Goal: Task Accomplishment & Management: Manage account settings

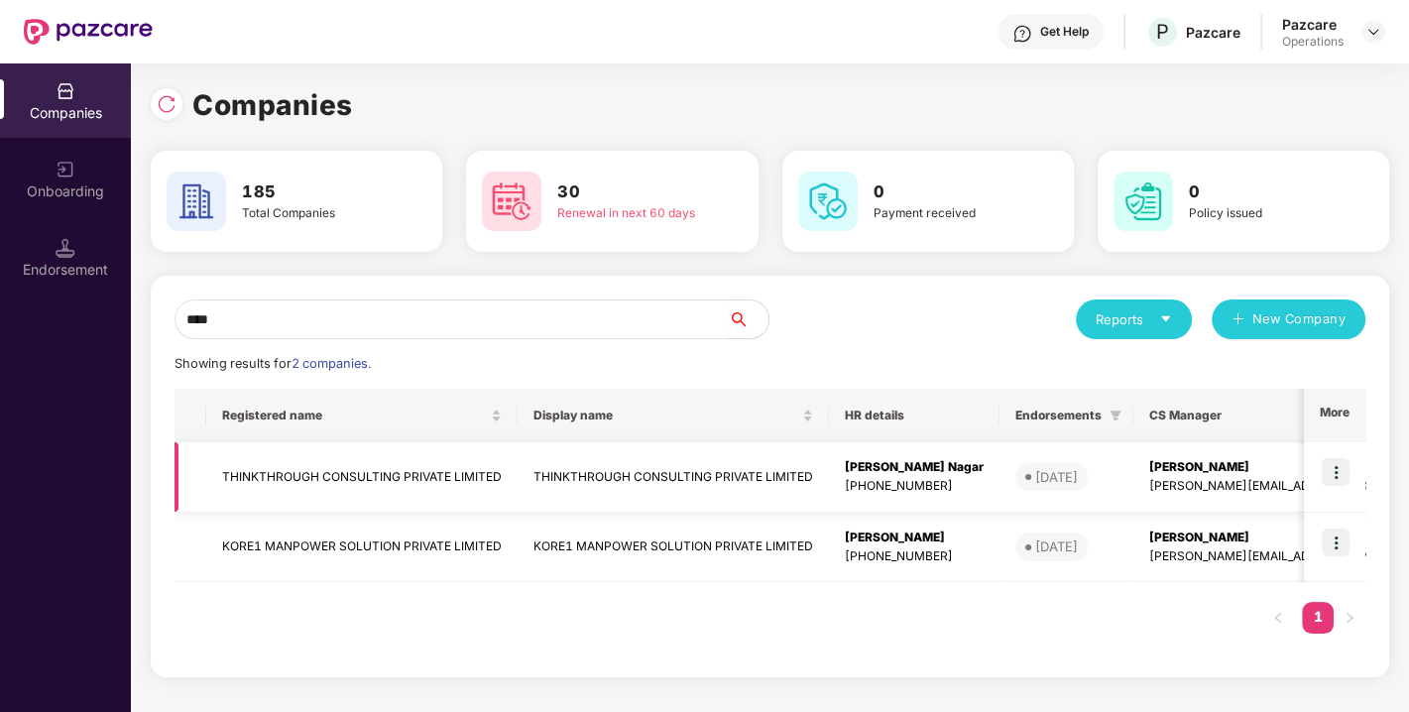
type input "****"
click at [384, 469] on td "THINKTHROUGH CONSULTING PRIVATE LIMITED" at bounding box center [361, 477] width 311 height 70
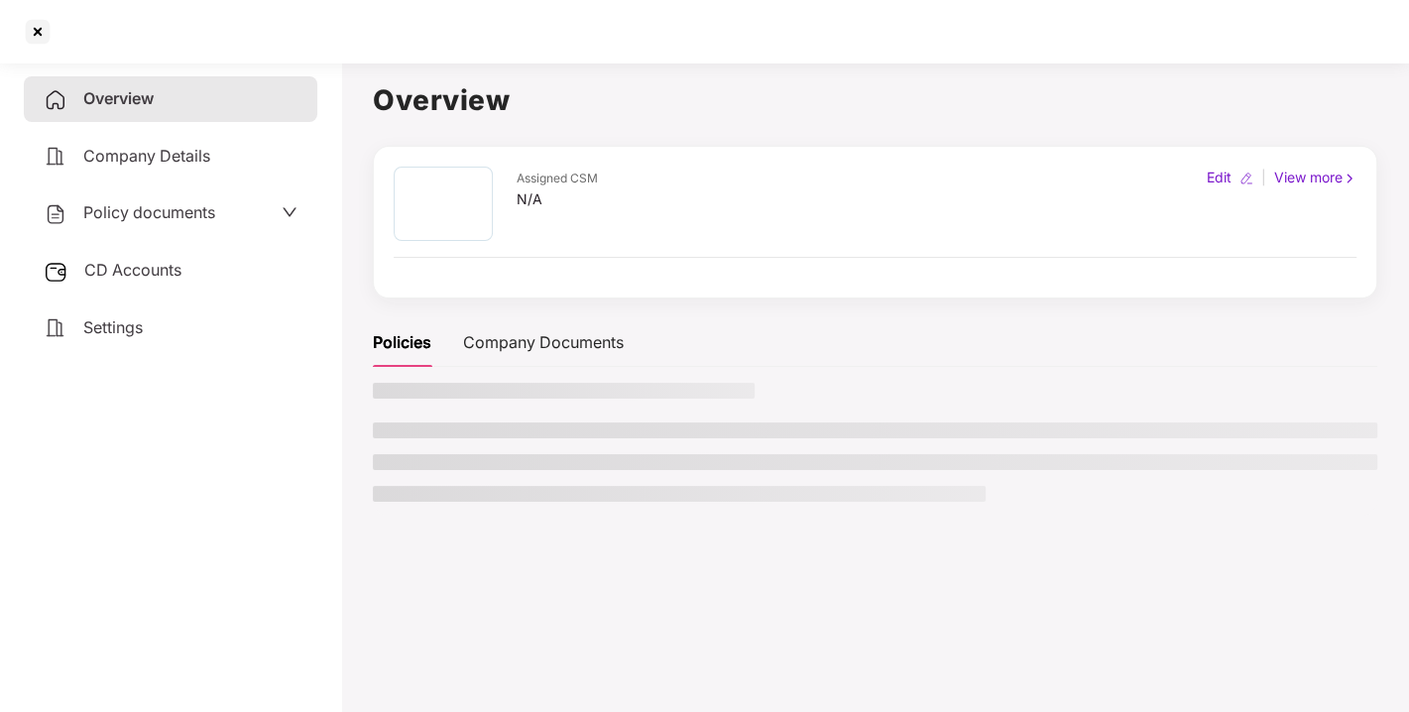
click at [154, 208] on span "Policy documents" at bounding box center [149, 212] width 132 height 20
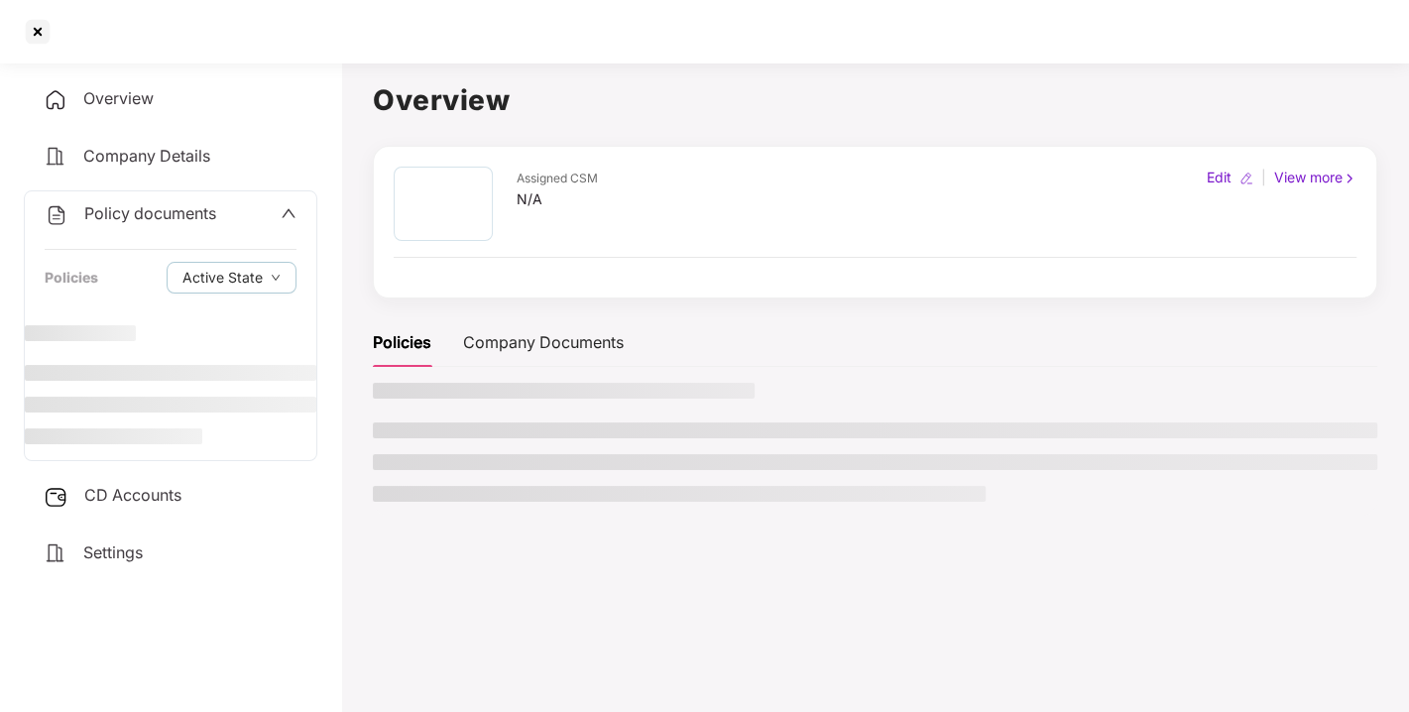
click at [176, 203] on span "Policy documents" at bounding box center [150, 213] width 132 height 20
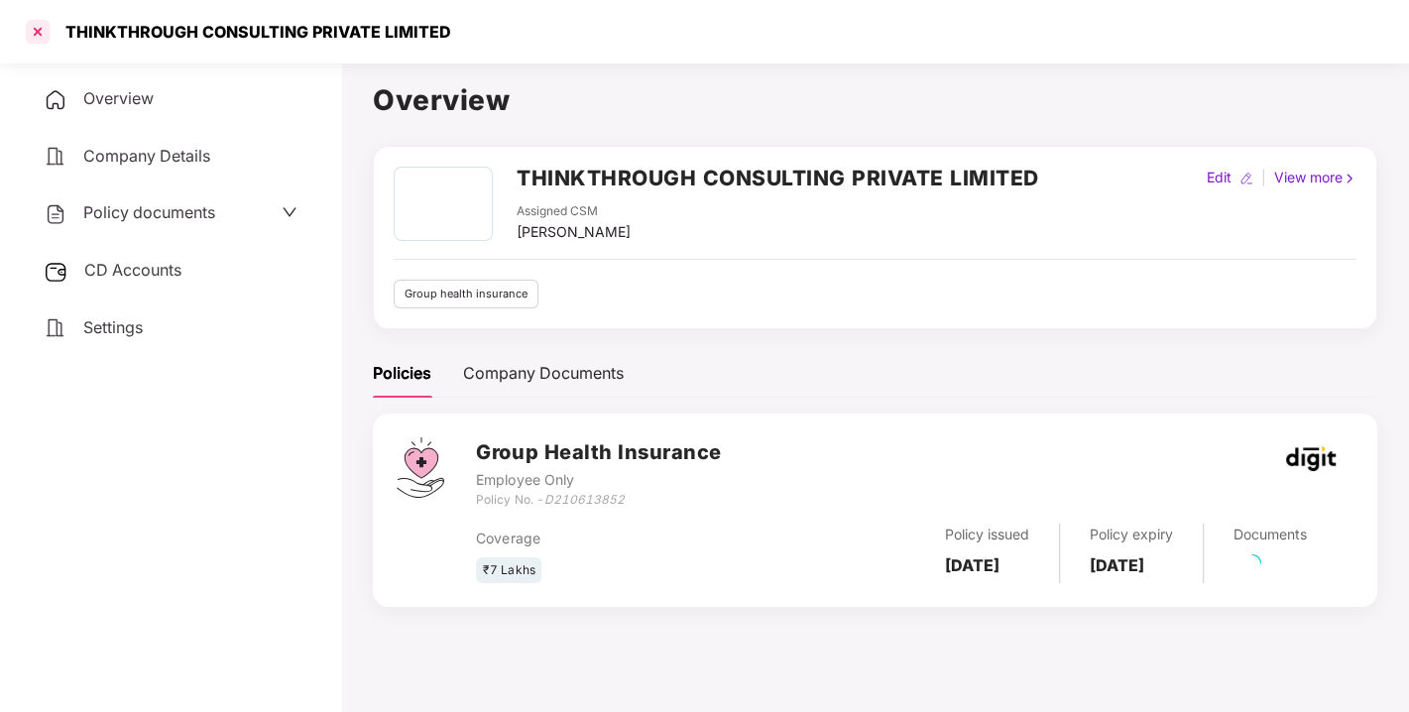
click at [51, 31] on div at bounding box center [38, 32] width 32 height 32
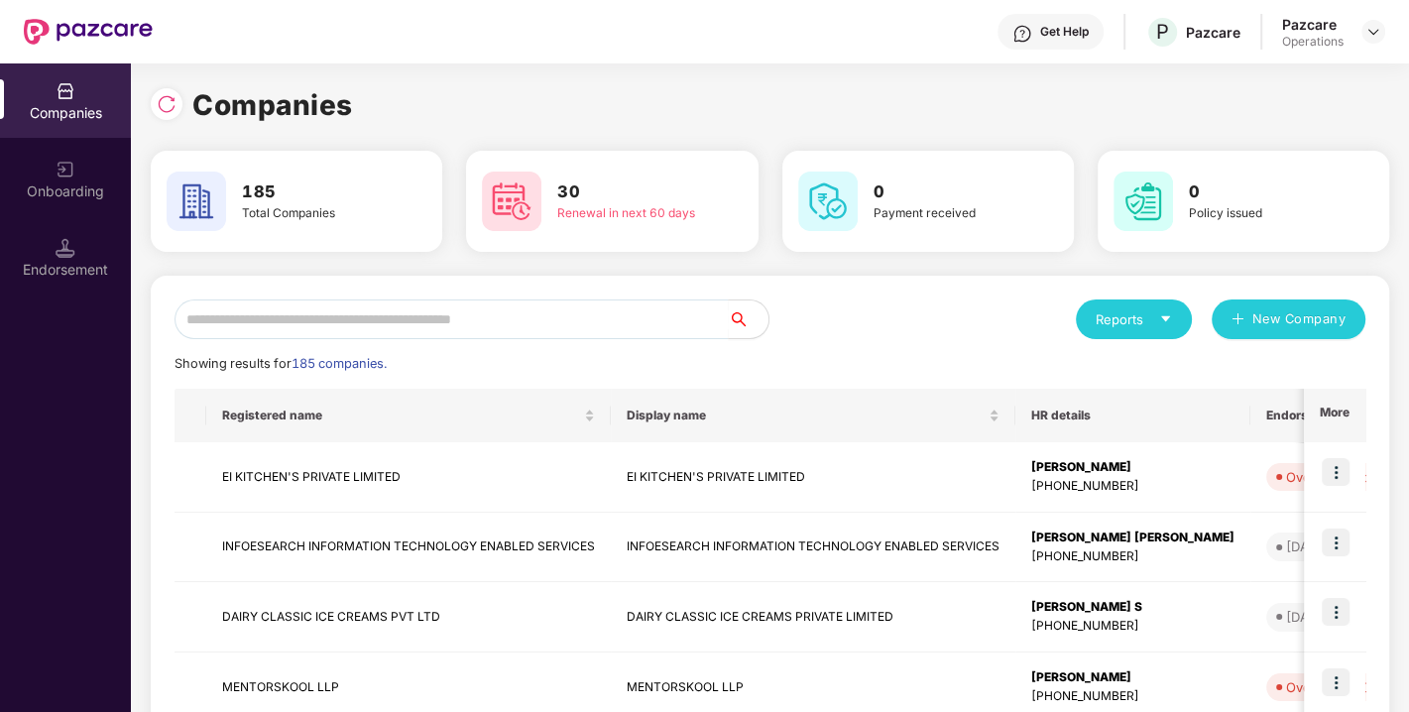
click at [942, 317] on div "Reports New Company" at bounding box center [1068, 319] width 596 height 40
click at [436, 316] on input "text" at bounding box center [451, 319] width 554 height 40
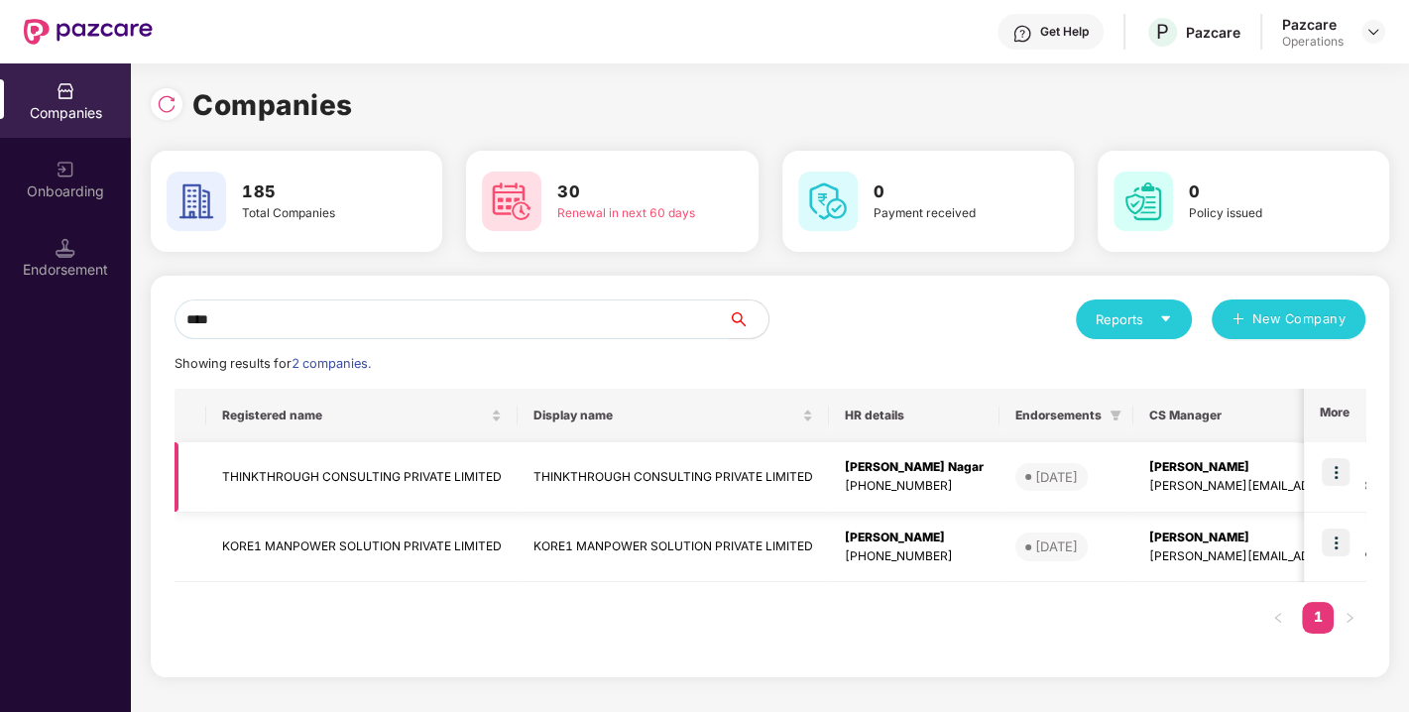
type input "****"
click at [318, 464] on td "THINKTHROUGH CONSULTING PRIVATE LIMITED" at bounding box center [361, 477] width 311 height 70
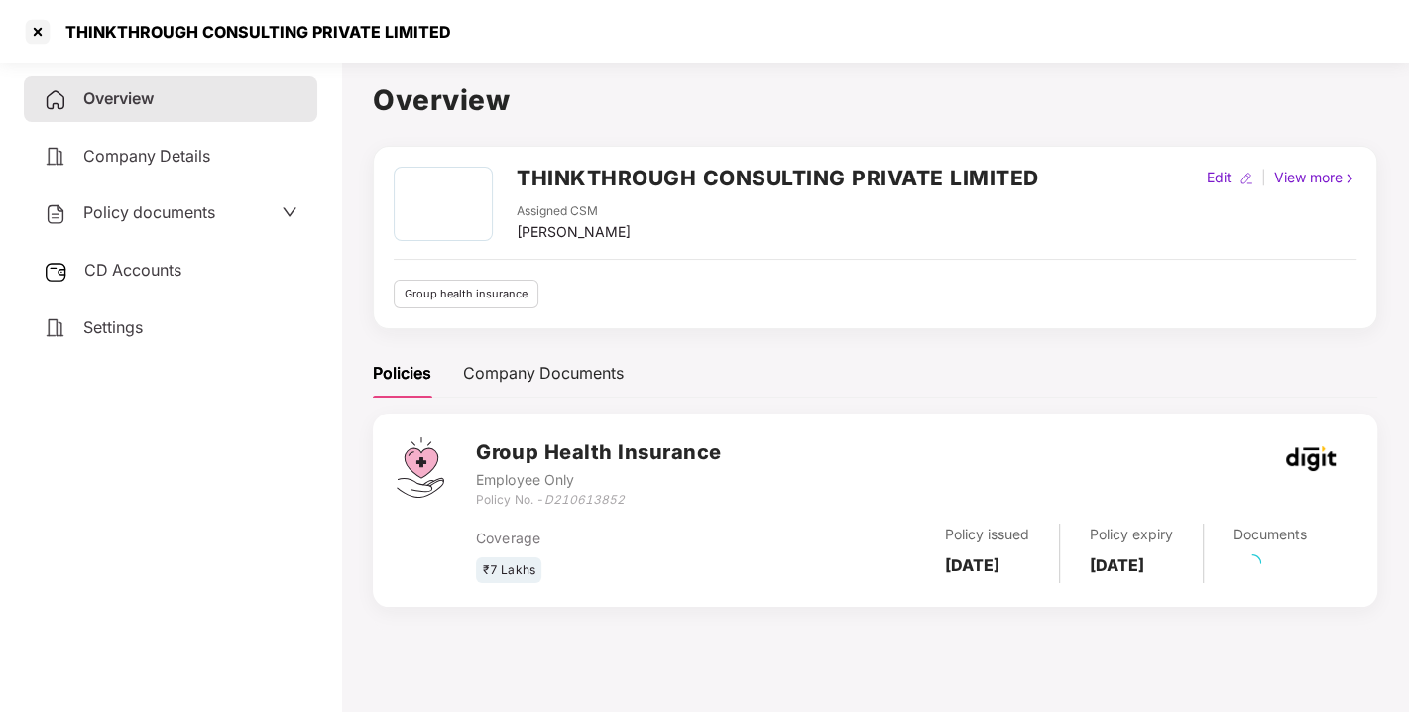
click at [162, 215] on span "Policy documents" at bounding box center [149, 212] width 132 height 20
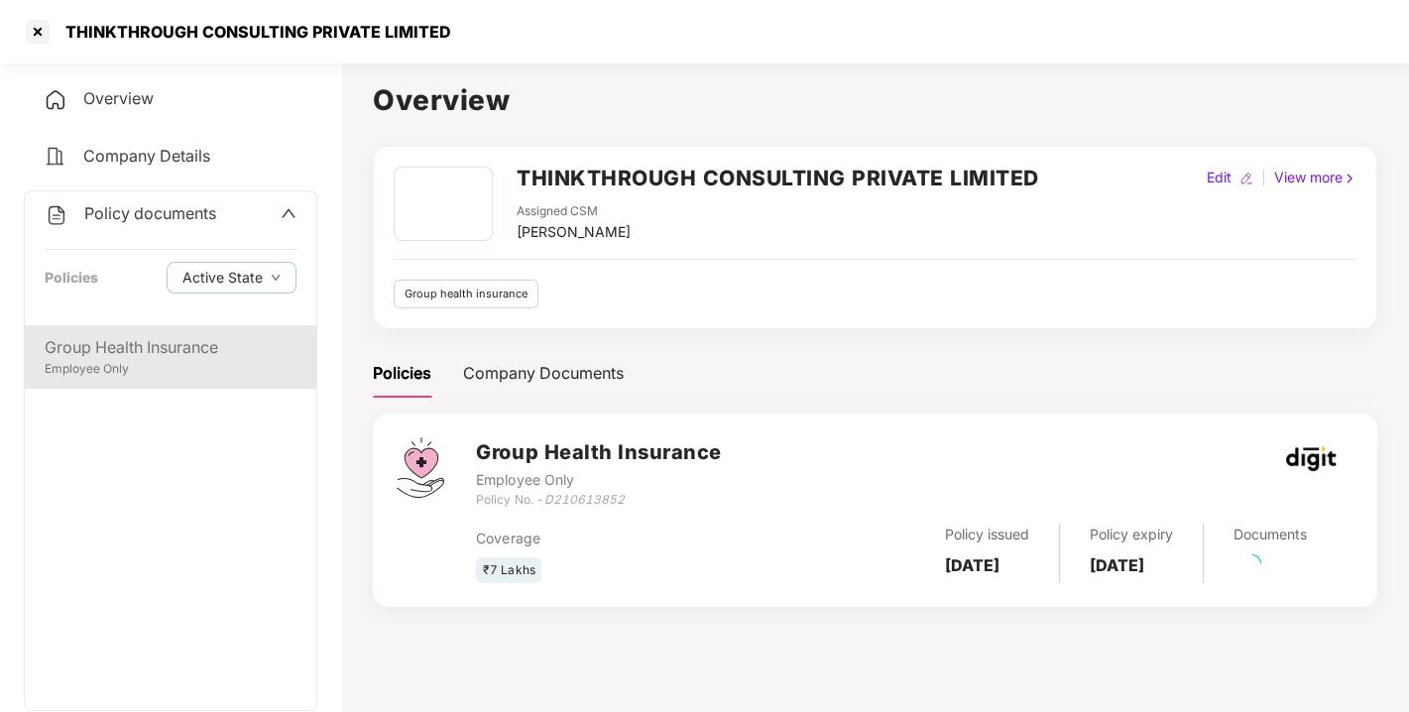
click at [136, 343] on div "Group Health Insurance" at bounding box center [171, 347] width 252 height 25
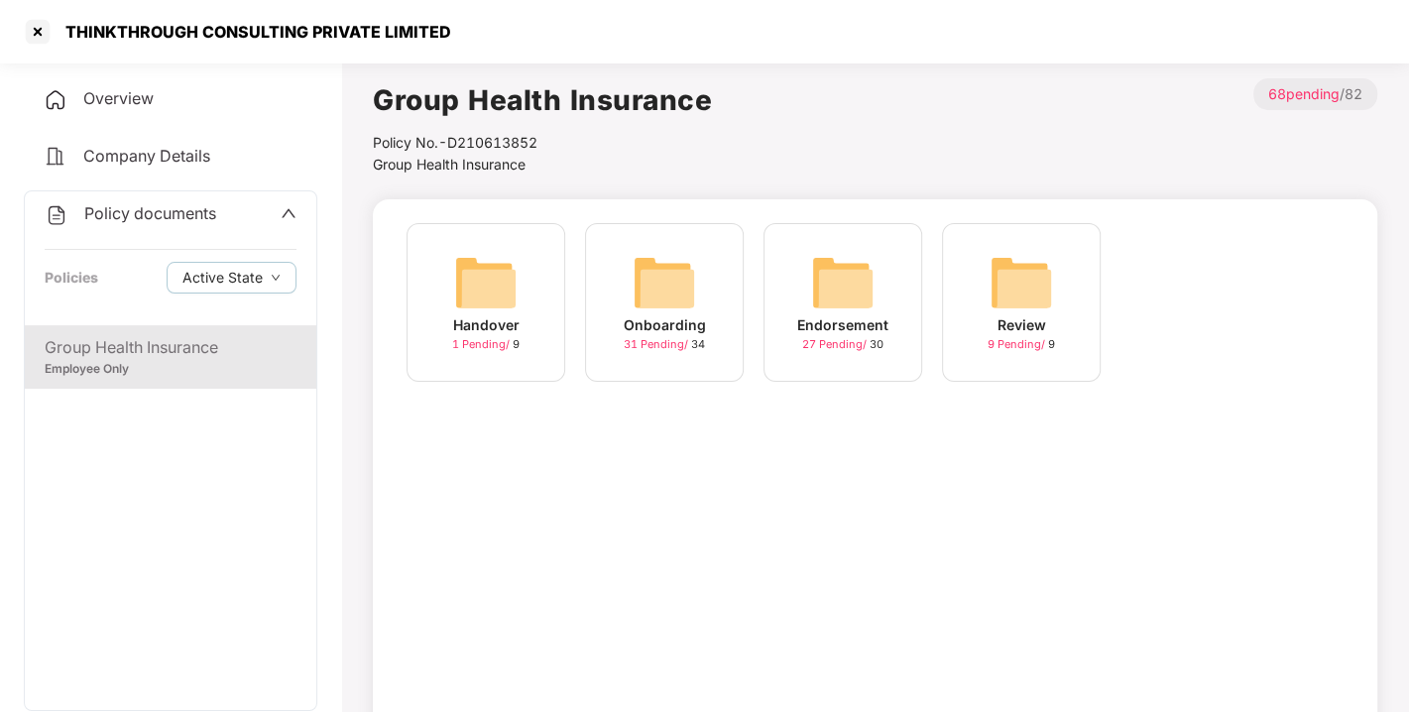
click at [881, 264] on div "Endorsement 27 Pending / 30" at bounding box center [842, 302] width 159 height 159
click at [859, 290] on img at bounding box center [842, 282] width 63 height 63
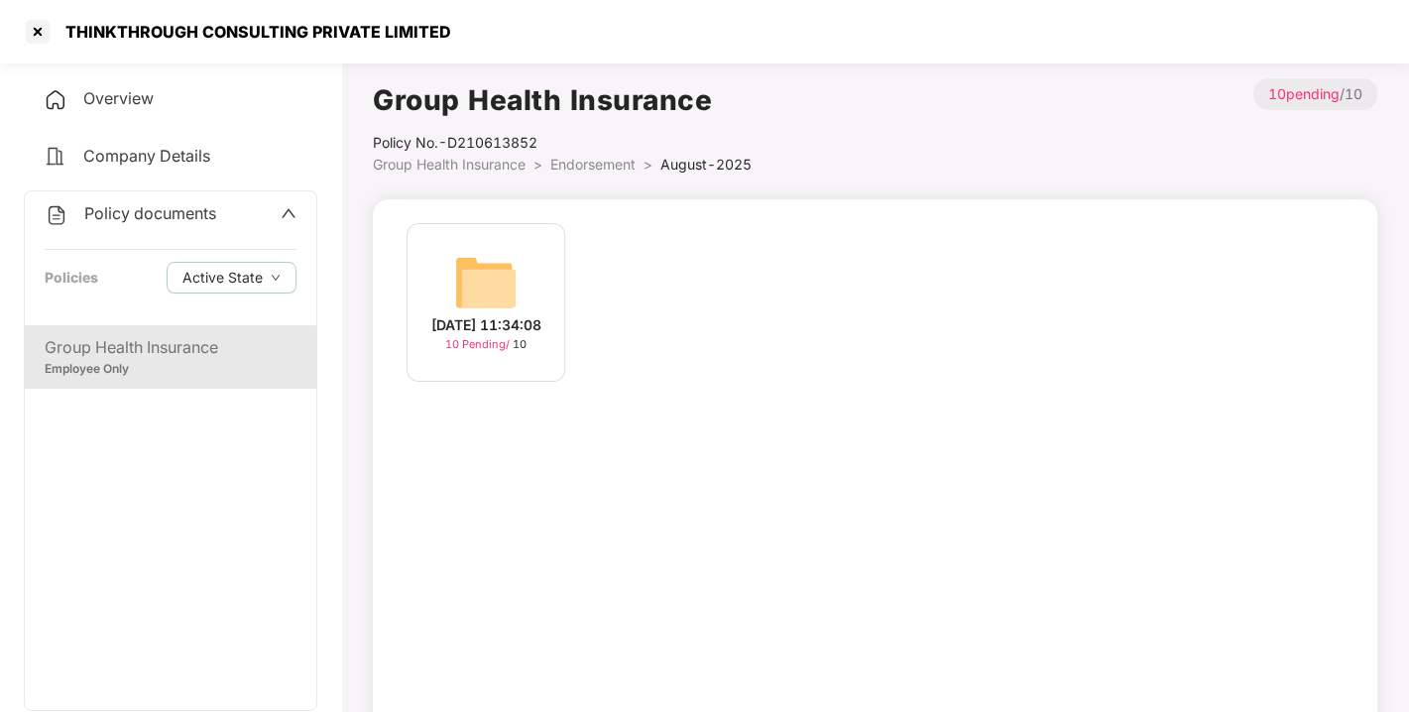
click at [513, 261] on img at bounding box center [485, 282] width 63 height 63
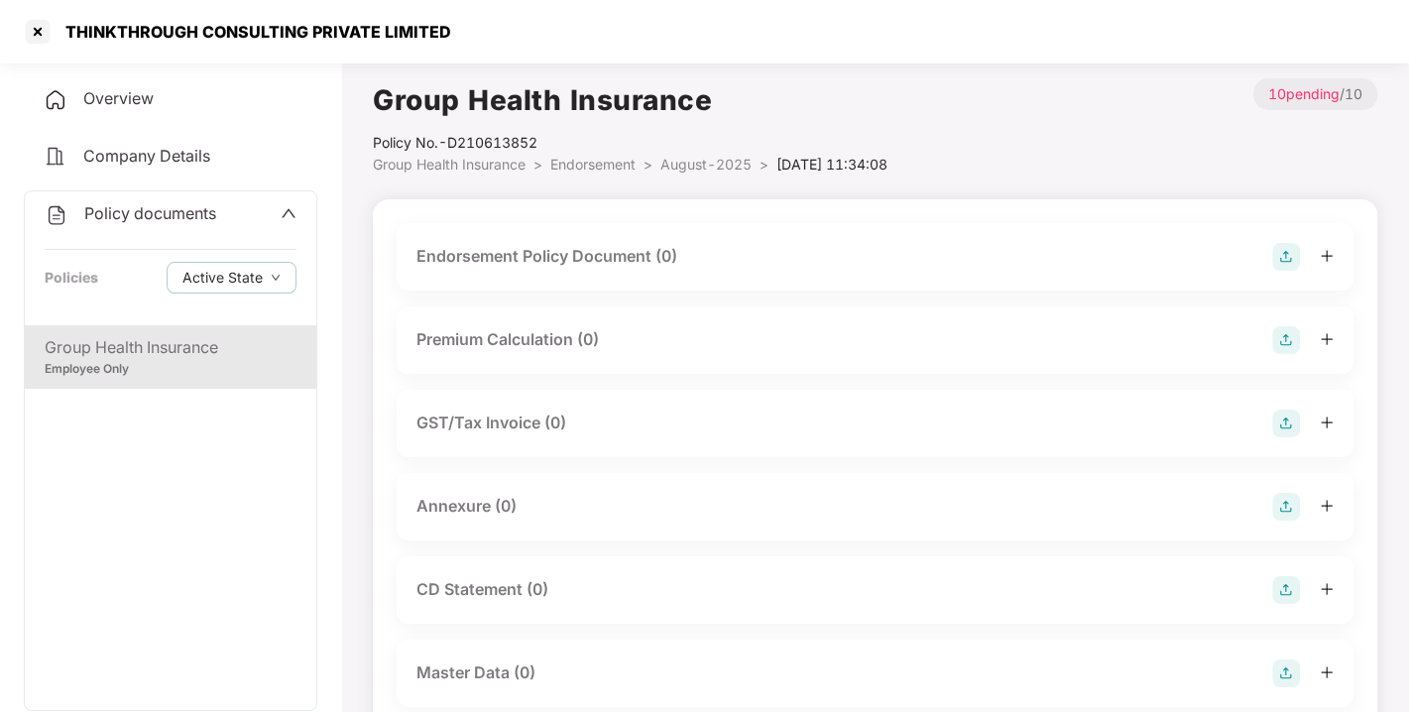
click at [1266, 252] on div "Endorsement Policy Document (0)" at bounding box center [874, 257] width 917 height 28
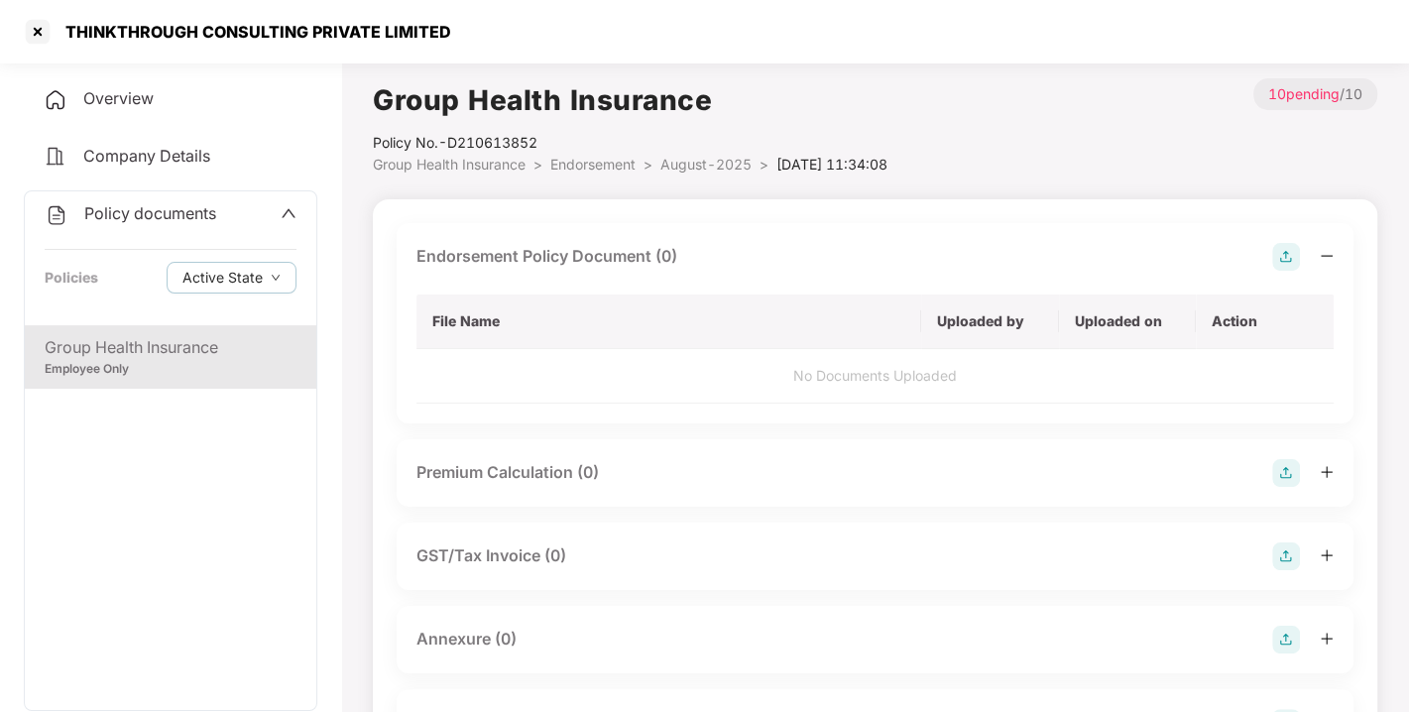
click at [1277, 253] on img at bounding box center [1286, 257] width 28 height 28
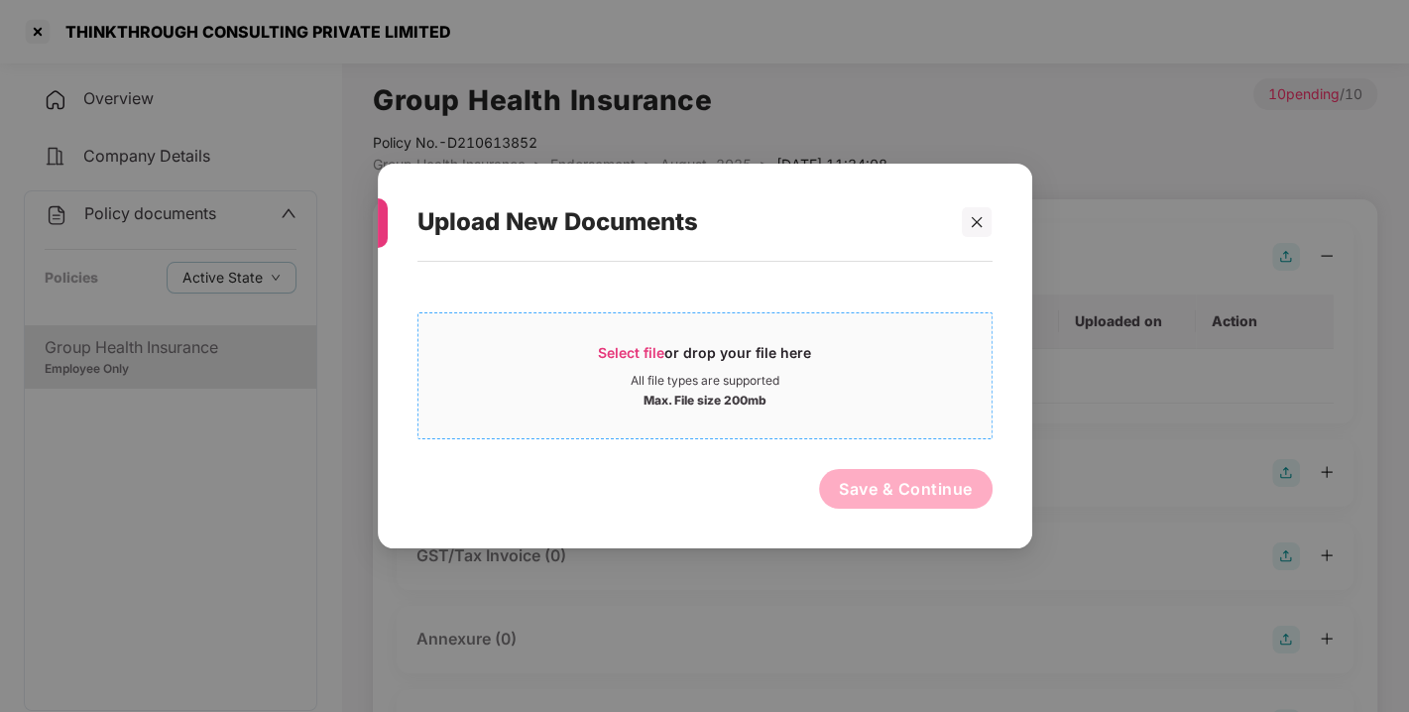
click at [623, 346] on span "Select file" at bounding box center [631, 352] width 66 height 17
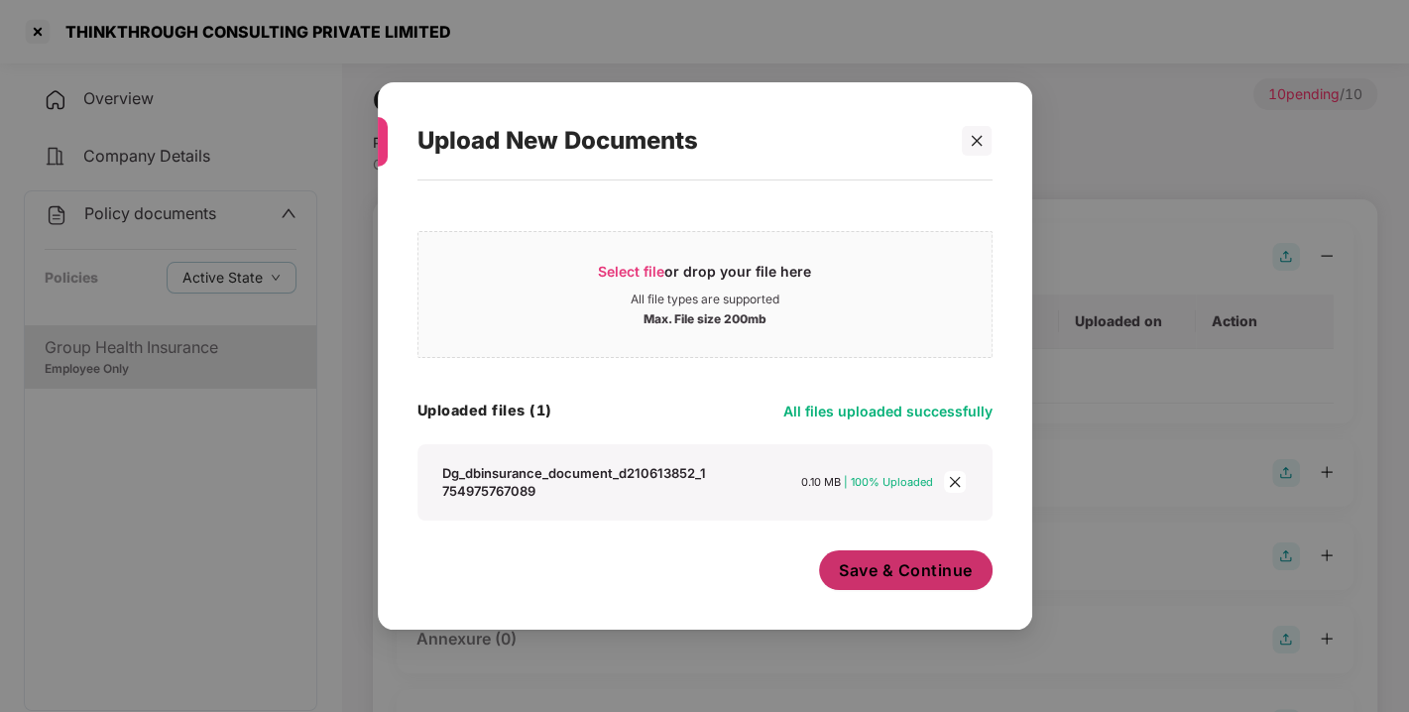
click at [880, 576] on span "Save & Continue" at bounding box center [906, 570] width 134 height 22
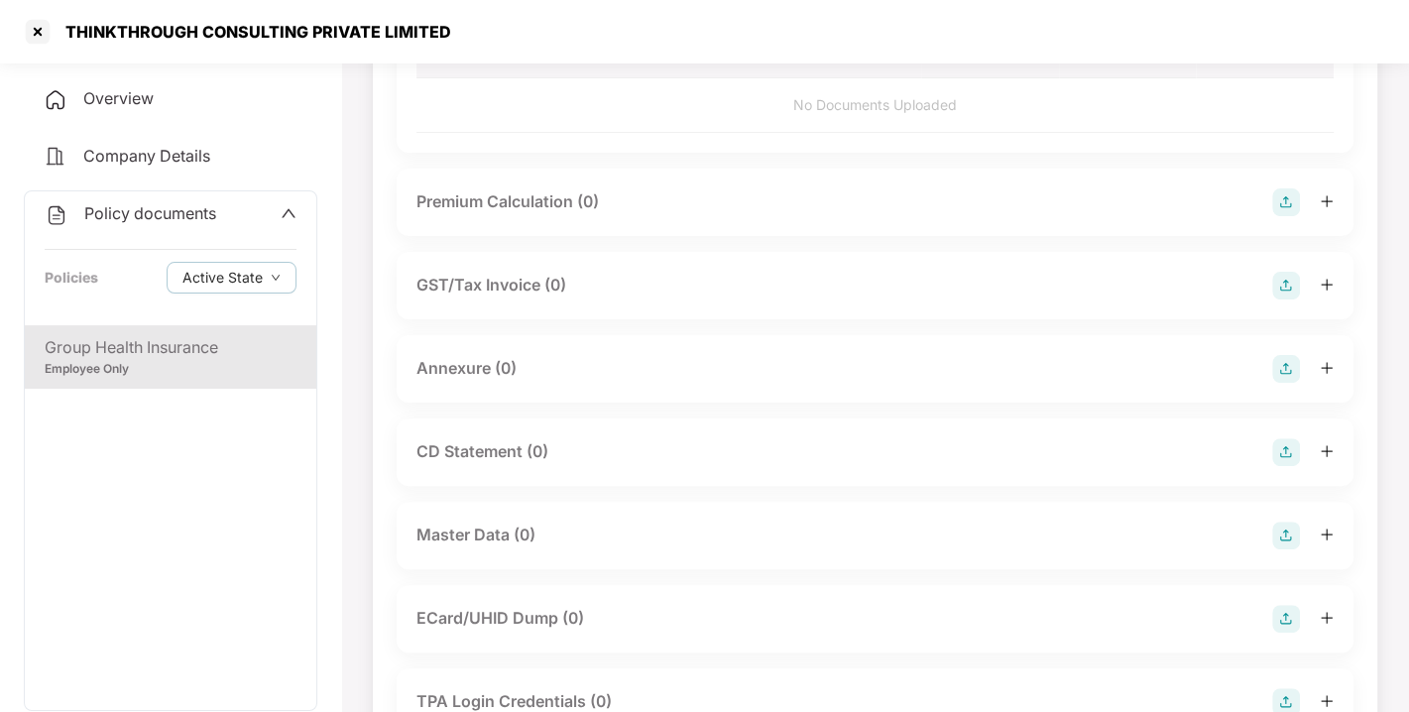
scroll to position [275, 0]
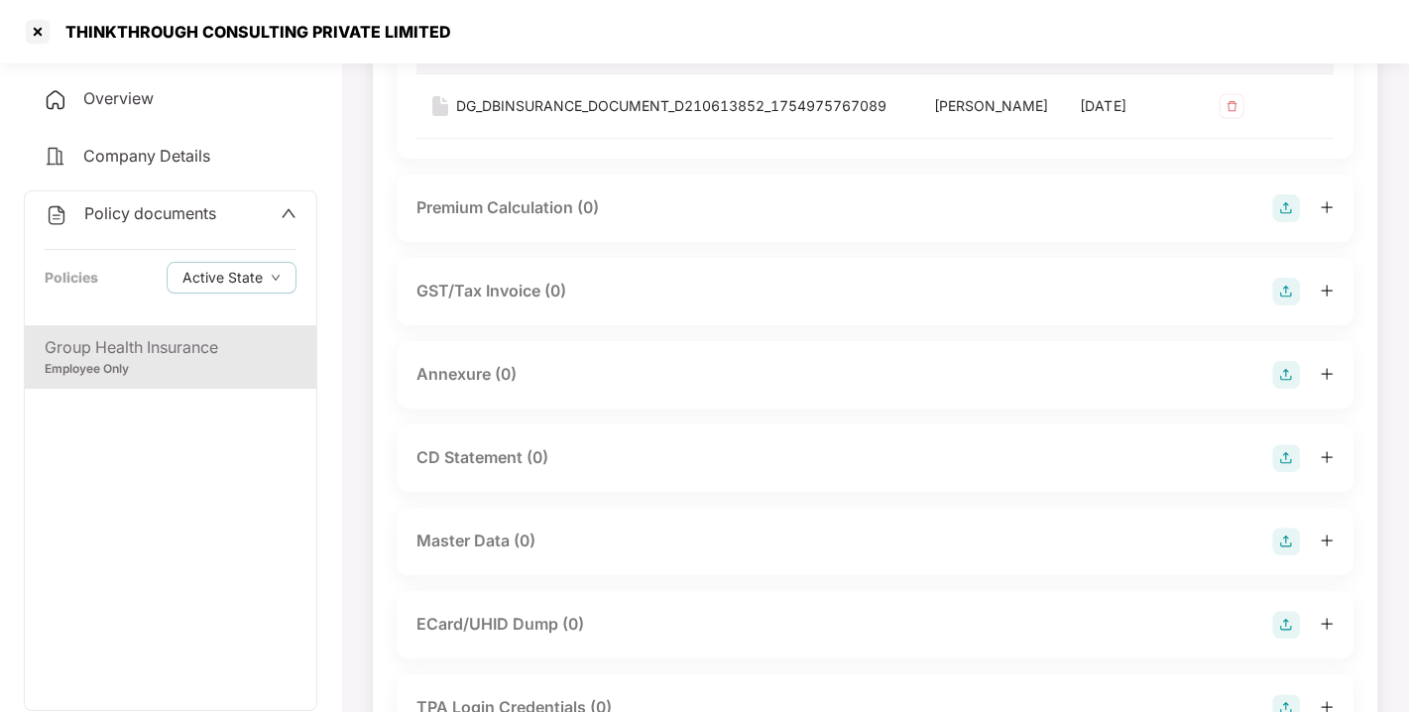
click at [1291, 389] on img at bounding box center [1286, 375] width 28 height 28
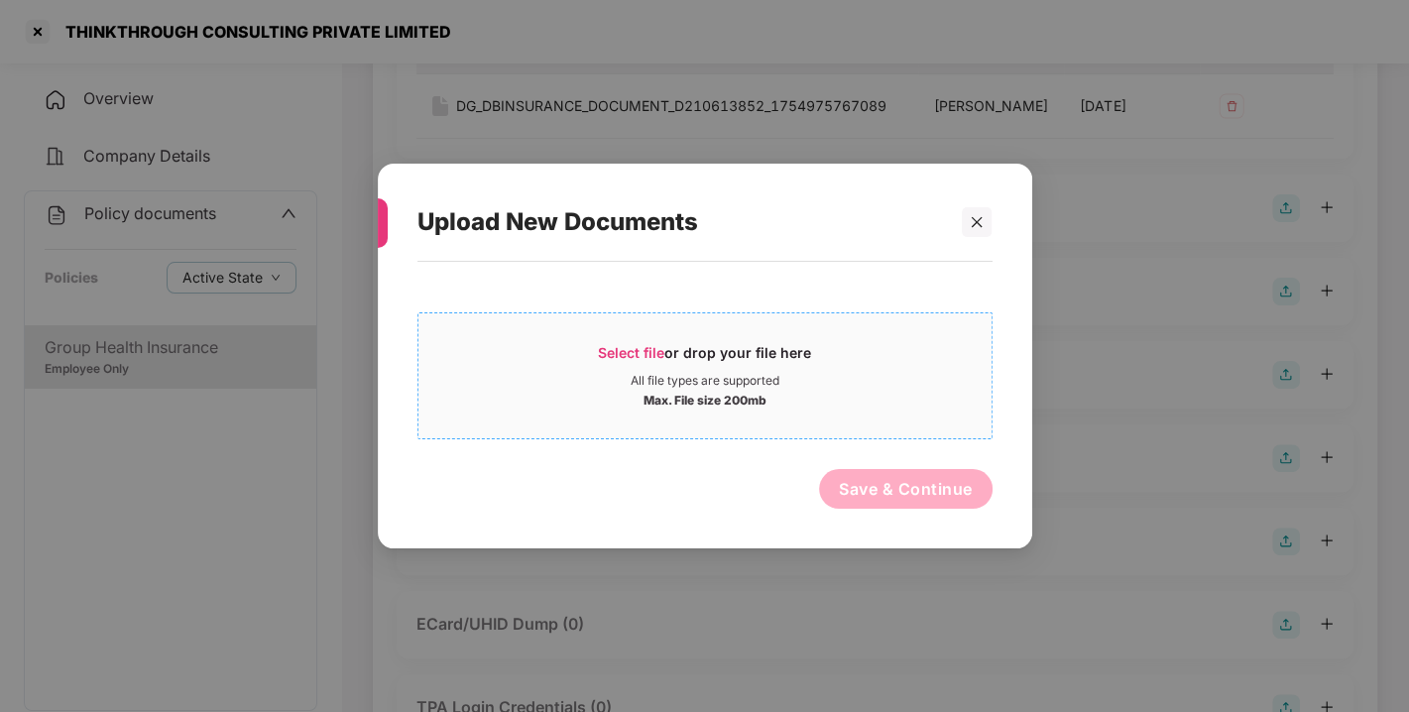
click at [668, 334] on span "Select file or drop your file here All file types are supported Max. File size …" at bounding box center [704, 375] width 573 height 95
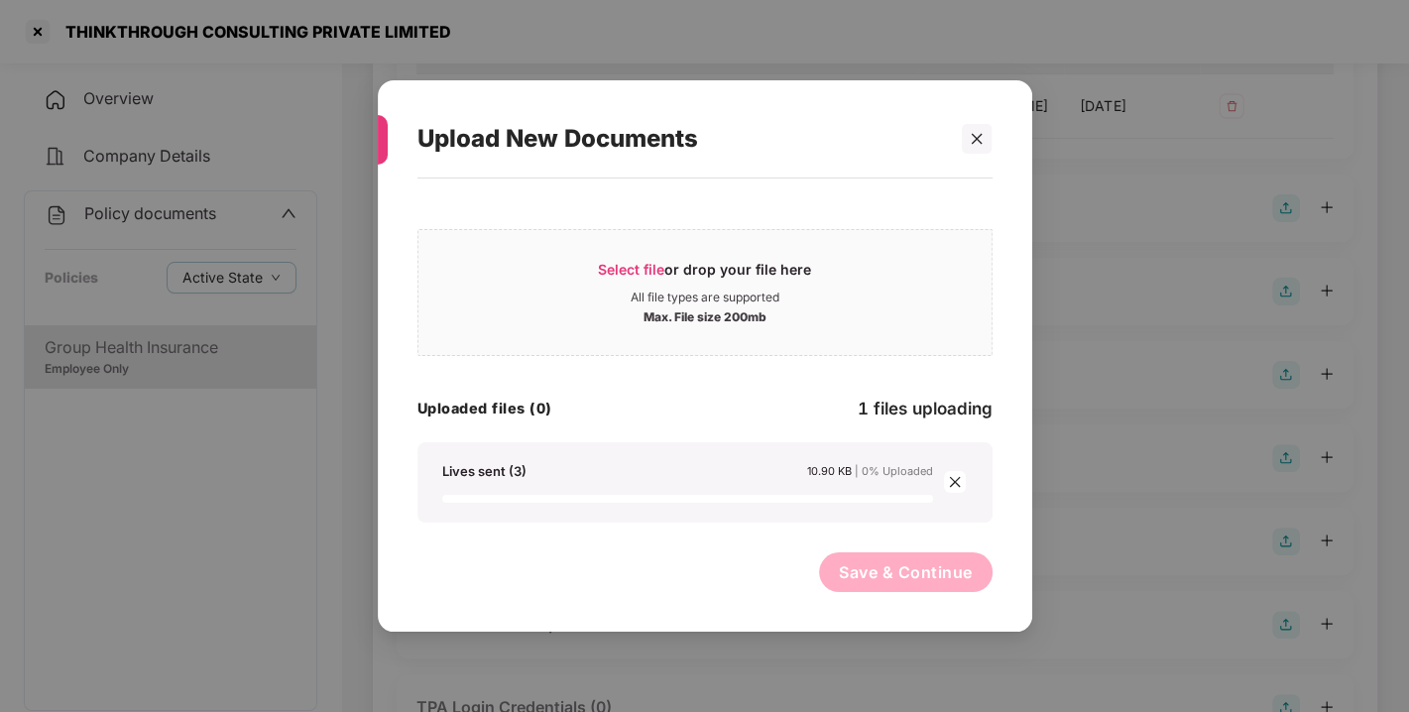
click at [597, 447] on div "Lives sent (3) 10.90 KB | 0% Uploaded" at bounding box center [704, 482] width 575 height 80
click at [597, 447] on div "Select file or drop your file here All file types are supported Max. File size …" at bounding box center [704, 370] width 575 height 304
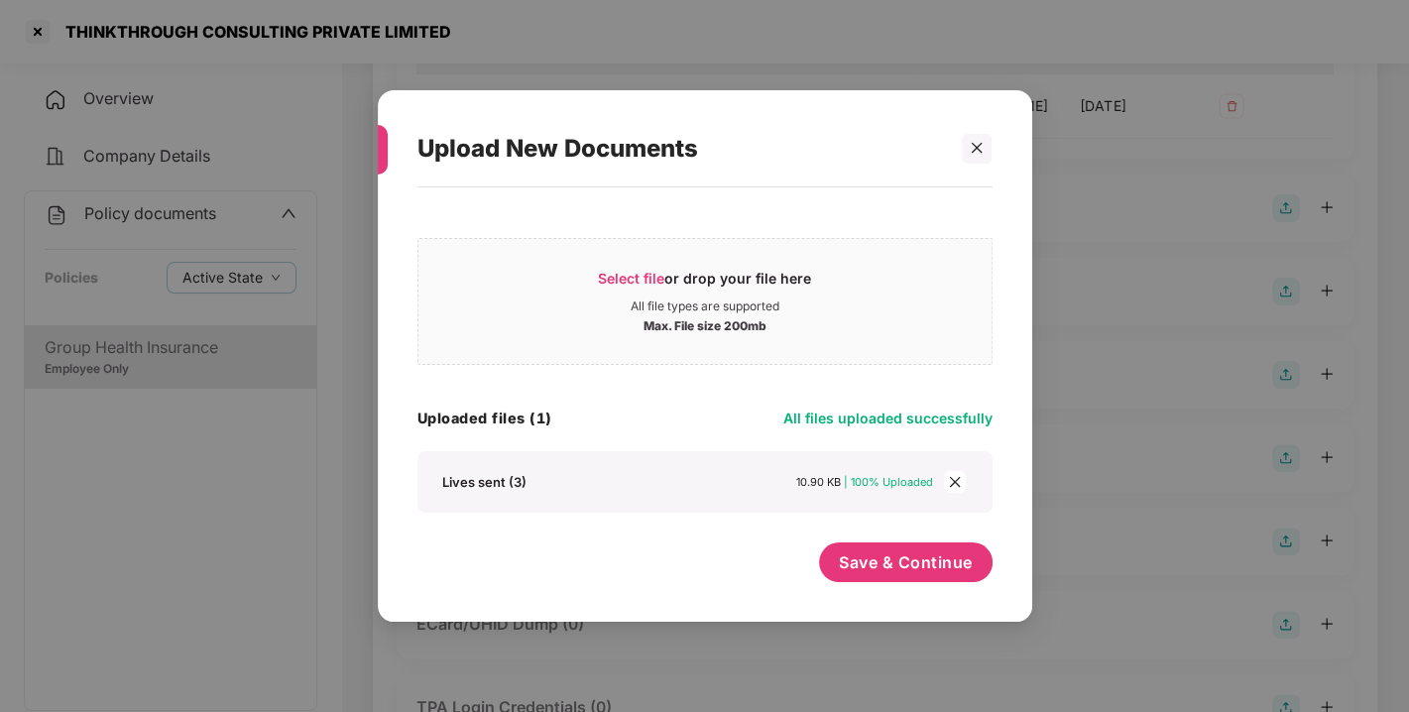
click at [705, 424] on div "Uploaded files (1) All files uploaded successfully" at bounding box center [704, 417] width 575 height 27
click at [731, 417] on div "Uploaded files (1) All files uploaded successfully" at bounding box center [704, 417] width 575 height 27
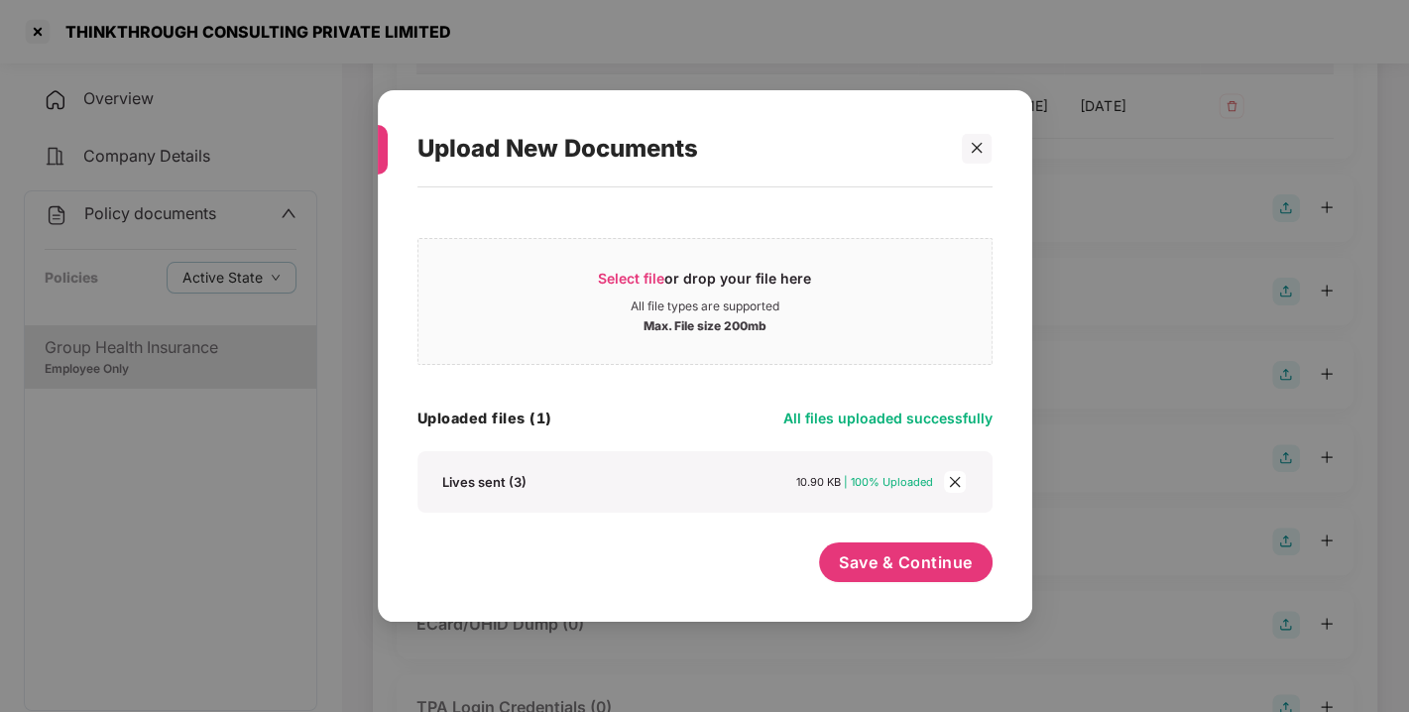
click at [599, 425] on div "Uploaded files (1) All files uploaded successfully" at bounding box center [704, 417] width 575 height 27
click at [939, 556] on span "Save & Continue" at bounding box center [906, 562] width 134 height 22
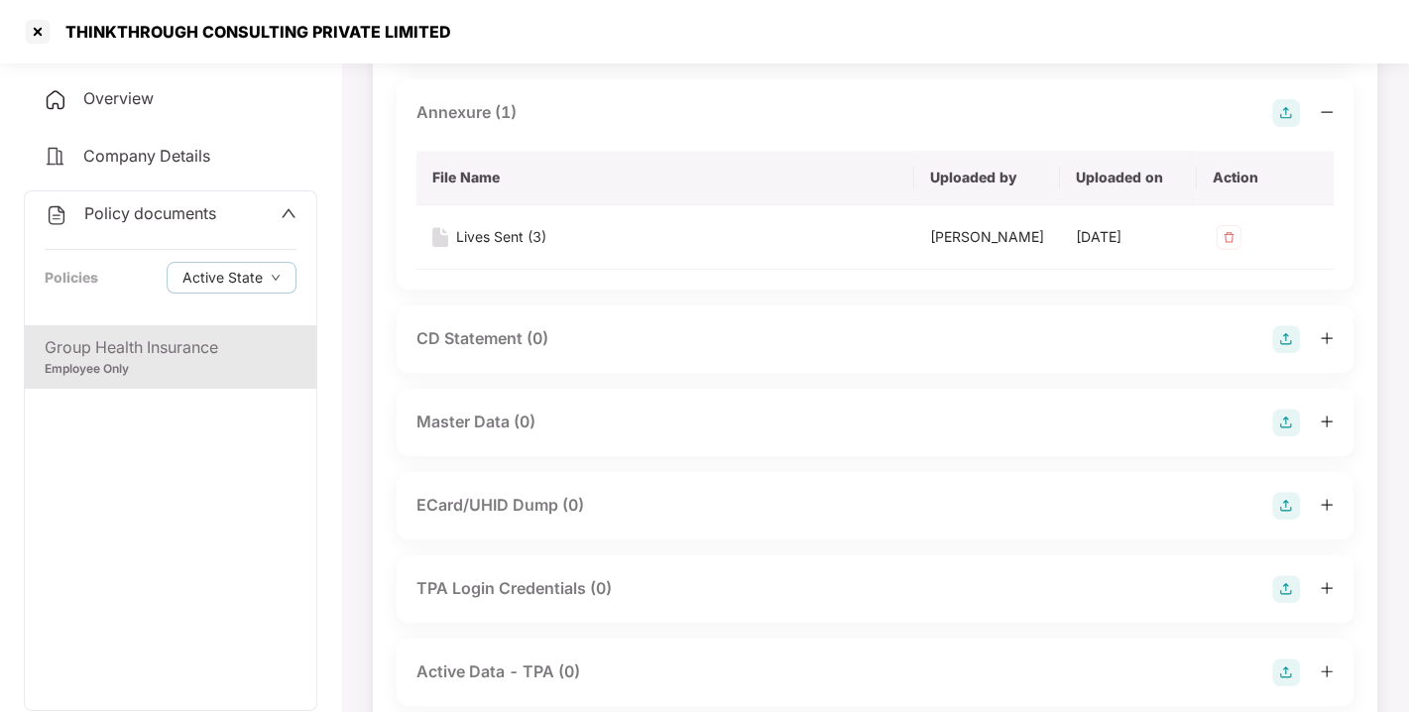
scroll to position [612, 0]
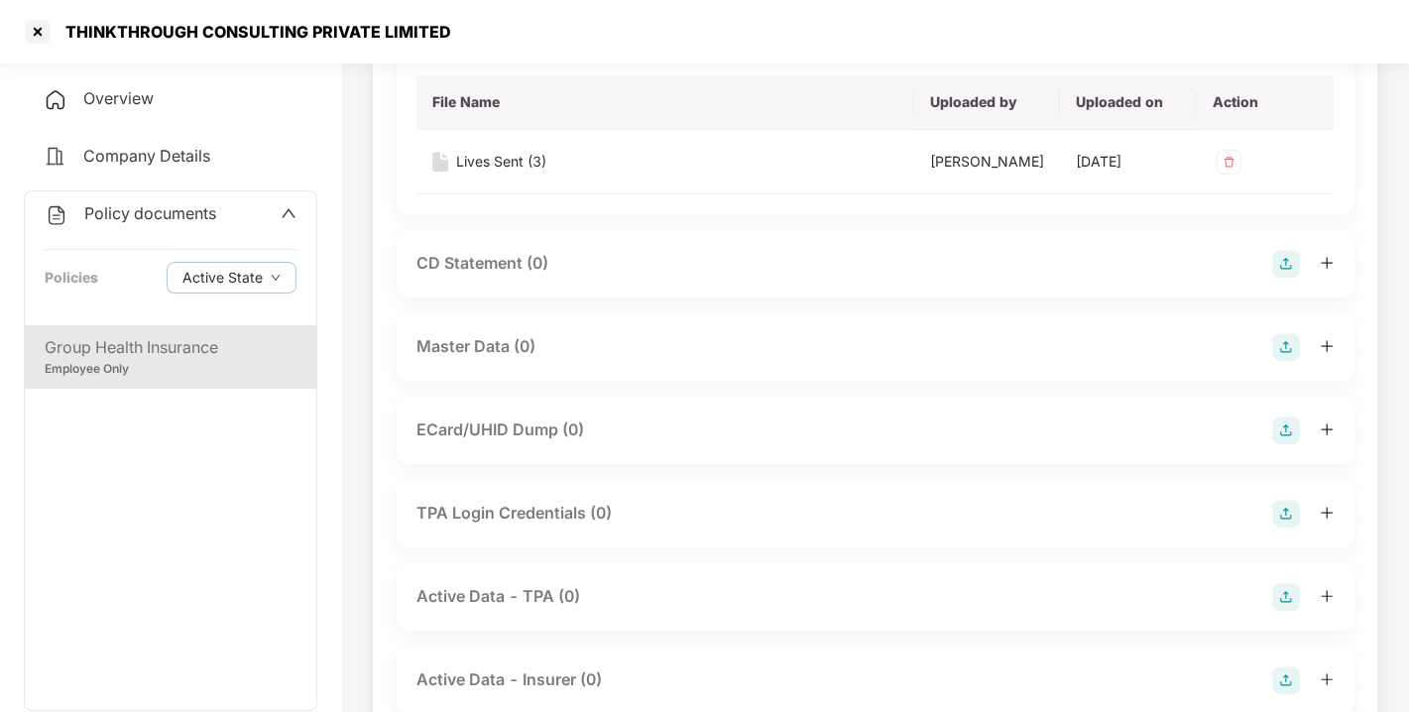
click at [1268, 361] on div "Master Data (0)" at bounding box center [874, 347] width 917 height 28
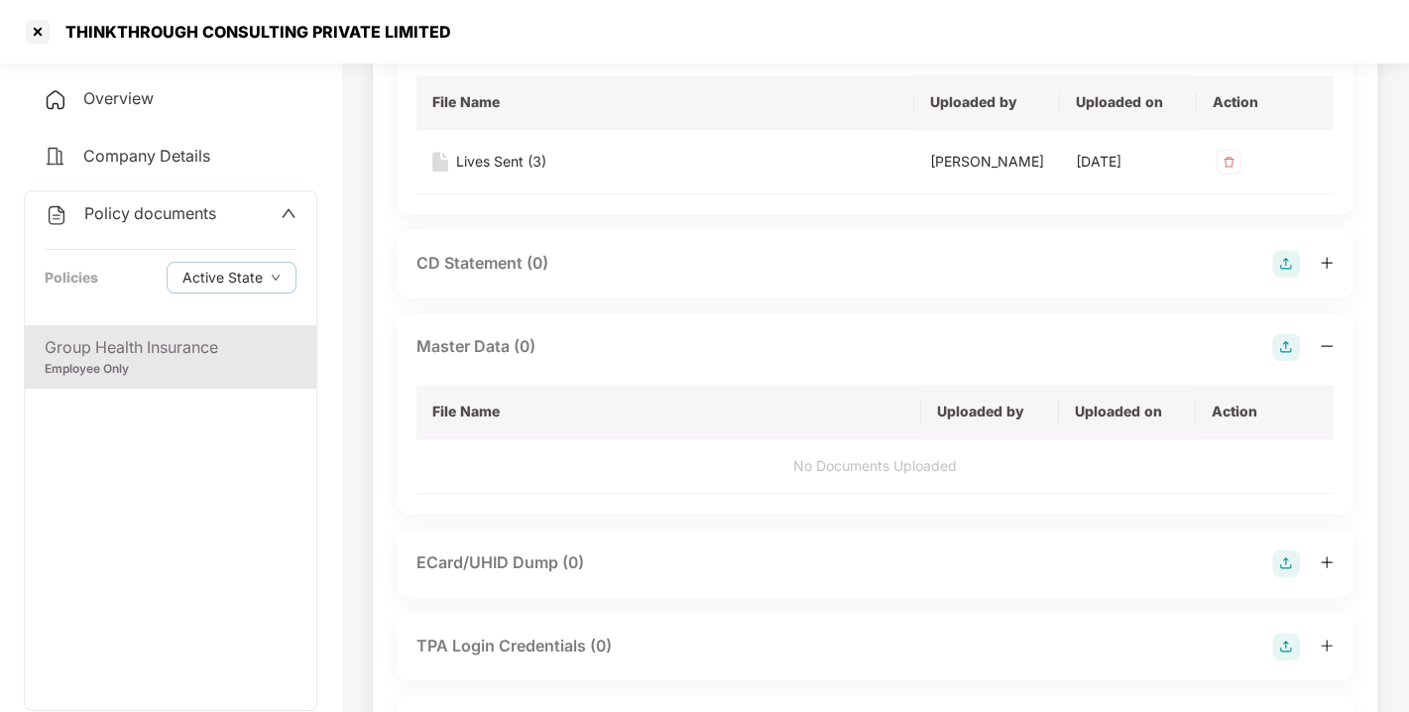
click at [1279, 361] on img at bounding box center [1286, 347] width 28 height 28
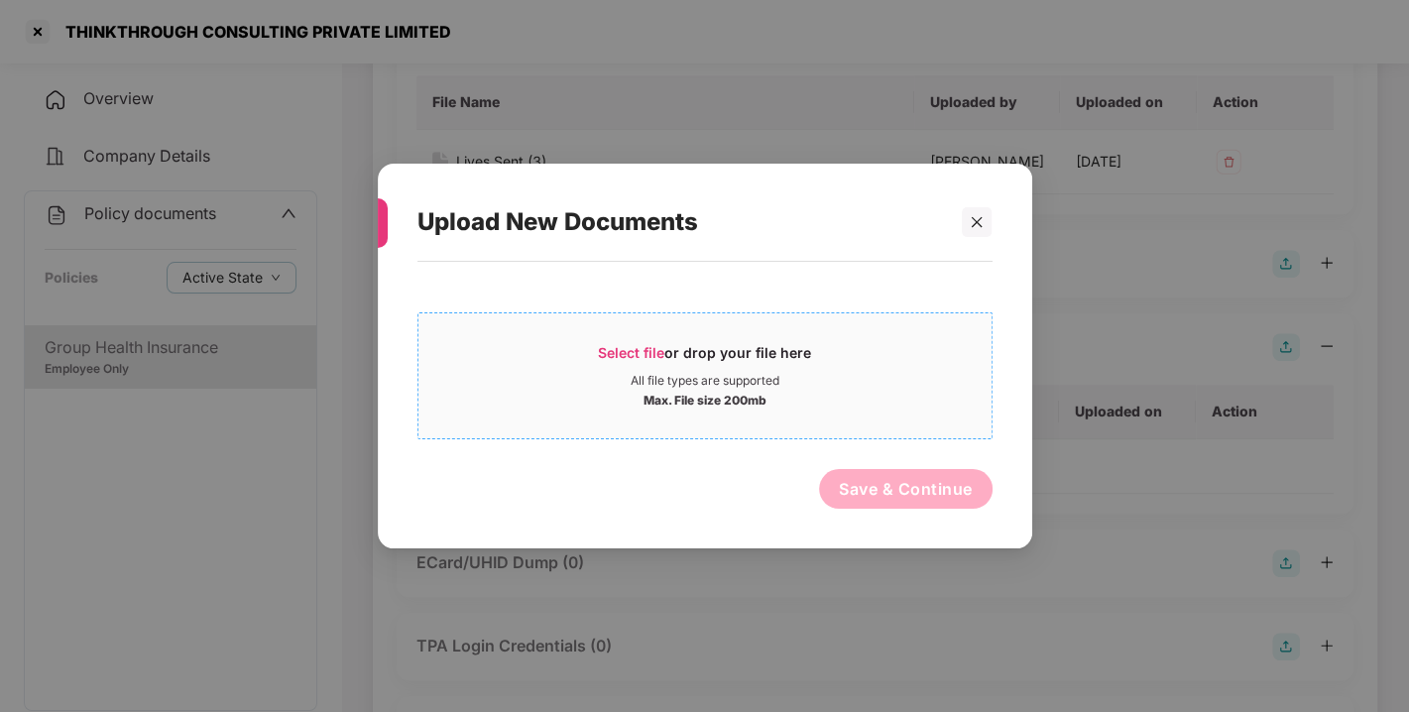
click at [634, 349] on span "Select file" at bounding box center [631, 352] width 66 height 17
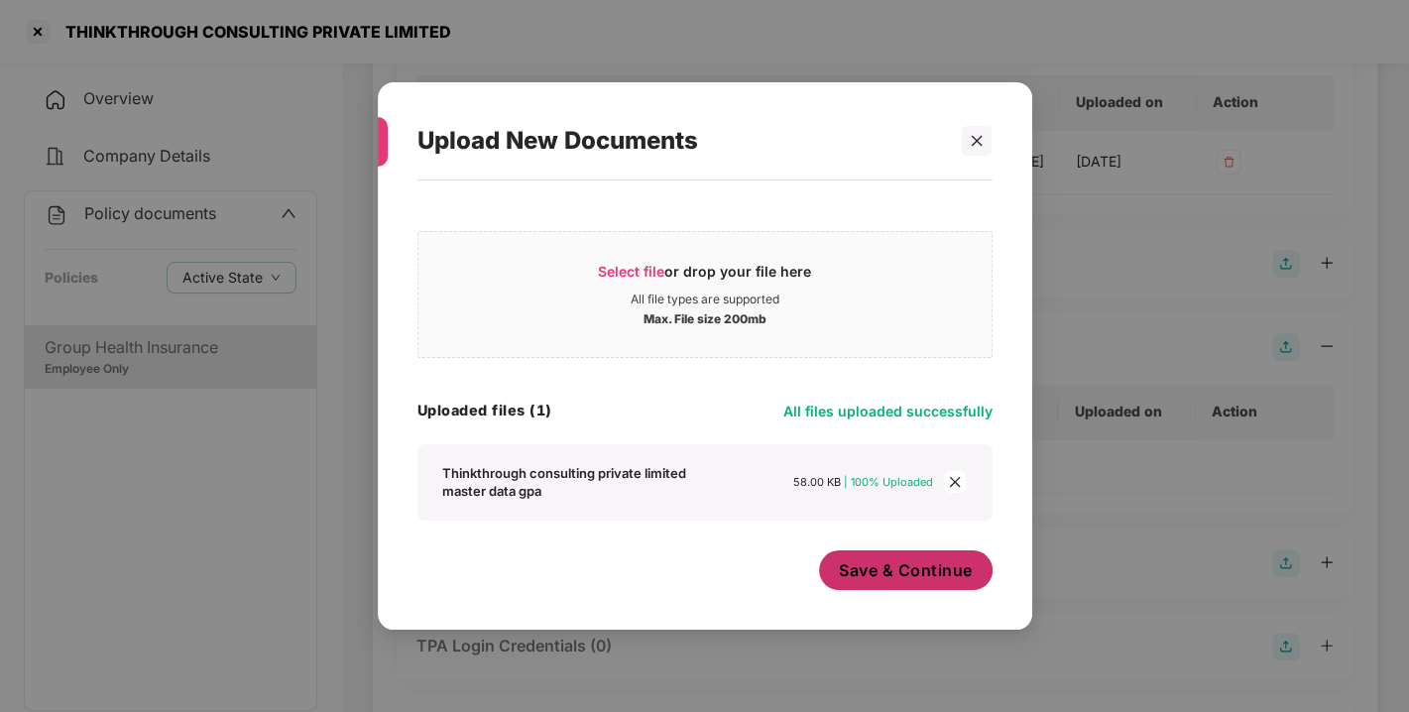
click at [861, 566] on span "Save & Continue" at bounding box center [906, 570] width 134 height 22
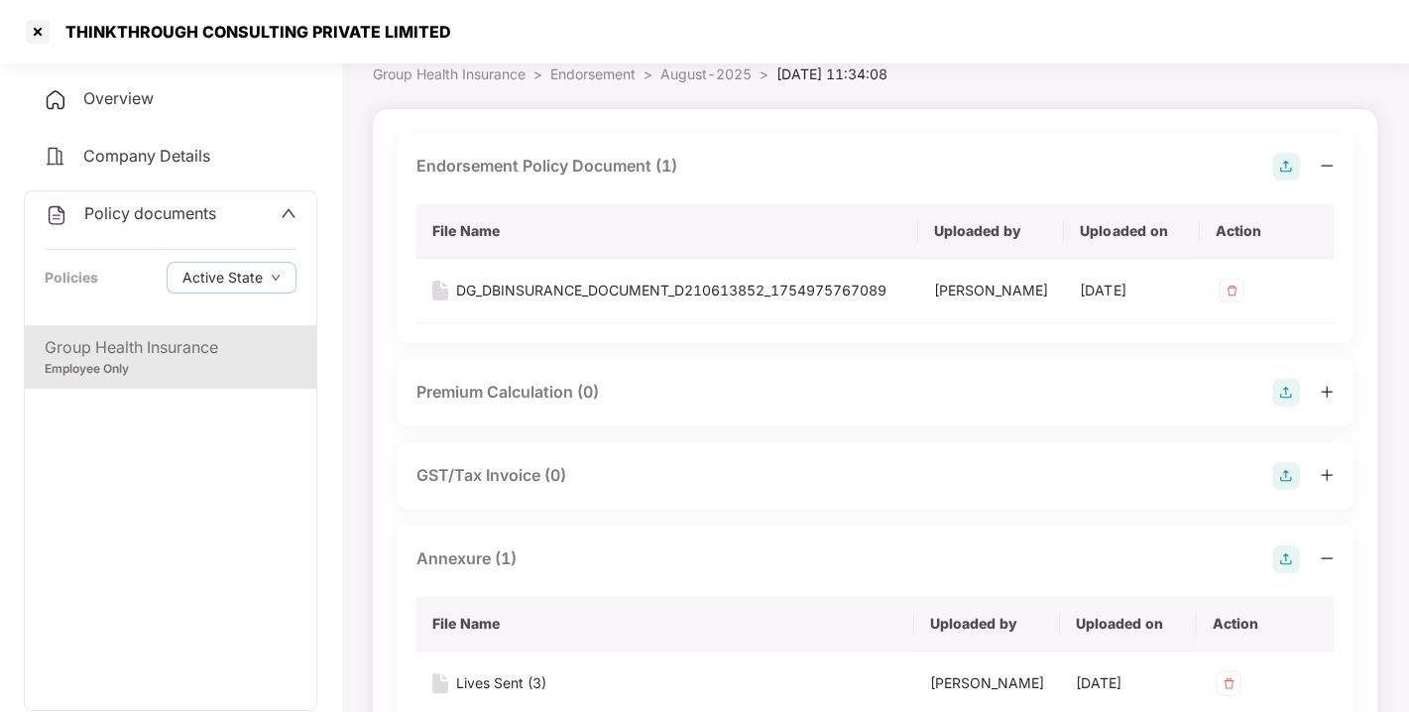
scroll to position [0, 0]
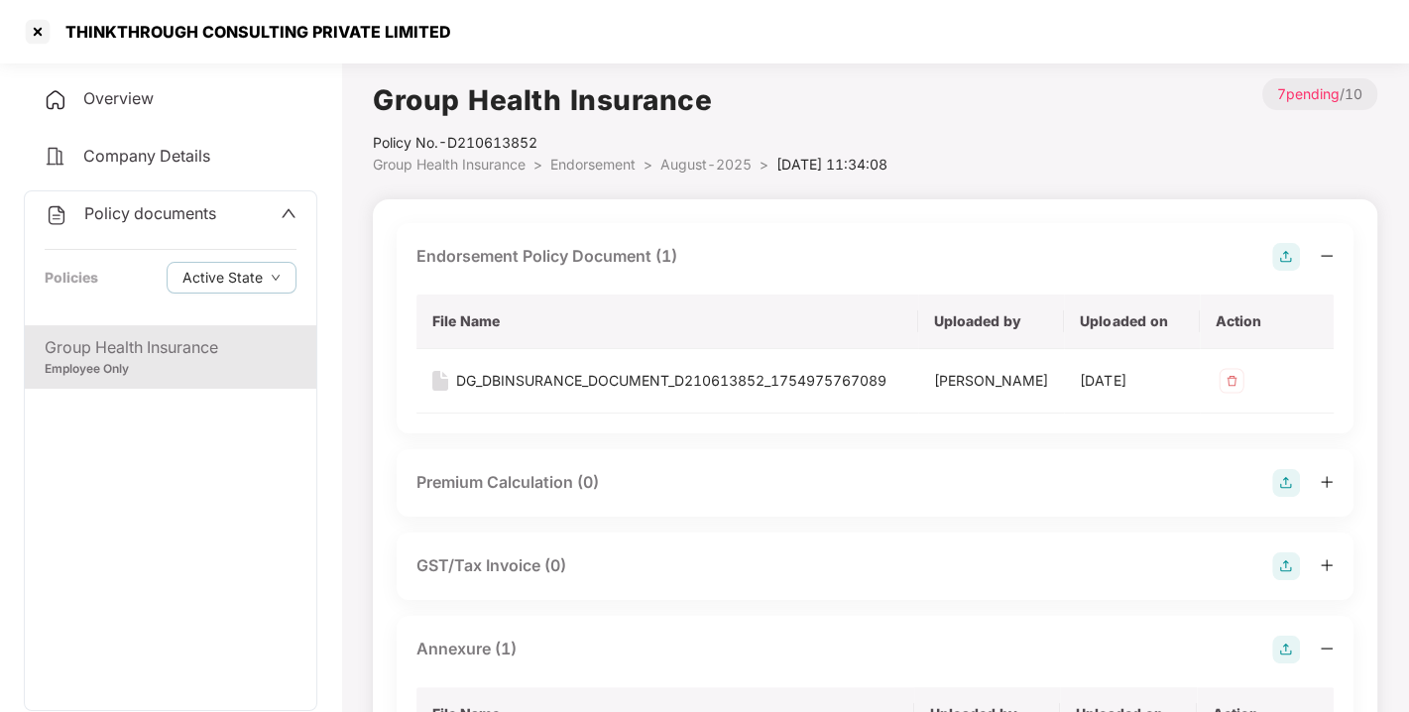
click at [592, 154] on li "Endorsement >" at bounding box center [605, 165] width 110 height 22
click at [600, 159] on span "Endorsement" at bounding box center [592, 164] width 85 height 17
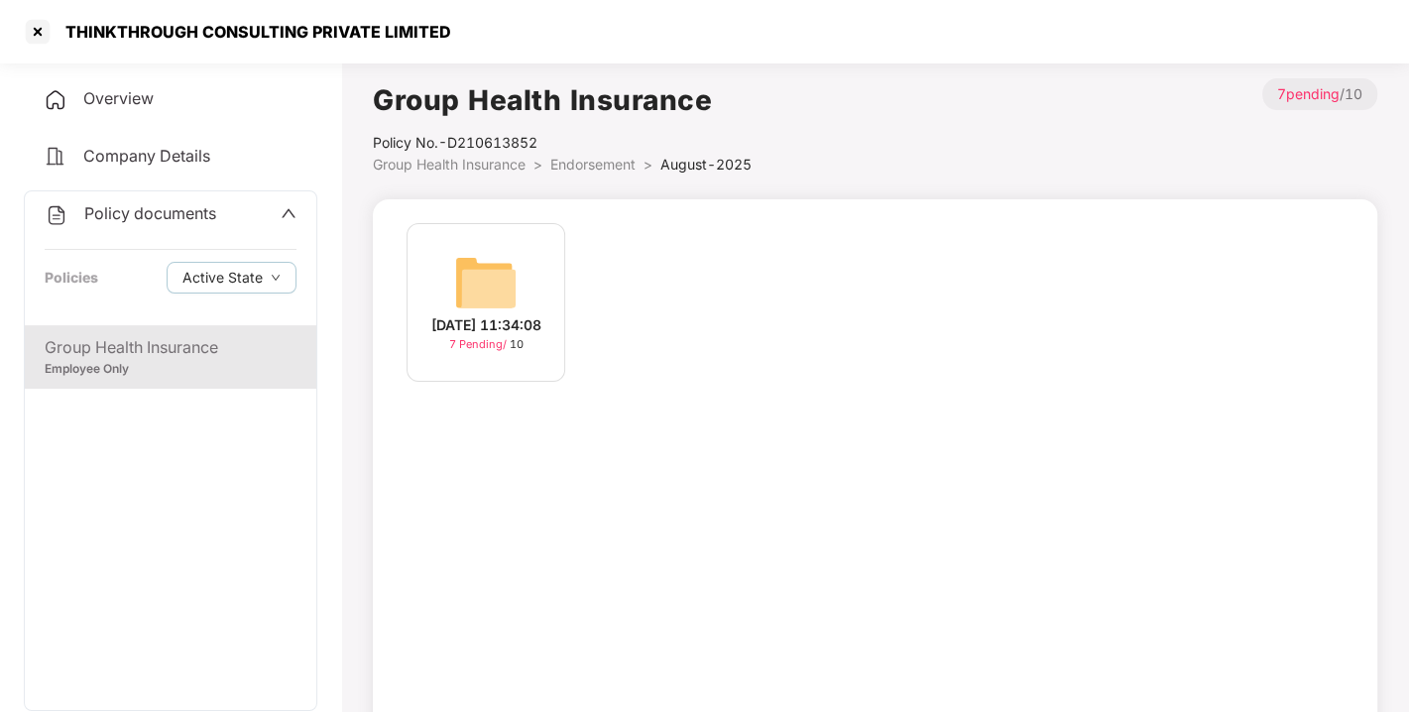
click at [600, 159] on span "Endorsement" at bounding box center [592, 164] width 85 height 17
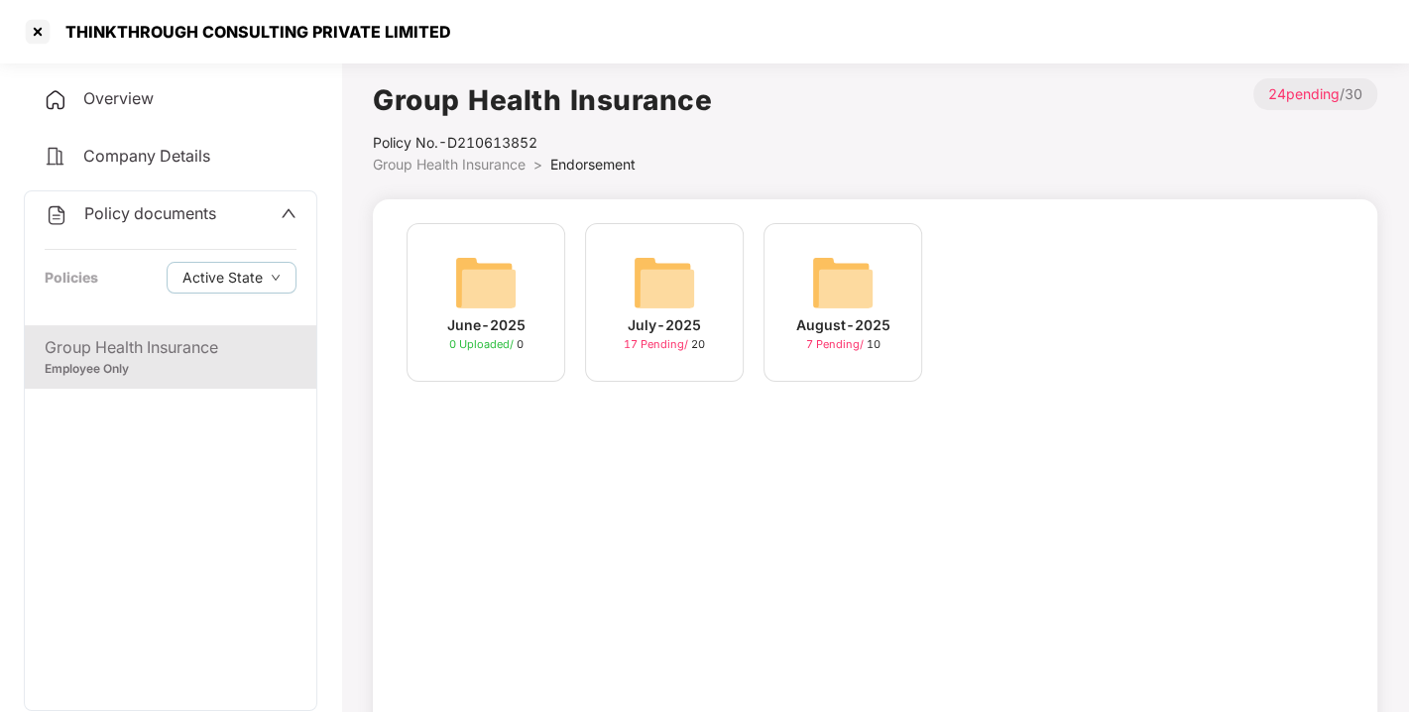
click at [148, 220] on span "Policy documents" at bounding box center [150, 213] width 132 height 20
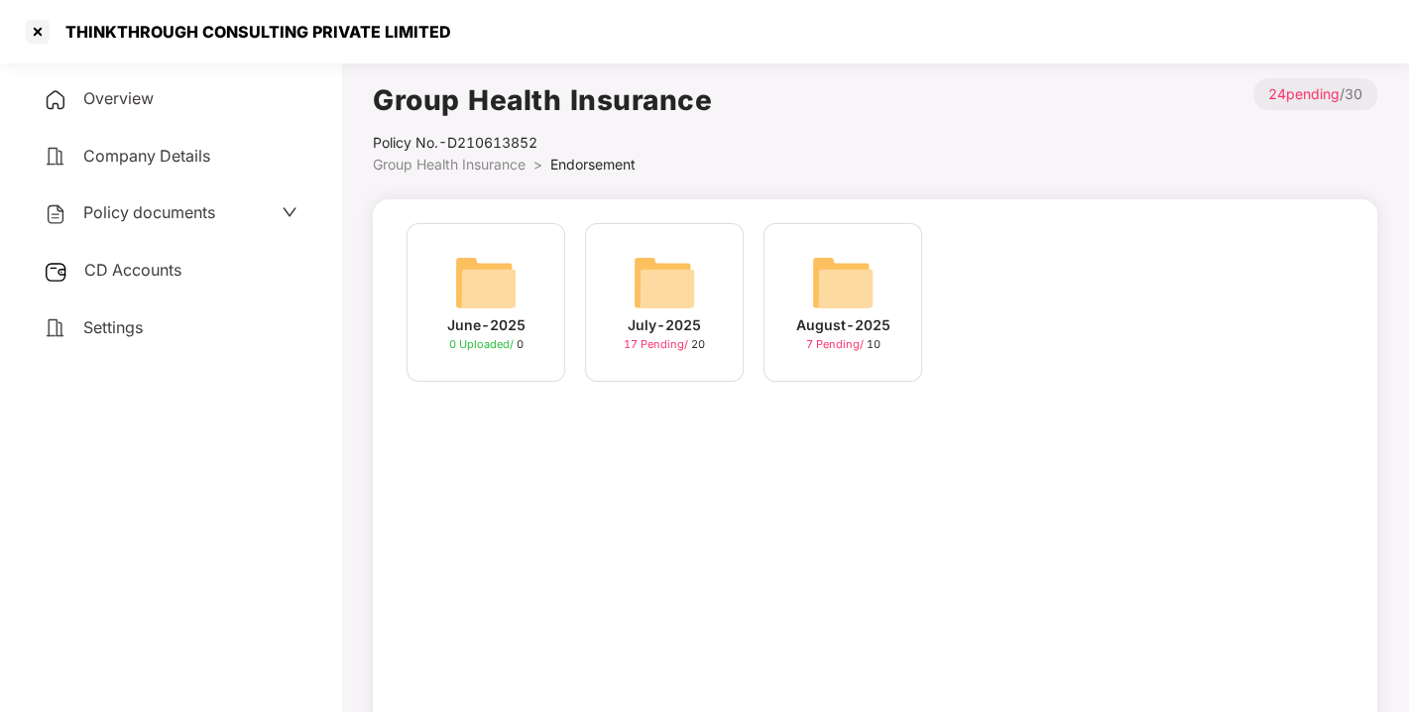
click at [132, 264] on span "CD Accounts" at bounding box center [132, 270] width 97 height 20
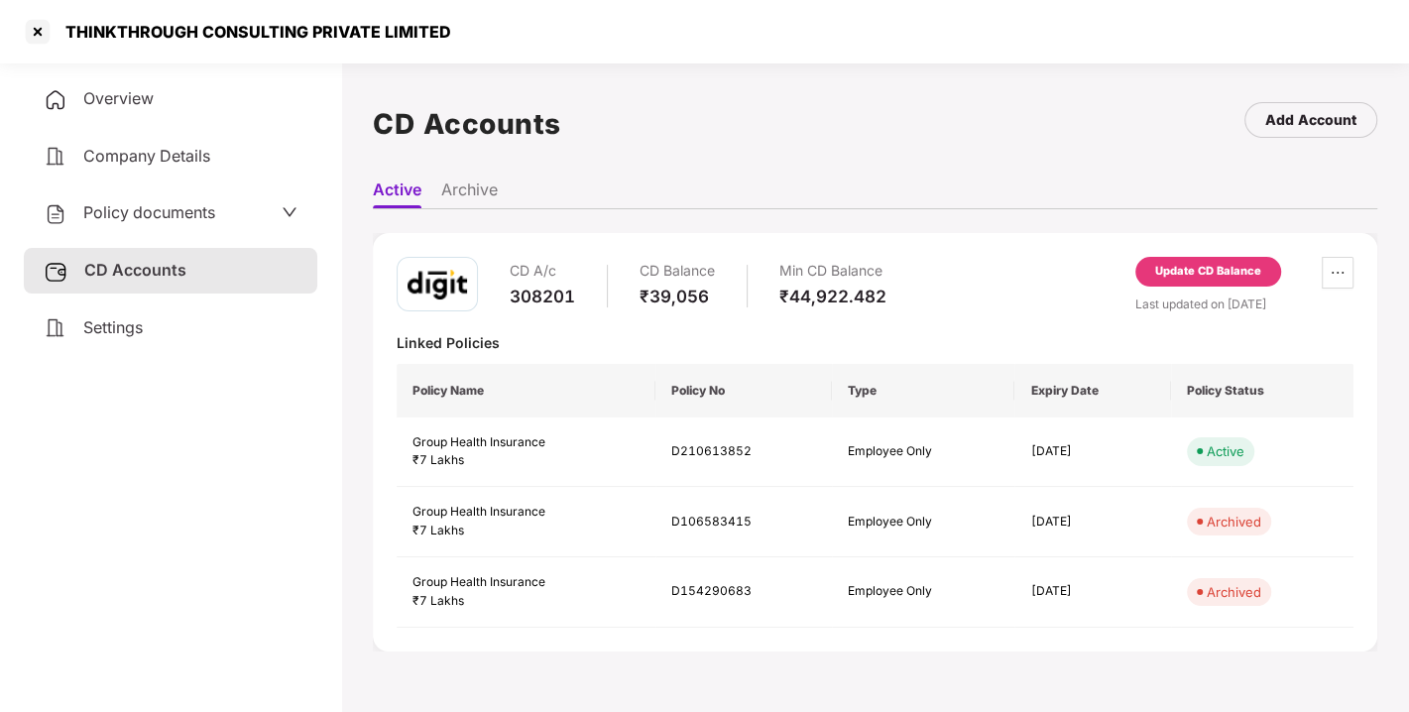
click at [1229, 253] on div "CD A/c 308201 CD Balance ₹39,056 Min CD Balance ₹44,922.482 Update CD Balance L…" at bounding box center [875, 442] width 1004 height 418
click at [1191, 270] on div "Update CD Balance" at bounding box center [1208, 272] width 106 height 18
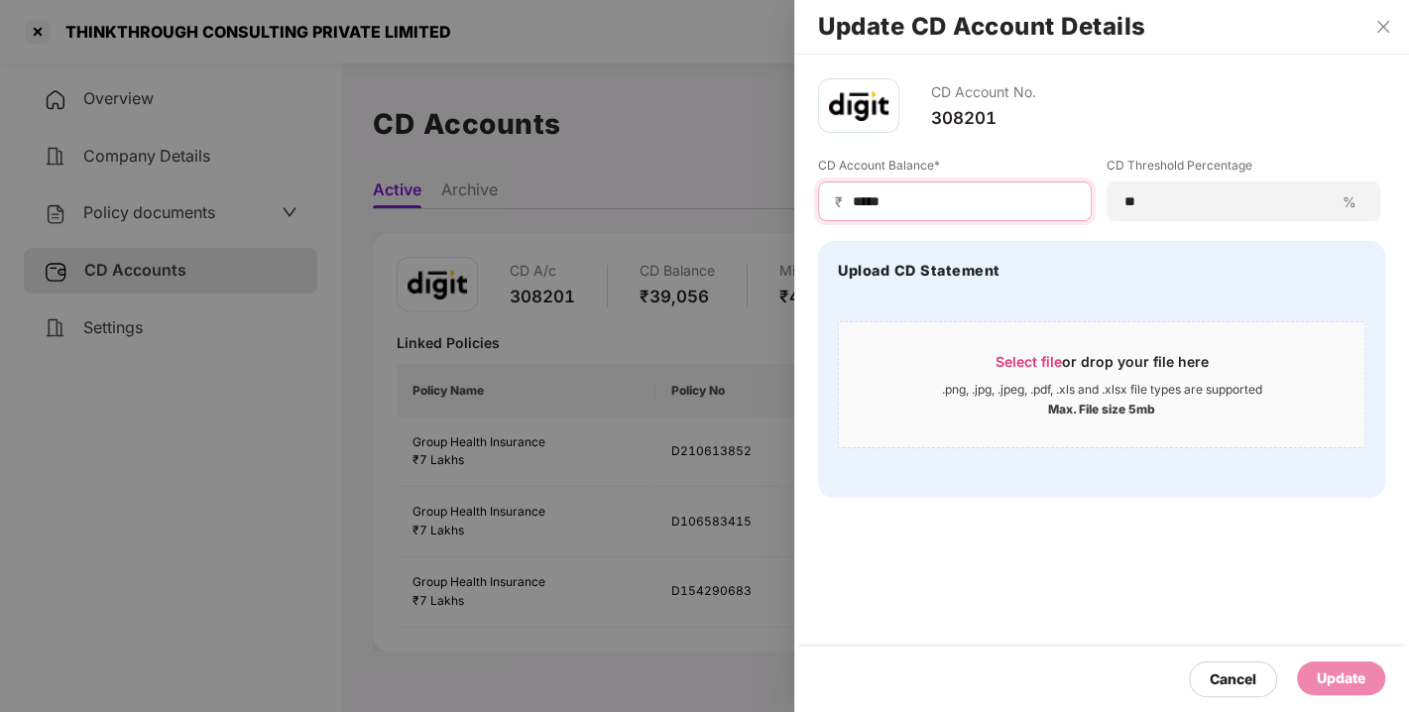
drag, startPoint x: 913, startPoint y: 198, endPoint x: 673, endPoint y: 240, distance: 243.5
click at [673, 240] on div "Update CD Account Details CD Account No. 308201 CD Account Balance* ₹ ***** CD …" at bounding box center [704, 356] width 1409 height 712
type input "*****"
click at [1328, 667] on div "Update" at bounding box center [1341, 678] width 49 height 22
click at [1091, 520] on div "CD Account No. 308201 CD Account Balance* ₹ ***** CD Threshold Percentage ** % …" at bounding box center [1101, 383] width 615 height 657
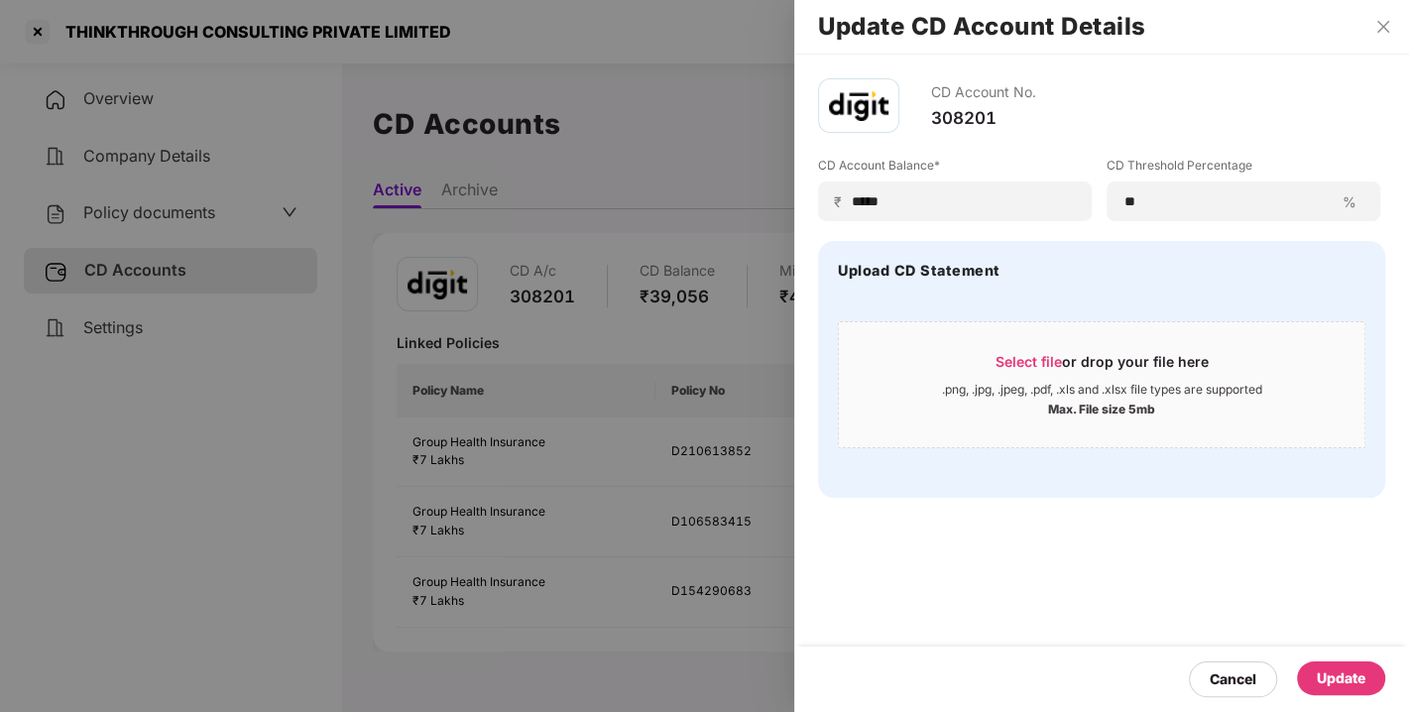
click at [1102, 523] on div "CD Account No. 308201 CD Account Balance* ₹ ***** CD Threshold Percentage ** % …" at bounding box center [1101, 383] width 615 height 657
click at [1154, 526] on div "CD Account No. 308201 CD Account Balance* ₹ ***** CD Threshold Percentage ** % …" at bounding box center [1101, 383] width 615 height 657
click at [1206, 523] on div "CD Account No. 308201 CD Account Balance* ₹ ***** CD Threshold Percentage ** % …" at bounding box center [1101, 383] width 615 height 657
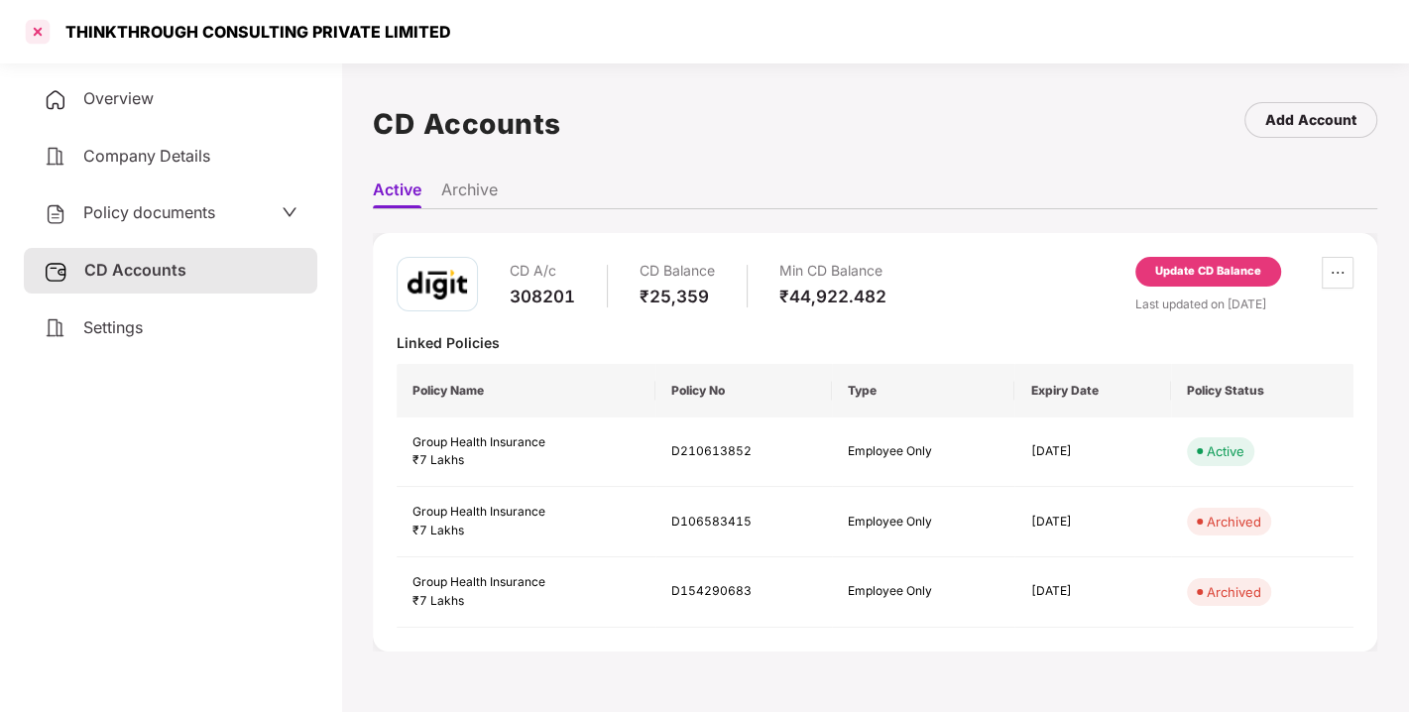
click at [35, 34] on div at bounding box center [38, 32] width 32 height 32
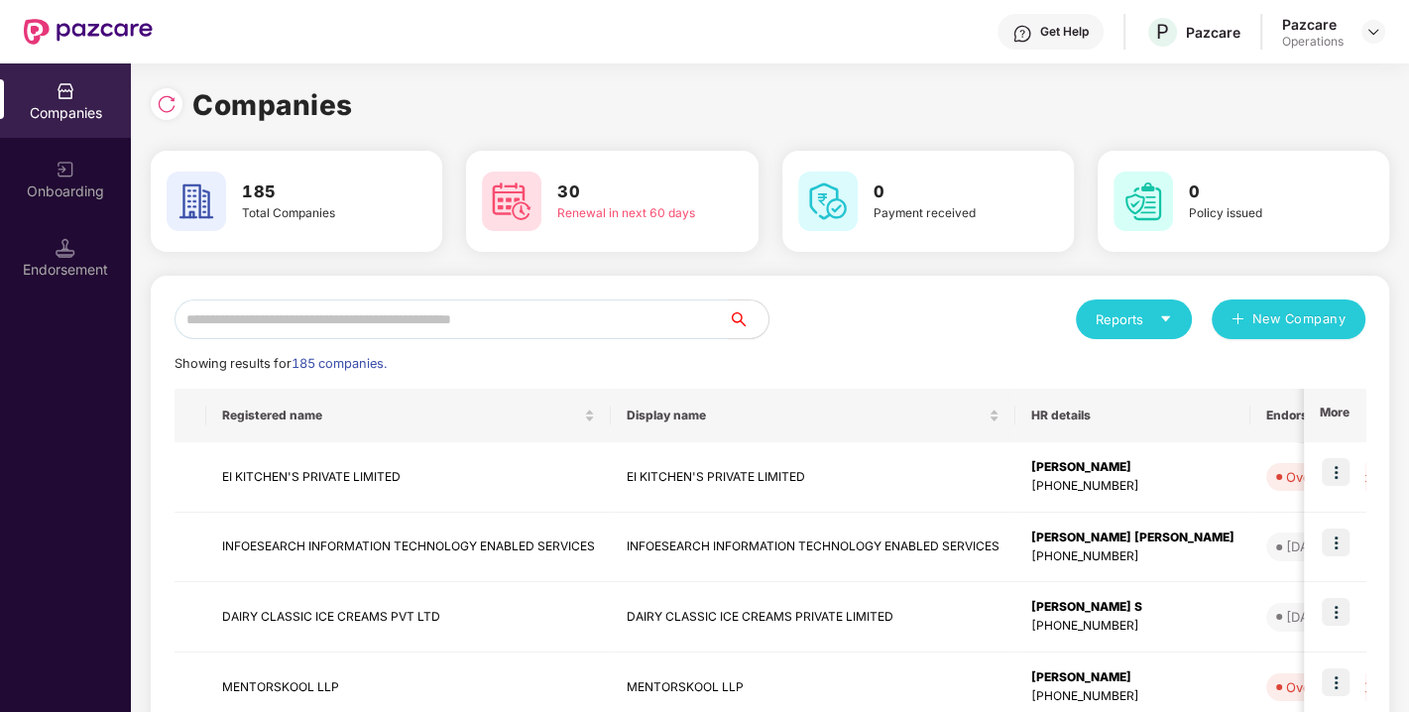
click at [421, 323] on input "text" at bounding box center [451, 319] width 554 height 40
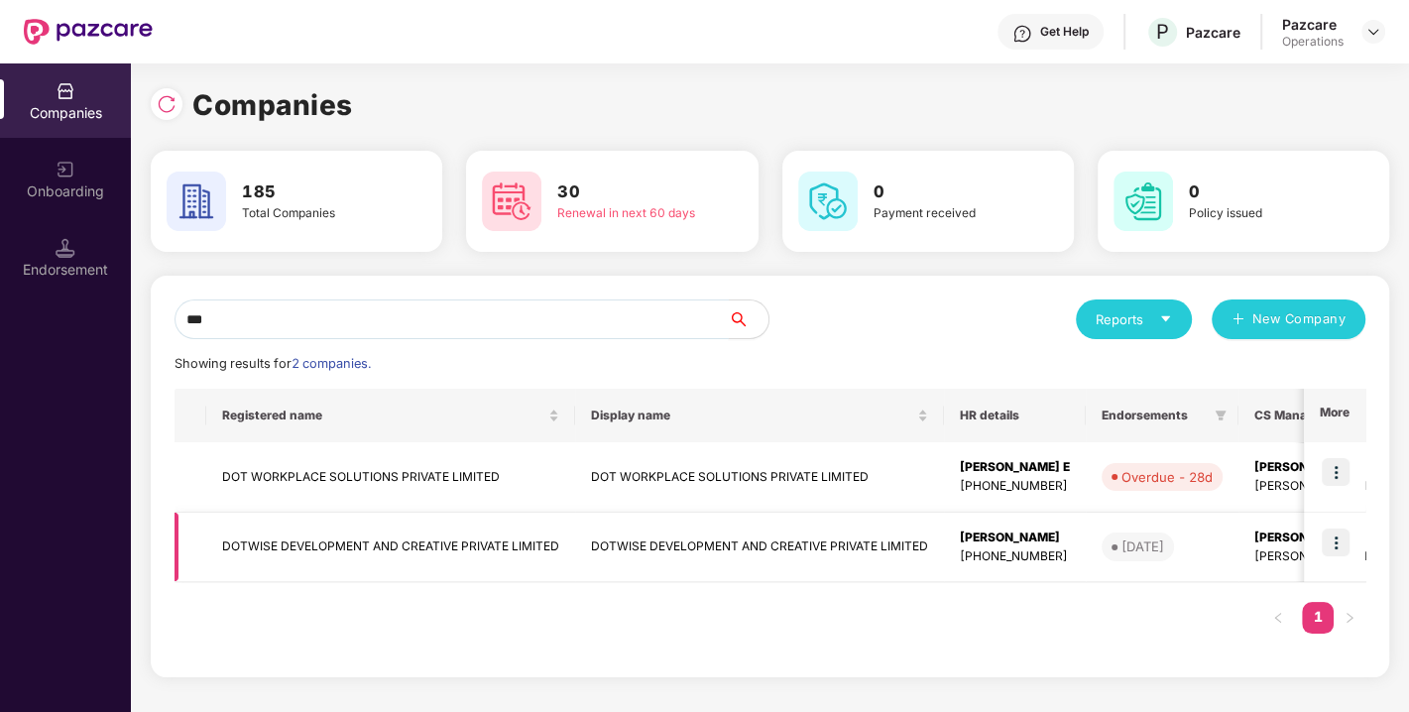
type input "***"
click at [342, 531] on td "DOTWISE DEVELOPMENT AND CREATIVE PRIVATE LIMITED" at bounding box center [390, 548] width 369 height 70
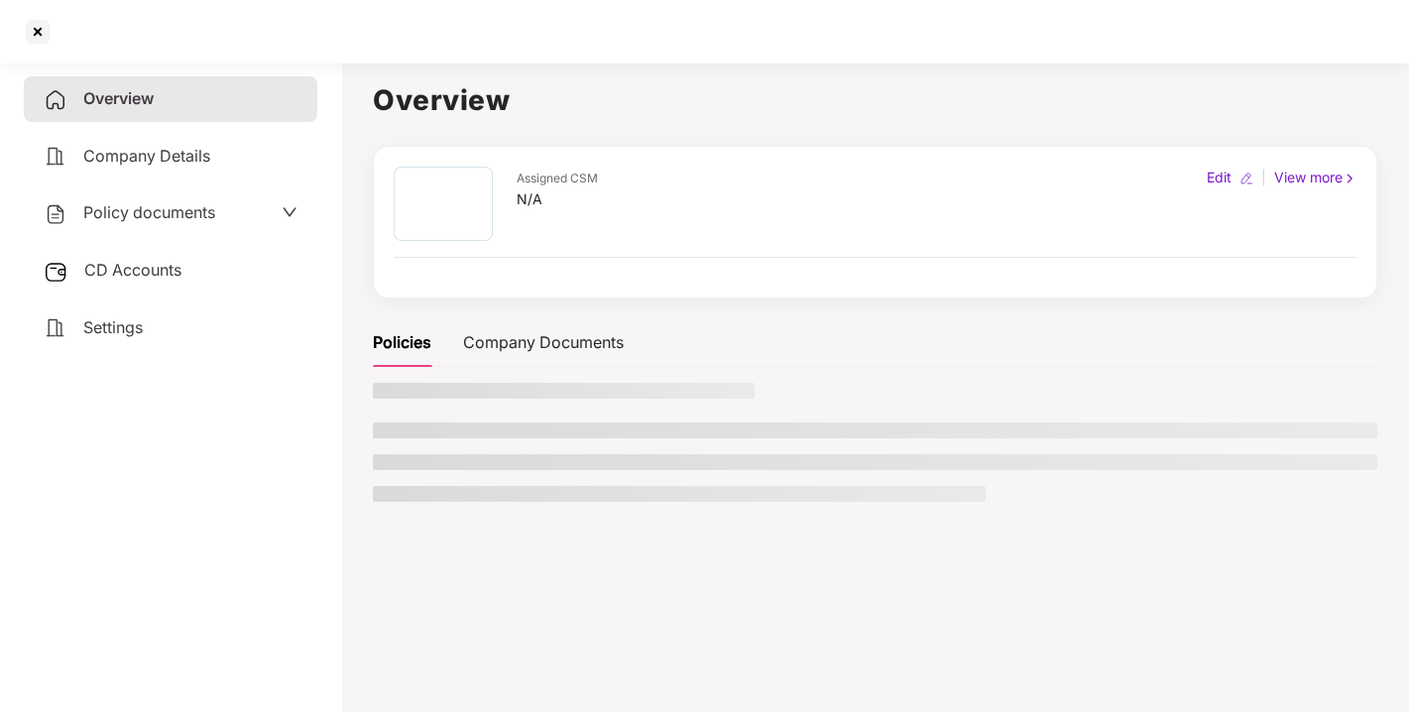
click at [148, 186] on div "Overview Company Details Policy documents CD Accounts Settings" at bounding box center [170, 213] width 293 height 274
click at [186, 226] on div "Policy documents" at bounding box center [170, 213] width 293 height 46
click at [133, 209] on span "Policy documents" at bounding box center [149, 212] width 132 height 20
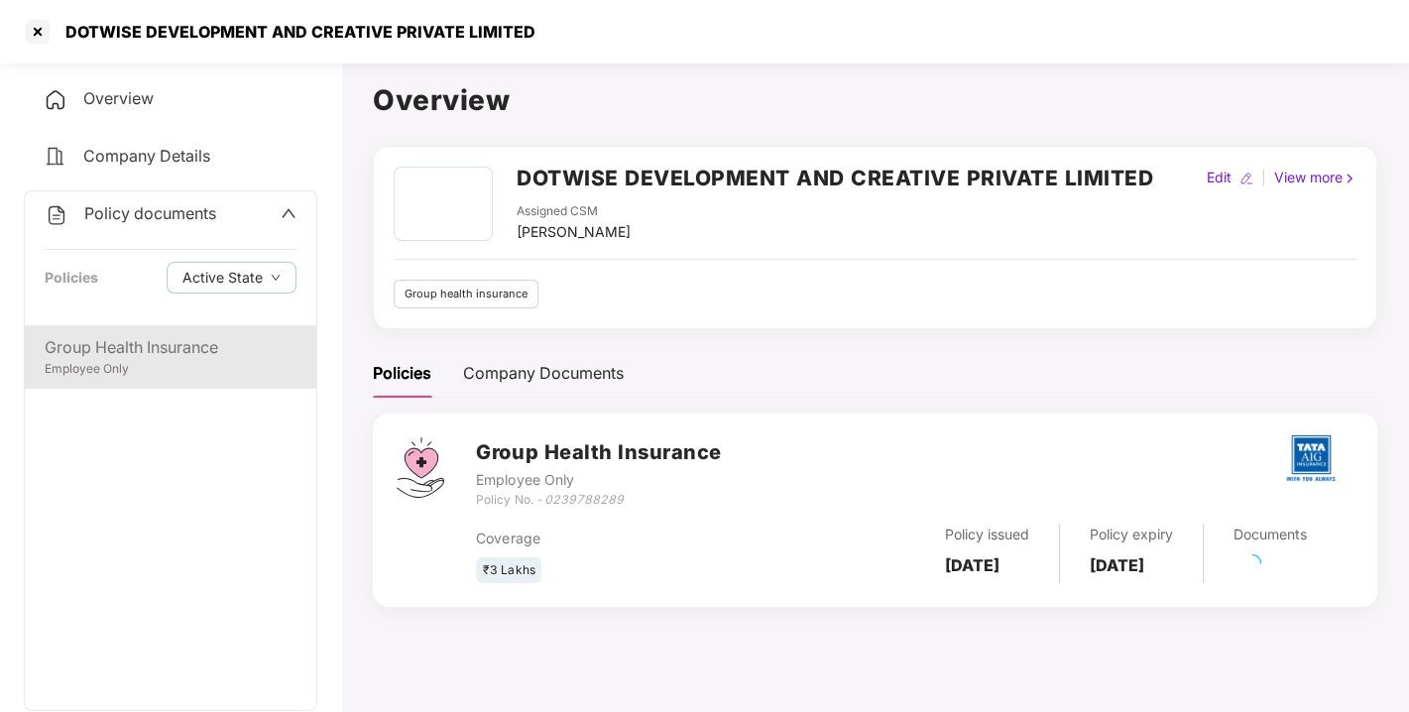
click at [157, 365] on div "Employee Only" at bounding box center [171, 369] width 252 height 19
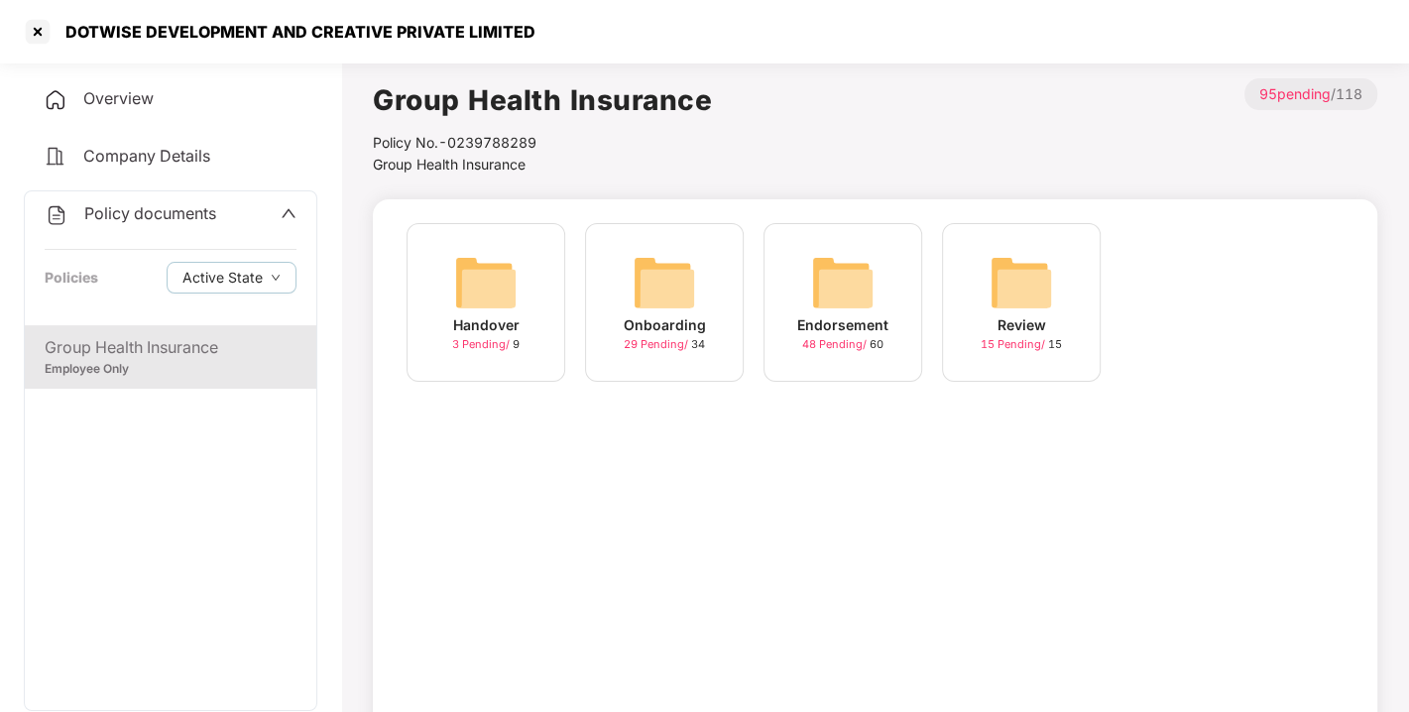
click at [882, 263] on div "Endorsement 48 Pending / 60" at bounding box center [842, 302] width 159 height 159
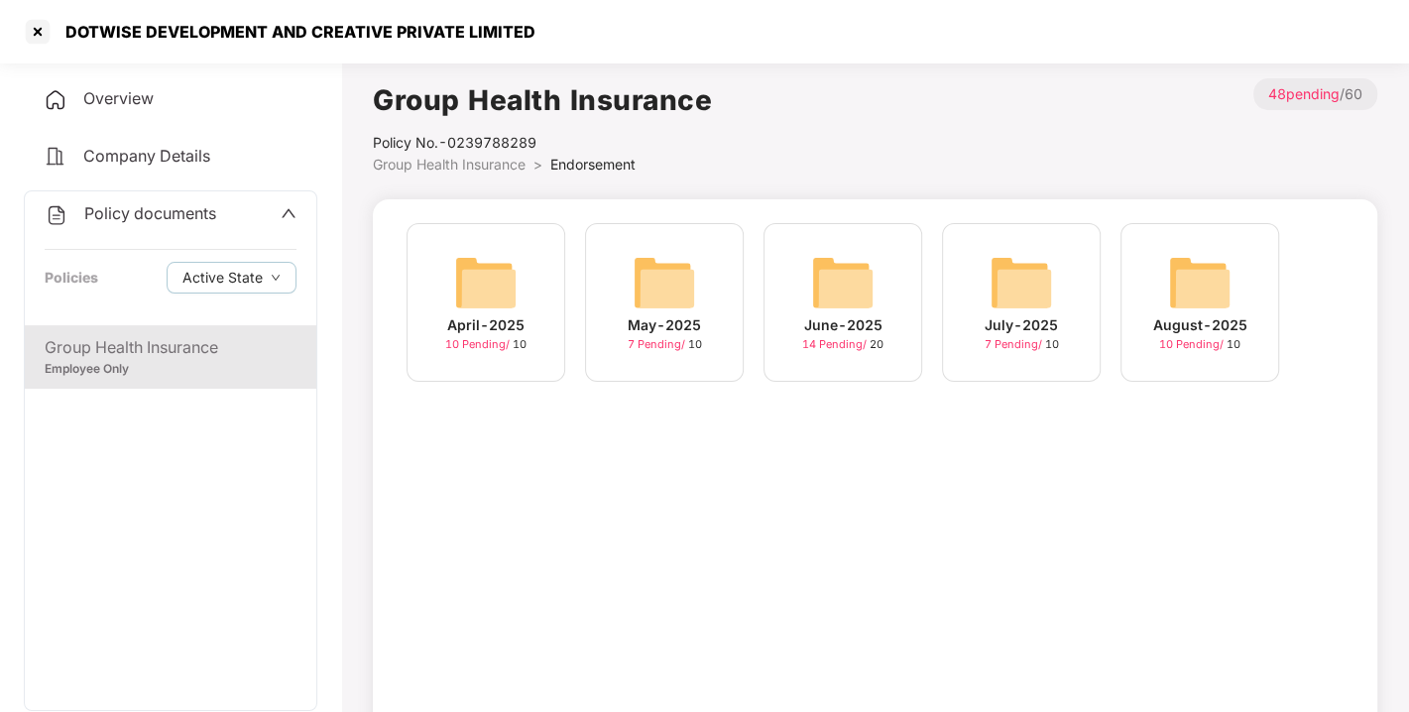
click at [1267, 273] on div "August-2025 10 Pending / 10" at bounding box center [1199, 302] width 159 height 159
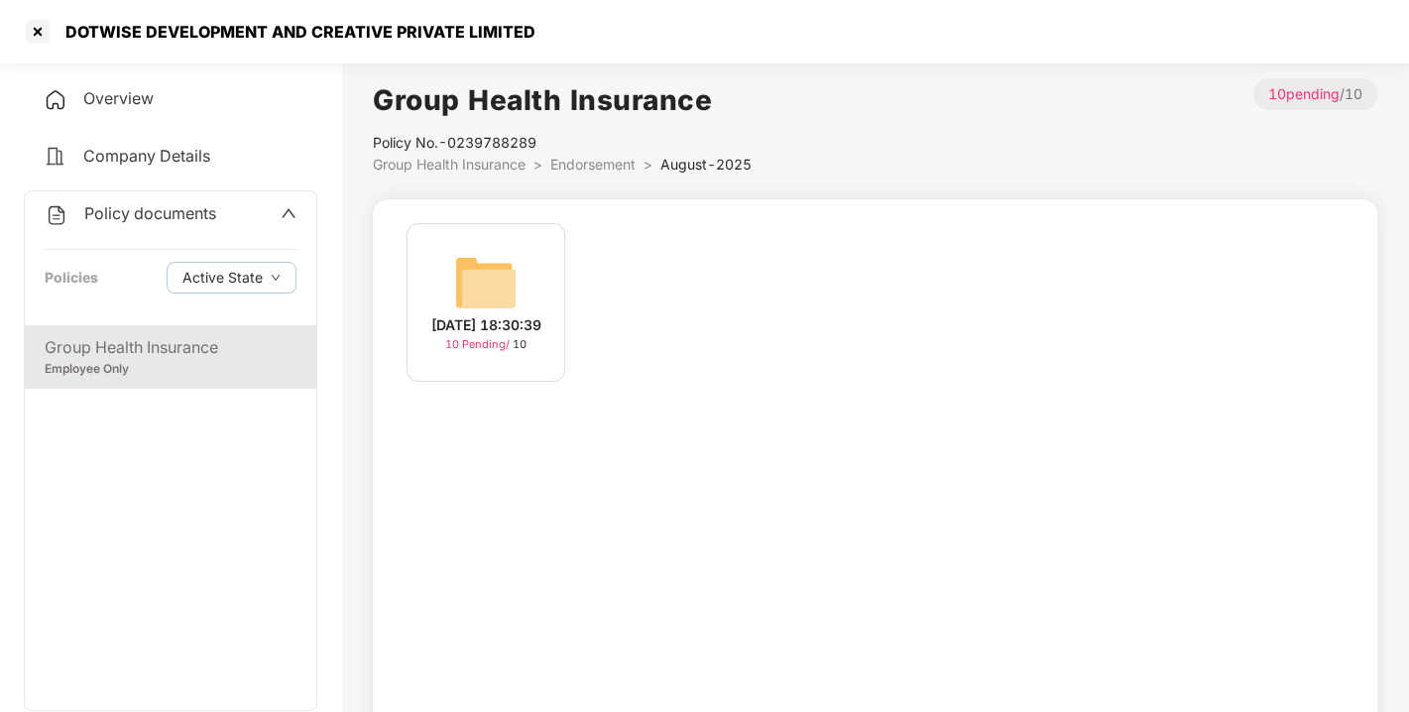
click at [487, 272] on img at bounding box center [485, 282] width 63 height 63
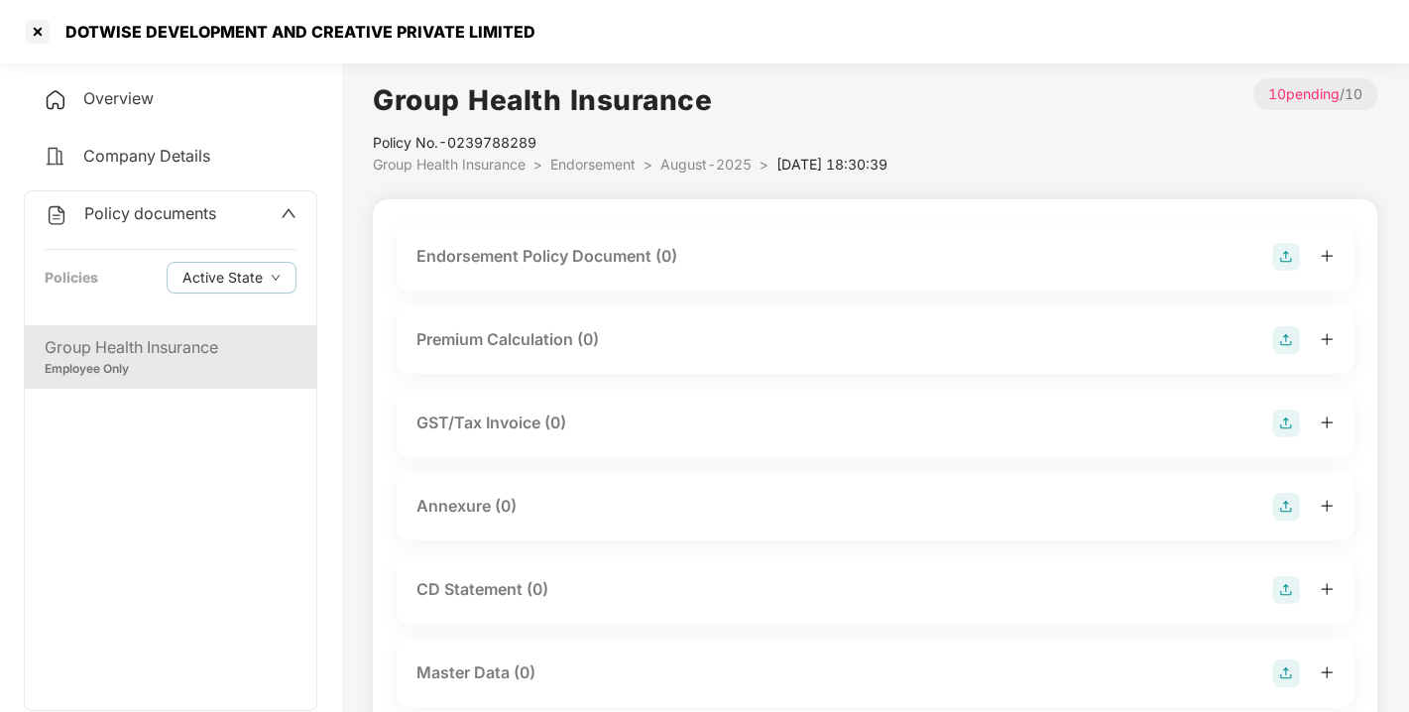
click at [1303, 246] on div at bounding box center [1302, 257] width 61 height 28
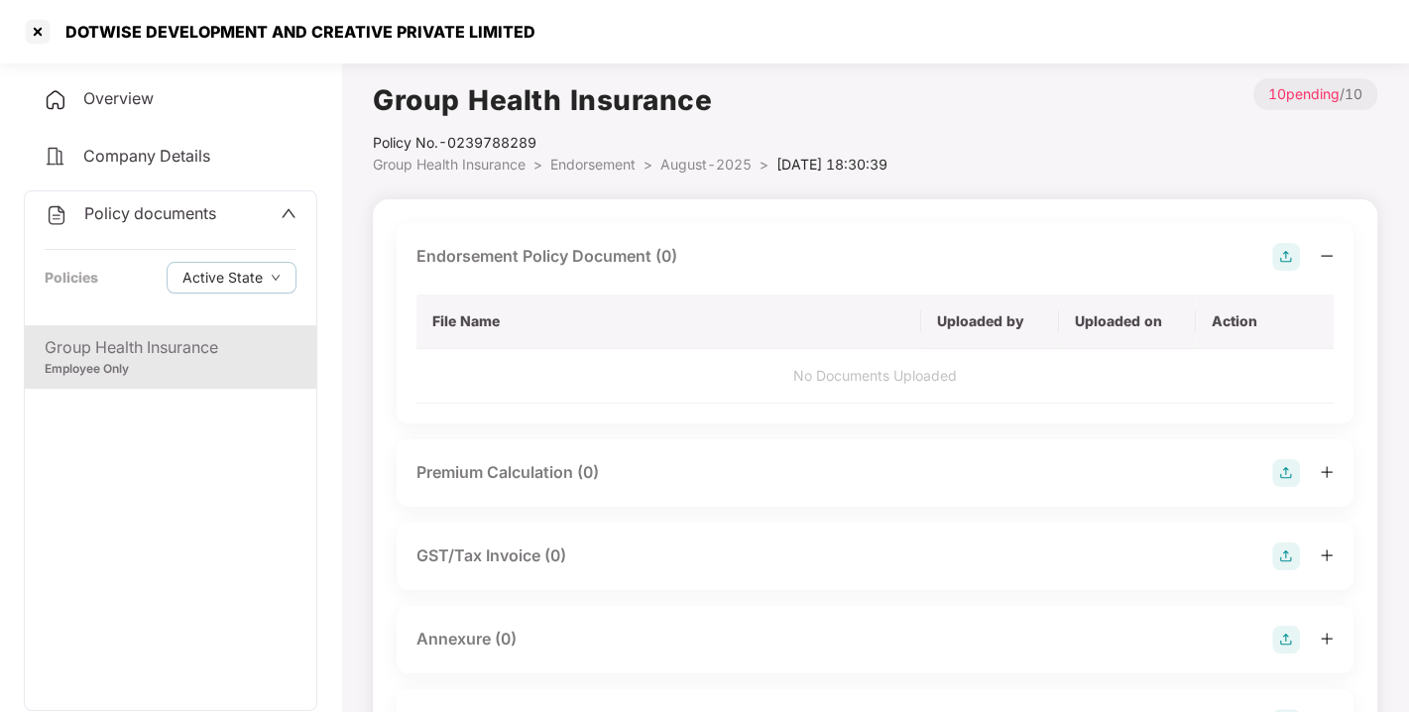
click at [1286, 257] on img at bounding box center [1286, 257] width 28 height 28
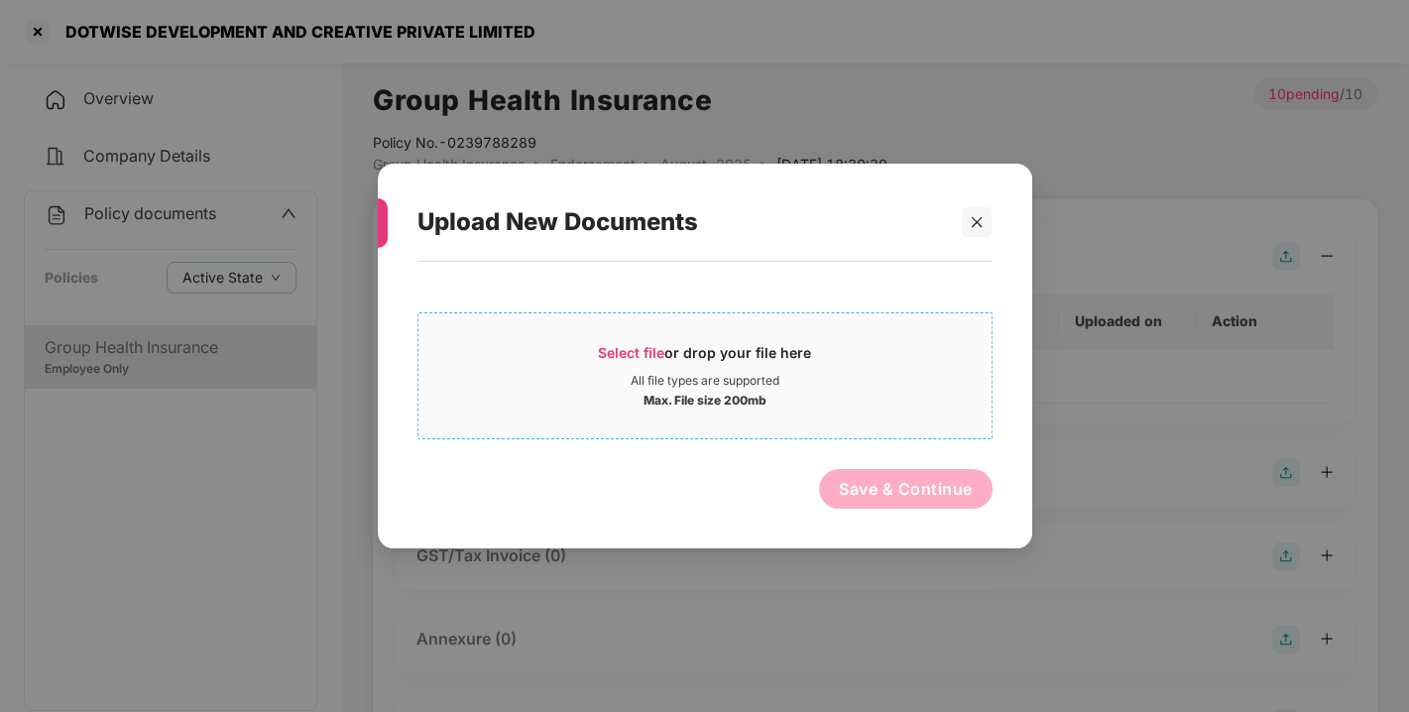
click at [626, 350] on span "Select file" at bounding box center [631, 352] width 66 height 17
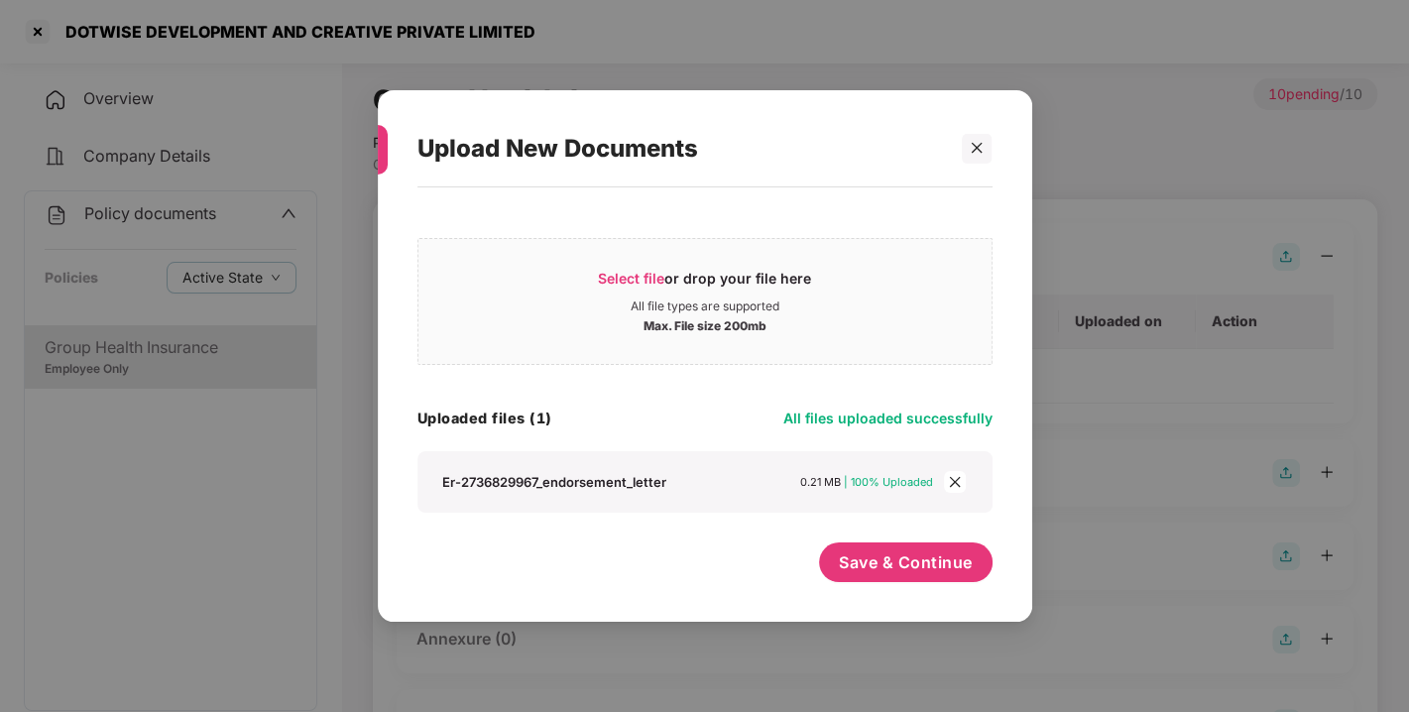
click at [958, 475] on icon "close" at bounding box center [955, 482] width 14 height 14
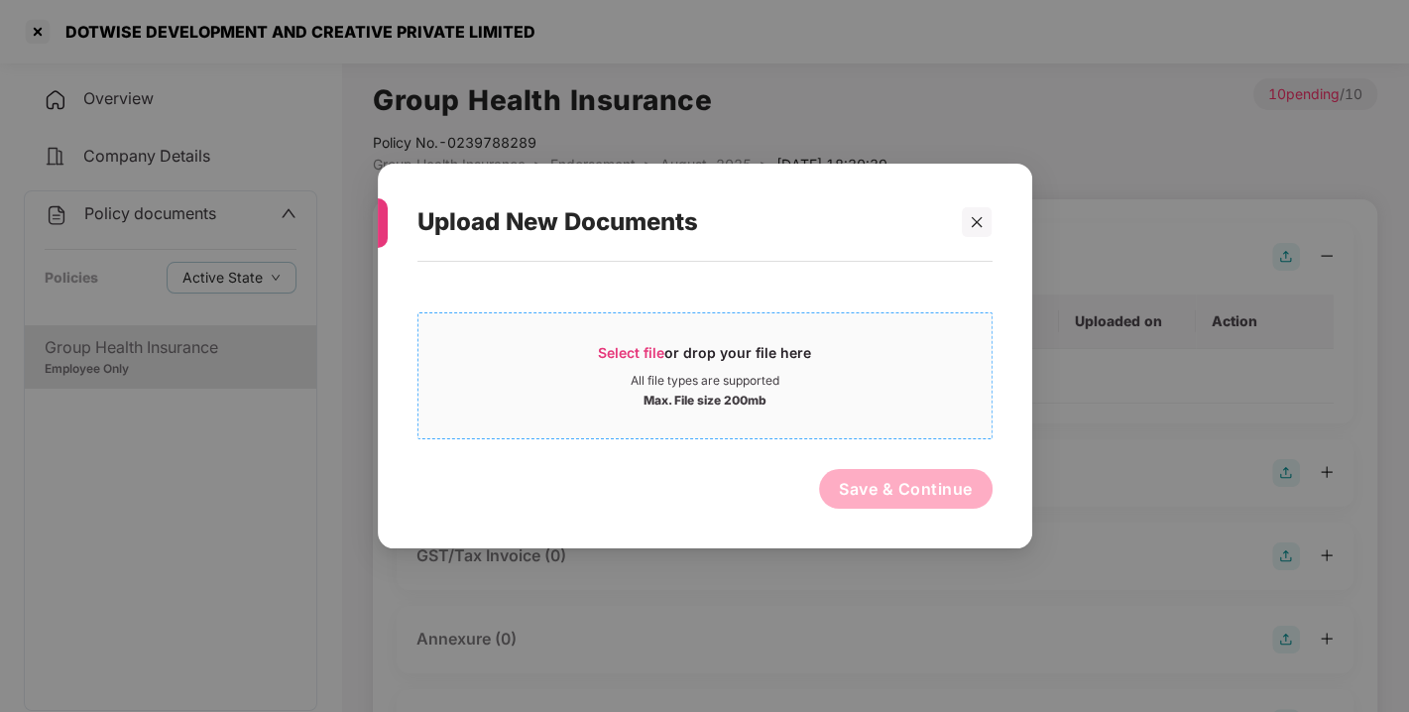
click at [620, 352] on span "Select file" at bounding box center [631, 352] width 66 height 17
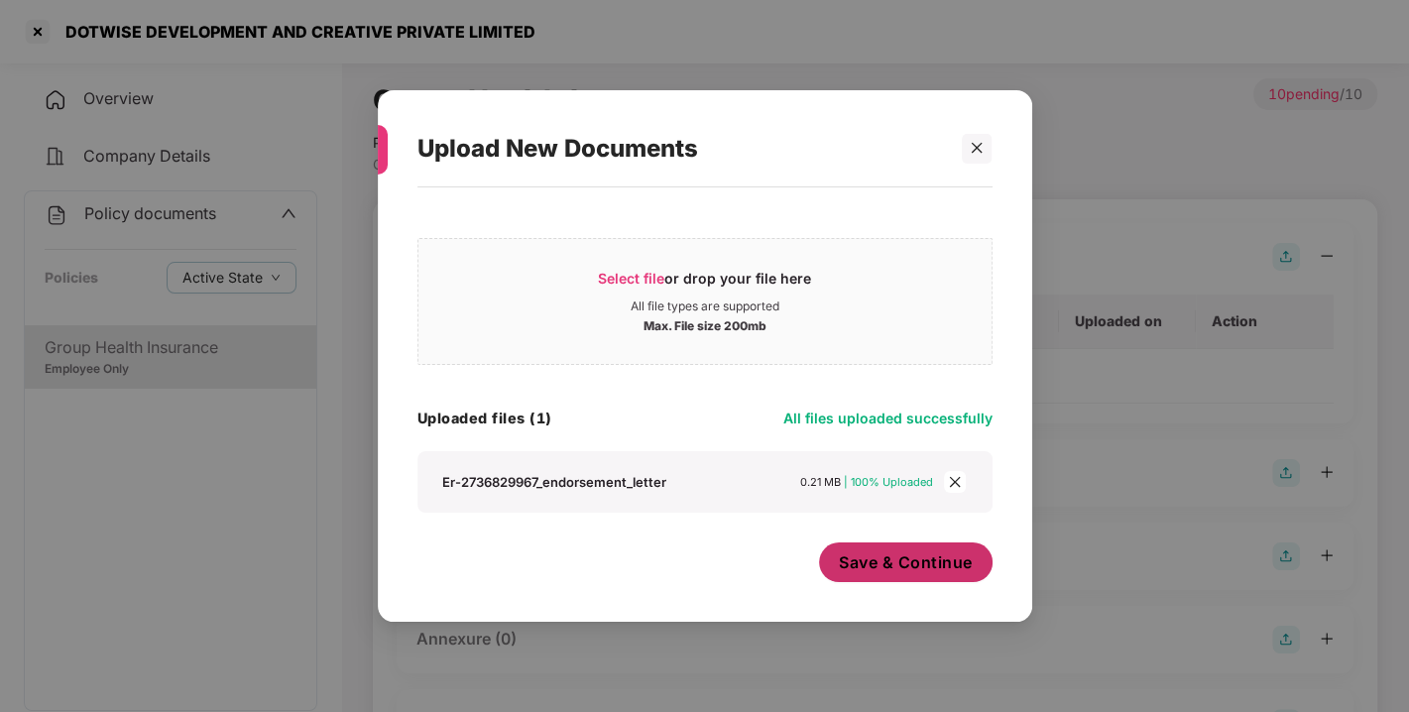
click at [896, 560] on span "Save & Continue" at bounding box center [906, 562] width 134 height 22
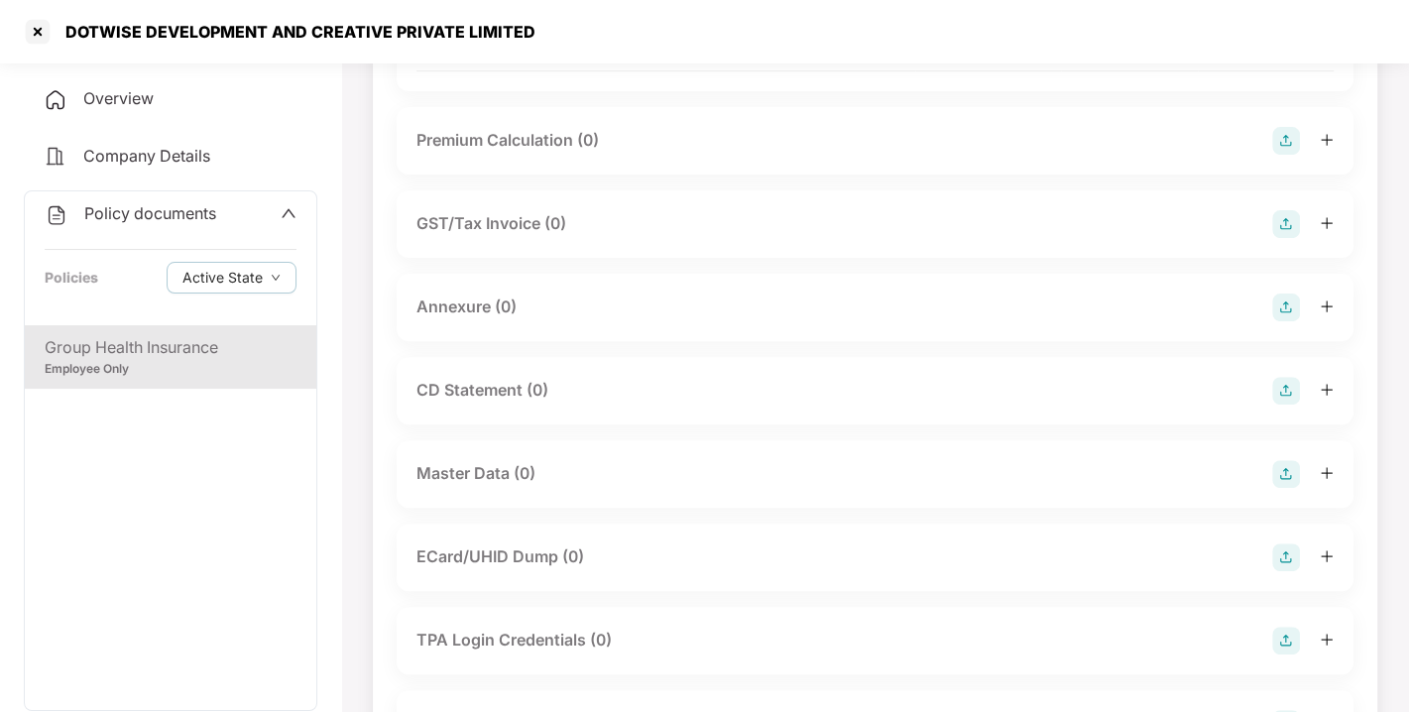
scroll to position [371, 0]
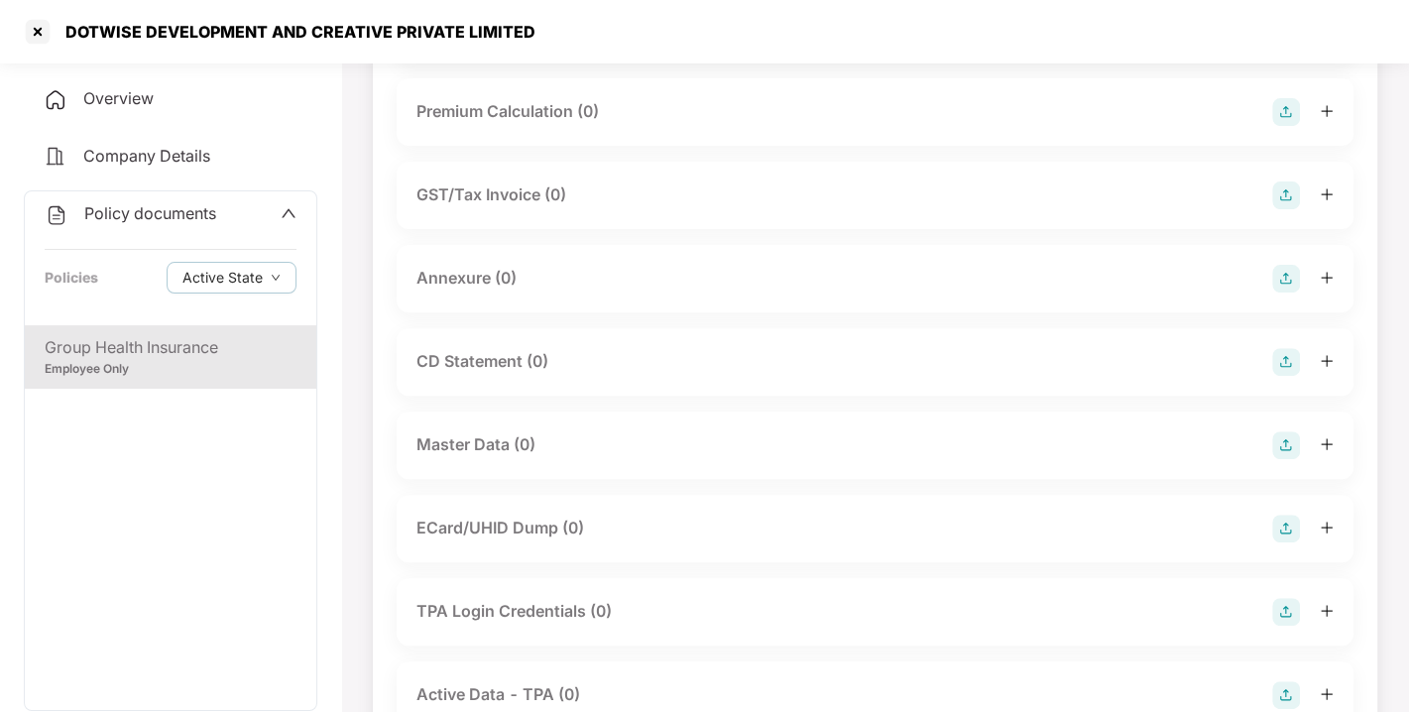
click at [1303, 292] on div at bounding box center [1302, 279] width 61 height 28
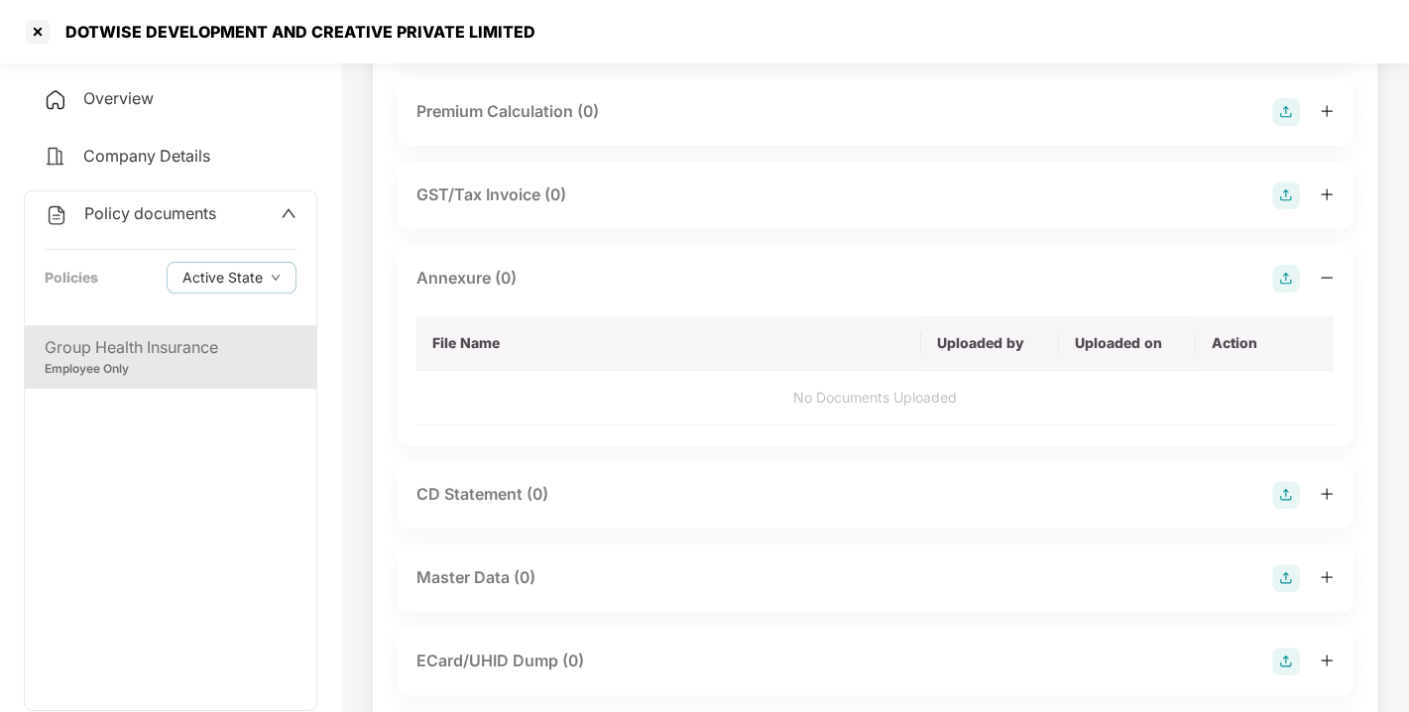
click at [1287, 292] on img at bounding box center [1286, 279] width 28 height 28
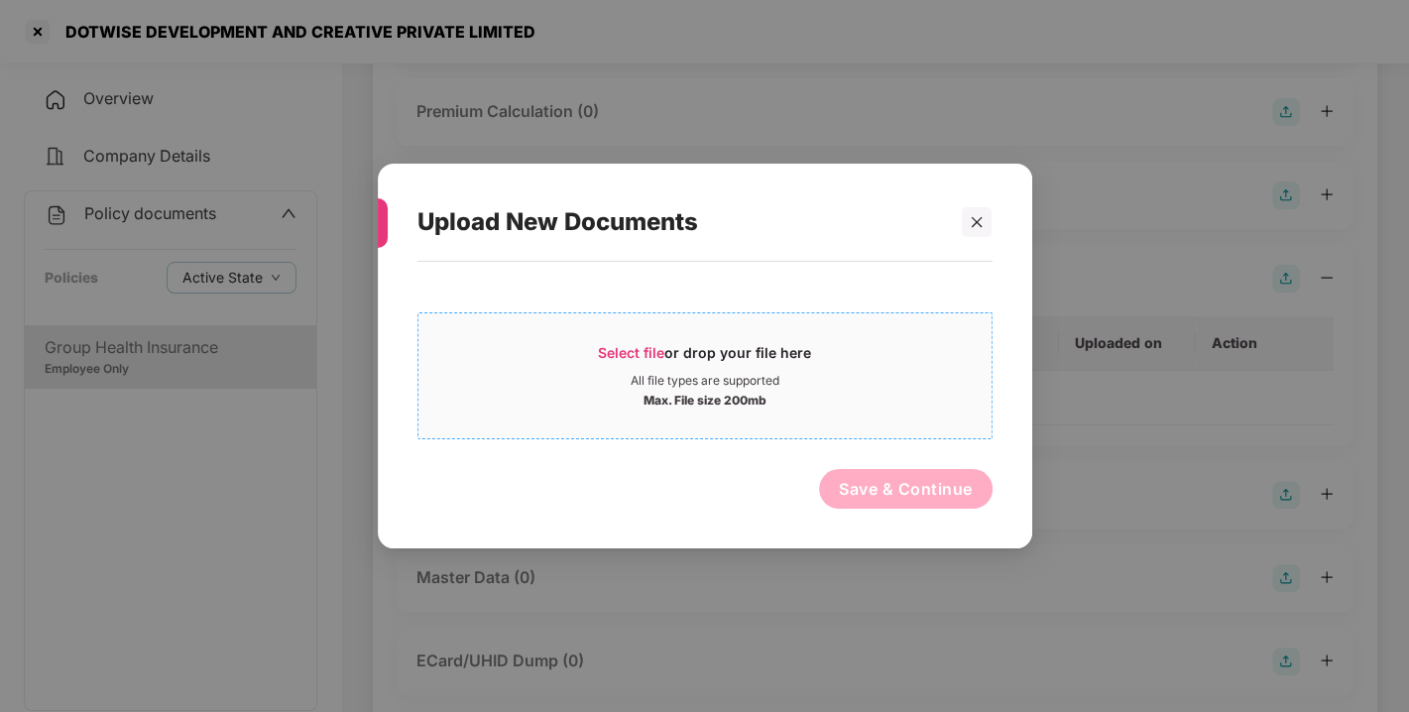
click at [654, 328] on span "Select file or drop your file here All file types are supported Max. File size …" at bounding box center [704, 375] width 573 height 95
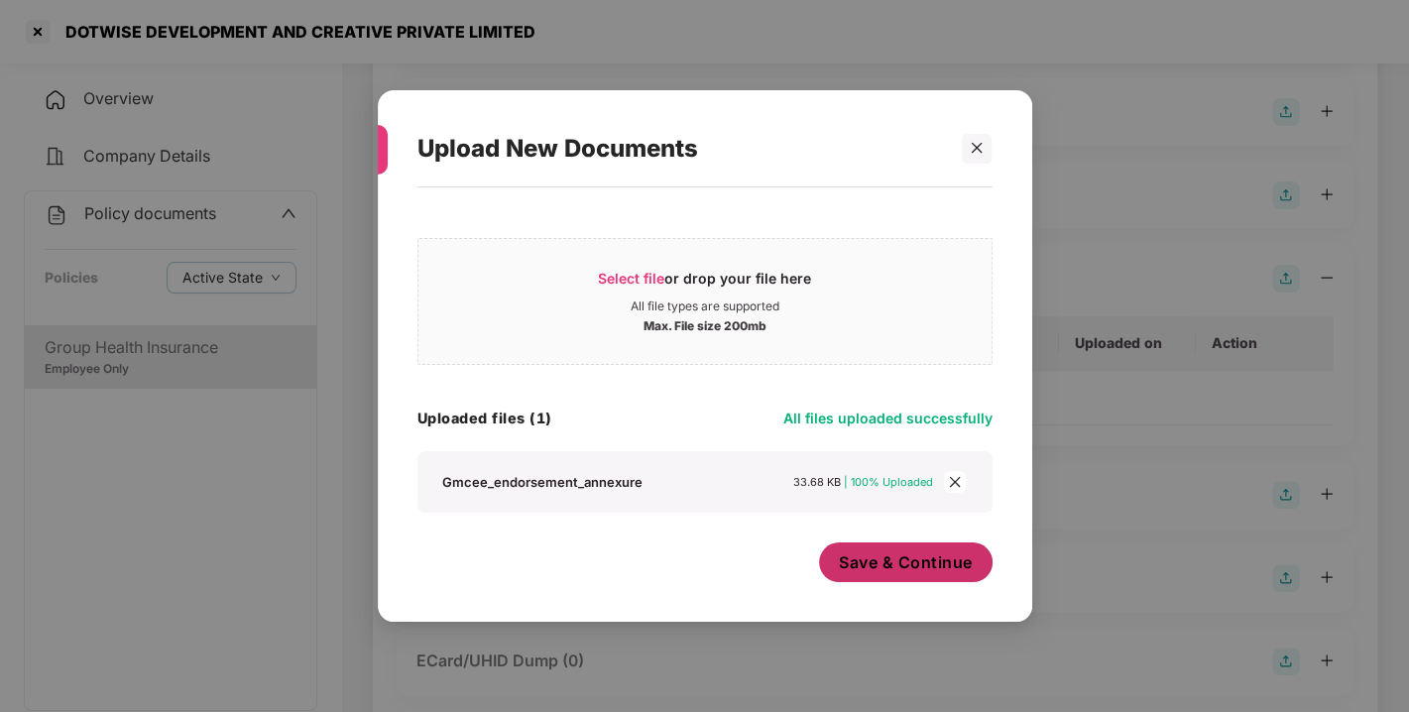
click at [937, 563] on span "Save & Continue" at bounding box center [906, 562] width 134 height 22
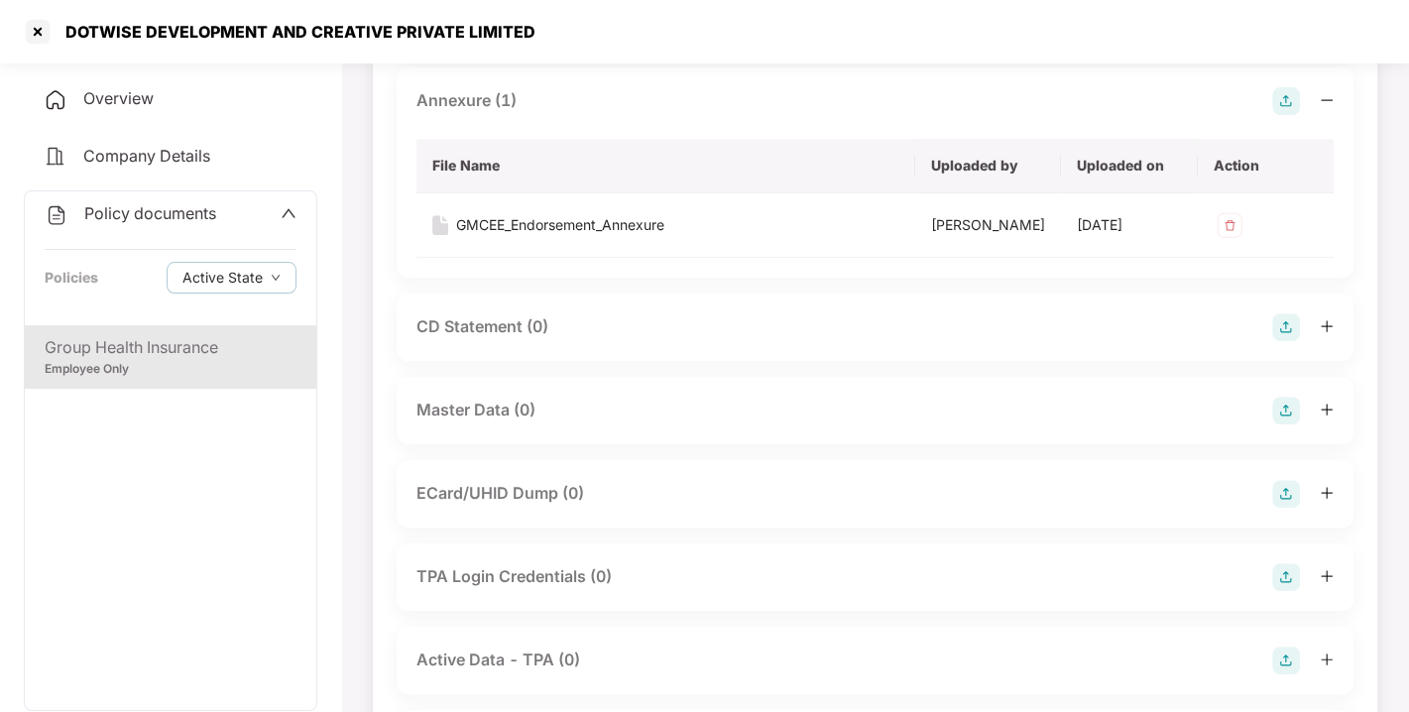
scroll to position [609, 0]
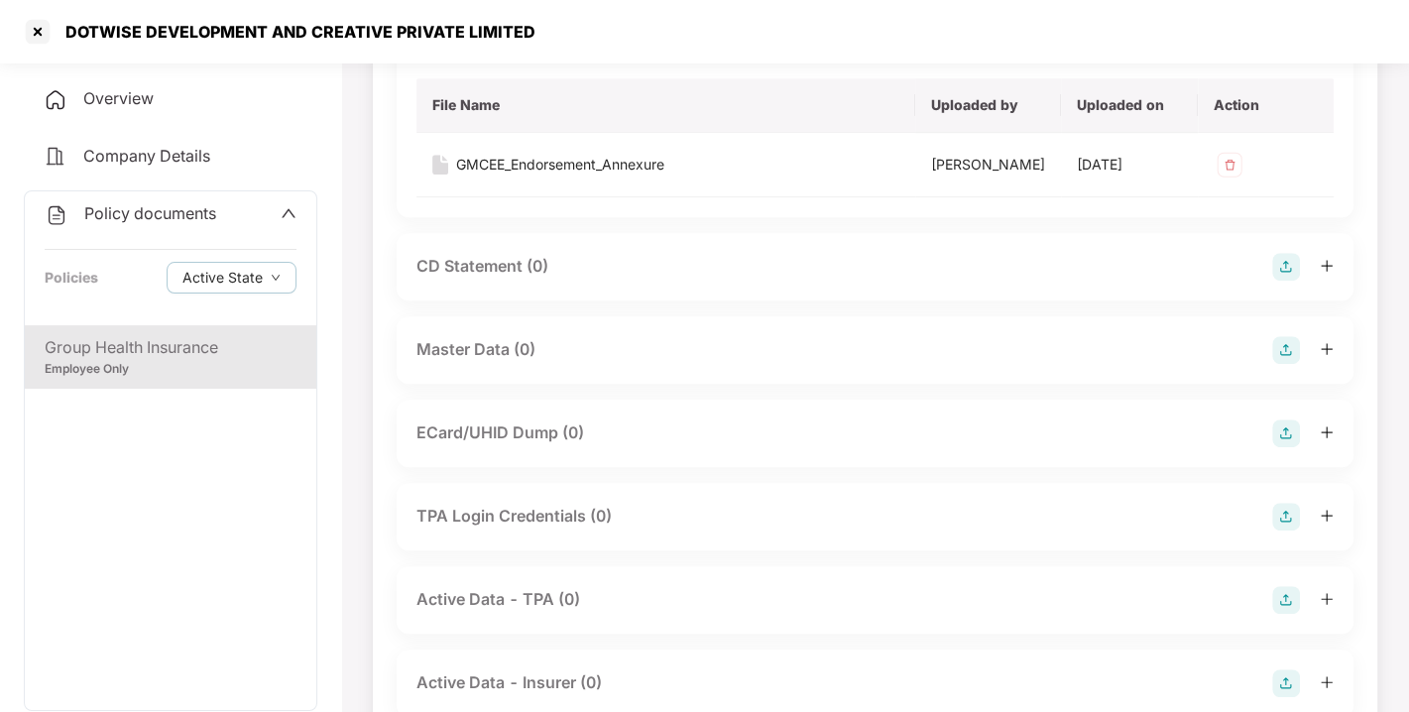
click at [1277, 364] on img at bounding box center [1286, 350] width 28 height 28
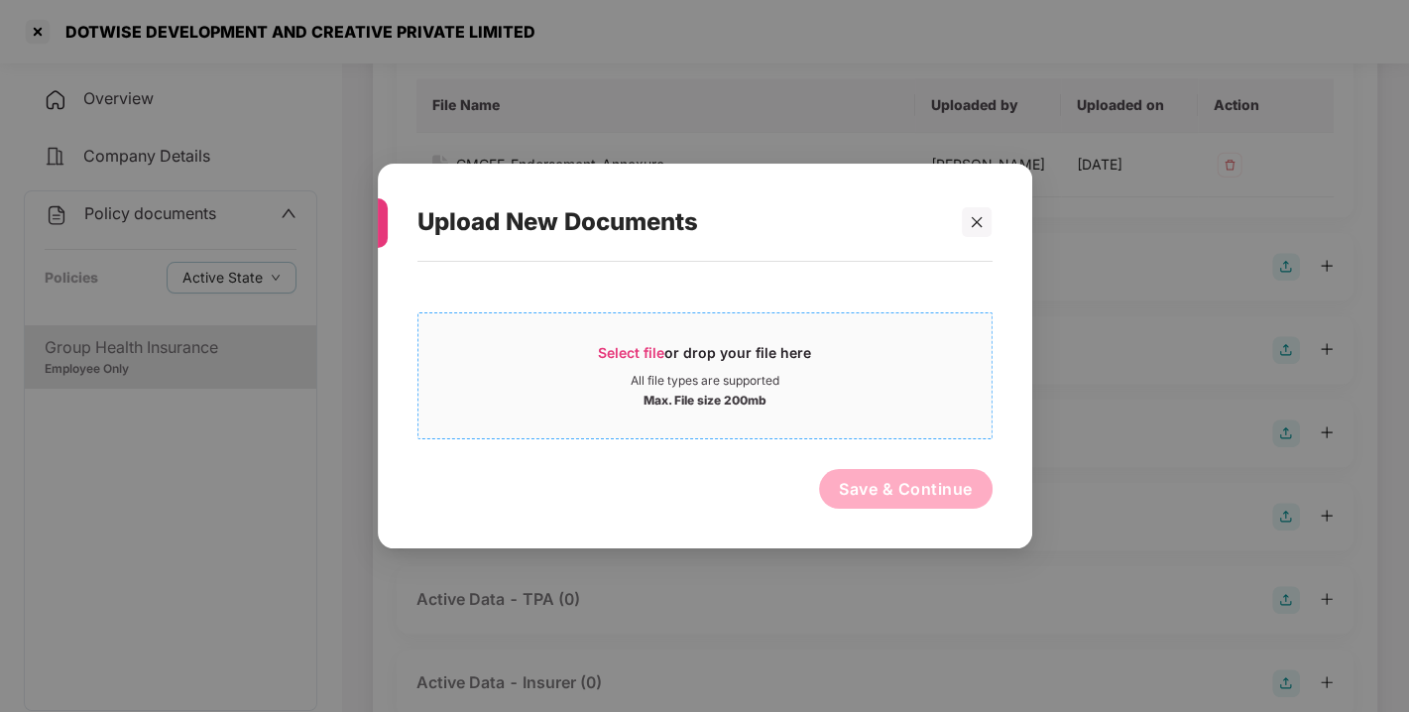
click at [633, 351] on span "Select file" at bounding box center [631, 352] width 66 height 17
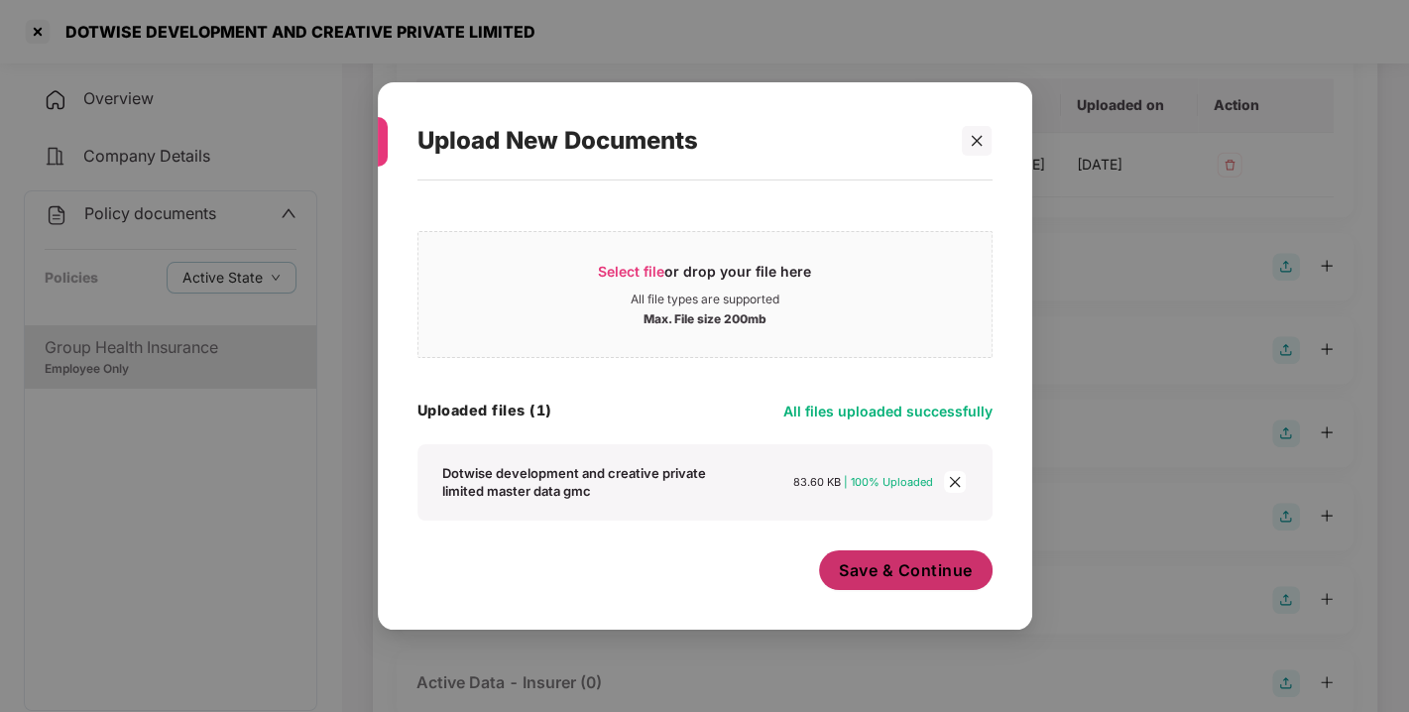
click at [883, 567] on span "Save & Continue" at bounding box center [906, 570] width 134 height 22
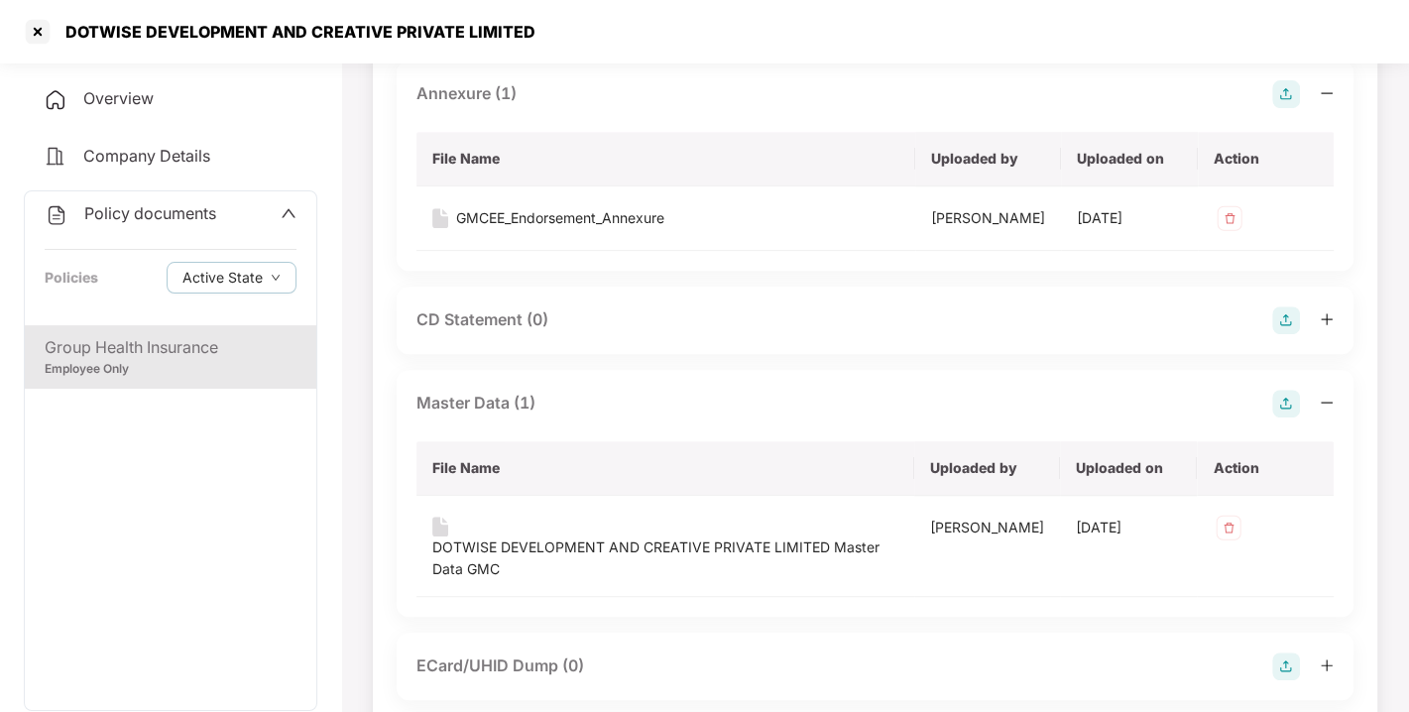
scroll to position [0, 0]
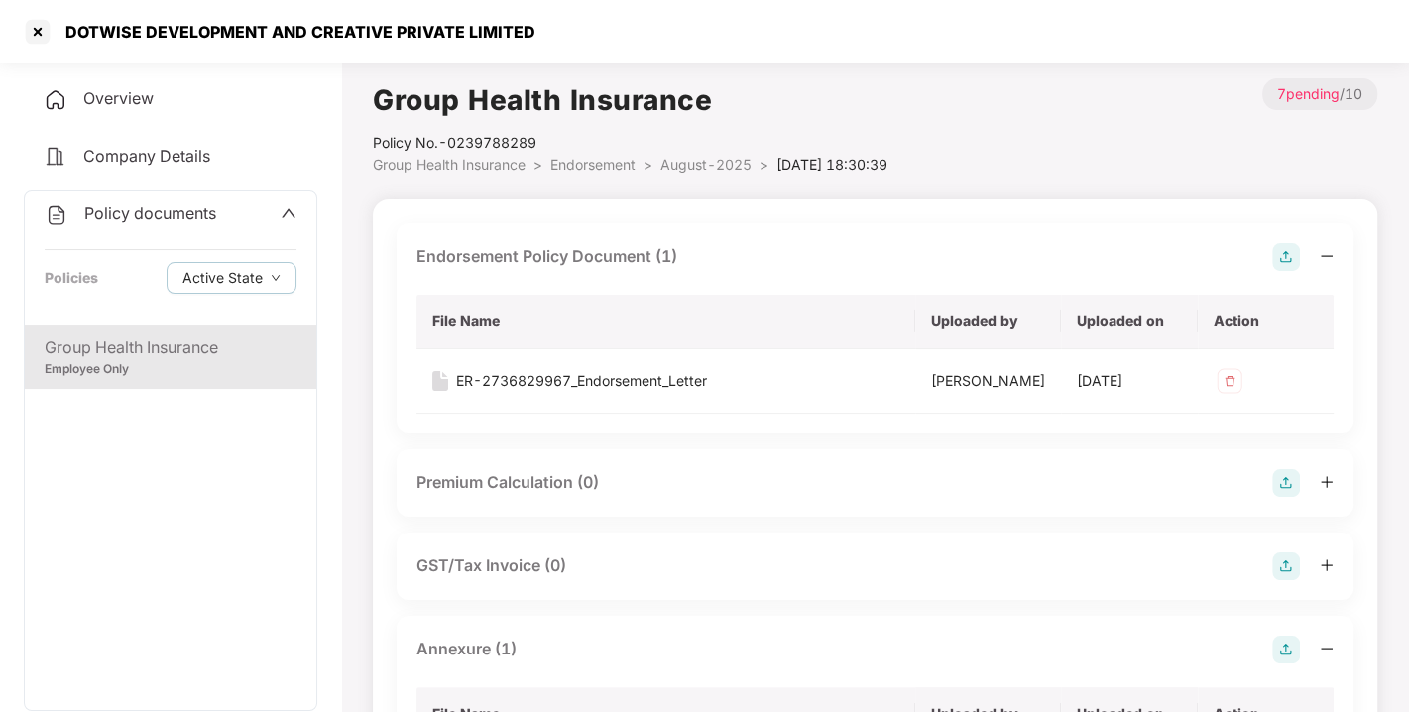
click at [582, 159] on span "Endorsement" at bounding box center [592, 164] width 85 height 17
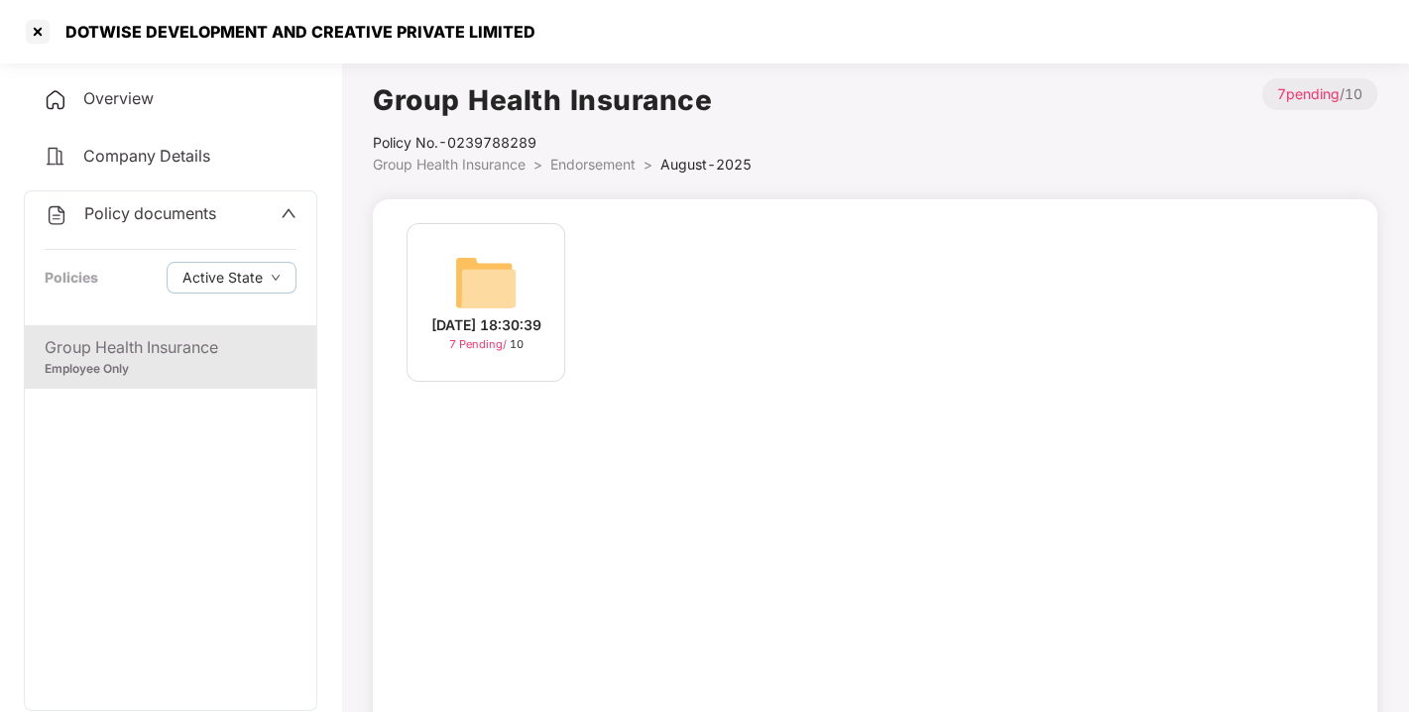
click at [582, 159] on span "Endorsement" at bounding box center [592, 164] width 85 height 17
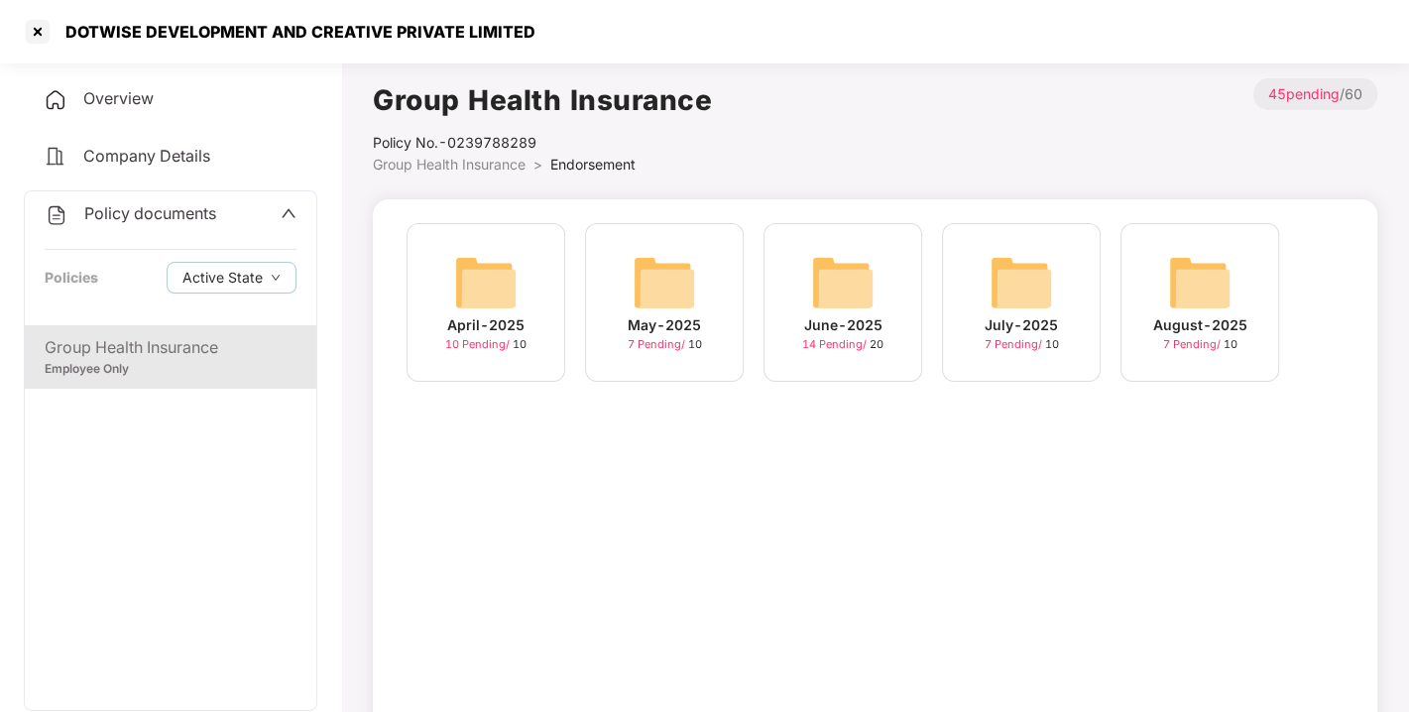
click at [204, 212] on span "Policy documents" at bounding box center [150, 213] width 132 height 20
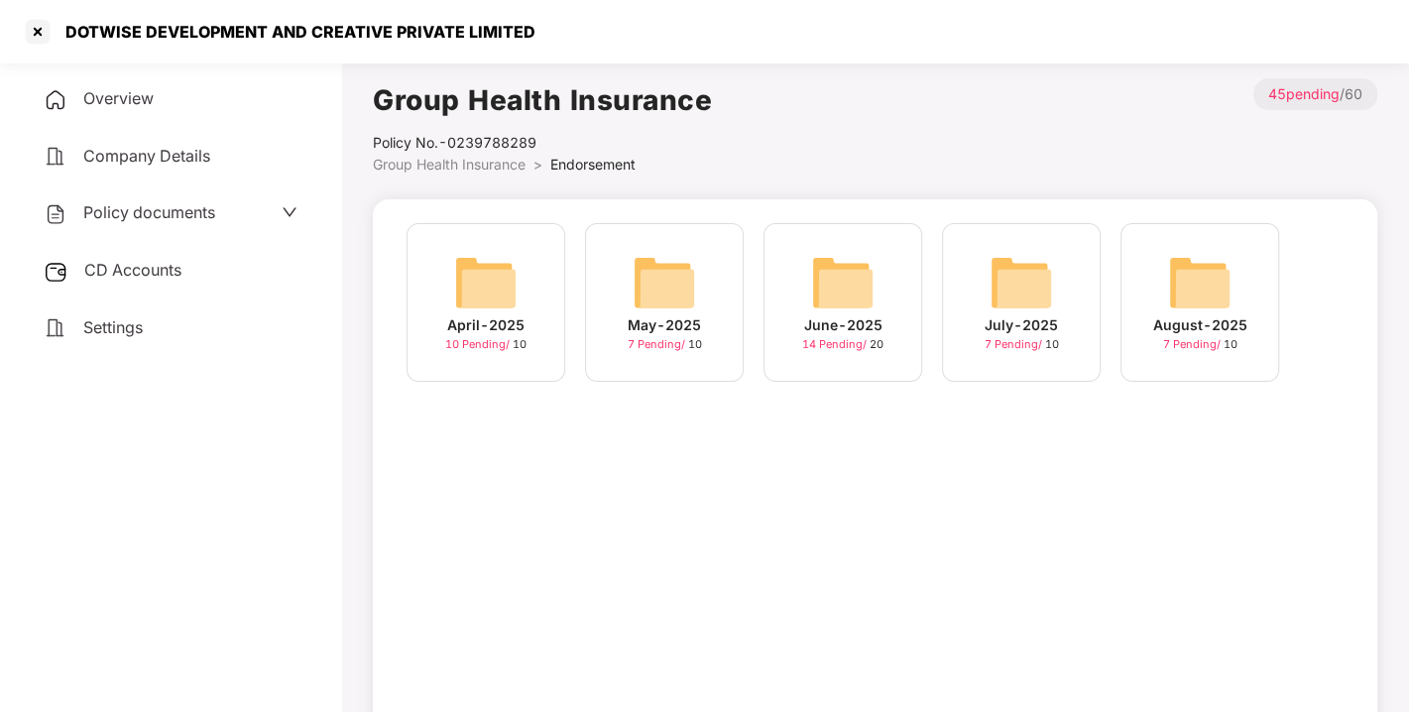
click at [119, 263] on span "CD Accounts" at bounding box center [132, 270] width 97 height 20
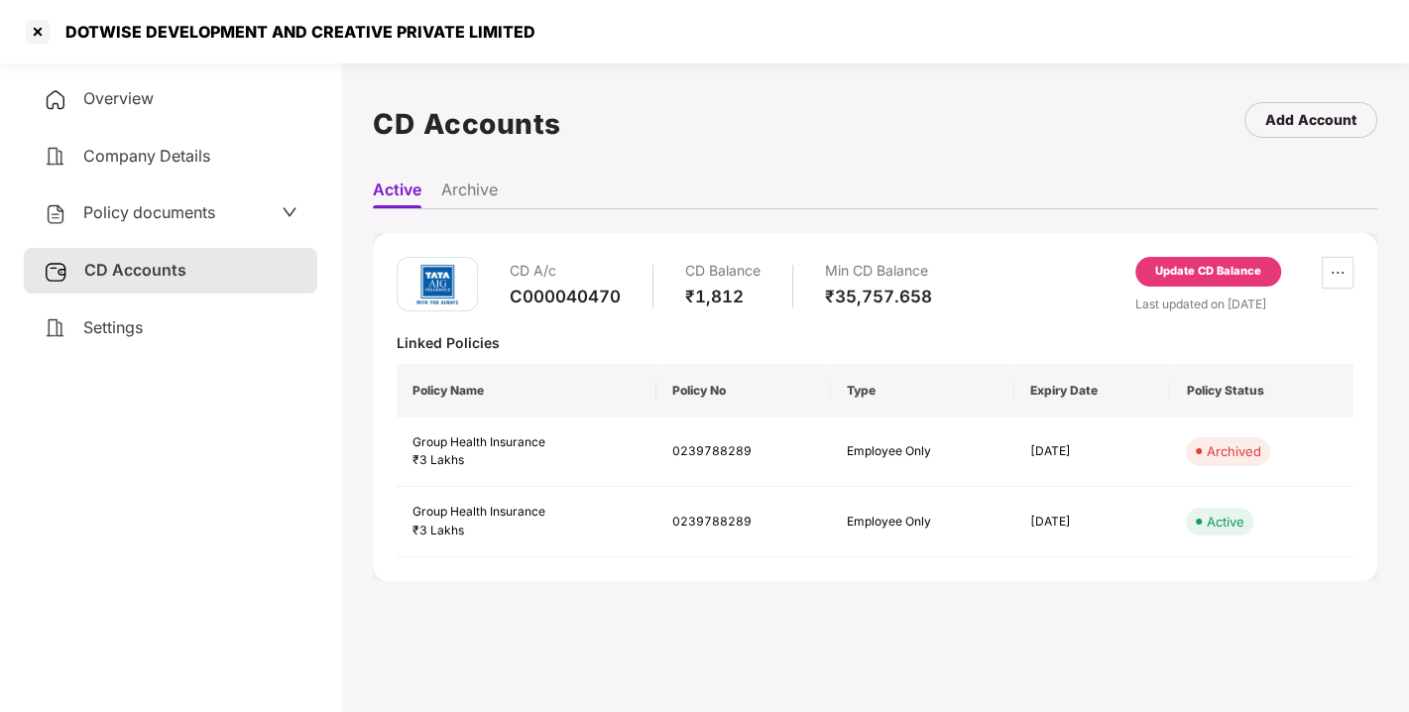
click at [1193, 270] on div "Update CD Balance" at bounding box center [1208, 272] width 106 height 18
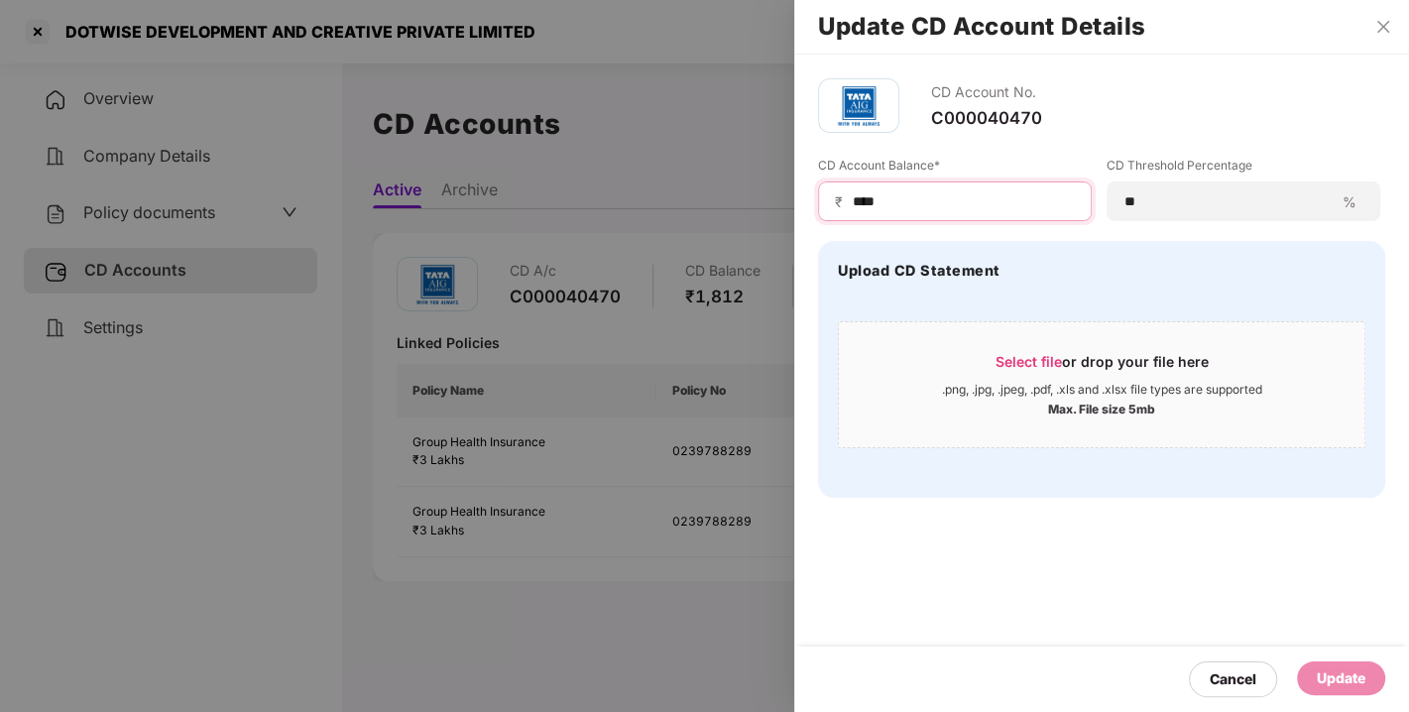
drag, startPoint x: 947, startPoint y: 203, endPoint x: 618, endPoint y: 203, distance: 329.1
click at [618, 203] on div "Update CD Account Details CD Account No. C000040470 CD Account Balance* ₹ **** …" at bounding box center [704, 356] width 1409 height 712
type input "****"
click at [1332, 667] on div "Update" at bounding box center [1341, 678] width 49 height 22
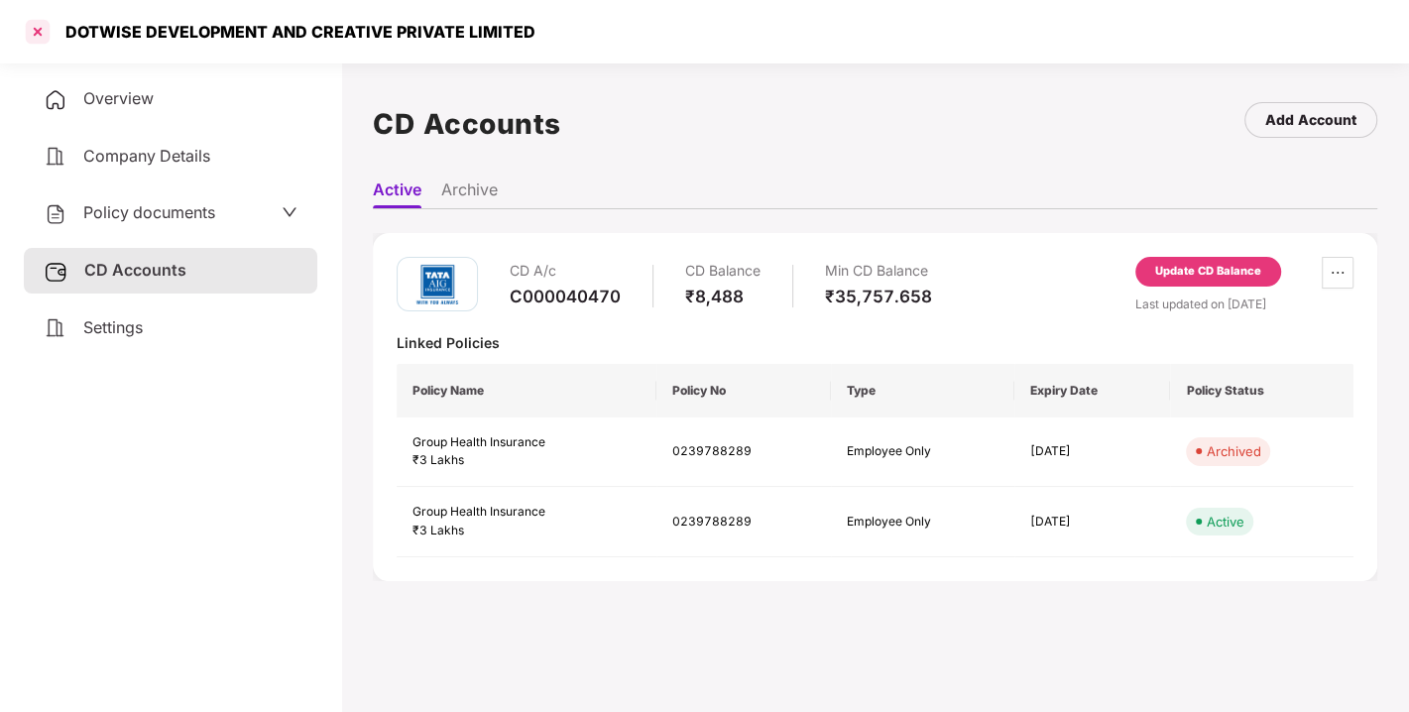
click at [37, 40] on div at bounding box center [38, 32] width 32 height 32
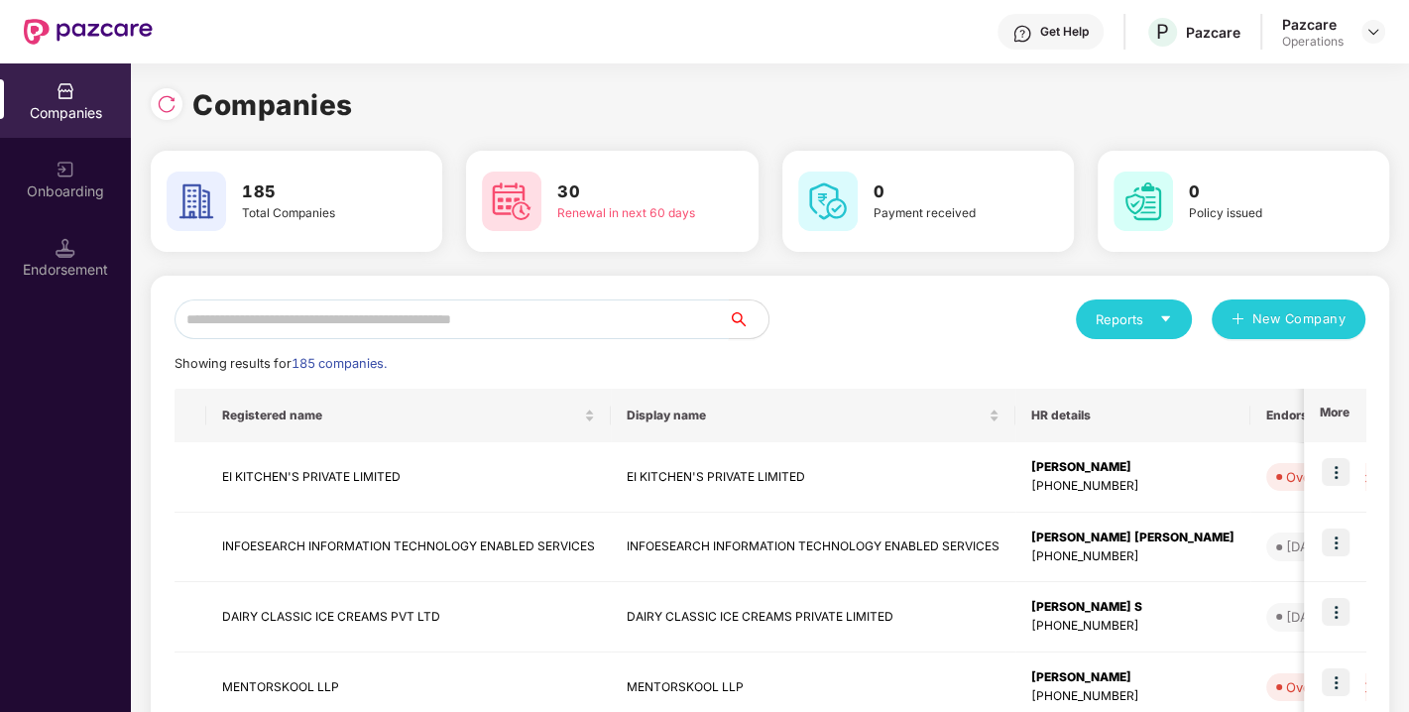
click at [430, 318] on input "text" at bounding box center [451, 319] width 554 height 40
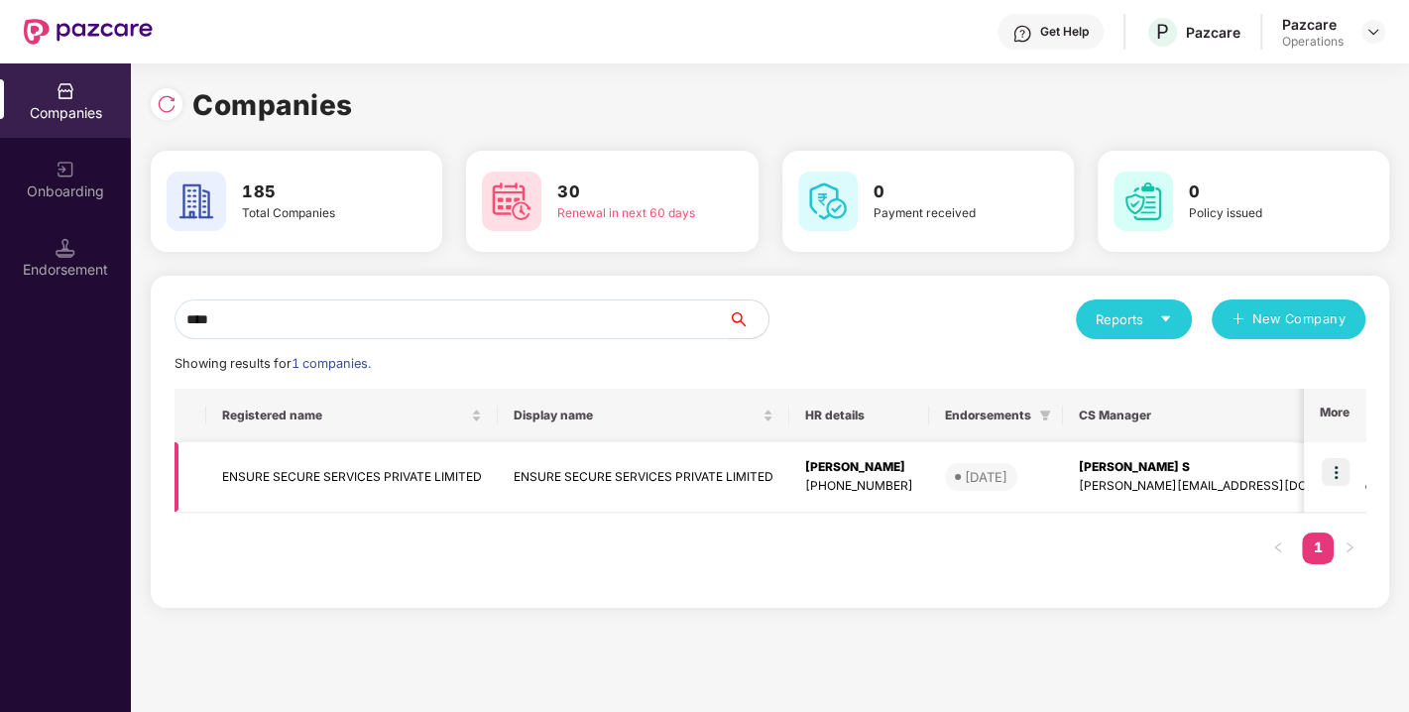
type input "****"
click at [301, 470] on td "ENSURE SECURE SERVICES PRIVATE LIMITED" at bounding box center [351, 477] width 291 height 70
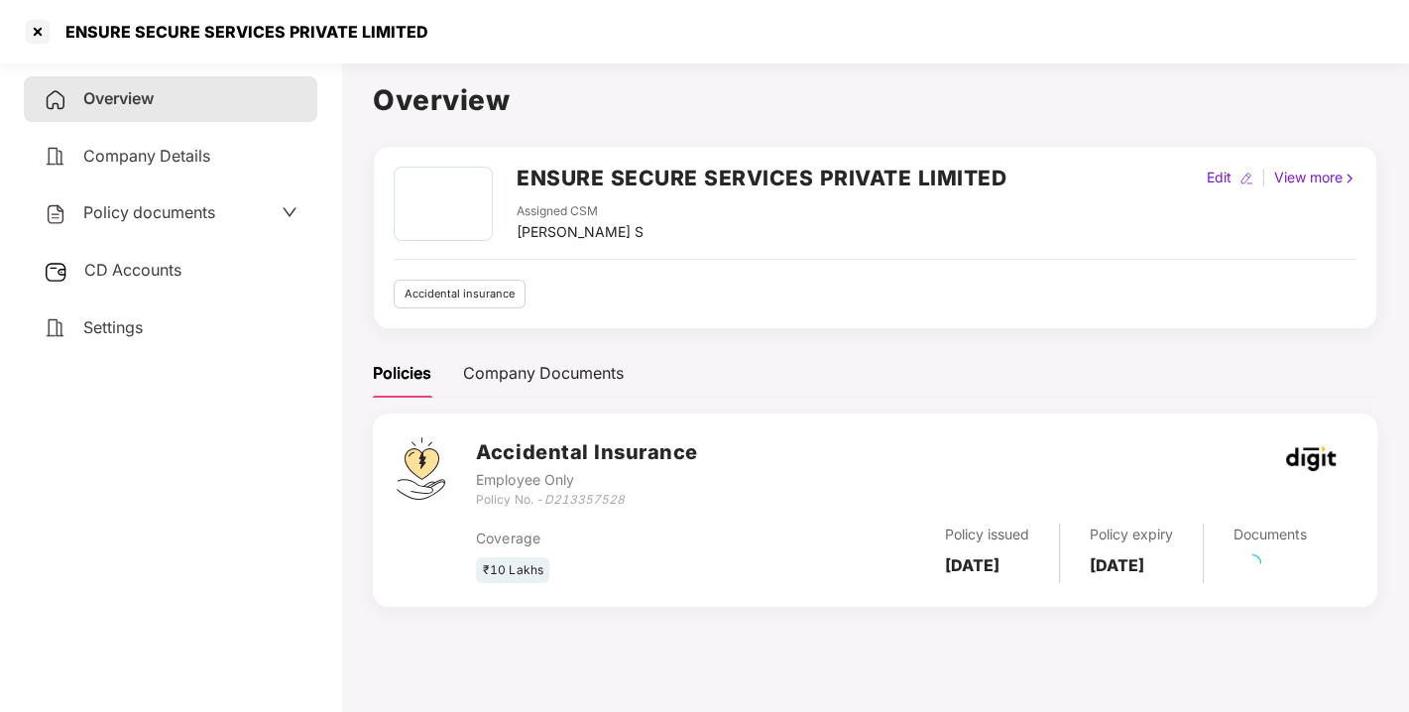
click at [141, 214] on span "Policy documents" at bounding box center [149, 212] width 132 height 20
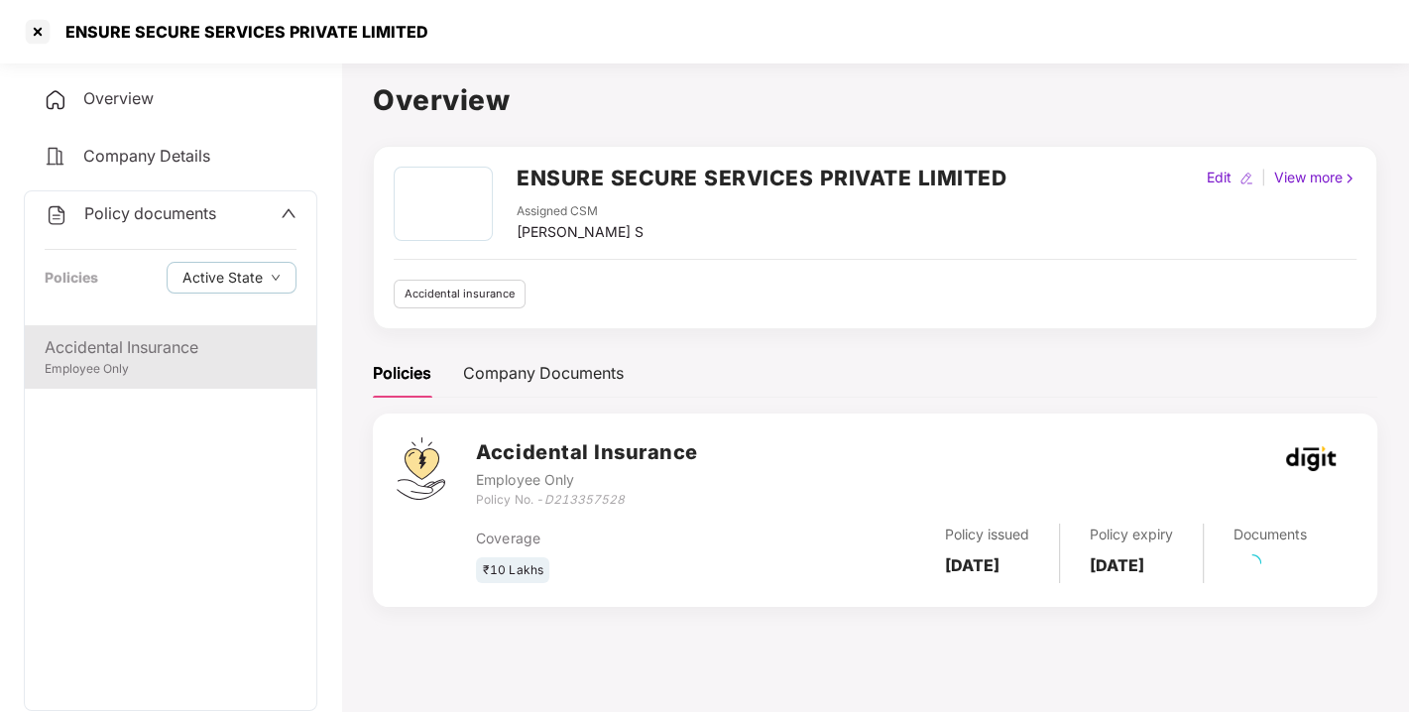
click at [143, 357] on div "Accidental Insurance" at bounding box center [171, 347] width 252 height 25
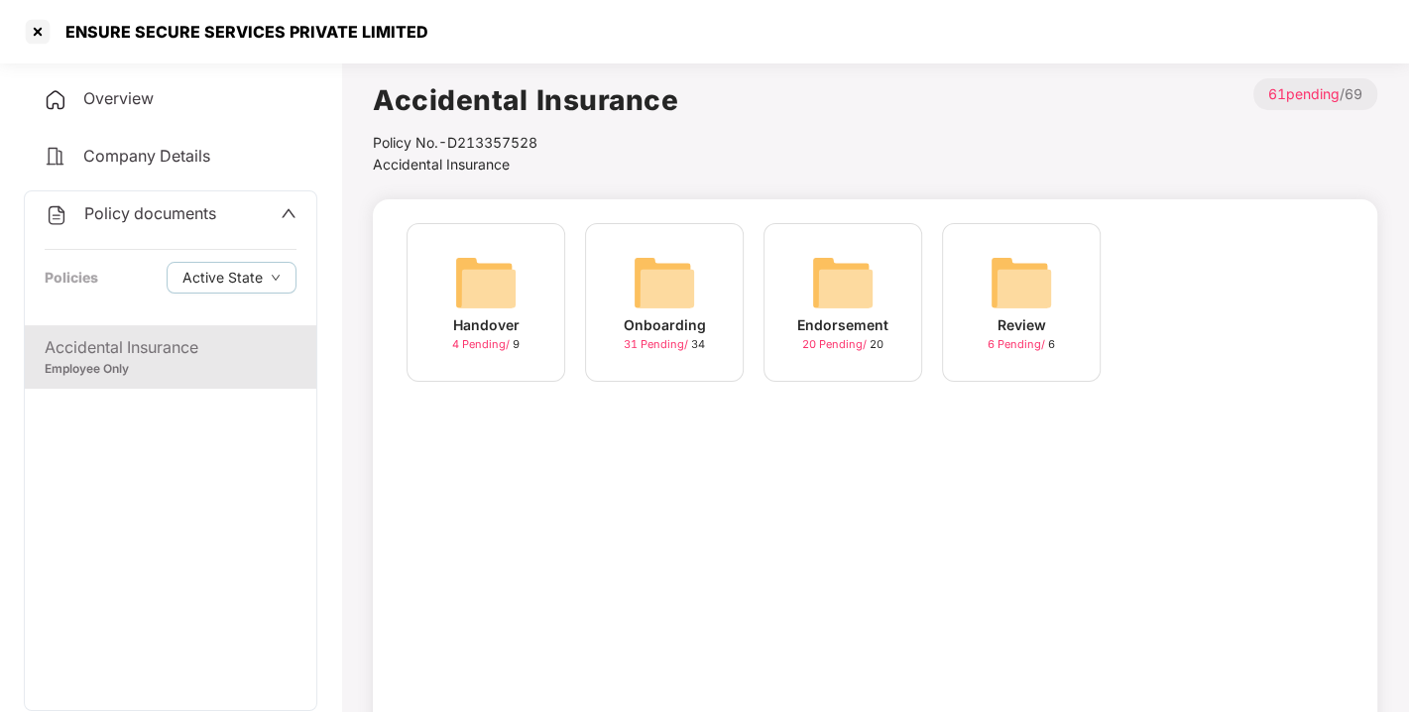
click at [866, 288] on img at bounding box center [842, 282] width 63 height 63
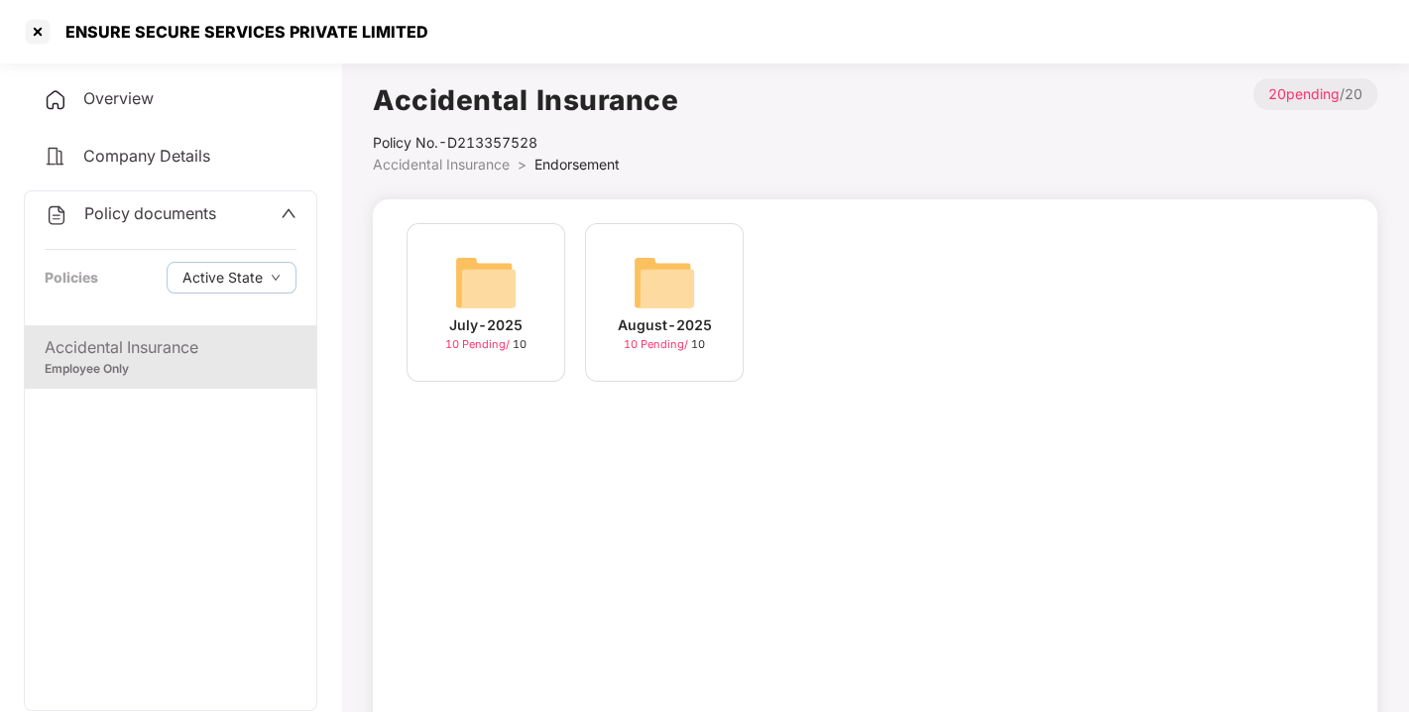
click at [675, 280] on img at bounding box center [664, 282] width 63 height 63
click at [532, 272] on div "[DATE] 12:02:34 10 Pending / 10" at bounding box center [485, 302] width 159 height 159
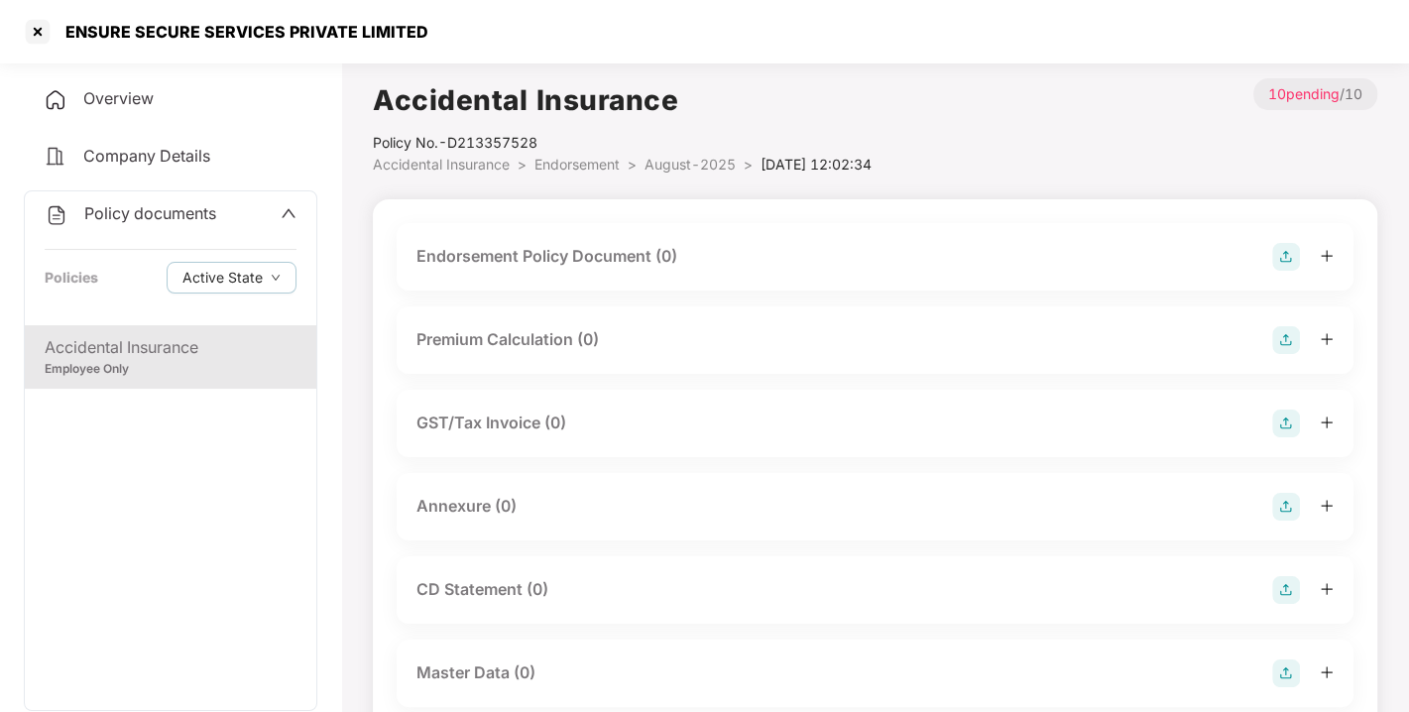
click at [1285, 264] on img at bounding box center [1286, 257] width 28 height 28
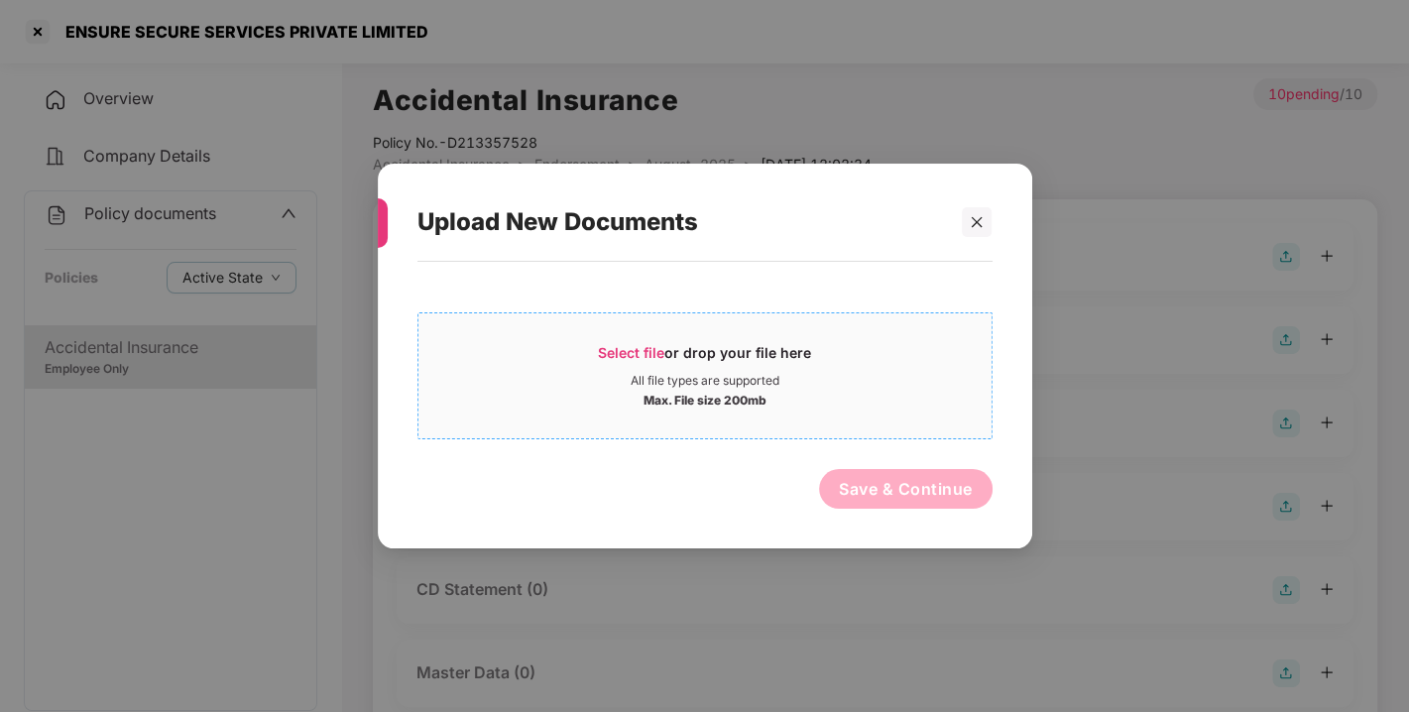
click at [633, 347] on span "Select file" at bounding box center [631, 352] width 66 height 17
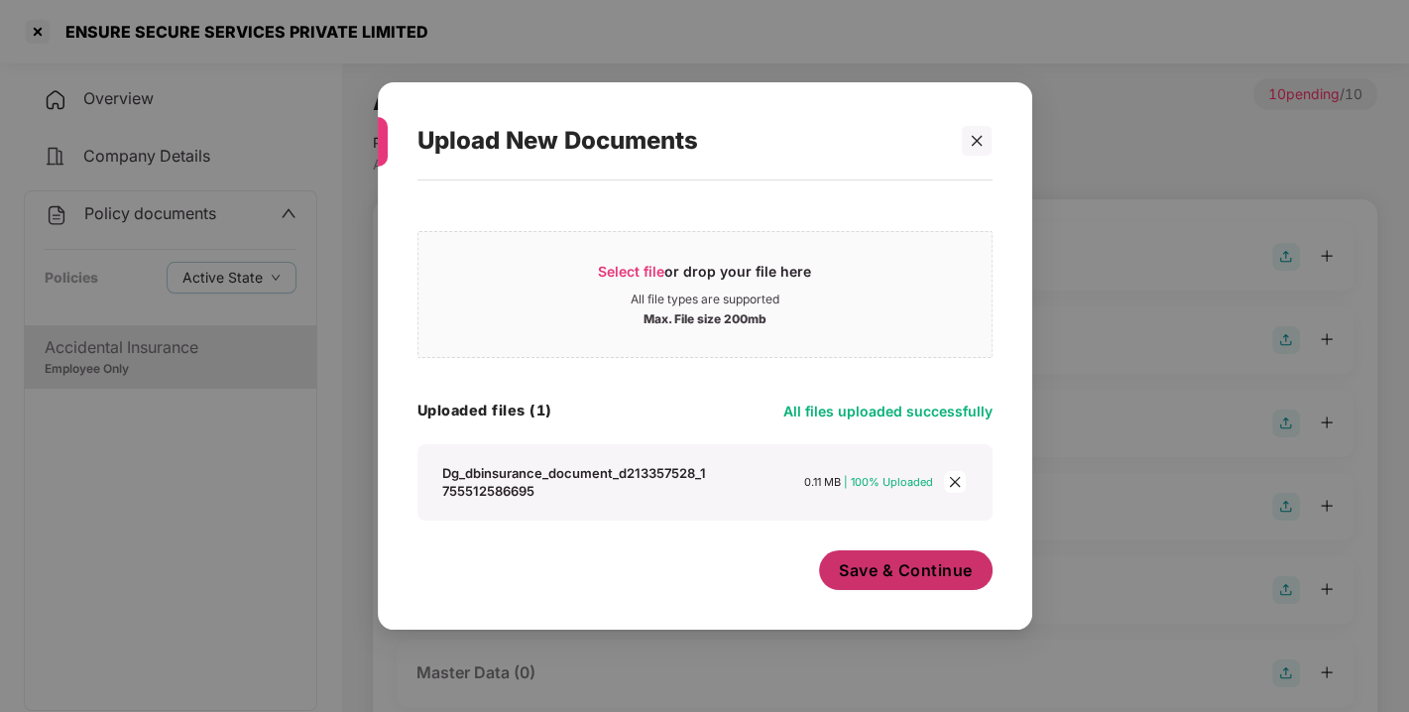
click at [922, 569] on span "Save & Continue" at bounding box center [906, 570] width 134 height 22
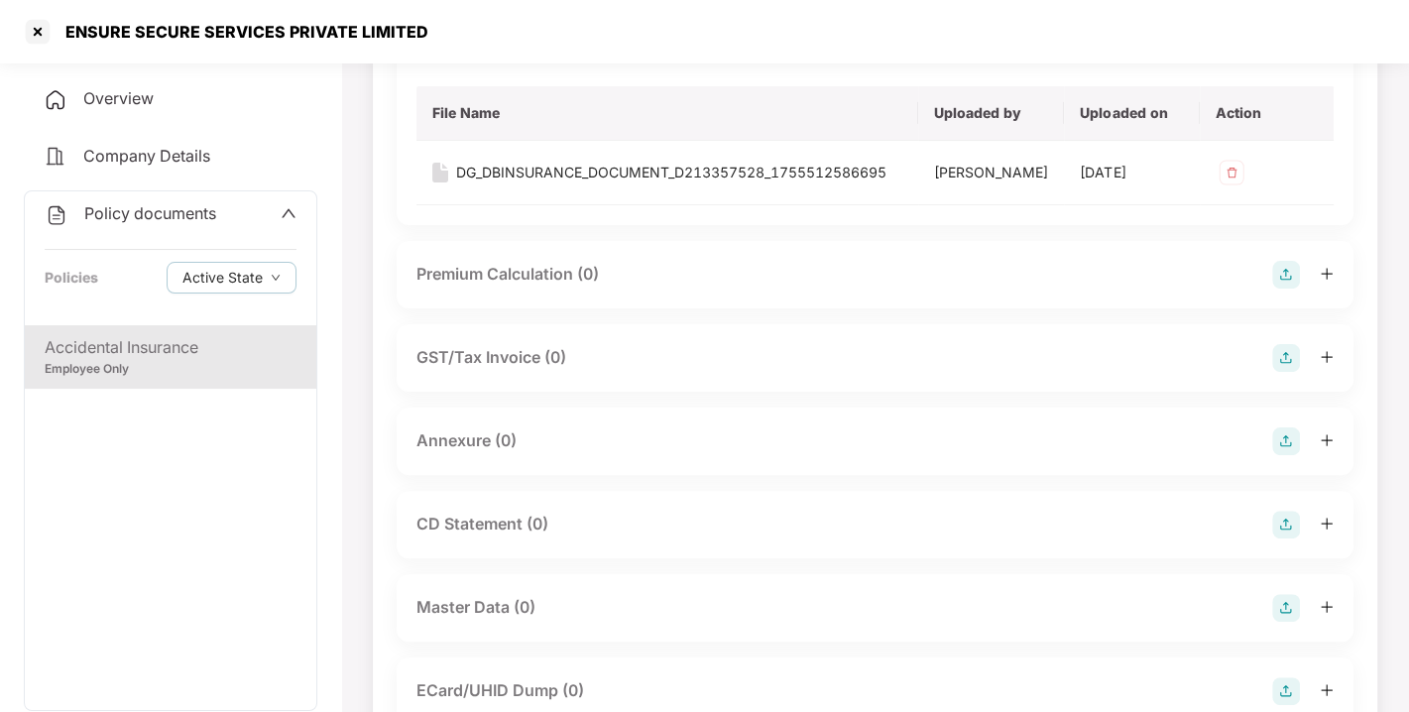
scroll to position [253, 0]
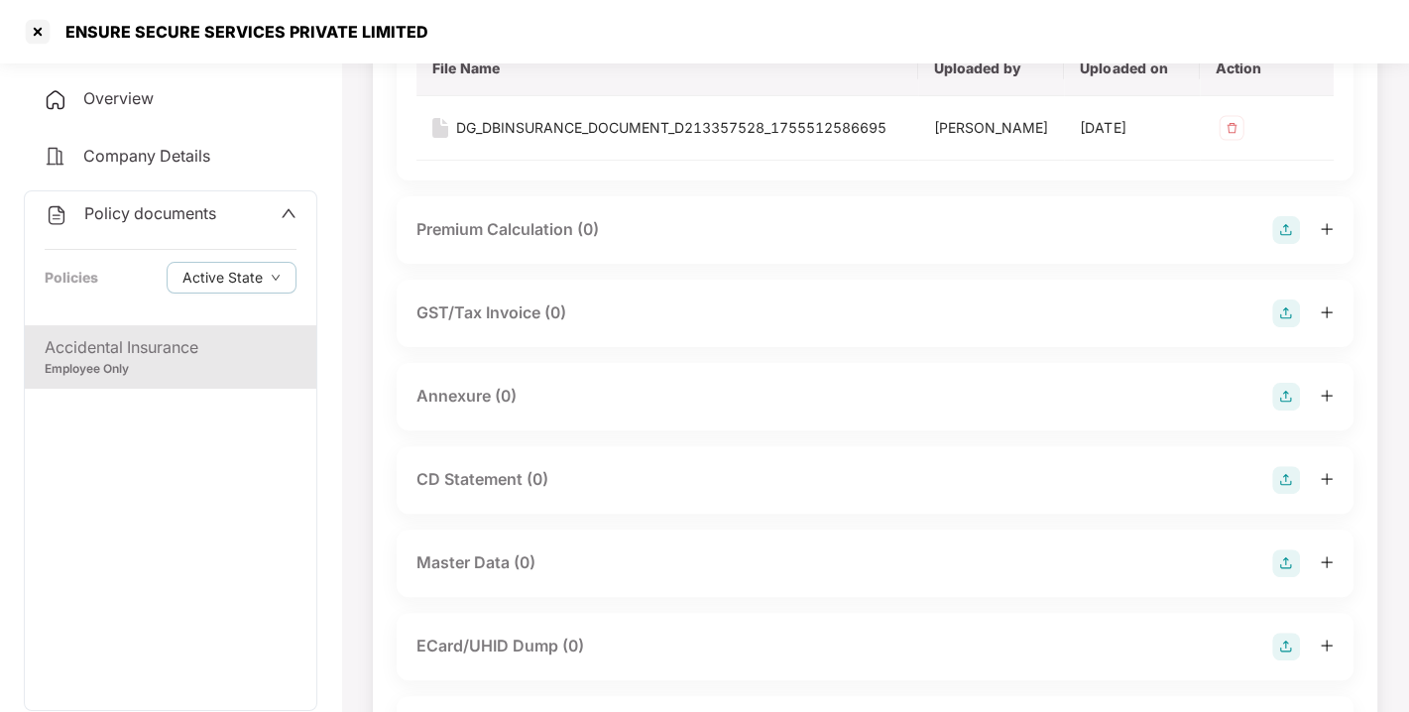
click at [1287, 410] on img at bounding box center [1286, 397] width 28 height 28
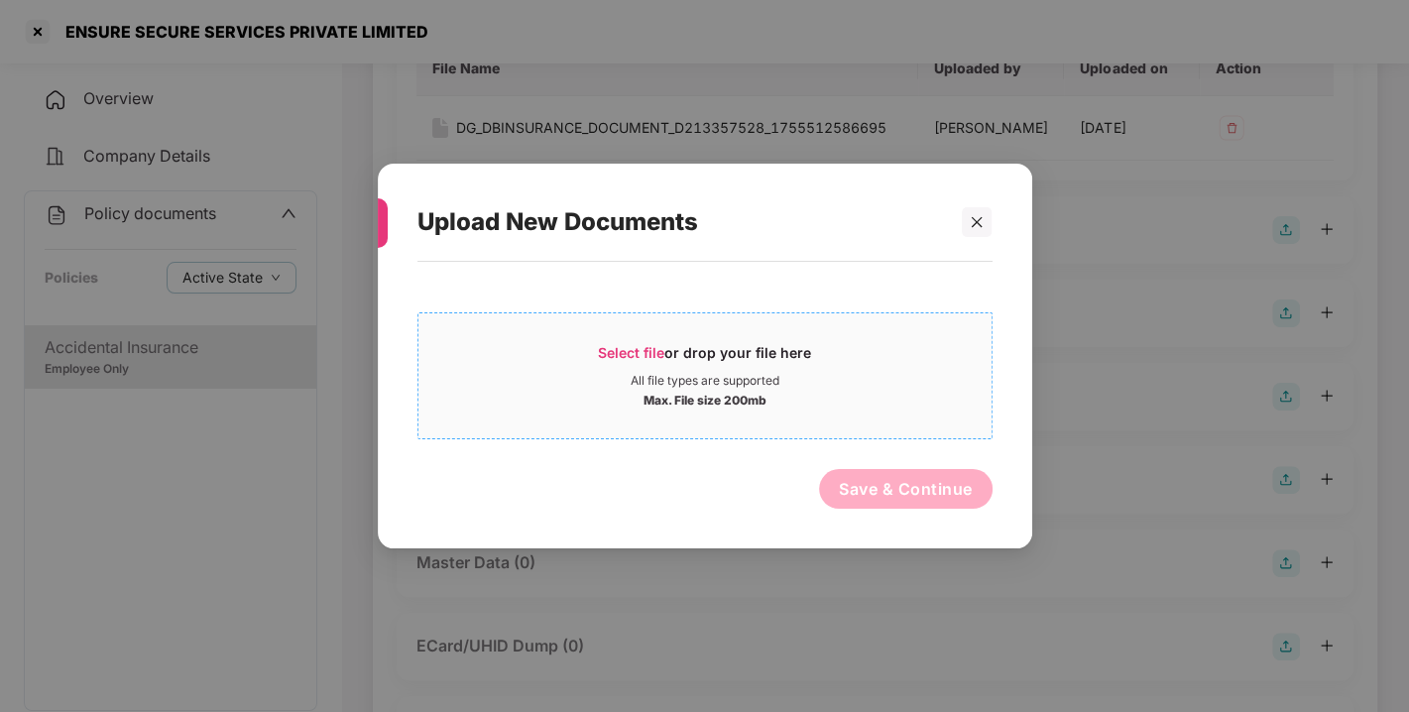
click at [640, 354] on span "Select file" at bounding box center [631, 352] width 66 height 17
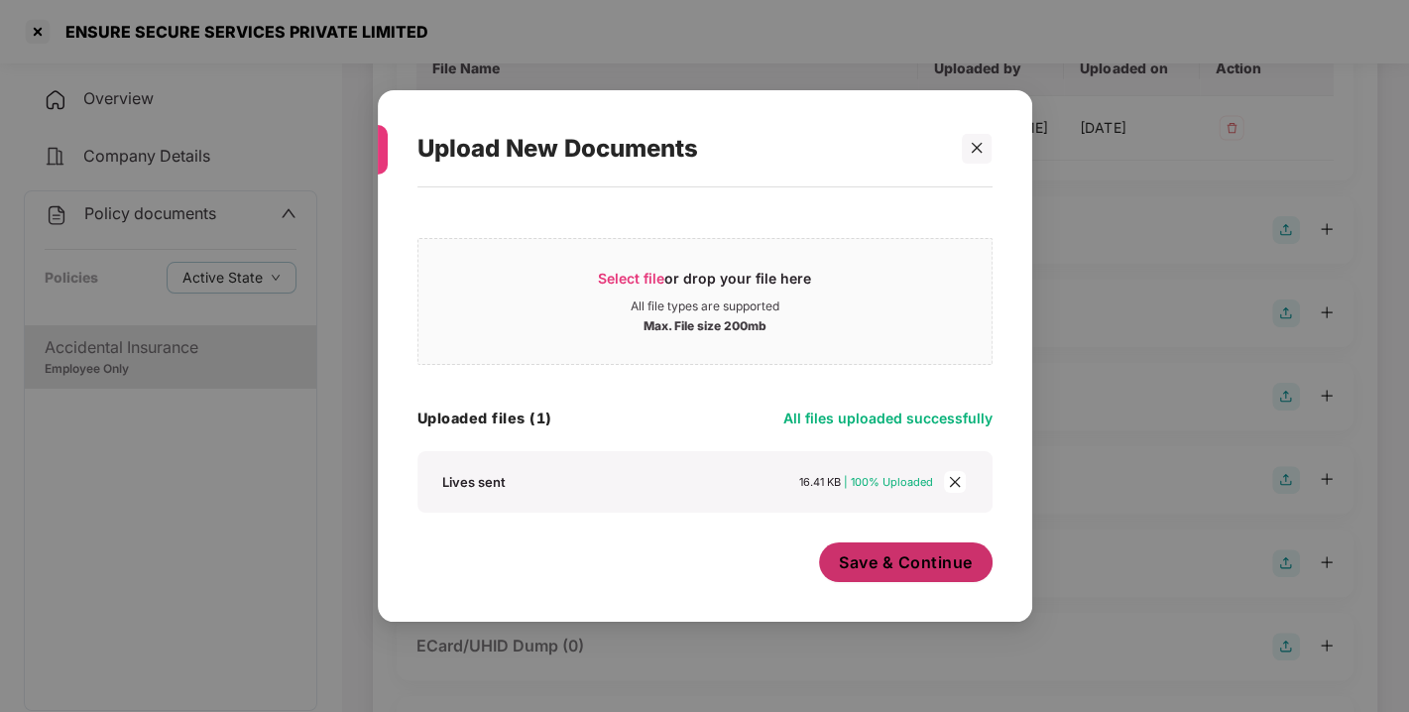
click at [866, 563] on span "Save & Continue" at bounding box center [906, 562] width 134 height 22
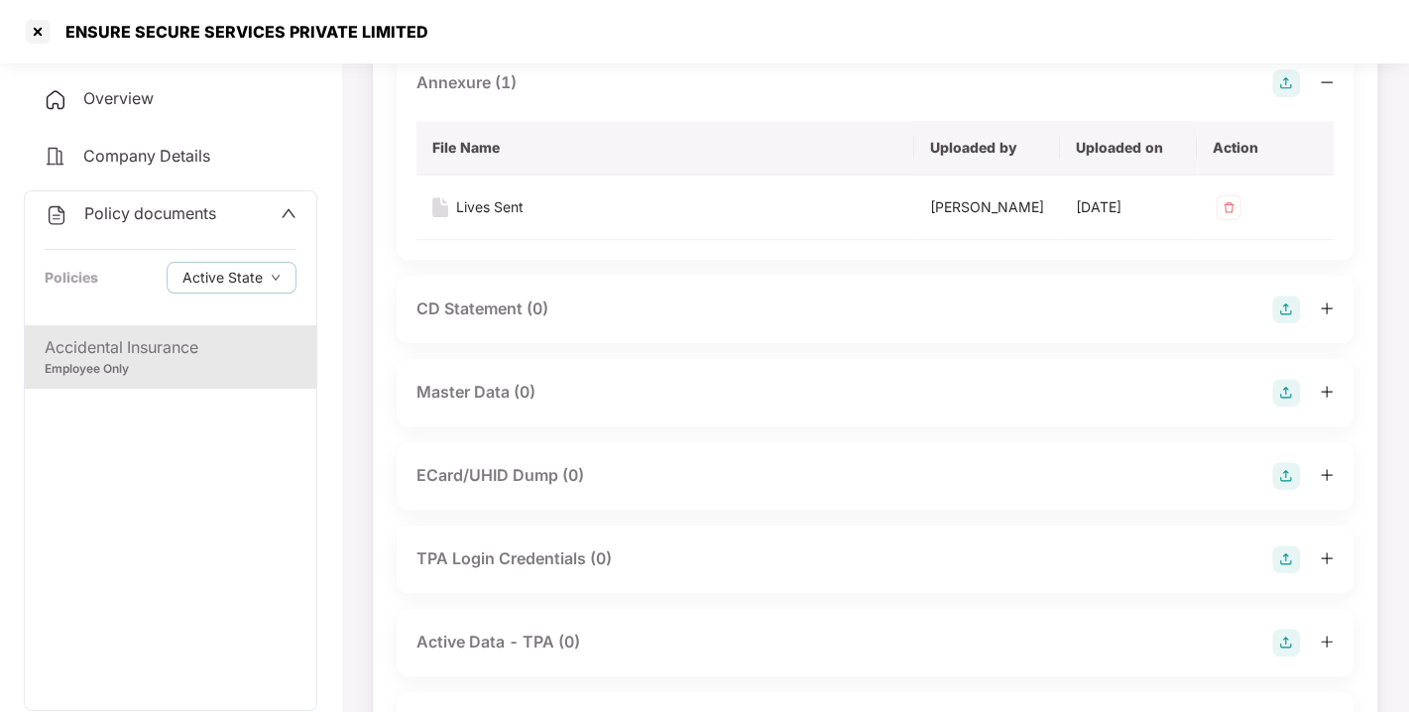
scroll to position [567, 0]
click at [1272, 405] on img at bounding box center [1286, 392] width 28 height 28
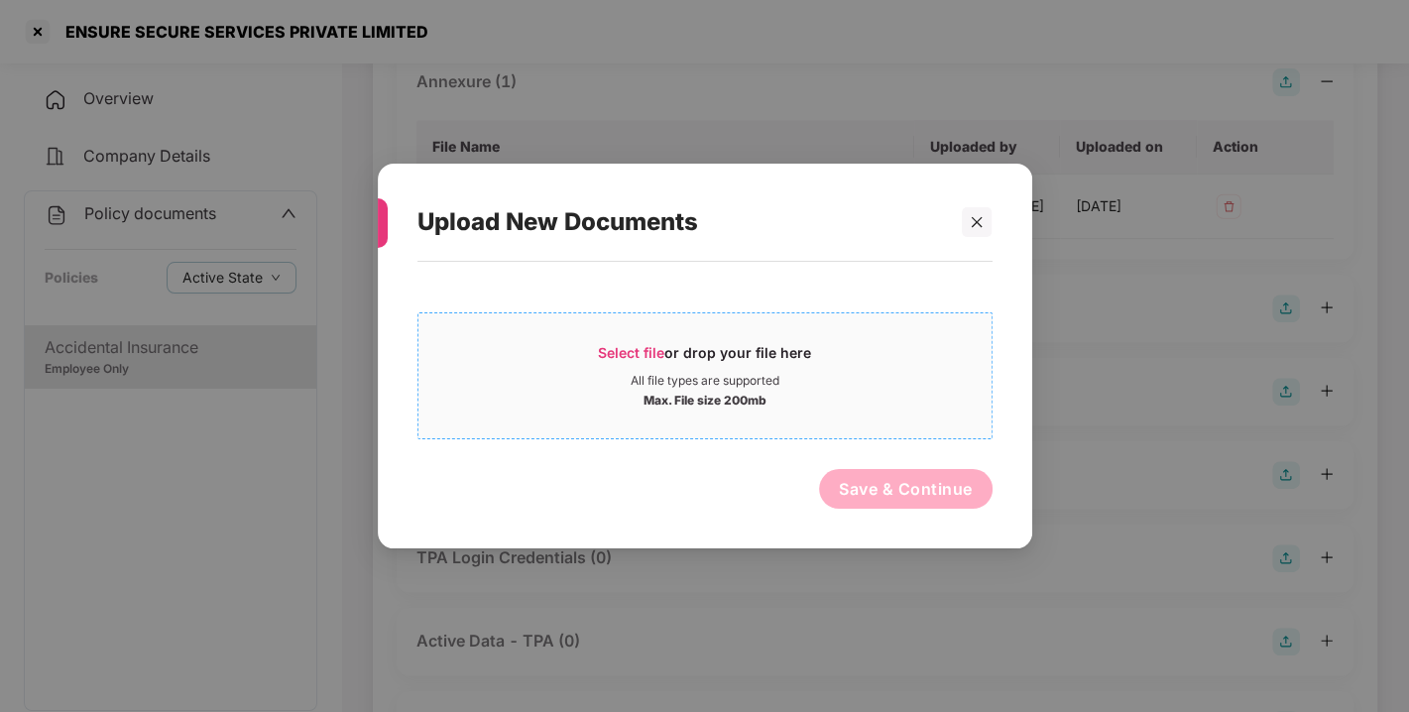
click at [623, 344] on span "Select file" at bounding box center [631, 352] width 66 height 17
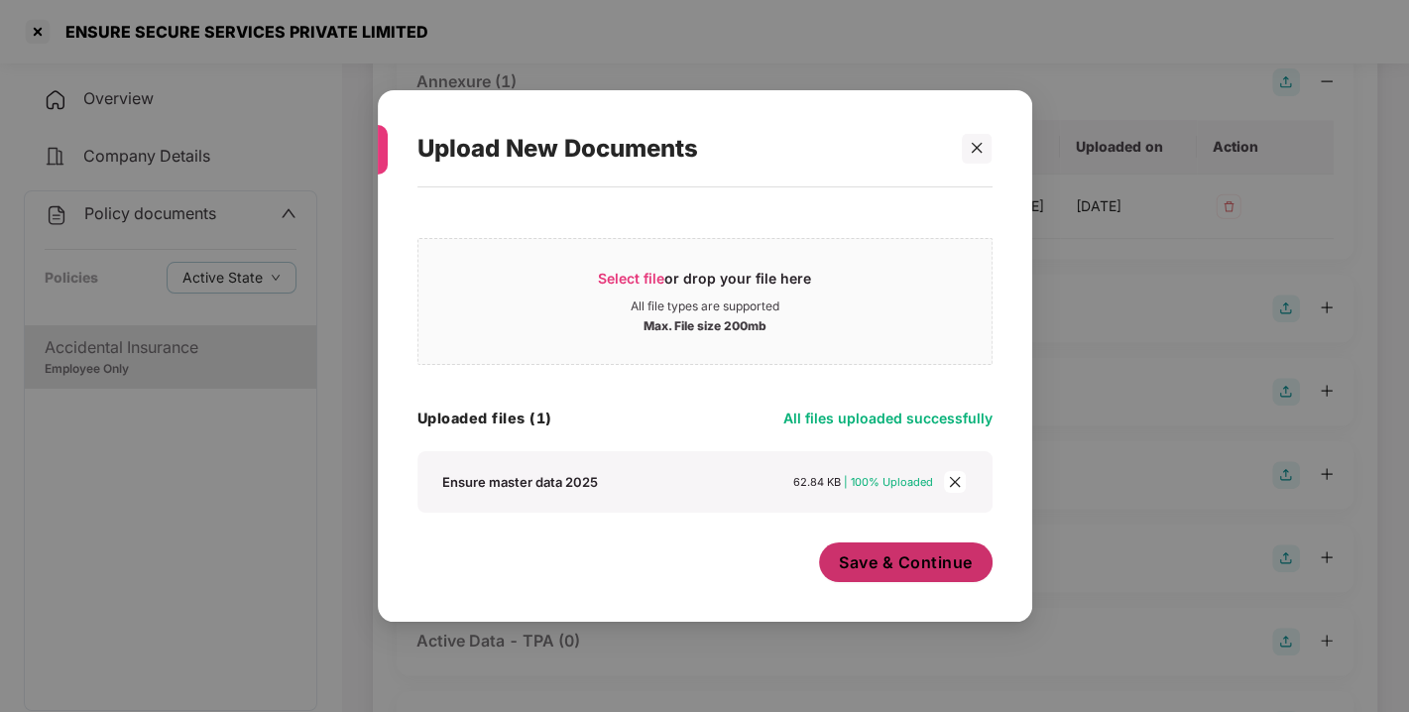
click at [954, 547] on button "Save & Continue" at bounding box center [905, 562] width 173 height 40
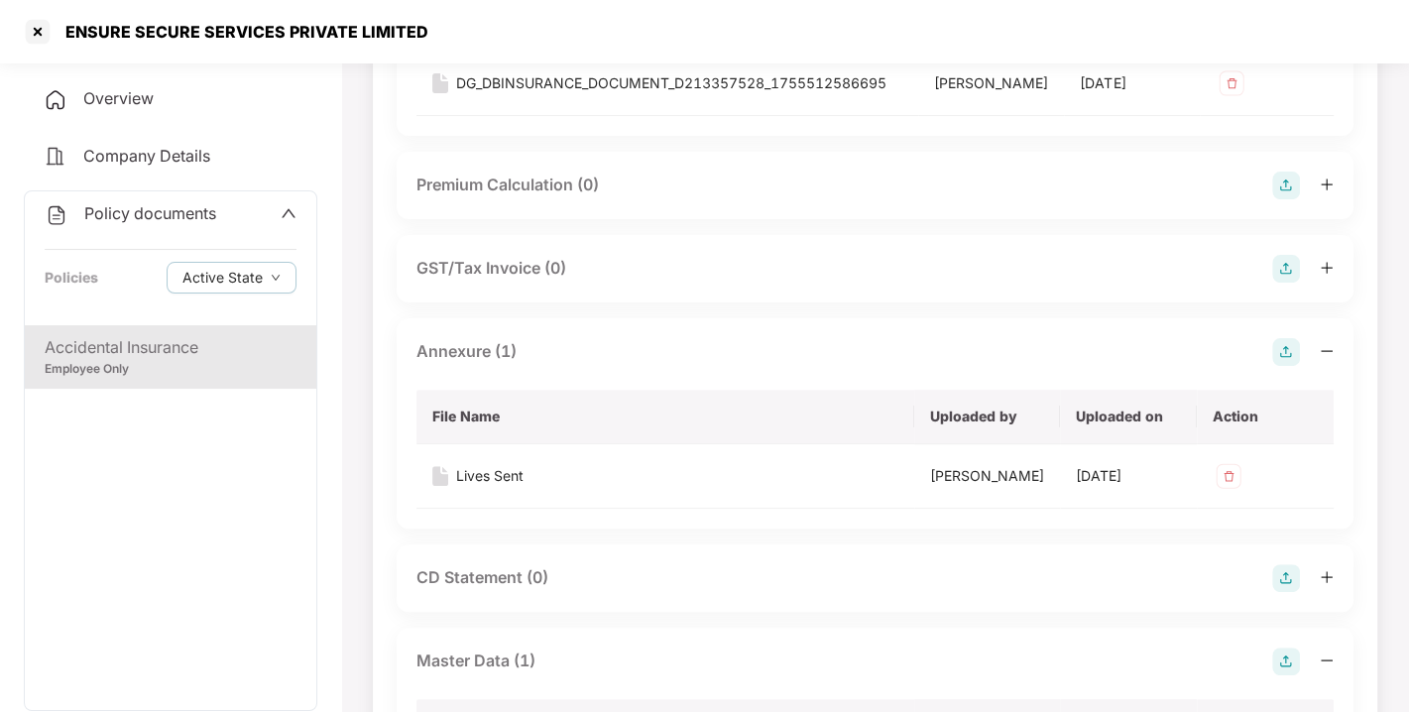
scroll to position [0, 0]
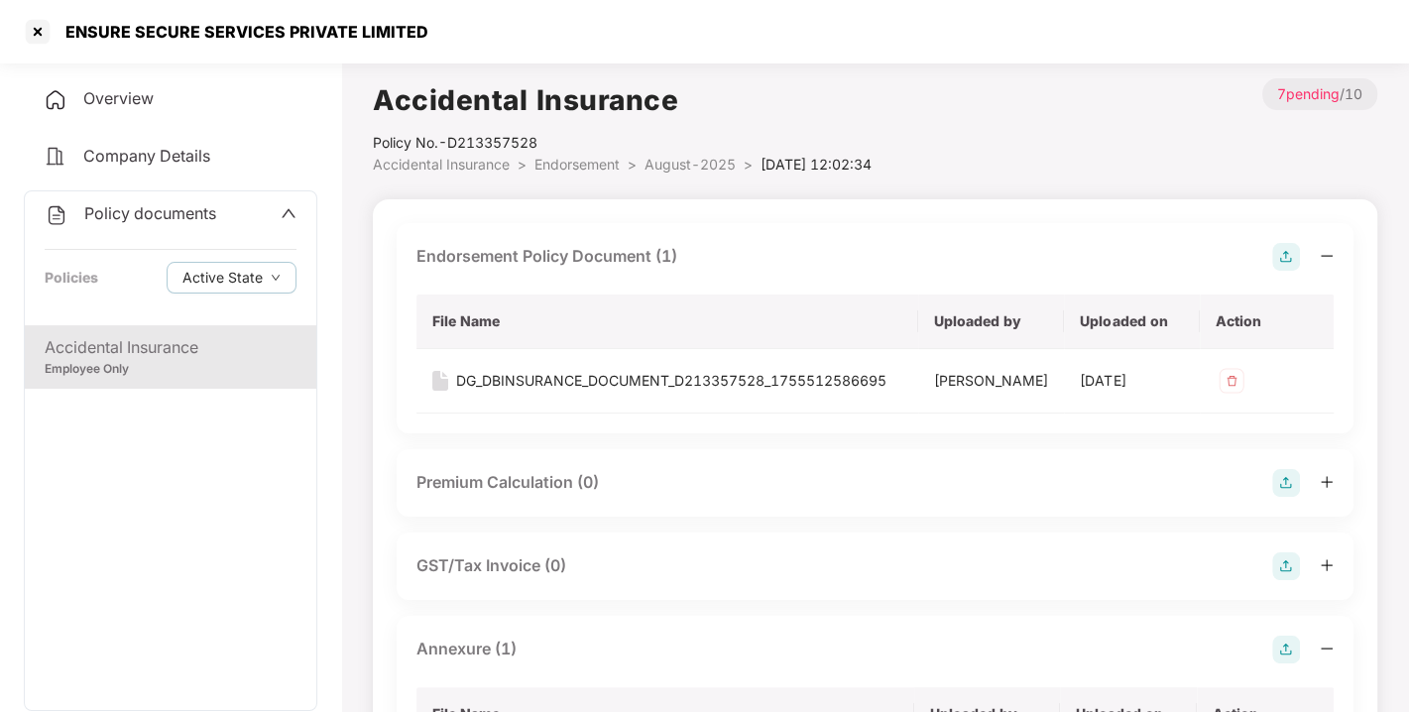
click at [577, 169] on span "Endorsement" at bounding box center [576, 164] width 85 height 17
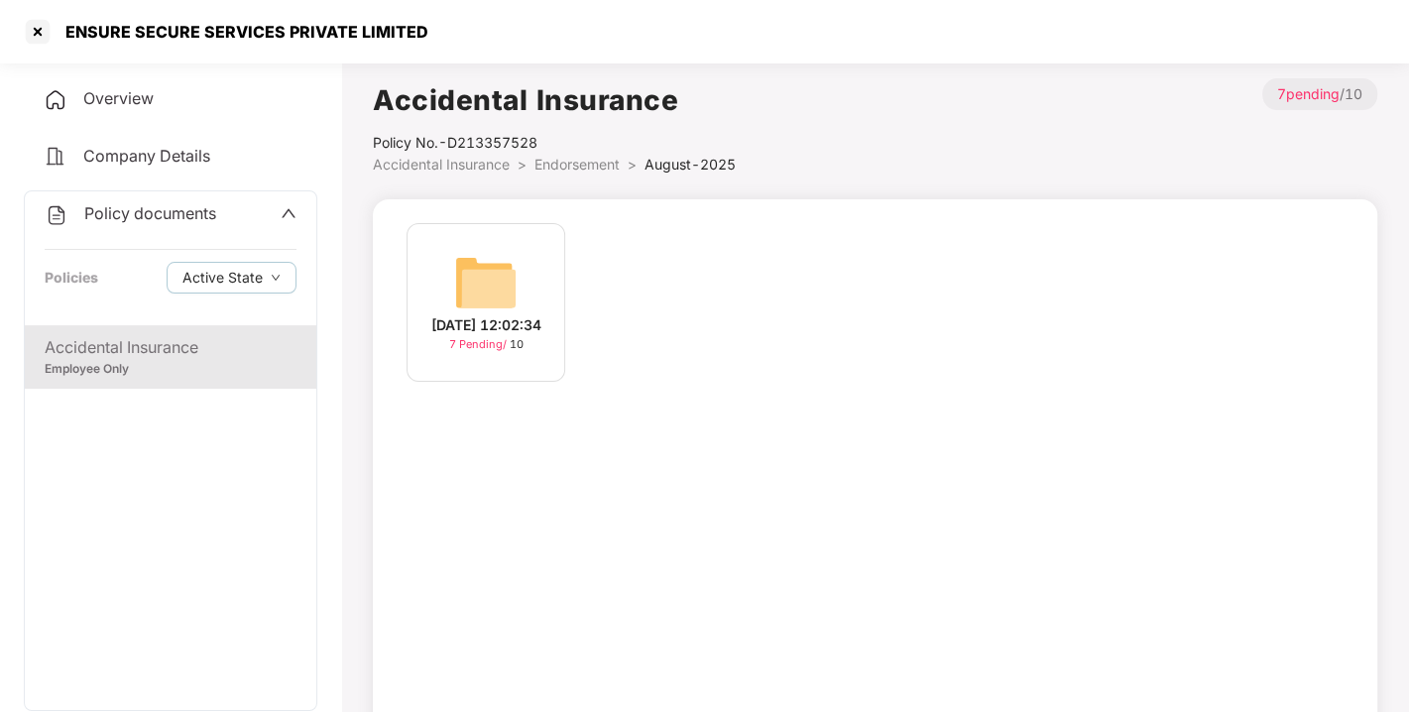
click at [577, 169] on span "Endorsement" at bounding box center [576, 164] width 85 height 17
click at [134, 192] on div "Policy documents Policies Active State" at bounding box center [170, 258] width 291 height 134
click at [141, 201] on div "Policy documents" at bounding box center [131, 214] width 172 height 26
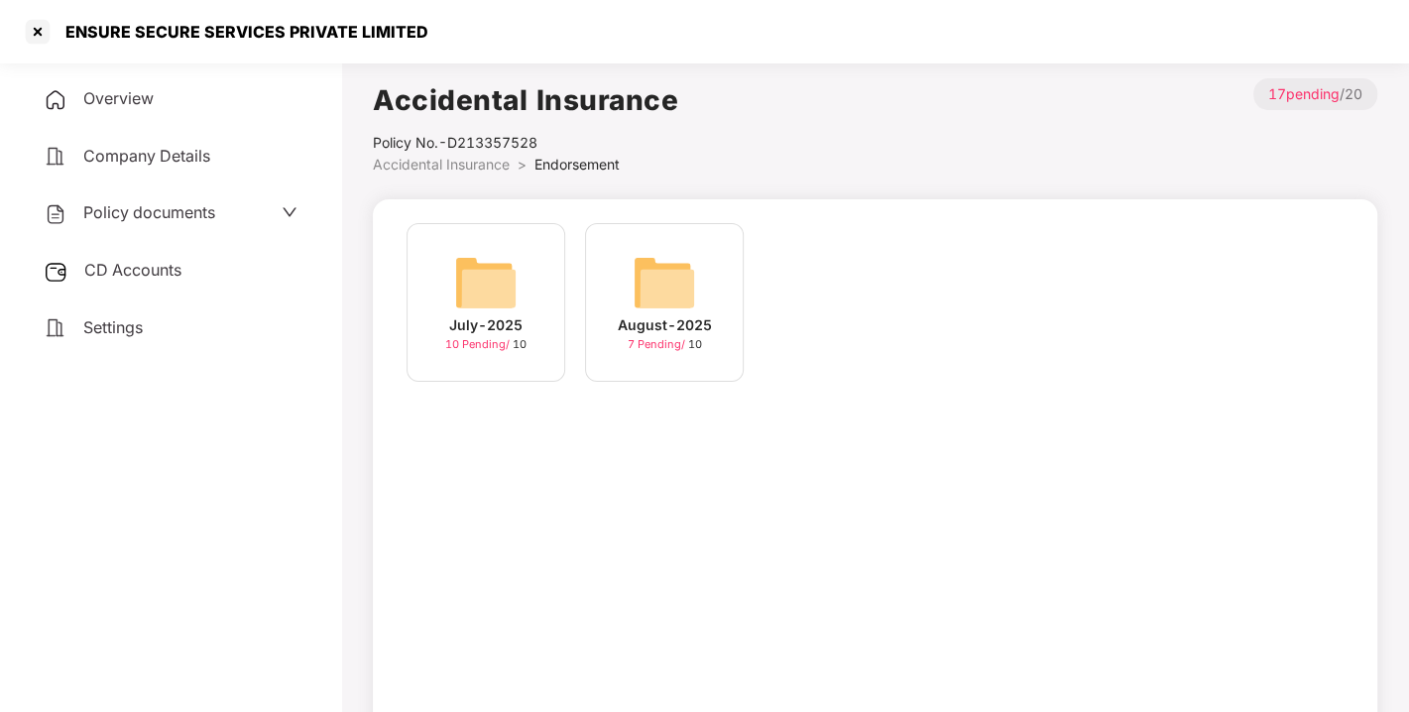
click at [170, 269] on span "CD Accounts" at bounding box center [132, 270] width 97 height 20
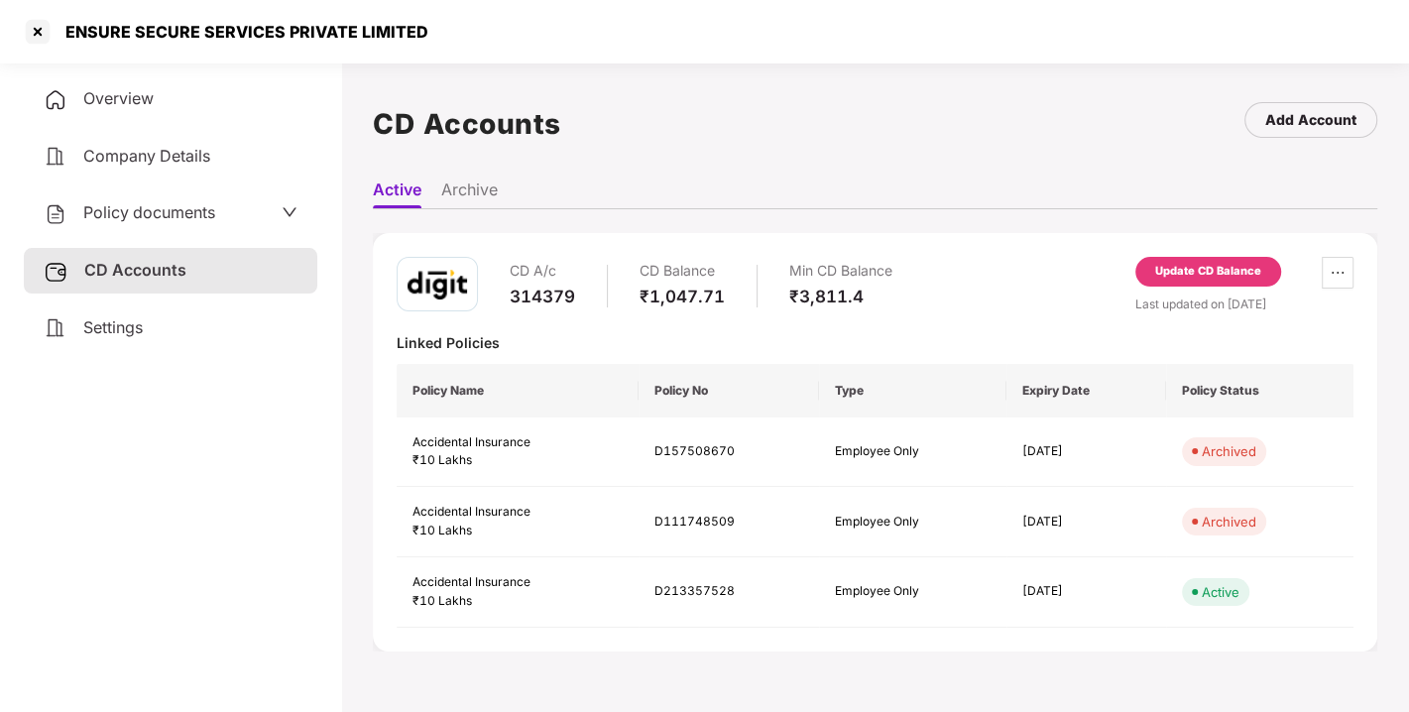
click at [1223, 277] on div "Update CD Balance" at bounding box center [1208, 272] width 106 height 18
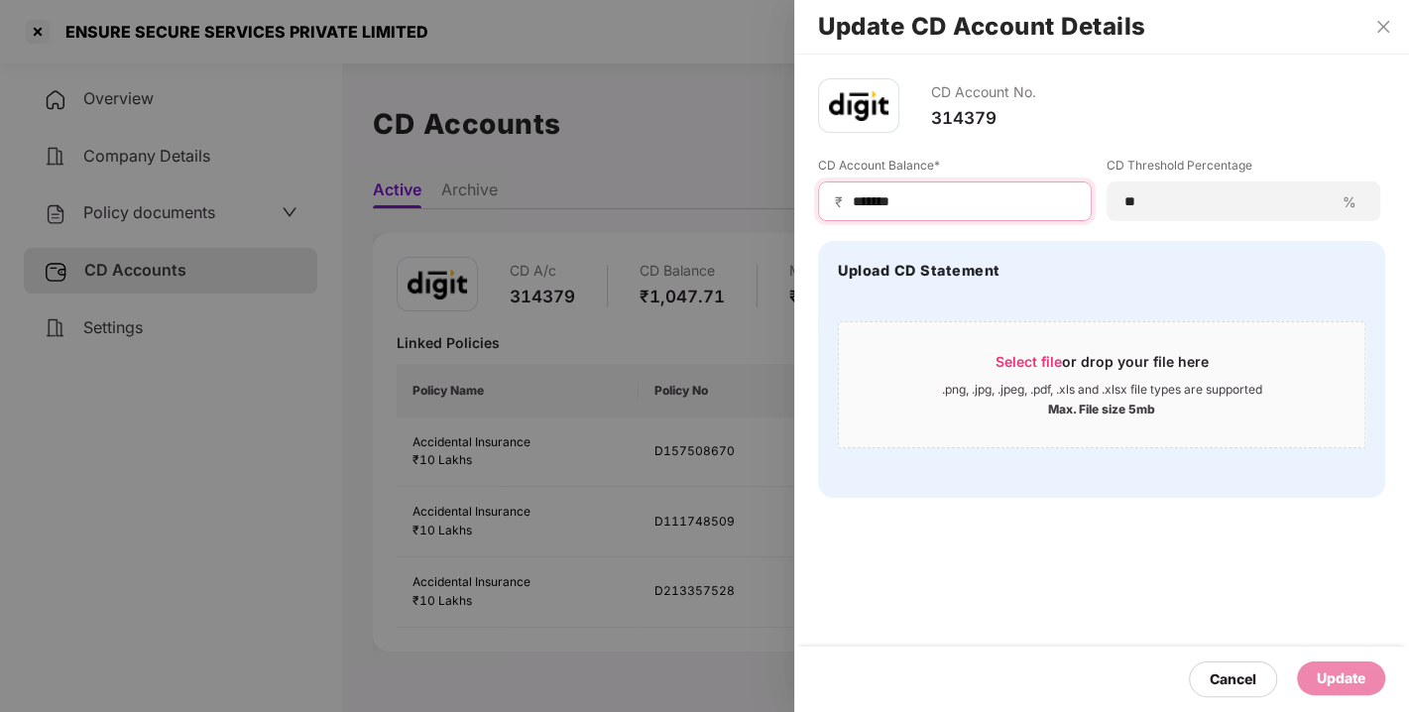
drag, startPoint x: 933, startPoint y: 198, endPoint x: 700, endPoint y: 201, distance: 233.0
click at [700, 201] on div "Update CD Account Details CD Account No. 314379 CD Account Balance* ₹ ******* C…" at bounding box center [704, 356] width 1409 height 712
type input "***"
click at [1329, 686] on div "Update" at bounding box center [1341, 678] width 49 height 22
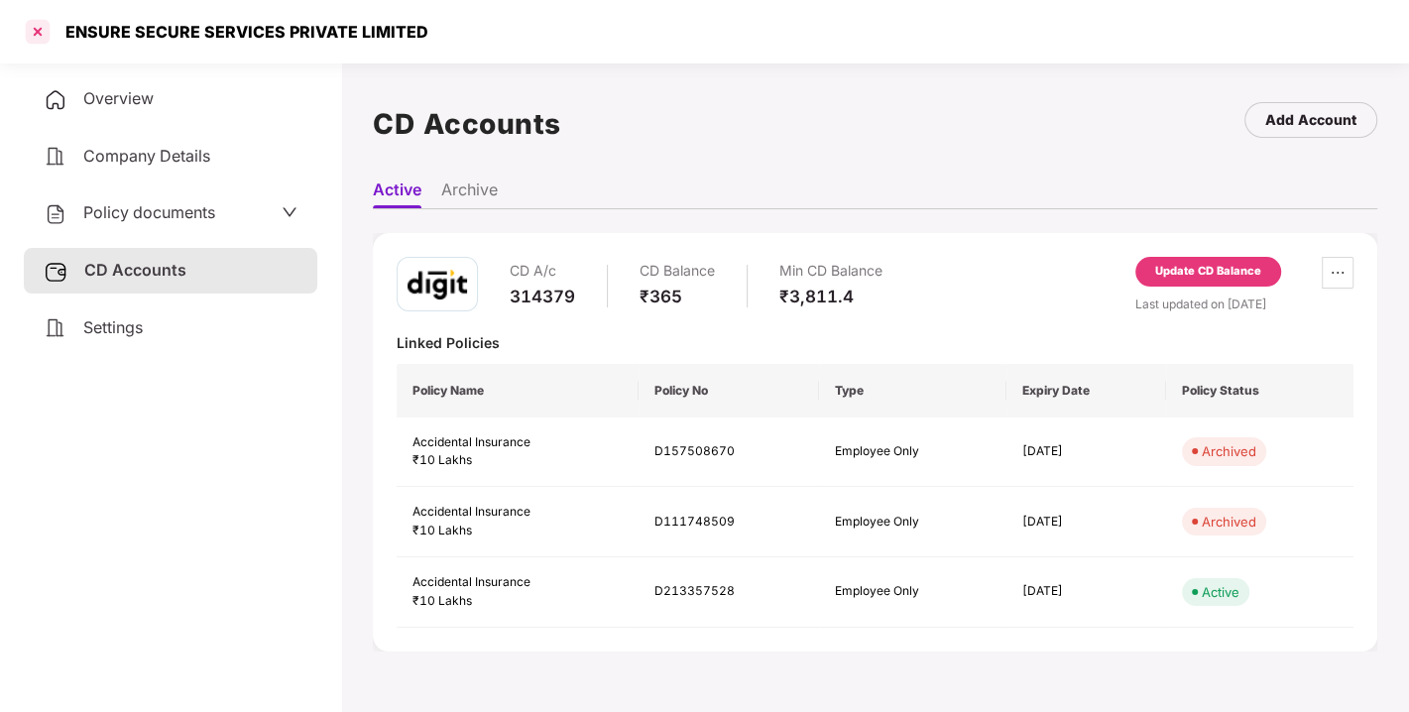
click at [41, 33] on div at bounding box center [38, 32] width 32 height 32
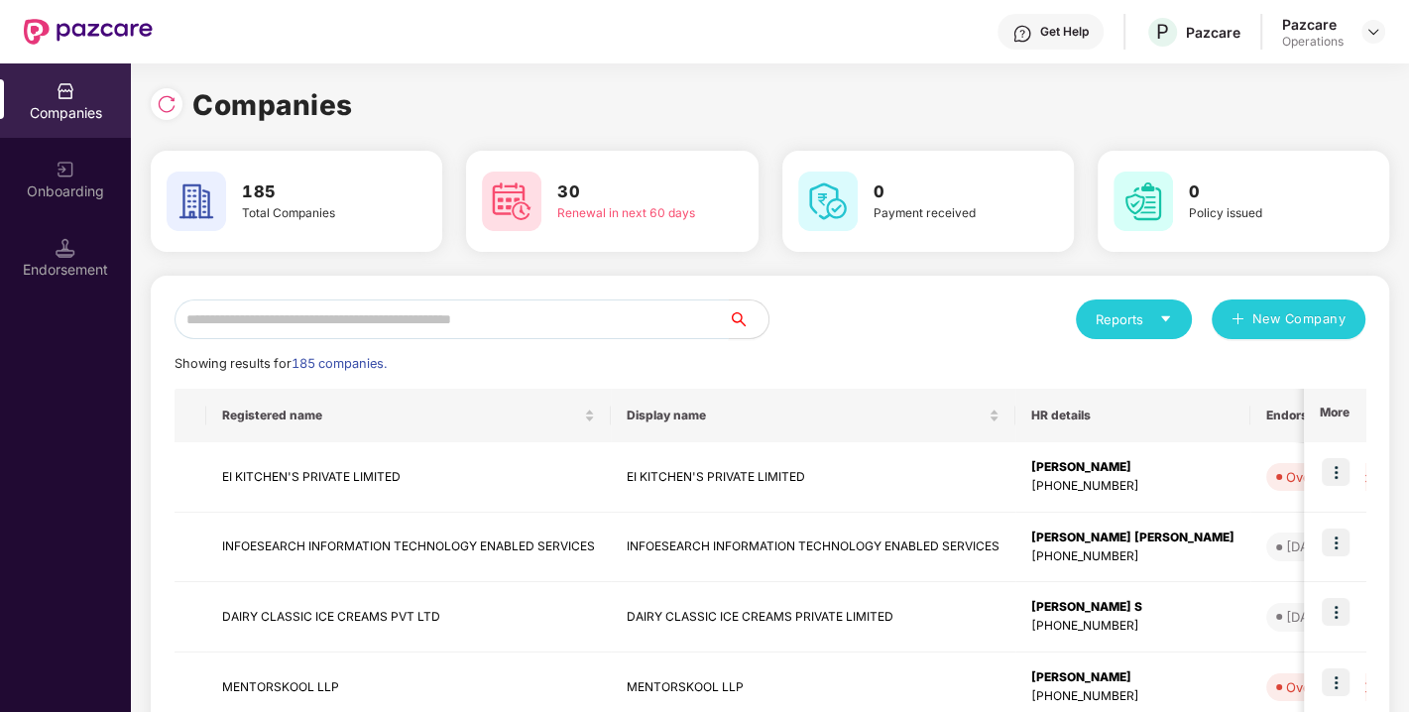
click at [415, 324] on input "text" at bounding box center [451, 319] width 554 height 40
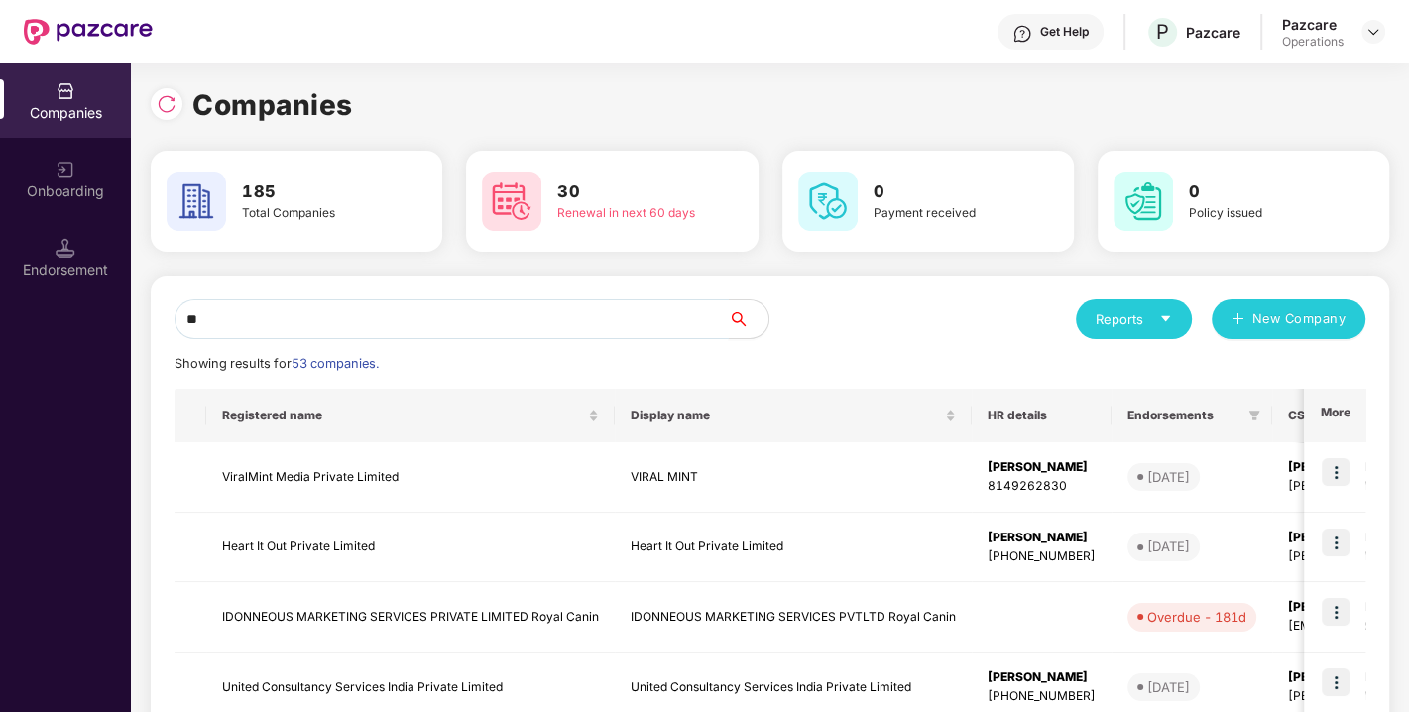
type input "*"
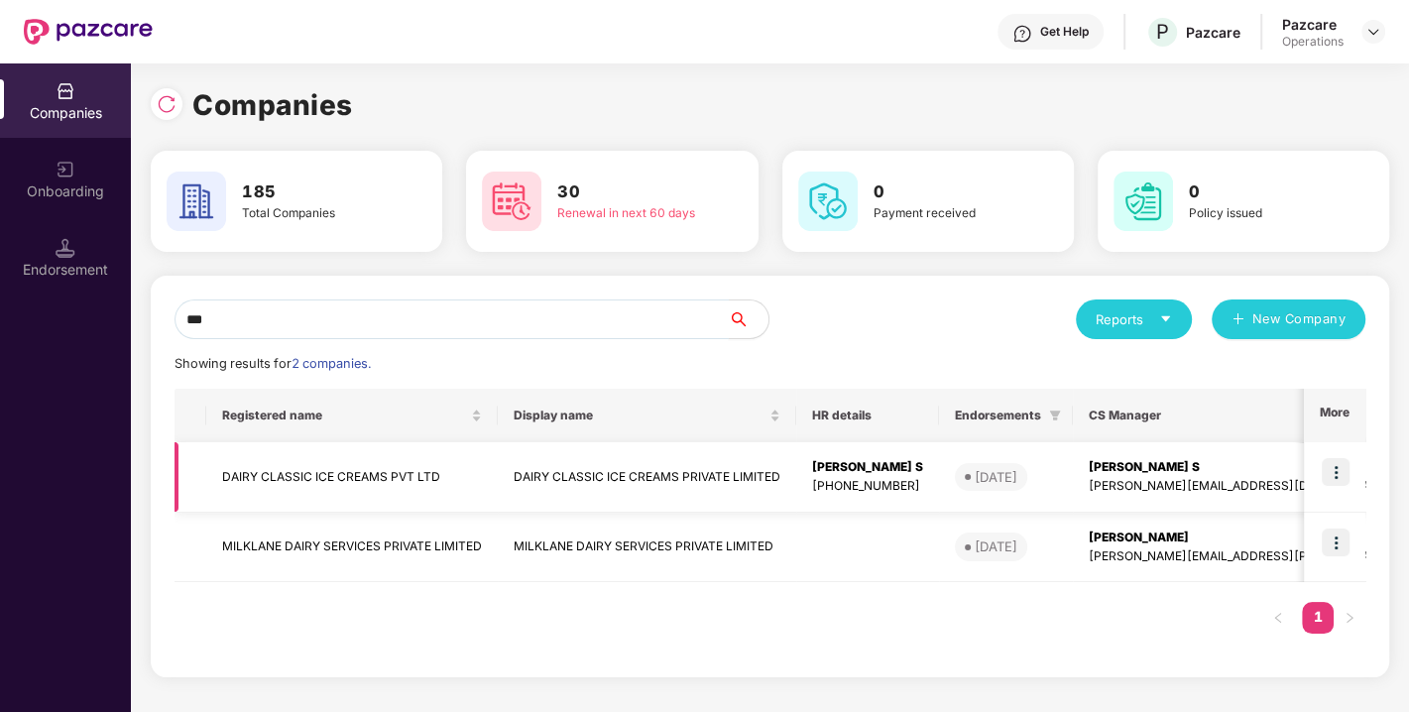
type input "***"
click at [298, 476] on td "DAIRY CLASSIC ICE CREAMS PVT LTD" at bounding box center [351, 477] width 291 height 70
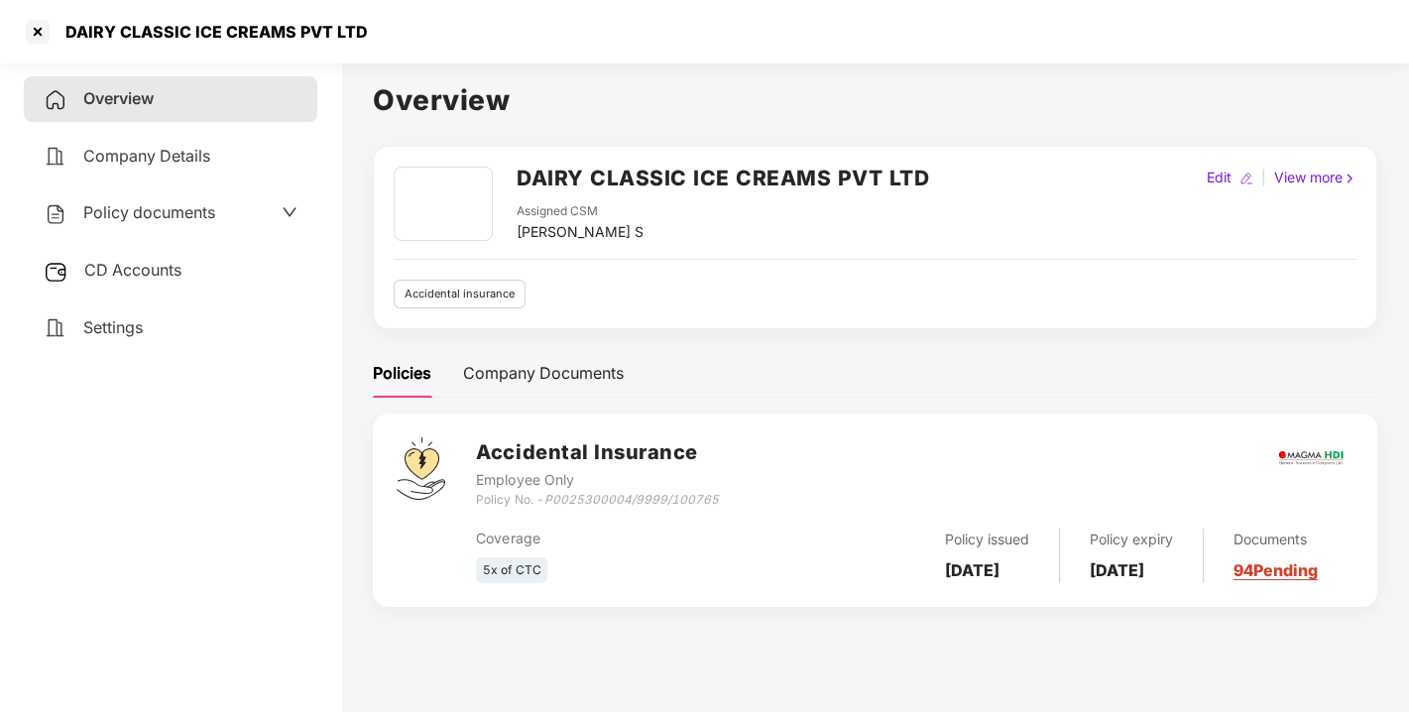
click at [154, 211] on span "Policy documents" at bounding box center [149, 212] width 132 height 20
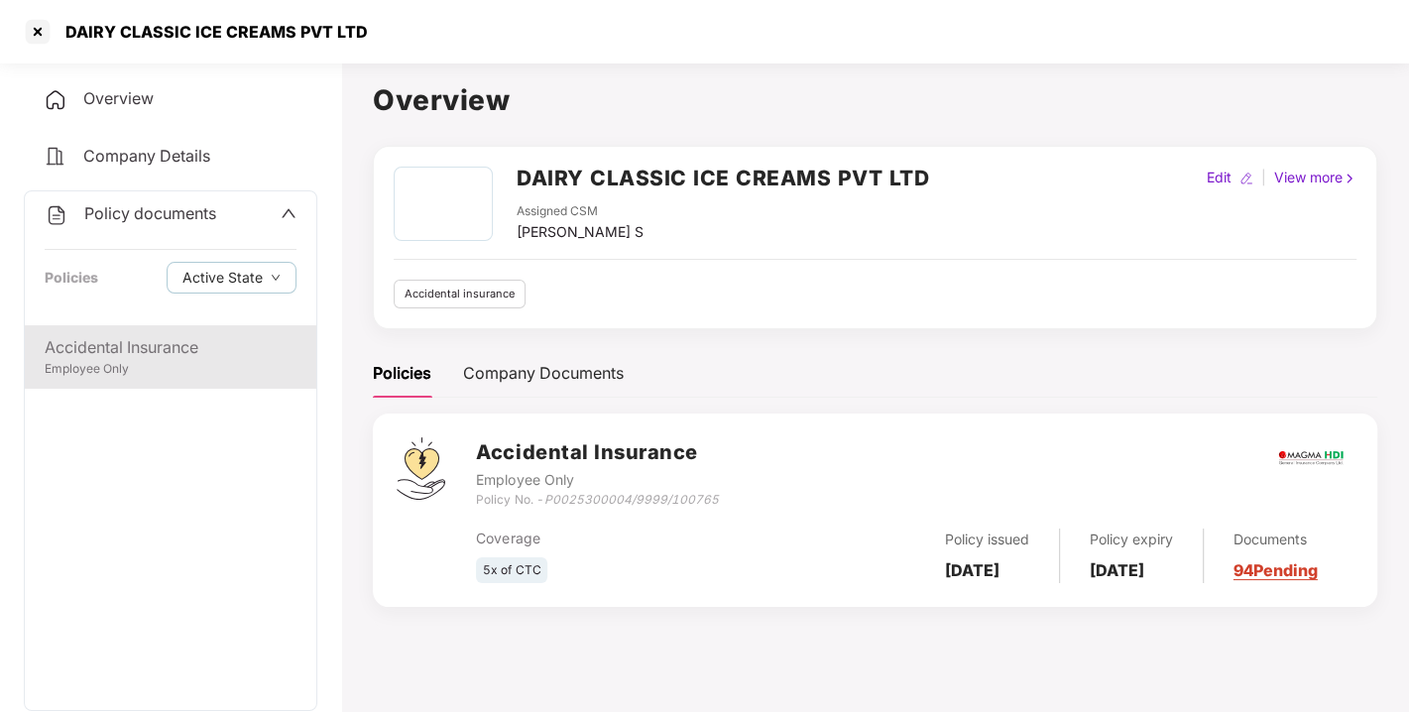
click at [144, 351] on div "Accidental Insurance" at bounding box center [171, 347] width 252 height 25
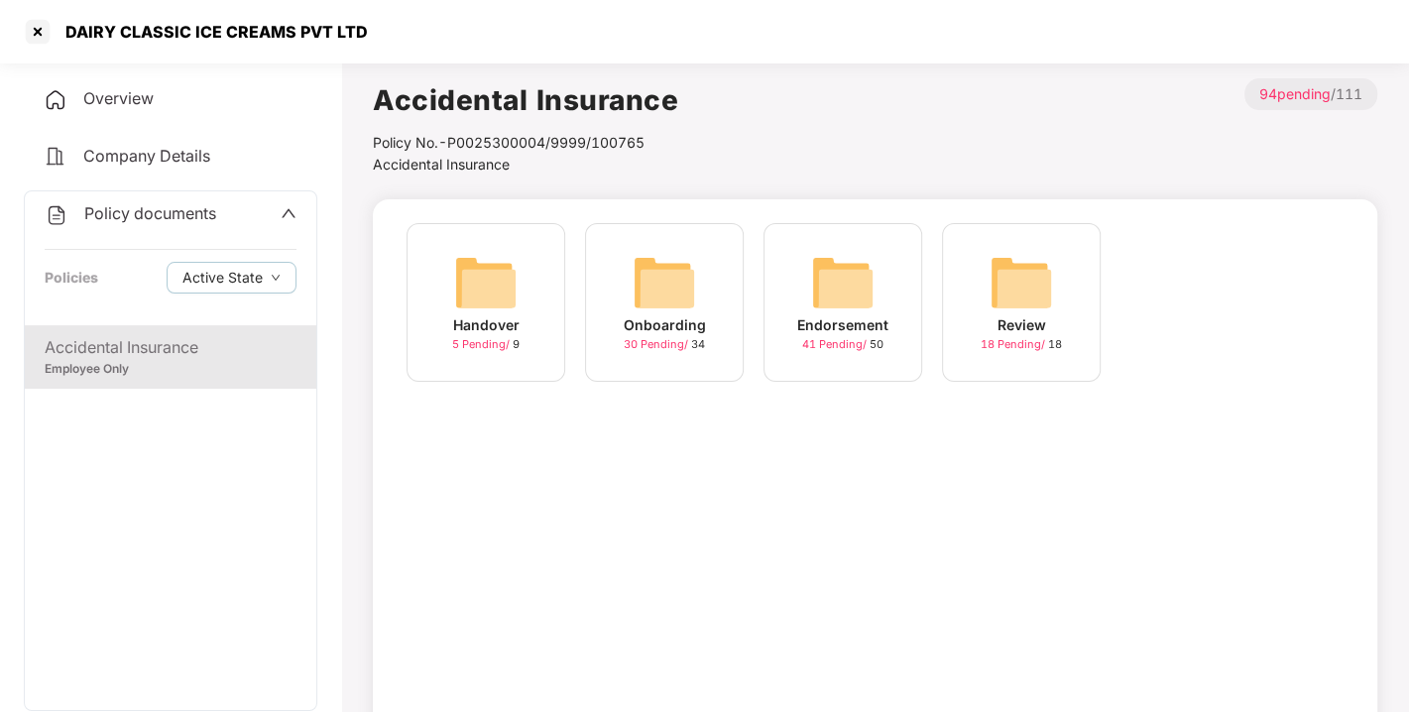
click at [662, 276] on img at bounding box center [664, 282] width 63 height 63
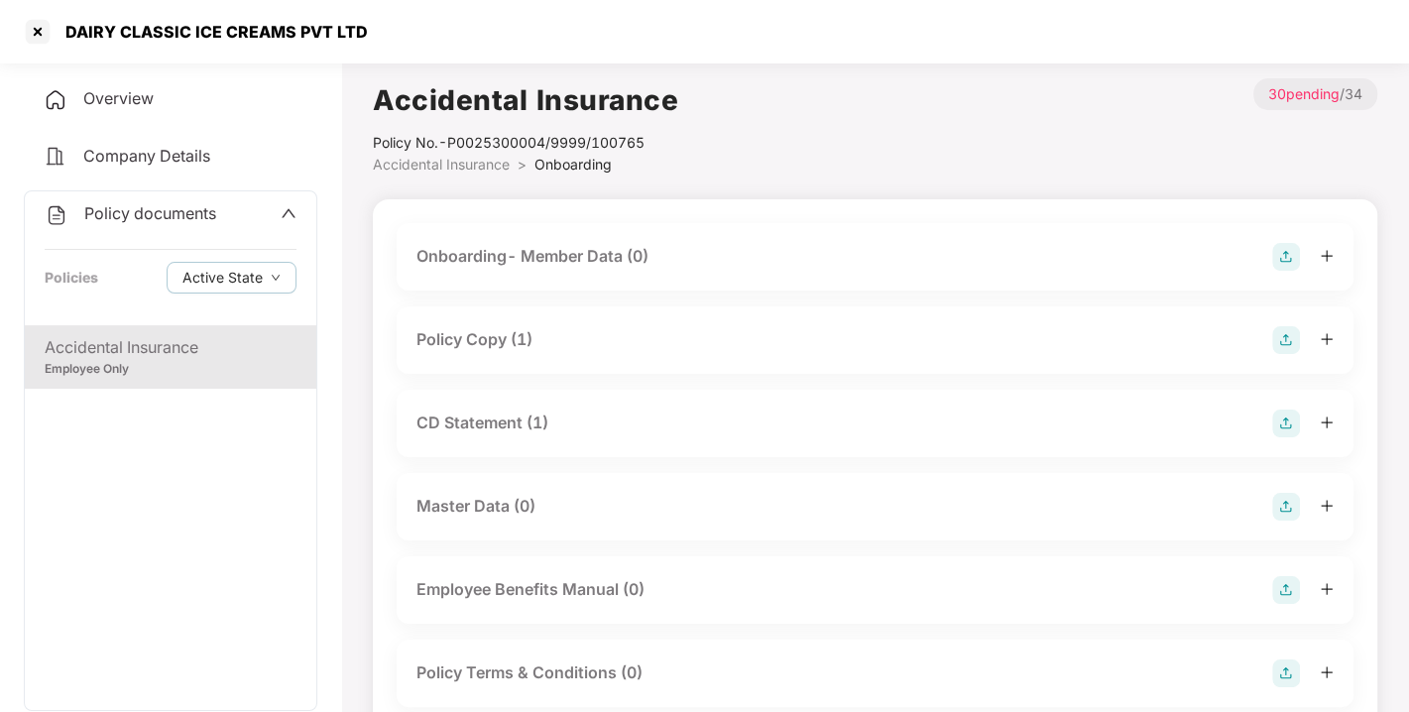
click at [173, 225] on div "Policy documents" at bounding box center [131, 214] width 172 height 26
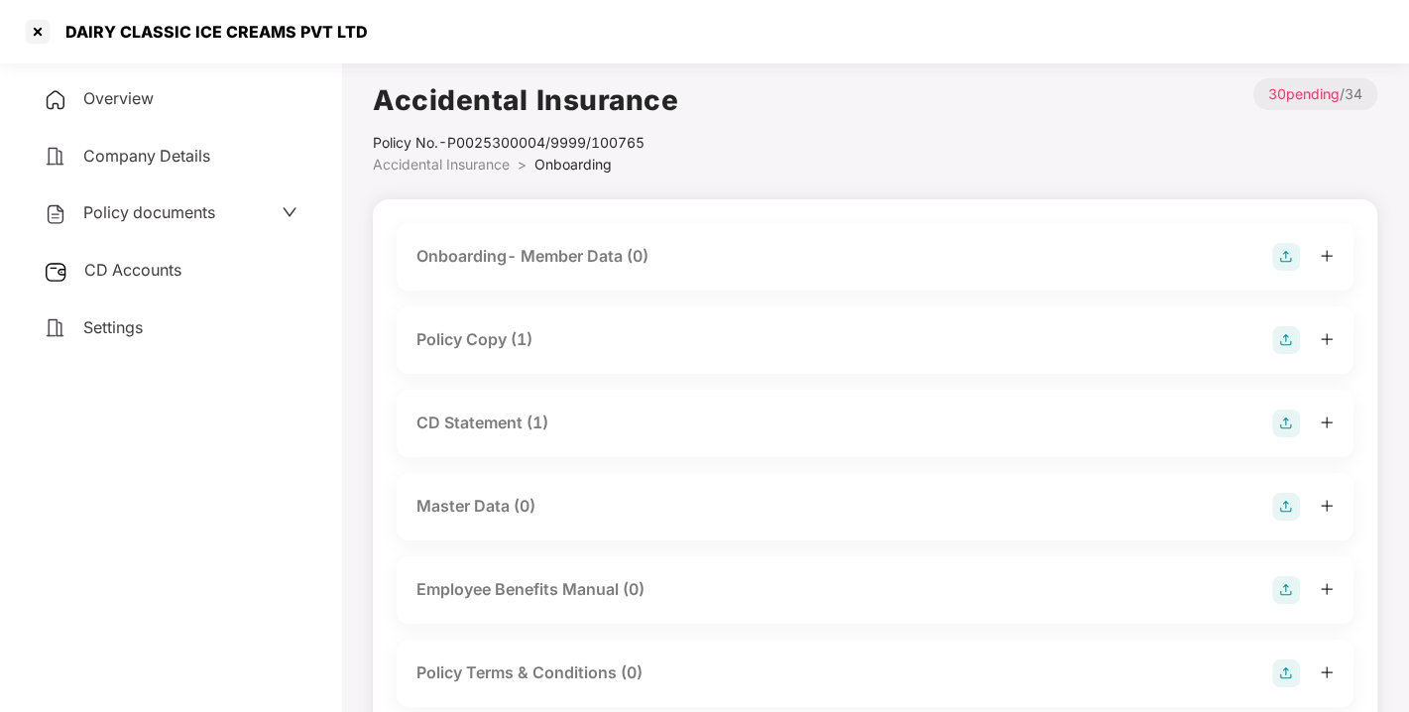
click at [186, 218] on span "Policy documents" at bounding box center [149, 212] width 132 height 20
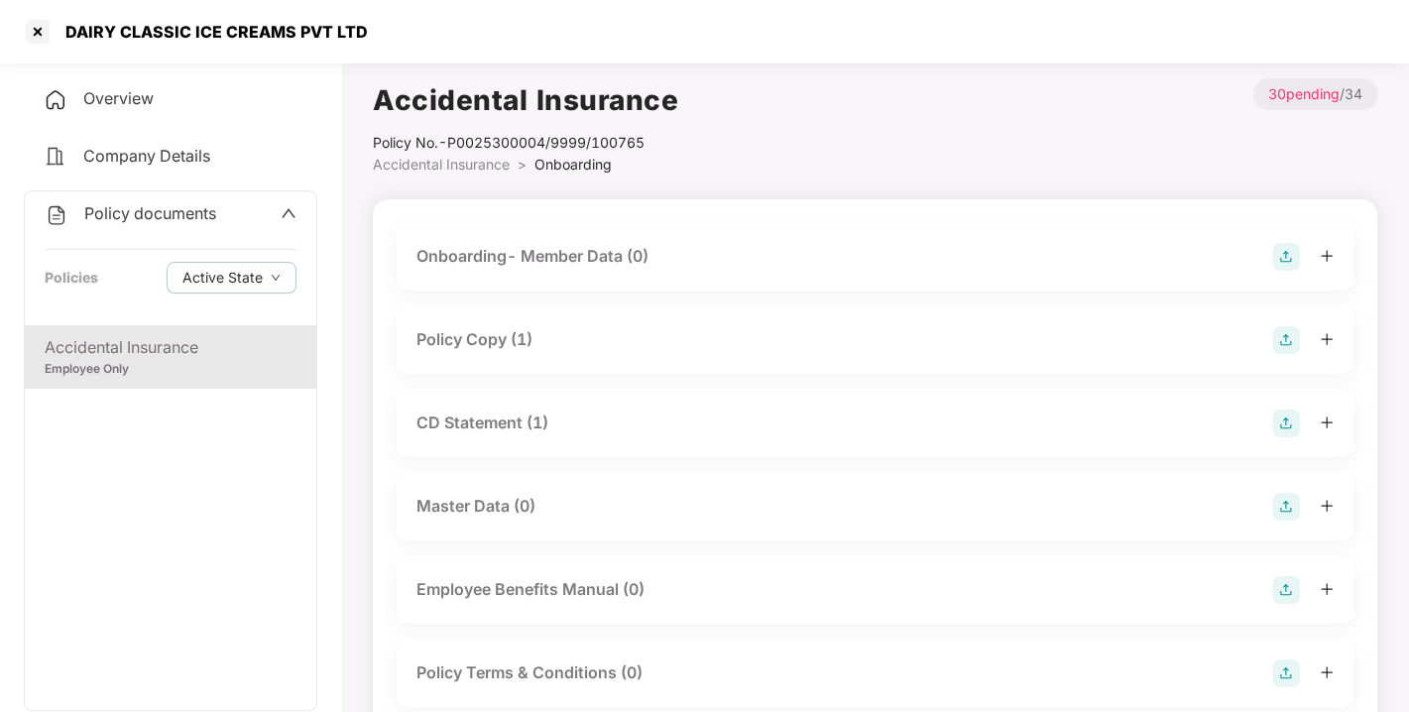
click at [127, 345] on div "Accidental Insurance" at bounding box center [171, 347] width 252 height 25
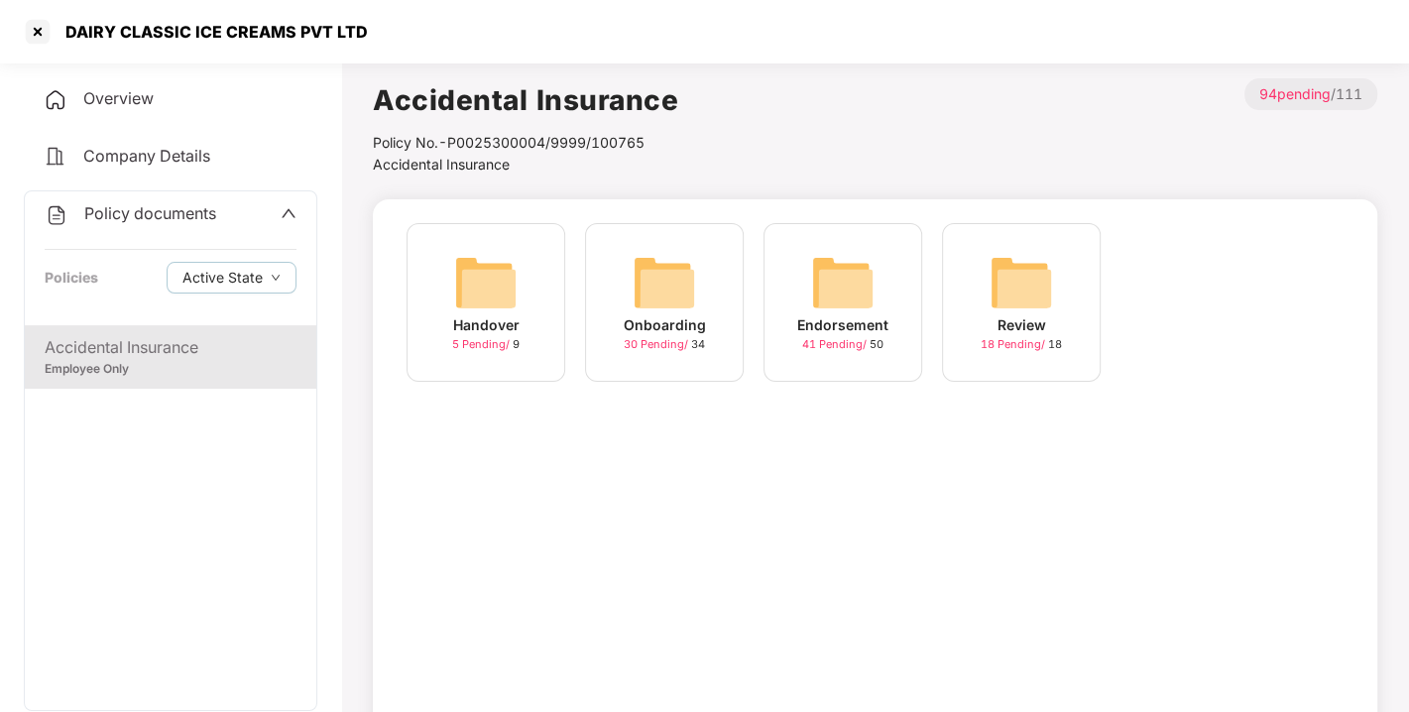
click at [816, 262] on img at bounding box center [842, 282] width 63 height 63
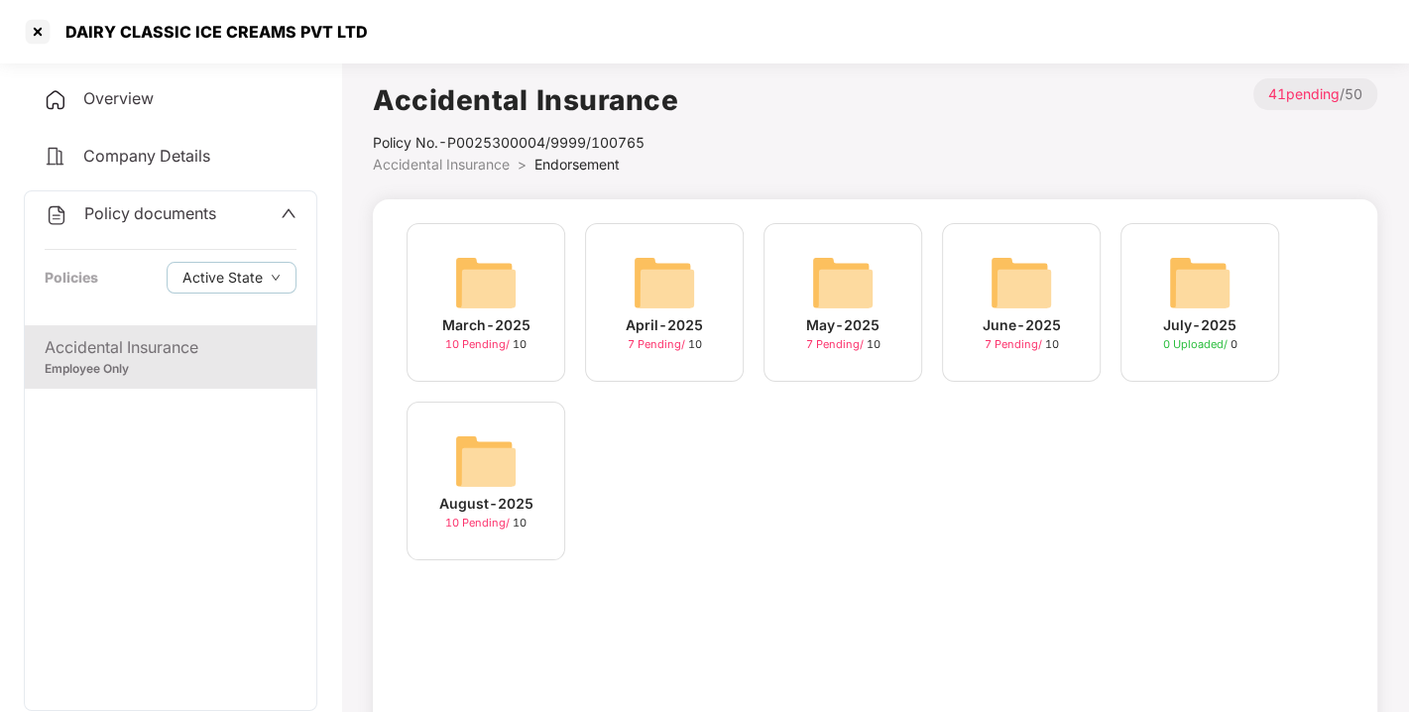
click at [469, 465] on img at bounding box center [485, 460] width 63 height 63
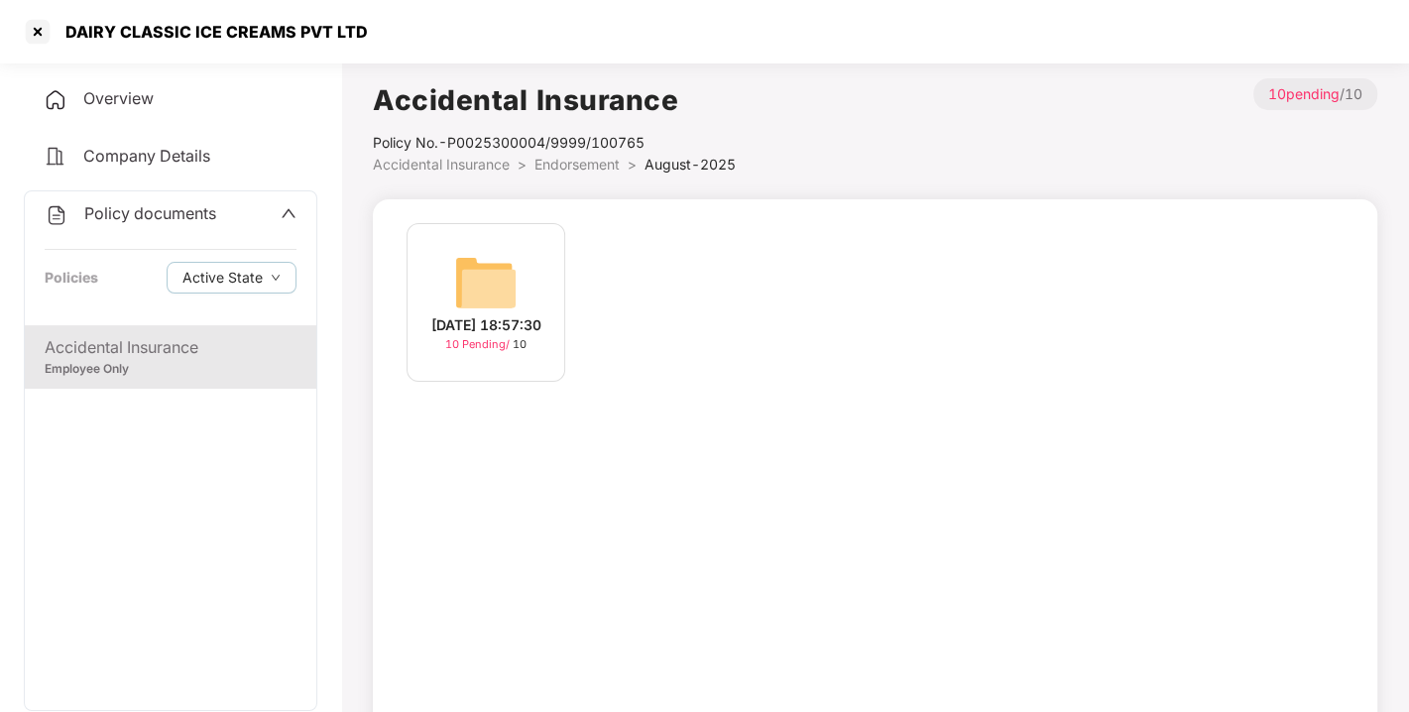
click at [444, 247] on div "[DATE] 18:57:30 10 Pending / 10" at bounding box center [485, 302] width 159 height 159
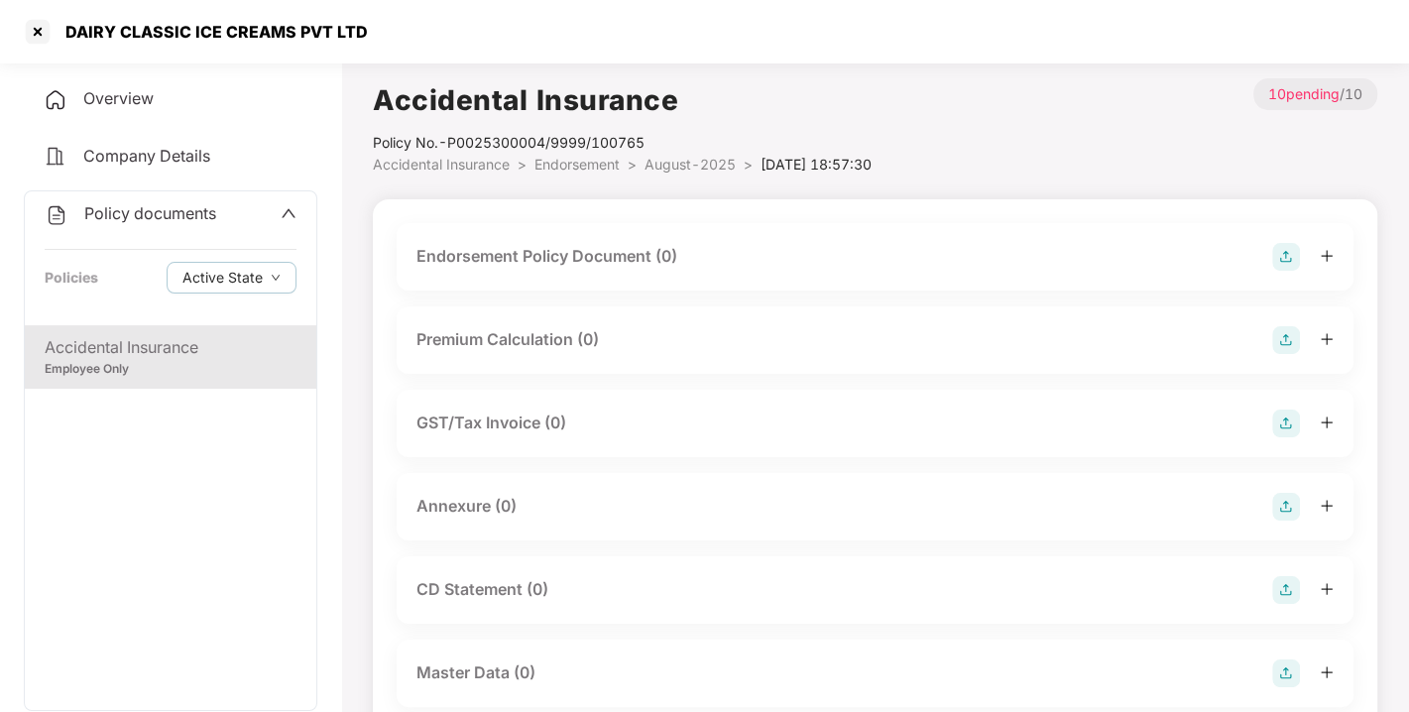
click at [1280, 250] on img at bounding box center [1286, 257] width 28 height 28
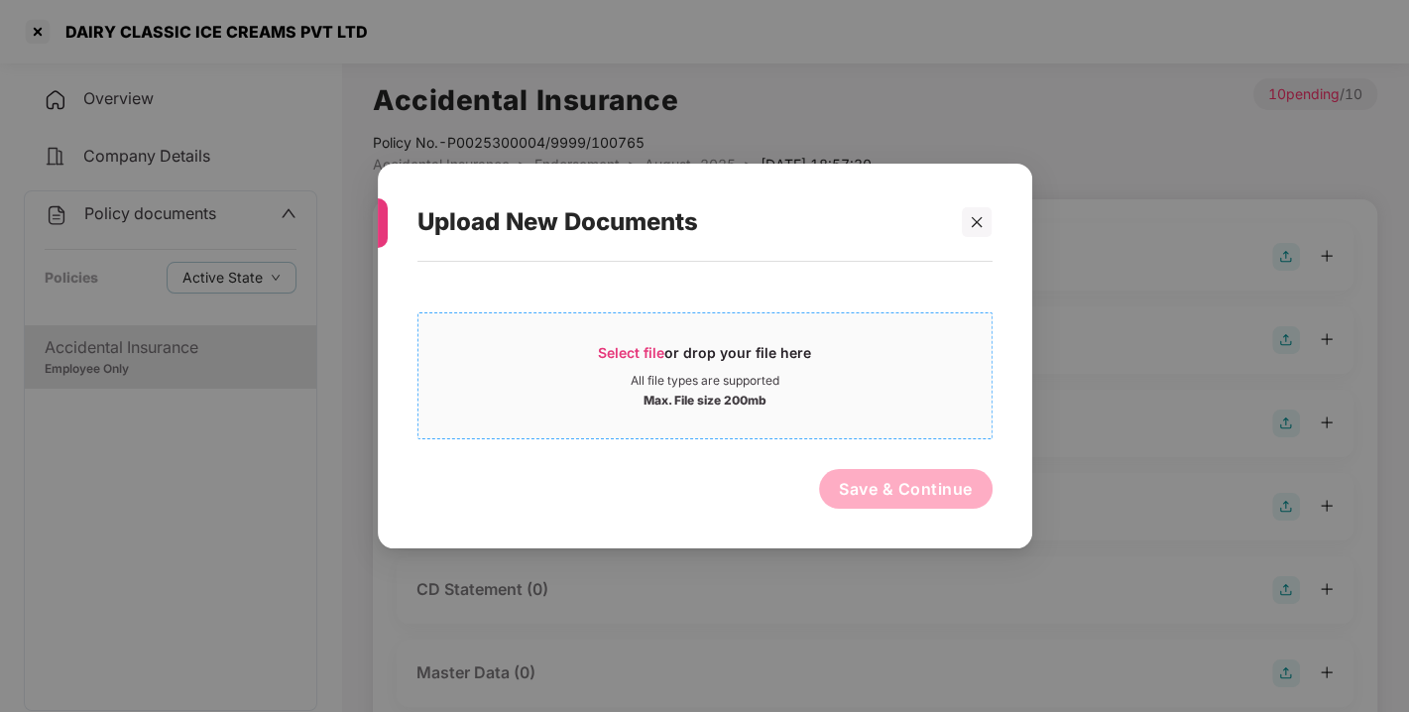
click at [634, 365] on div "Select file or drop your file here" at bounding box center [704, 358] width 213 height 30
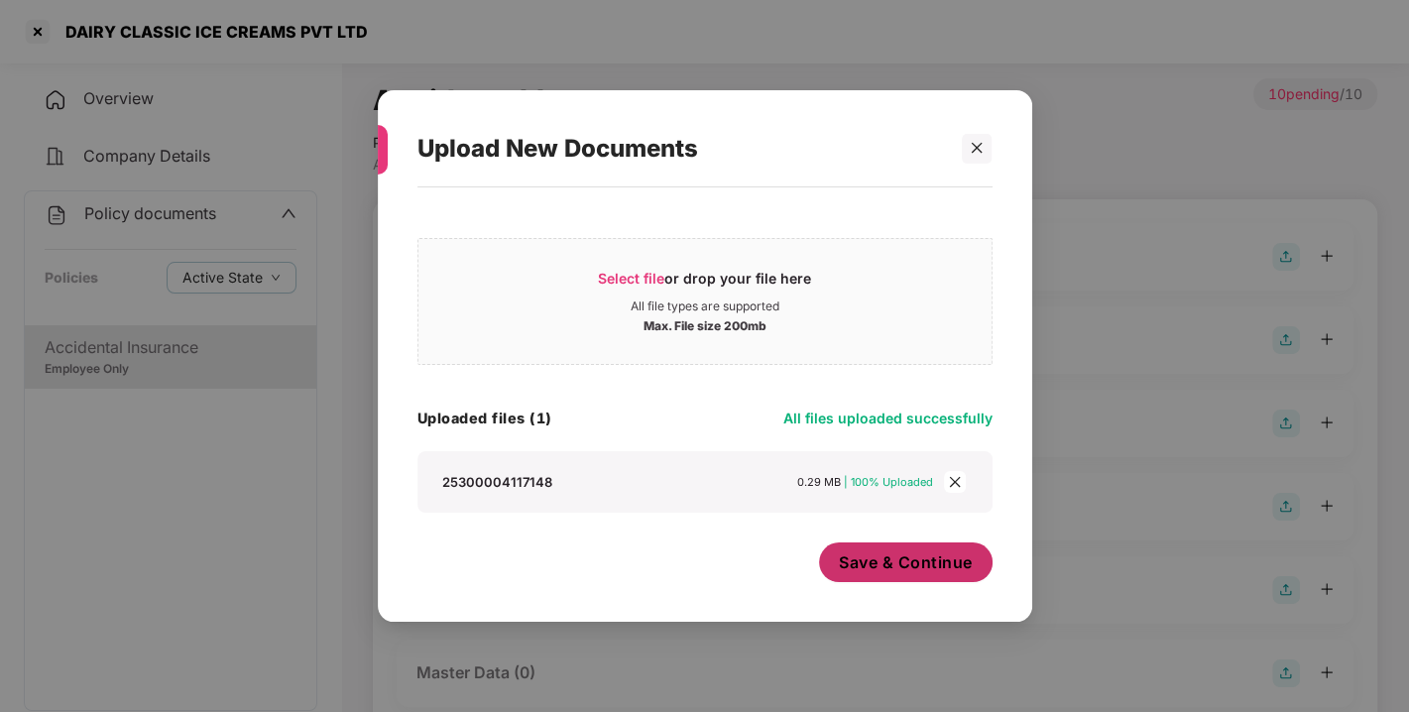
click at [878, 563] on span "Save & Continue" at bounding box center [906, 562] width 134 height 22
click at [790, 518] on div "Select file or drop your file here All file types are supported Max. File size …" at bounding box center [704, 394] width 575 height 395
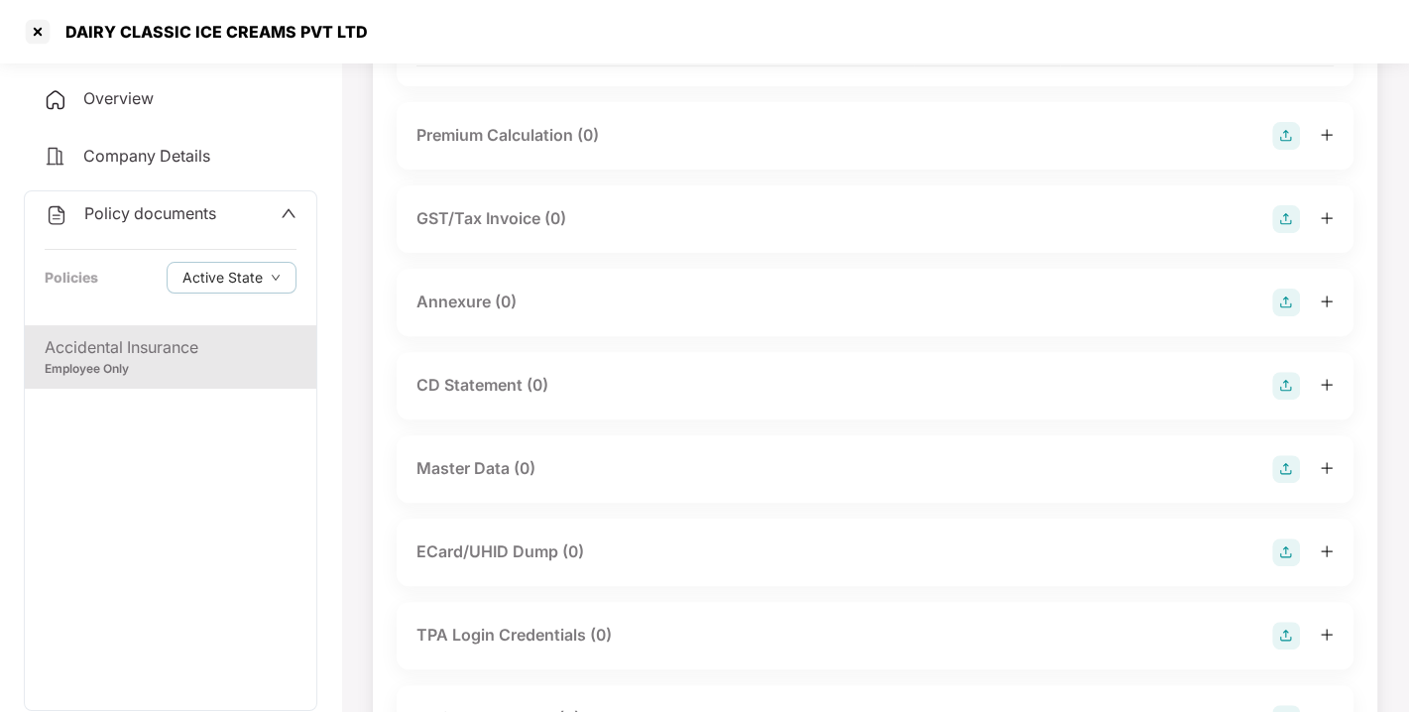
scroll to position [349, 0]
click at [1280, 314] on img at bounding box center [1286, 301] width 28 height 28
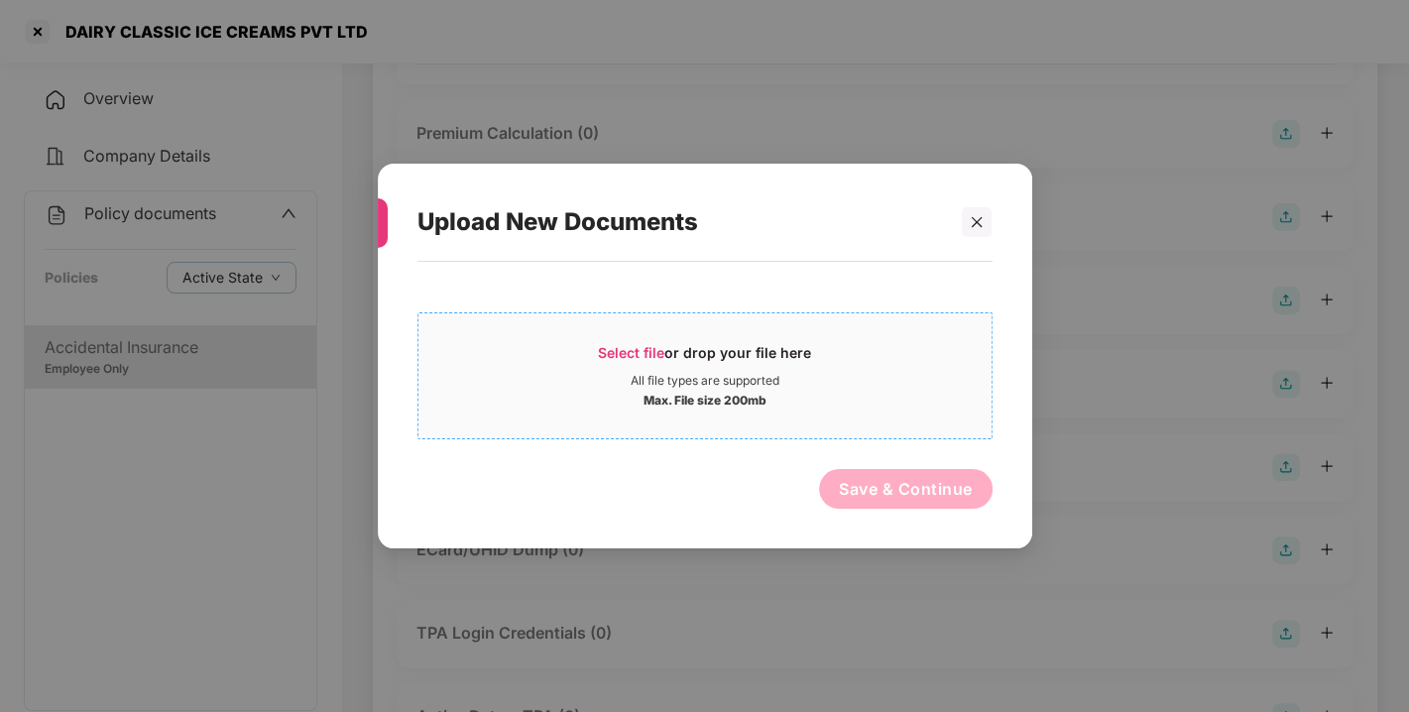
click at [620, 350] on span "Select file" at bounding box center [631, 352] width 66 height 17
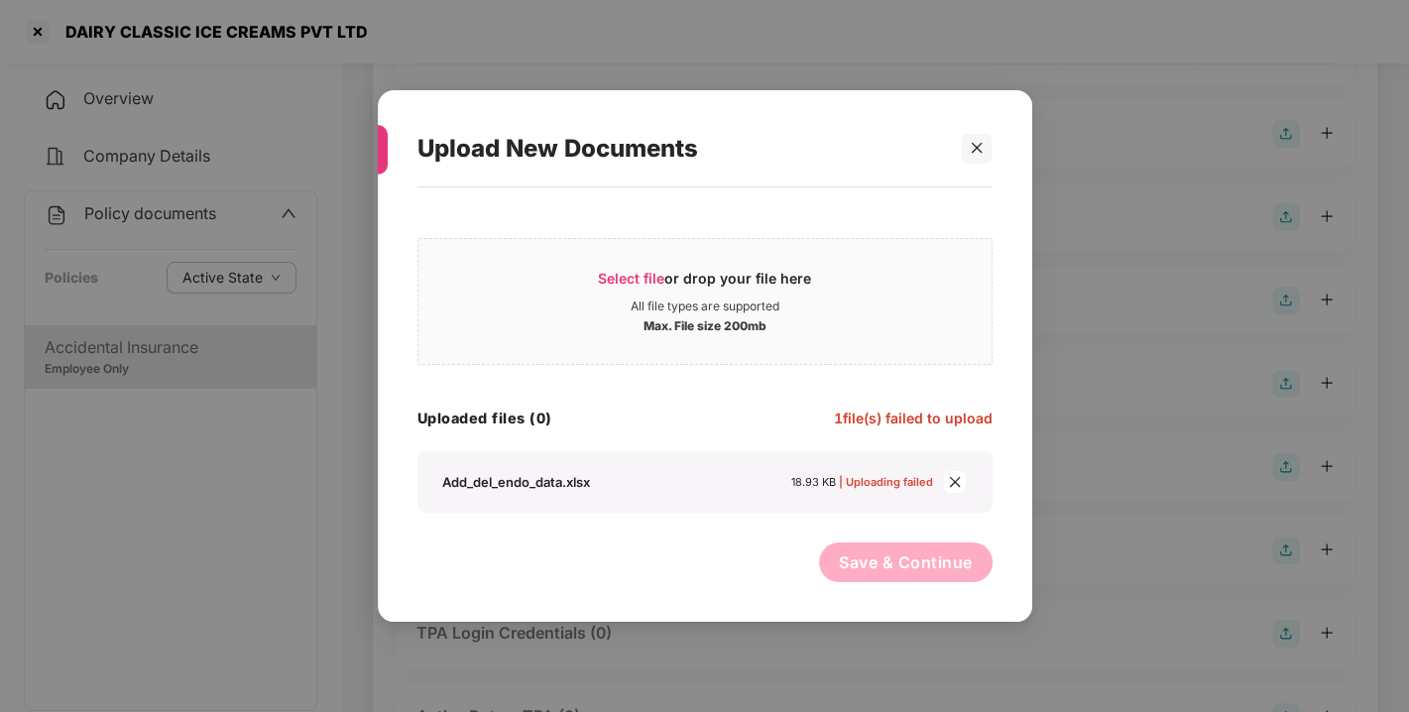
click at [952, 489] on span "close" at bounding box center [955, 482] width 22 height 22
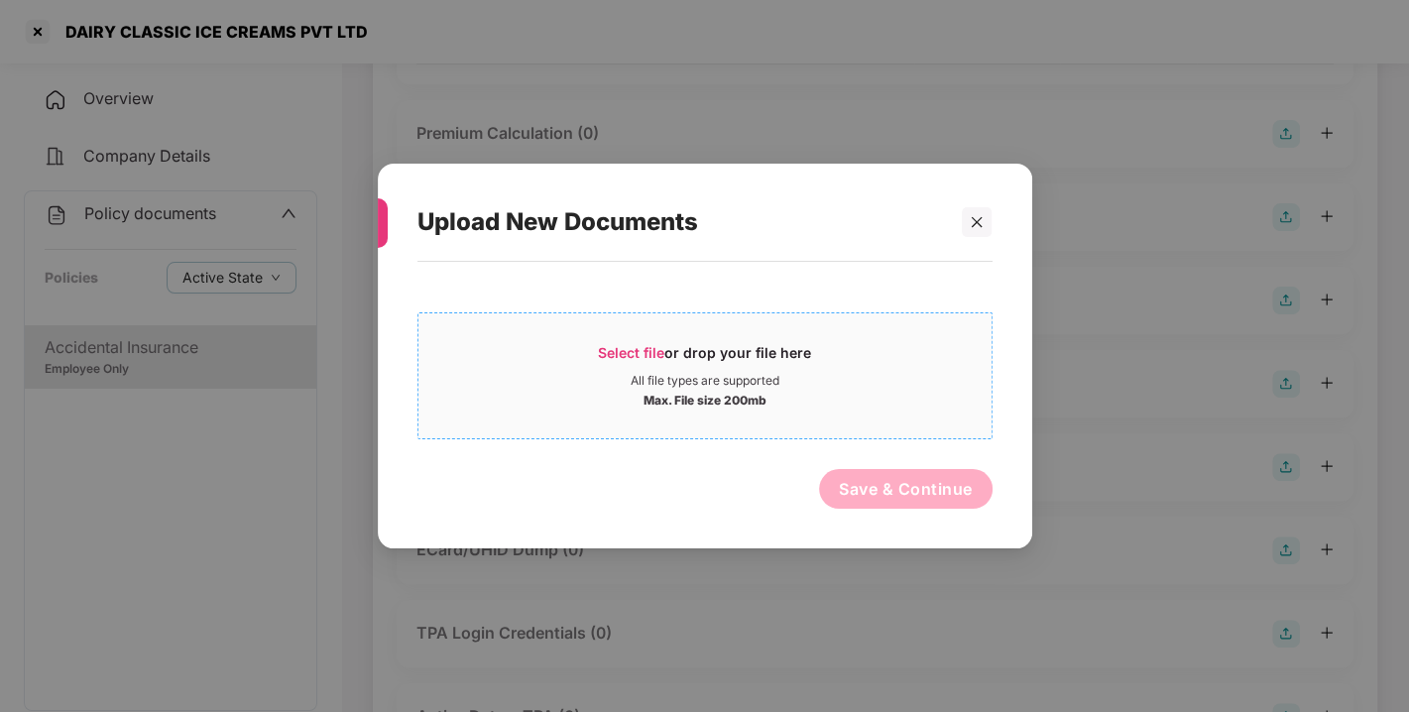
click at [635, 339] on span "Select file or drop your file here All file types are supported Max. File size …" at bounding box center [704, 375] width 573 height 95
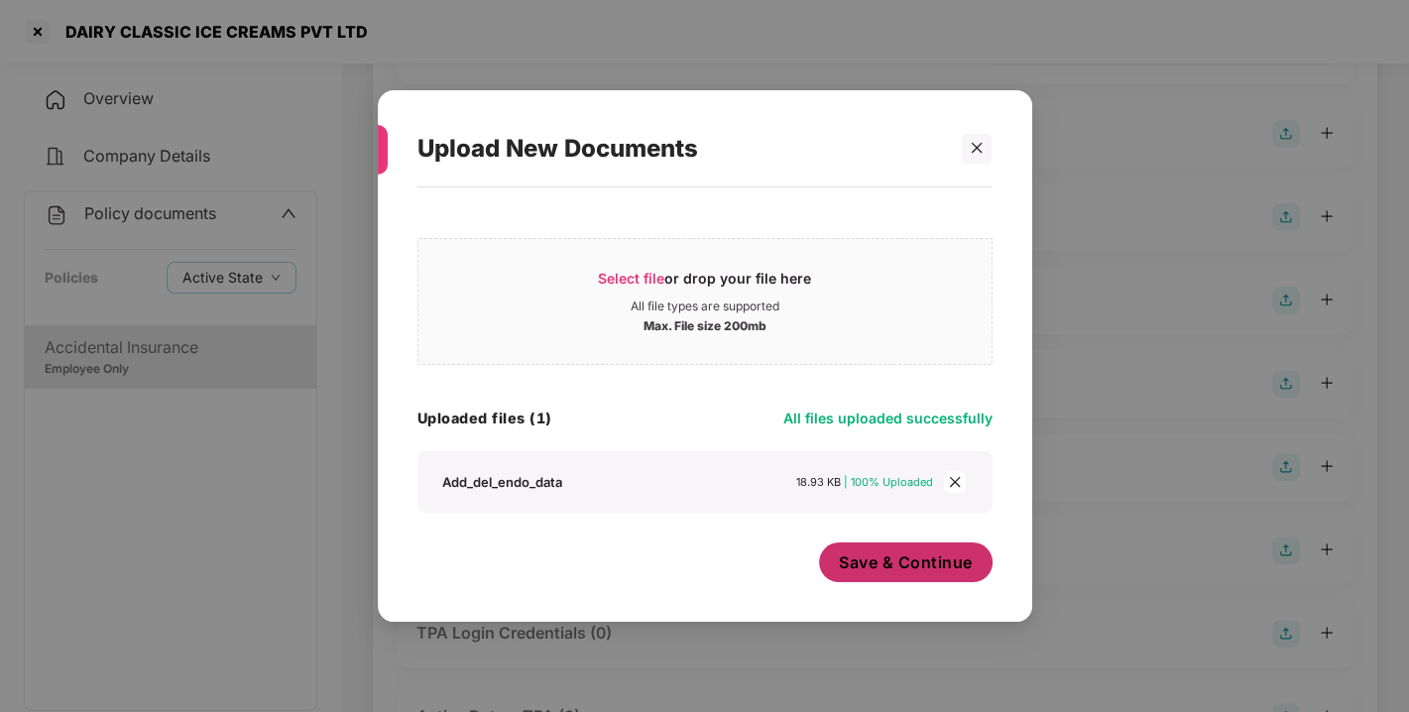
click at [899, 545] on button "Save & Continue" at bounding box center [905, 562] width 173 height 40
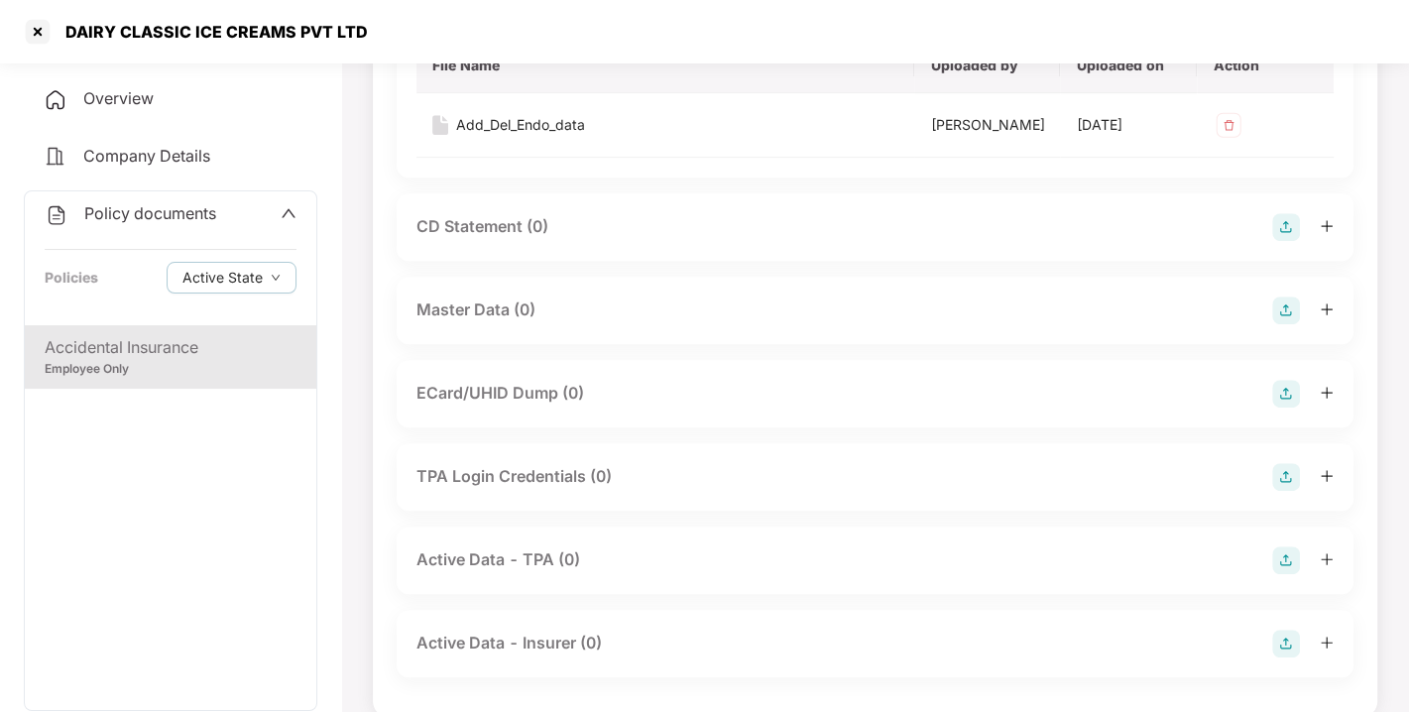
scroll to position [649, 0]
click at [1285, 323] on img at bounding box center [1286, 309] width 28 height 28
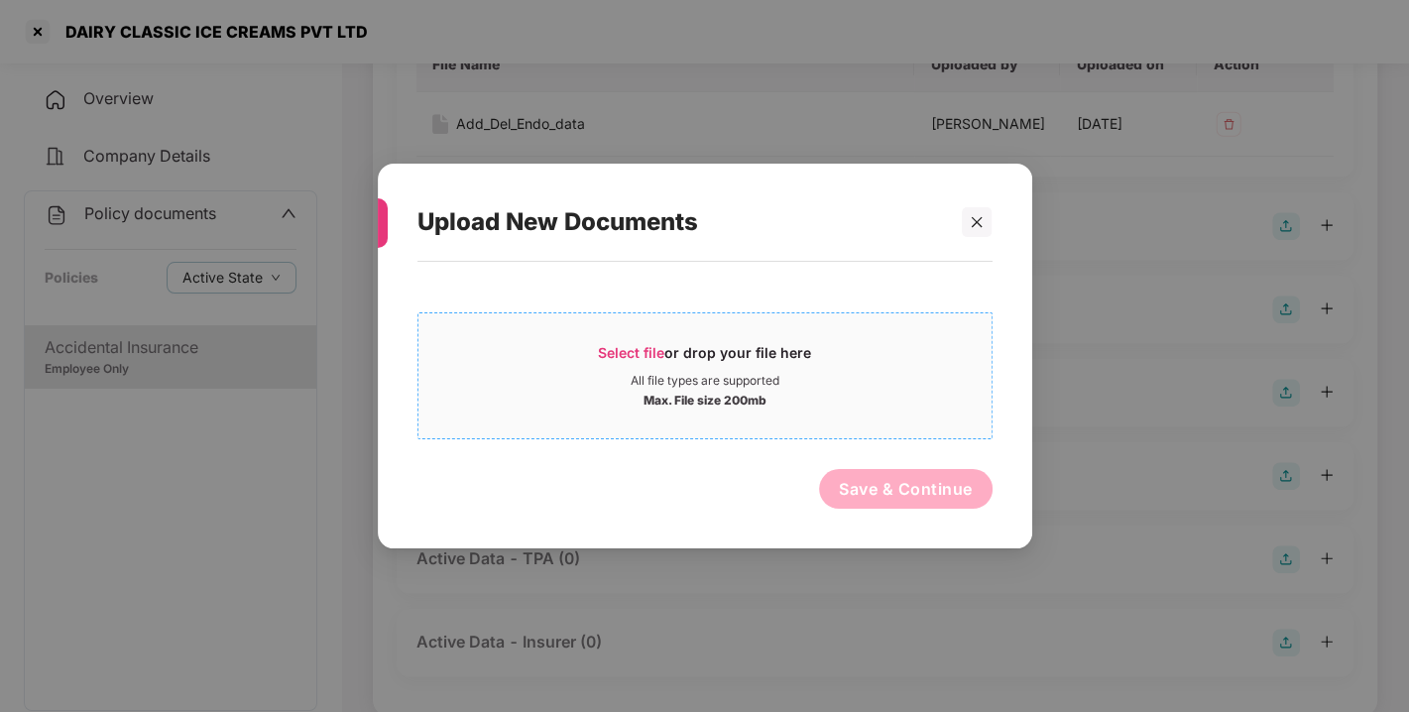
click at [639, 344] on span "Select file" at bounding box center [631, 352] width 66 height 17
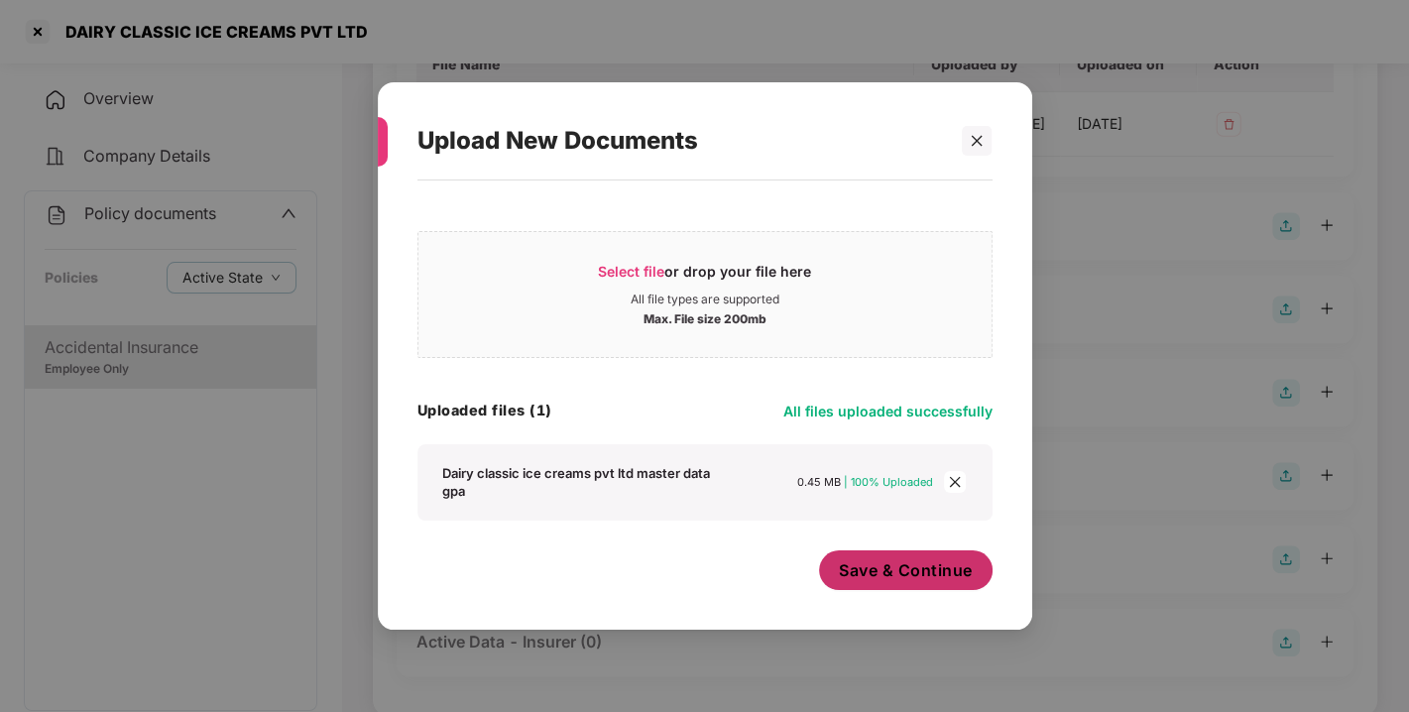
click at [922, 572] on span "Save & Continue" at bounding box center [906, 570] width 134 height 22
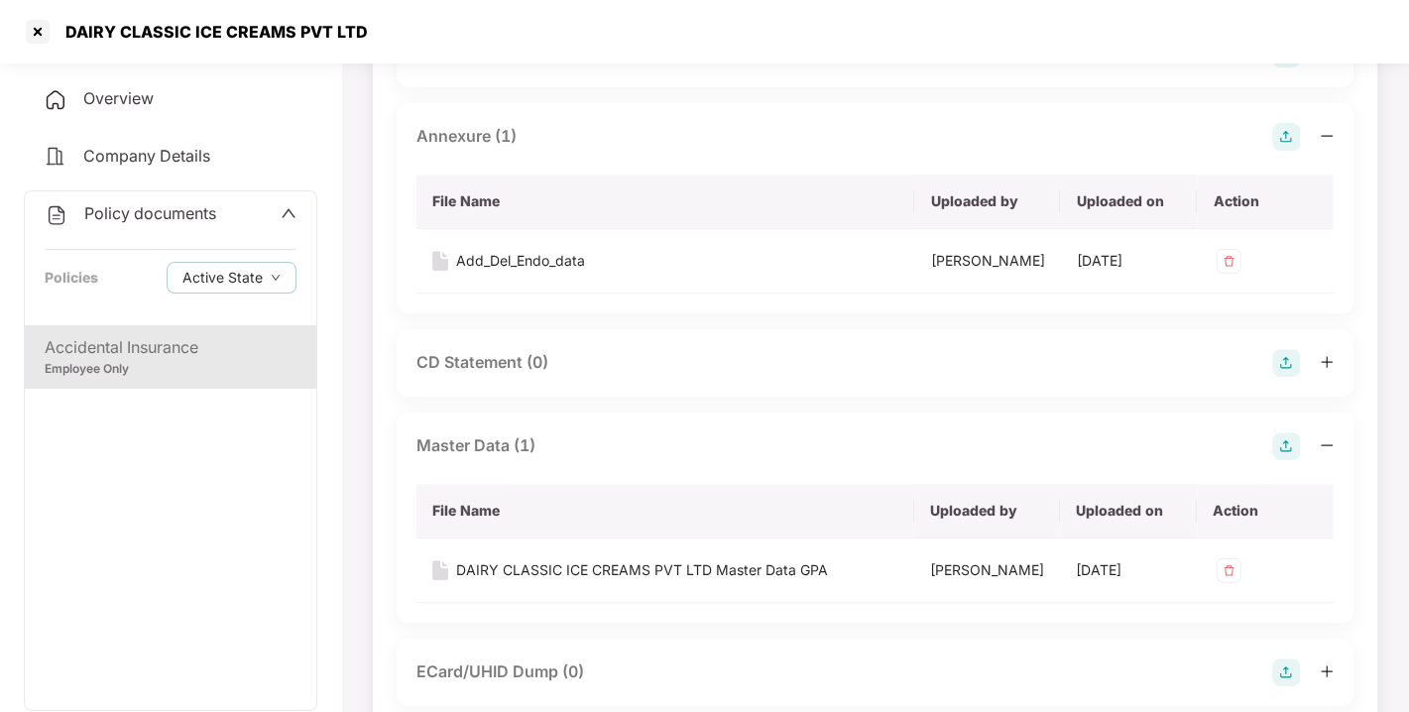
scroll to position [0, 0]
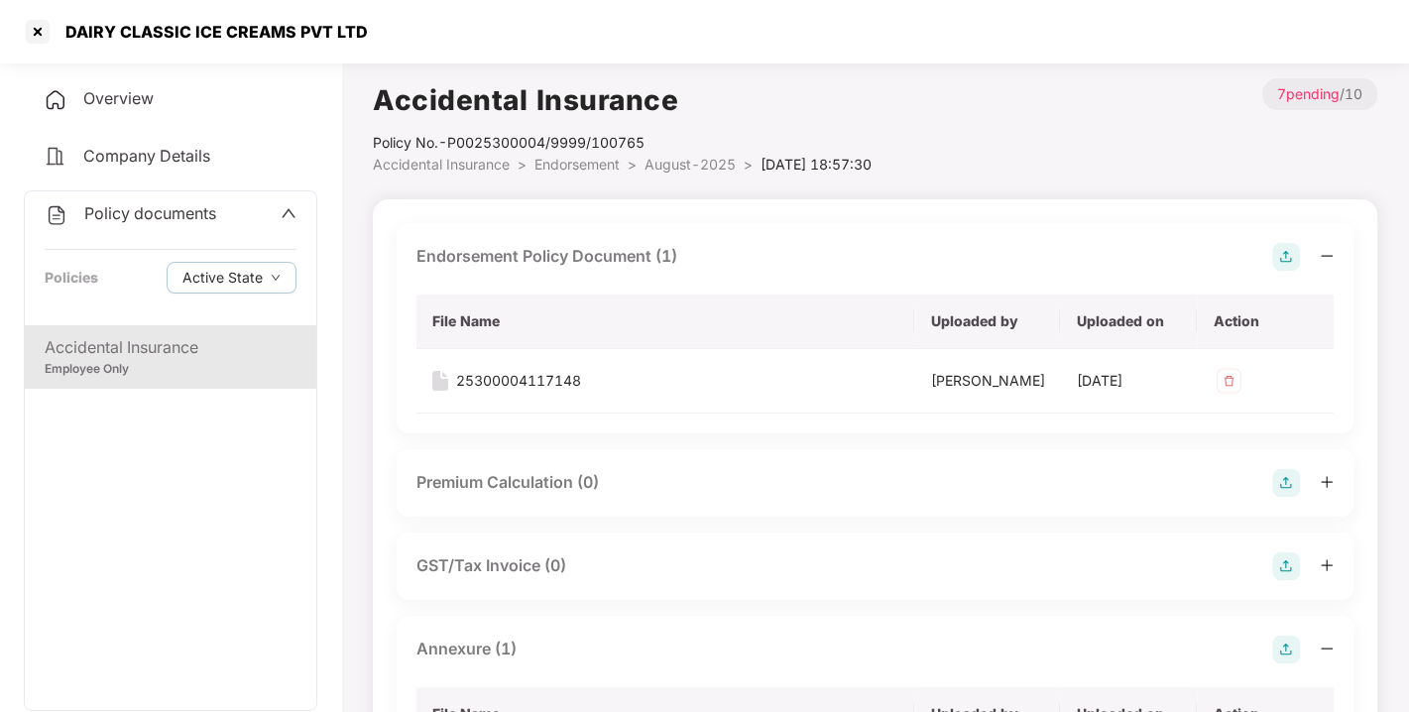
click at [147, 212] on span "Policy documents" at bounding box center [150, 213] width 132 height 20
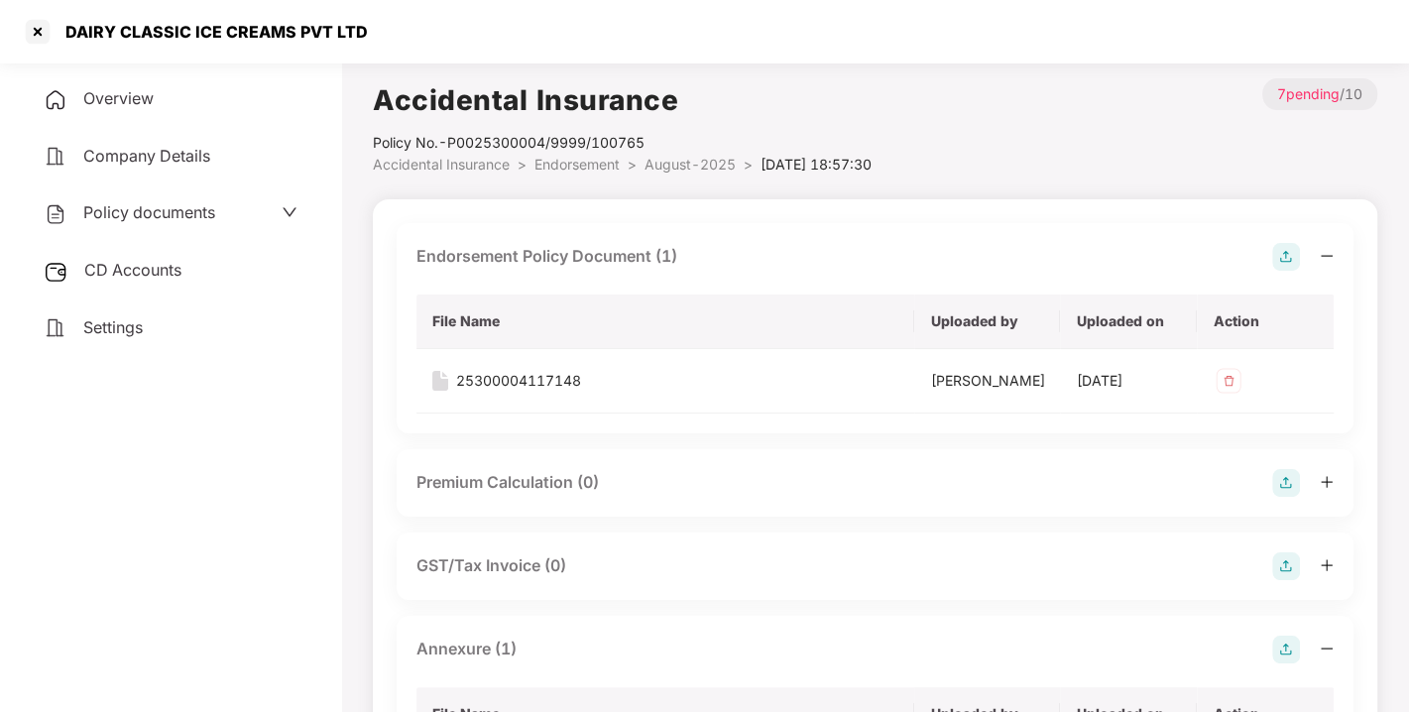
click at [132, 263] on span "CD Accounts" at bounding box center [132, 270] width 97 height 20
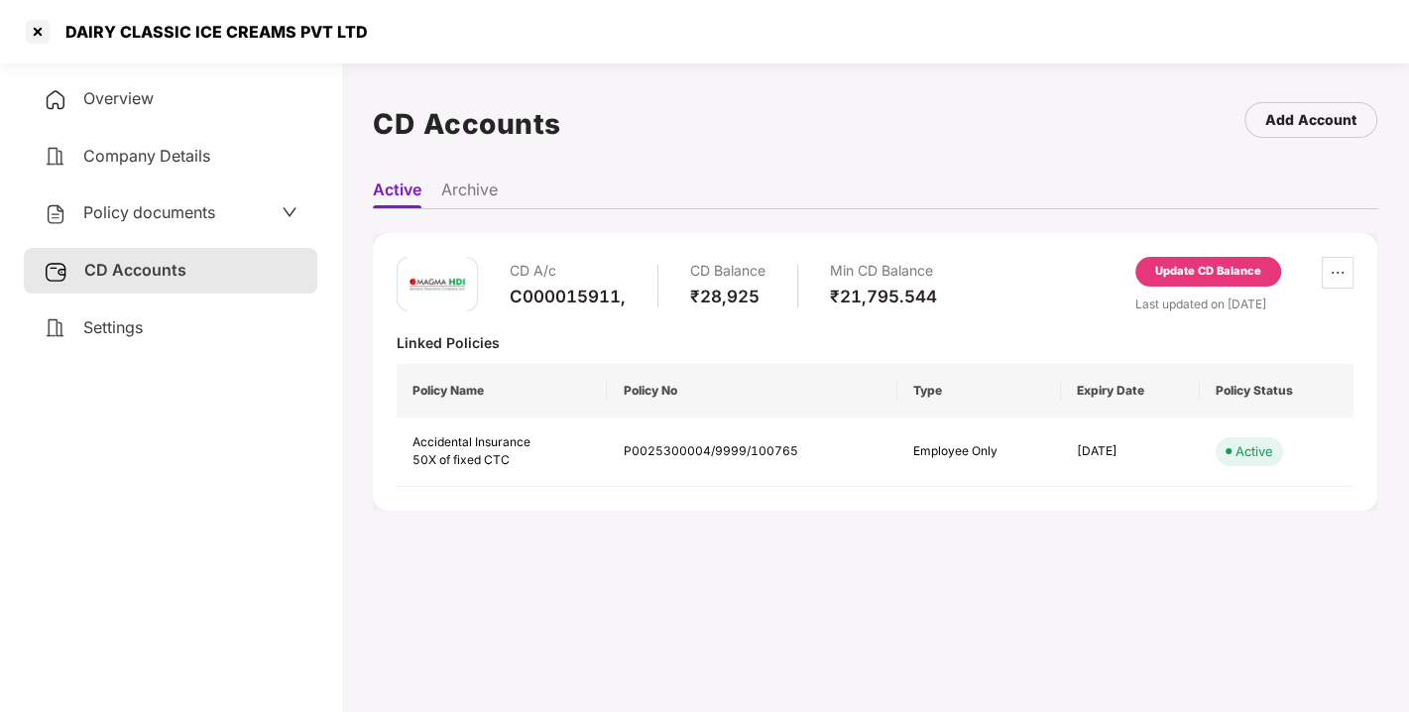
click at [1174, 263] on div "Update CD Balance" at bounding box center [1208, 272] width 106 height 18
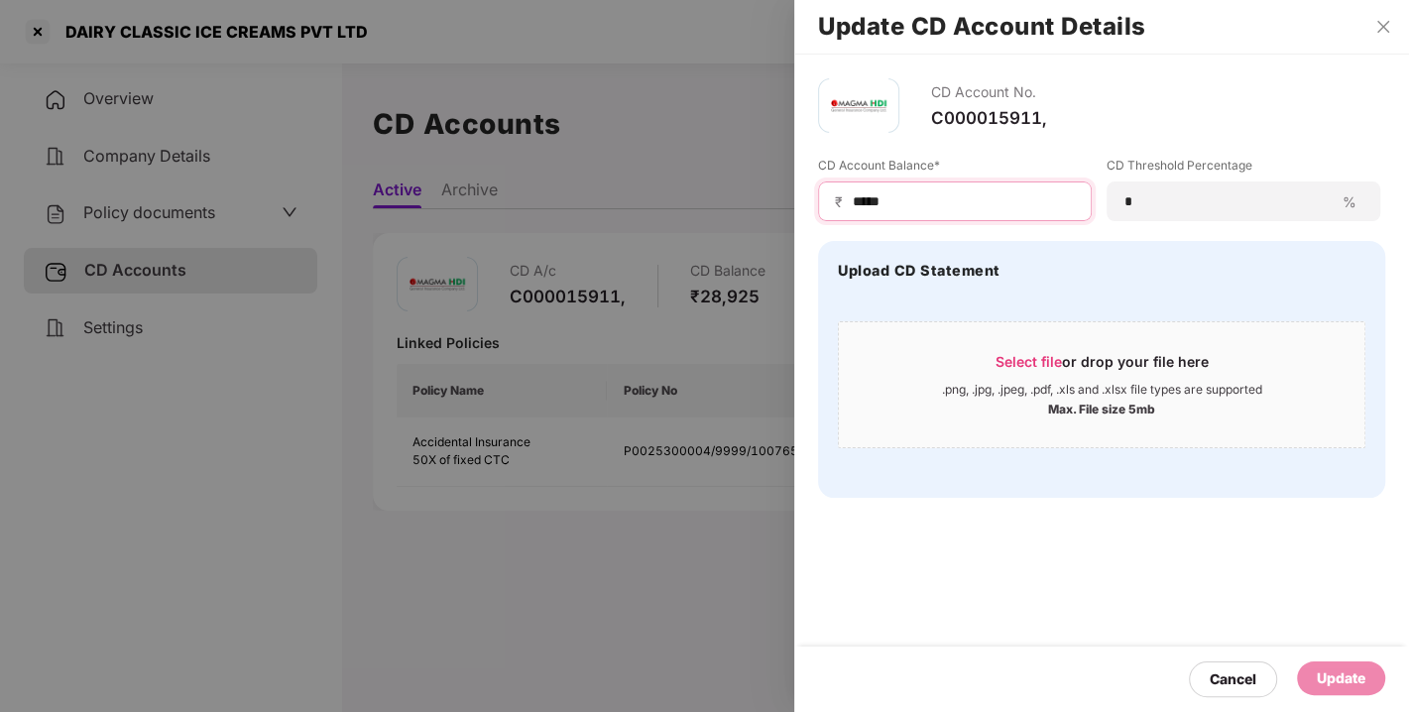
drag, startPoint x: 898, startPoint y: 197, endPoint x: 595, endPoint y: 252, distance: 308.2
click at [595, 252] on div "Update CD Account Details CD Account No. C000015911, CD Account Balance* ₹ ****…" at bounding box center [704, 356] width 1409 height 712
type input "*****"
click at [1345, 674] on div "Update" at bounding box center [1341, 678] width 49 height 22
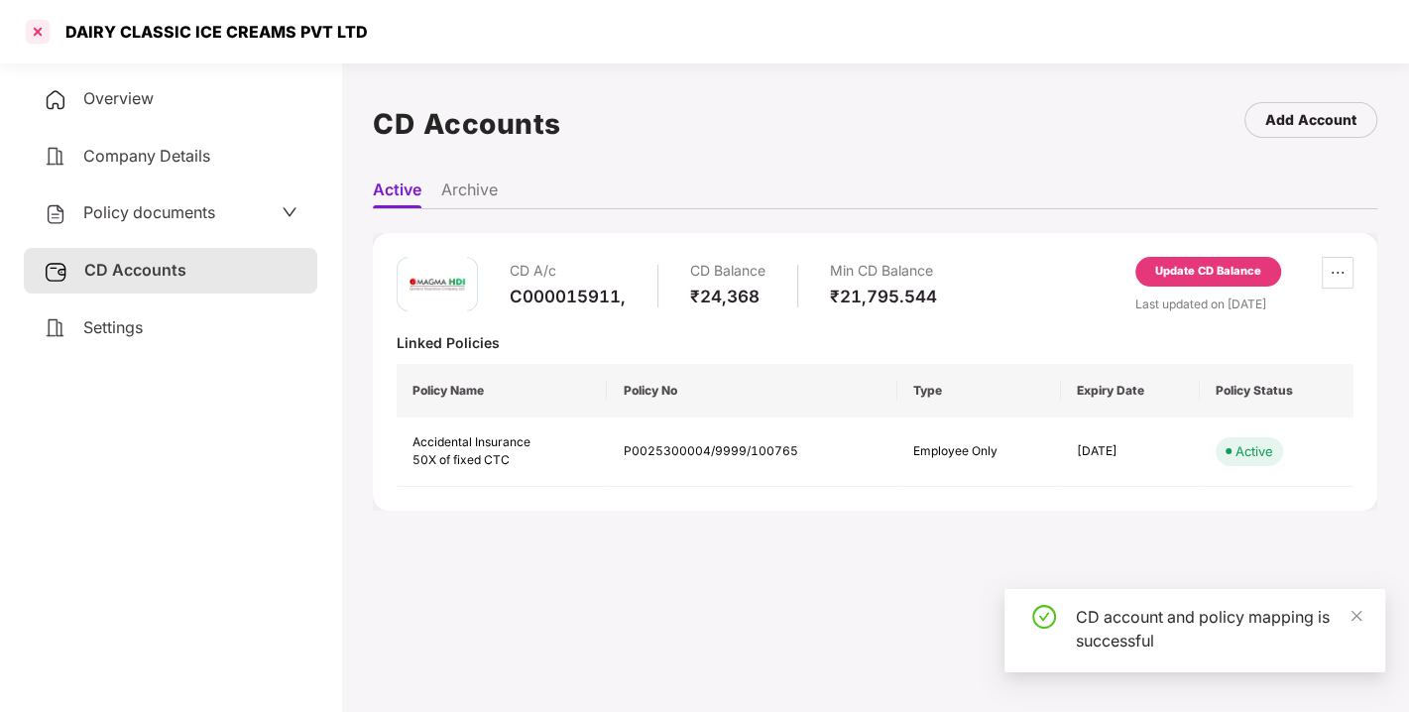
click at [25, 28] on div at bounding box center [38, 32] width 32 height 32
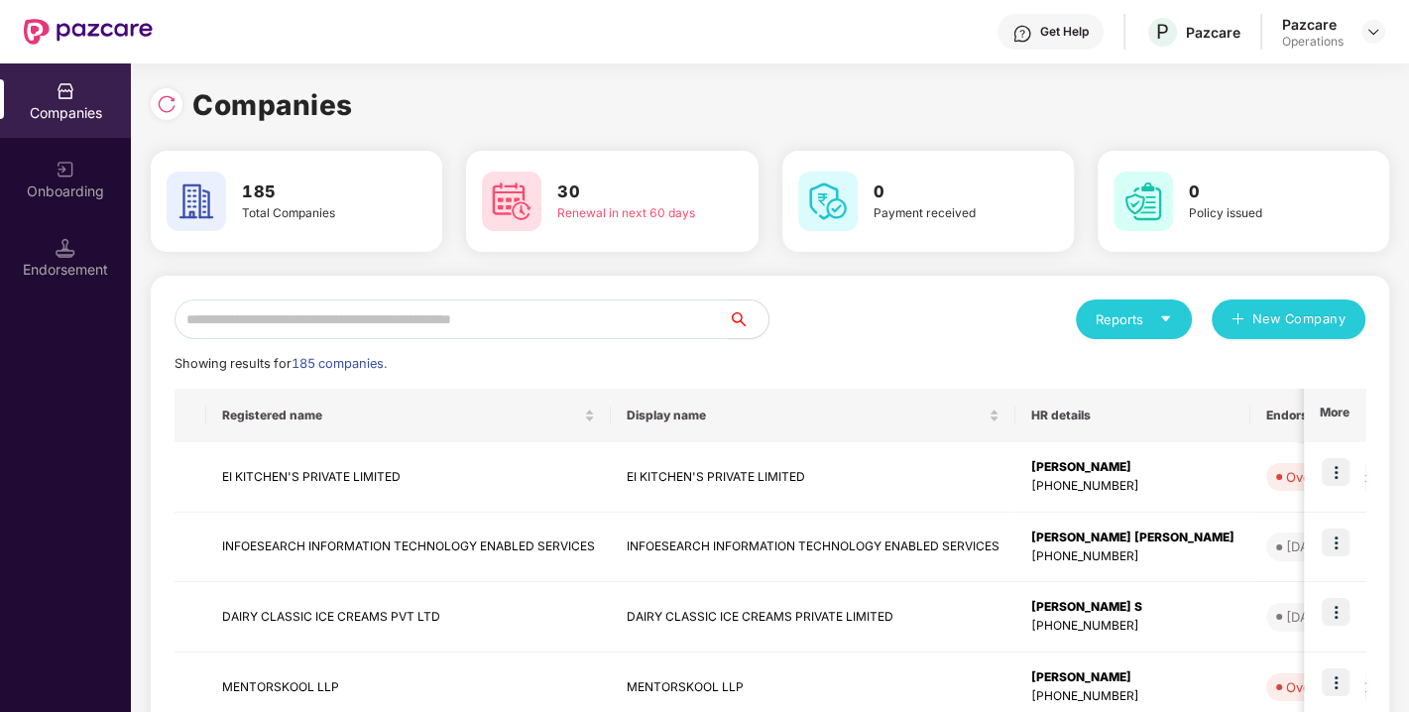
click at [441, 334] on input "text" at bounding box center [451, 319] width 554 height 40
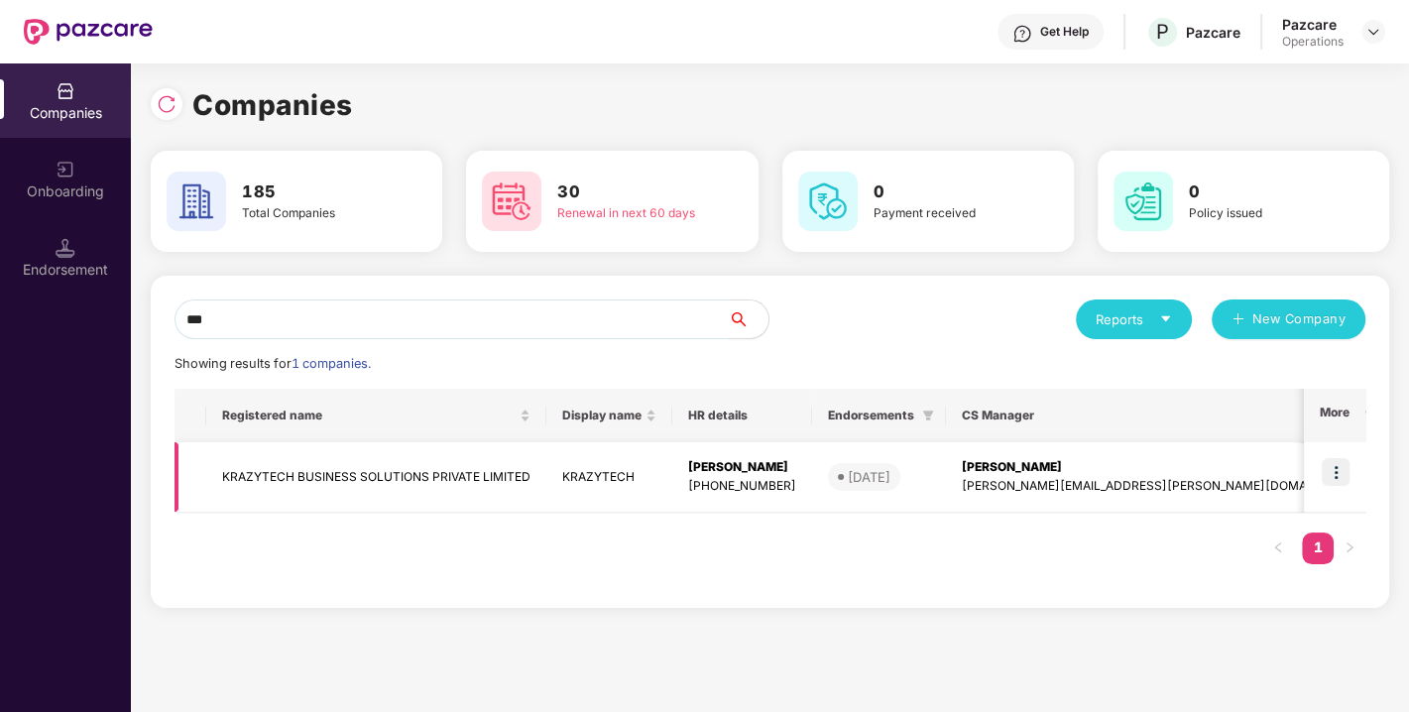
type input "***"
click at [302, 486] on td "KRAZYTECH BUSINESS SOLUTIONS PRIVATE LIMITED" at bounding box center [376, 477] width 340 height 70
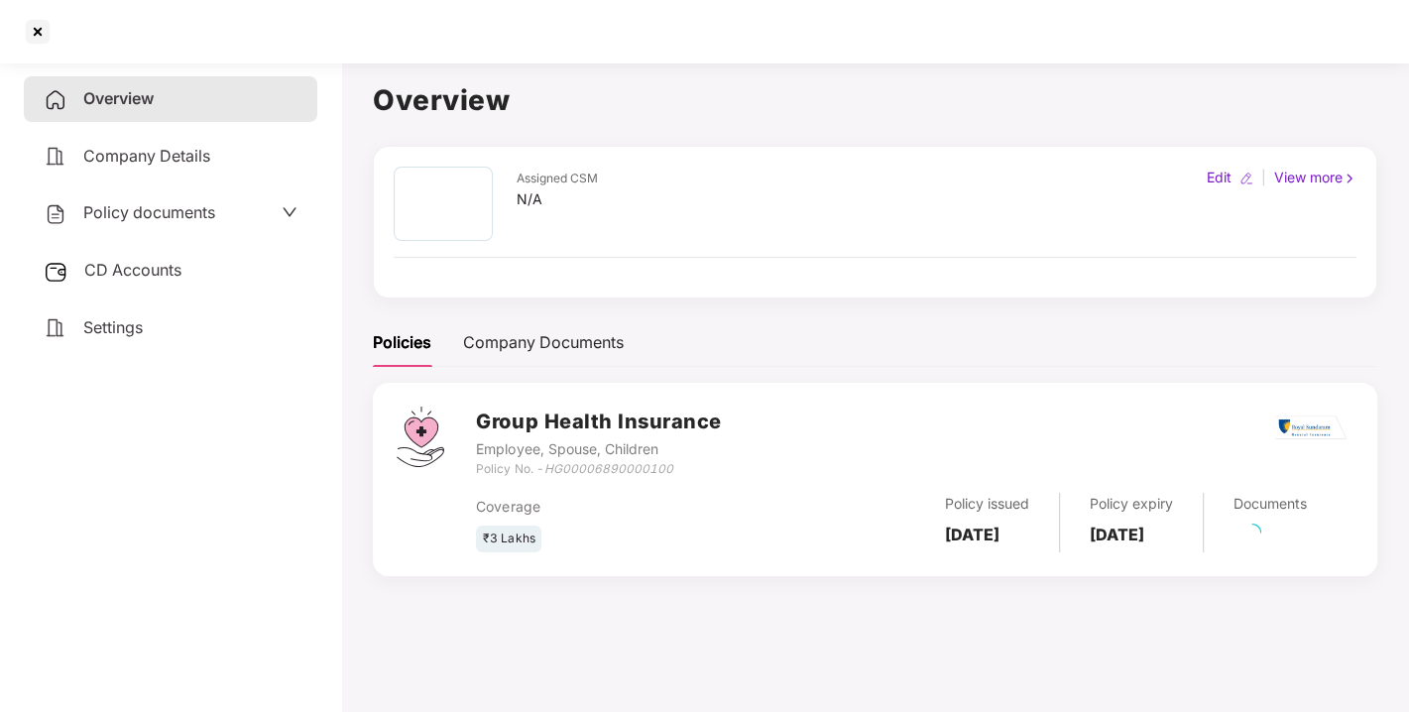
click at [169, 207] on span "Policy documents" at bounding box center [149, 212] width 132 height 20
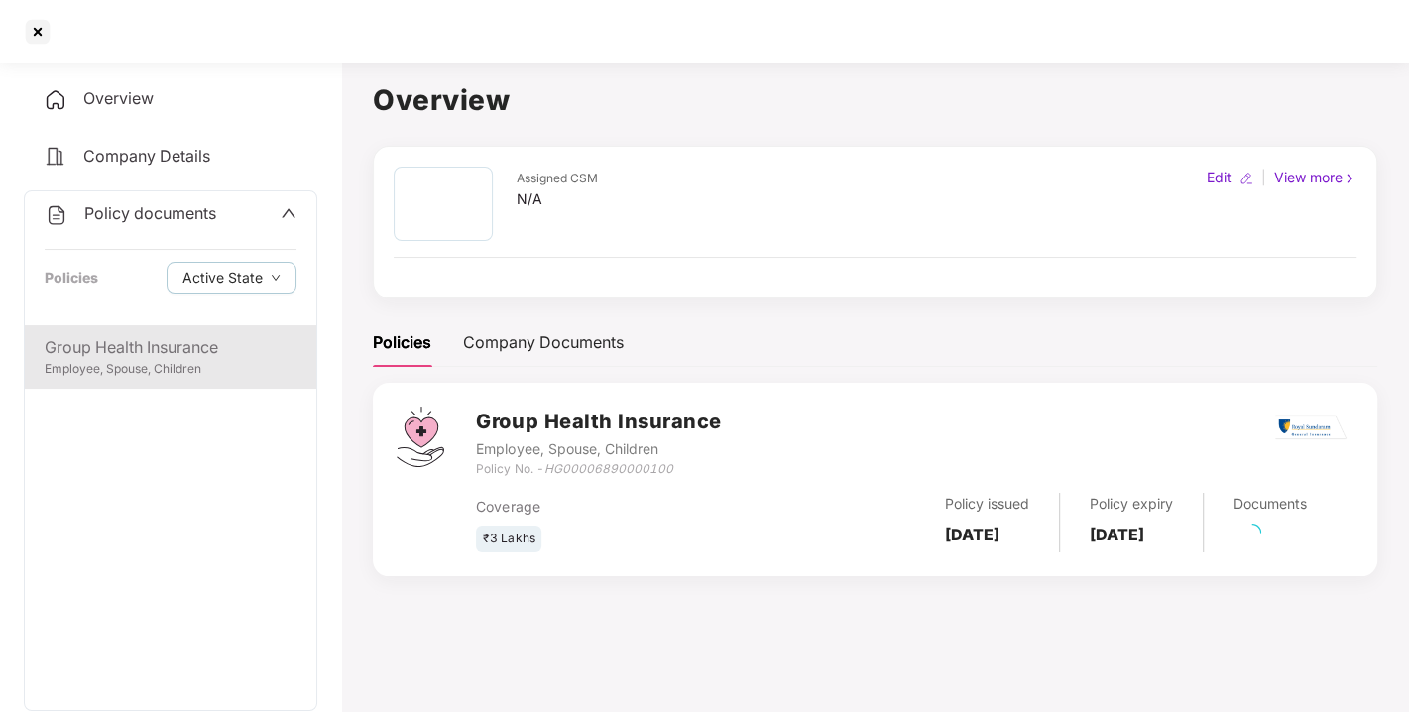
click at [143, 357] on div "Group Health Insurance" at bounding box center [171, 347] width 252 height 25
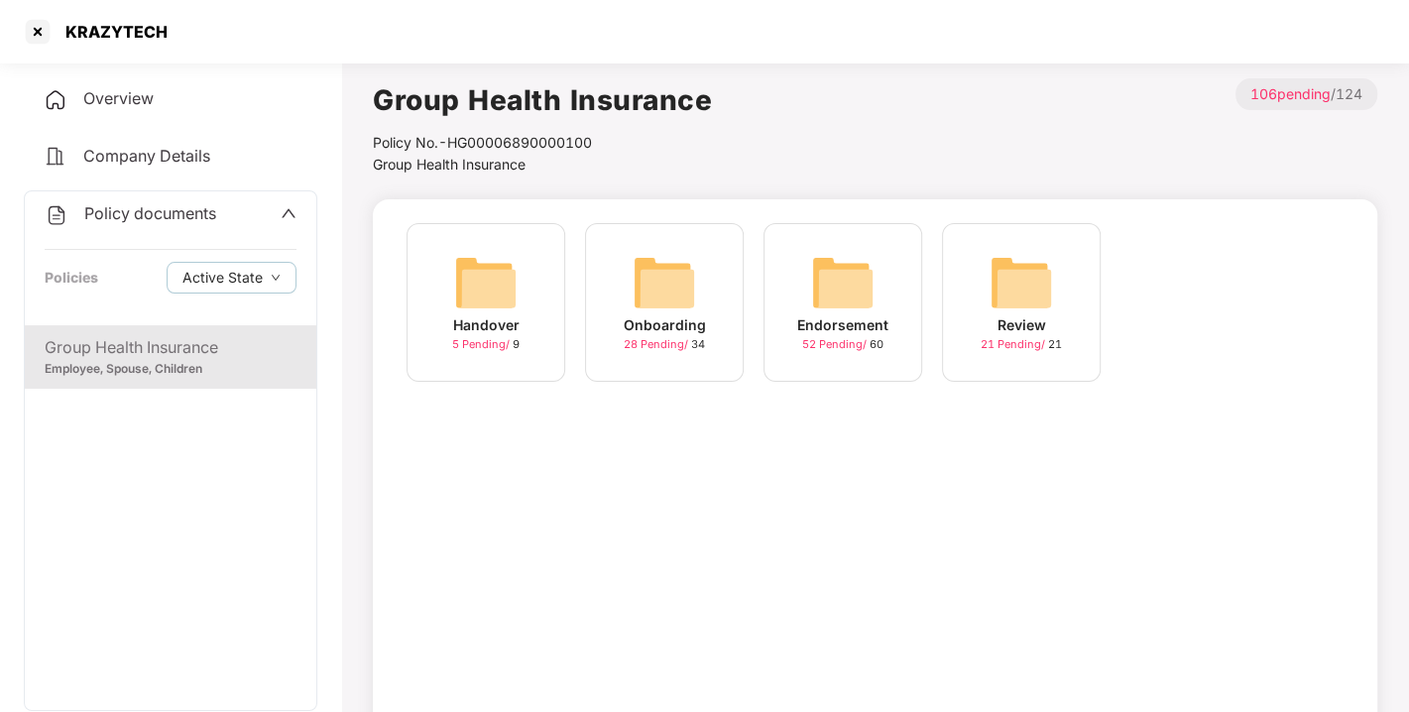
click at [830, 295] on img at bounding box center [842, 282] width 63 height 63
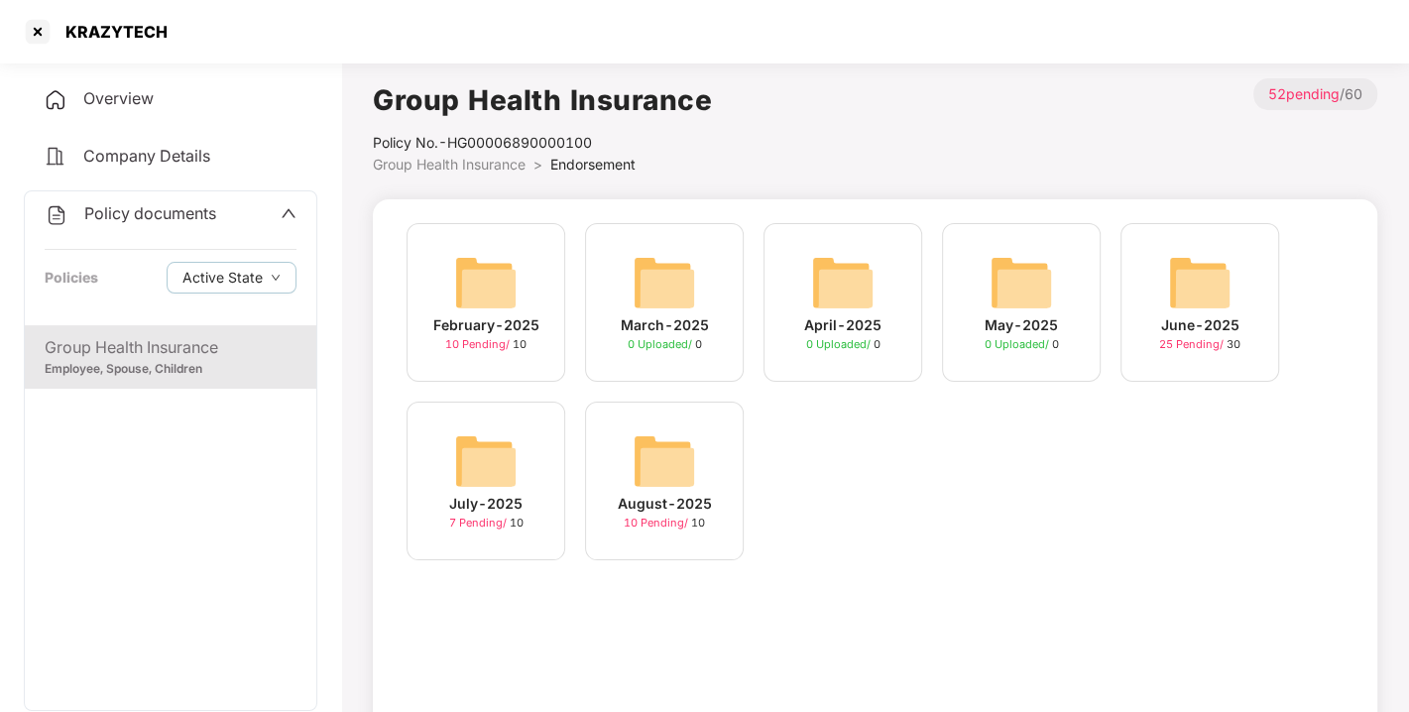
click at [666, 449] on img at bounding box center [664, 460] width 63 height 63
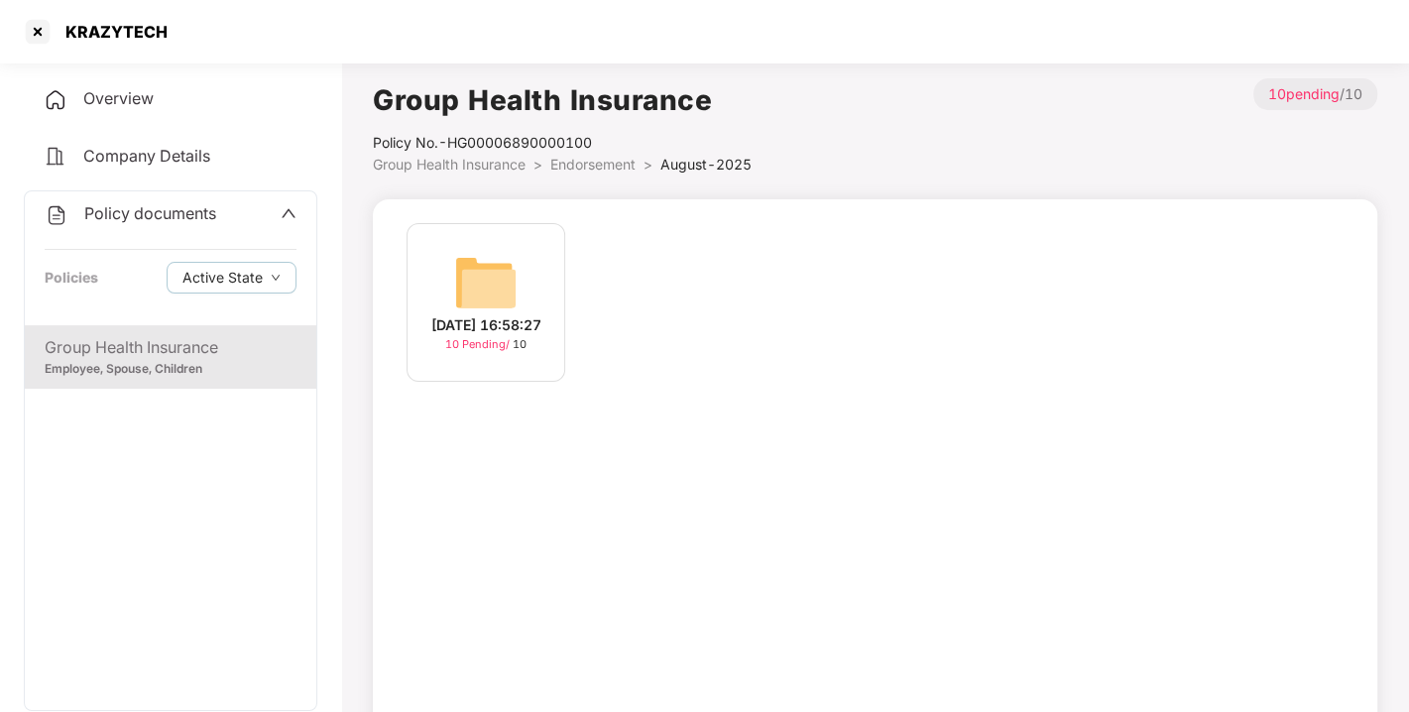
click at [495, 251] on img at bounding box center [485, 282] width 63 height 63
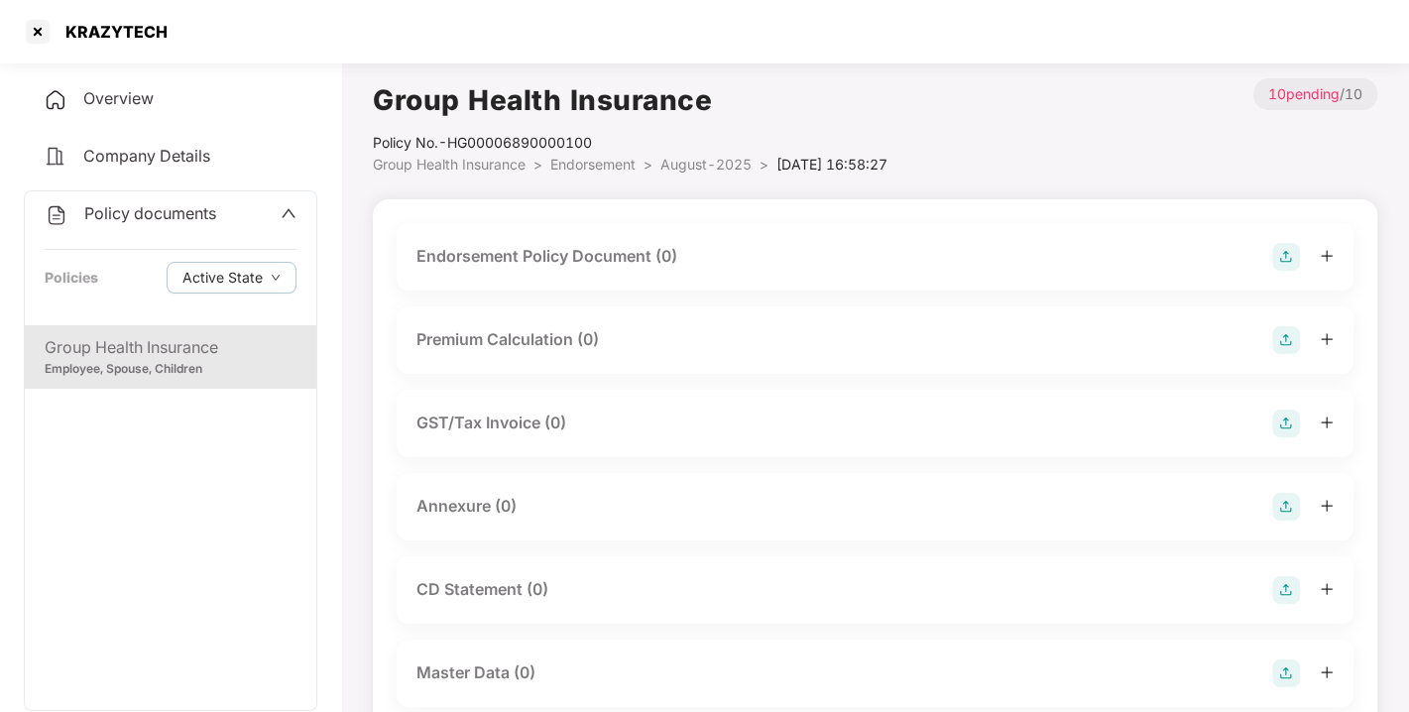
click at [1274, 268] on img at bounding box center [1286, 257] width 28 height 28
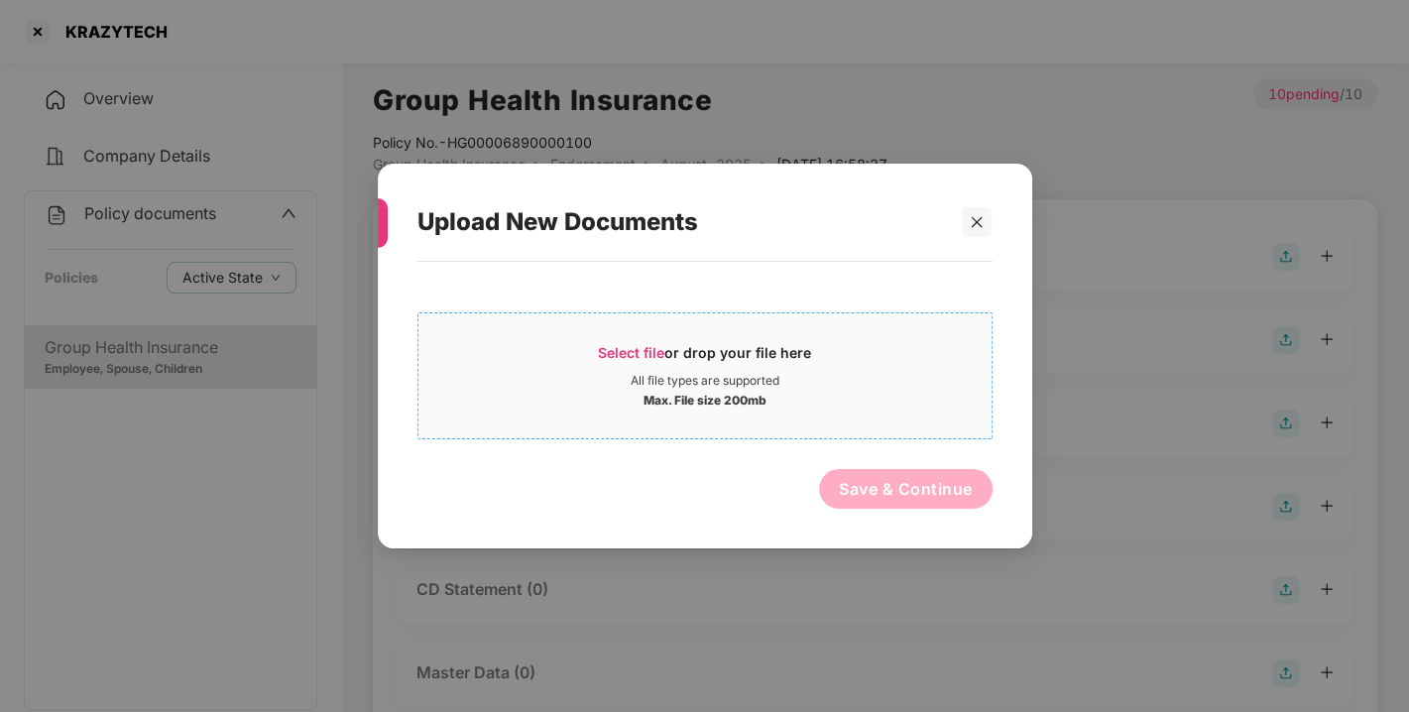
click at [629, 345] on span "Select file" at bounding box center [631, 352] width 66 height 17
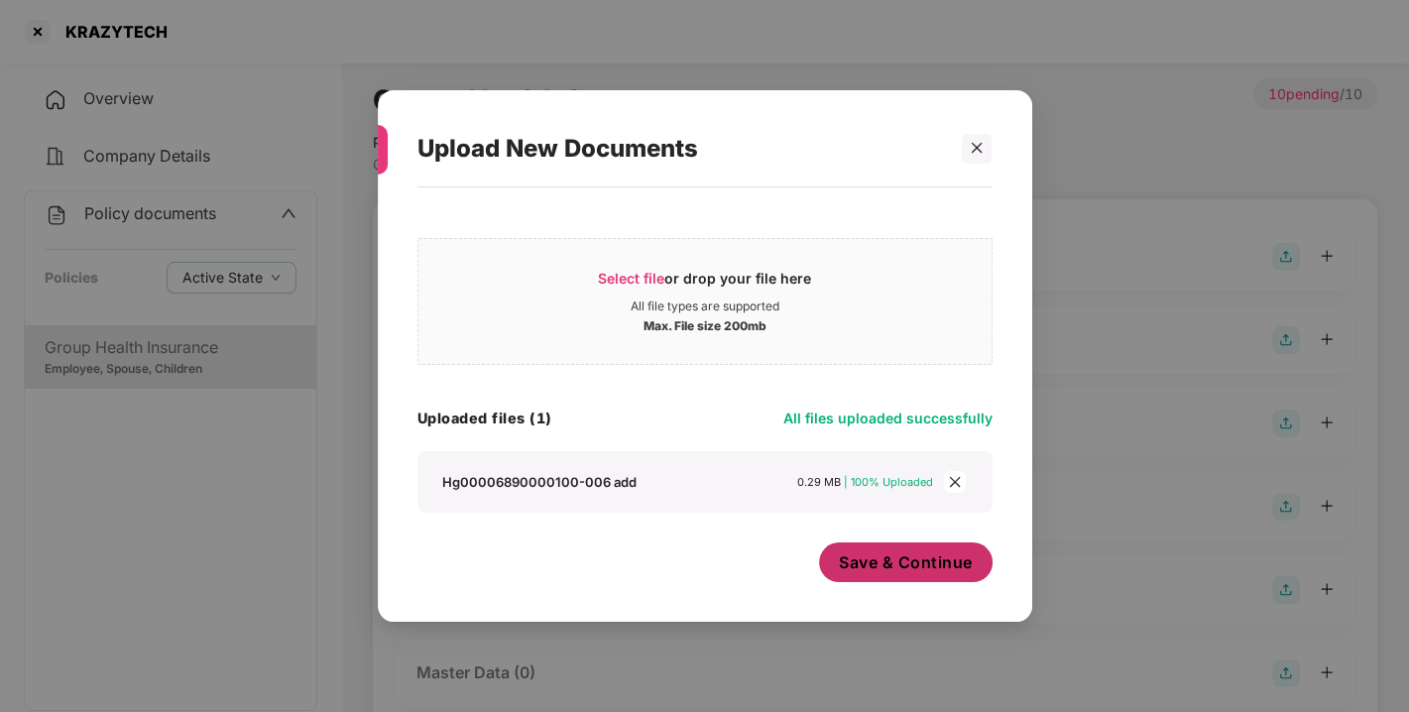
click at [886, 562] on span "Save & Continue" at bounding box center [906, 562] width 134 height 22
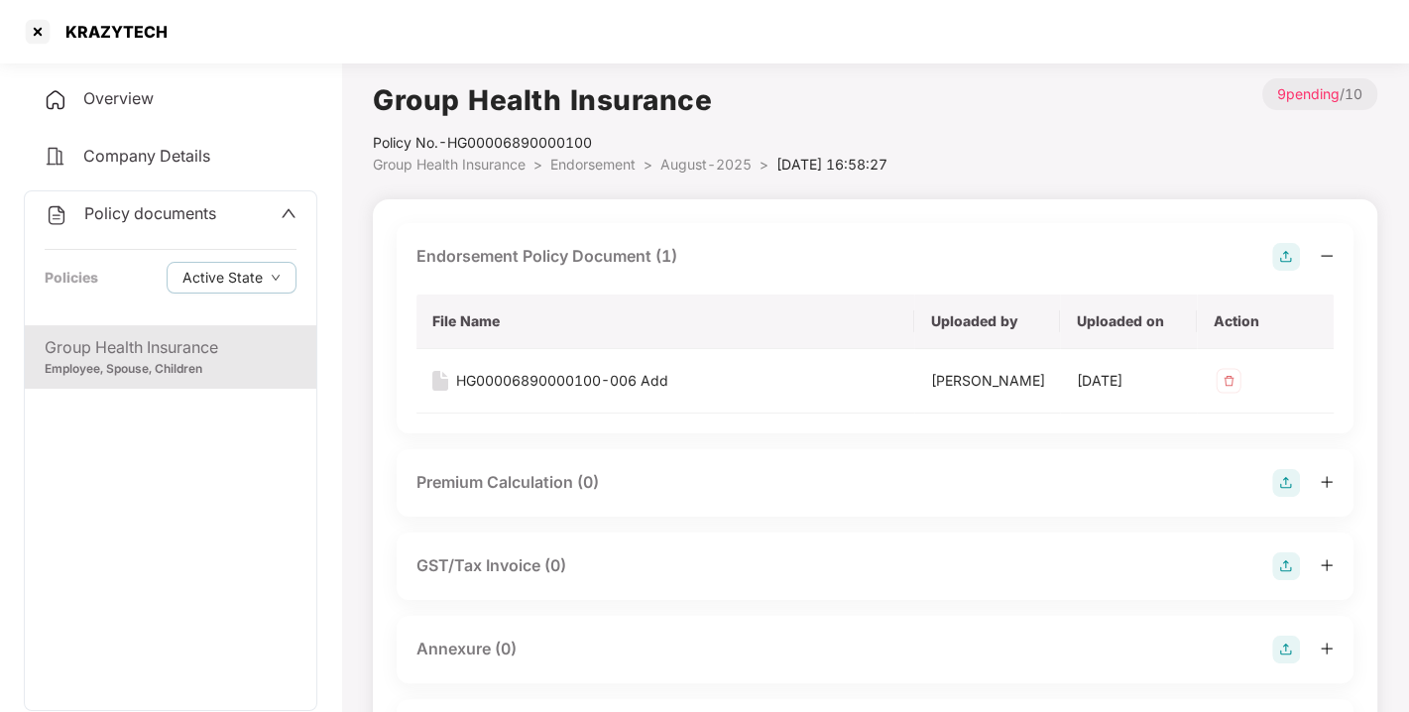
click at [1283, 260] on img at bounding box center [1286, 257] width 28 height 28
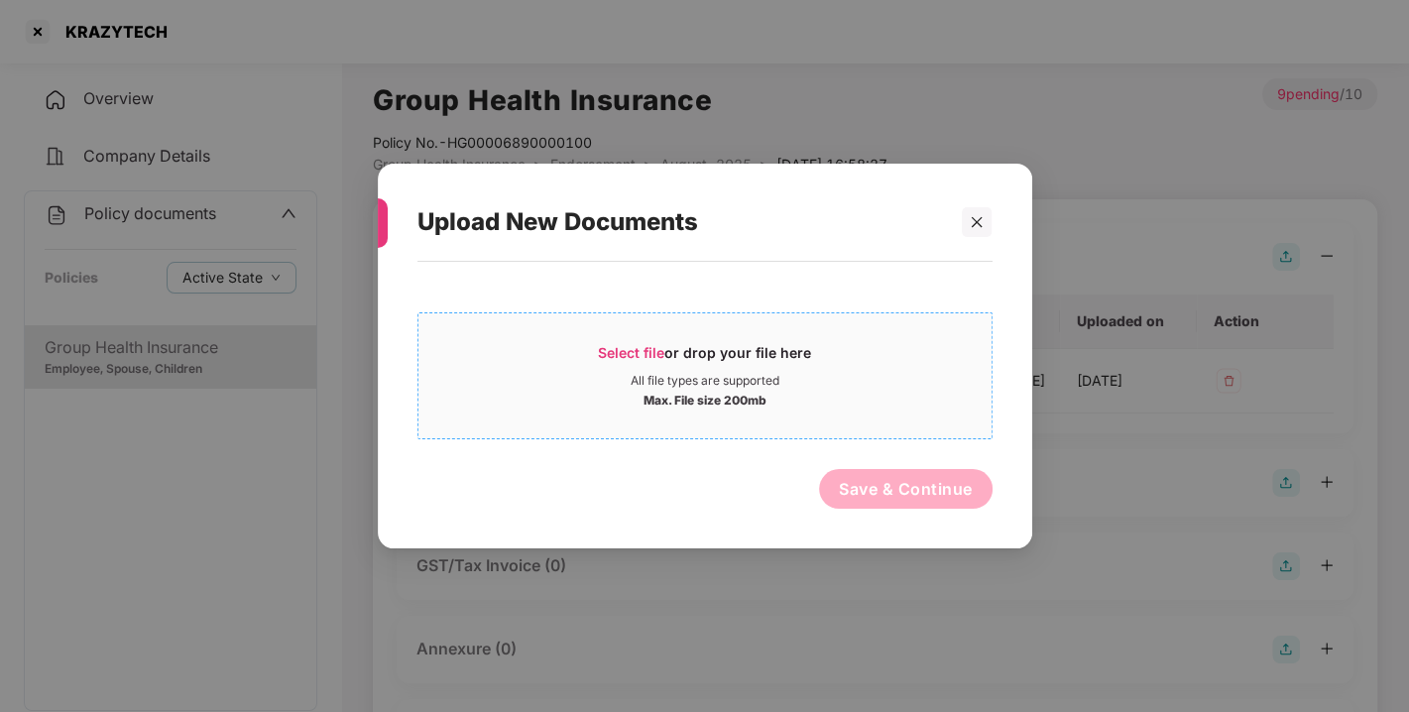
click at [622, 351] on span "Select file" at bounding box center [631, 352] width 66 height 17
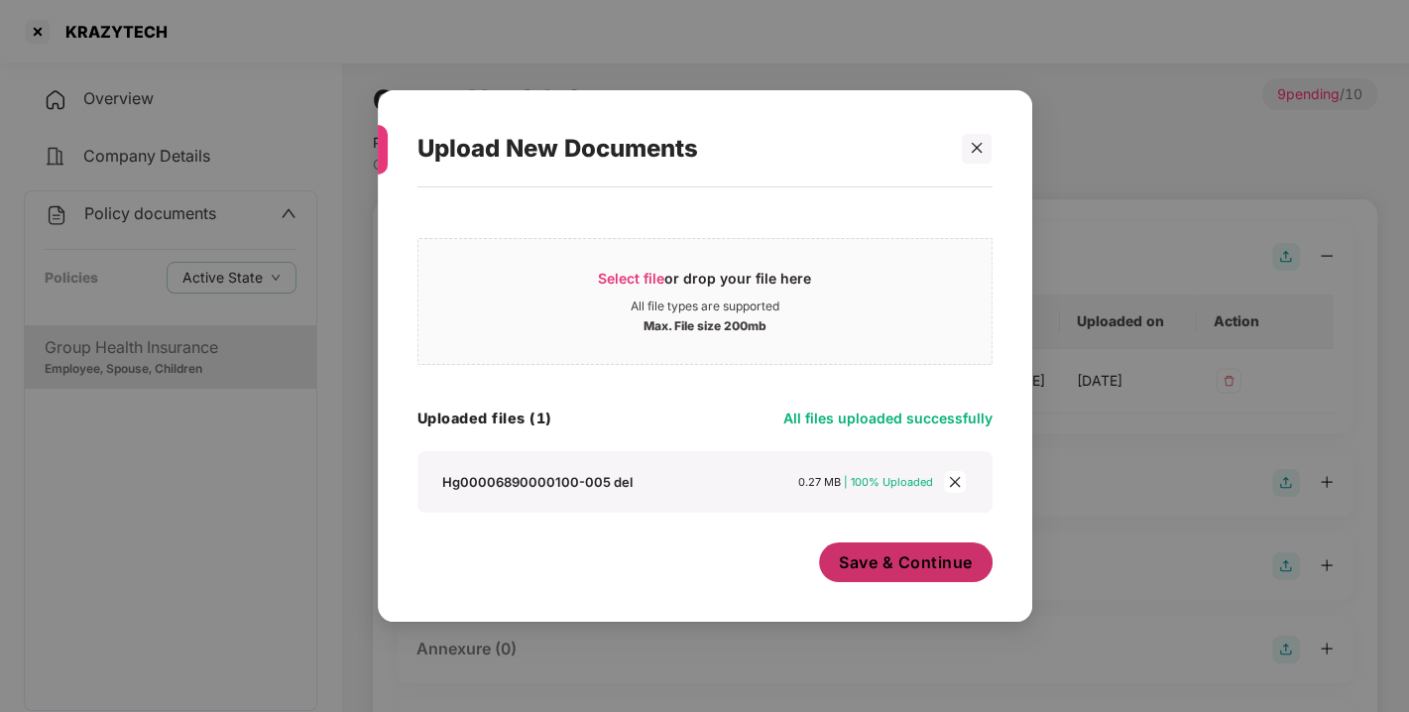
click at [894, 570] on span "Save & Continue" at bounding box center [906, 562] width 134 height 22
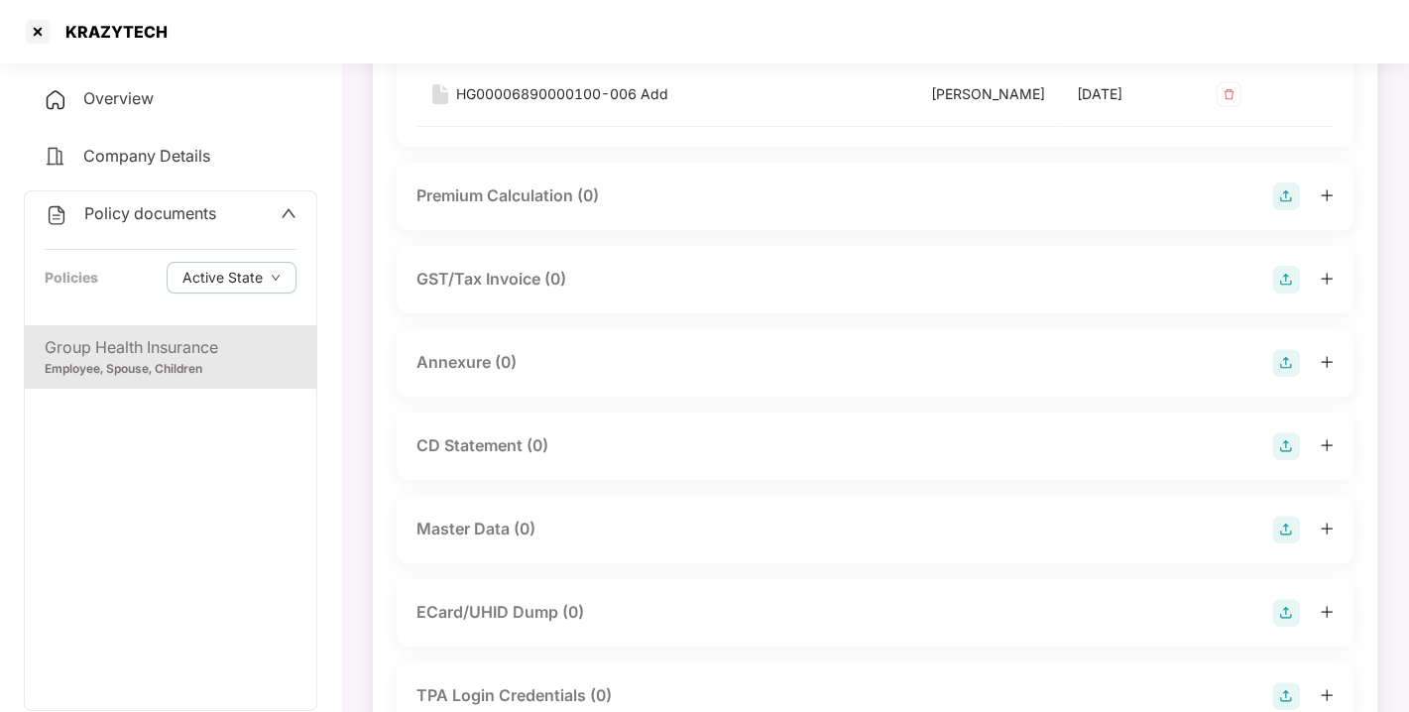
scroll to position [354, 0]
click at [1300, 374] on div at bounding box center [1302, 360] width 61 height 28
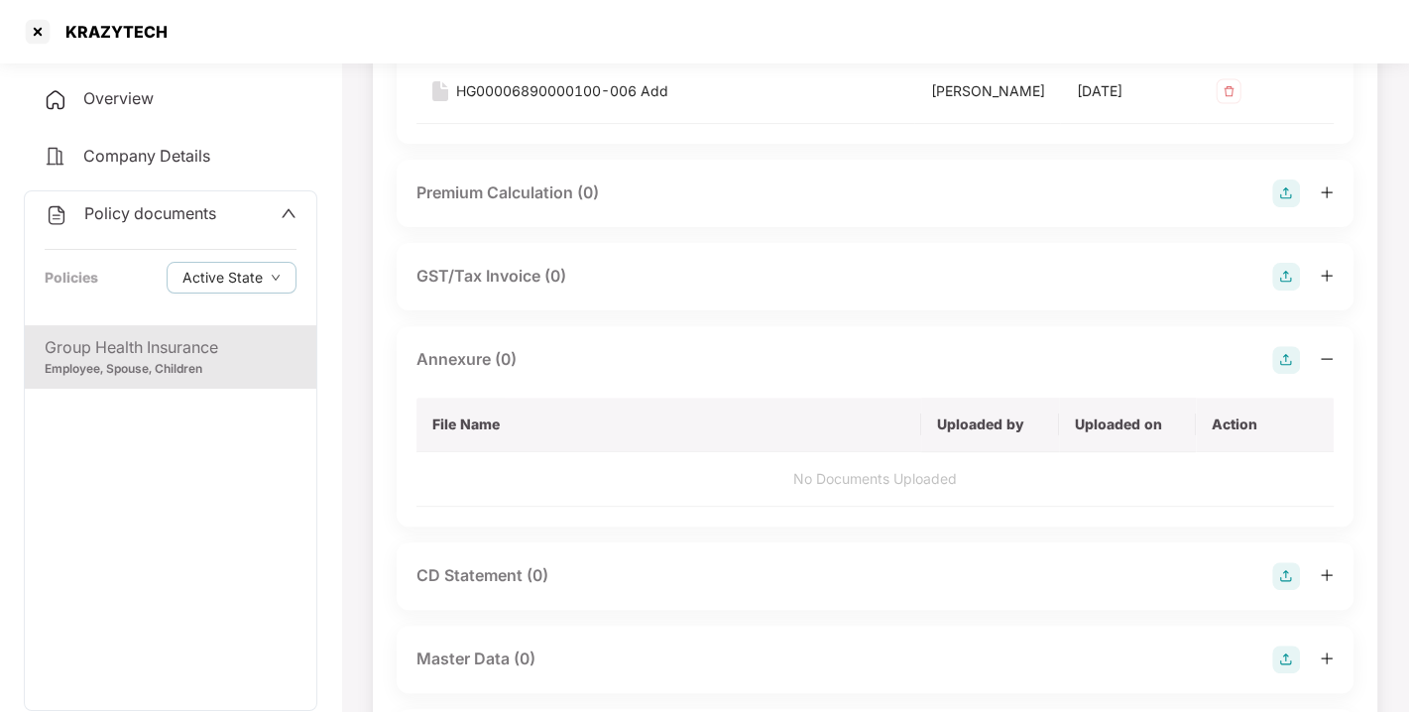
click at [1280, 374] on img at bounding box center [1286, 360] width 28 height 28
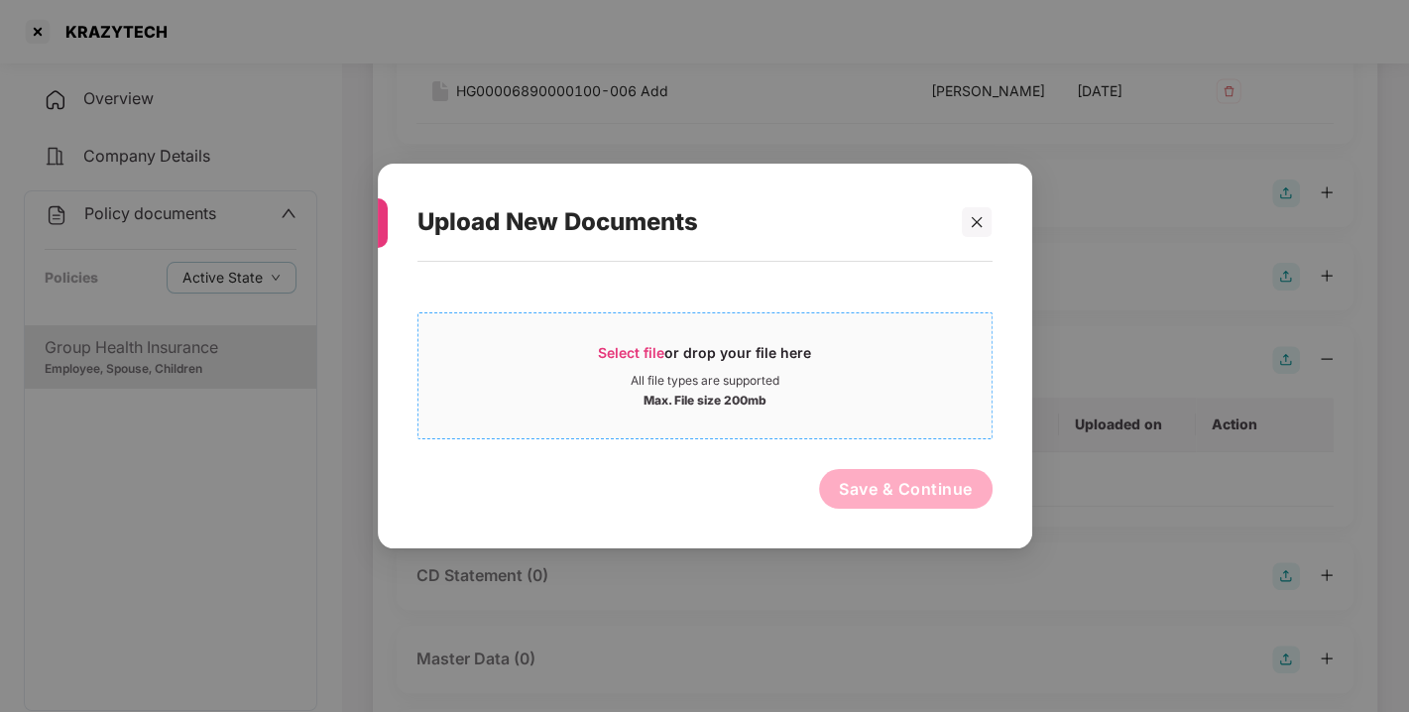
click at [659, 357] on span "Select file" at bounding box center [631, 352] width 66 height 17
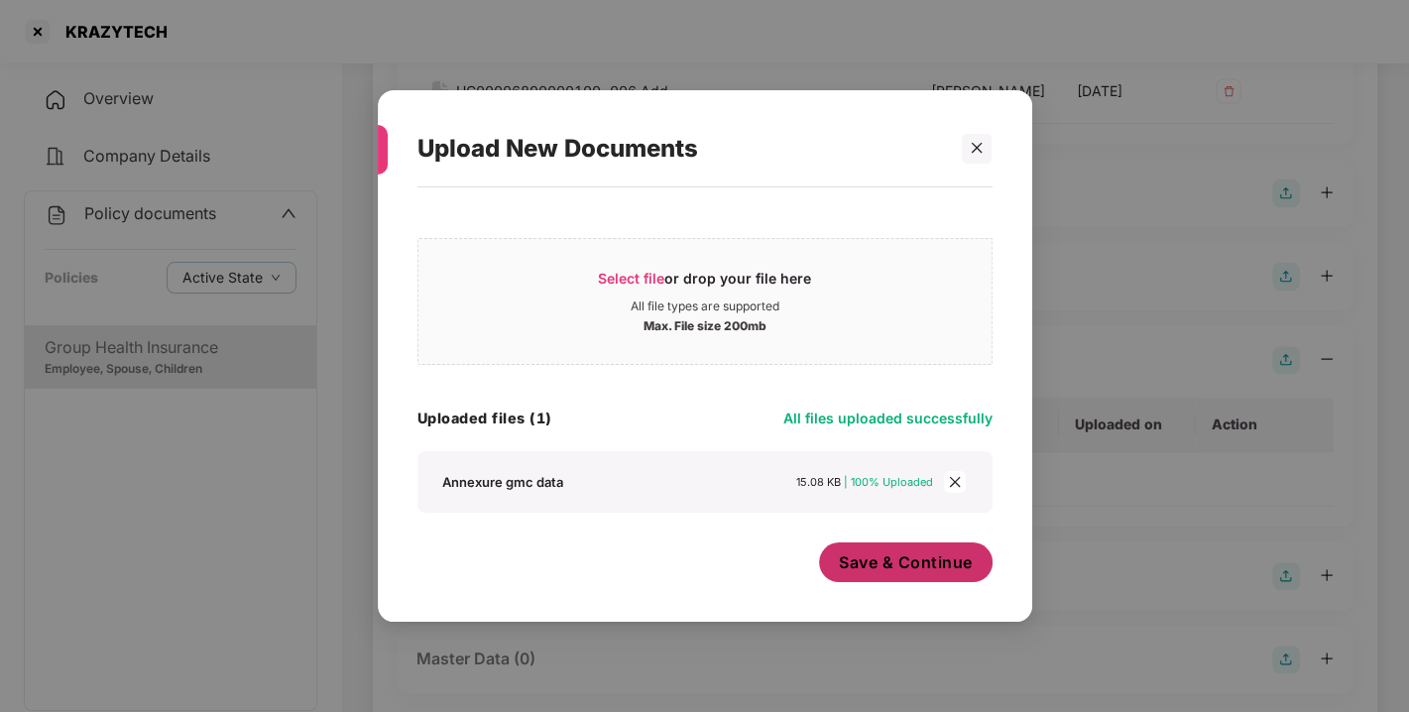
click at [892, 552] on span "Save & Continue" at bounding box center [906, 562] width 134 height 22
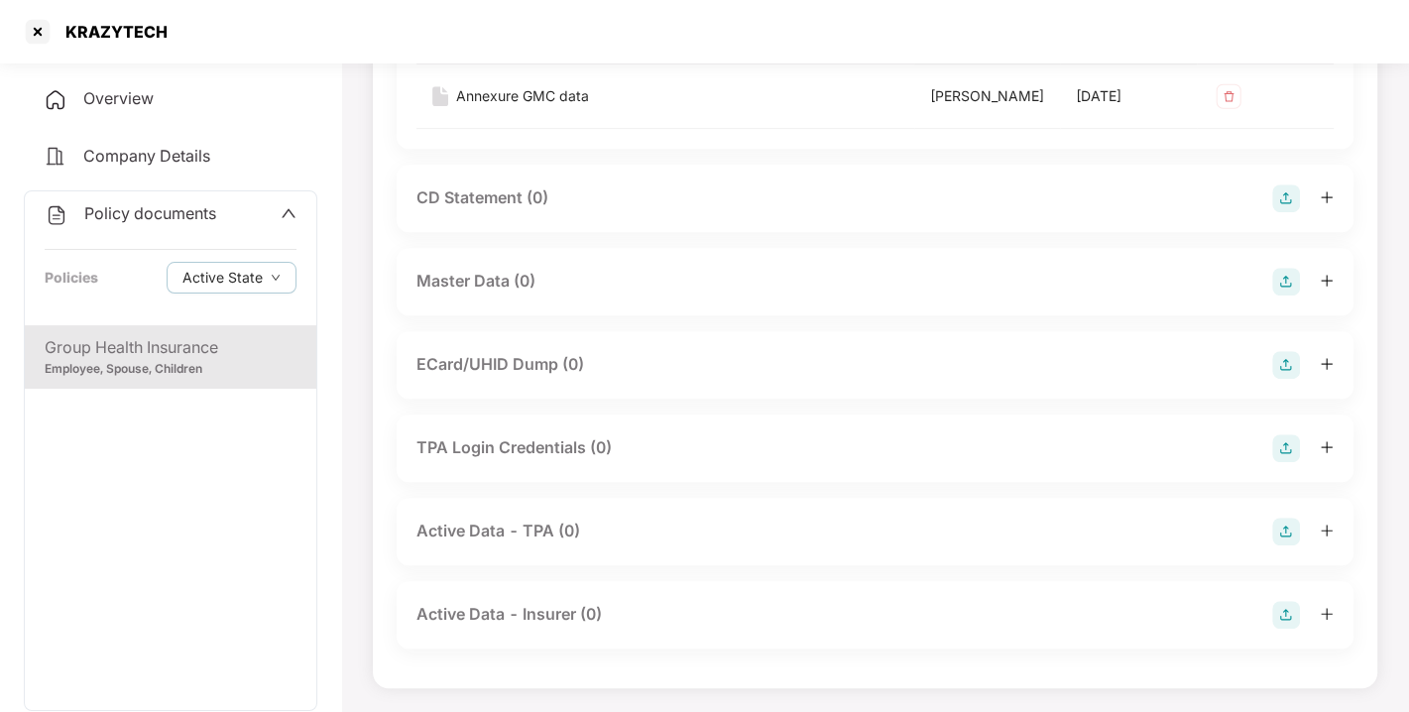
scroll to position [759, 0]
click at [1282, 295] on img at bounding box center [1286, 282] width 28 height 28
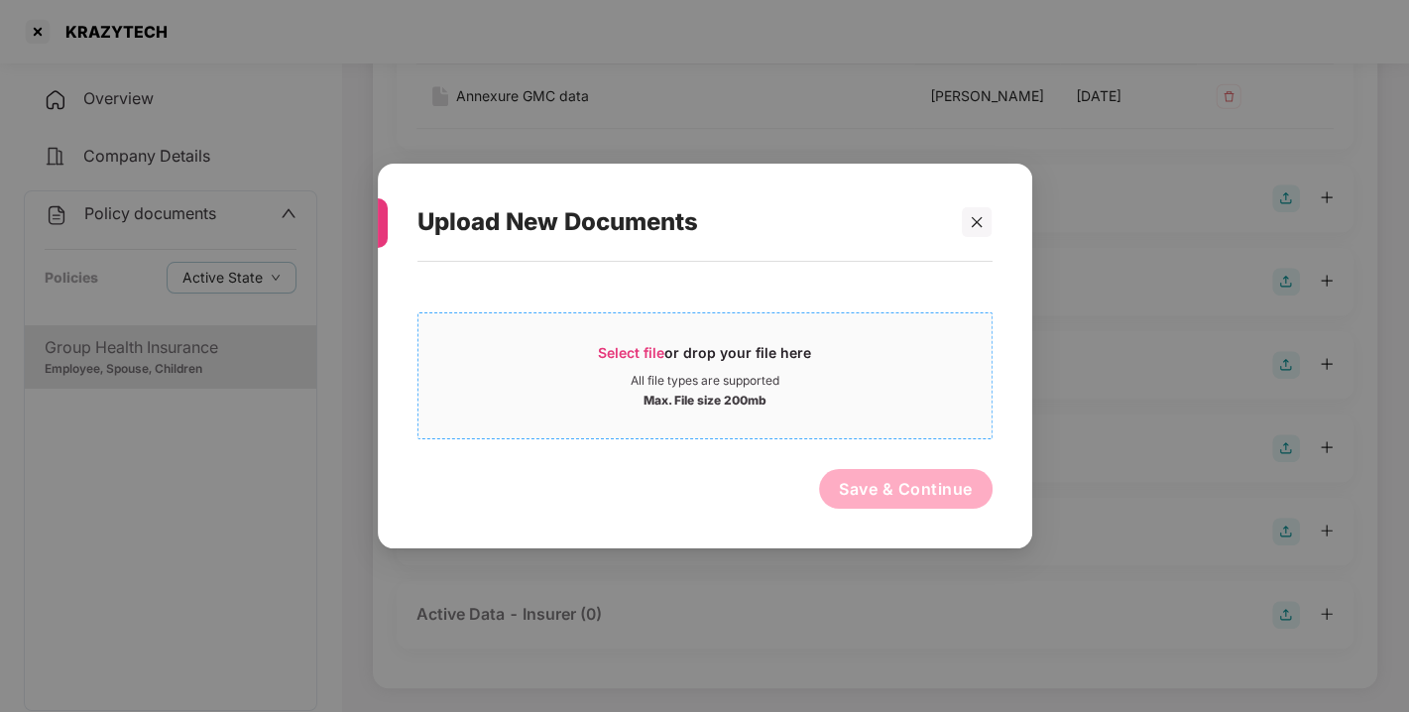
click at [634, 357] on span "Select file" at bounding box center [631, 352] width 66 height 17
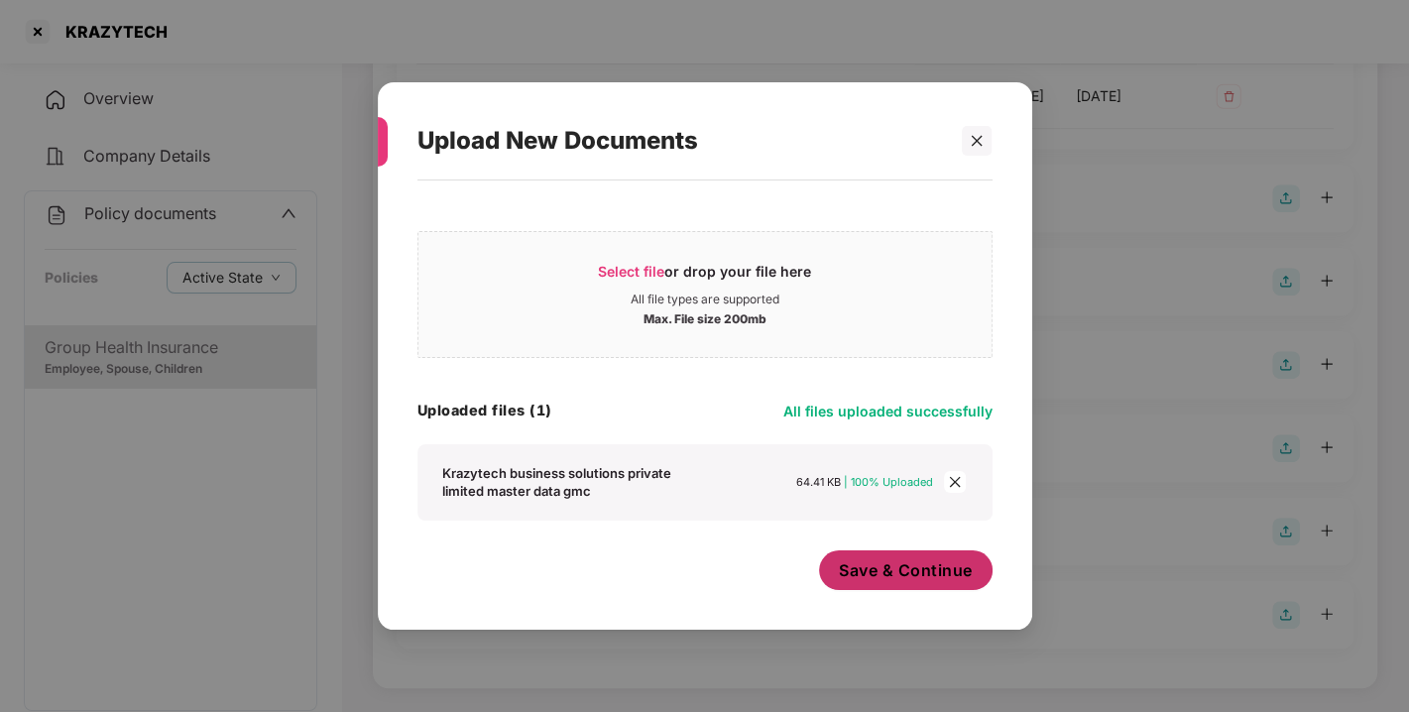
click at [894, 569] on span "Save & Continue" at bounding box center [906, 570] width 134 height 22
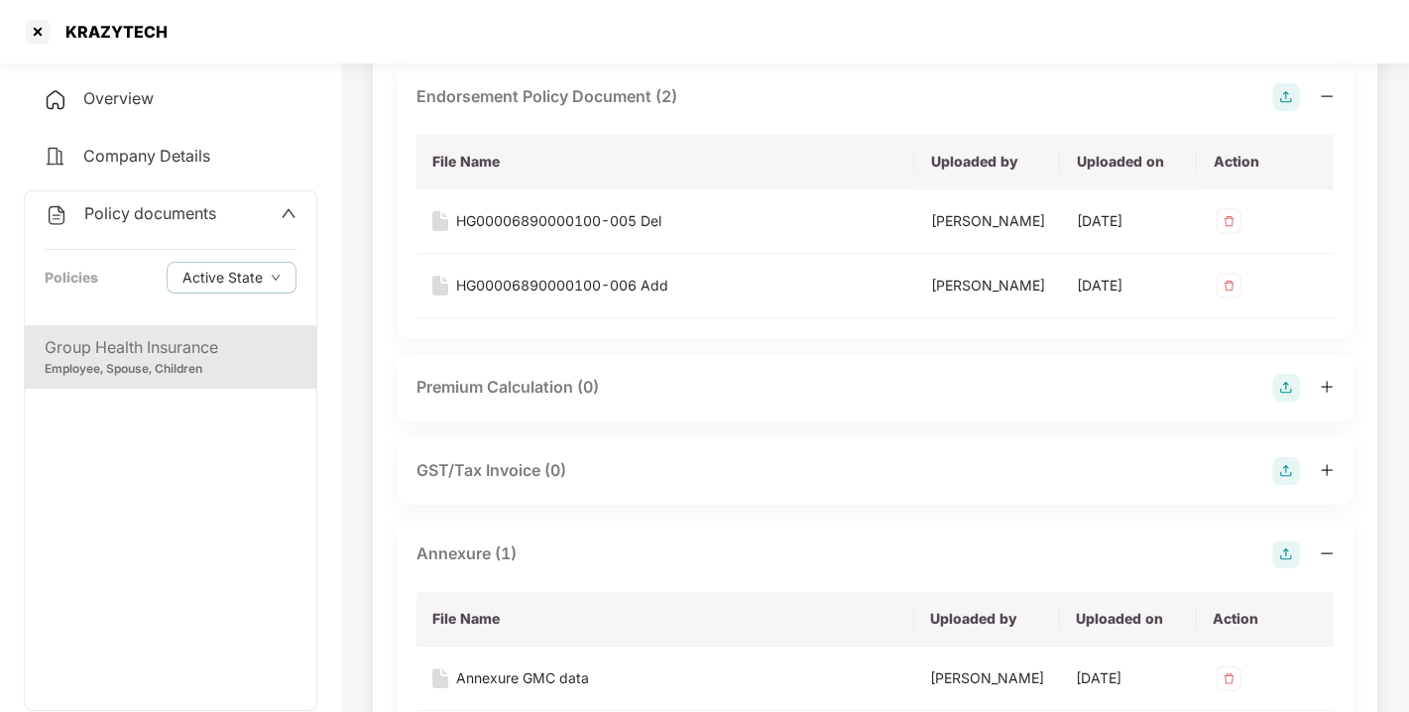
scroll to position [0, 0]
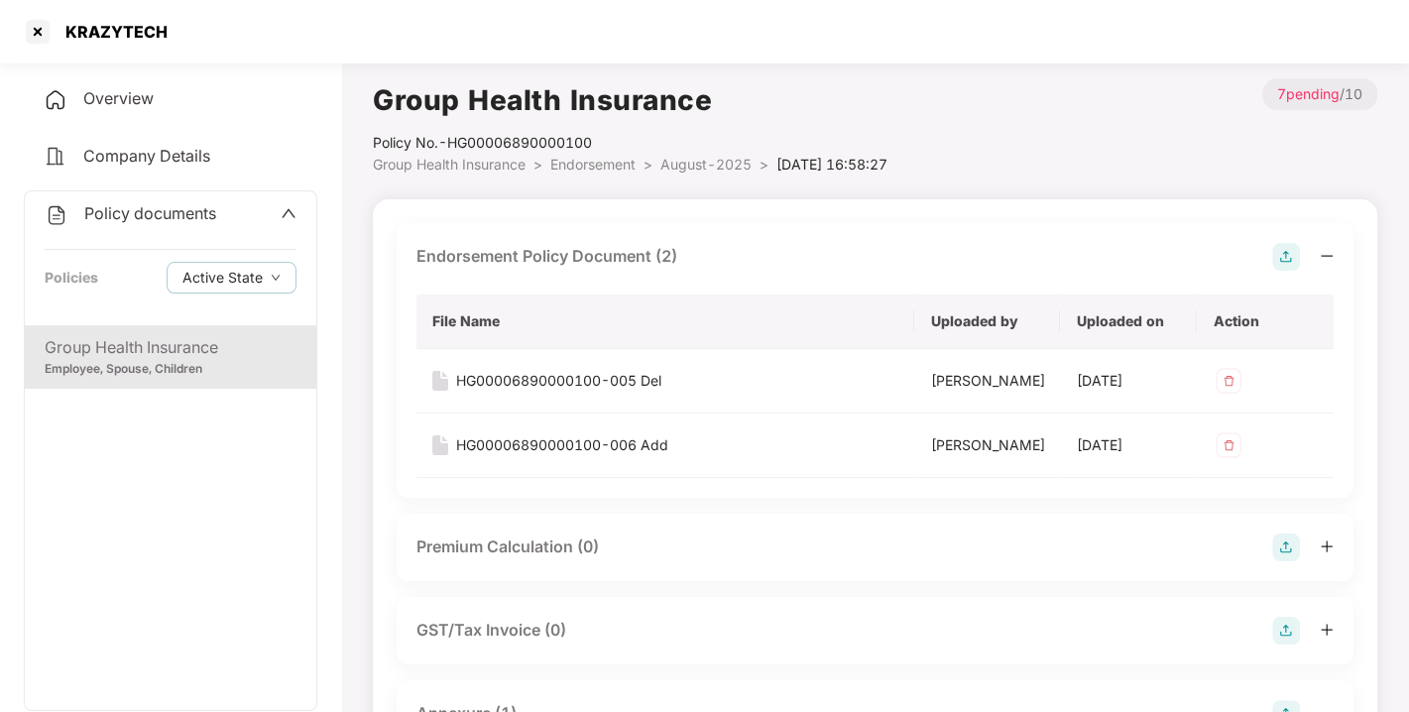
click at [152, 213] on span "Policy documents" at bounding box center [150, 213] width 132 height 20
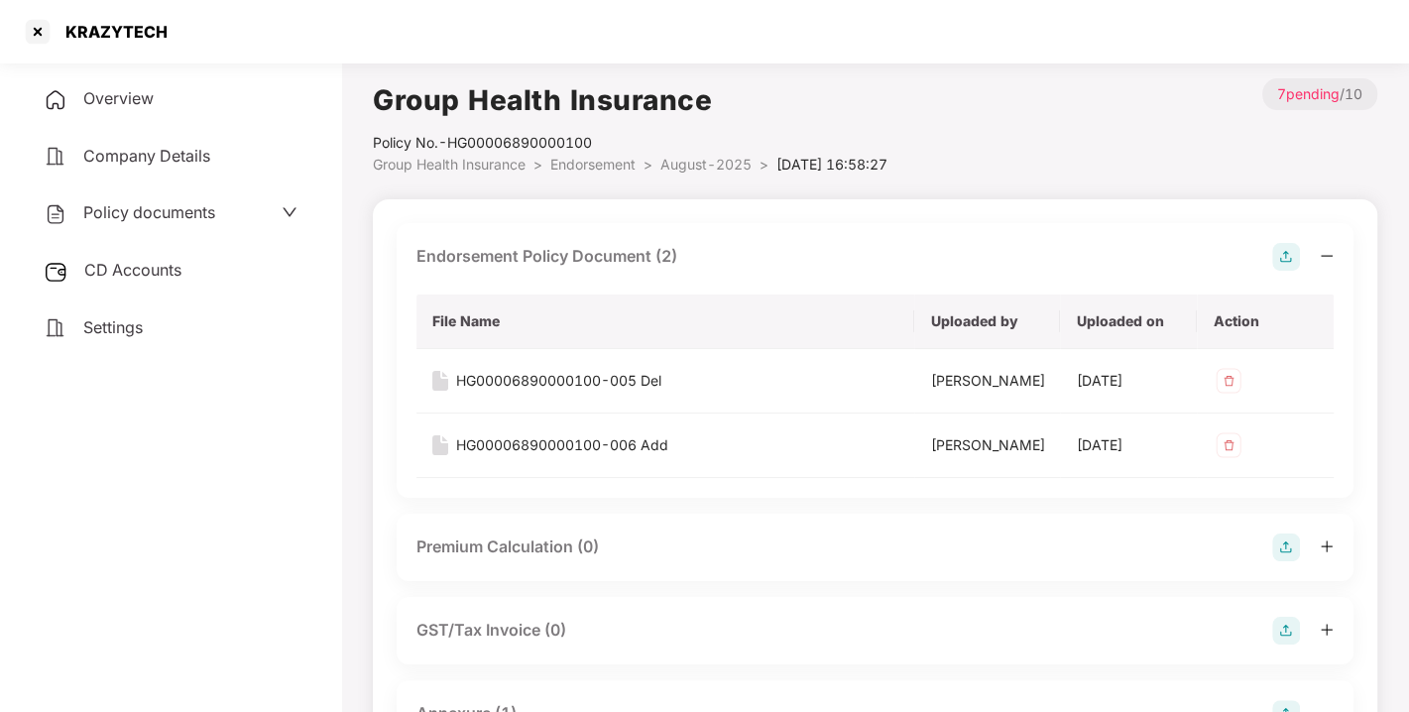
click at [127, 271] on span "CD Accounts" at bounding box center [132, 270] width 97 height 20
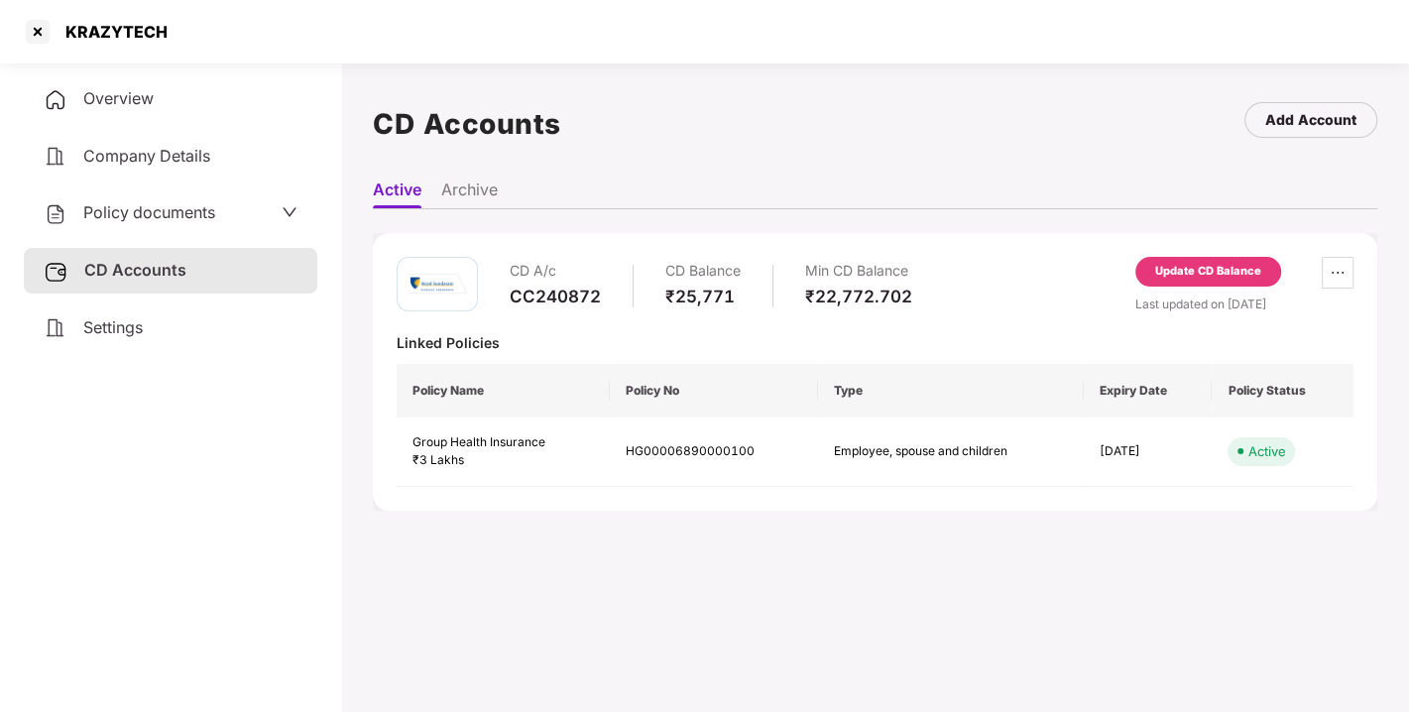
click at [1215, 254] on div "CD A/c CC240872 CD Balance ₹25,771 Min CD Balance ₹22,772.702 Update CD Balance…" at bounding box center [875, 372] width 1004 height 278
click at [1200, 272] on div "Update CD Balance" at bounding box center [1208, 272] width 106 height 18
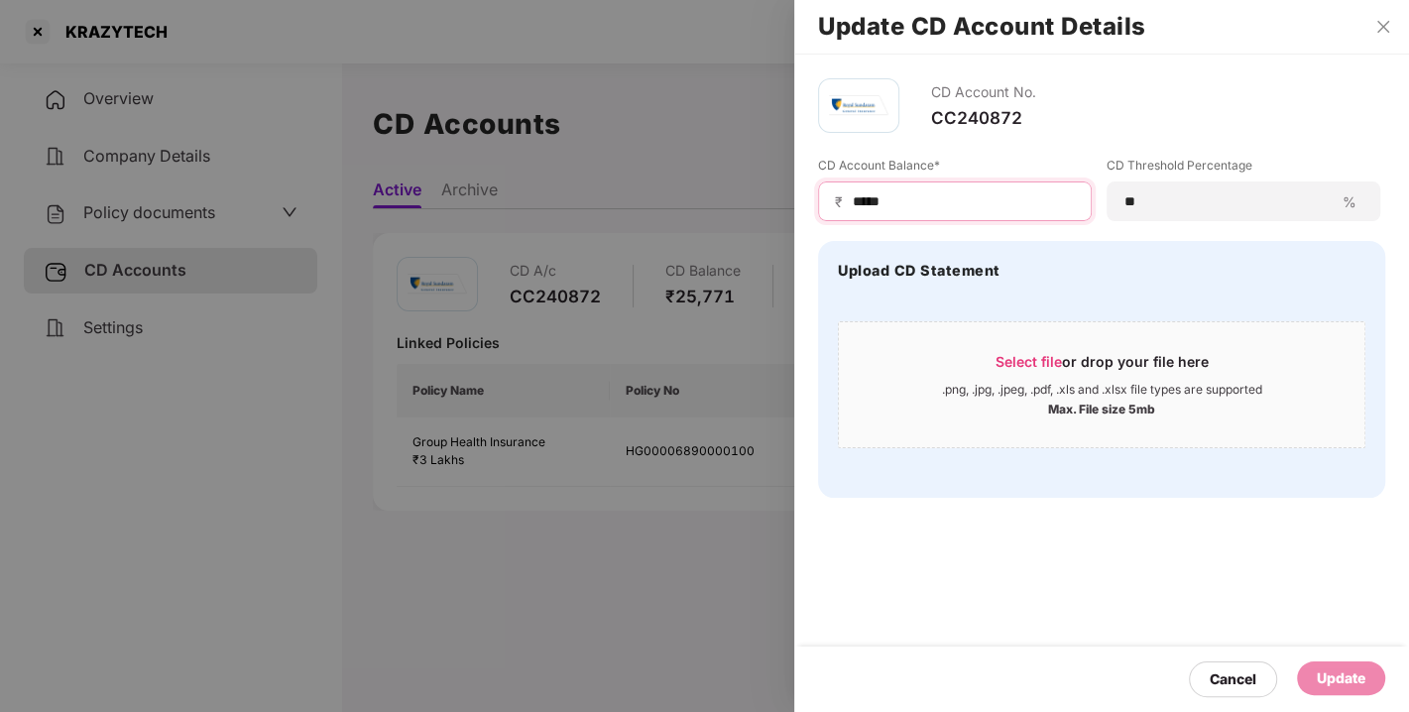
drag, startPoint x: 938, startPoint y: 190, endPoint x: 708, endPoint y: 222, distance: 232.2
click at [708, 222] on div "Update CD Account Details CD Account No. CC240872 CD Account Balance* ₹ ***** C…" at bounding box center [704, 356] width 1409 height 712
type input "*****"
drag, startPoint x: 1343, startPoint y: 656, endPoint x: 1345, endPoint y: 670, distance: 14.0
click at [1345, 670] on div "Cancel Update" at bounding box center [1101, 678] width 615 height 65
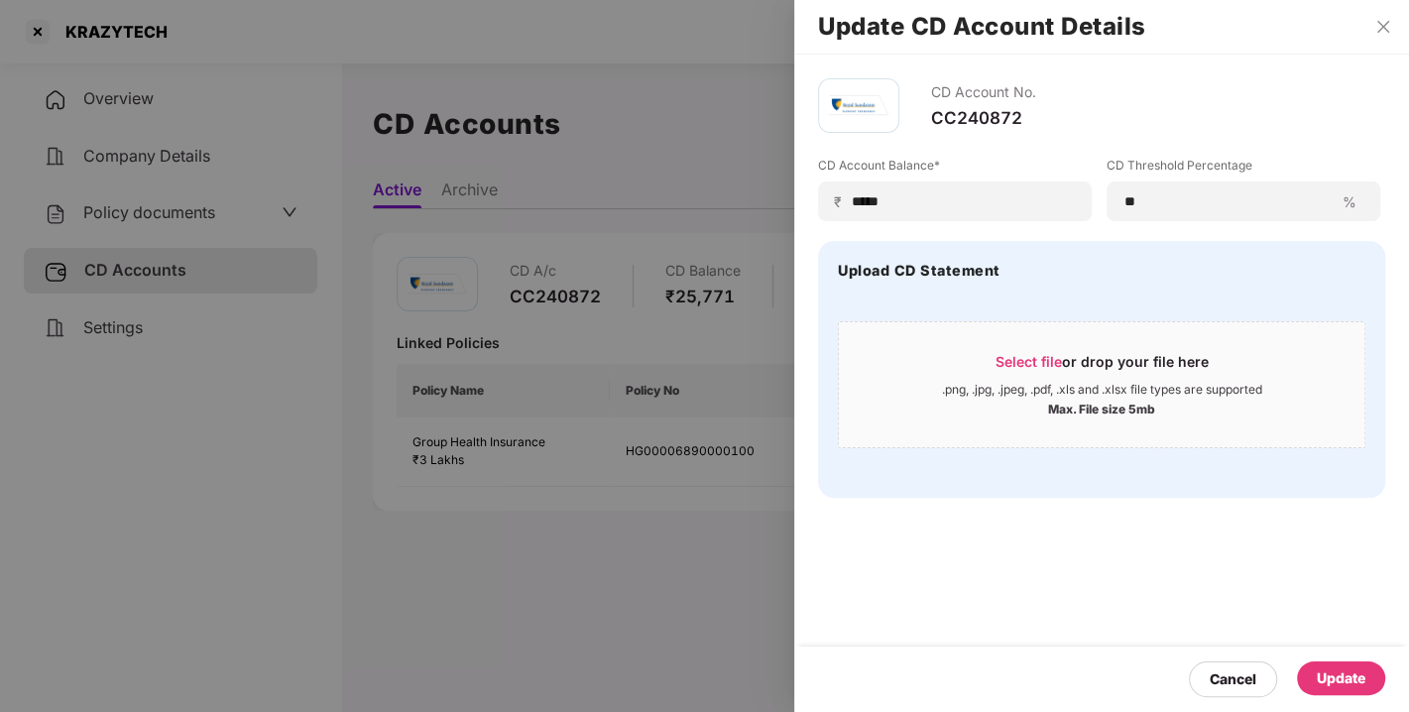
click at [1345, 670] on div "Update" at bounding box center [1341, 678] width 49 height 22
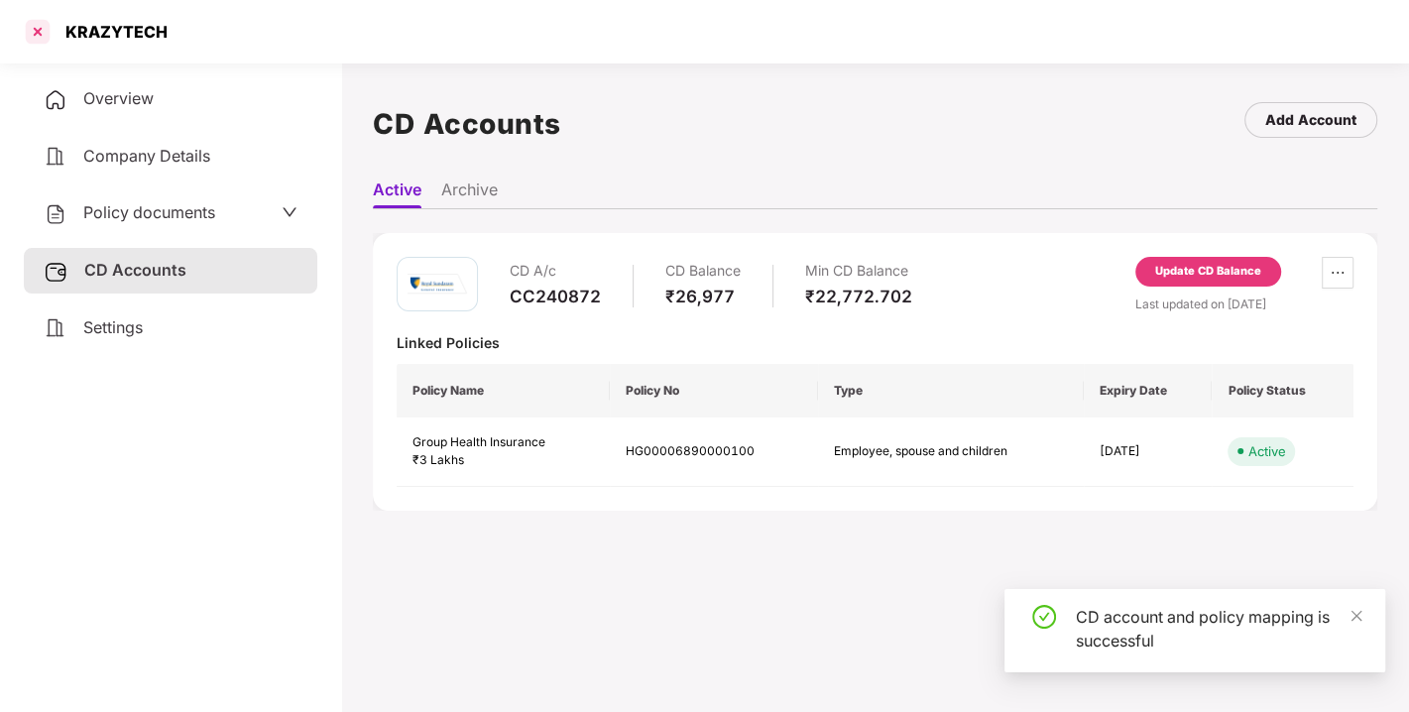
click at [40, 37] on div at bounding box center [38, 32] width 32 height 32
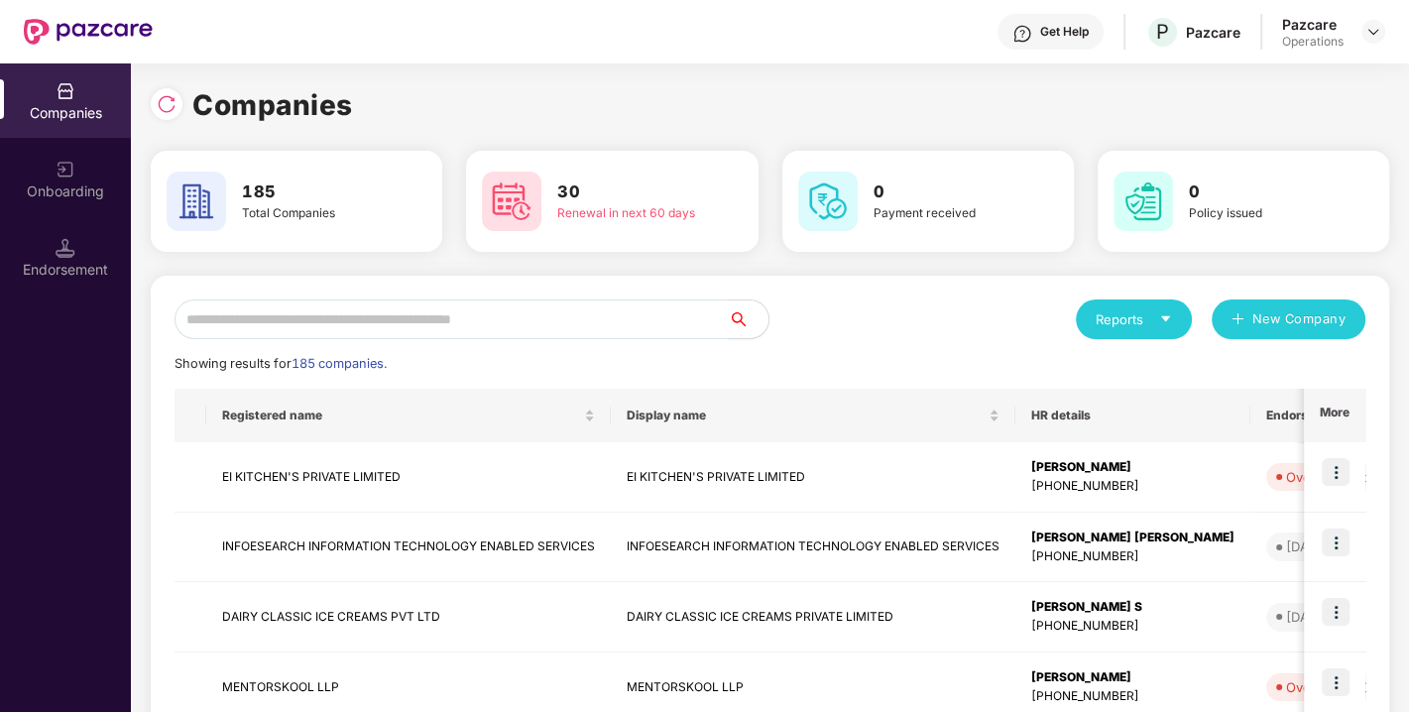
click at [458, 304] on input "text" at bounding box center [451, 319] width 554 height 40
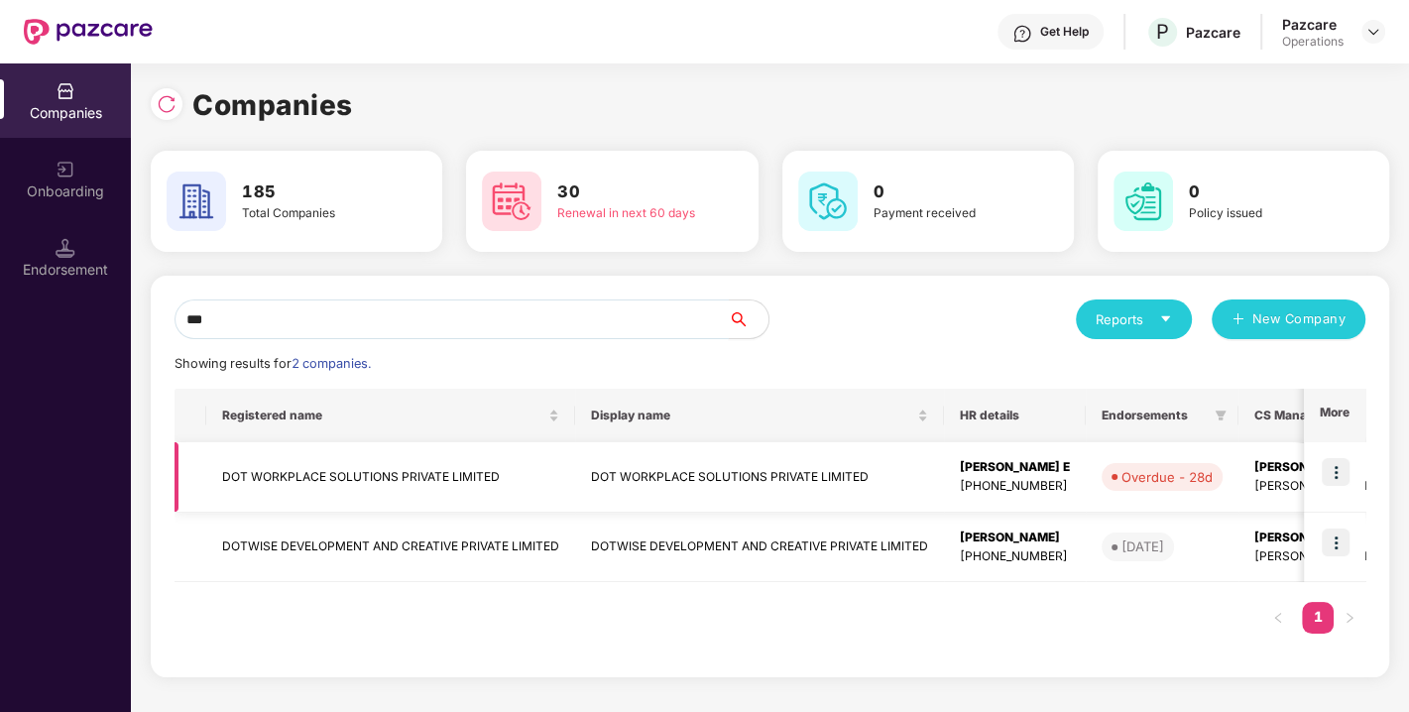
type input "***"
click at [342, 474] on td "DOT WORKPLACE SOLUTIONS PRIVATE LIMITED" at bounding box center [390, 477] width 369 height 70
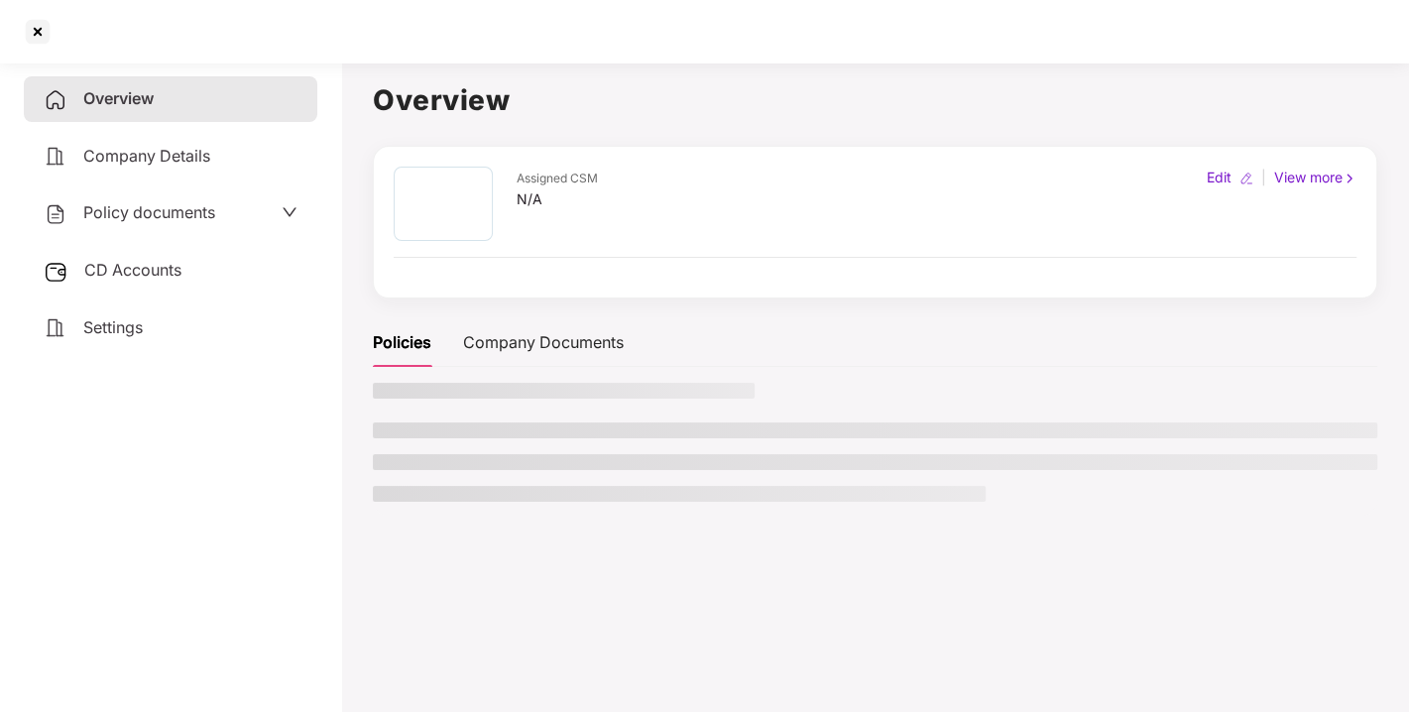
click at [122, 212] on span "Policy documents" at bounding box center [149, 212] width 132 height 20
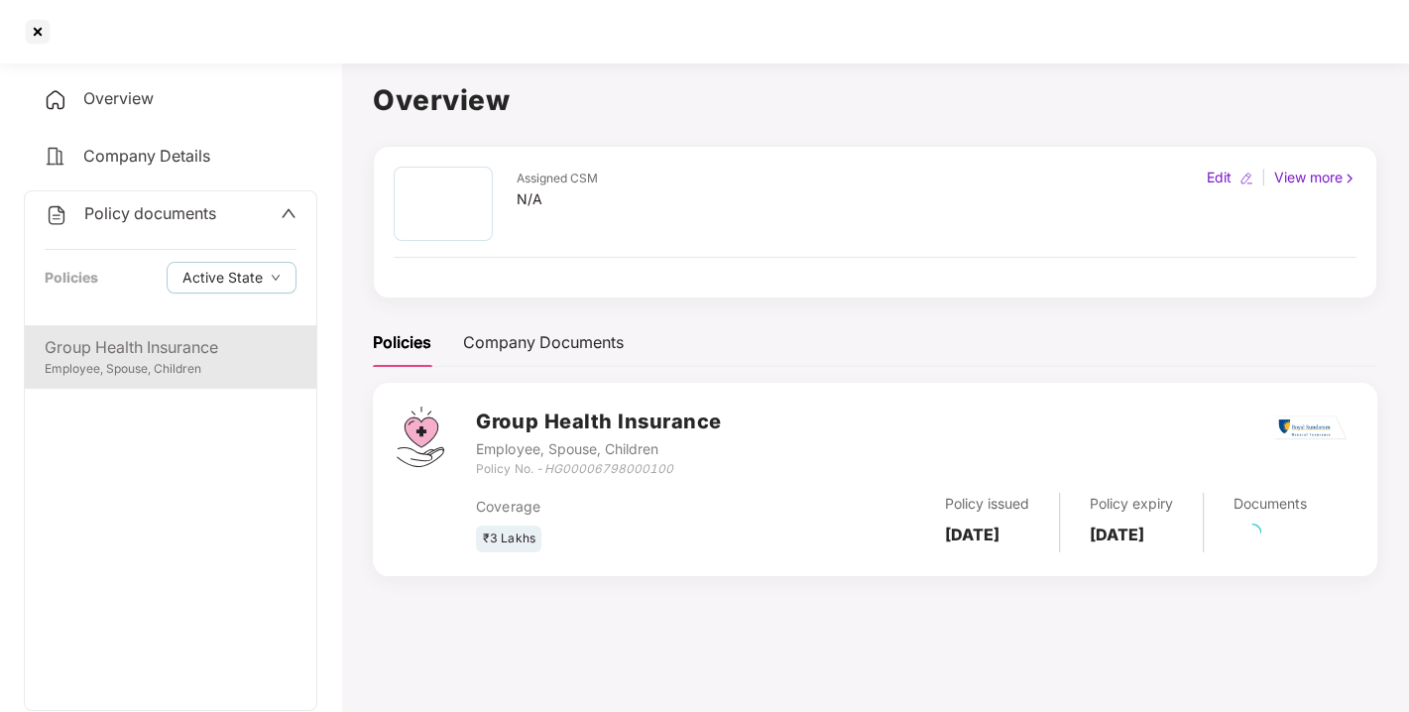
click at [141, 348] on div "Group Health Insurance" at bounding box center [171, 347] width 252 height 25
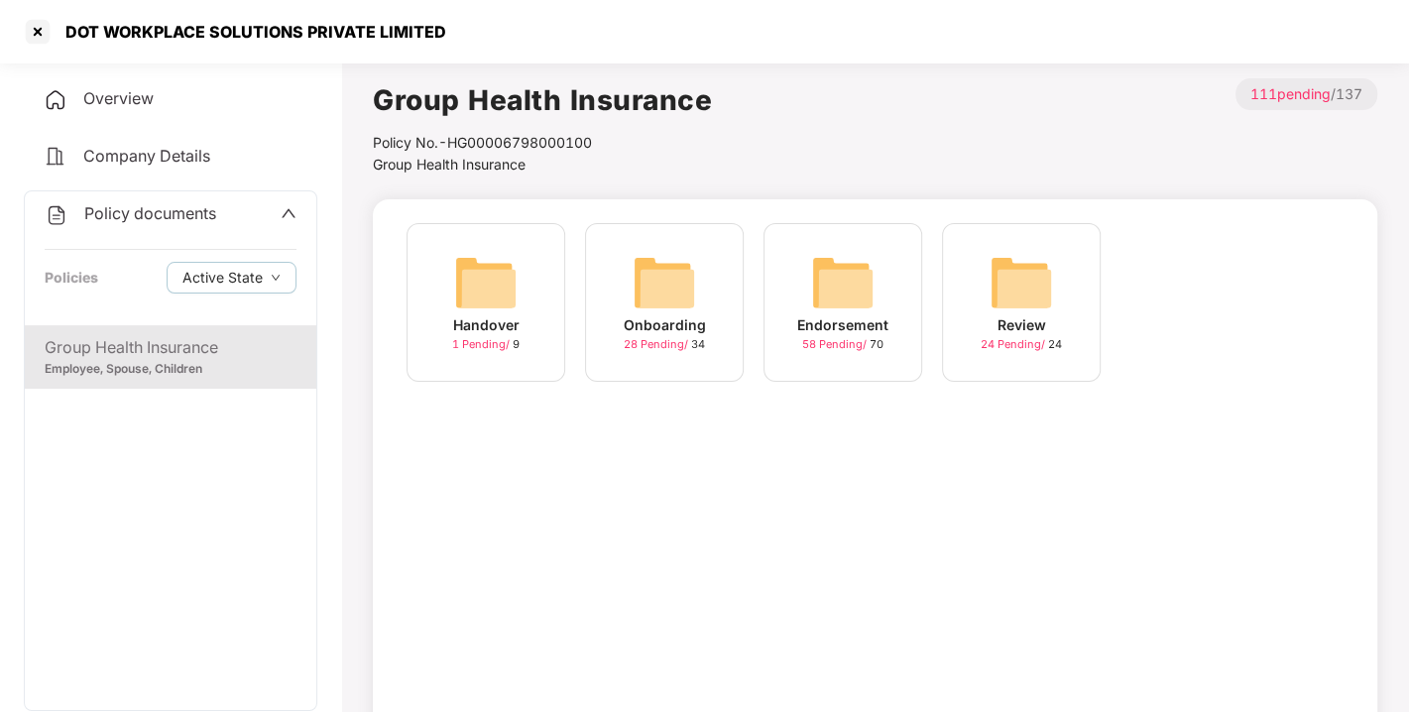
click at [900, 302] on div "Endorsement 58 Pending / 70" at bounding box center [842, 302] width 159 height 159
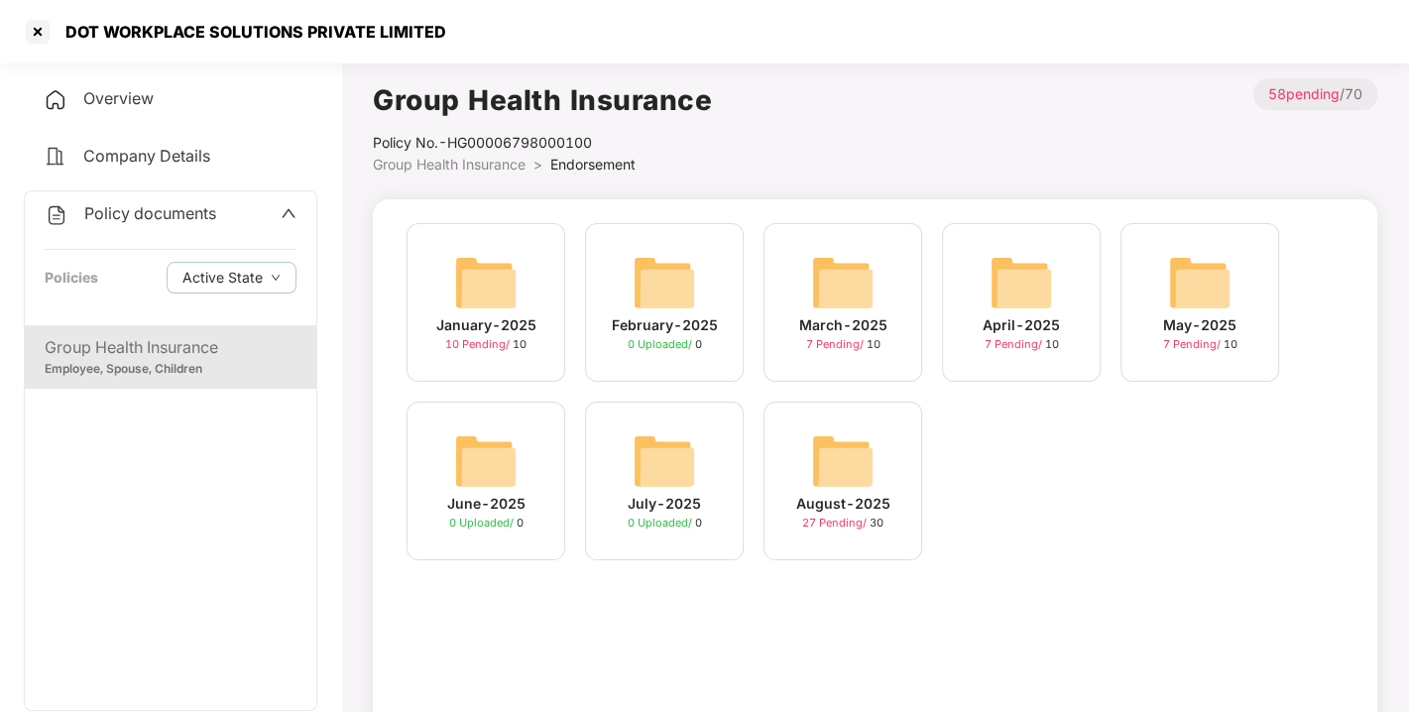
click at [836, 462] on img at bounding box center [842, 460] width 63 height 63
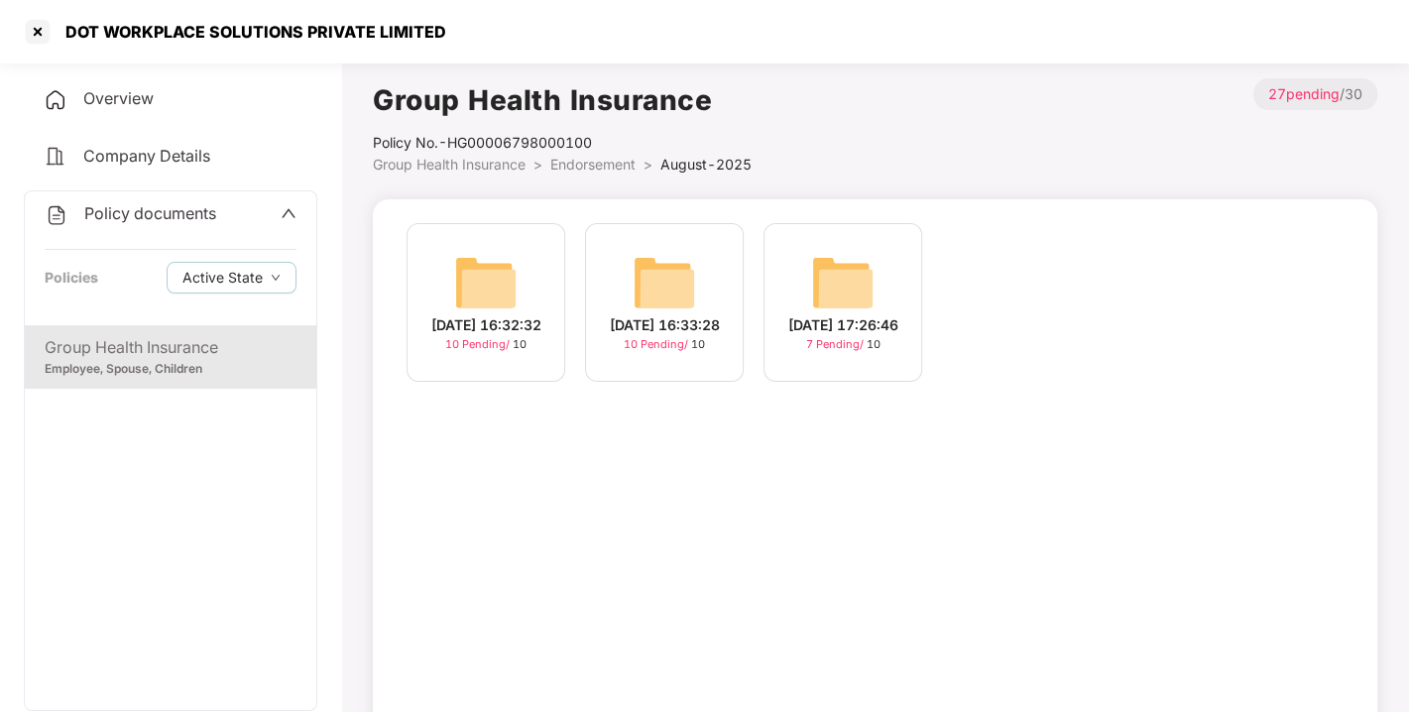
click at [818, 268] on img at bounding box center [842, 282] width 63 height 63
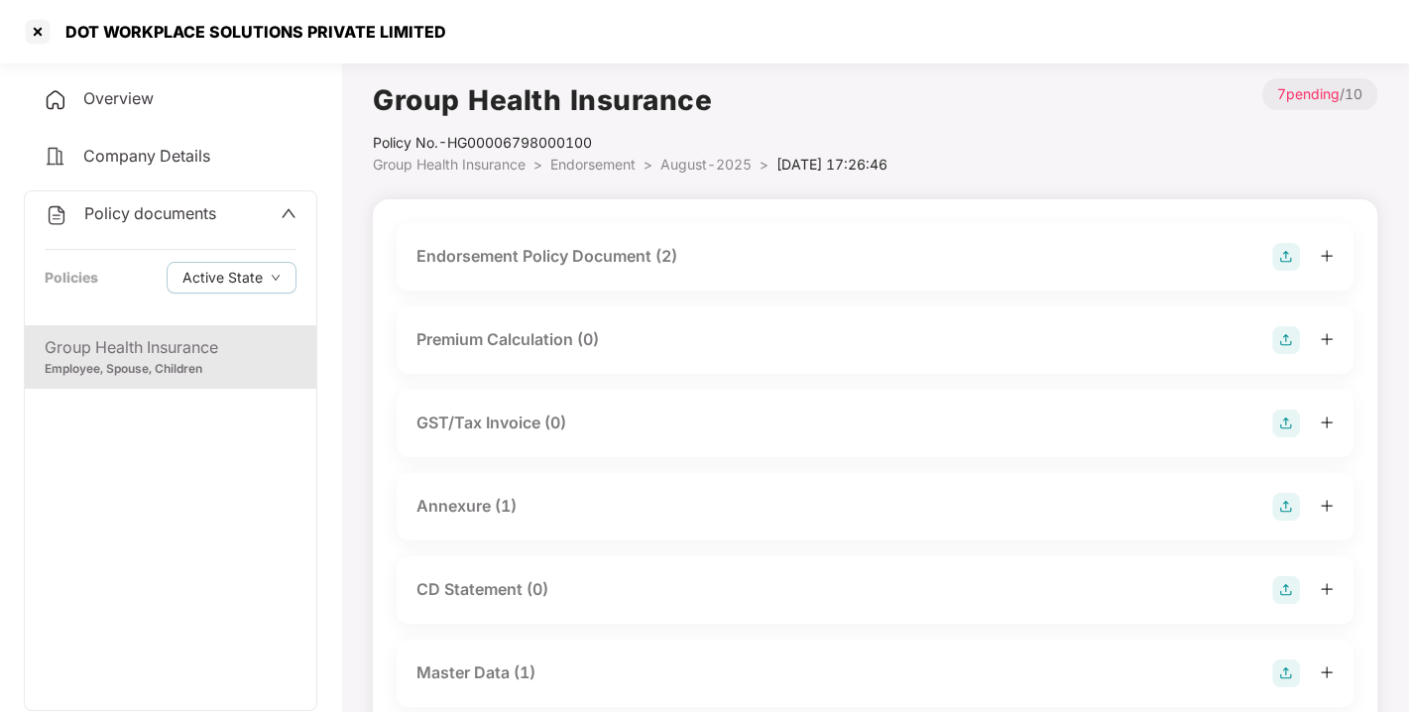
click at [591, 164] on span "Endorsement" at bounding box center [592, 164] width 85 height 17
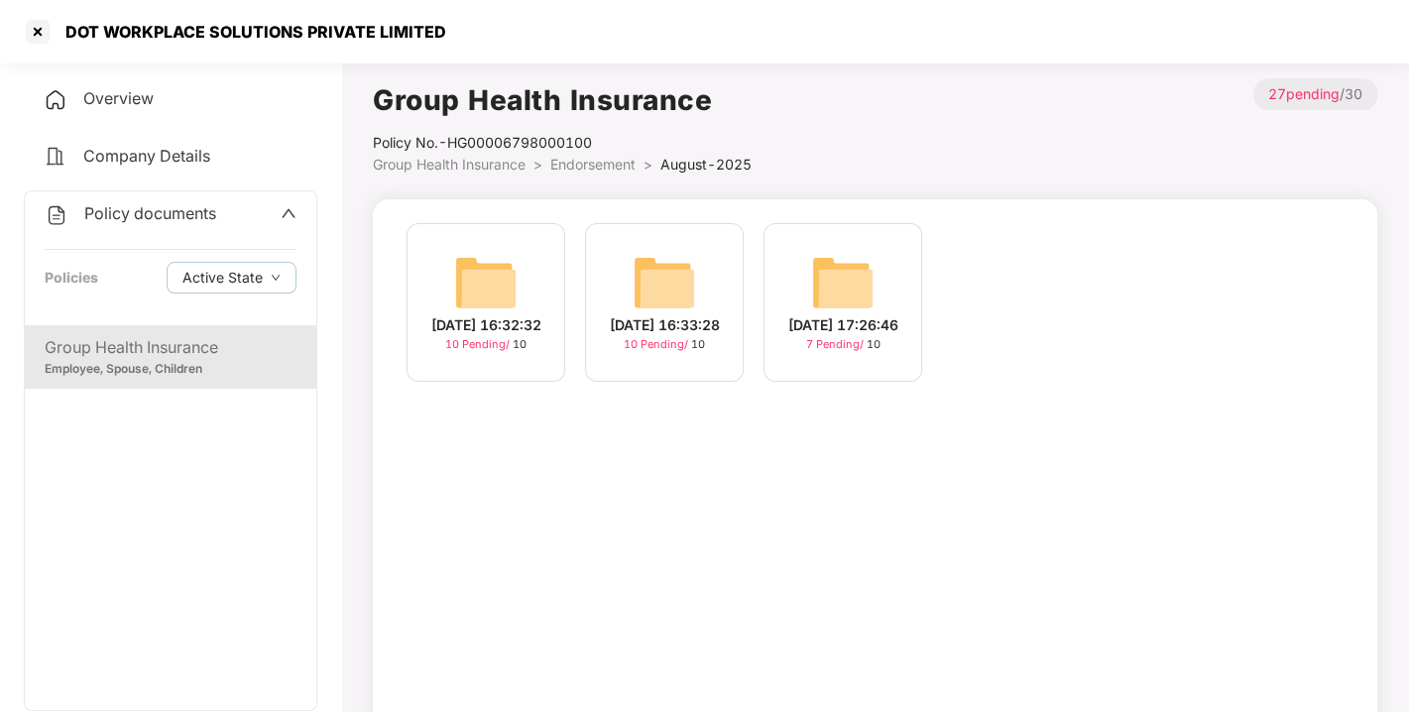
click at [502, 272] on img at bounding box center [485, 282] width 63 height 63
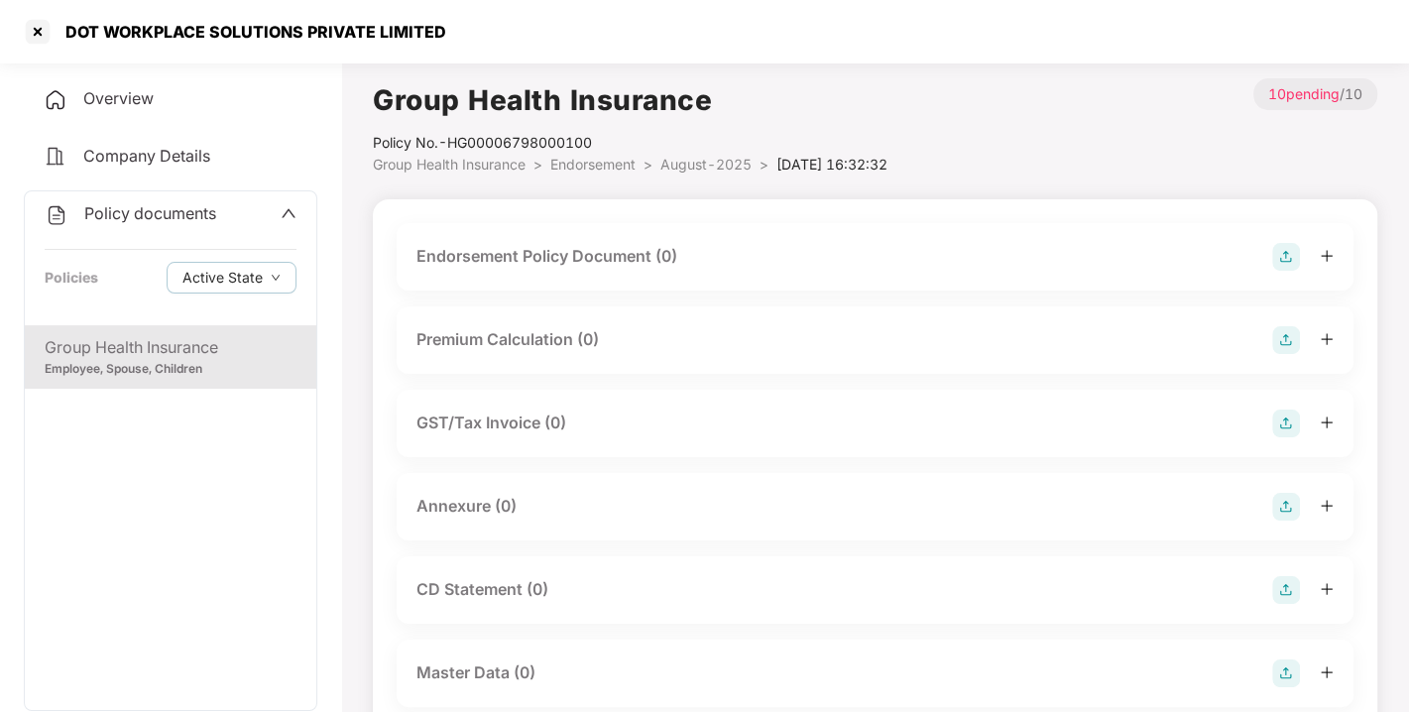
click at [1281, 257] on img at bounding box center [1286, 257] width 28 height 28
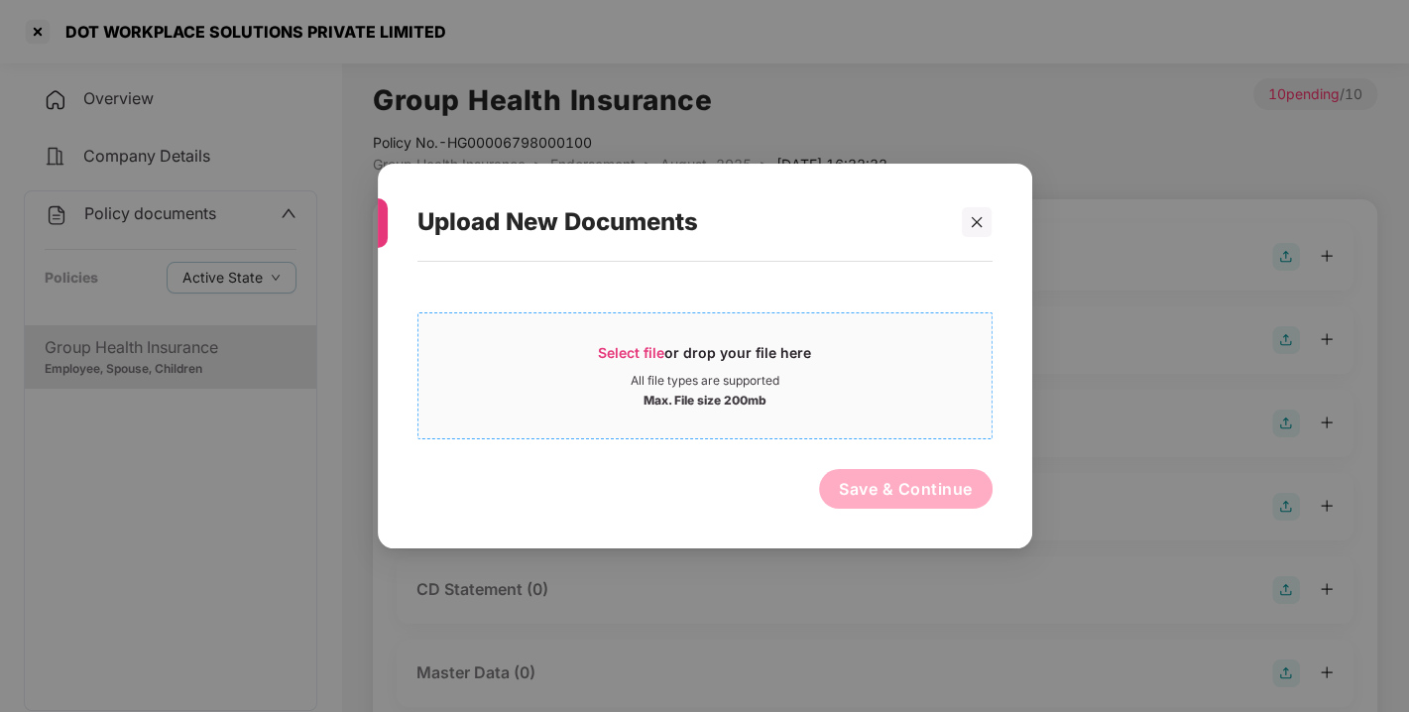
click at [634, 345] on span "Select file" at bounding box center [631, 352] width 66 height 17
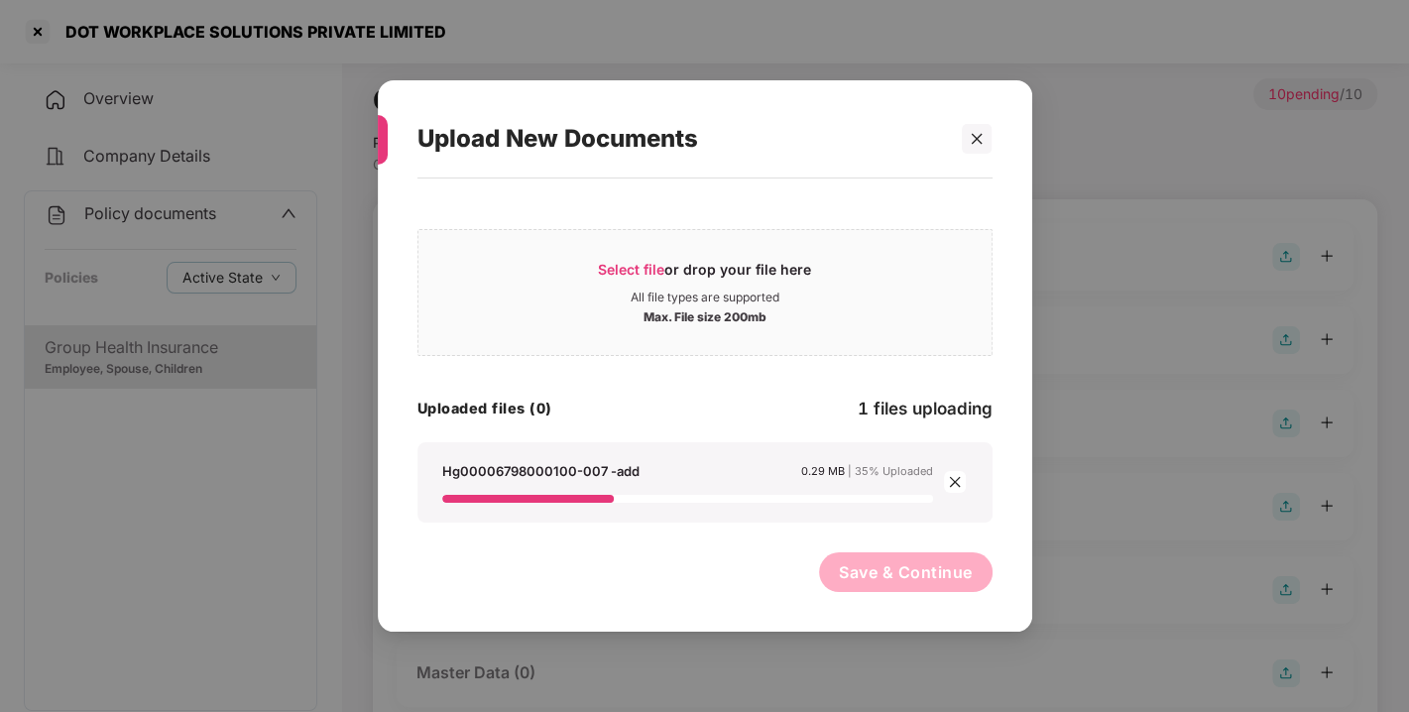
click at [646, 429] on div "Select file or drop your file here All file types are supported Max. File size …" at bounding box center [704, 370] width 575 height 304
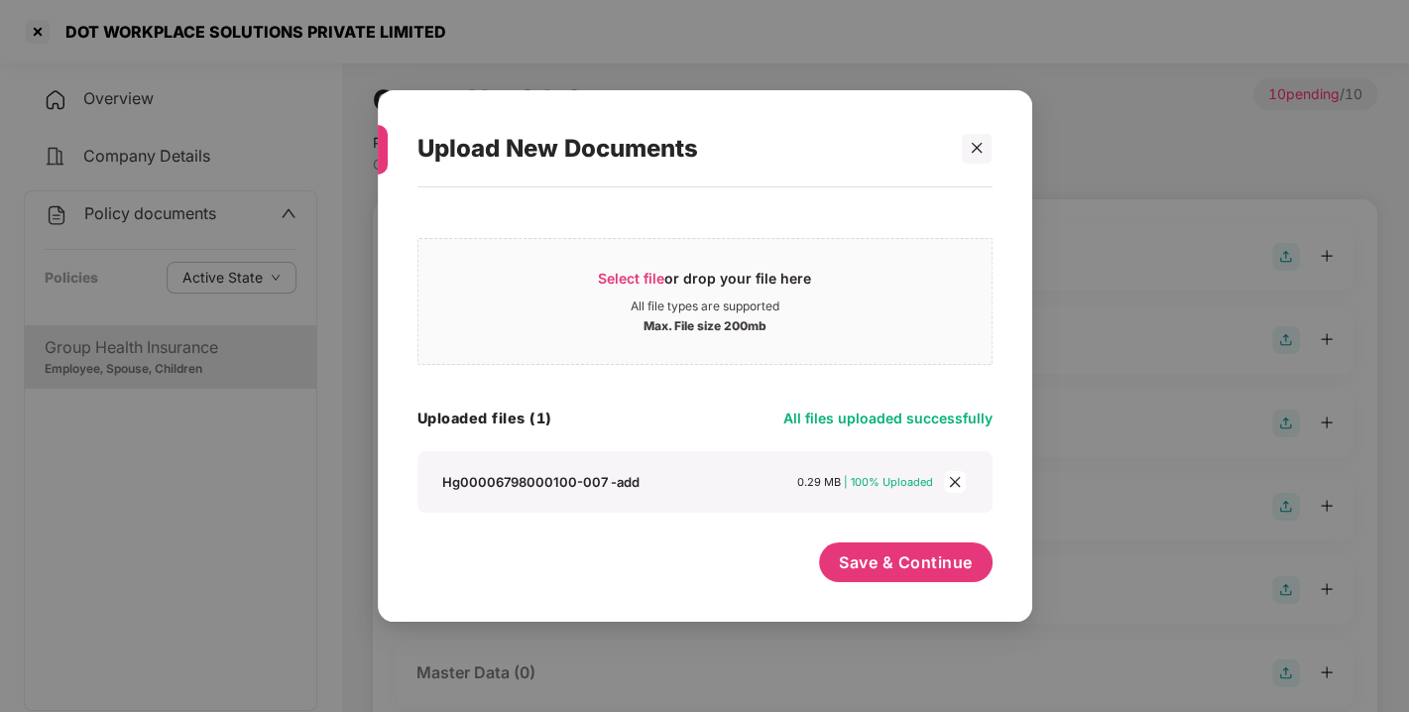
click at [676, 421] on div "Uploaded files (1) All files uploaded successfully" at bounding box center [704, 417] width 575 height 27
drag, startPoint x: 676, startPoint y: 421, endPoint x: 711, endPoint y: 403, distance: 39.0
click at [711, 404] on div "Uploaded files (1) All files uploaded successfully" at bounding box center [704, 417] width 575 height 27
click at [877, 560] on span "Save & Continue" at bounding box center [906, 562] width 134 height 22
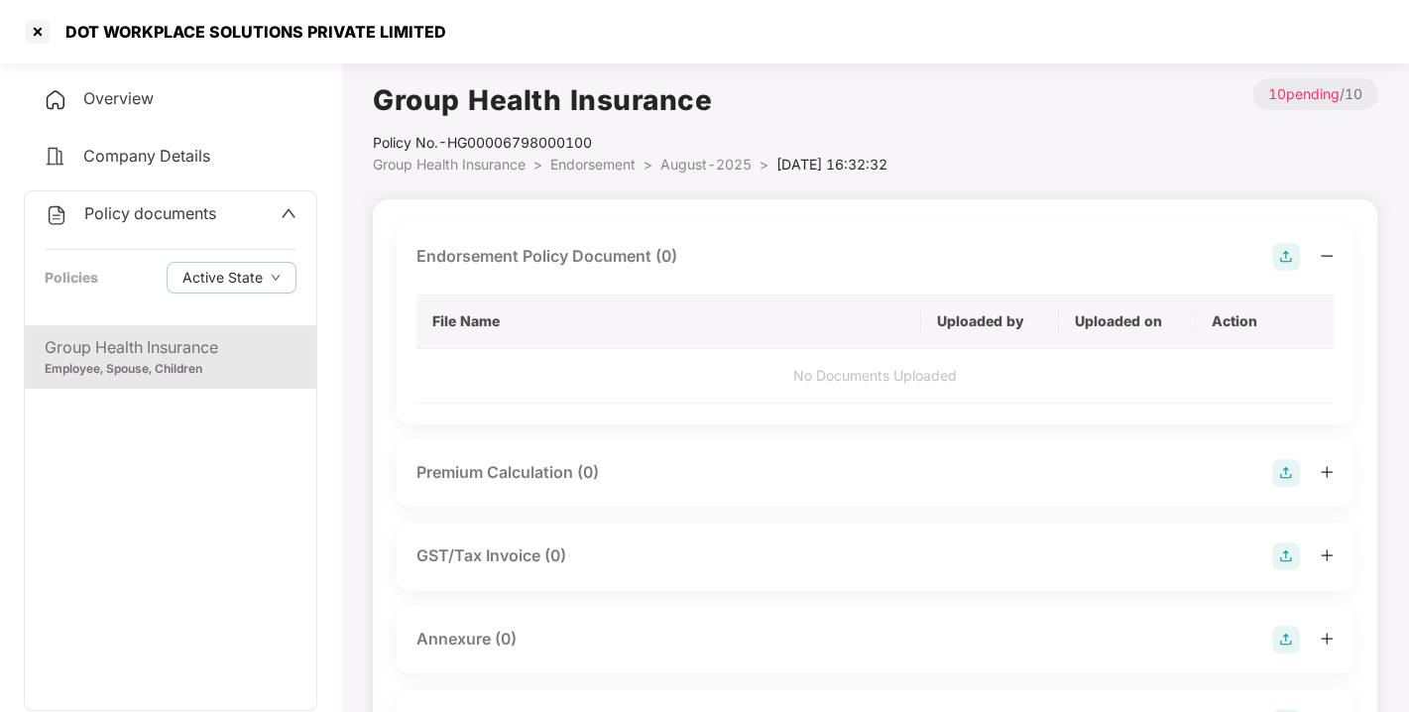
click at [877, 560] on div "GST/Tax Invoice (0)" at bounding box center [874, 556] width 917 height 28
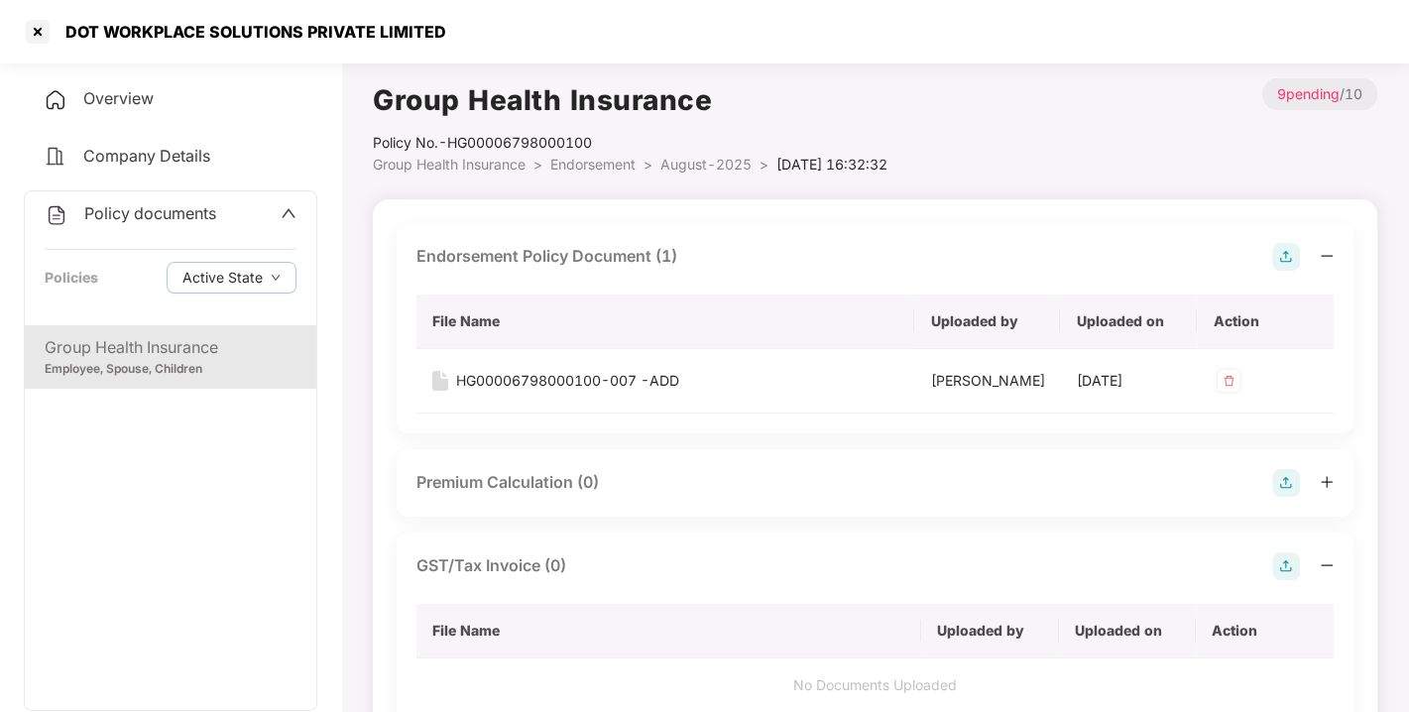
click at [1290, 252] on img at bounding box center [1286, 257] width 28 height 28
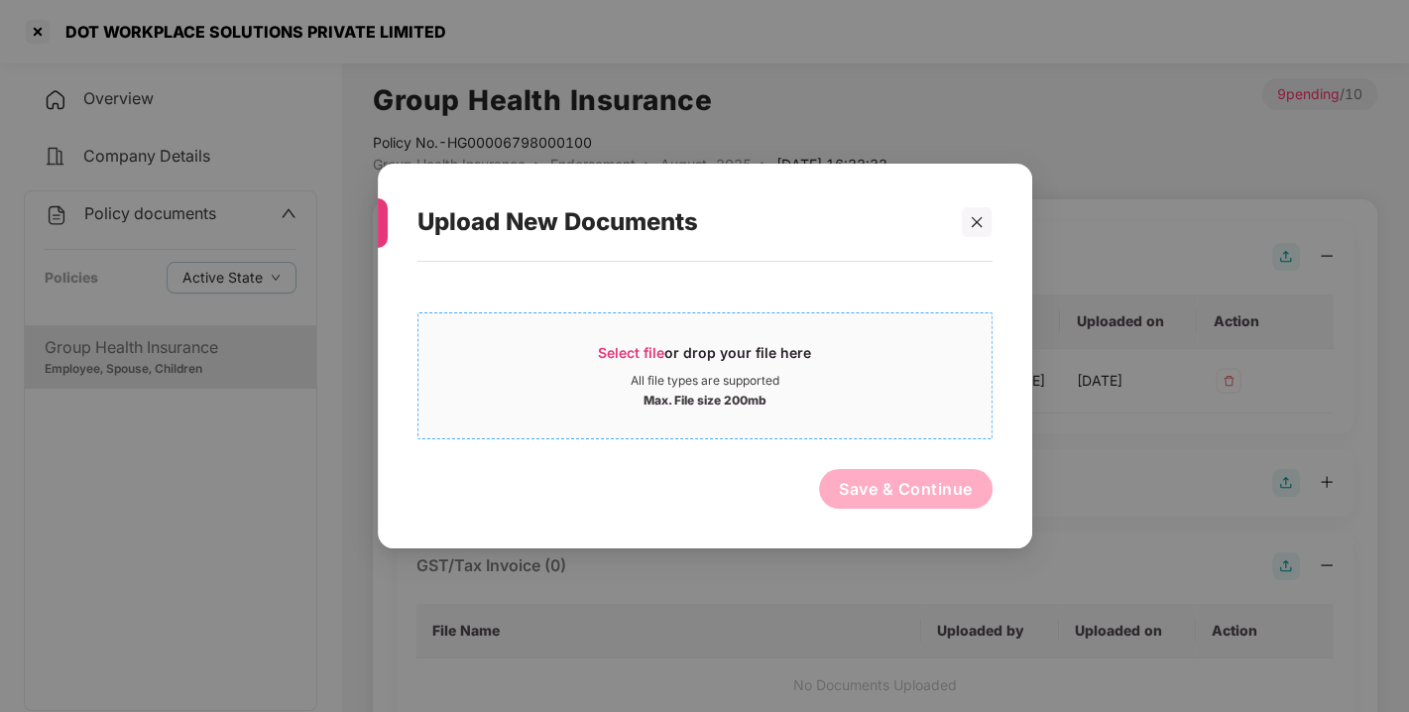
click at [631, 345] on span "Select file" at bounding box center [631, 352] width 66 height 17
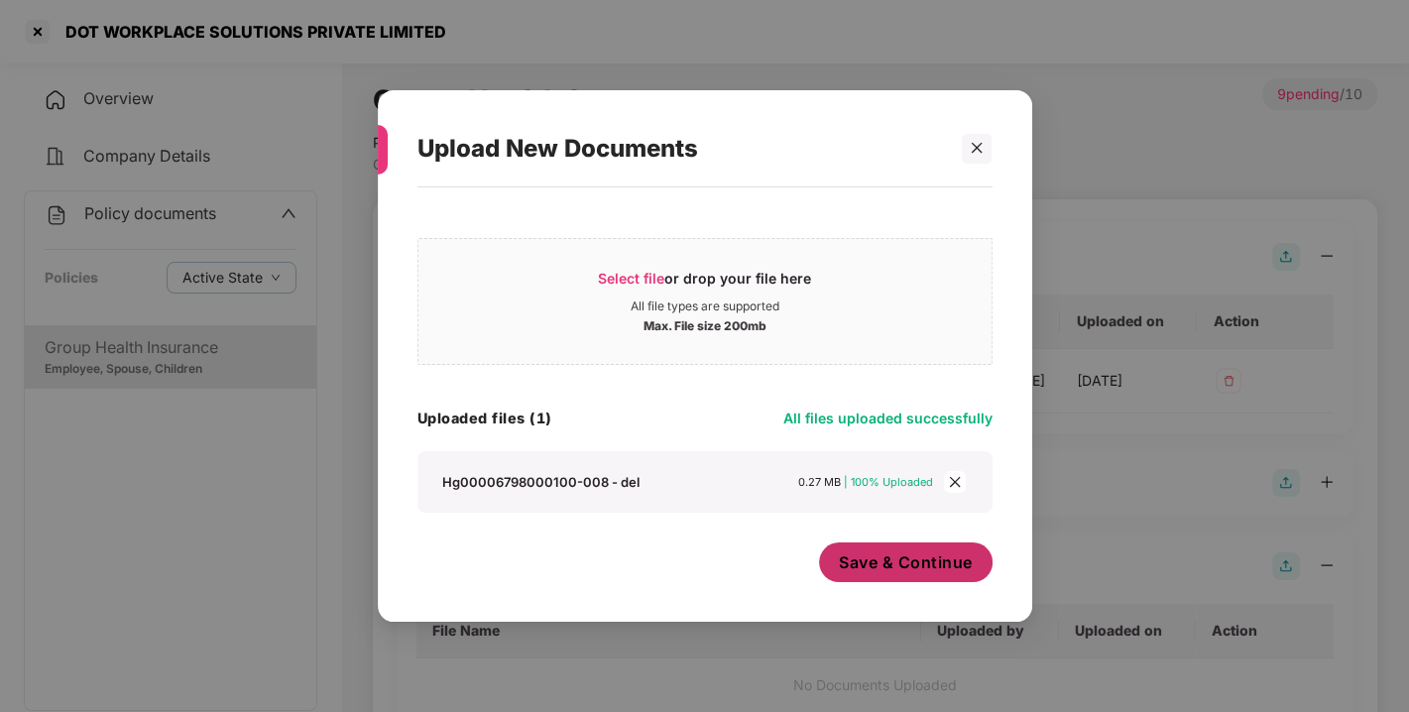
click at [844, 551] on span "Save & Continue" at bounding box center [906, 562] width 134 height 22
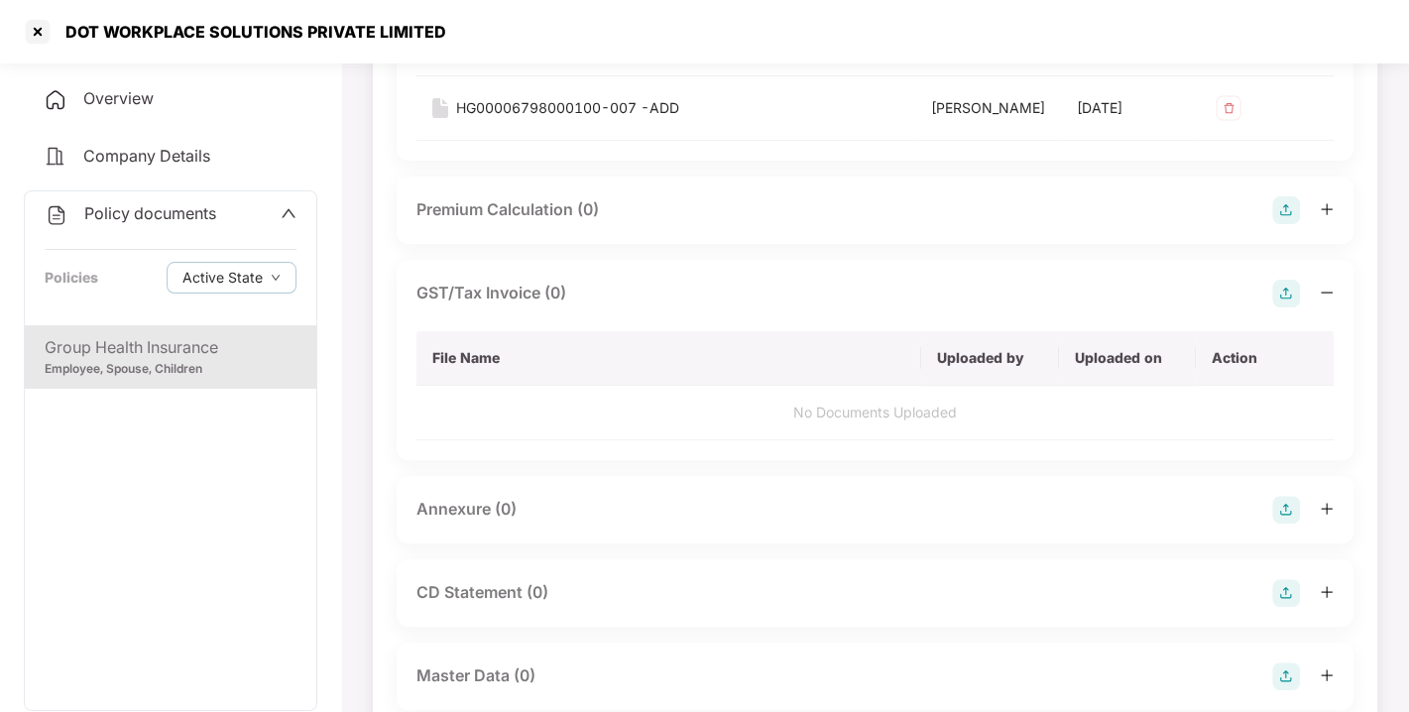
scroll to position [493, 0]
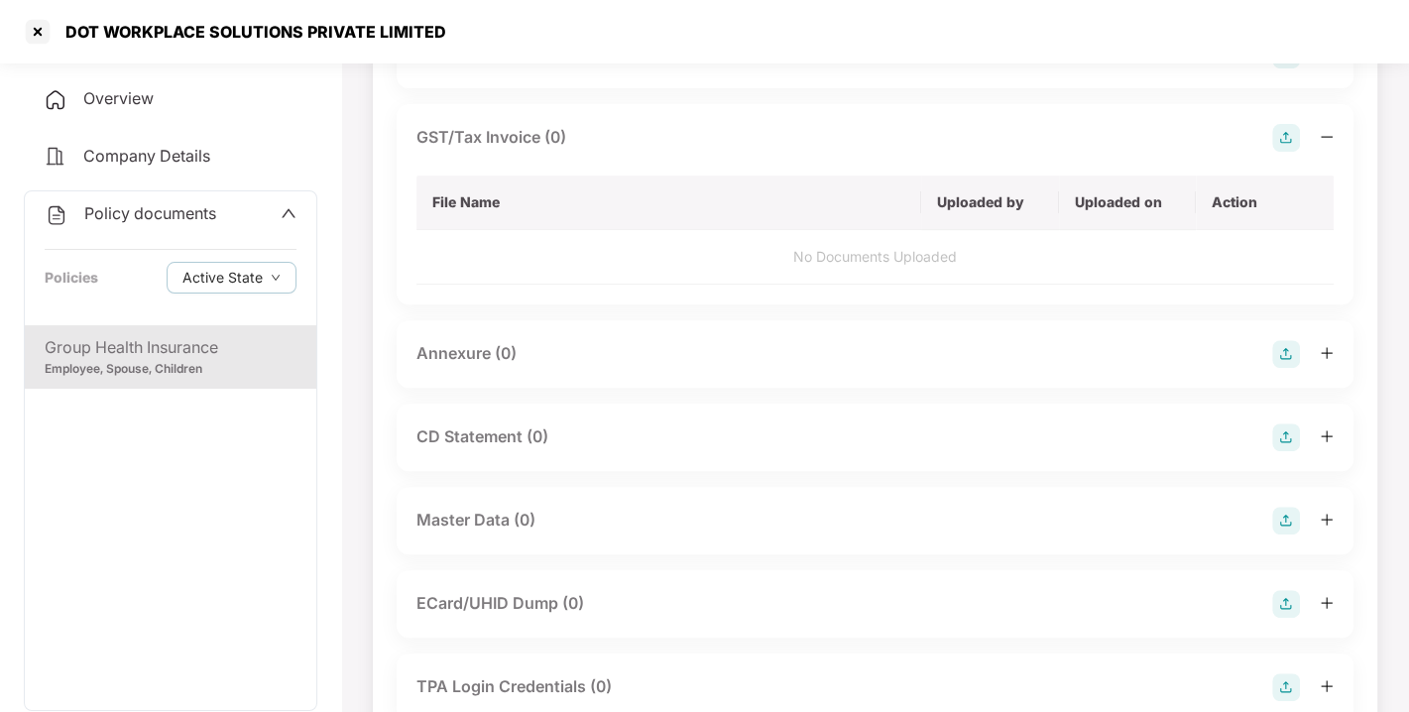
click at [1287, 368] on img at bounding box center [1286, 354] width 28 height 28
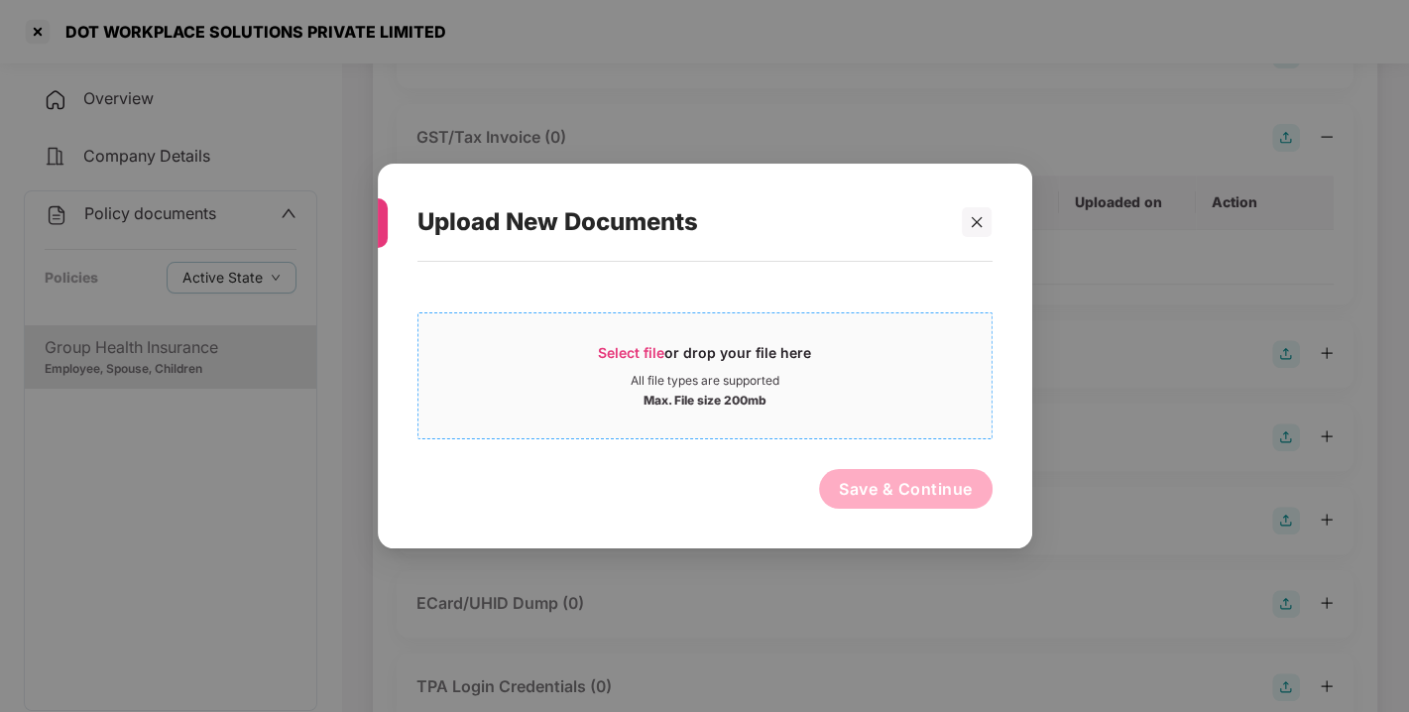
click at [603, 334] on span "Select file or drop your file here All file types are supported Max. File size …" at bounding box center [704, 375] width 573 height 95
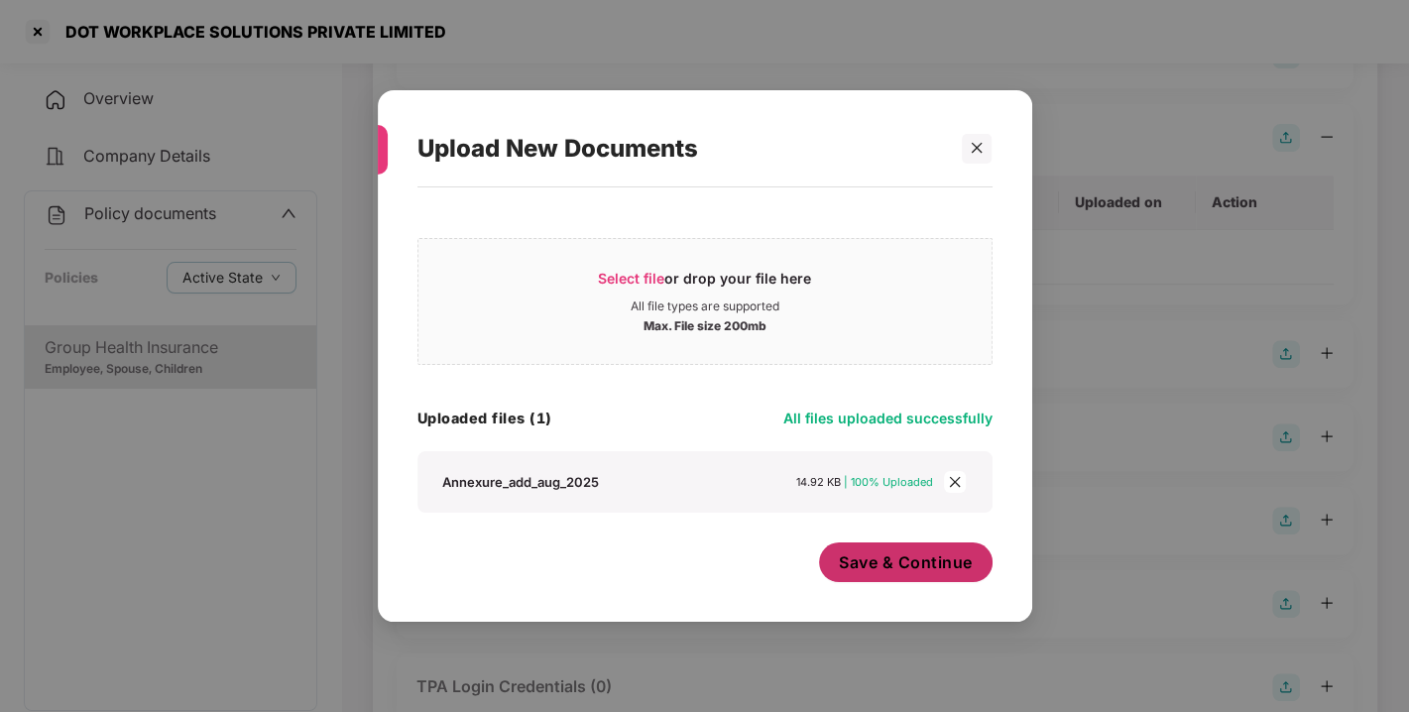
click at [932, 567] on span "Save & Continue" at bounding box center [906, 562] width 134 height 22
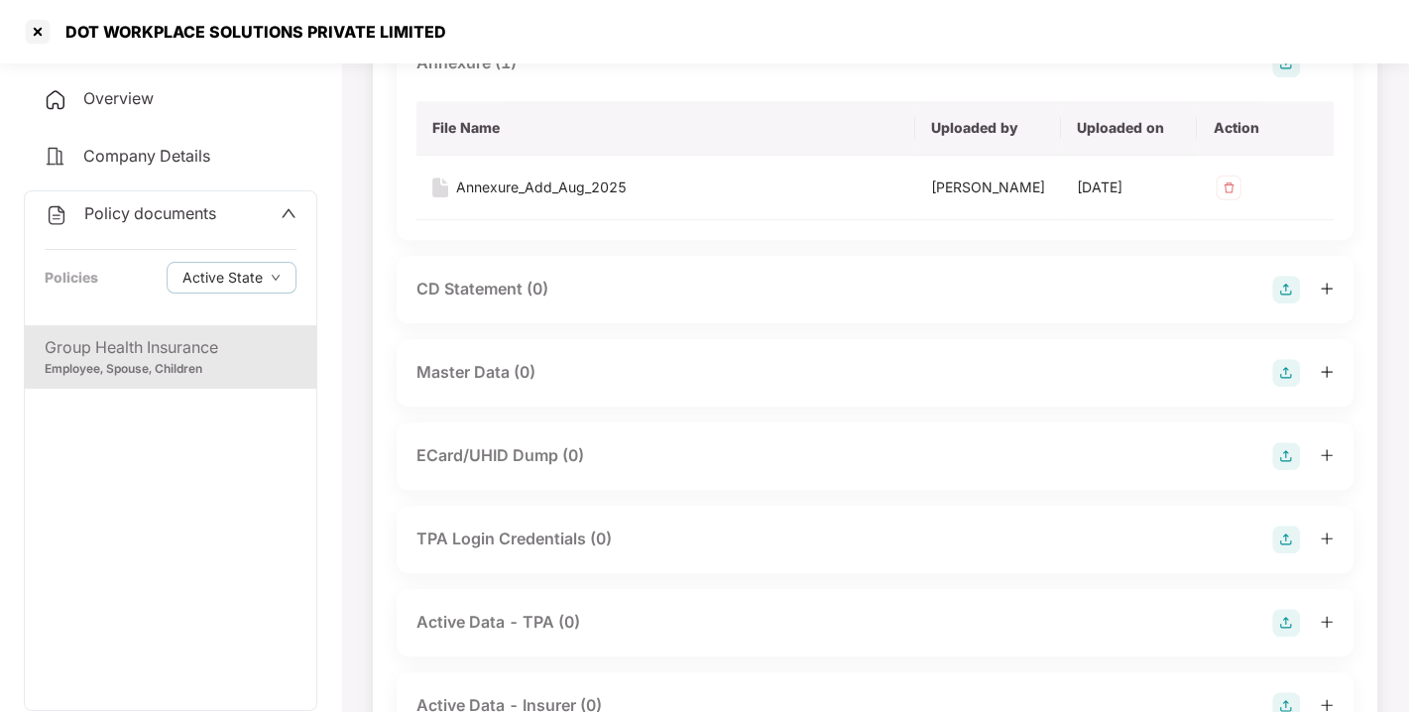
scroll to position [785, 0]
click at [1275, 385] on img at bounding box center [1286, 371] width 28 height 28
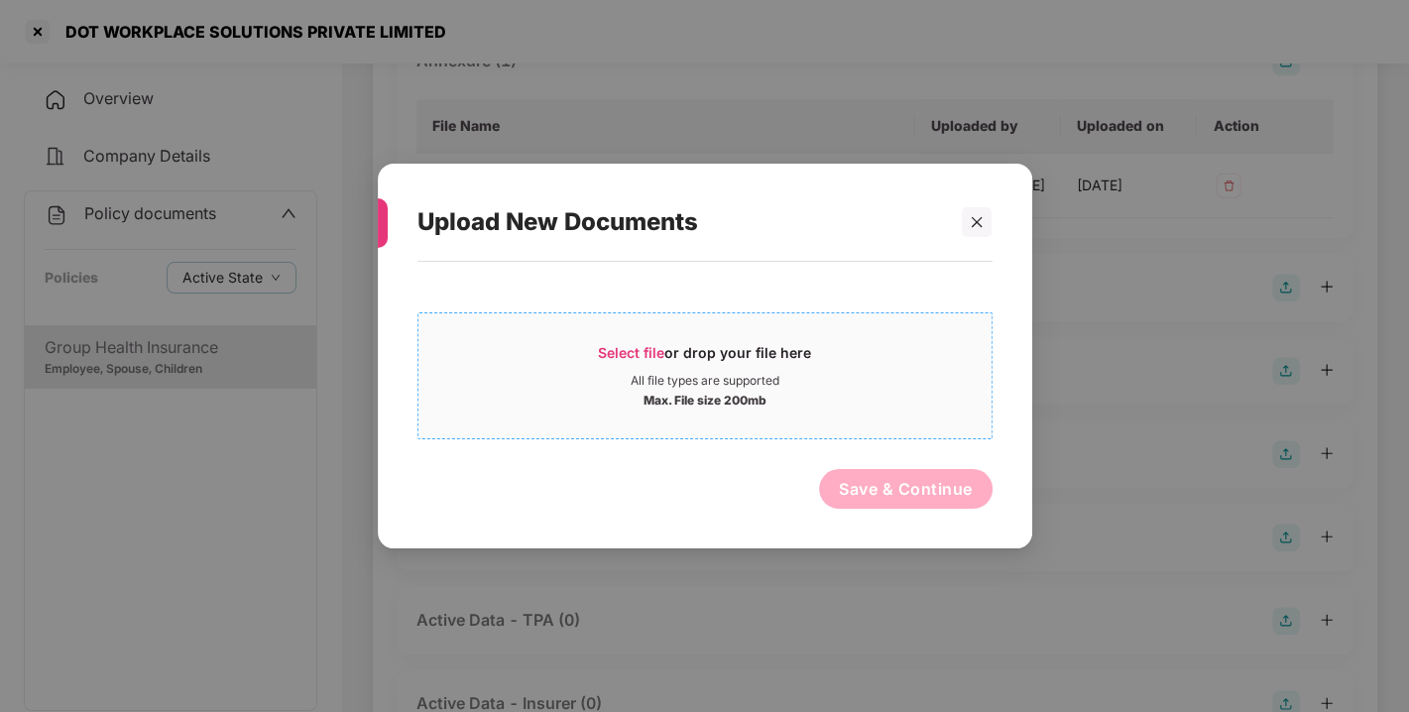
click at [656, 354] on span "Select file" at bounding box center [631, 352] width 66 height 17
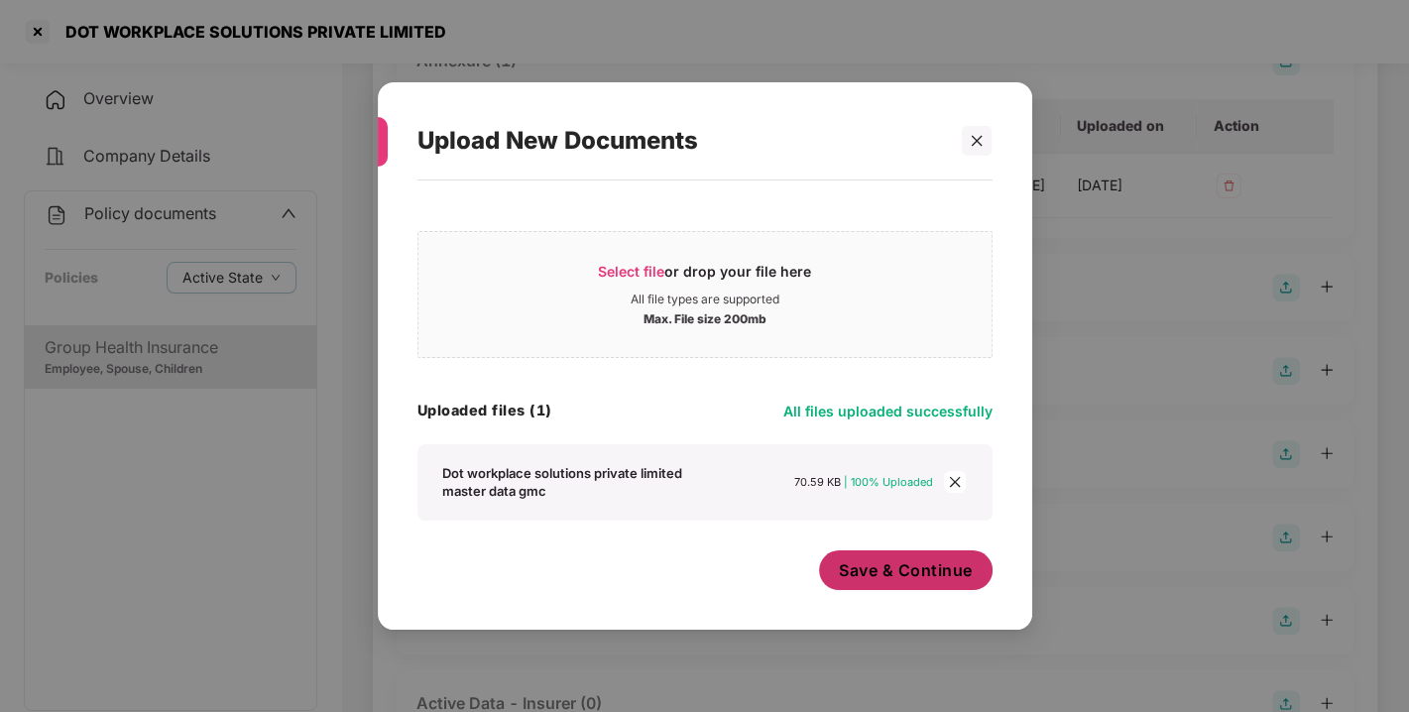
click at [892, 590] on div "Save & Continue" at bounding box center [905, 575] width 173 height 50
click at [890, 566] on span "Save & Continue" at bounding box center [906, 570] width 134 height 22
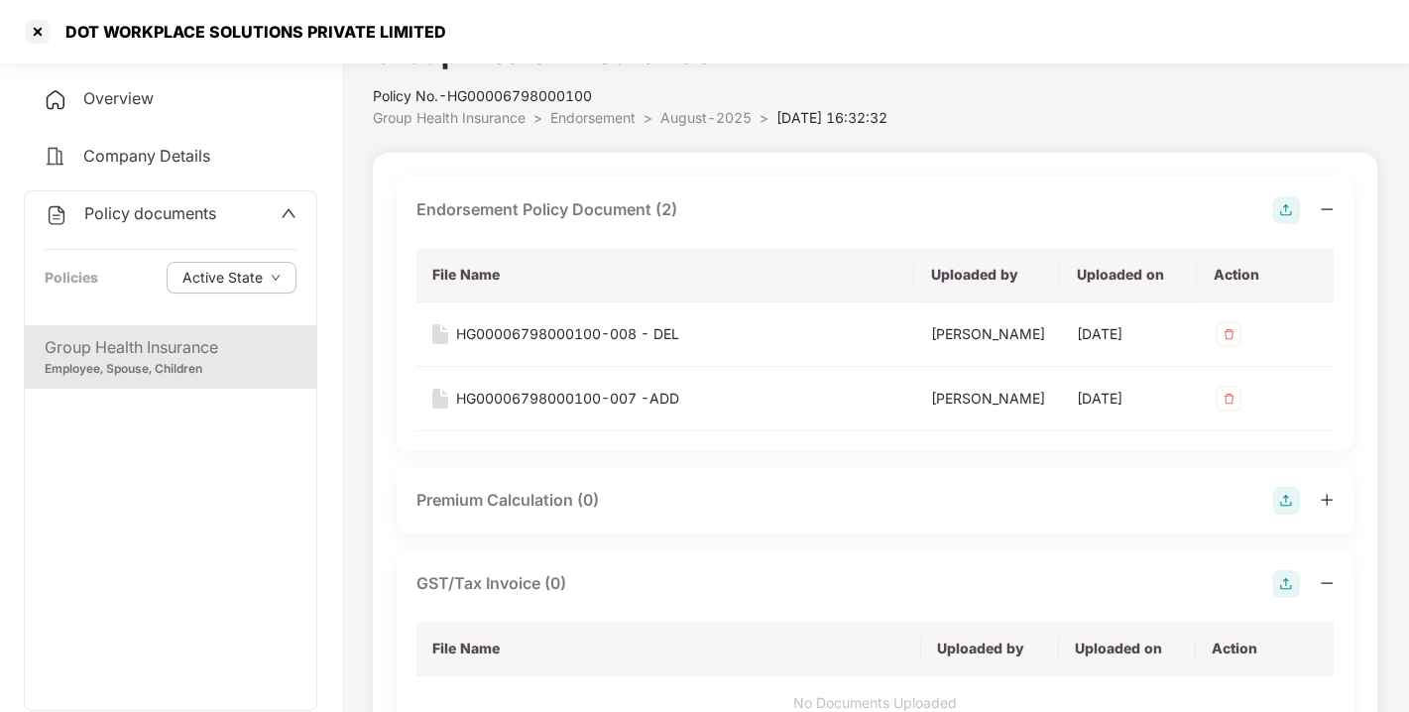
scroll to position [0, 0]
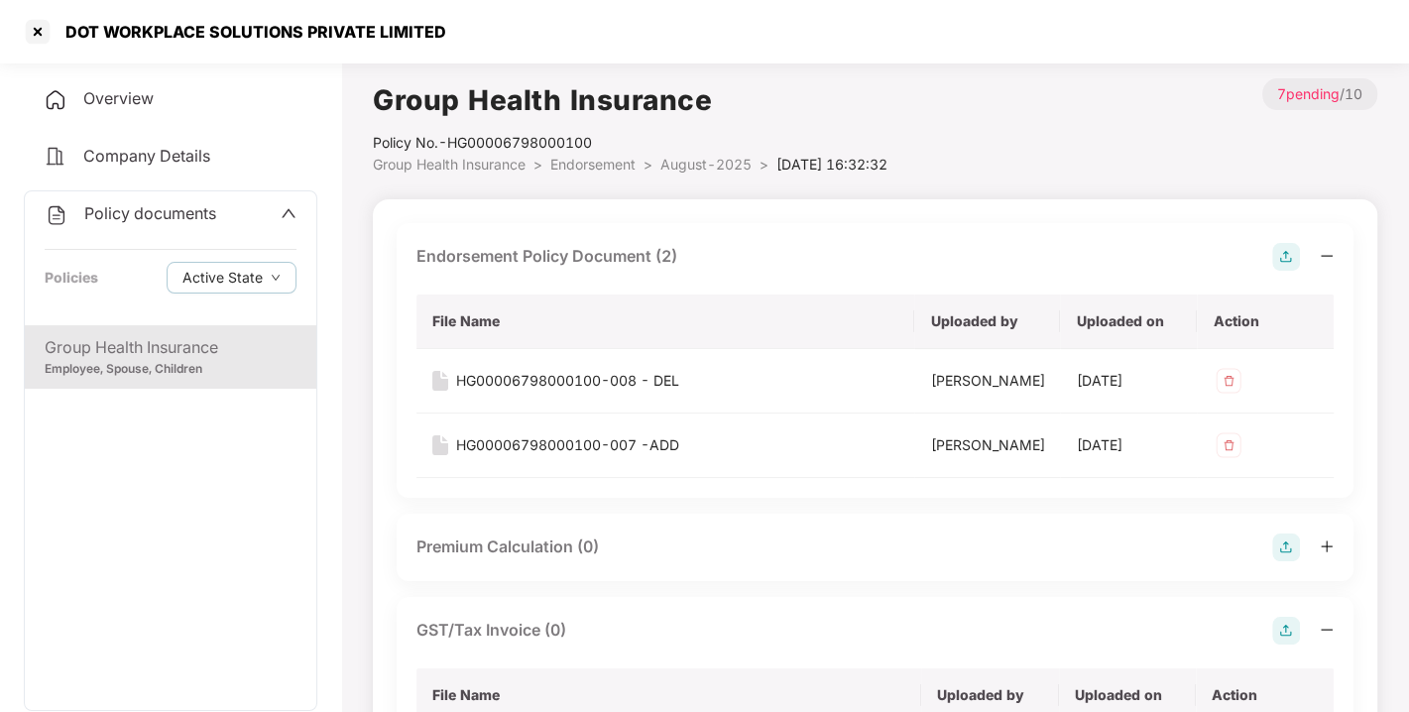
click at [590, 161] on span "Endorsement" at bounding box center [592, 164] width 85 height 17
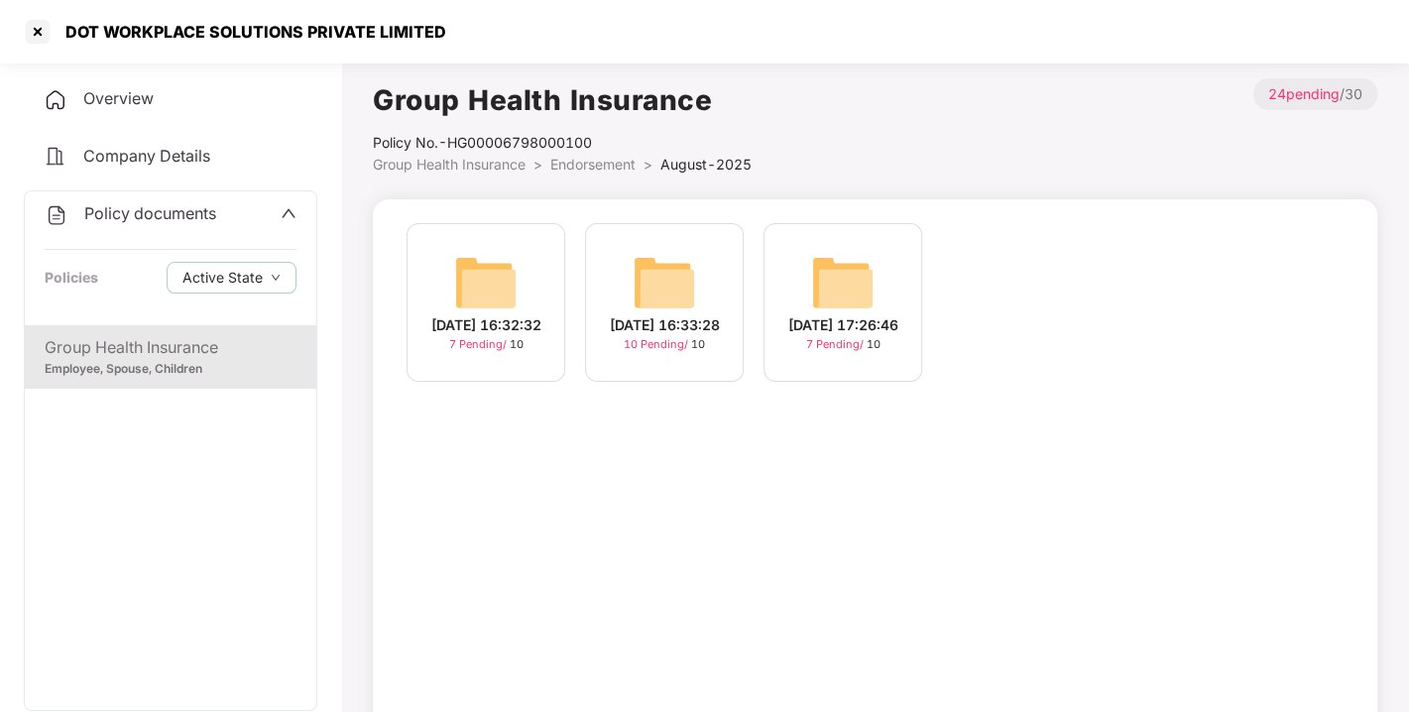
click at [657, 288] on img at bounding box center [664, 282] width 63 height 63
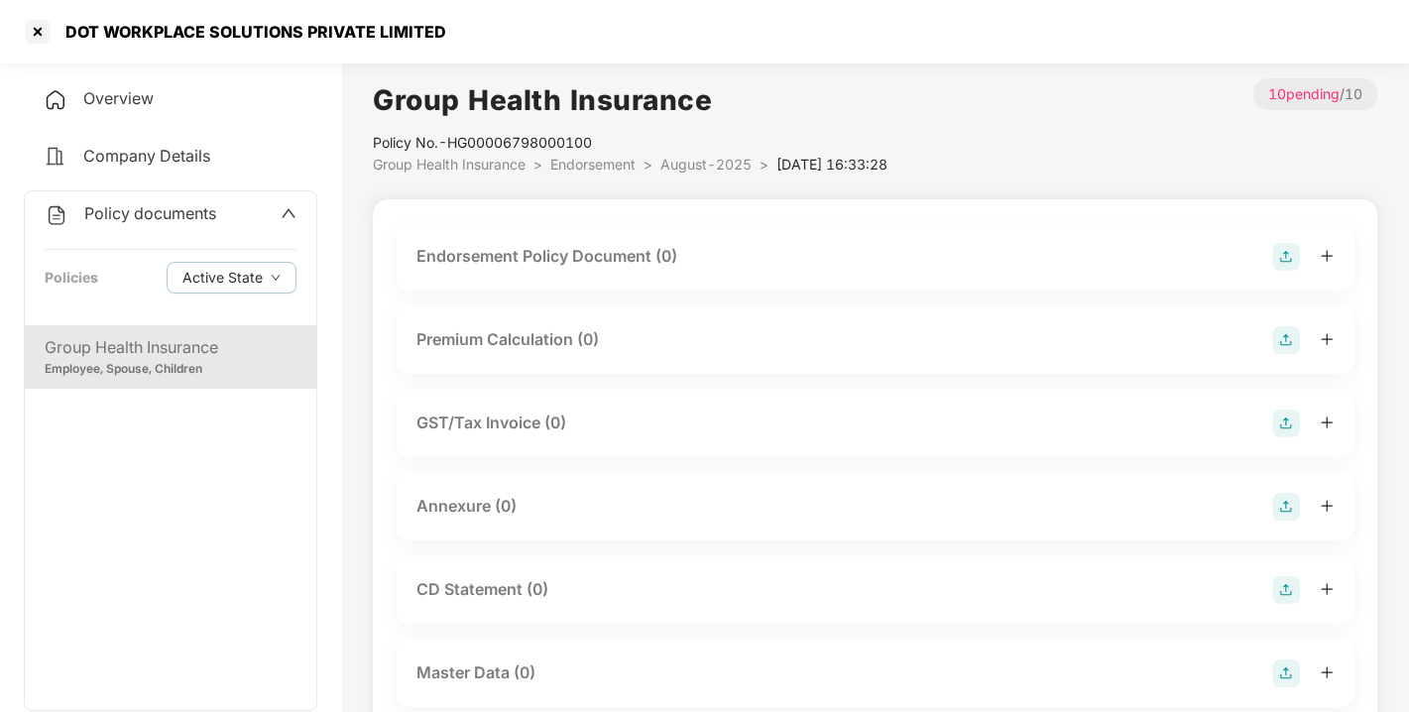
click at [1280, 260] on img at bounding box center [1286, 257] width 28 height 28
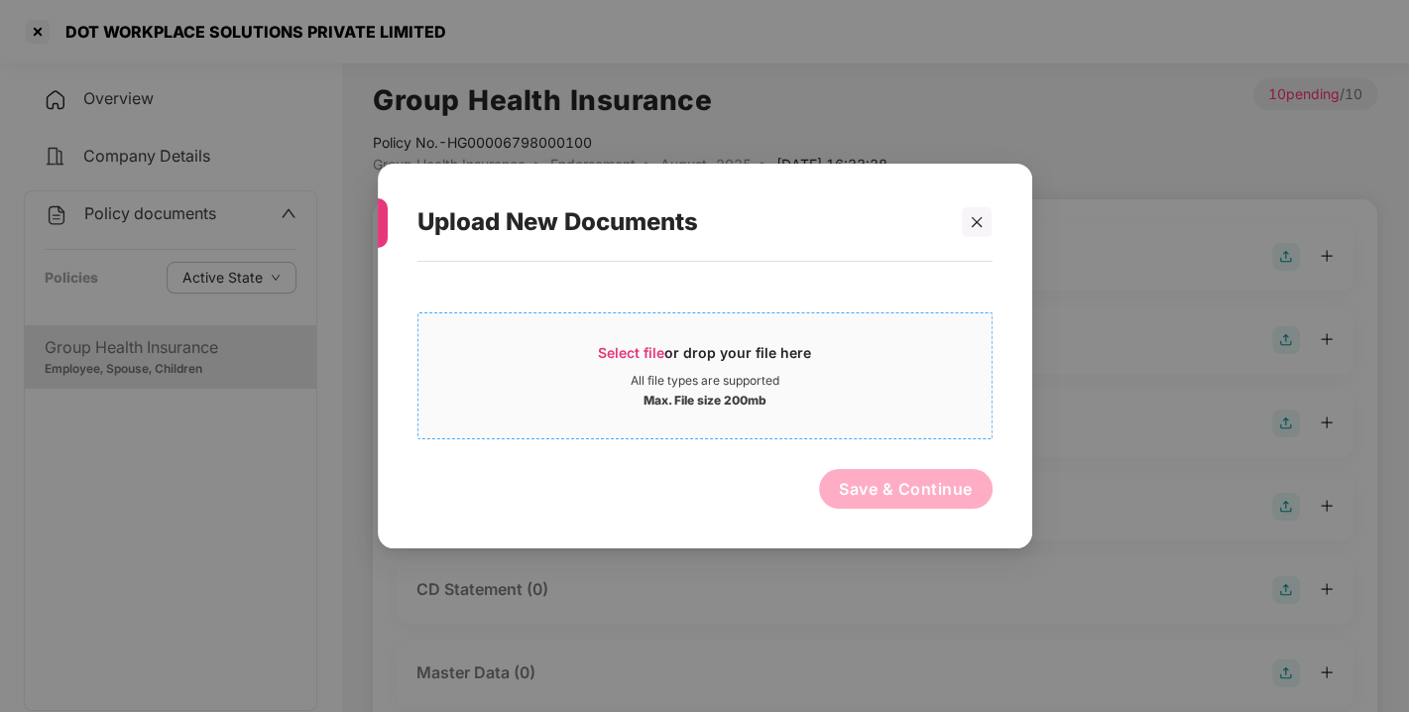
click at [654, 344] on span "Select file" at bounding box center [631, 352] width 66 height 17
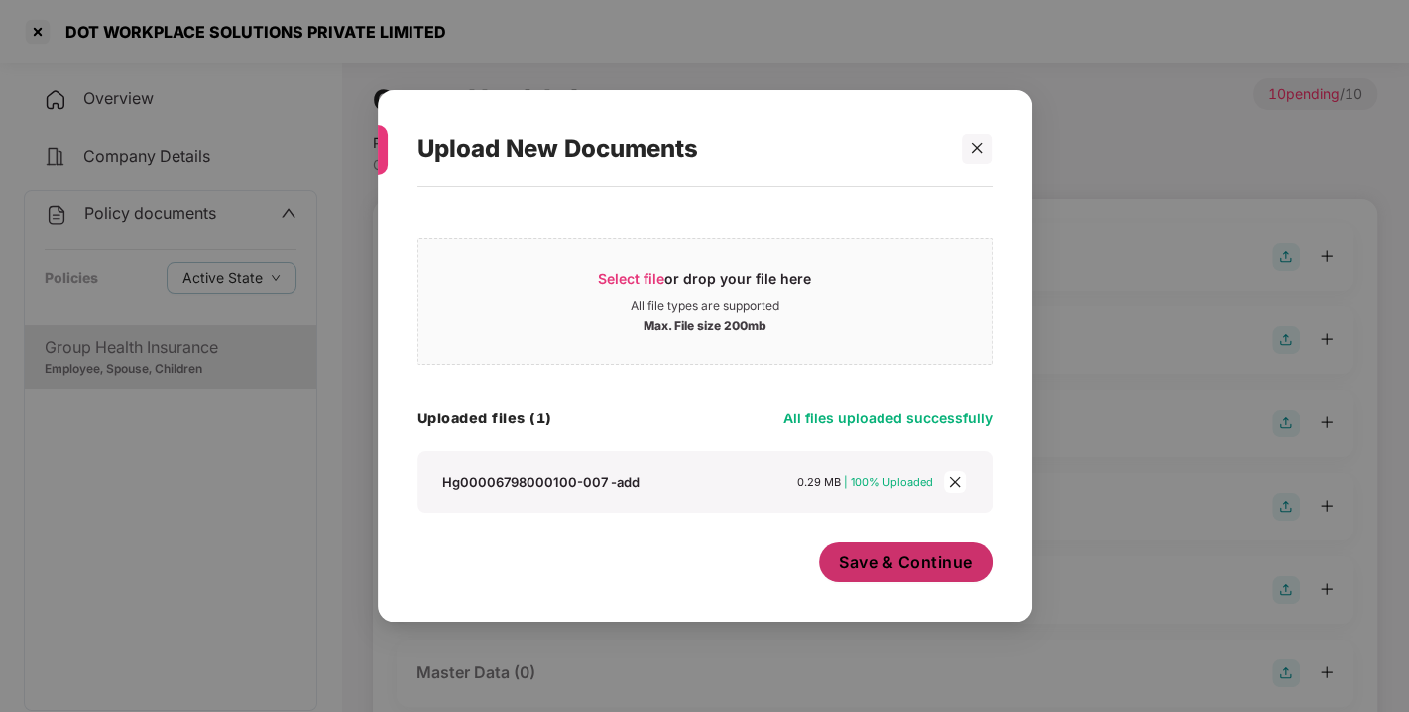
click at [904, 566] on span "Save & Continue" at bounding box center [906, 562] width 134 height 22
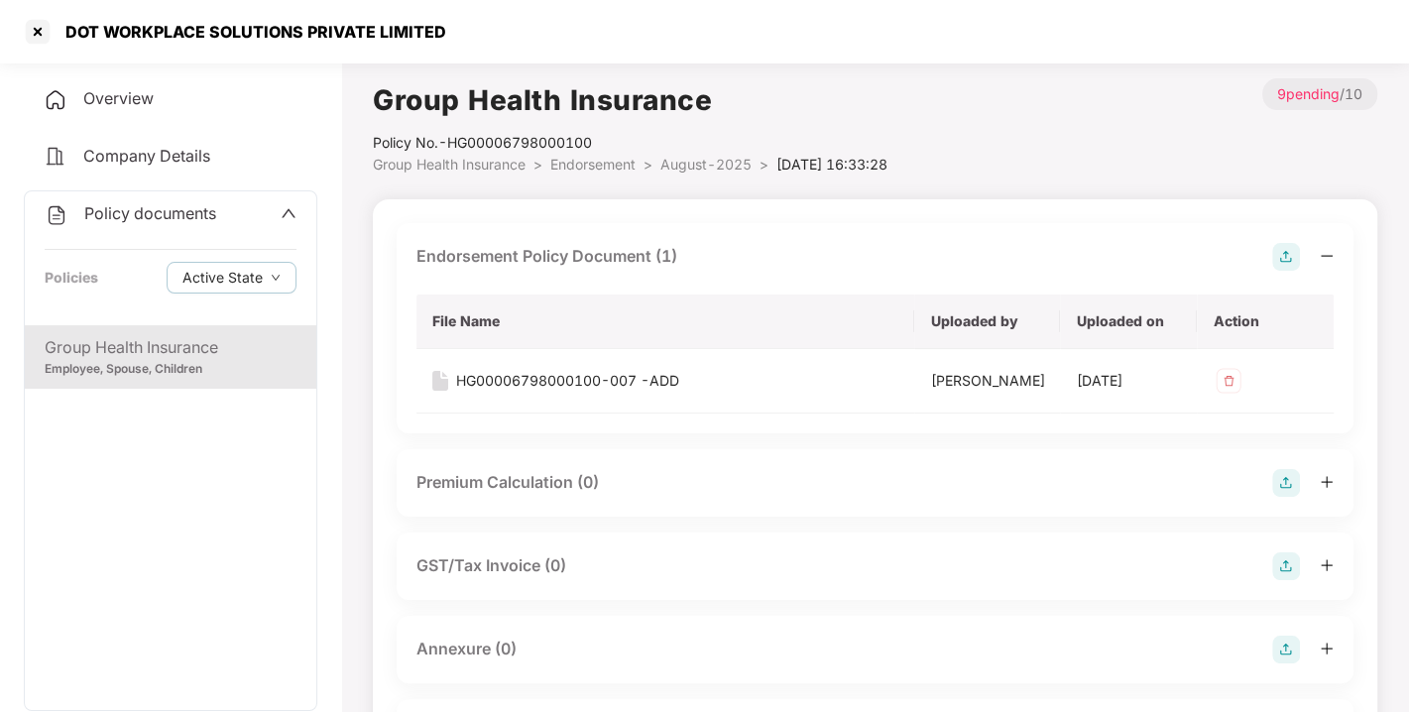
click at [1286, 261] on img at bounding box center [1286, 257] width 28 height 28
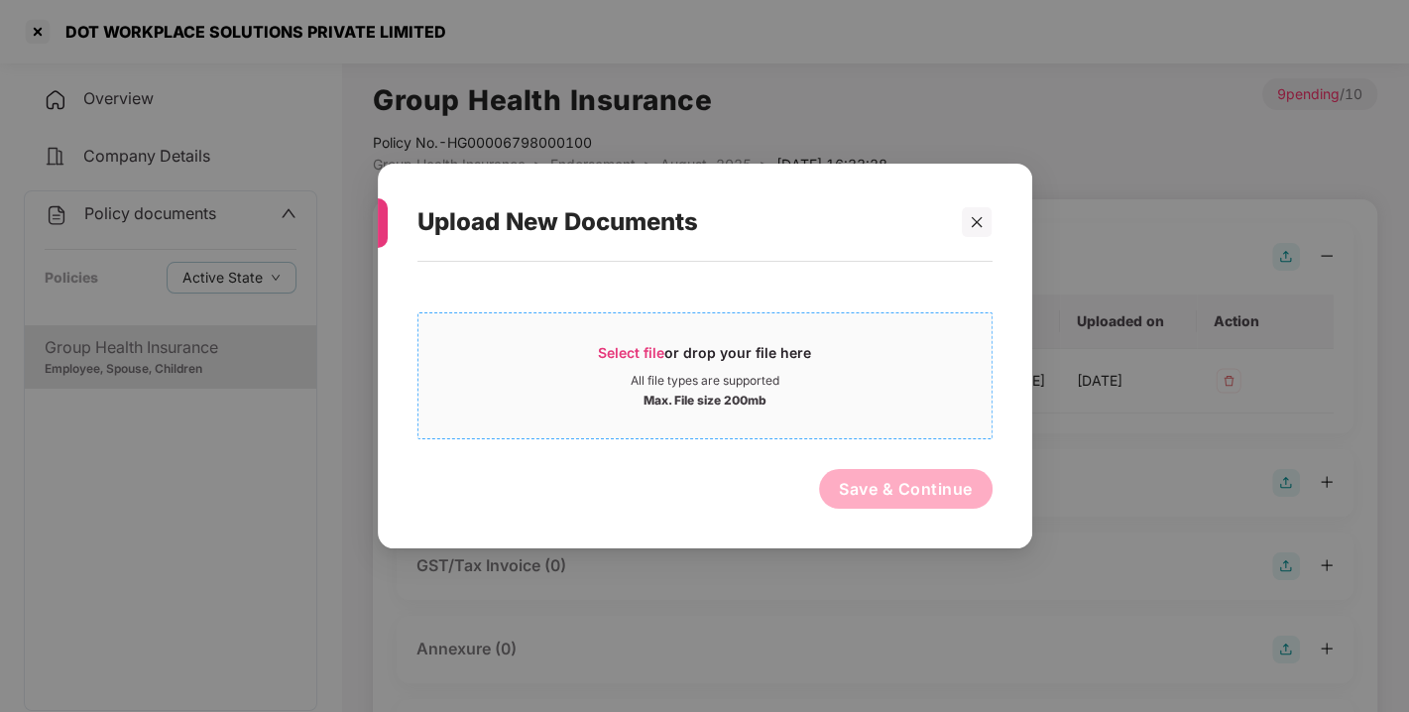
click at [633, 340] on span "Select file or drop your file here All file types are supported Max. File size …" at bounding box center [704, 375] width 573 height 95
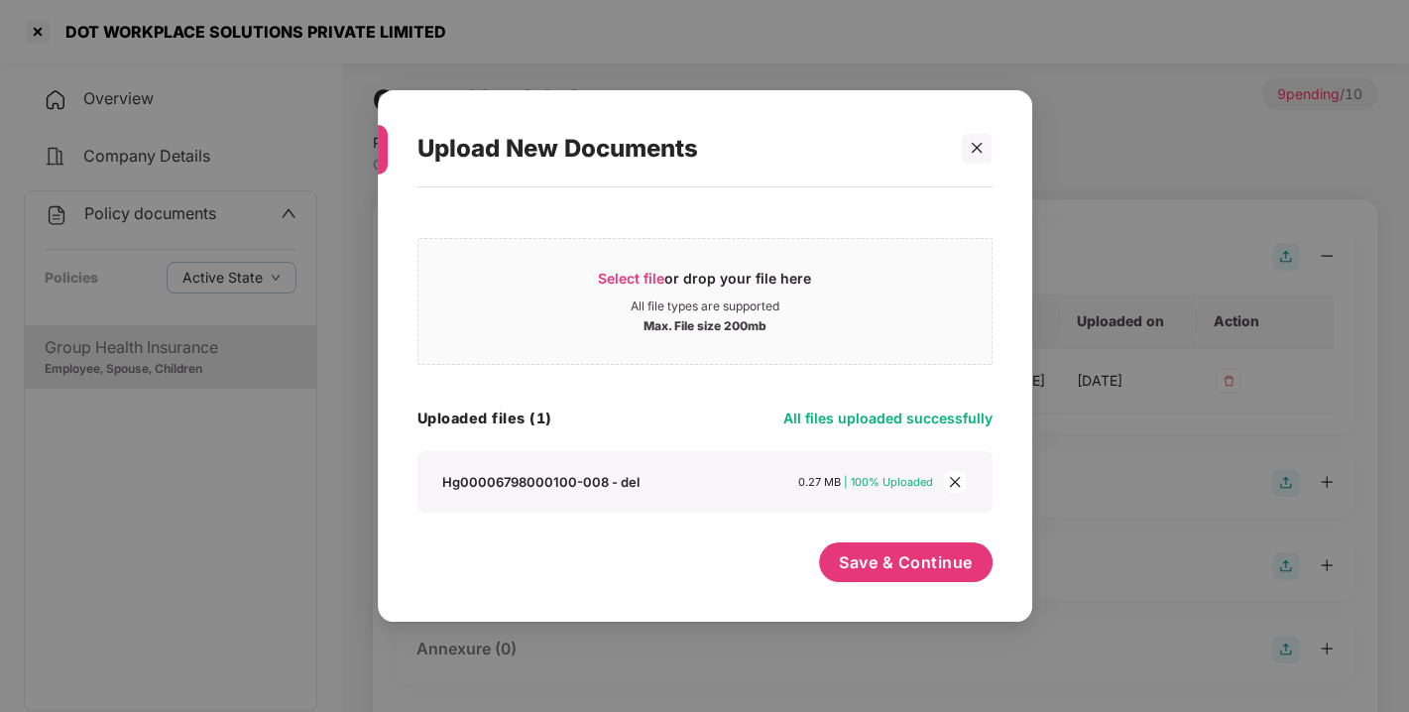
click at [947, 586] on div "Save & Continue" at bounding box center [905, 567] width 173 height 50
click at [893, 553] on span "Save & Continue" at bounding box center [906, 562] width 134 height 22
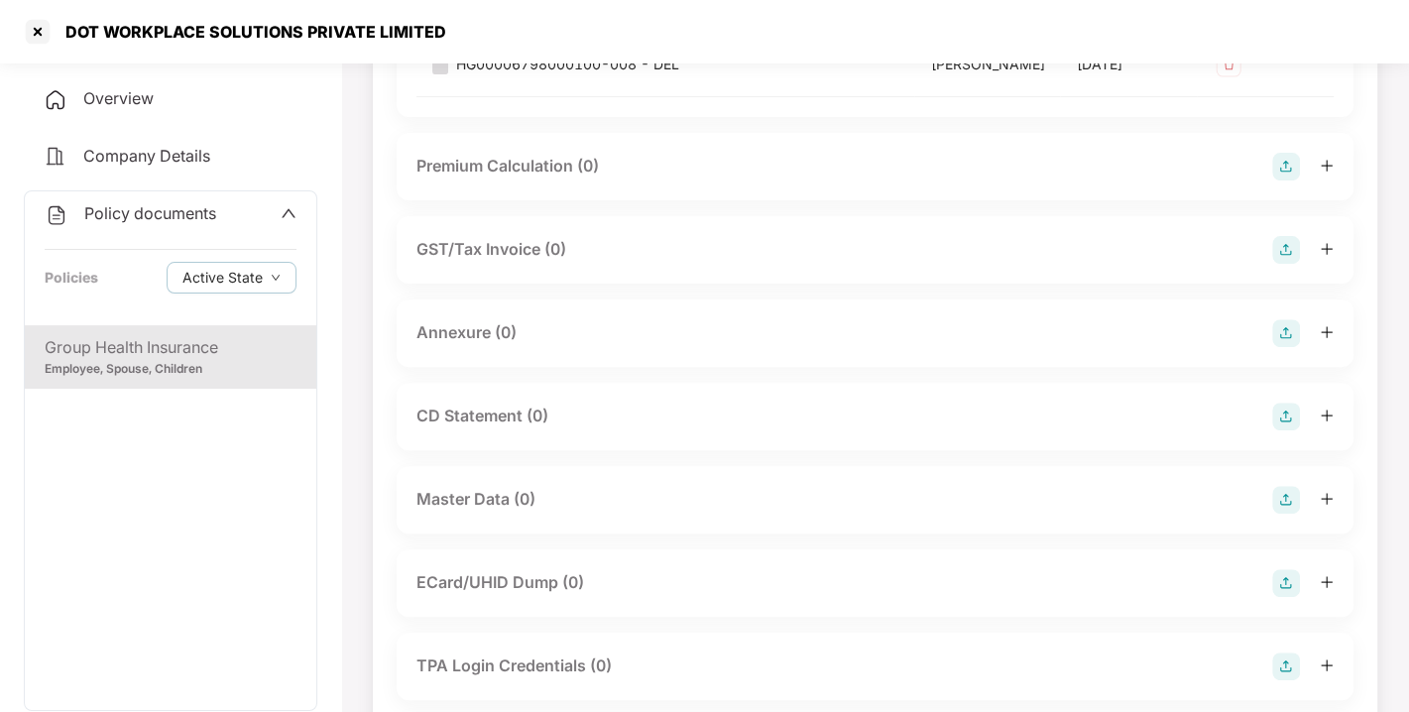
scroll to position [383, 0]
click at [1287, 345] on img at bounding box center [1286, 331] width 28 height 28
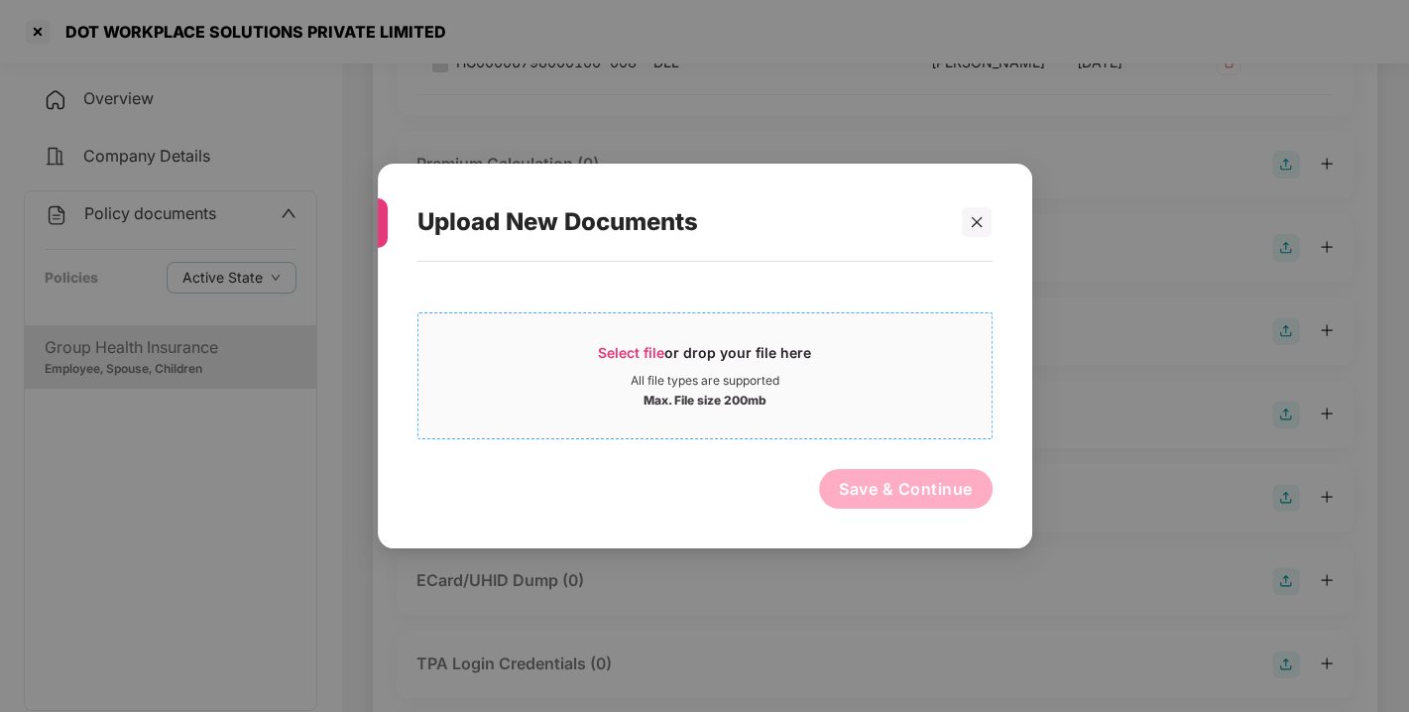
click at [634, 352] on span "Select file" at bounding box center [631, 352] width 66 height 17
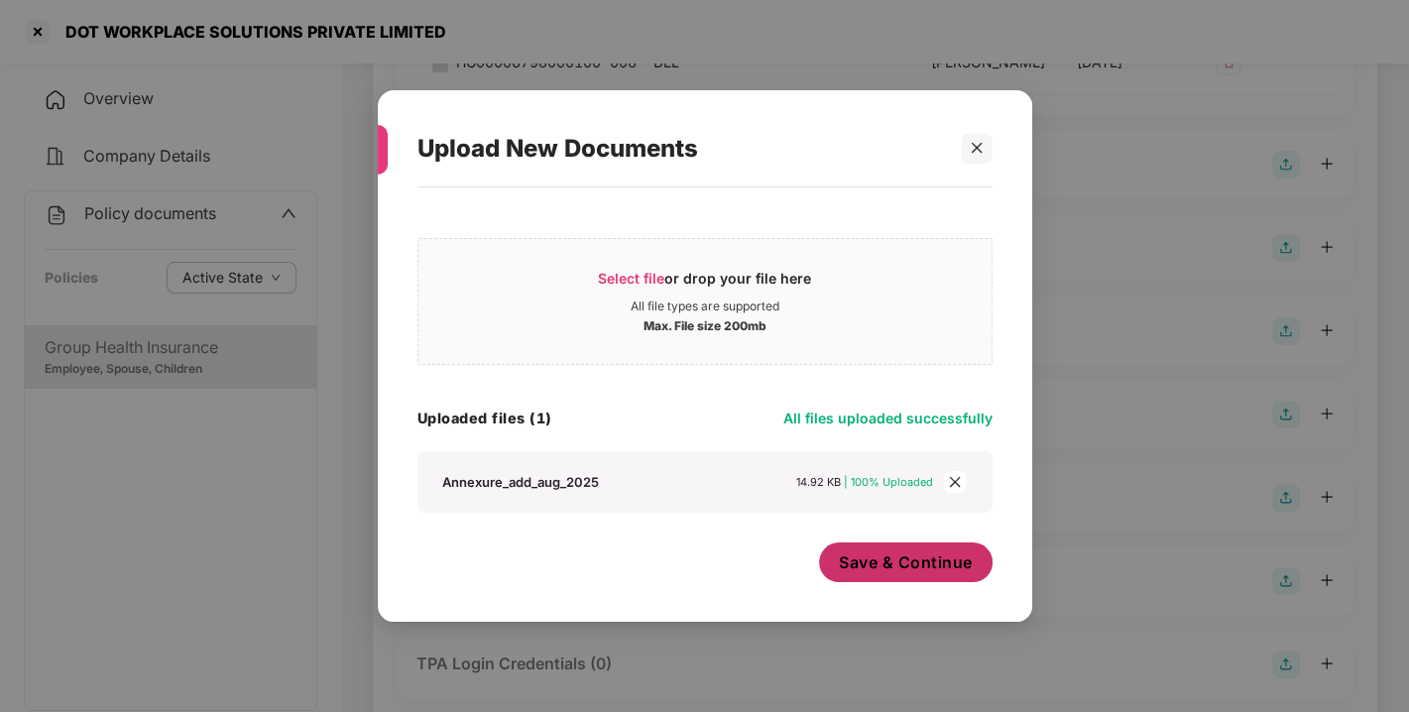
click at [937, 569] on span "Save & Continue" at bounding box center [906, 562] width 134 height 22
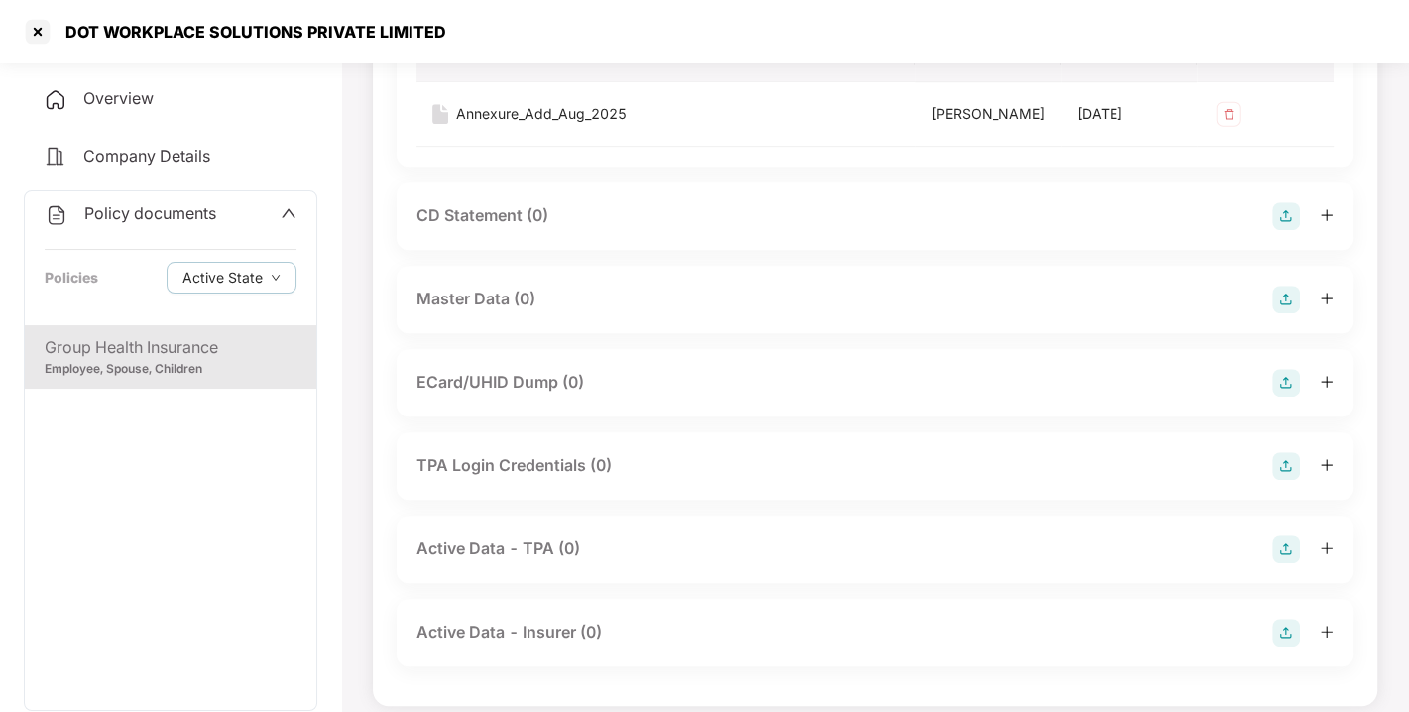
scroll to position [726, 0]
click at [1283, 311] on img at bounding box center [1286, 298] width 28 height 28
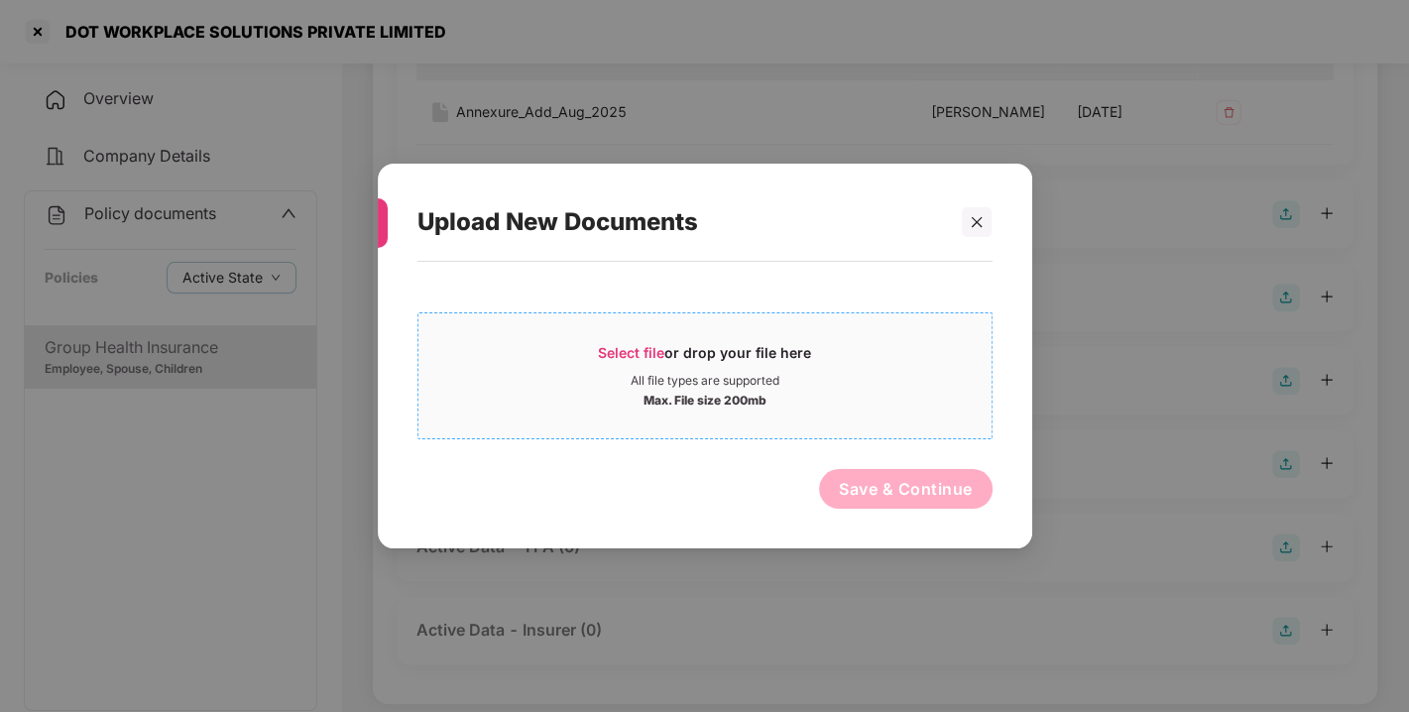
click at [636, 347] on span "Select file" at bounding box center [631, 352] width 66 height 17
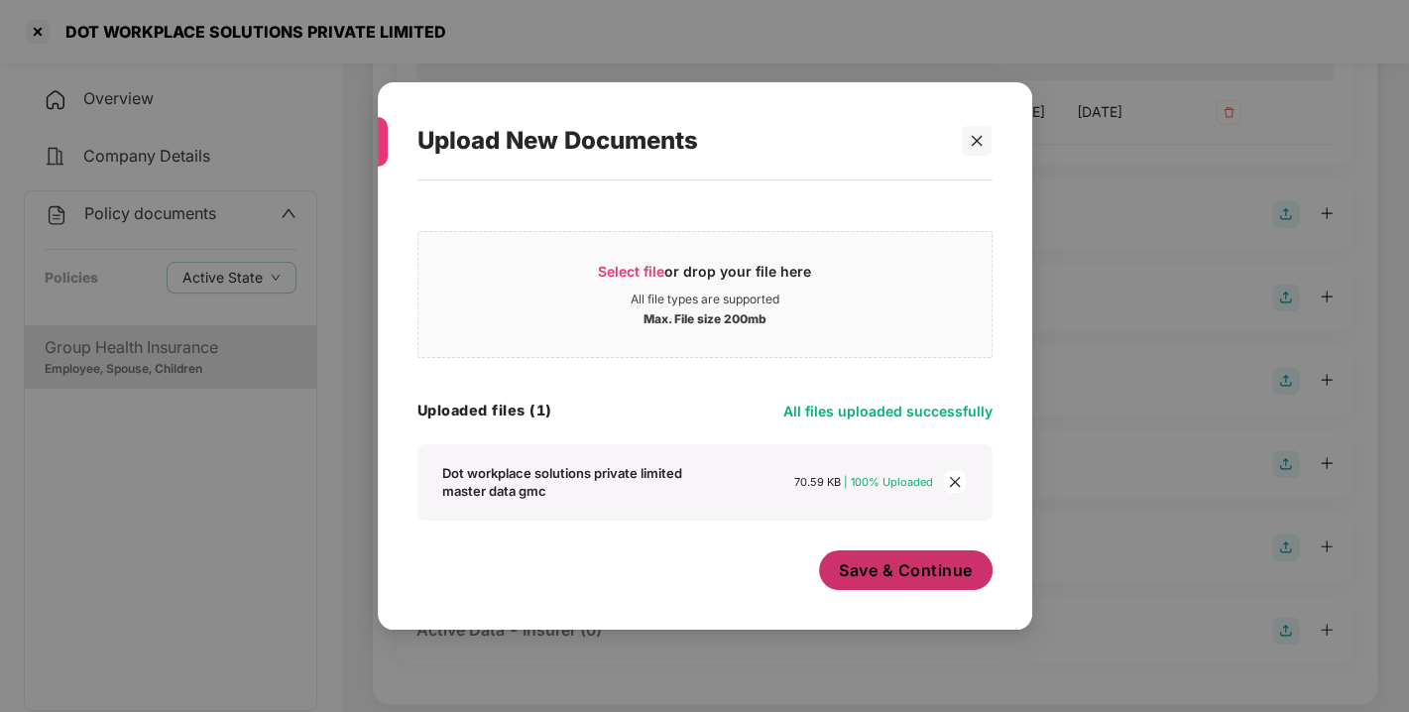
click at [929, 567] on span "Save & Continue" at bounding box center [906, 570] width 134 height 22
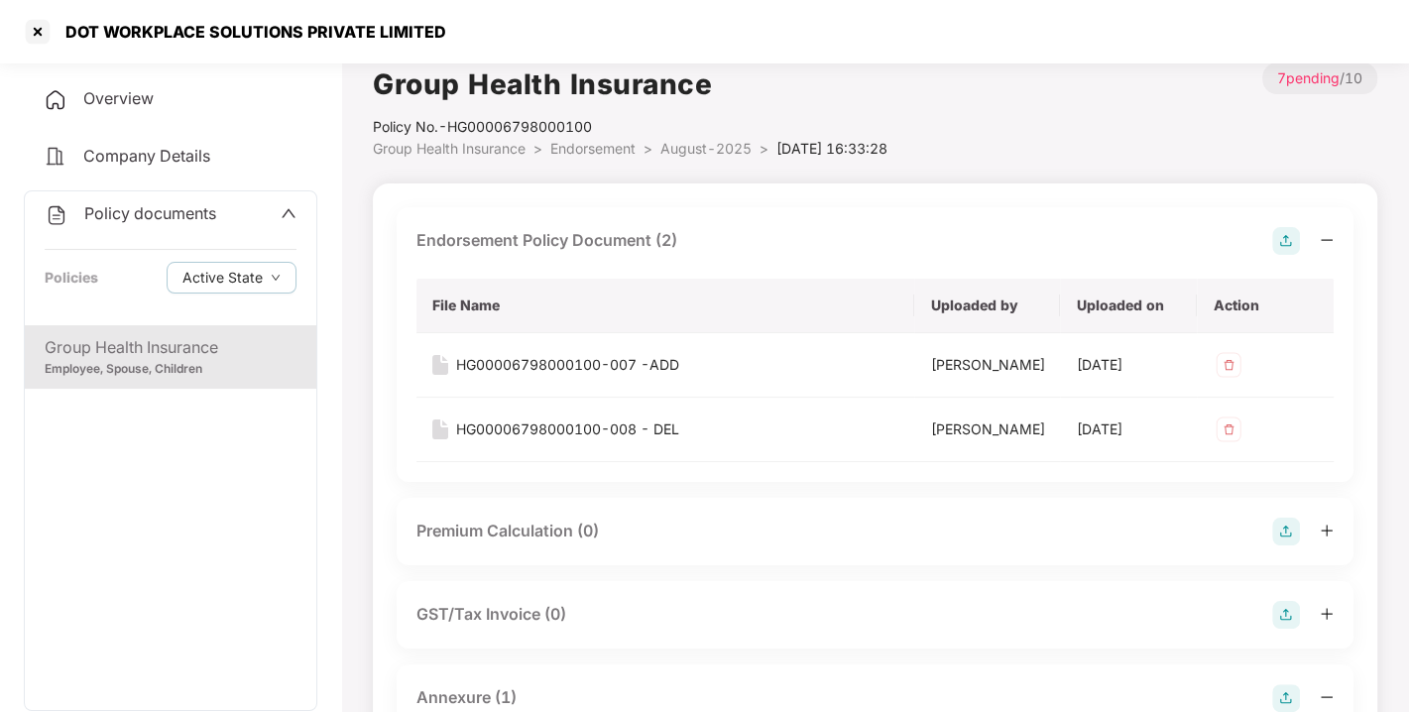
scroll to position [0, 0]
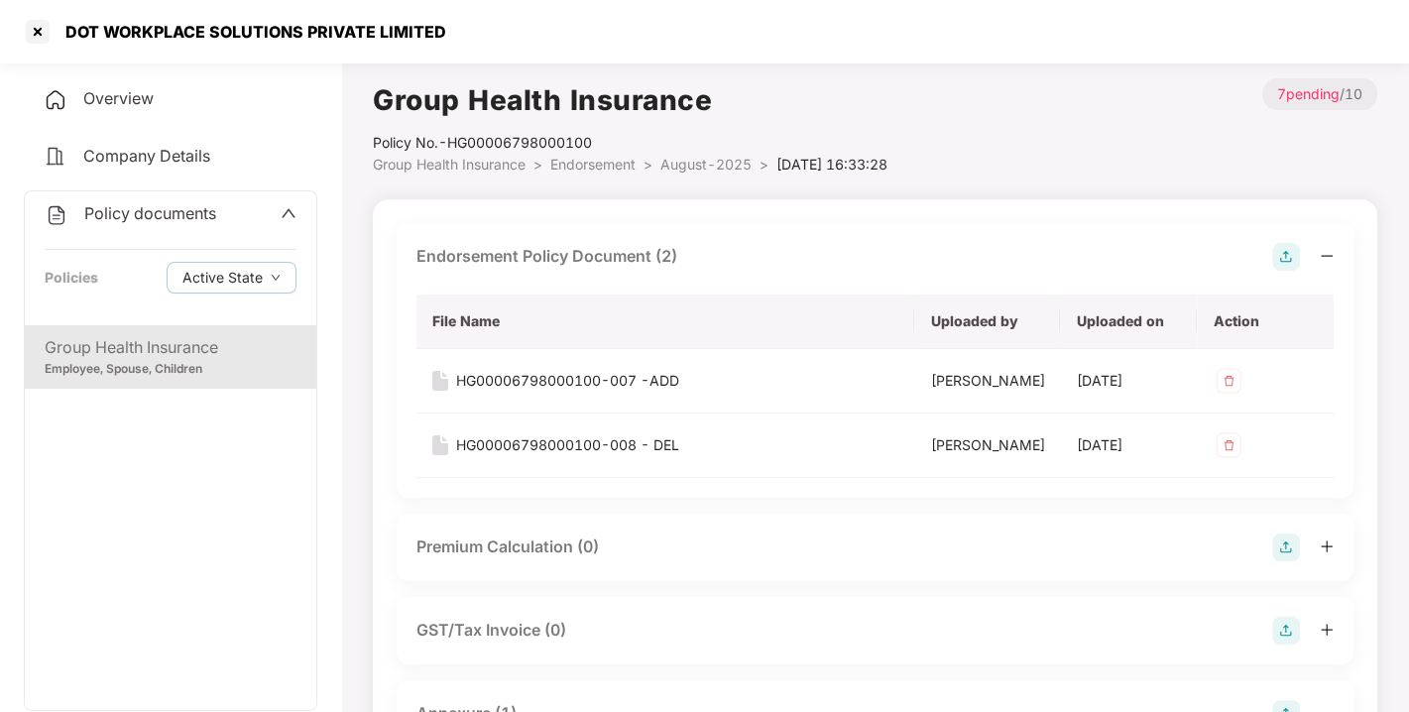
click at [592, 167] on span "Endorsement" at bounding box center [592, 164] width 85 height 17
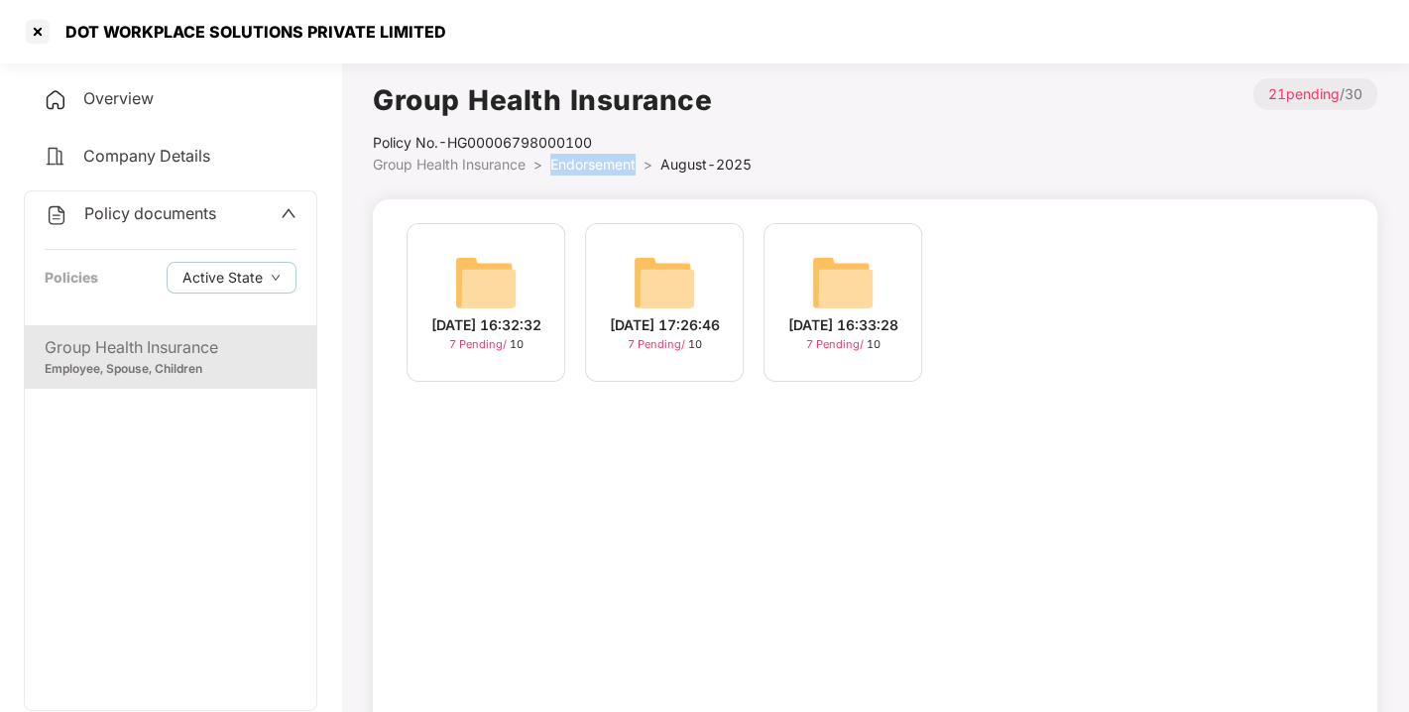
click at [592, 167] on span "Endorsement" at bounding box center [592, 164] width 85 height 17
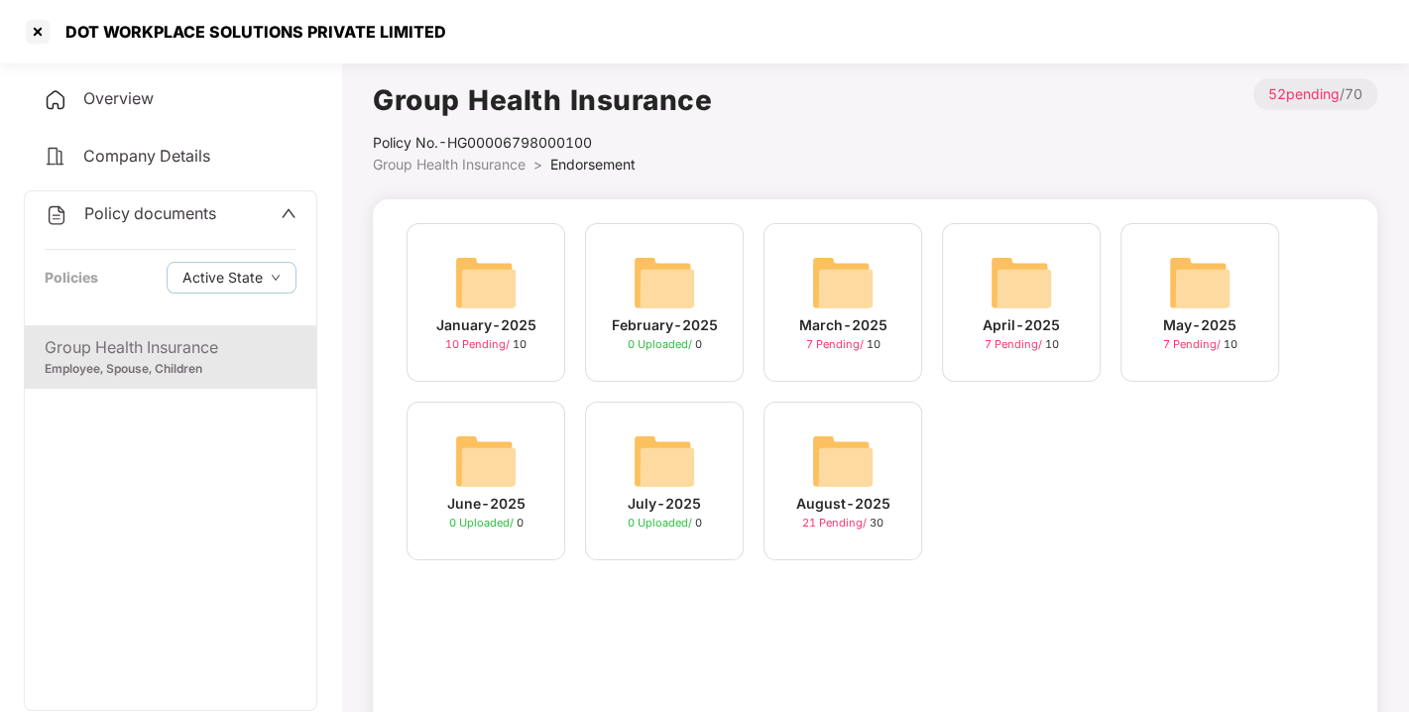
click at [161, 218] on span "Policy documents" at bounding box center [150, 213] width 132 height 20
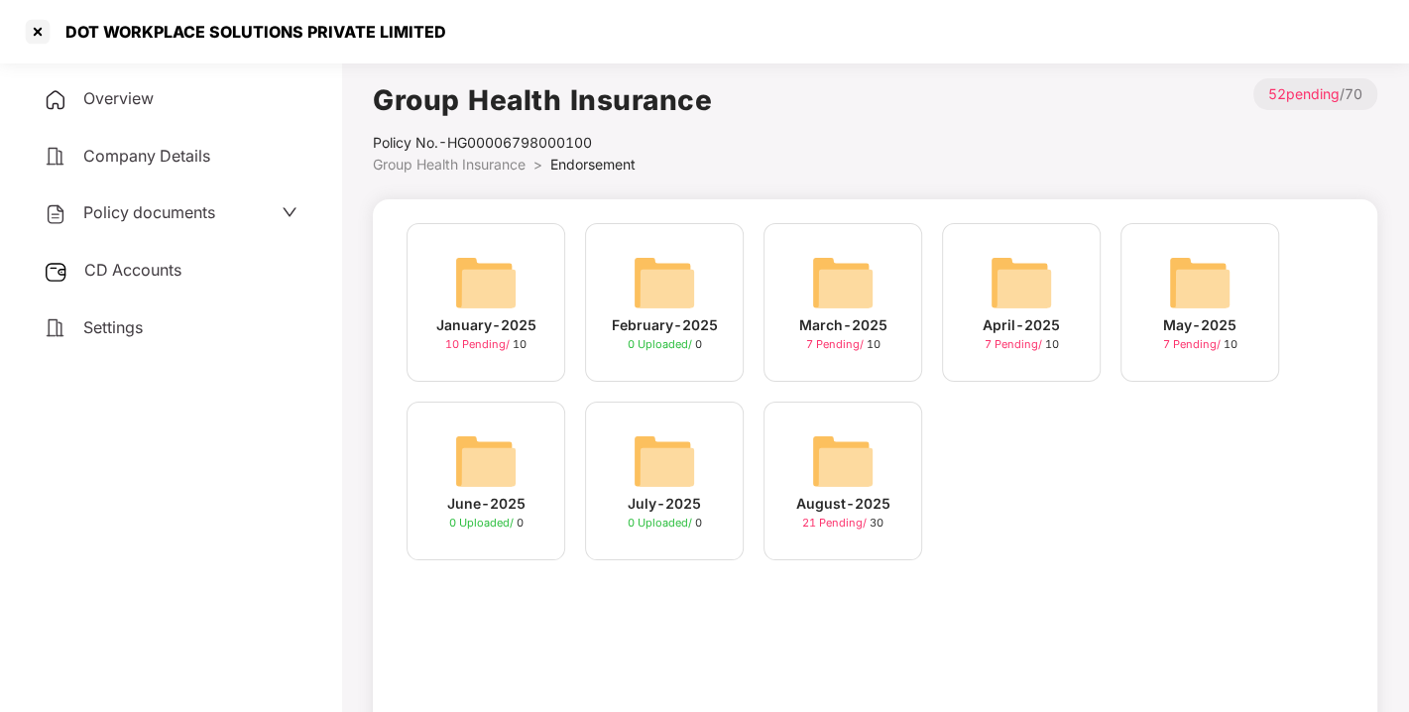
click at [159, 266] on span "CD Accounts" at bounding box center [132, 270] width 97 height 20
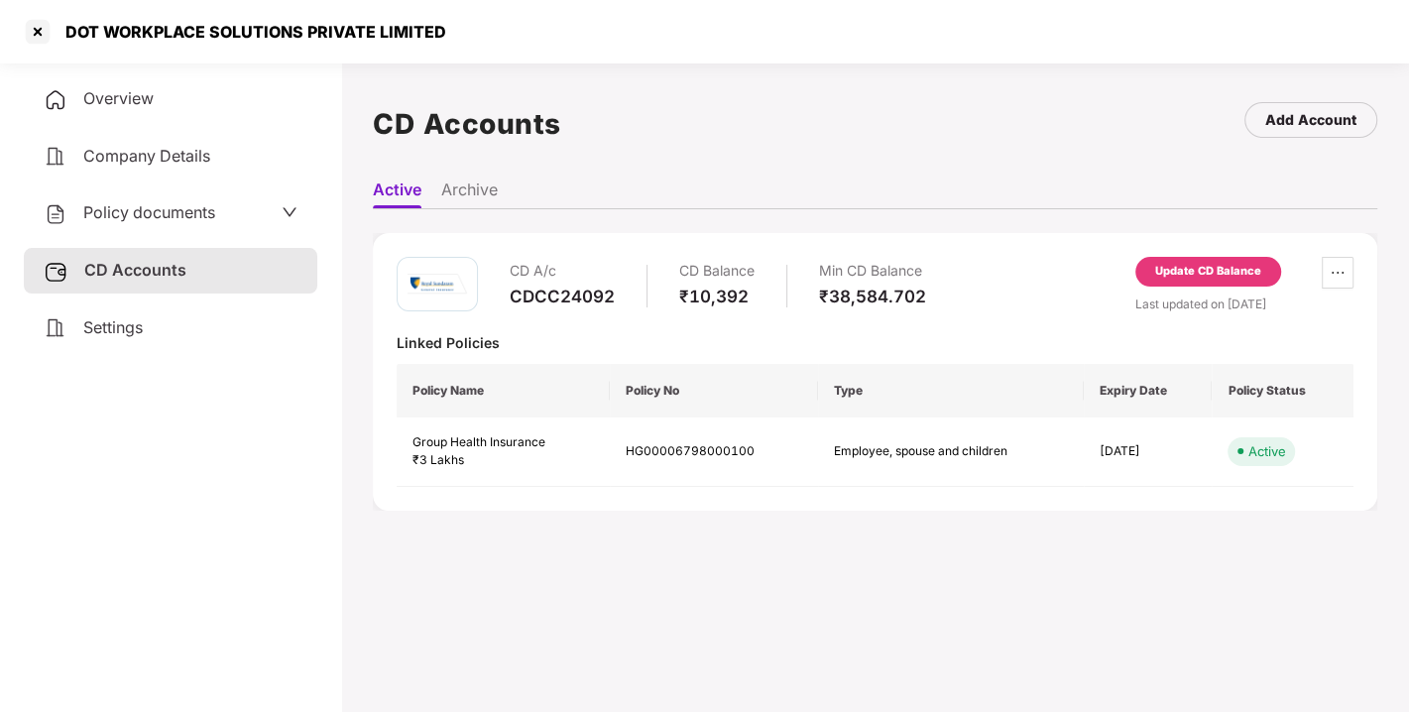
click at [1189, 272] on div "Update CD Balance" at bounding box center [1208, 272] width 106 height 18
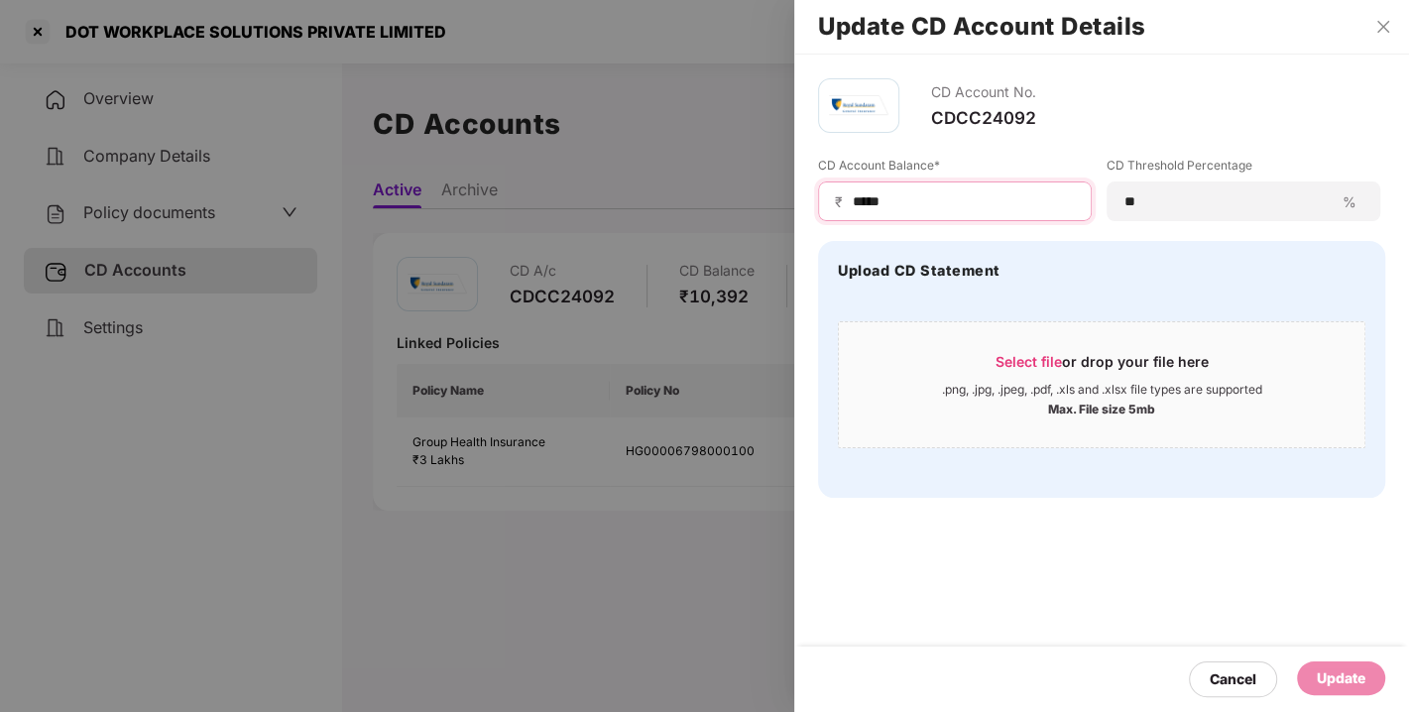
drag, startPoint x: 933, startPoint y: 200, endPoint x: 688, endPoint y: 220, distance: 245.7
click at [688, 220] on div "Update CD Account Details CD Account No. CDCC24092 CD Account Balance* ₹ ***** …" at bounding box center [704, 356] width 1409 height 712
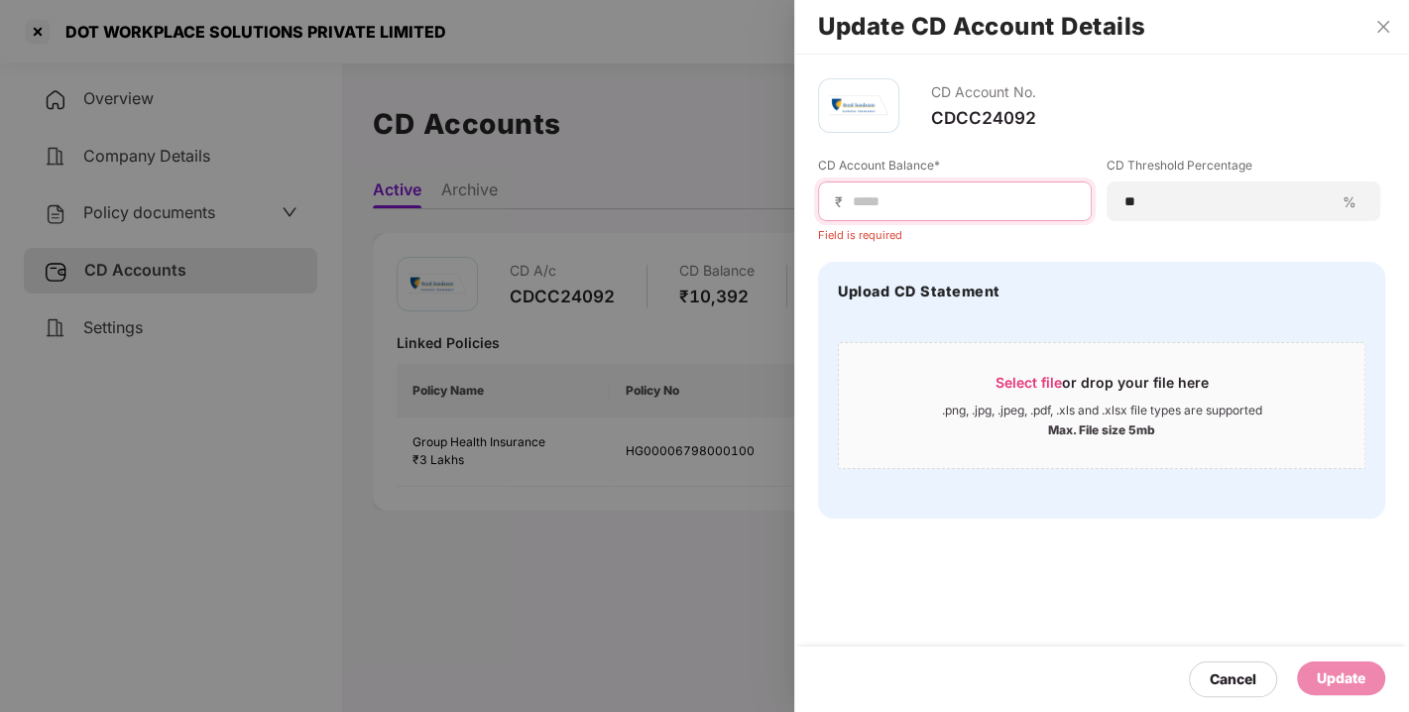
type input "*"
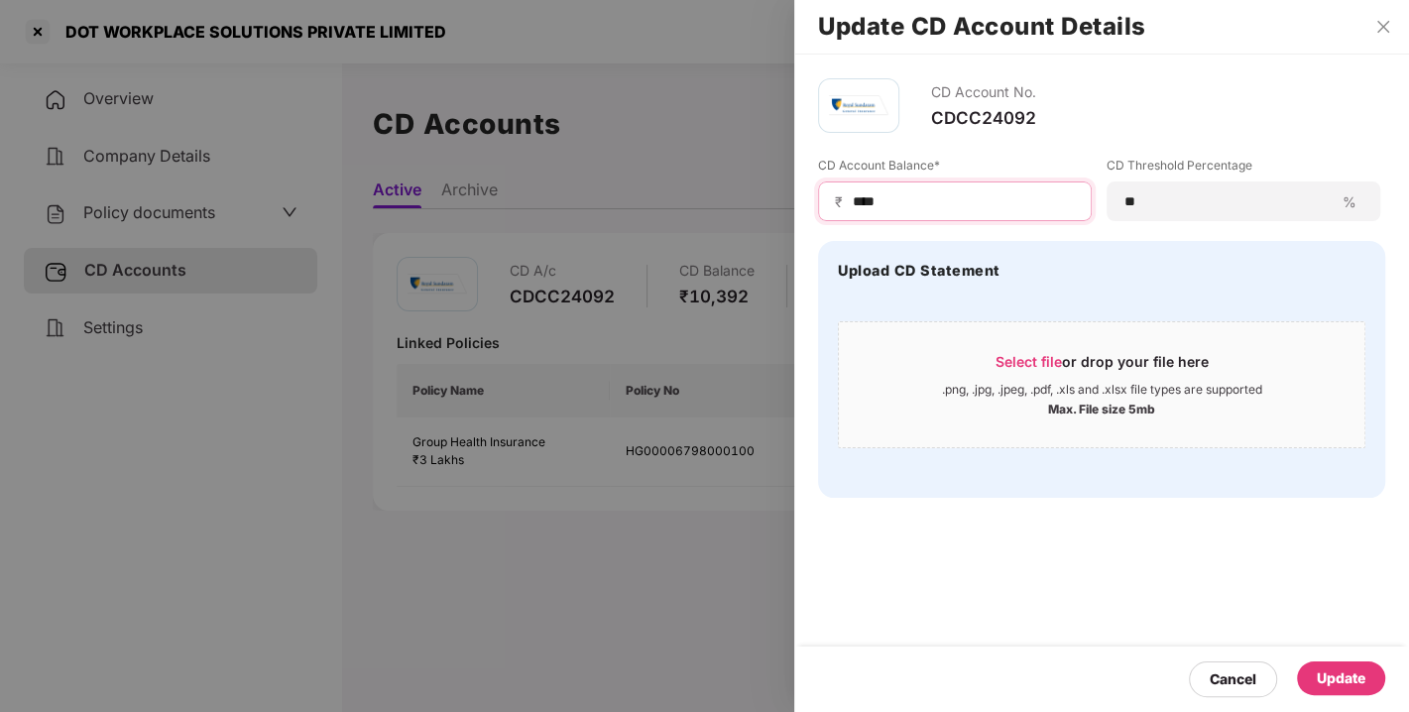
type input "****"
click at [1342, 678] on div "Update" at bounding box center [1341, 678] width 49 height 22
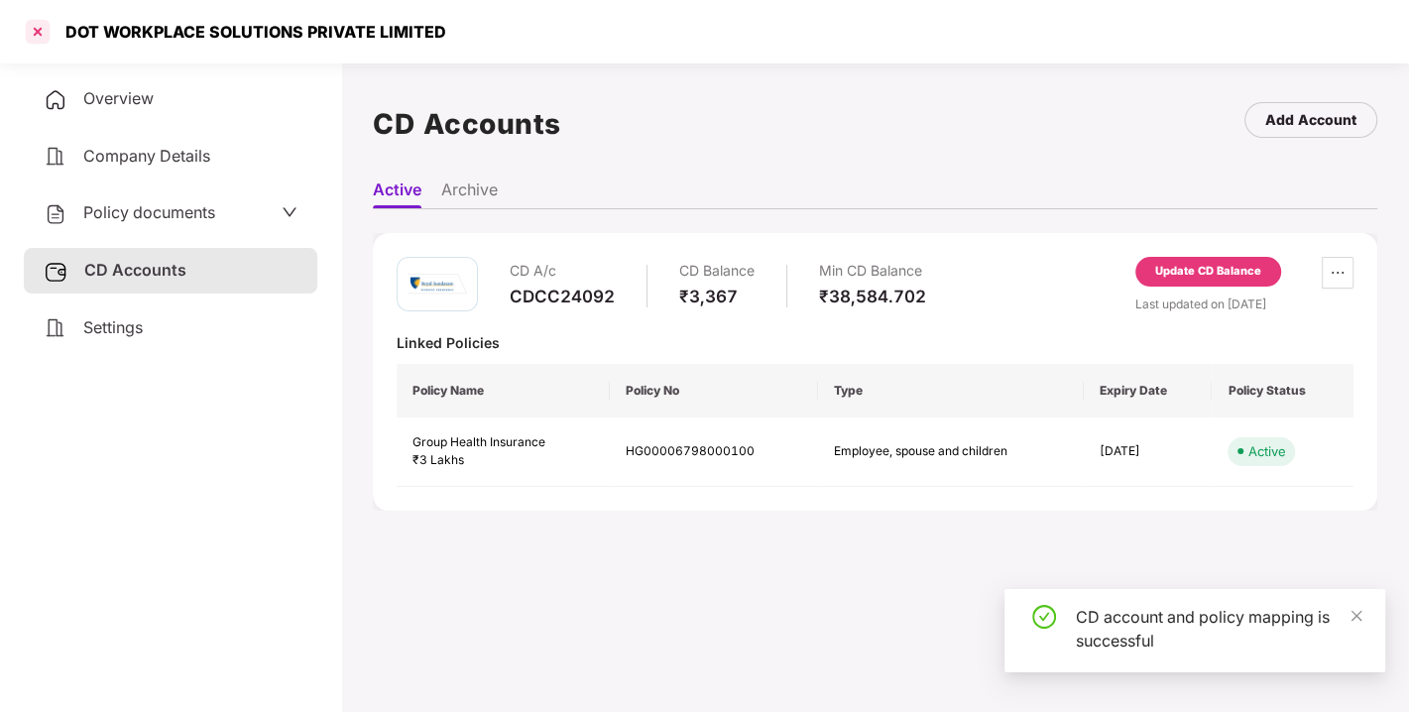
click at [41, 28] on div at bounding box center [38, 32] width 32 height 32
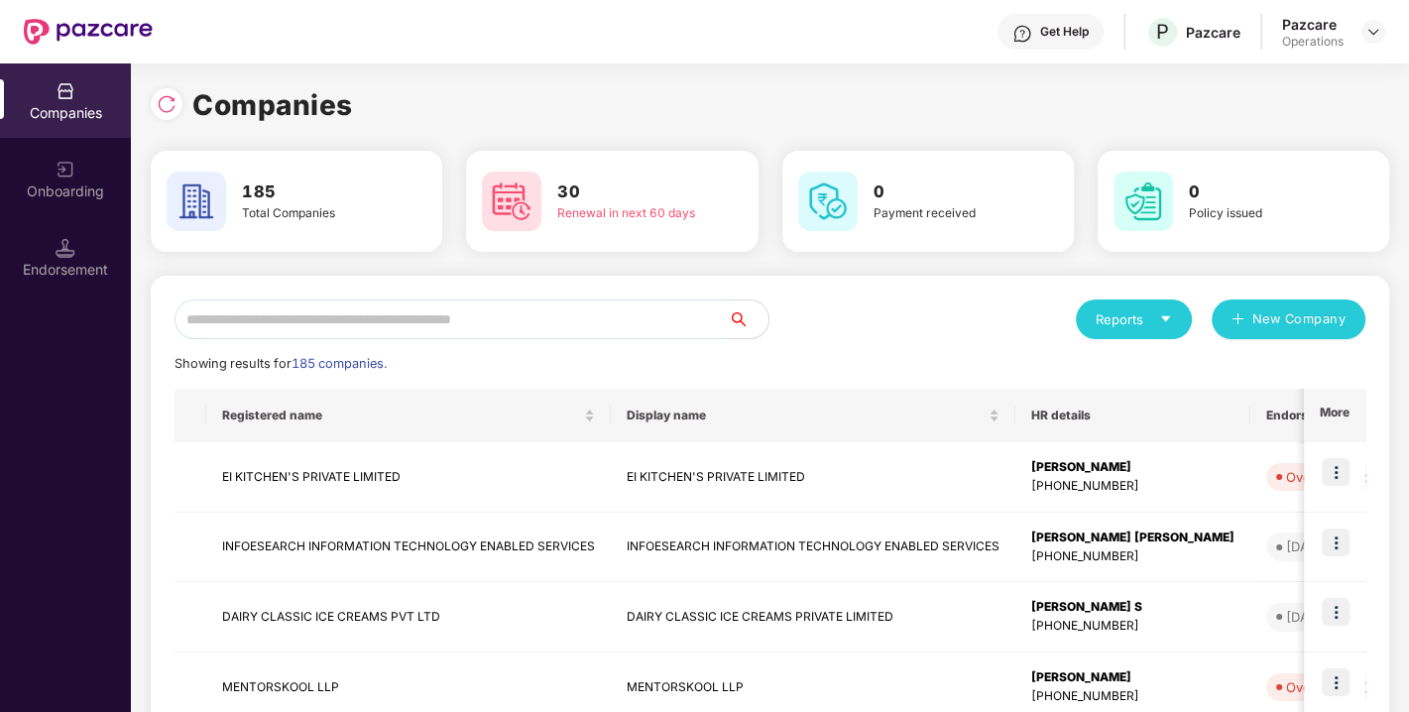
click at [427, 324] on input "text" at bounding box center [451, 319] width 554 height 40
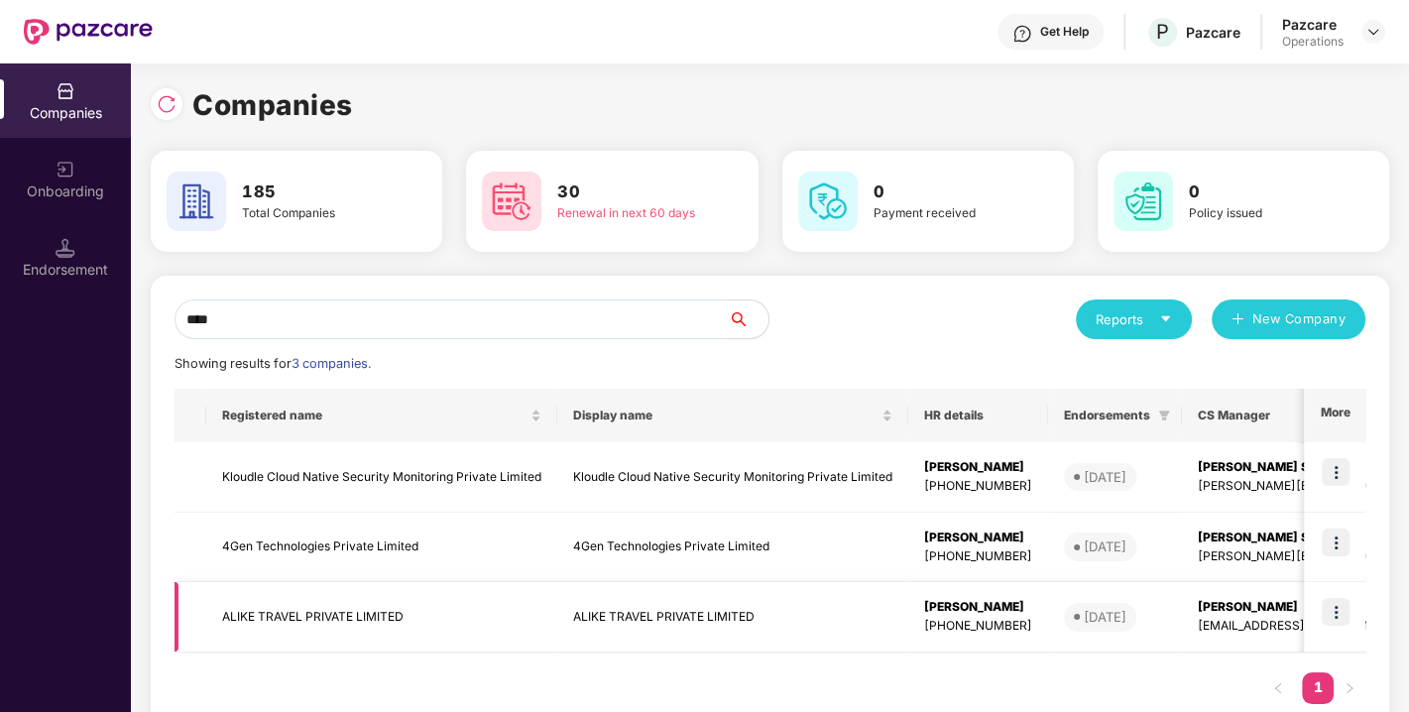
type input "****"
click at [288, 612] on td "ALIKE TRAVEL PRIVATE LIMITED" at bounding box center [381, 617] width 351 height 70
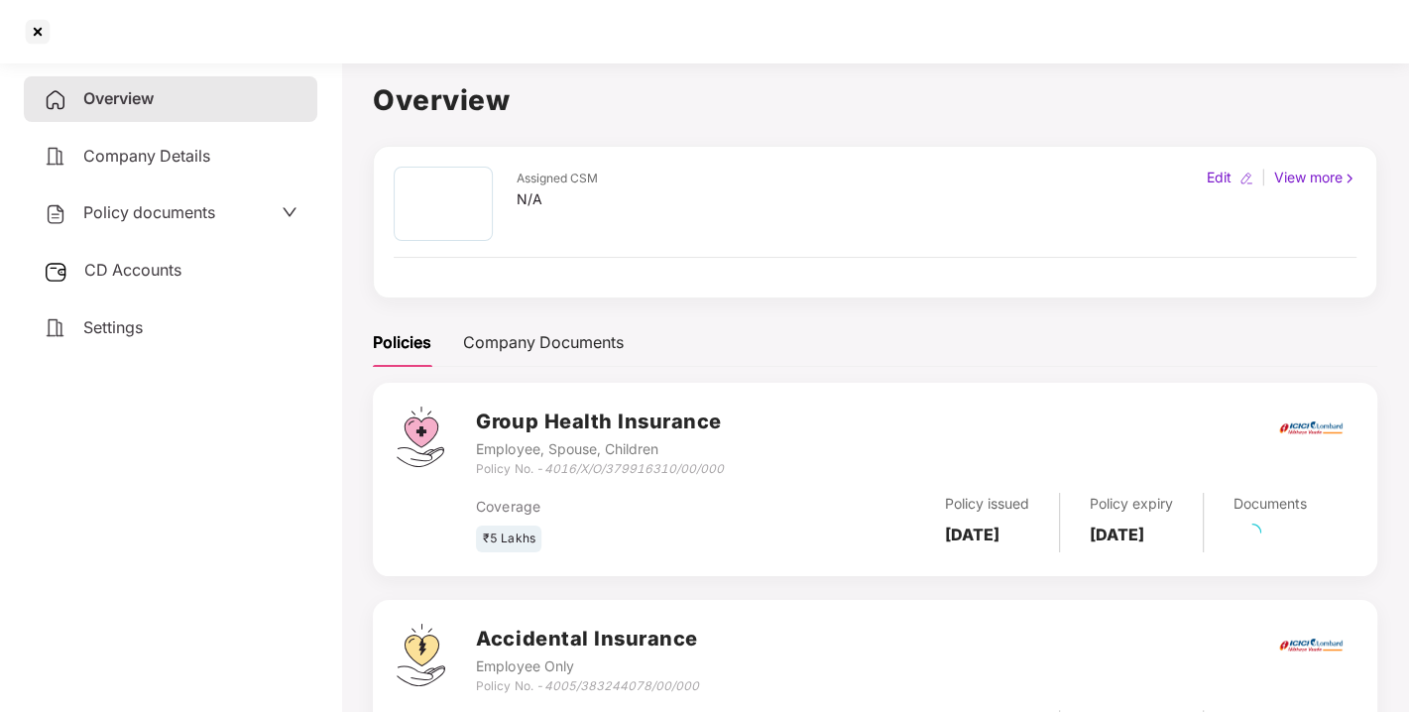
click at [180, 215] on span "Policy documents" at bounding box center [149, 212] width 132 height 20
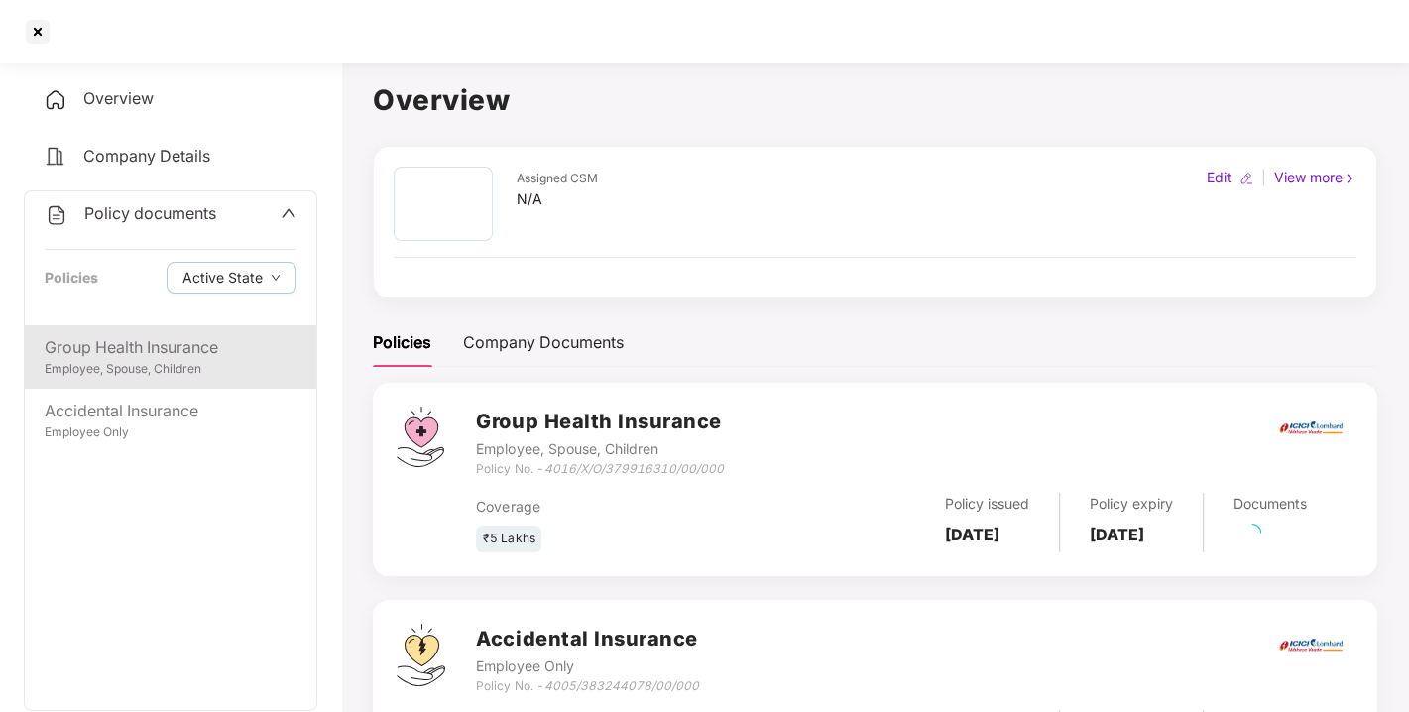
click at [156, 336] on div "Group Health Insurance" at bounding box center [171, 347] width 252 height 25
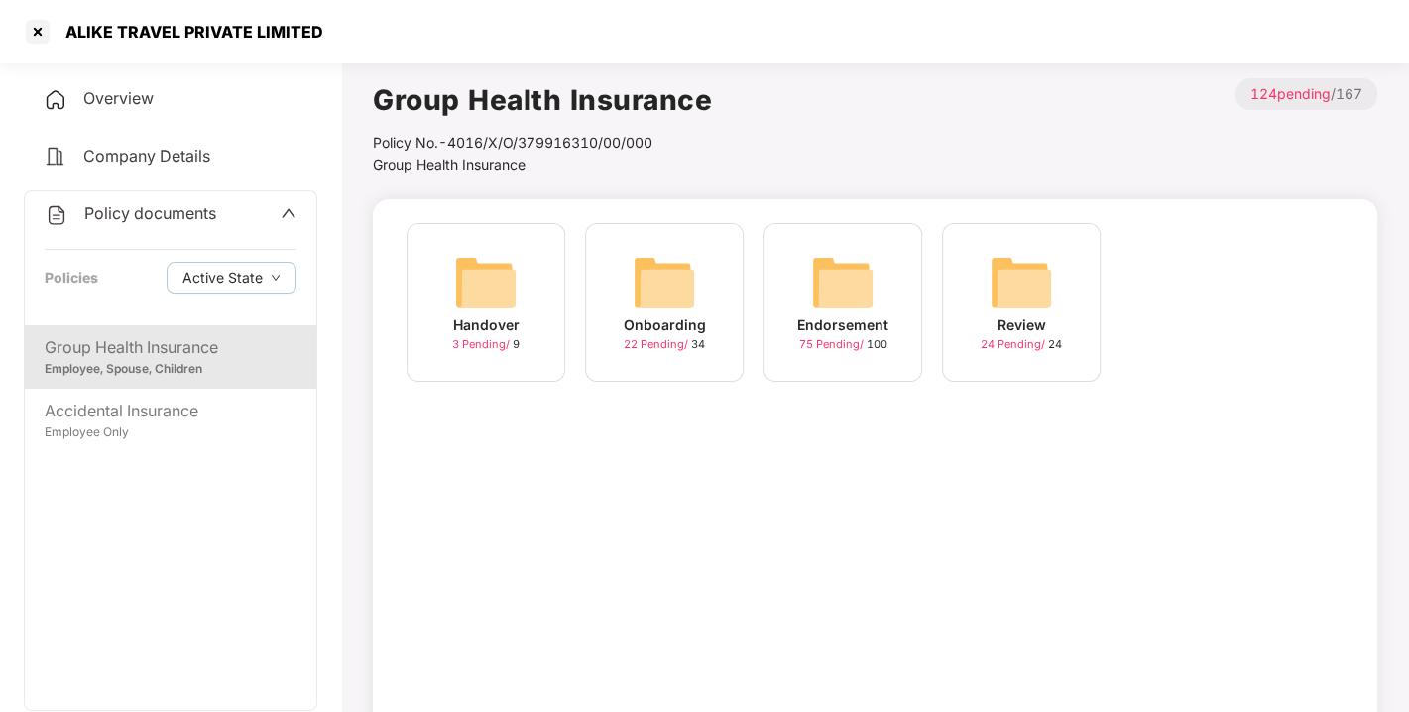
click at [839, 294] on img at bounding box center [842, 282] width 63 height 63
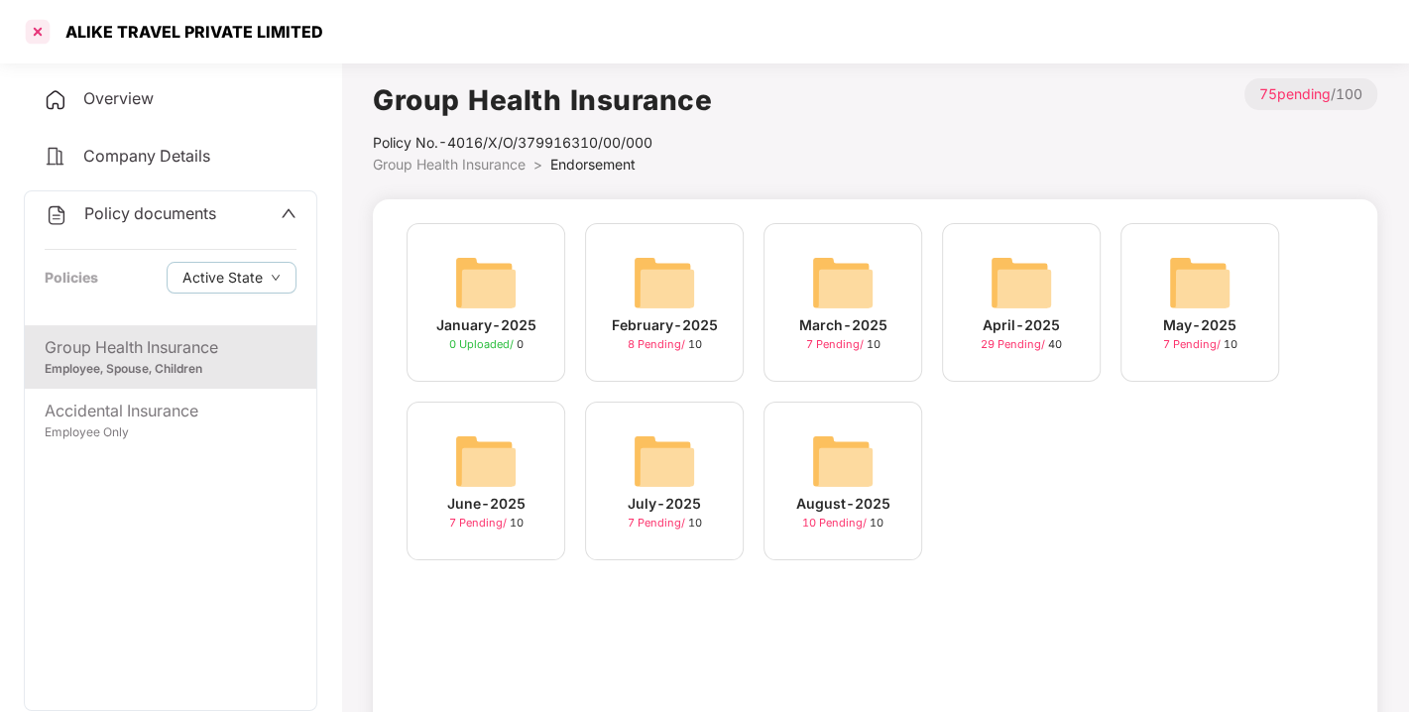
click at [31, 28] on div at bounding box center [38, 32] width 32 height 32
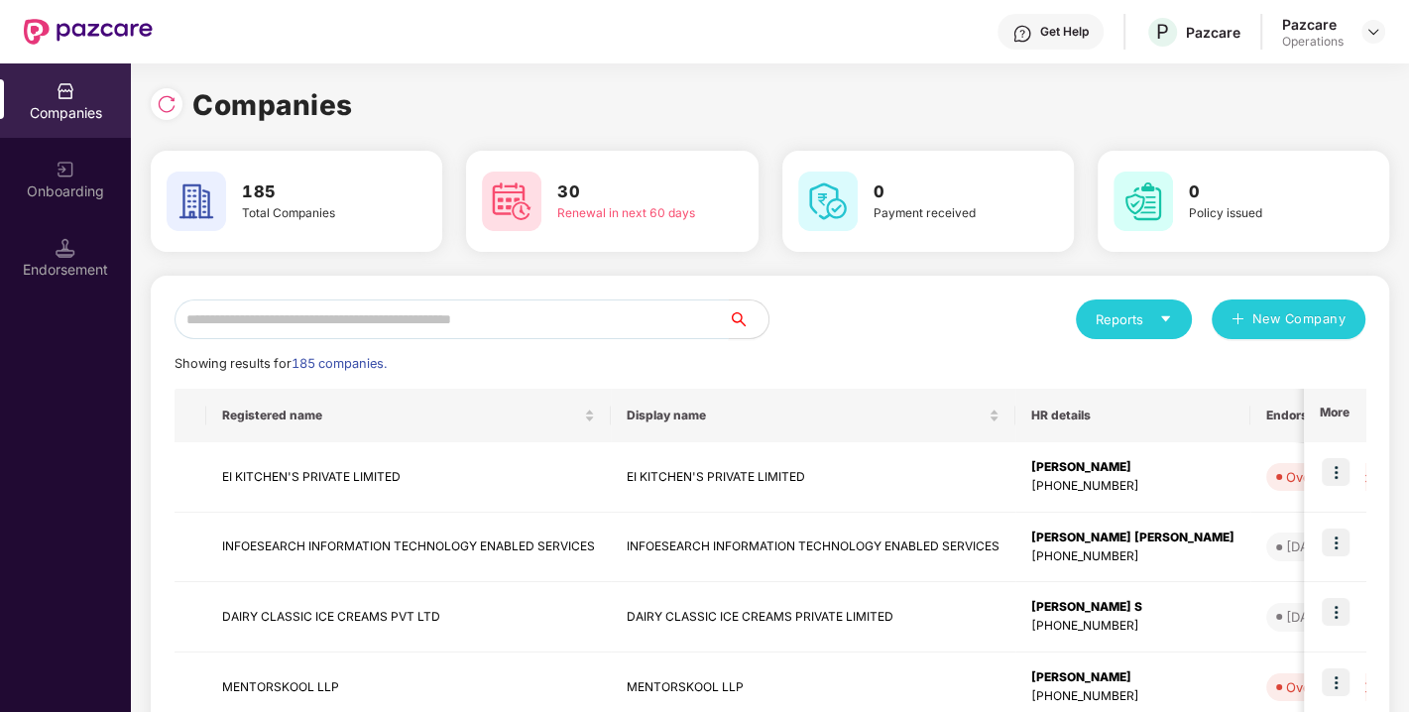
click at [424, 328] on input "text" at bounding box center [451, 319] width 554 height 40
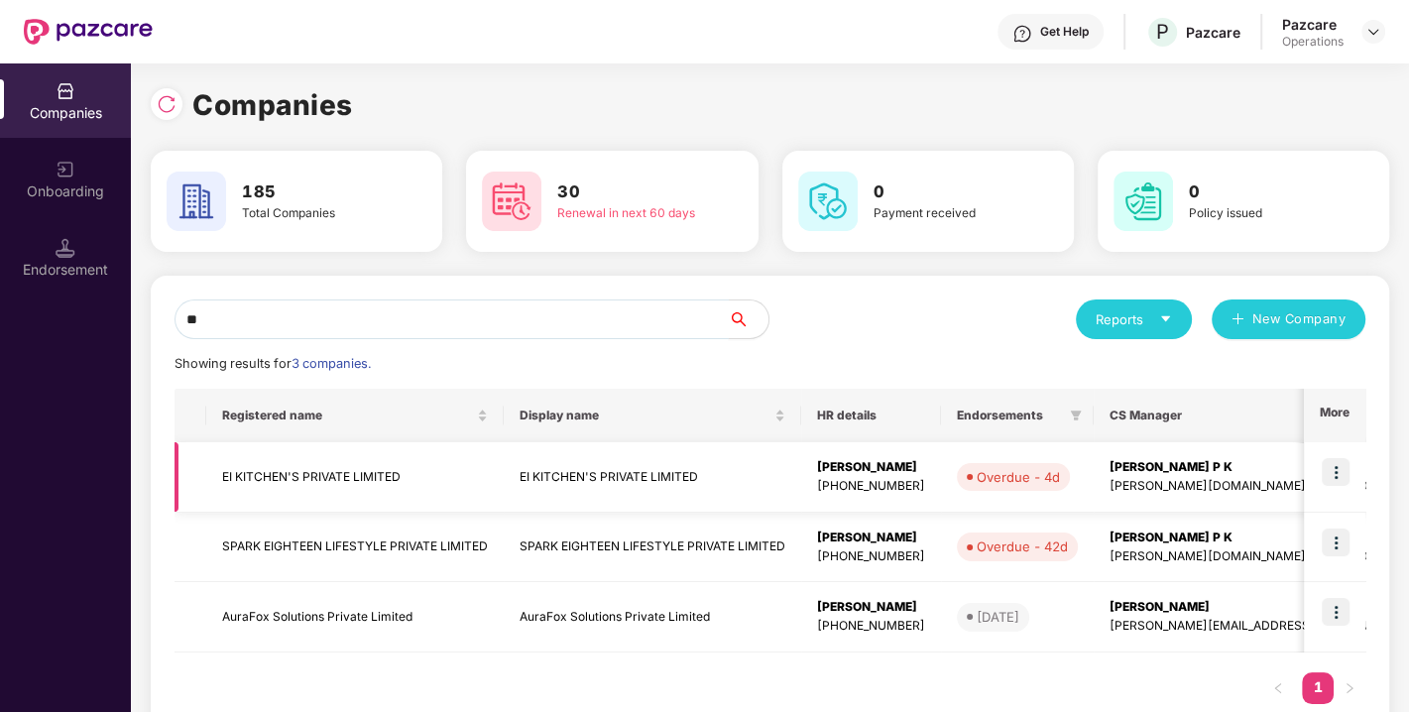
type input "**"
click at [286, 472] on td "EI KITCHEN'S PRIVATE LIMITED" at bounding box center [354, 477] width 297 height 70
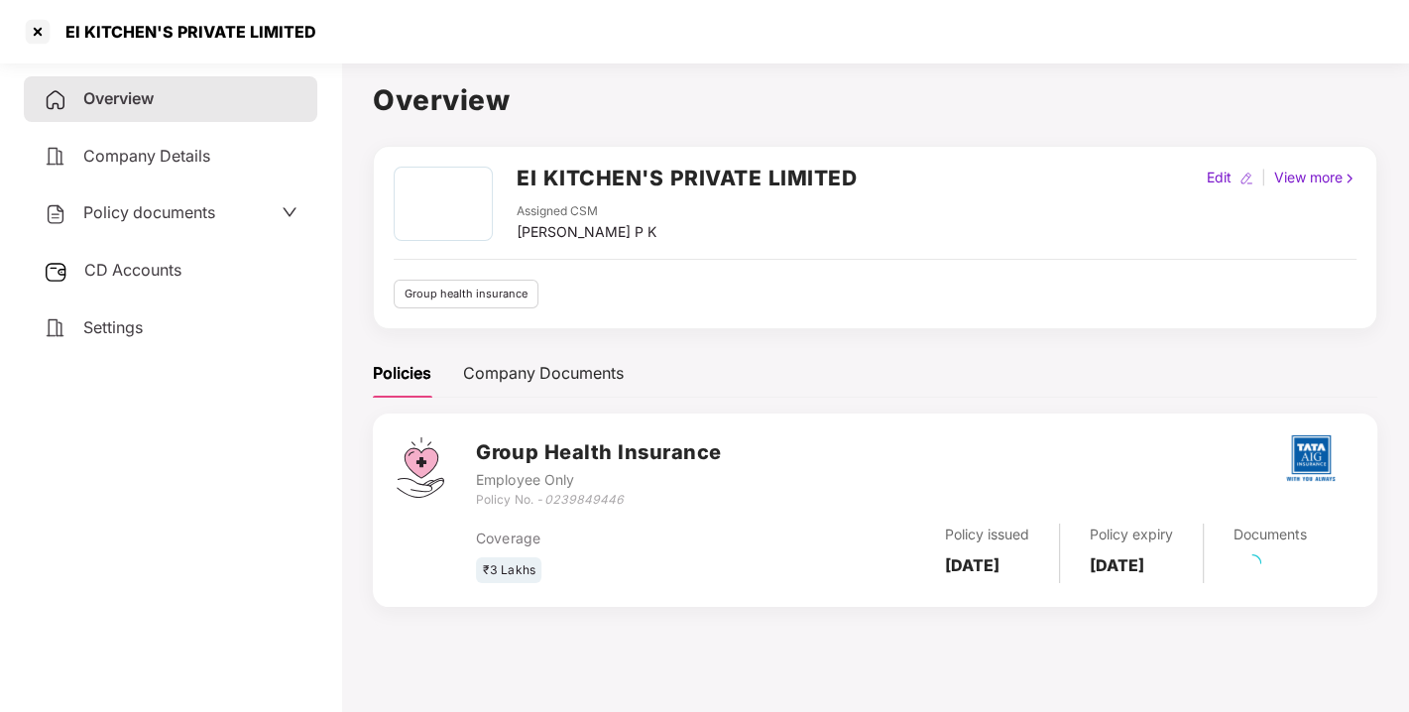
click at [135, 209] on span "Policy documents" at bounding box center [149, 212] width 132 height 20
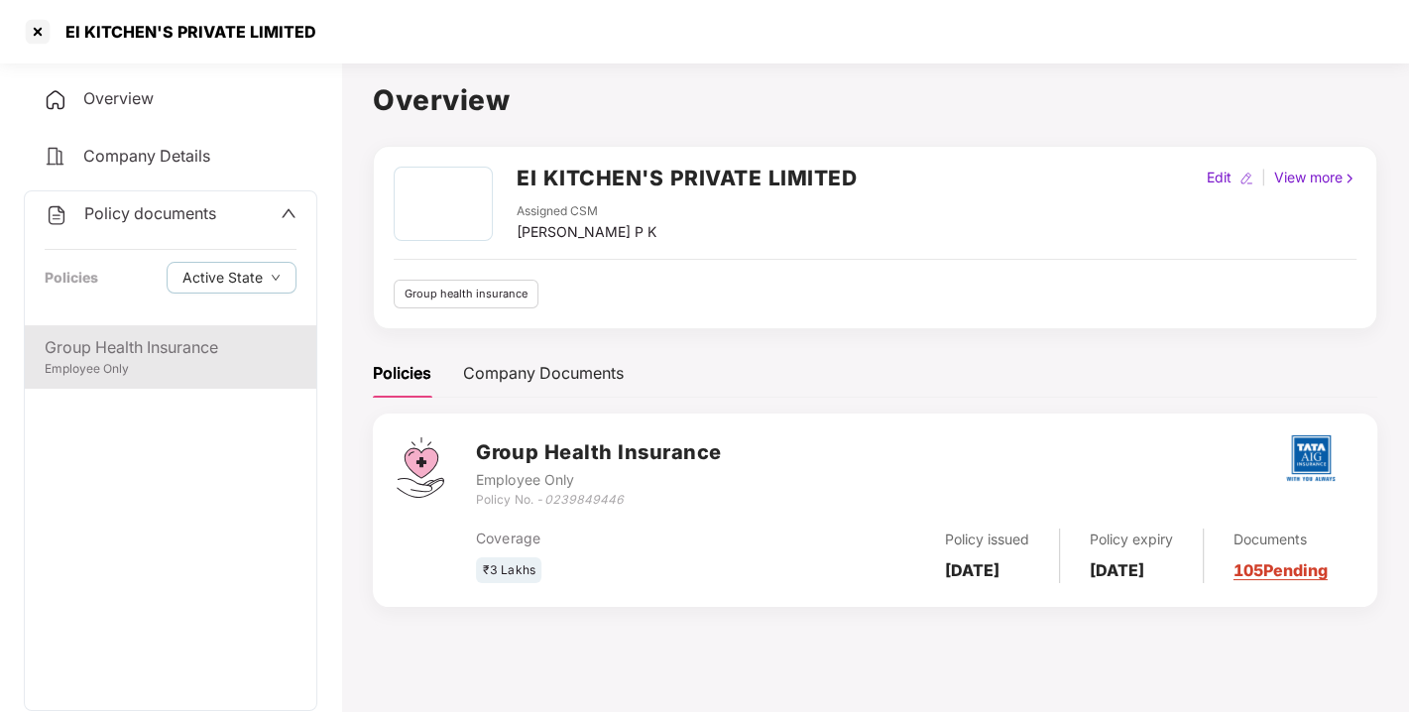
click at [152, 362] on div "Employee Only" at bounding box center [171, 369] width 252 height 19
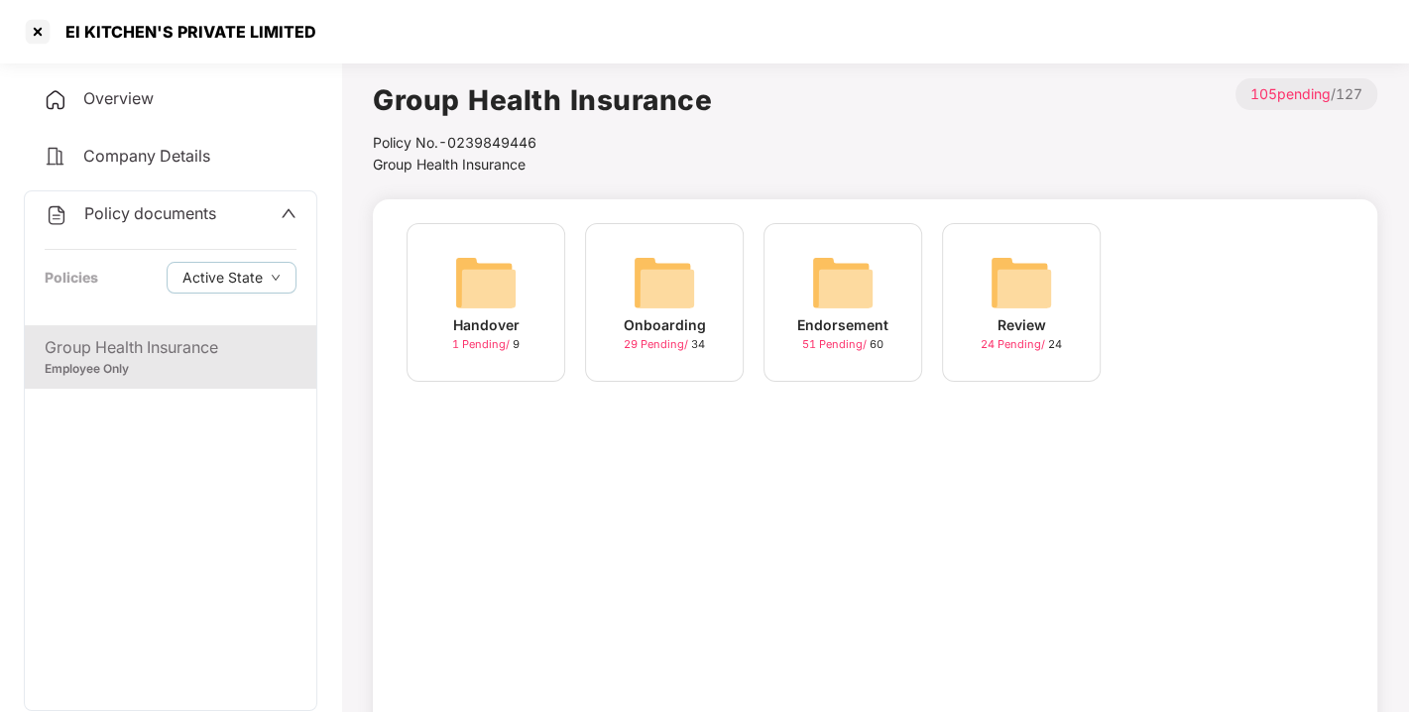
click at [841, 296] on img at bounding box center [842, 282] width 63 height 63
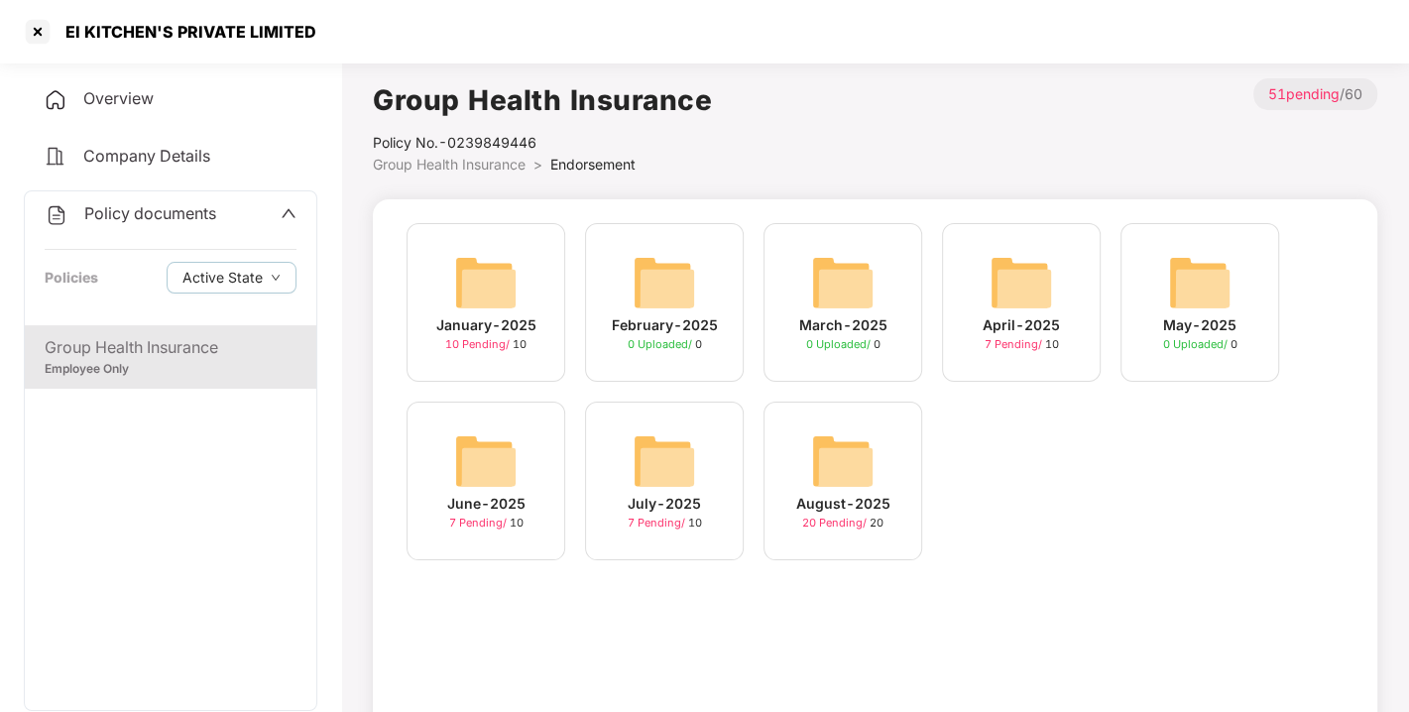
click at [847, 456] on img at bounding box center [842, 460] width 63 height 63
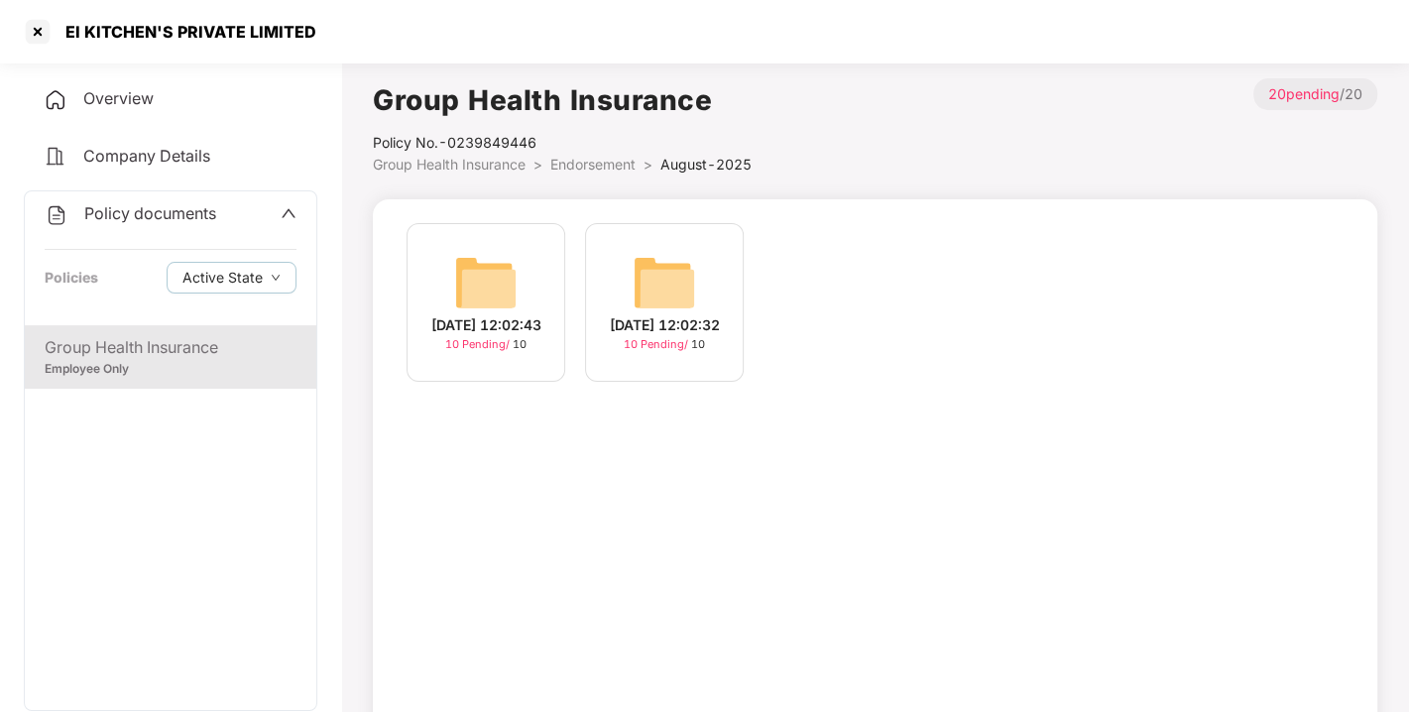
click at [647, 255] on img at bounding box center [664, 282] width 63 height 63
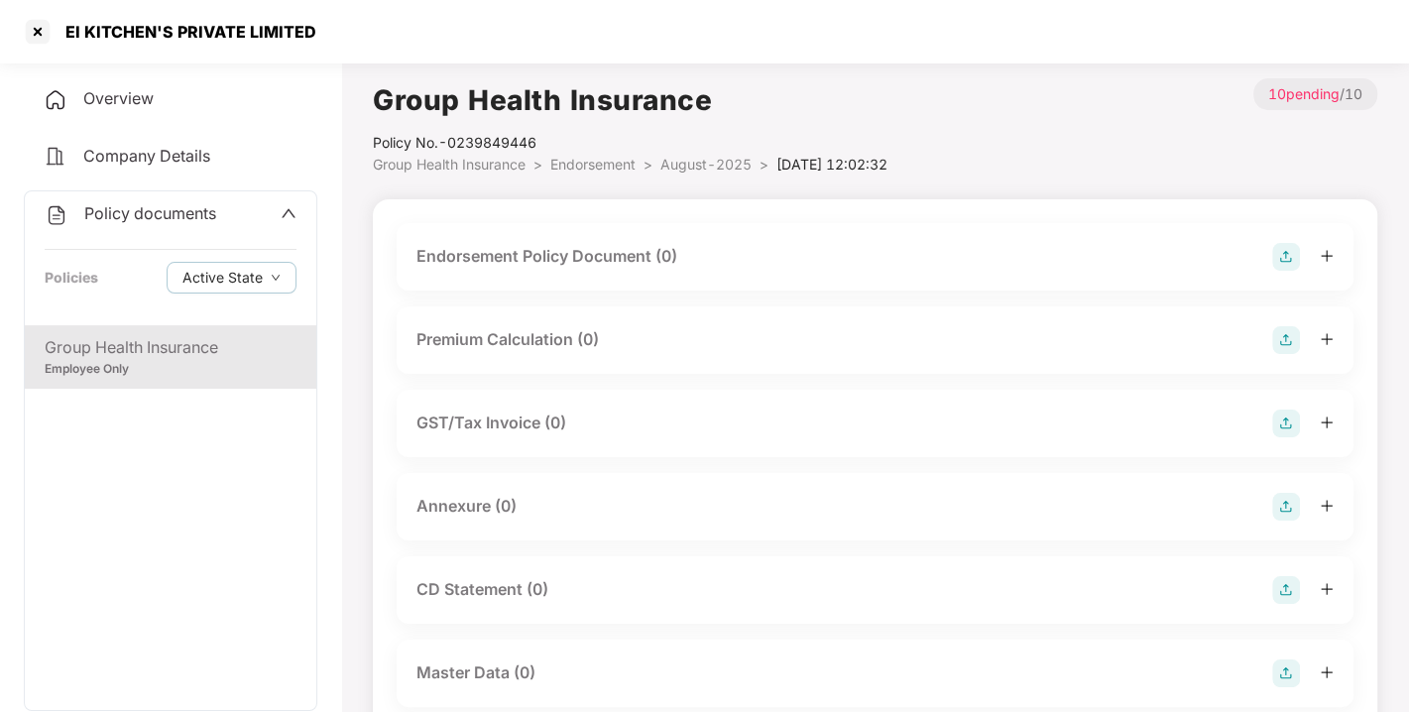
click at [1286, 253] on img at bounding box center [1286, 257] width 28 height 28
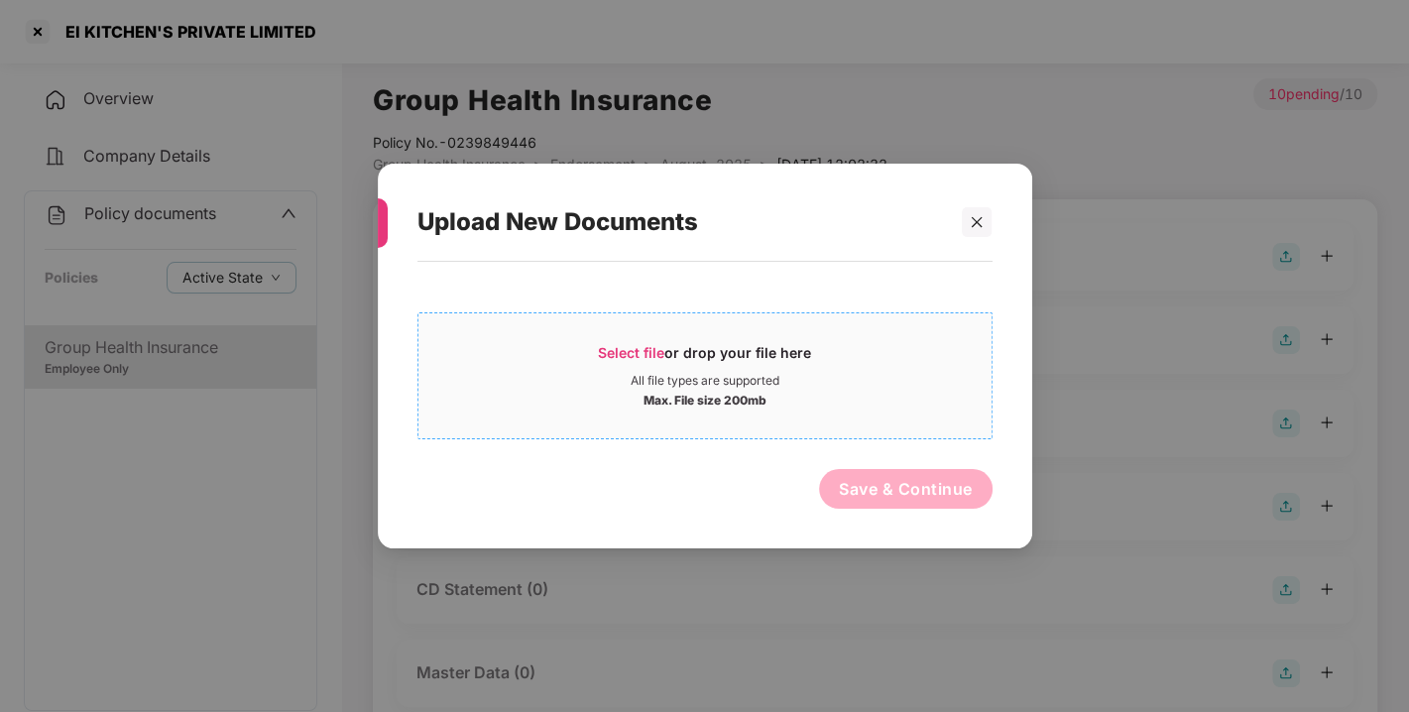
click at [633, 339] on span "Select file or drop your file here All file types are supported Max. File size …" at bounding box center [704, 375] width 573 height 95
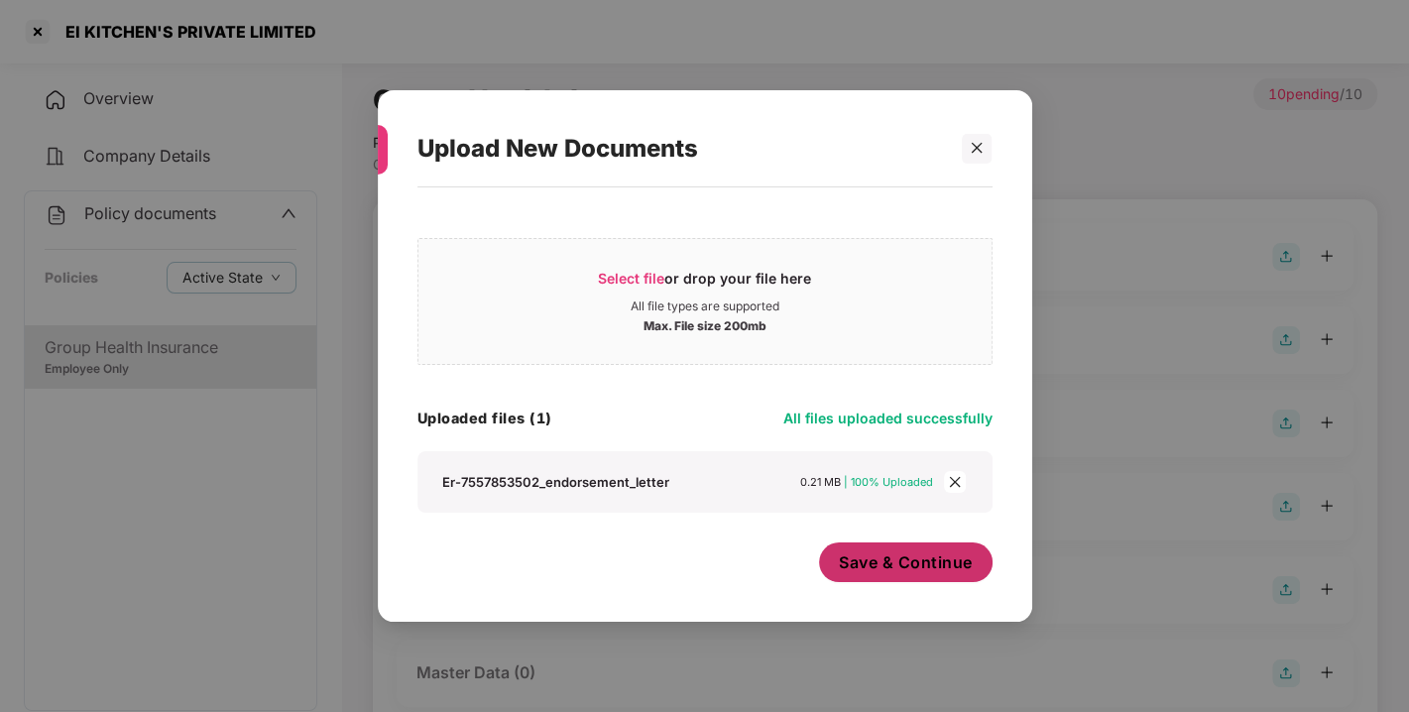
click at [905, 568] on span "Save & Continue" at bounding box center [906, 562] width 134 height 22
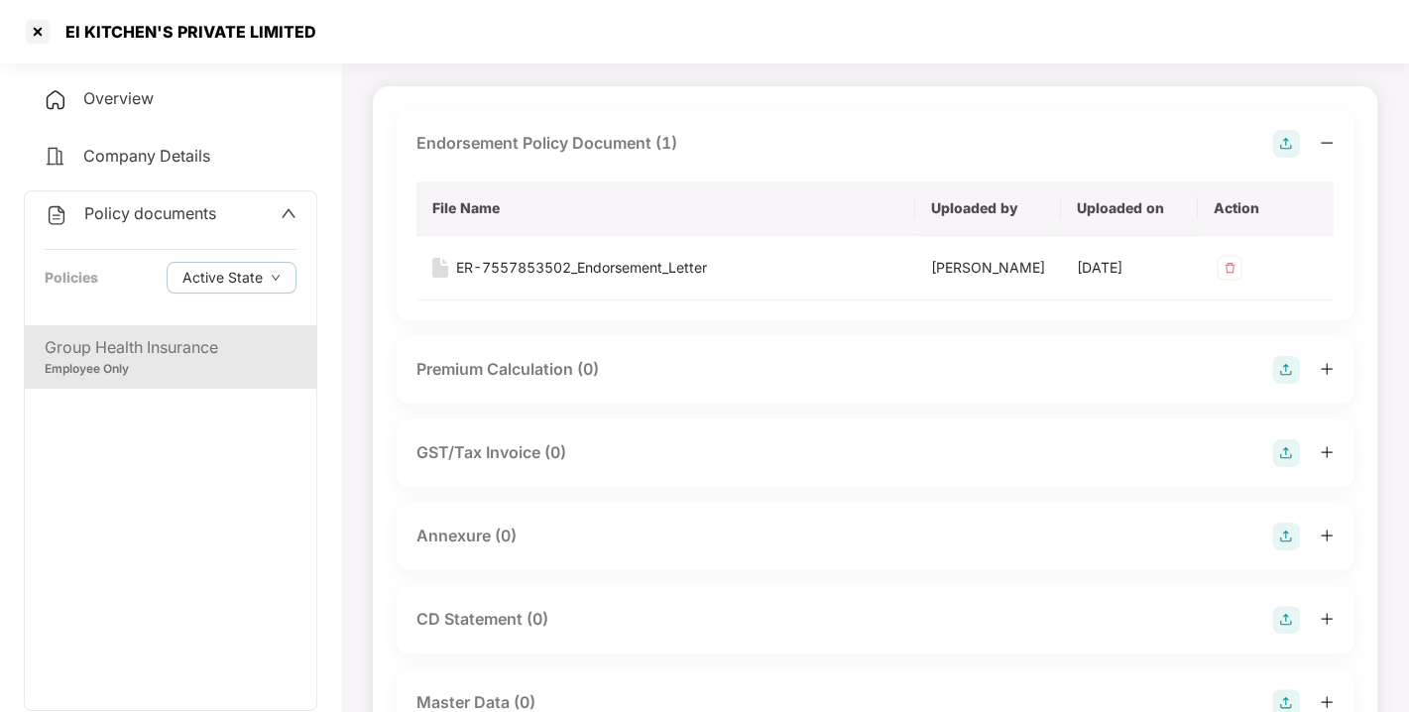
scroll to position [152, 0]
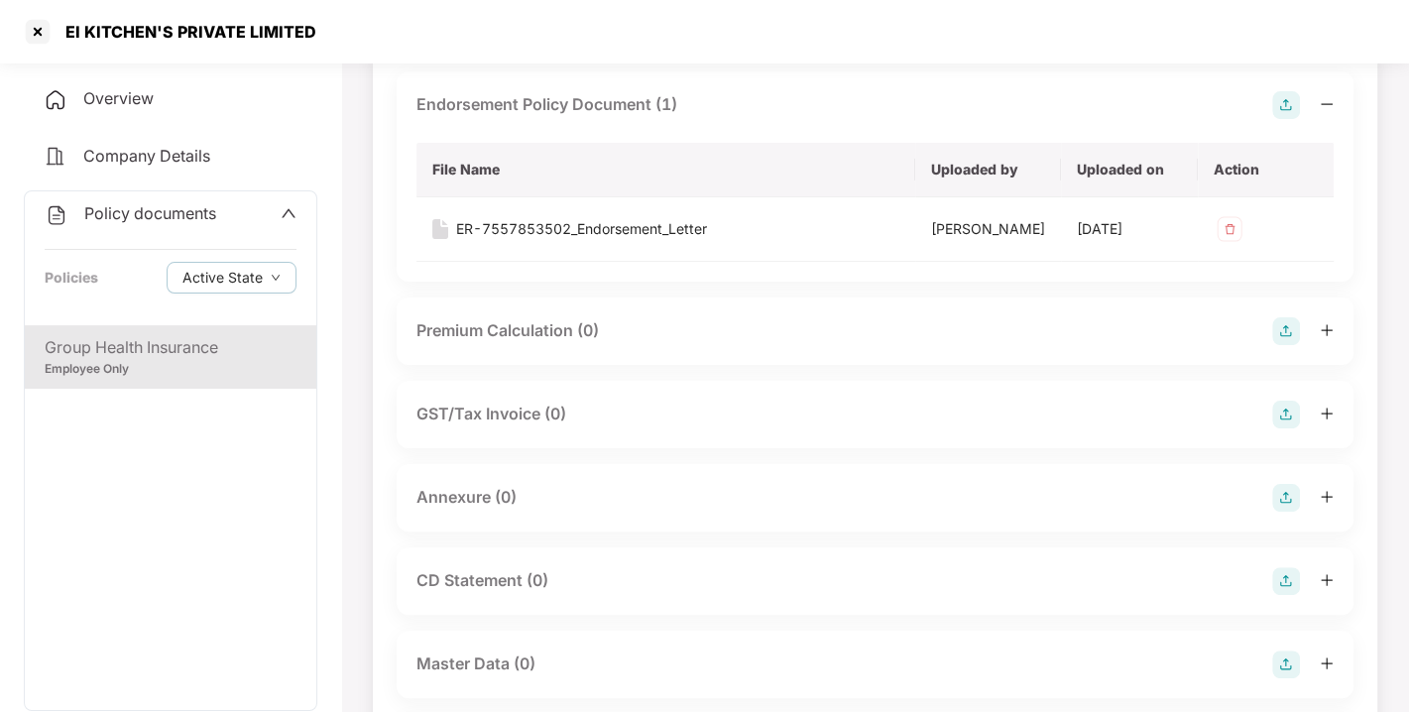
click at [1281, 512] on img at bounding box center [1286, 498] width 28 height 28
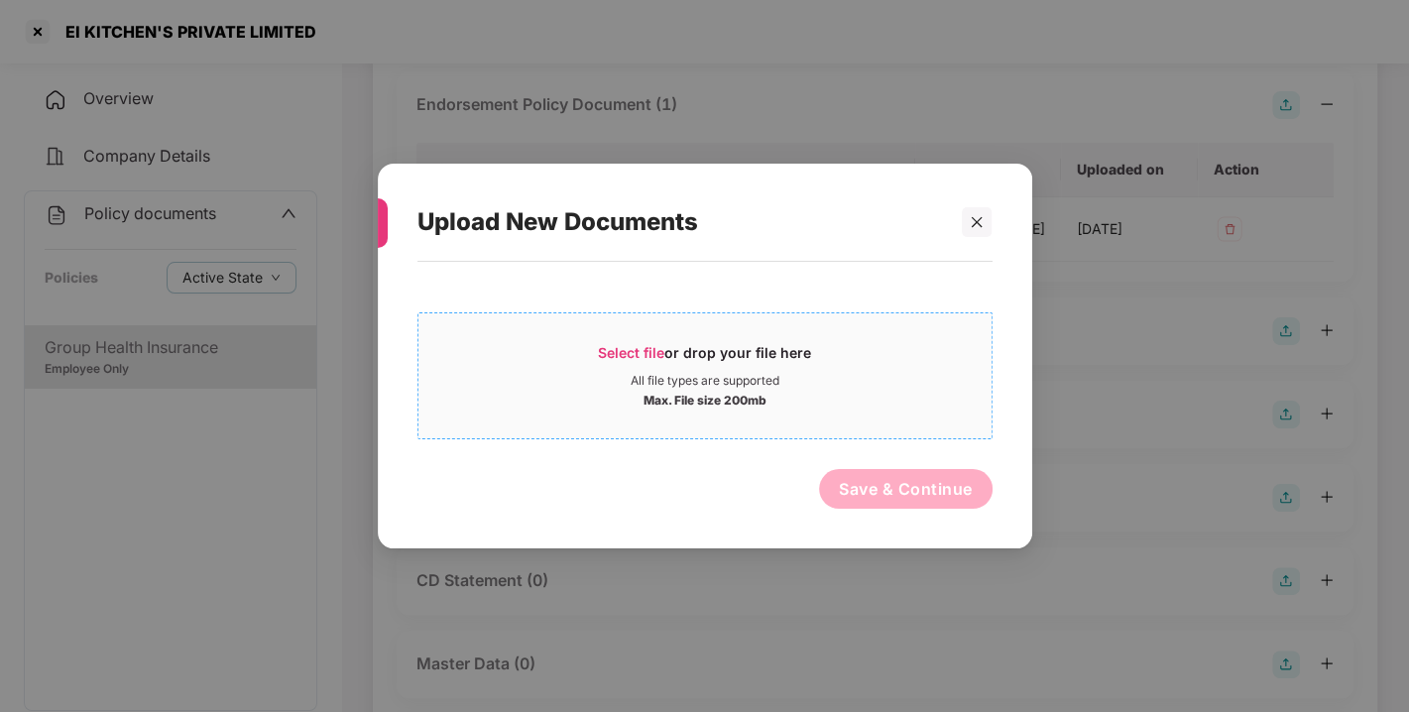
click at [639, 362] on div "Select file or drop your file here" at bounding box center [704, 358] width 213 height 30
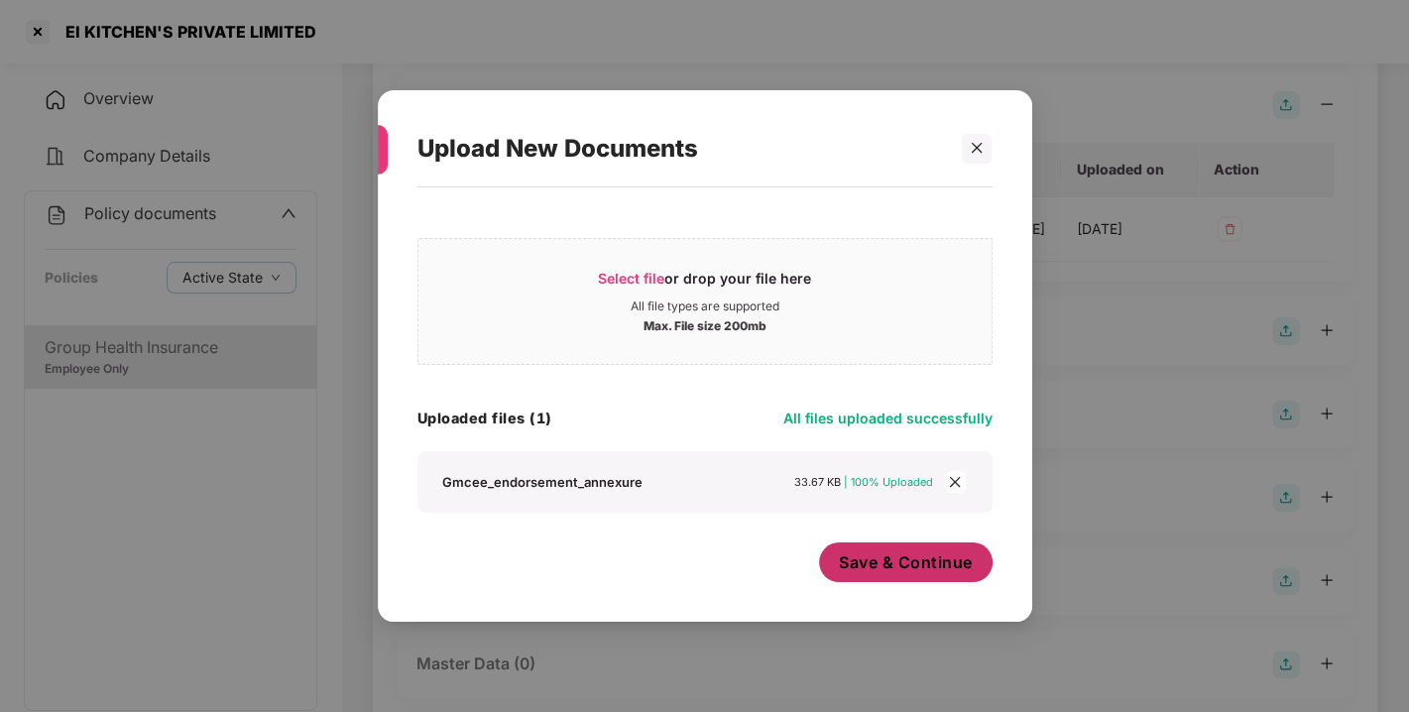
click at [838, 549] on button "Save & Continue" at bounding box center [905, 562] width 173 height 40
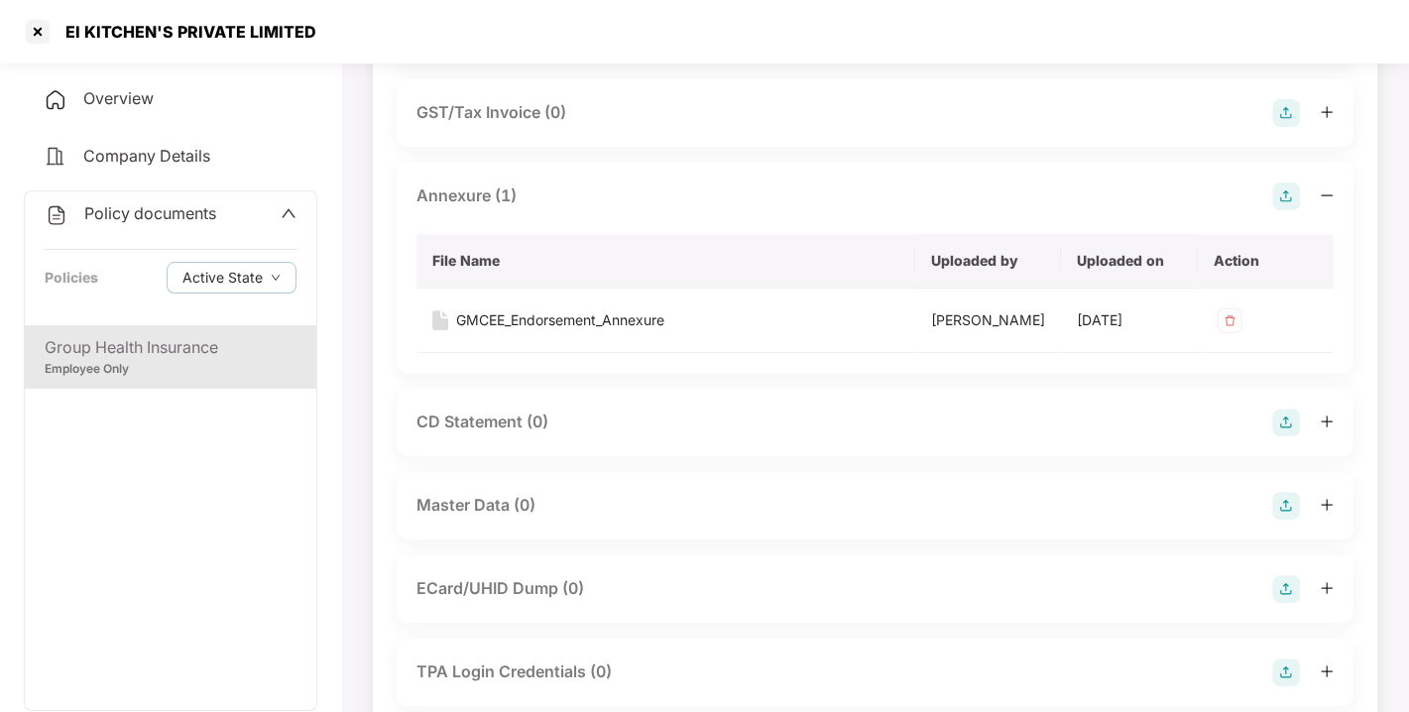
scroll to position [555, 0]
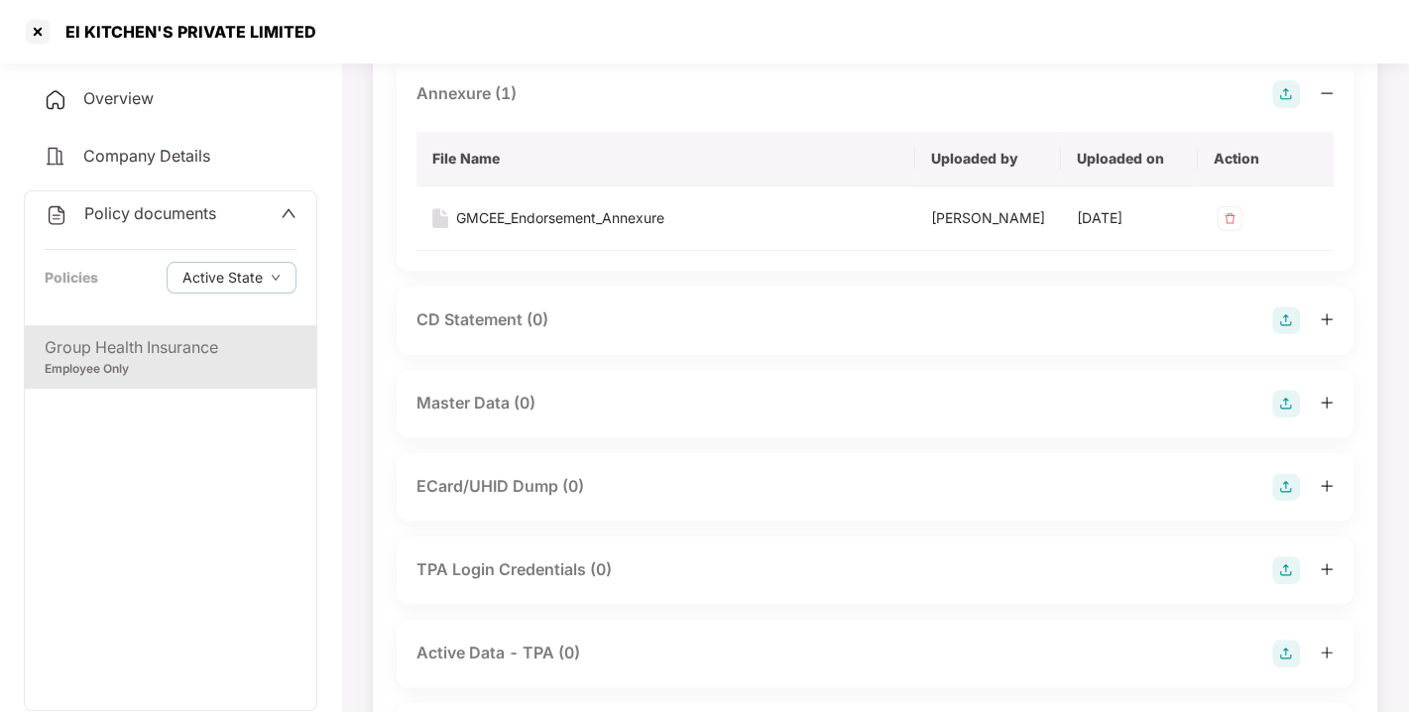
click at [1288, 417] on img at bounding box center [1286, 404] width 28 height 28
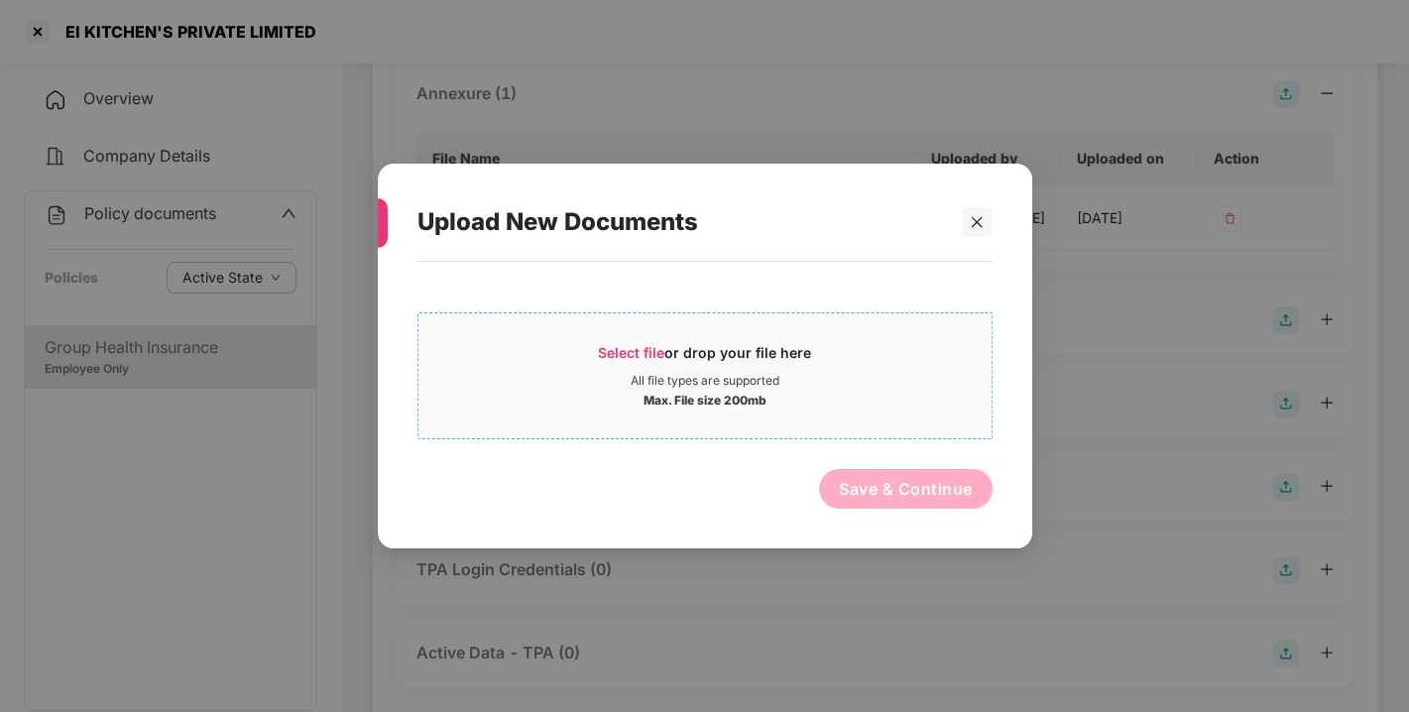
click at [636, 347] on span "Select file" at bounding box center [631, 352] width 66 height 17
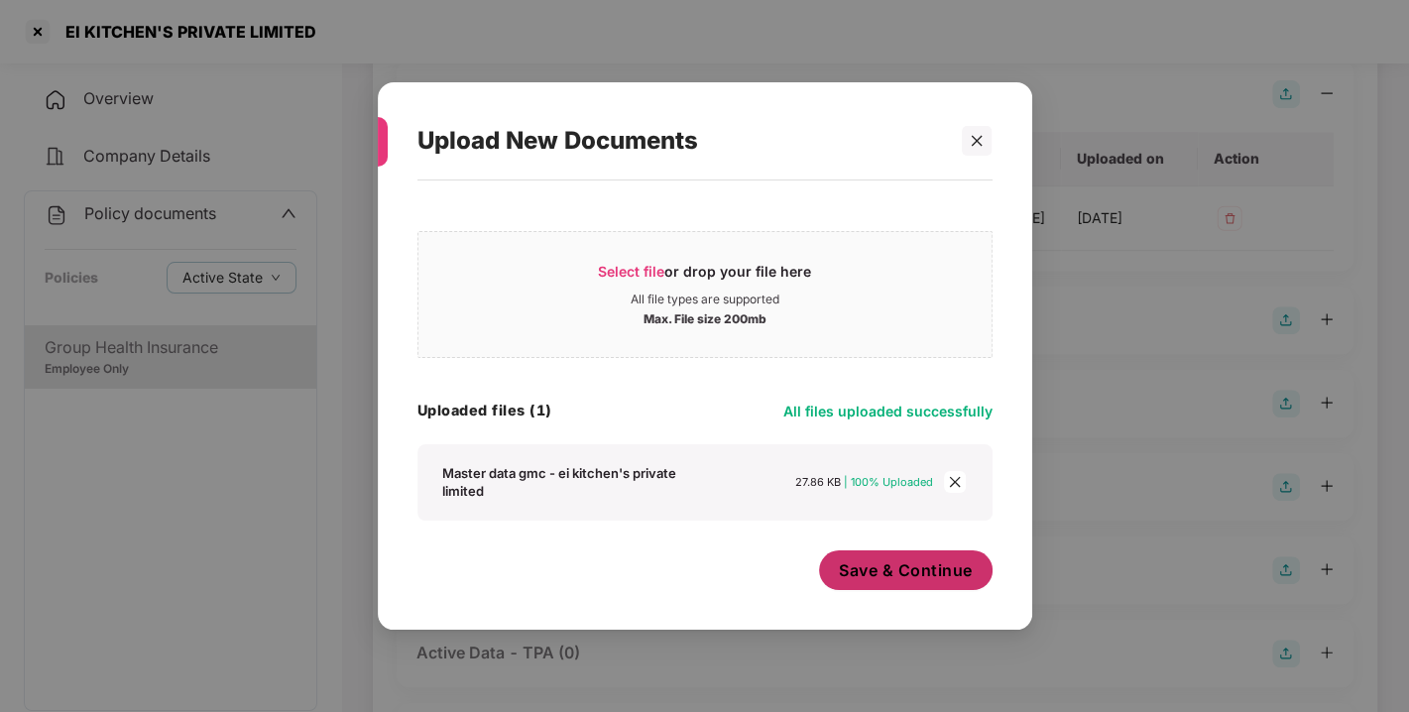
click at [890, 567] on span "Save & Continue" at bounding box center [906, 570] width 134 height 22
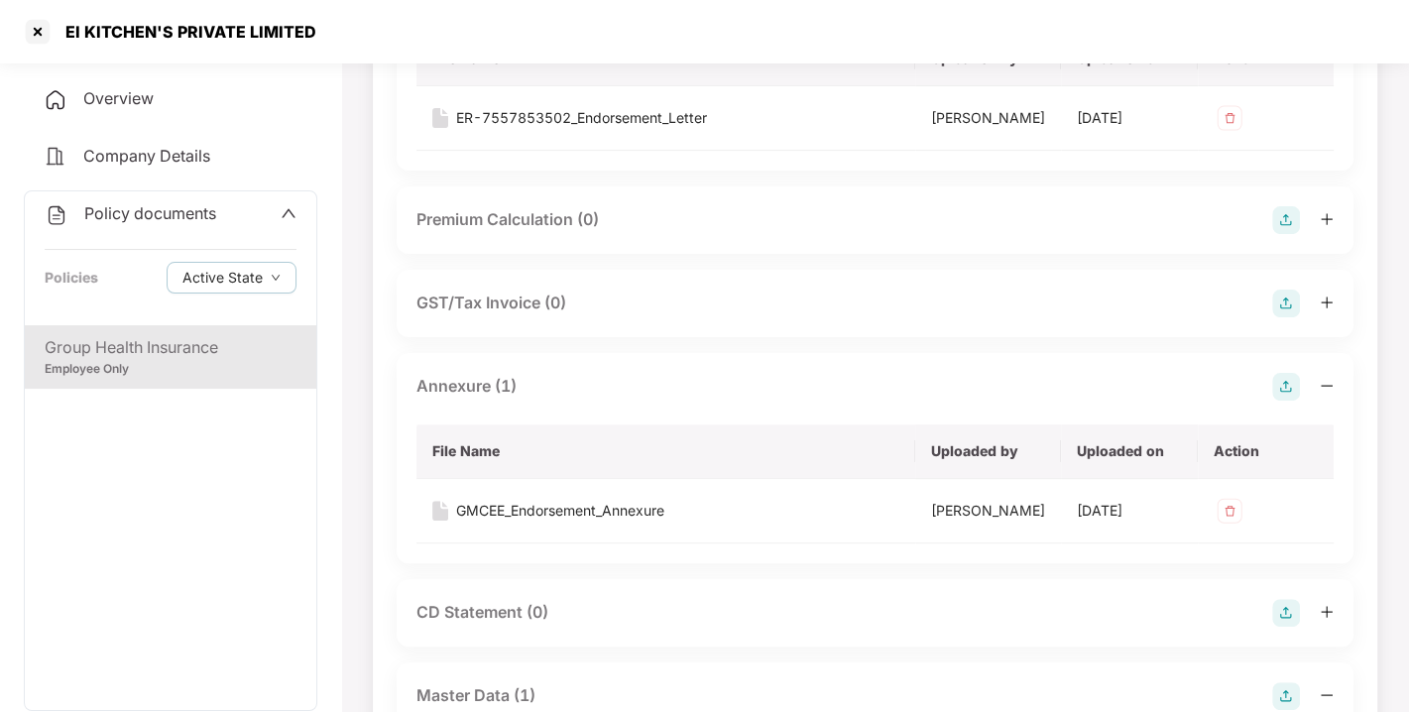
scroll to position [0, 0]
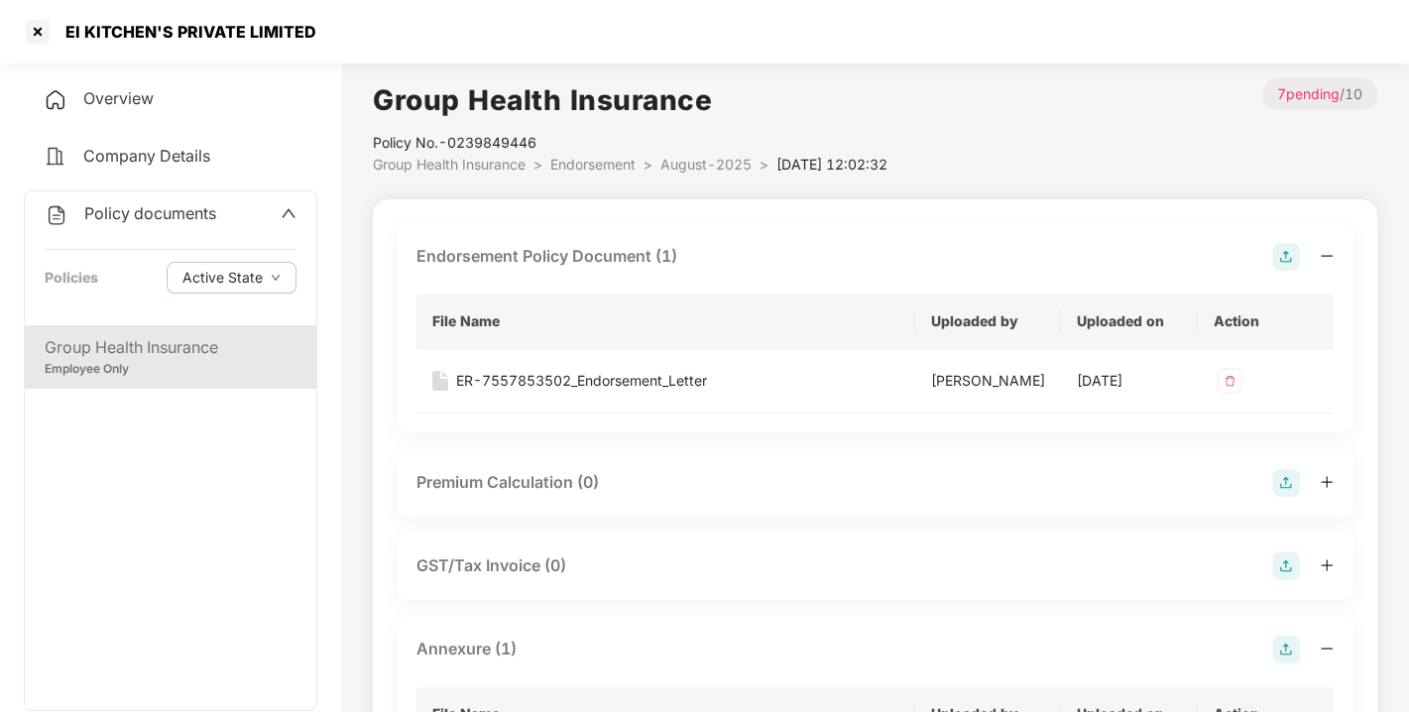
click at [583, 158] on span "Endorsement" at bounding box center [592, 164] width 85 height 17
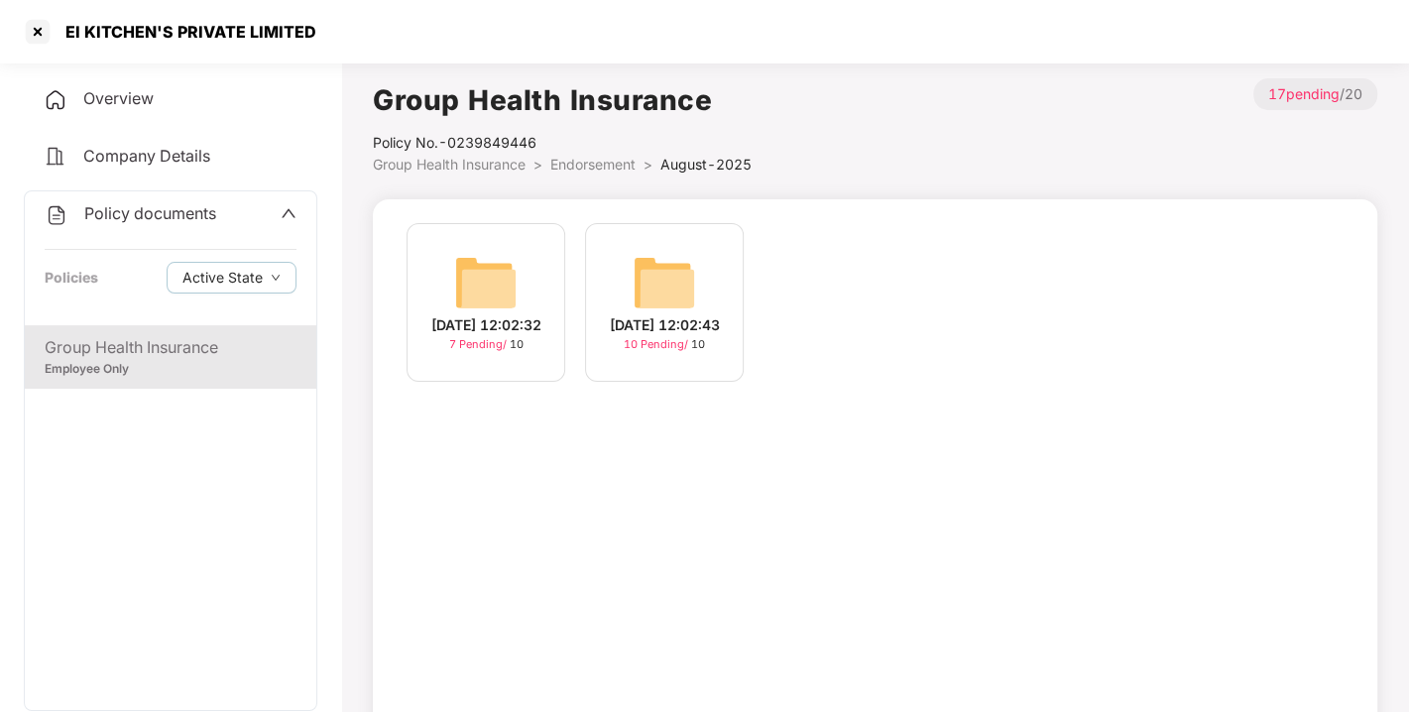
click at [663, 268] on img at bounding box center [664, 282] width 63 height 63
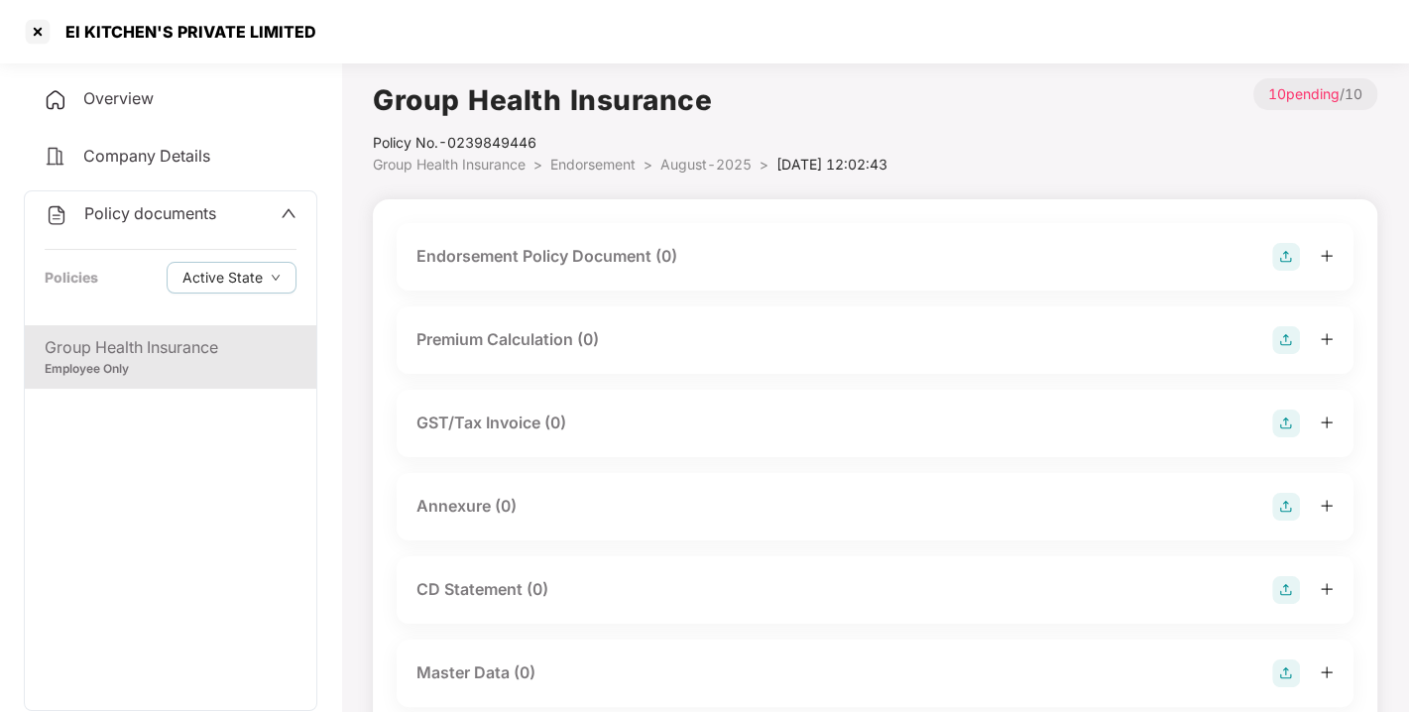
click at [1290, 251] on img at bounding box center [1286, 257] width 28 height 28
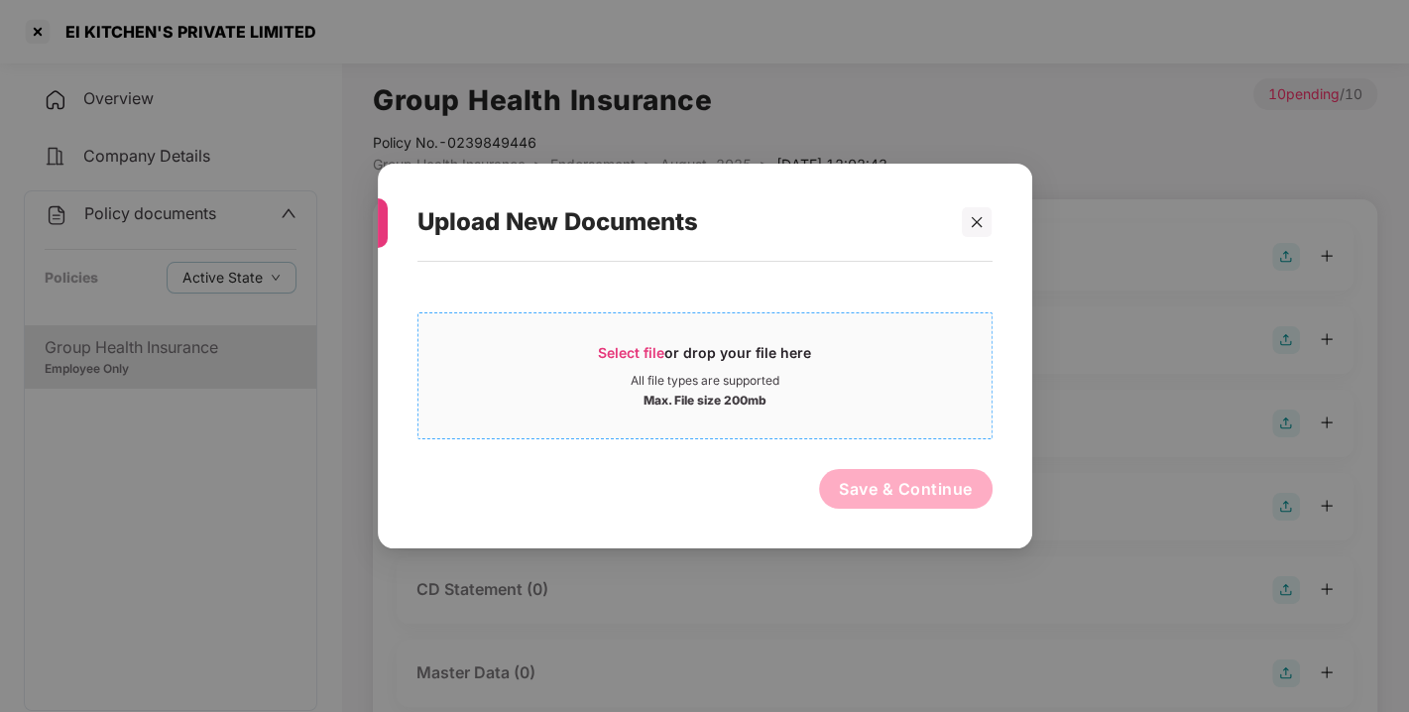
click at [653, 354] on span "Select file" at bounding box center [631, 352] width 66 height 17
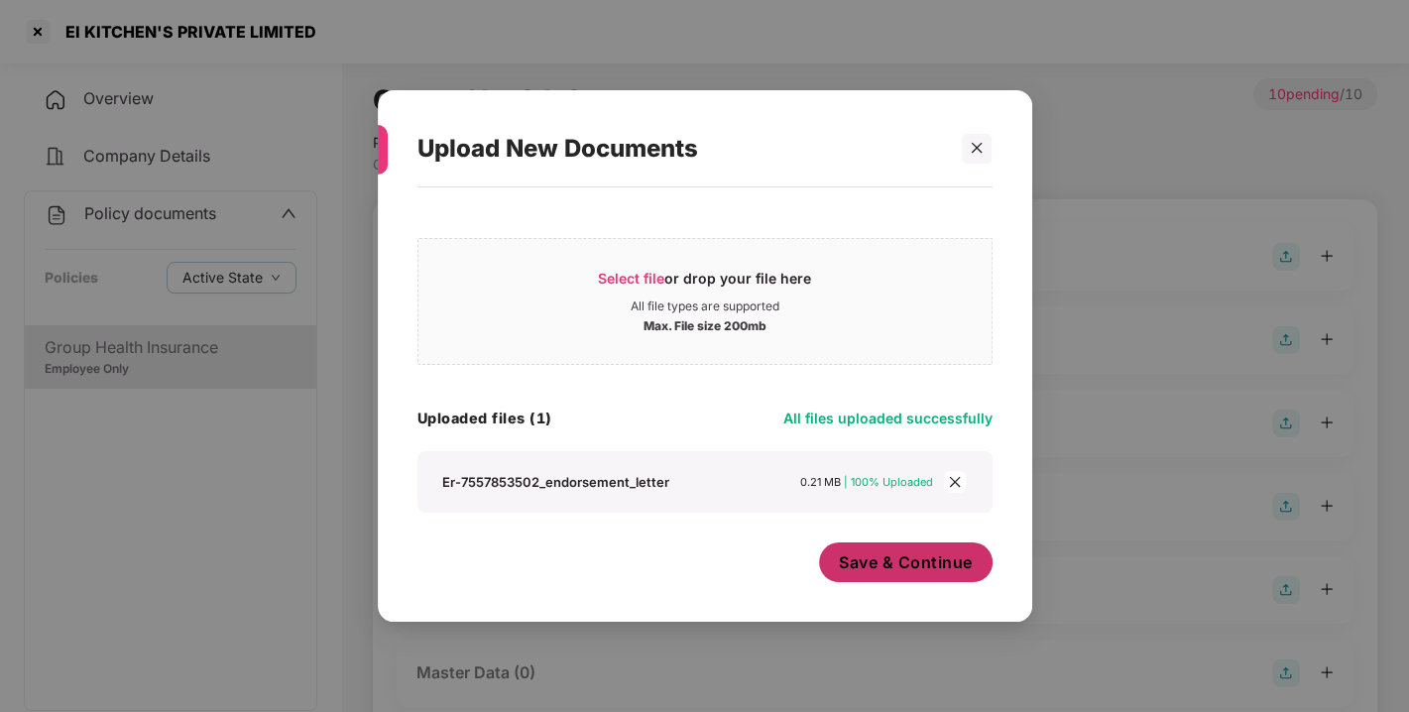
click at [944, 547] on button "Save & Continue" at bounding box center [905, 562] width 173 height 40
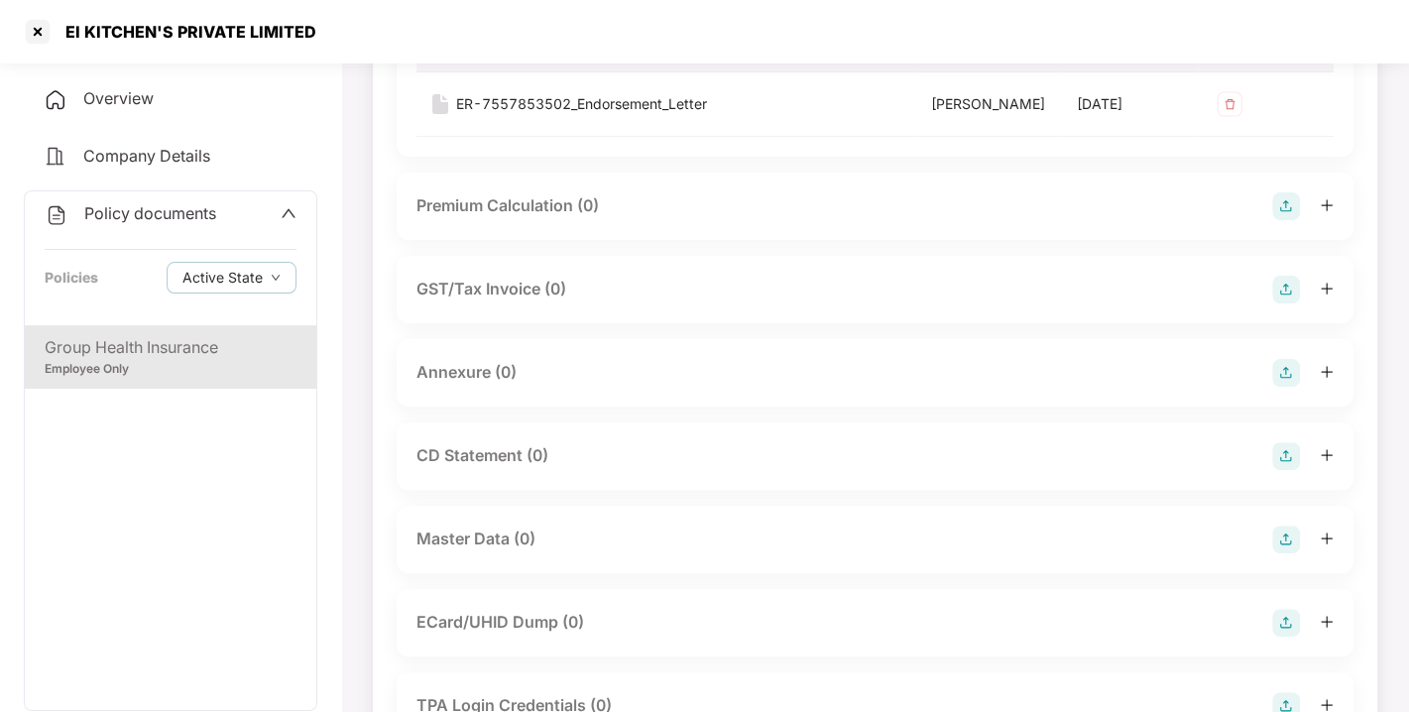
scroll to position [282, 0]
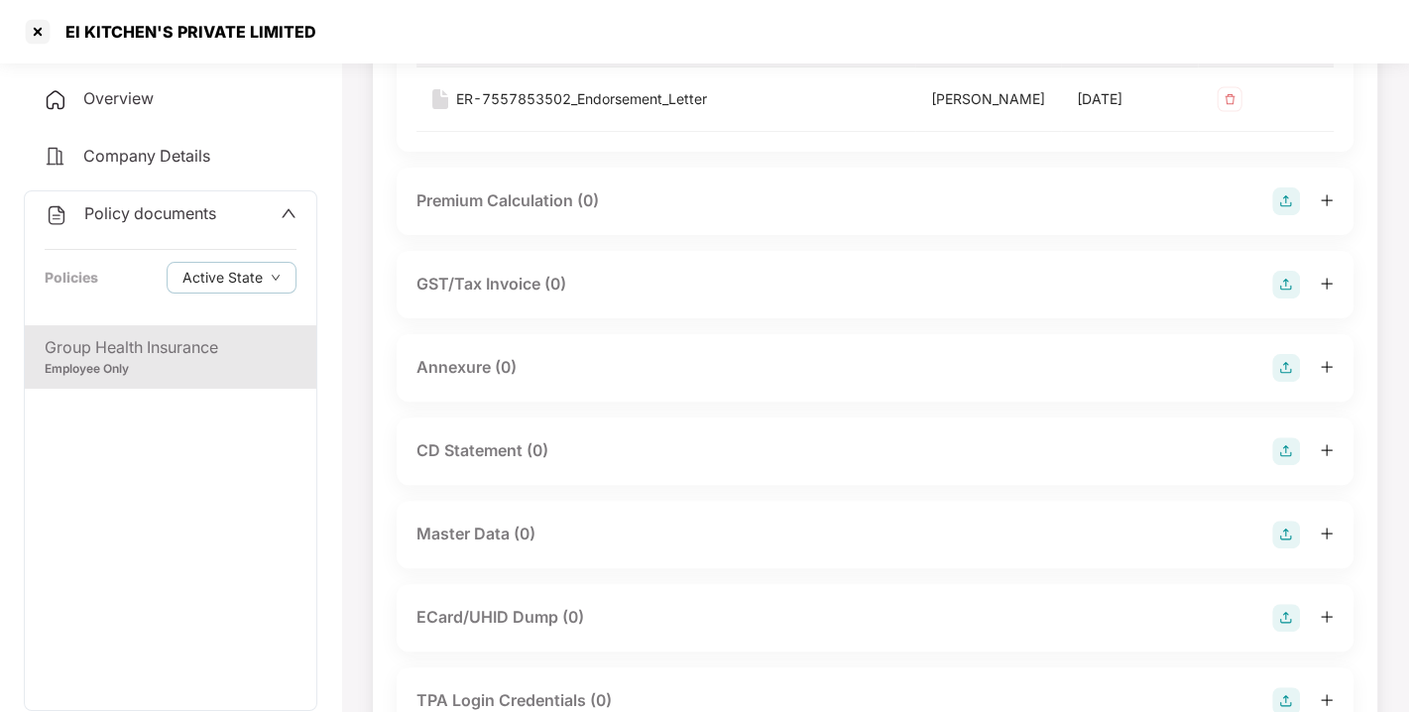
click at [1291, 382] on img at bounding box center [1286, 368] width 28 height 28
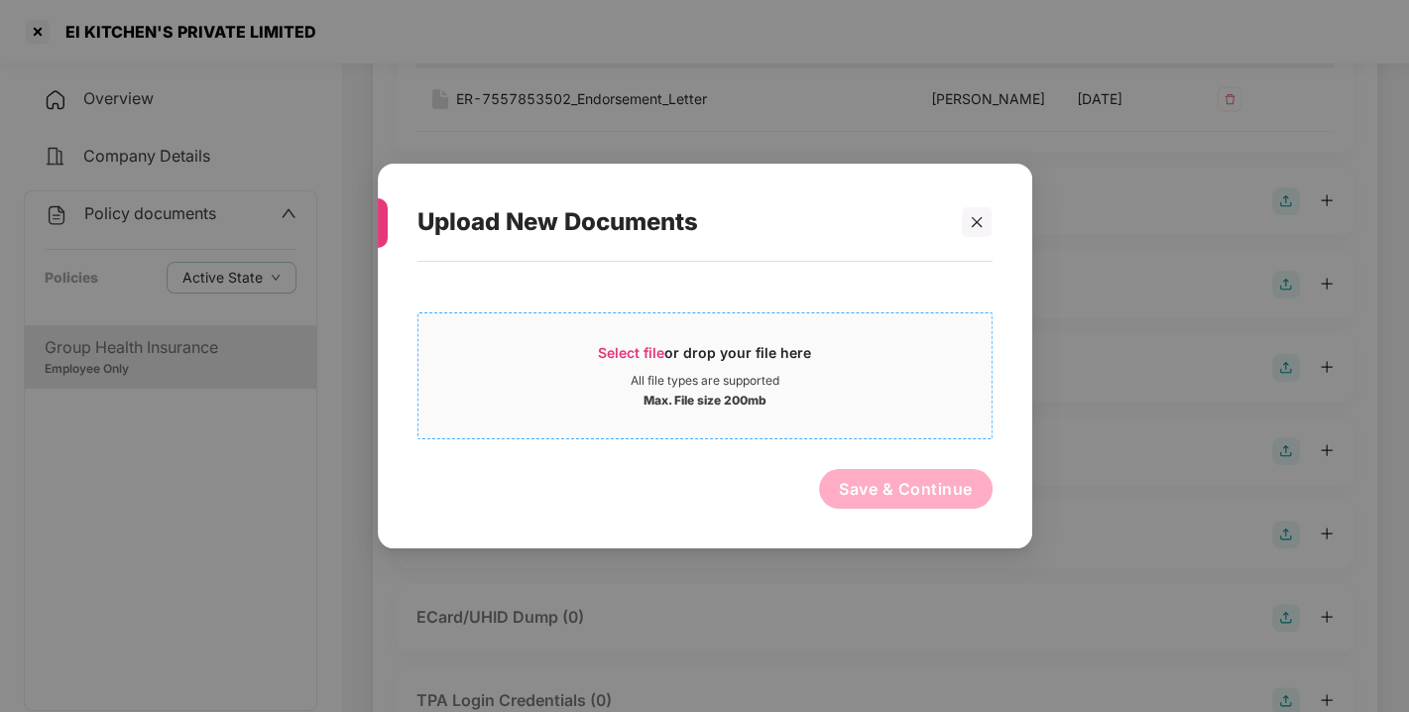
click at [632, 359] on span "Select file" at bounding box center [631, 352] width 66 height 17
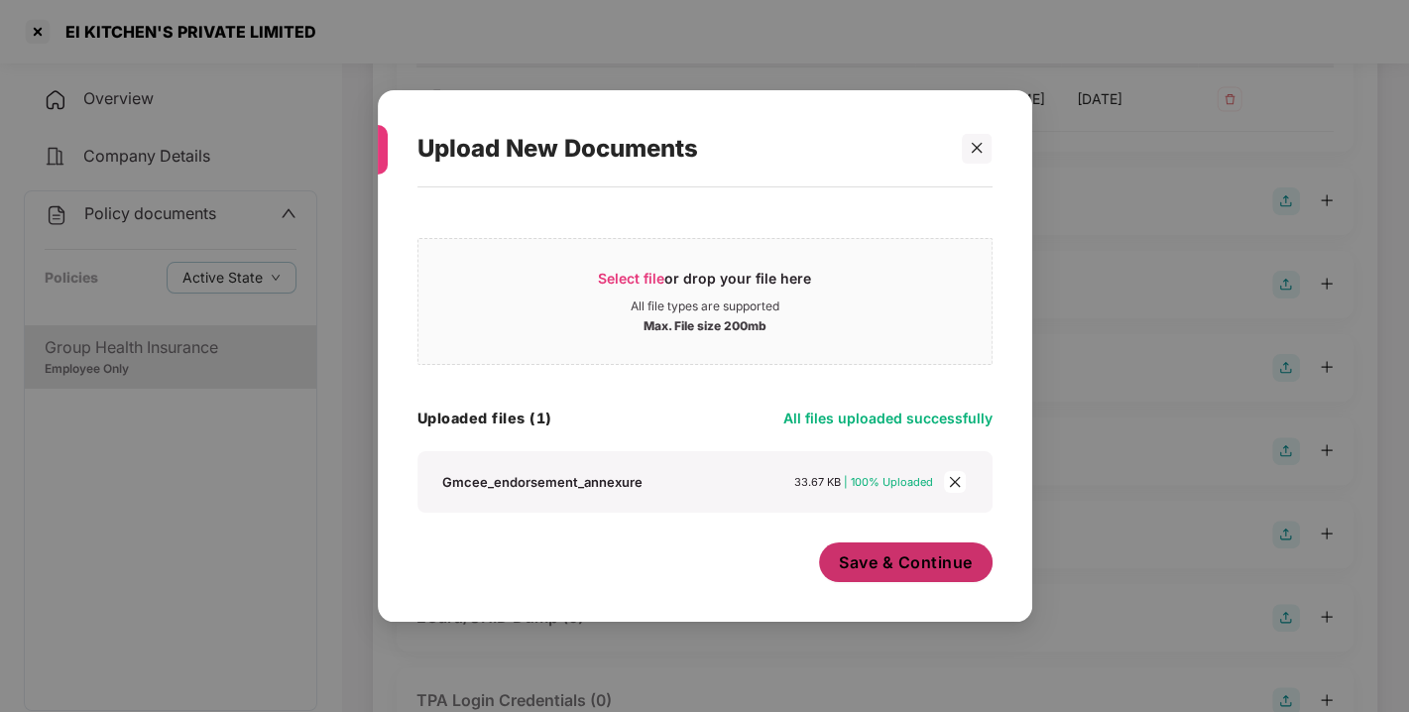
click at [952, 576] on button "Save & Continue" at bounding box center [905, 562] width 173 height 40
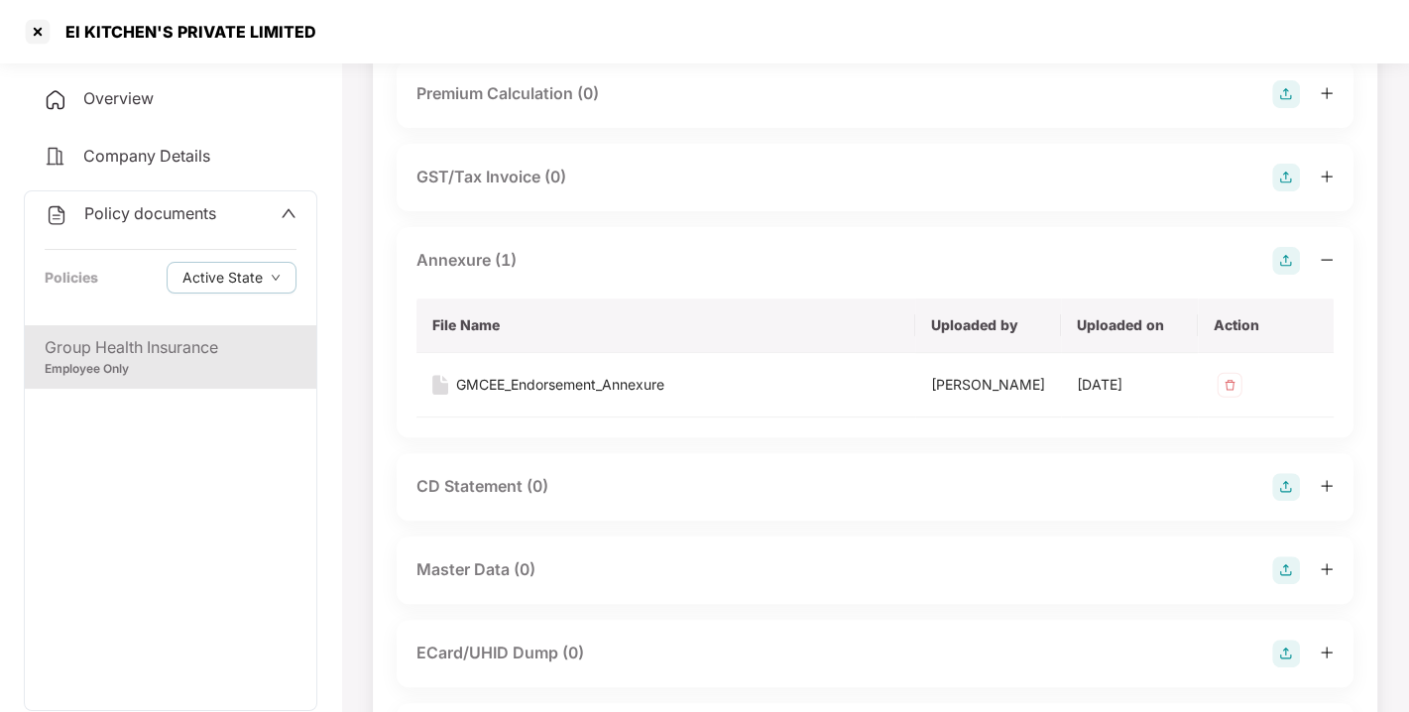
scroll to position [0, 0]
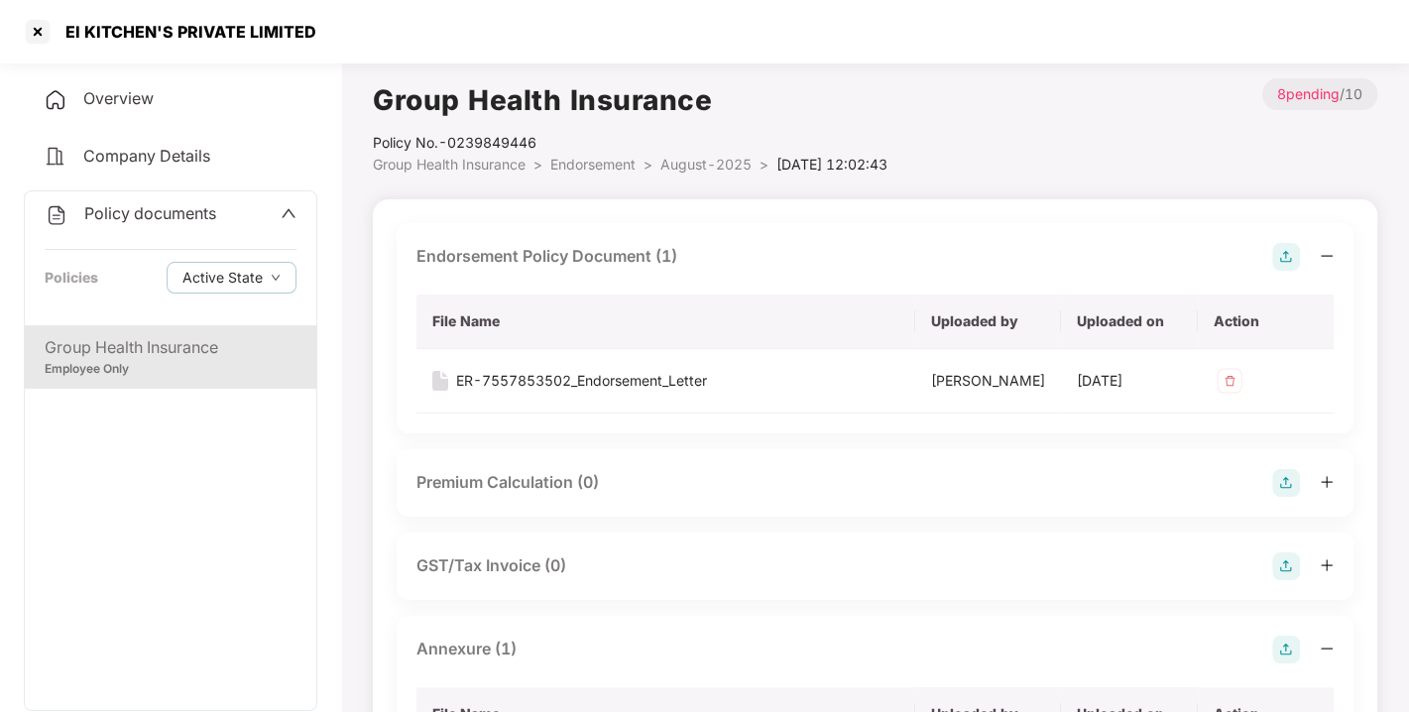
click at [590, 160] on span "Endorsement" at bounding box center [592, 164] width 85 height 17
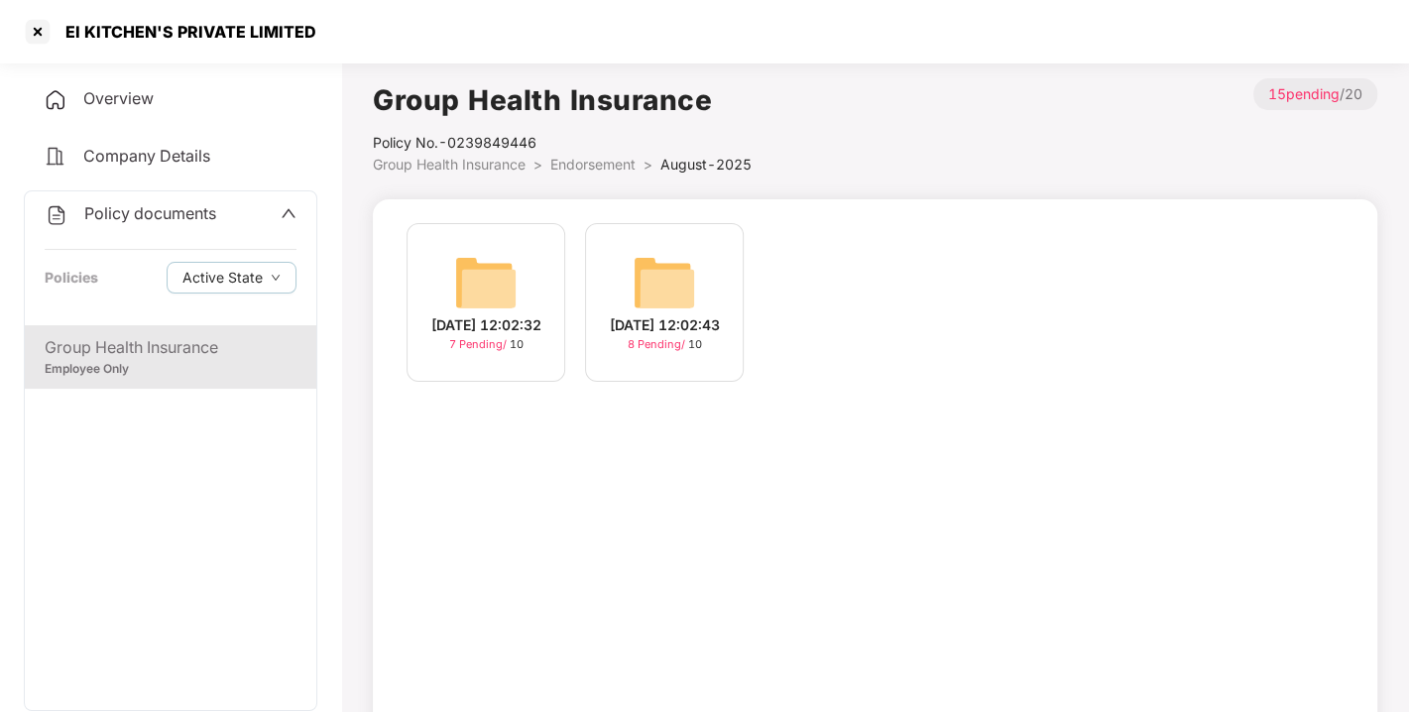
click at [187, 215] on span "Policy documents" at bounding box center [150, 213] width 132 height 20
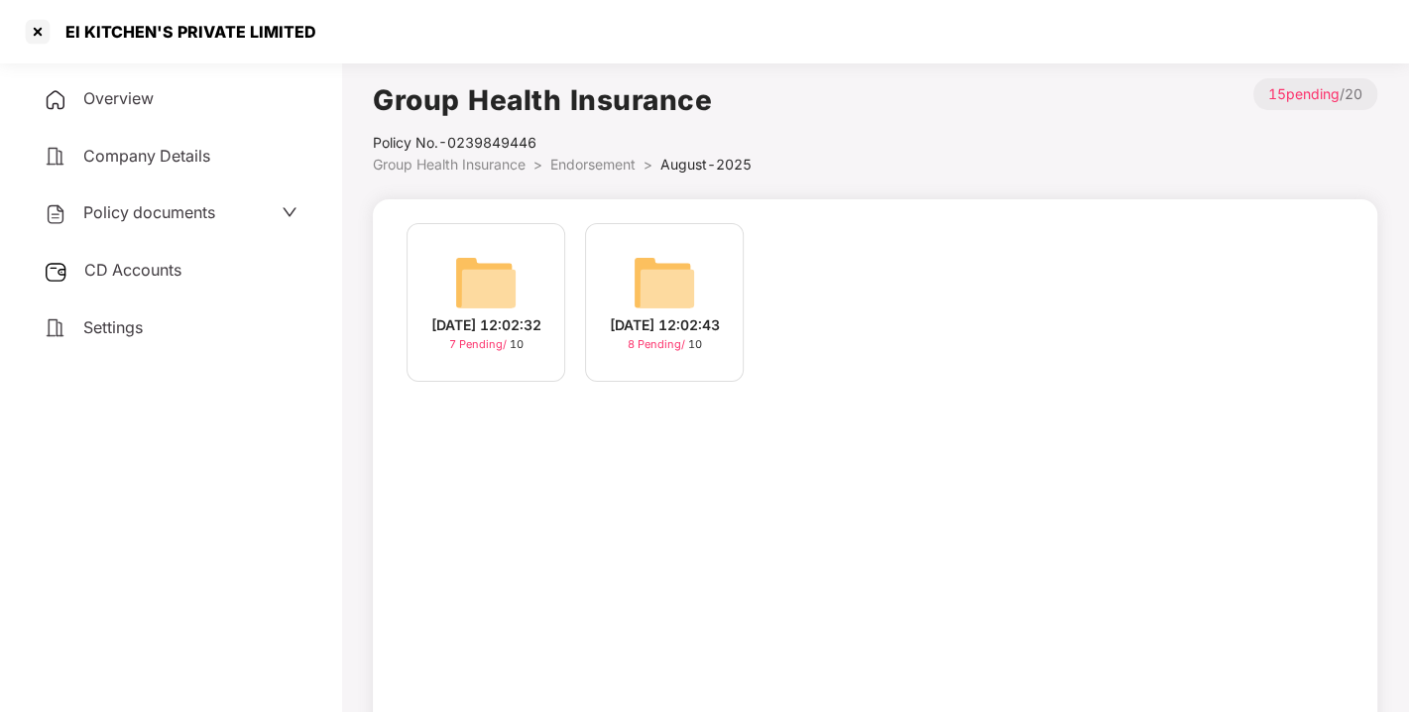
click at [158, 255] on div "CD Accounts" at bounding box center [170, 271] width 293 height 46
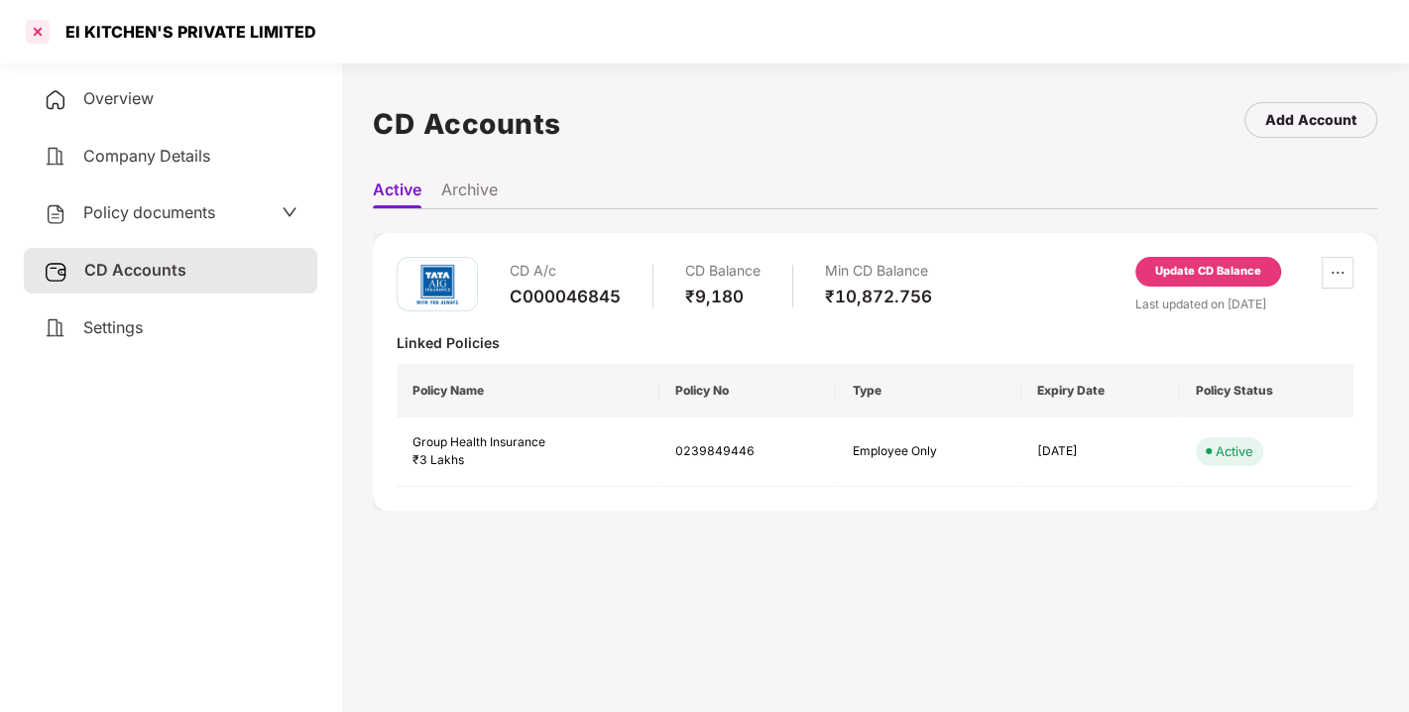
click at [41, 34] on div at bounding box center [38, 32] width 32 height 32
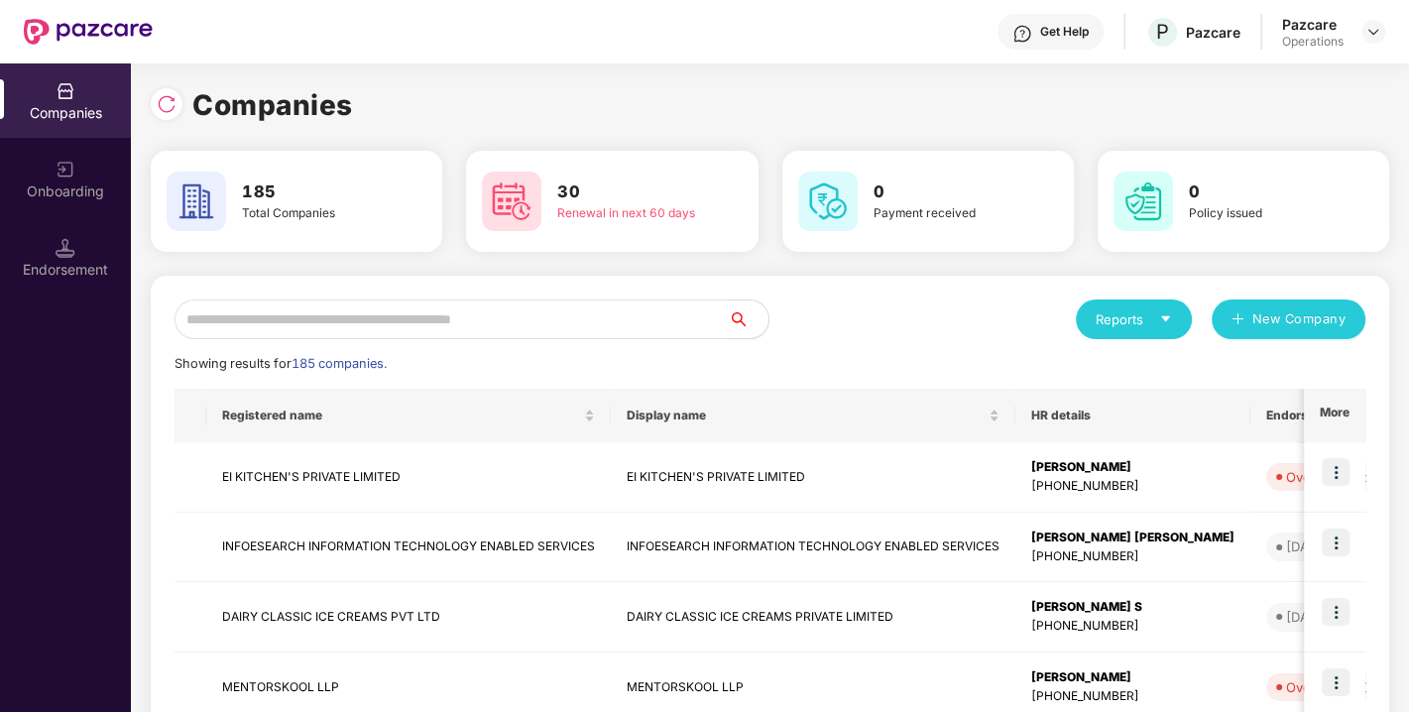
click at [470, 305] on input "text" at bounding box center [451, 319] width 554 height 40
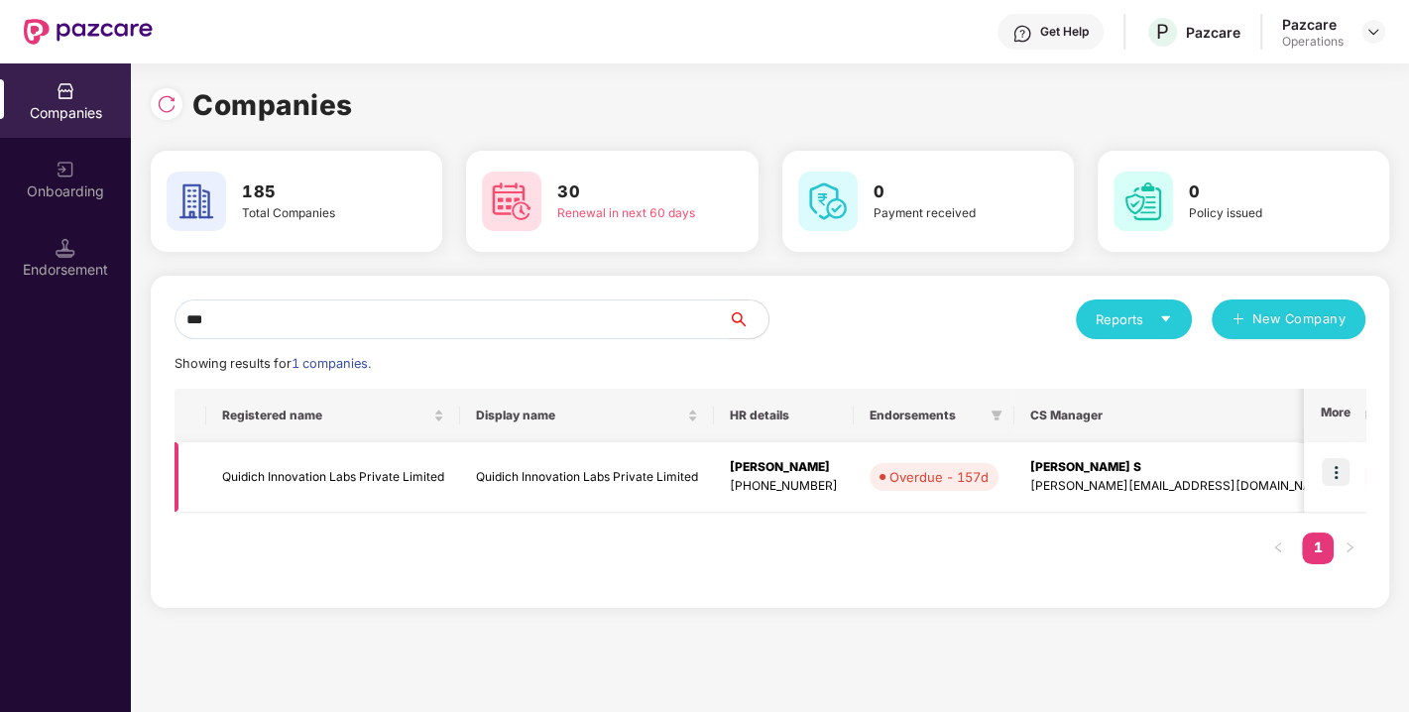
type input "***"
click at [305, 476] on td "Quidich Innovation Labs Private Limited" at bounding box center [333, 477] width 254 height 70
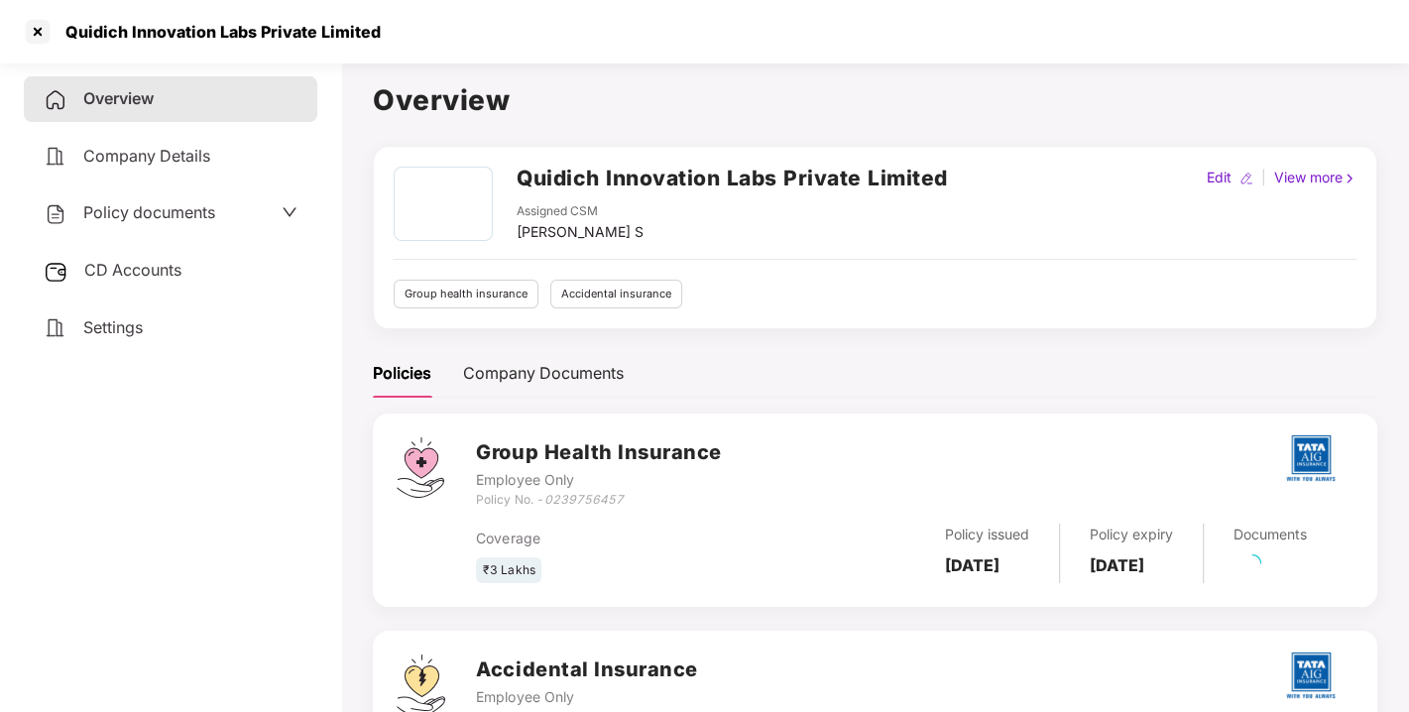
click at [180, 210] on span "Policy documents" at bounding box center [149, 212] width 132 height 20
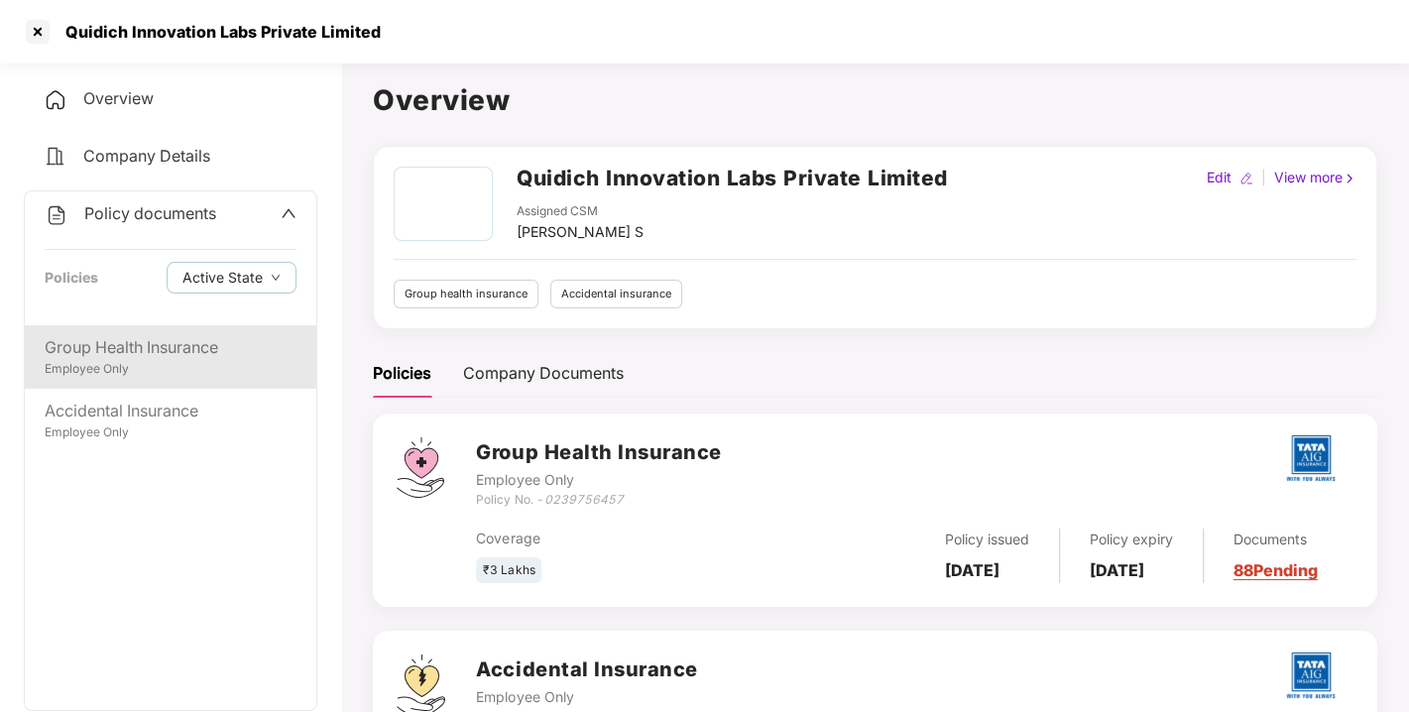
click at [157, 343] on div "Group Health Insurance" at bounding box center [171, 347] width 252 height 25
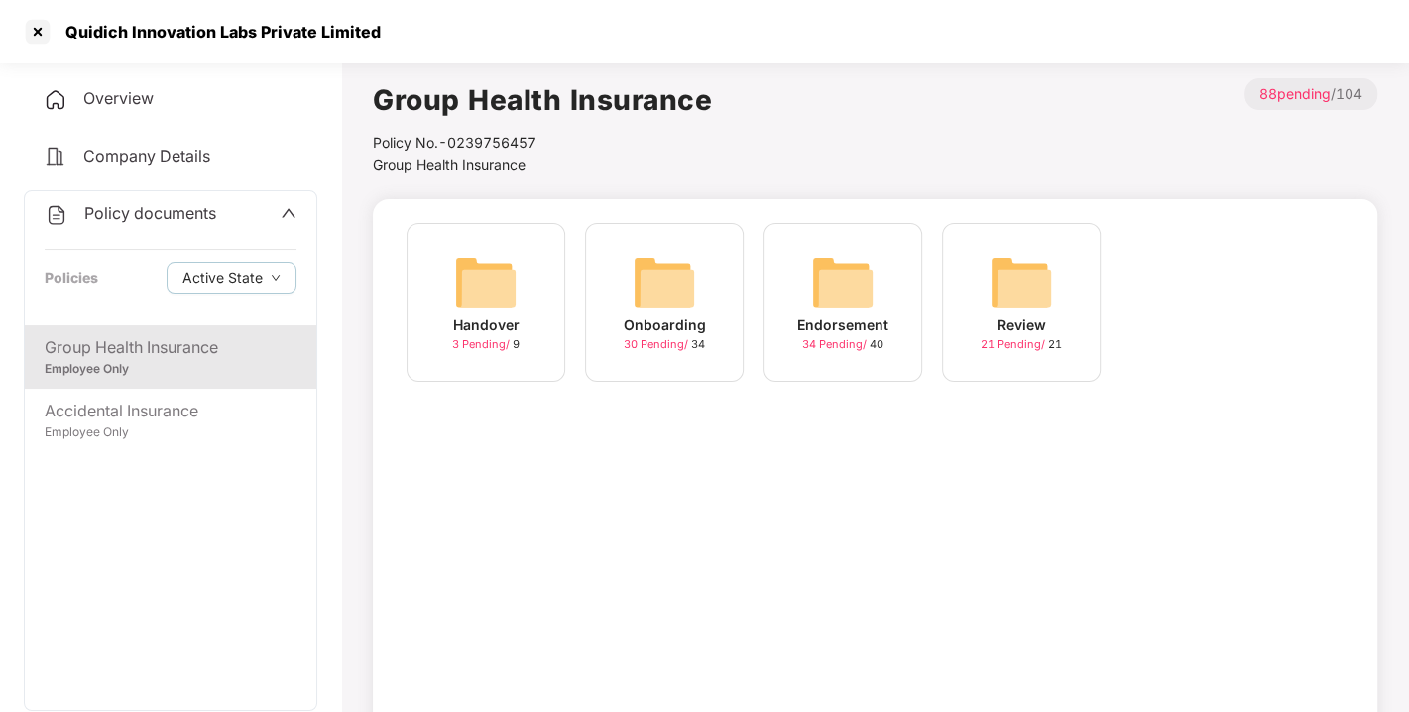
click at [839, 278] on img at bounding box center [842, 282] width 63 height 63
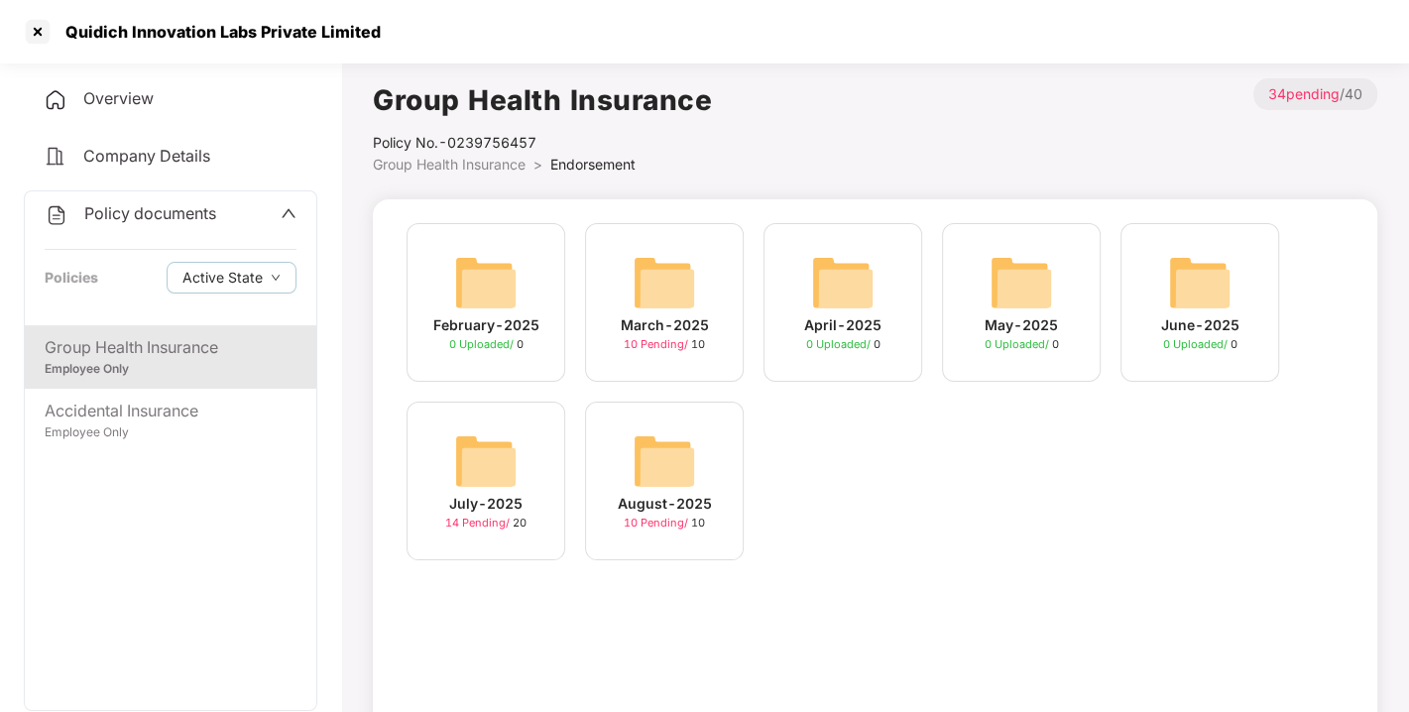
click at [646, 450] on img at bounding box center [664, 460] width 63 height 63
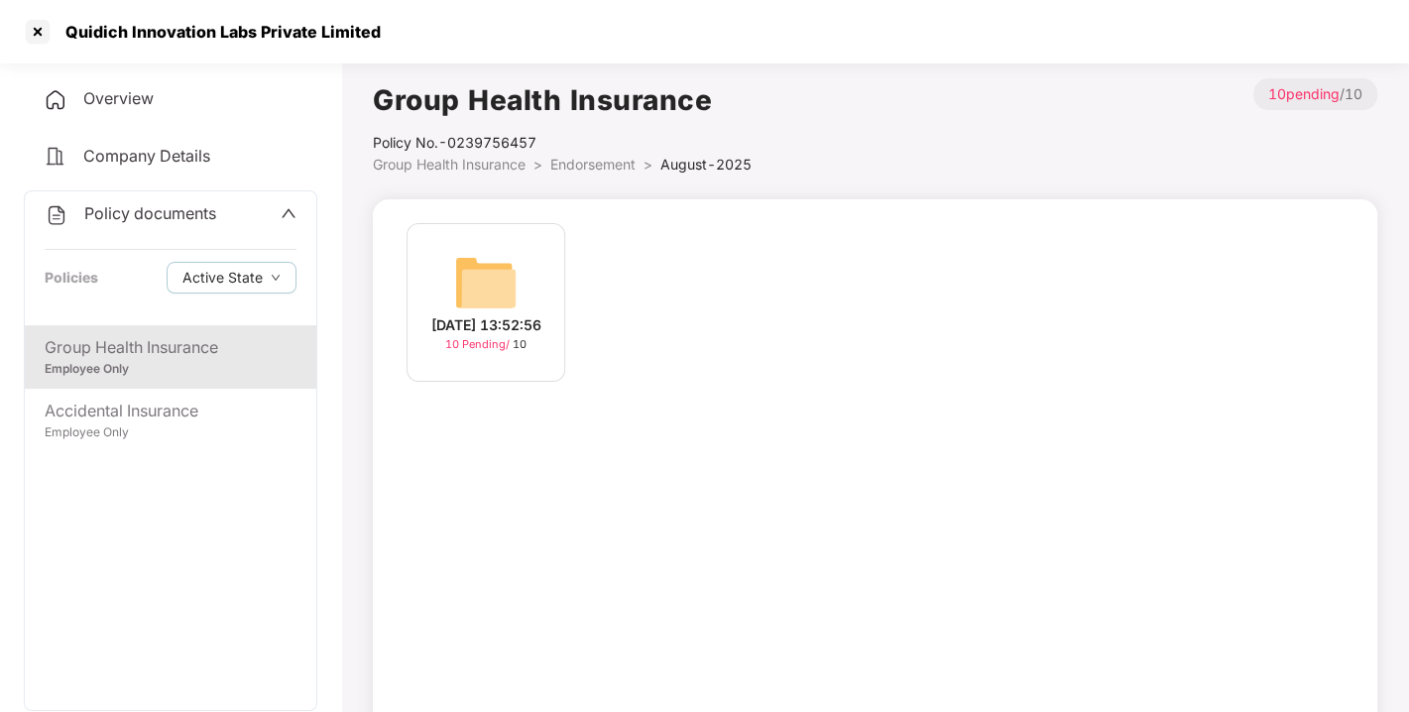
click at [458, 280] on img at bounding box center [485, 282] width 63 height 63
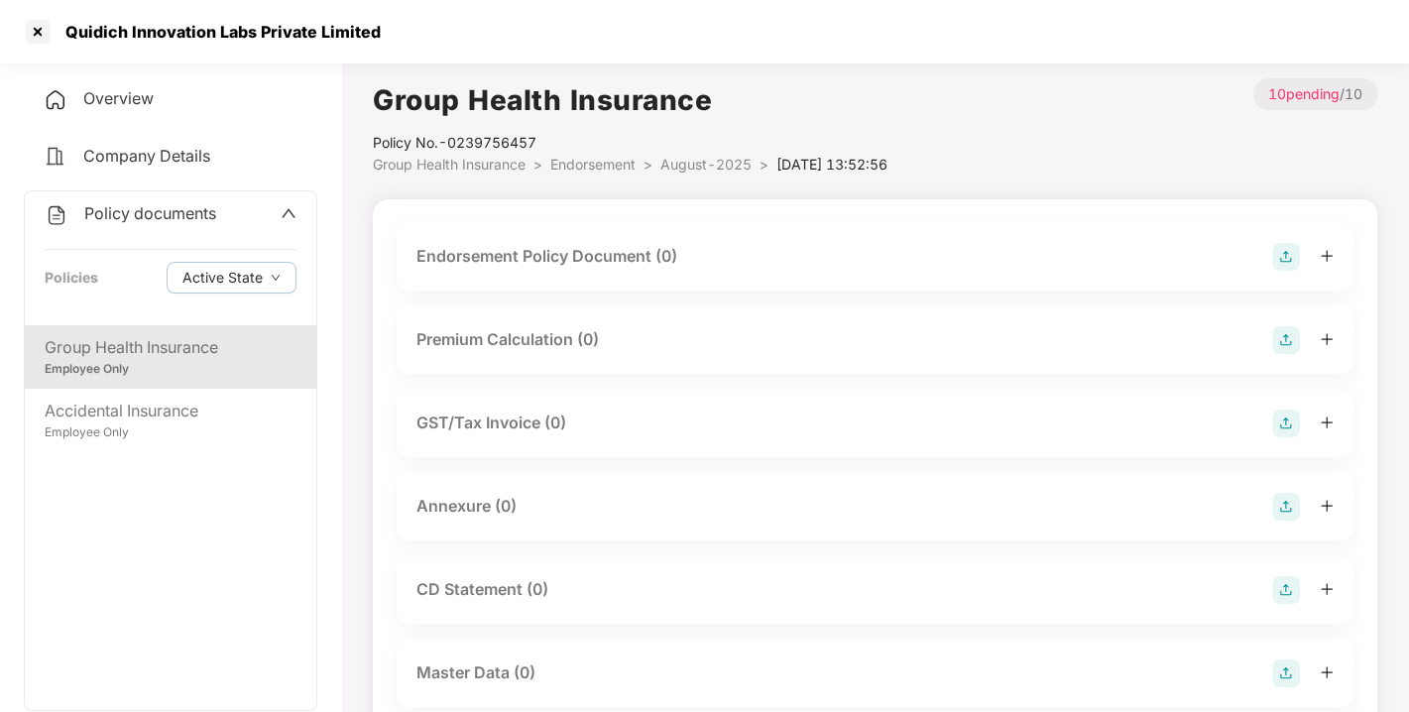
click at [1274, 266] on img at bounding box center [1286, 257] width 28 height 28
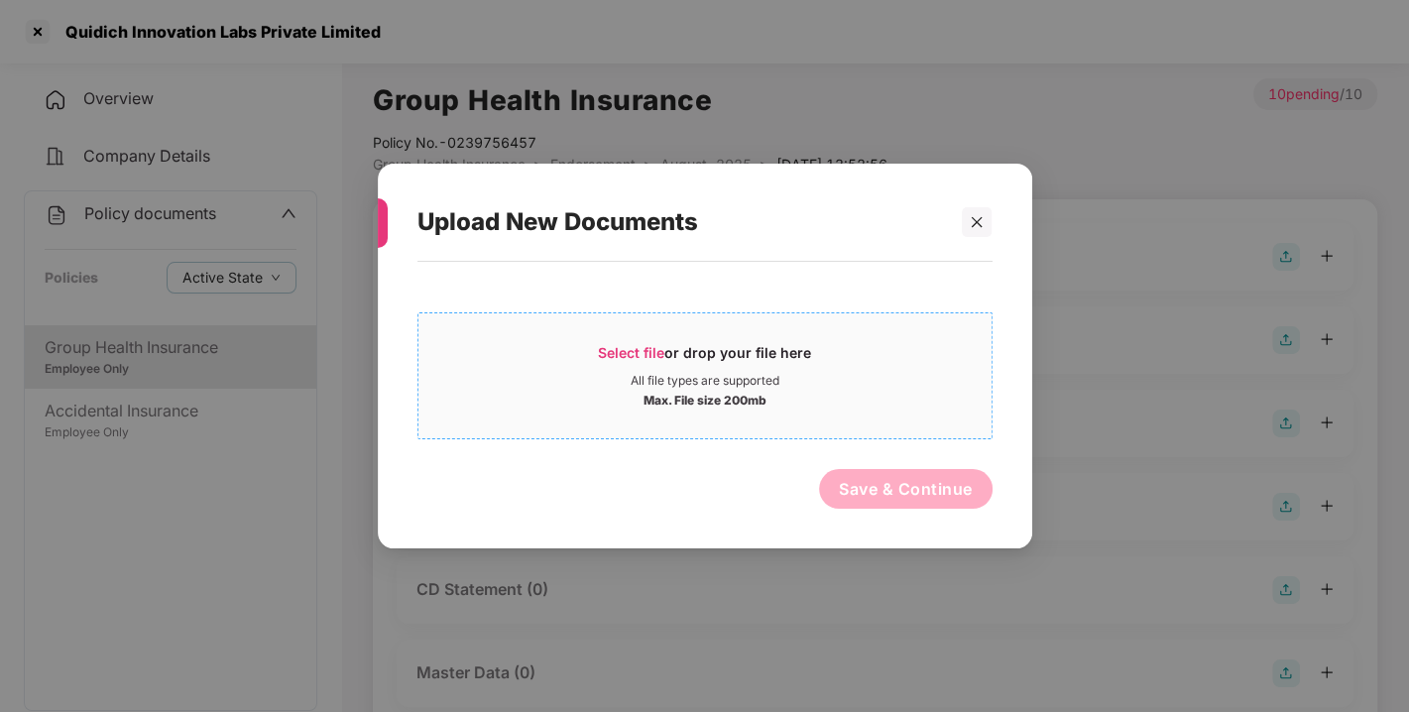
click at [653, 351] on span "Select file" at bounding box center [631, 352] width 66 height 17
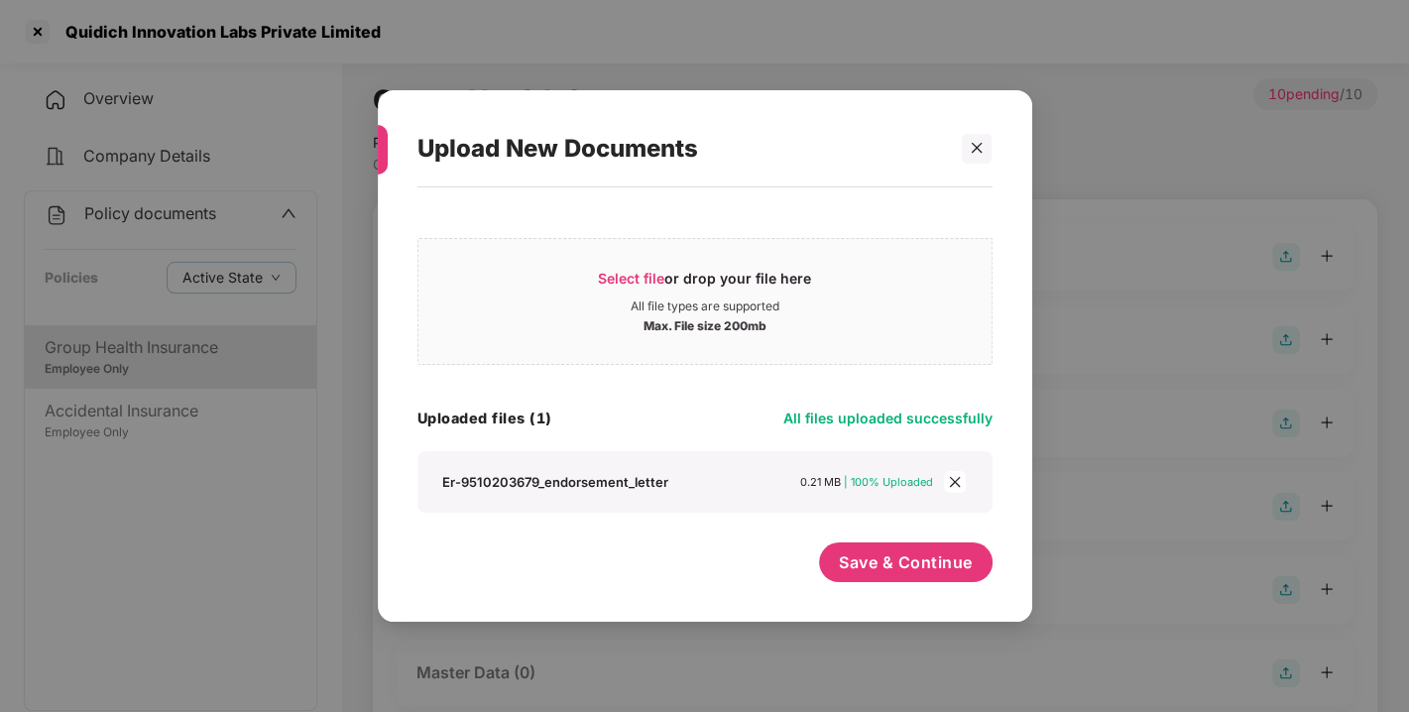
click at [926, 537] on div "Select file or drop your file here All file types are supported Max. File size …" at bounding box center [704, 394] width 575 height 395
click at [892, 551] on span "Save & Continue" at bounding box center [906, 562] width 134 height 22
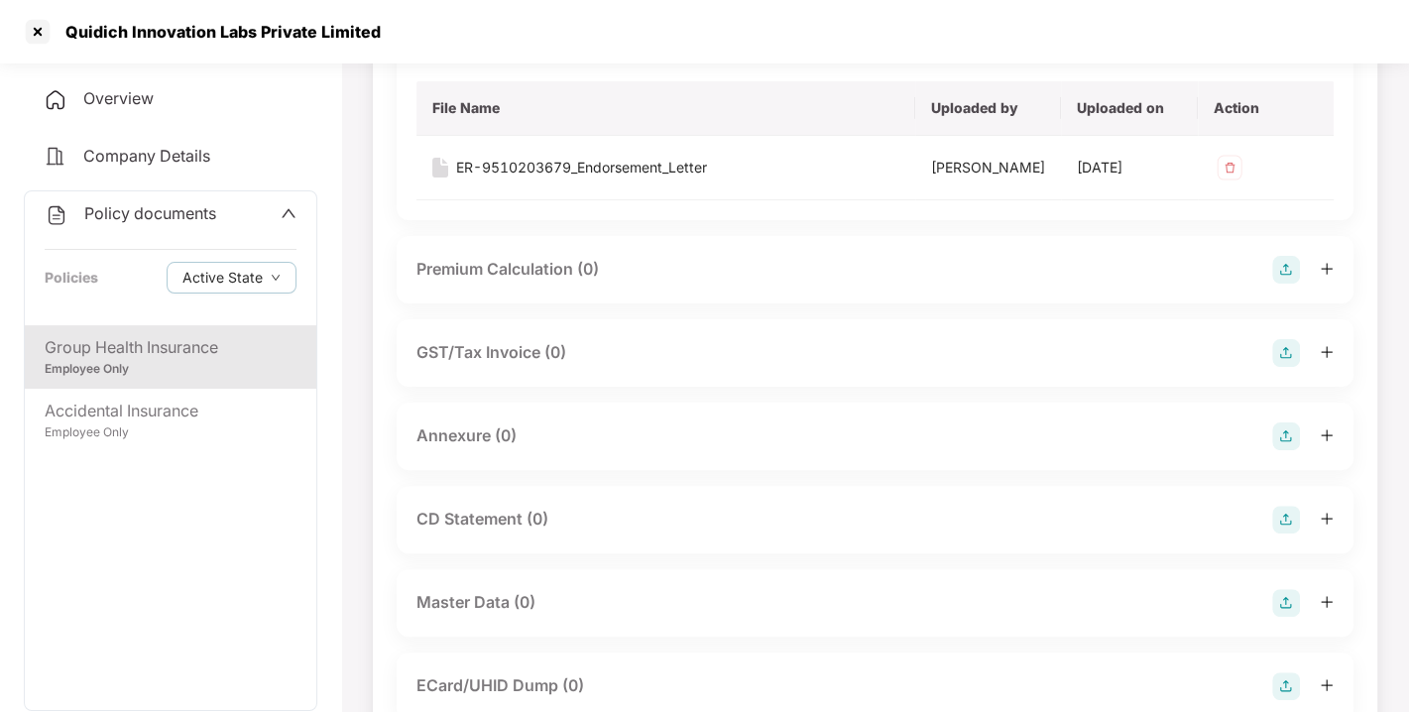
scroll to position [215, 0]
click at [1290, 448] on img at bounding box center [1286, 434] width 28 height 28
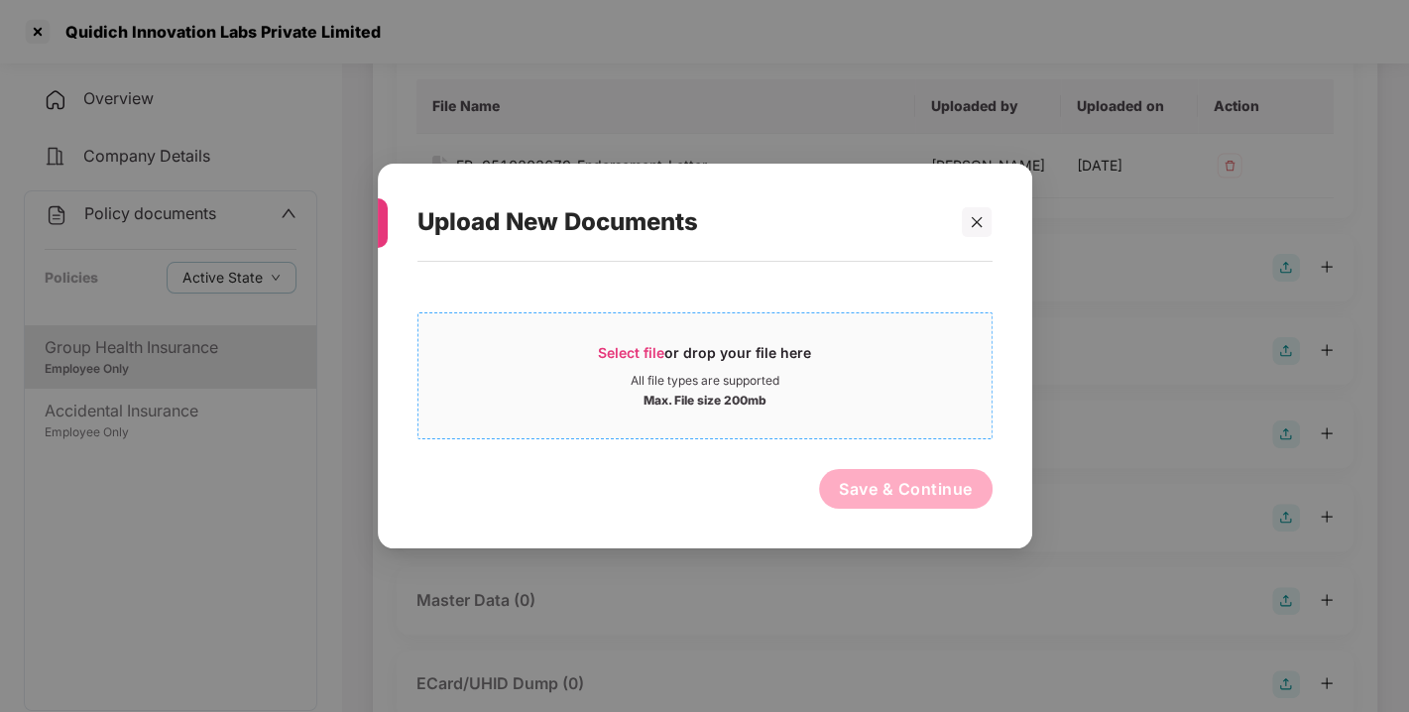
click at [653, 337] on span "Select file or drop your file here All file types are supported Max. File size …" at bounding box center [704, 375] width 573 height 95
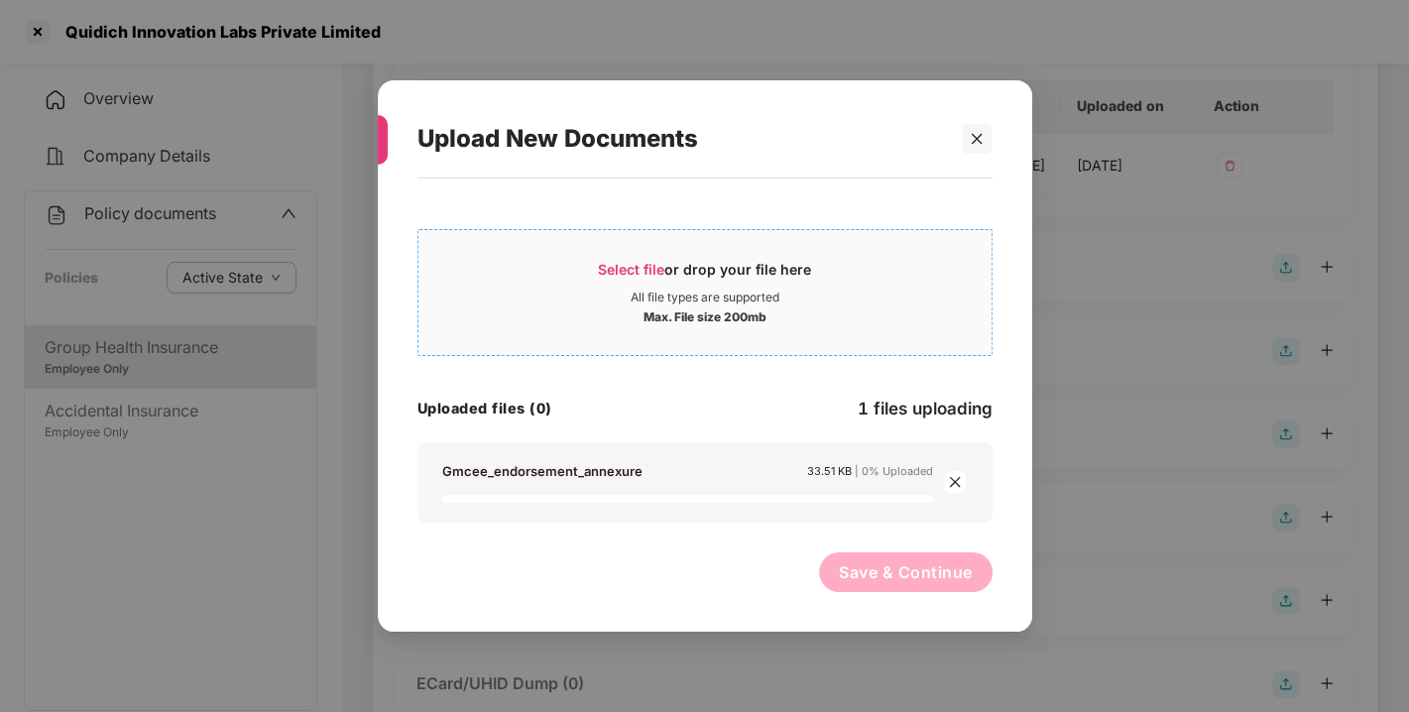
click at [524, 459] on div "Gmcee_endorsement_annexure 33.51 KB | 0% Uploaded" at bounding box center [704, 482] width 575 height 80
click at [746, 404] on div "Uploaded files (0) 1 files uploading" at bounding box center [704, 409] width 575 height 27
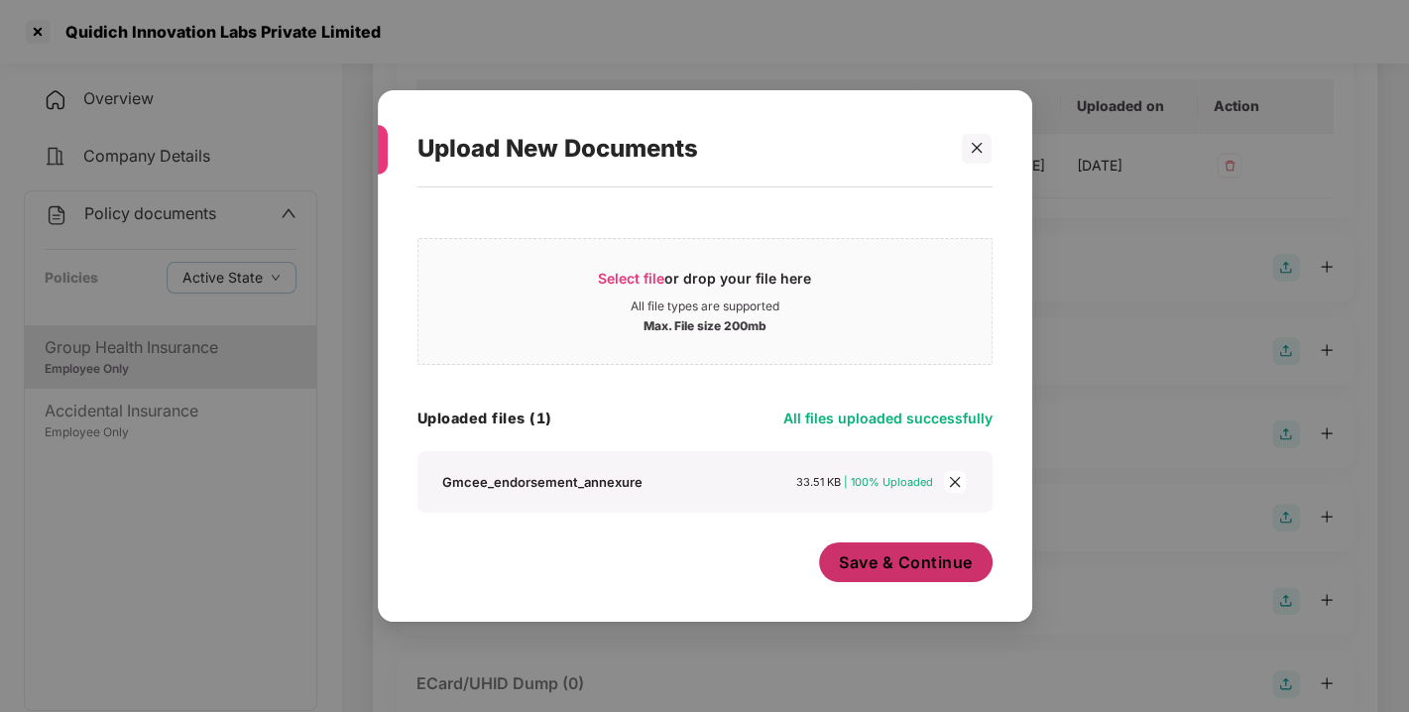
click at [934, 569] on span "Save & Continue" at bounding box center [906, 562] width 134 height 22
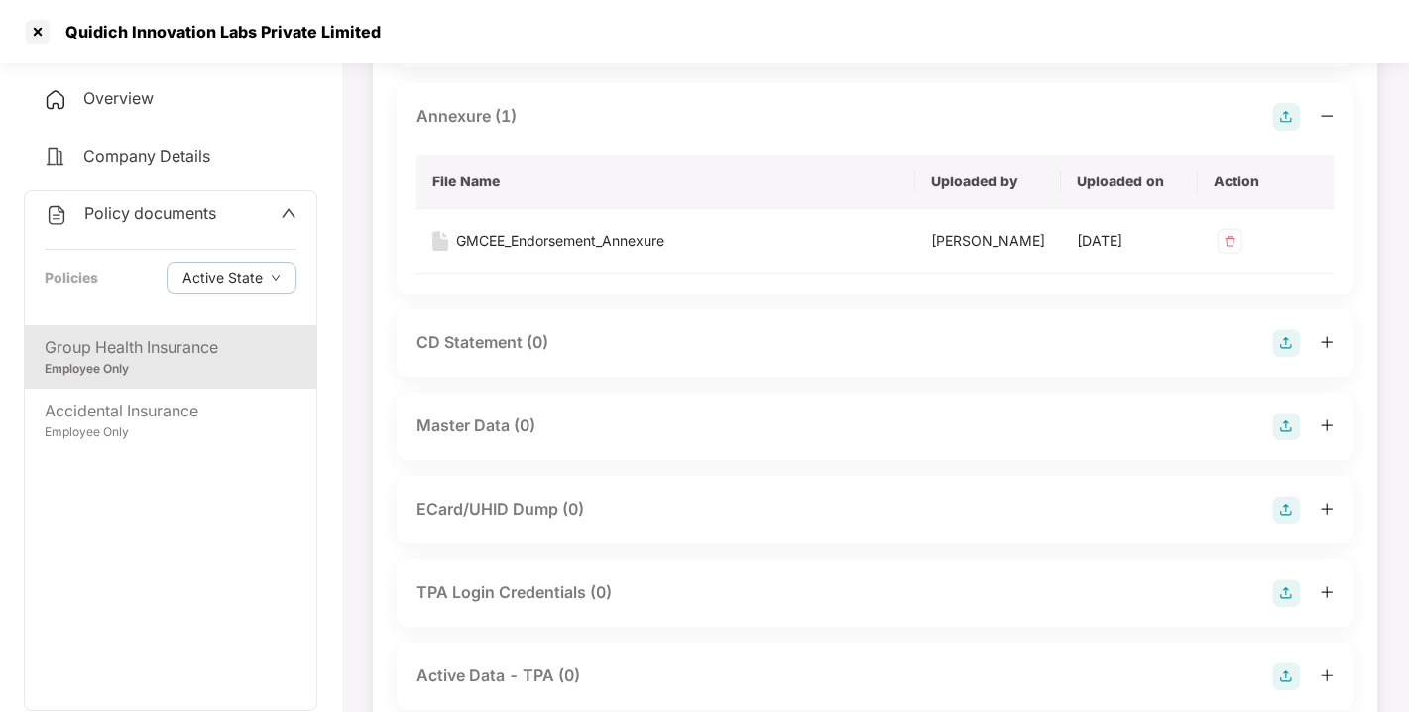
scroll to position [547, 0]
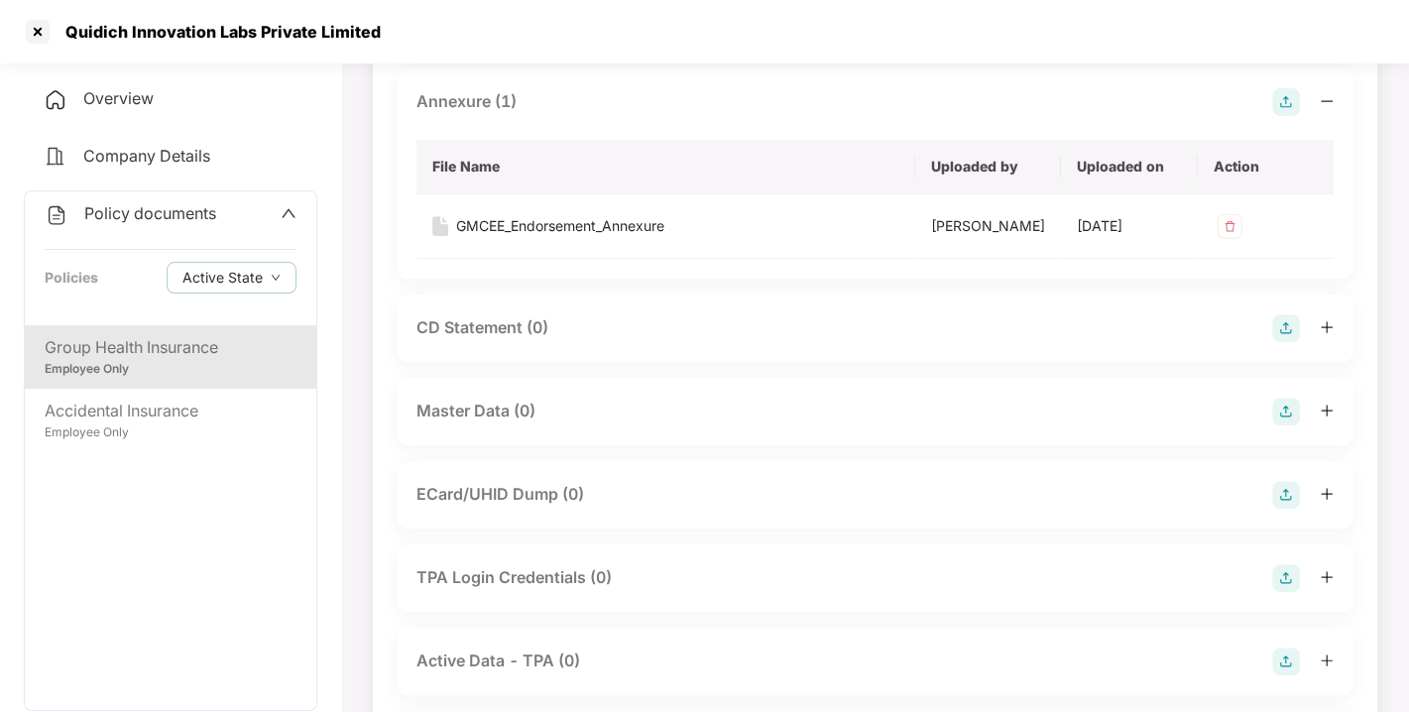
click at [1286, 425] on img at bounding box center [1286, 412] width 28 height 28
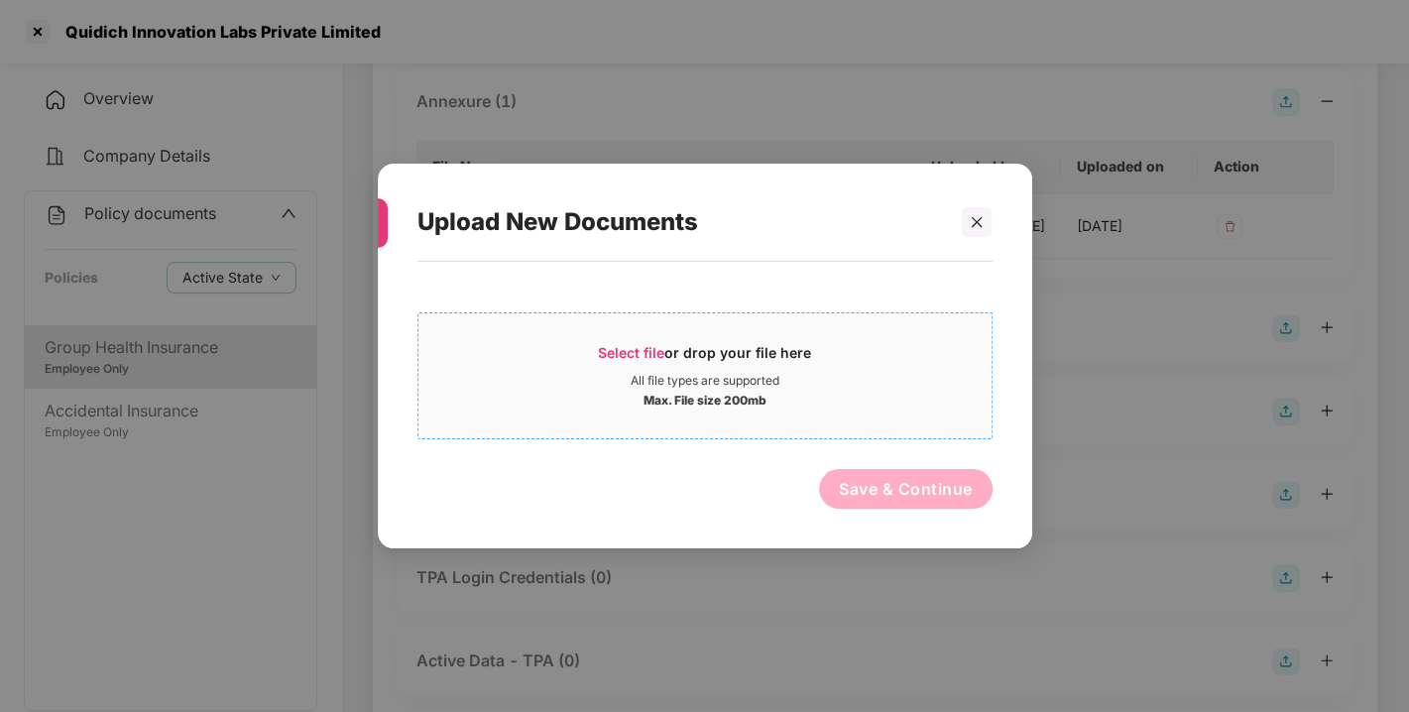
click at [633, 349] on span "Select file" at bounding box center [631, 352] width 66 height 17
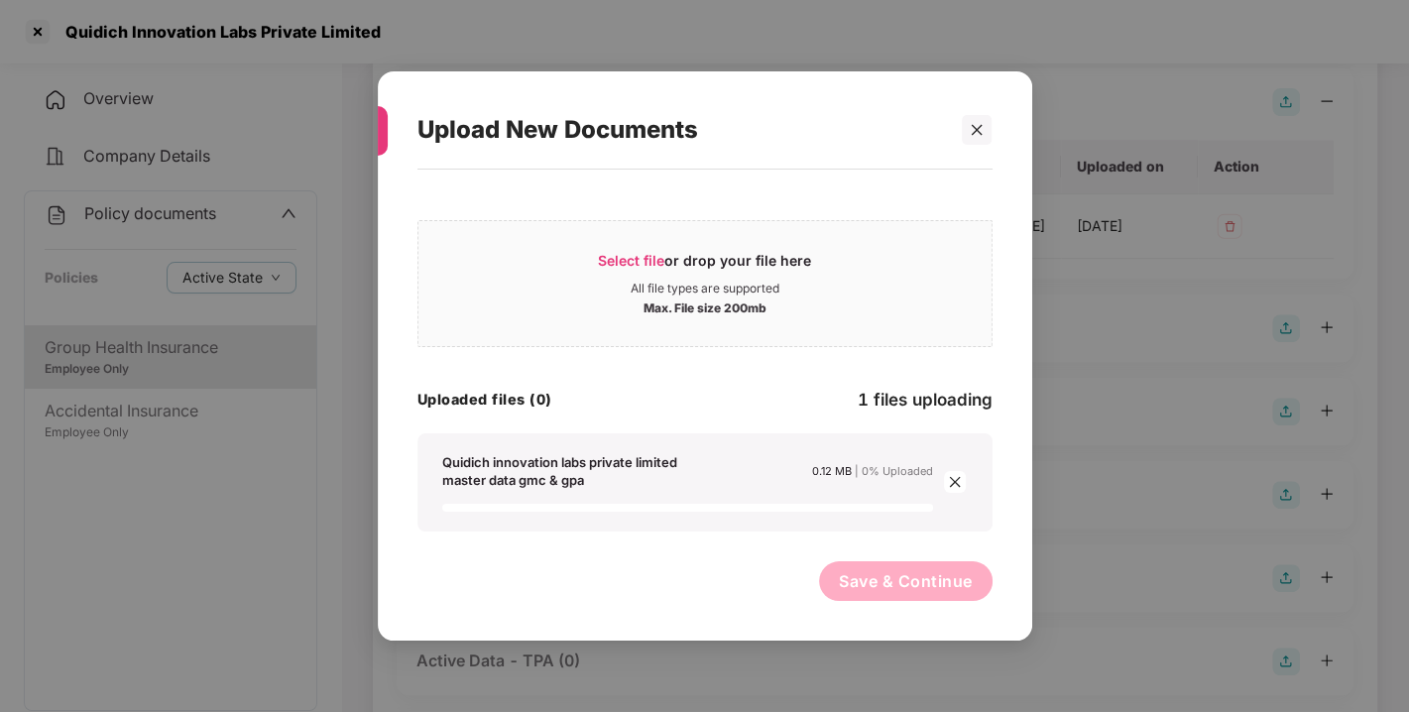
click at [642, 441] on div "Quidich innovation labs private limited master data gmc & gpa 0.12 MB | 0% Uplo…" at bounding box center [704, 482] width 575 height 98
drag, startPoint x: 642, startPoint y: 441, endPoint x: 757, endPoint y: 407, distance: 119.8
click at [757, 407] on div "Select file or drop your file here All file types are supported Max. File size …" at bounding box center [704, 370] width 575 height 322
click at [757, 407] on div "Uploaded files (0) 1 files uploading" at bounding box center [704, 400] width 575 height 27
click at [774, 402] on div "Uploaded files (0) 1 files uploading" at bounding box center [704, 400] width 575 height 27
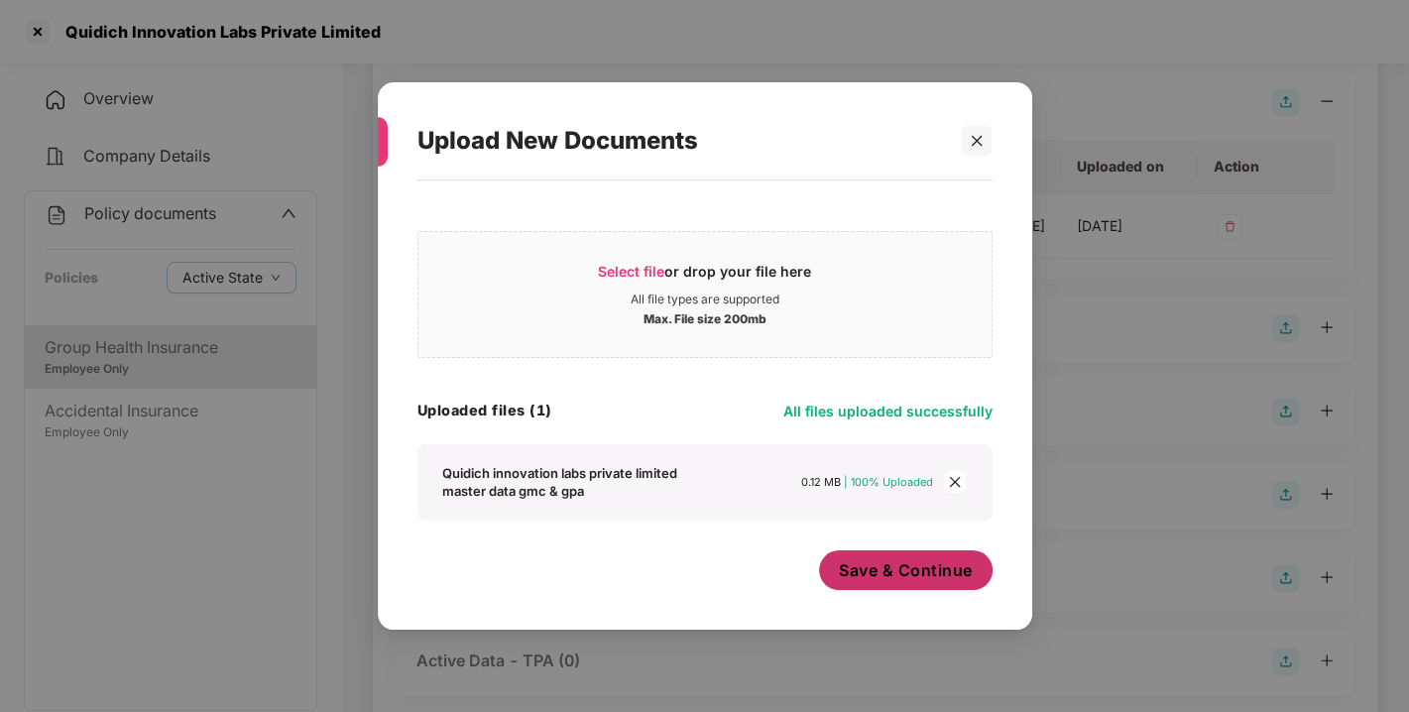
click at [886, 568] on span "Save & Continue" at bounding box center [906, 570] width 134 height 22
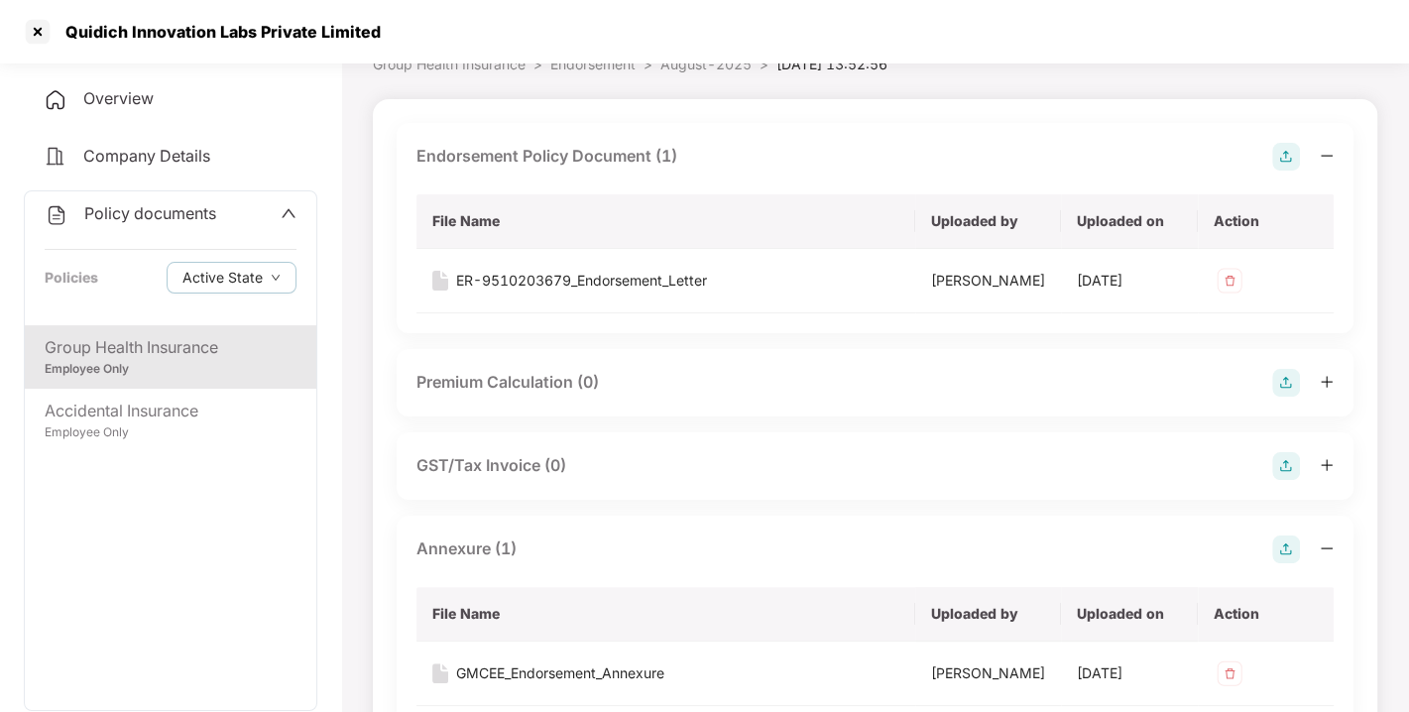
scroll to position [0, 0]
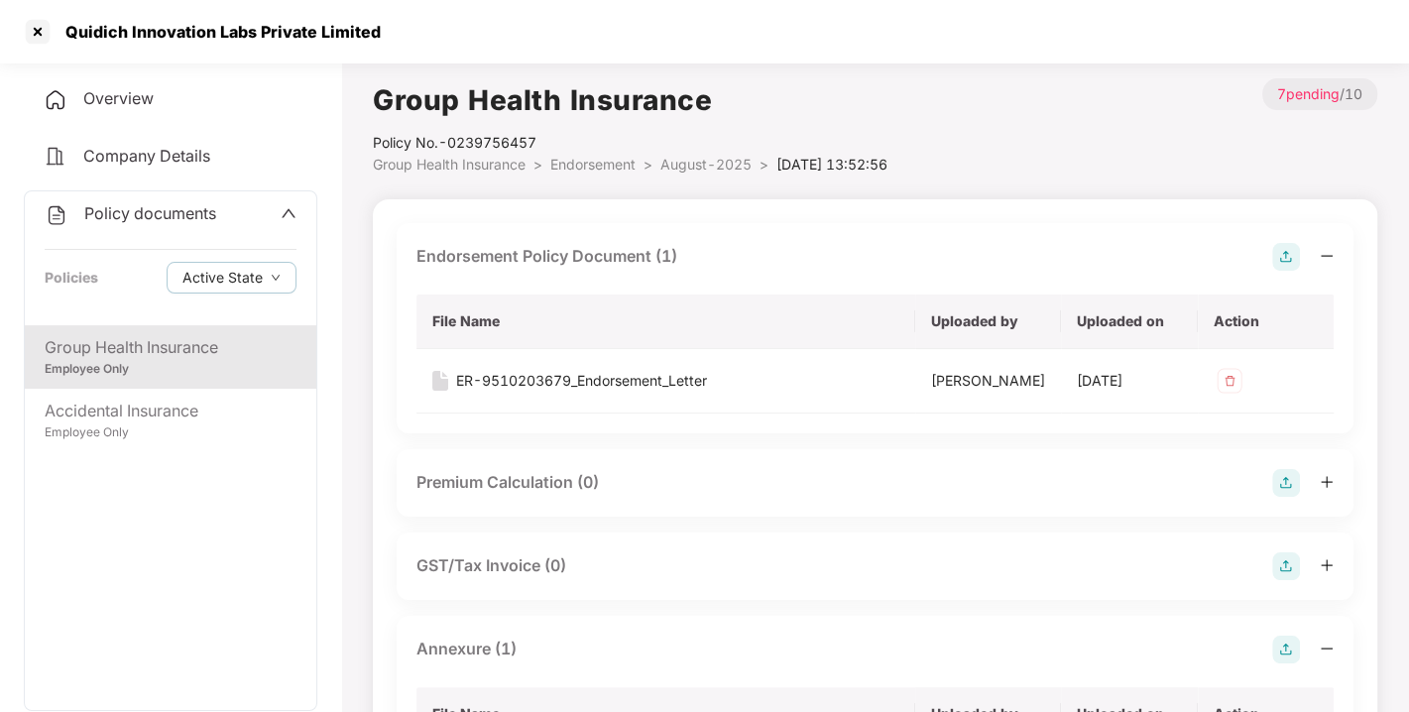
click at [595, 165] on span "Endorsement" at bounding box center [592, 164] width 85 height 17
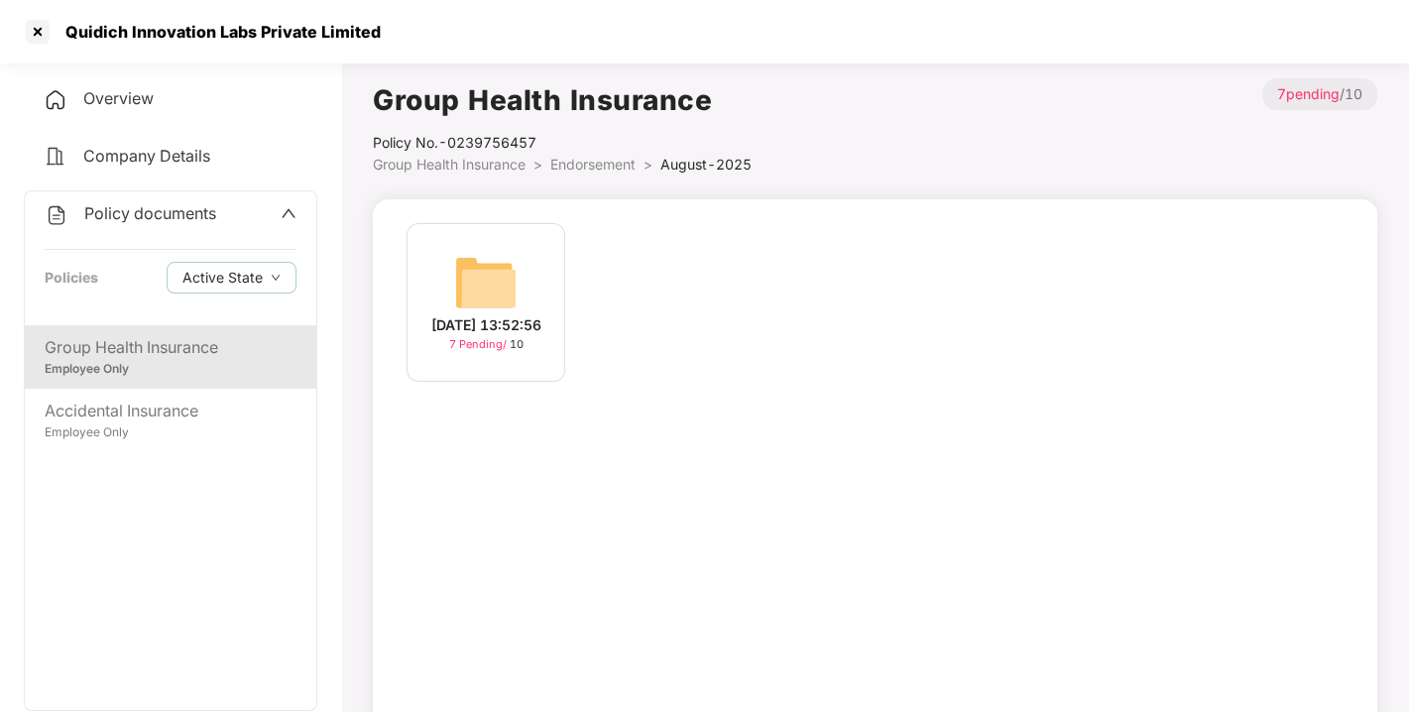
click at [595, 165] on span "Endorsement" at bounding box center [592, 164] width 85 height 17
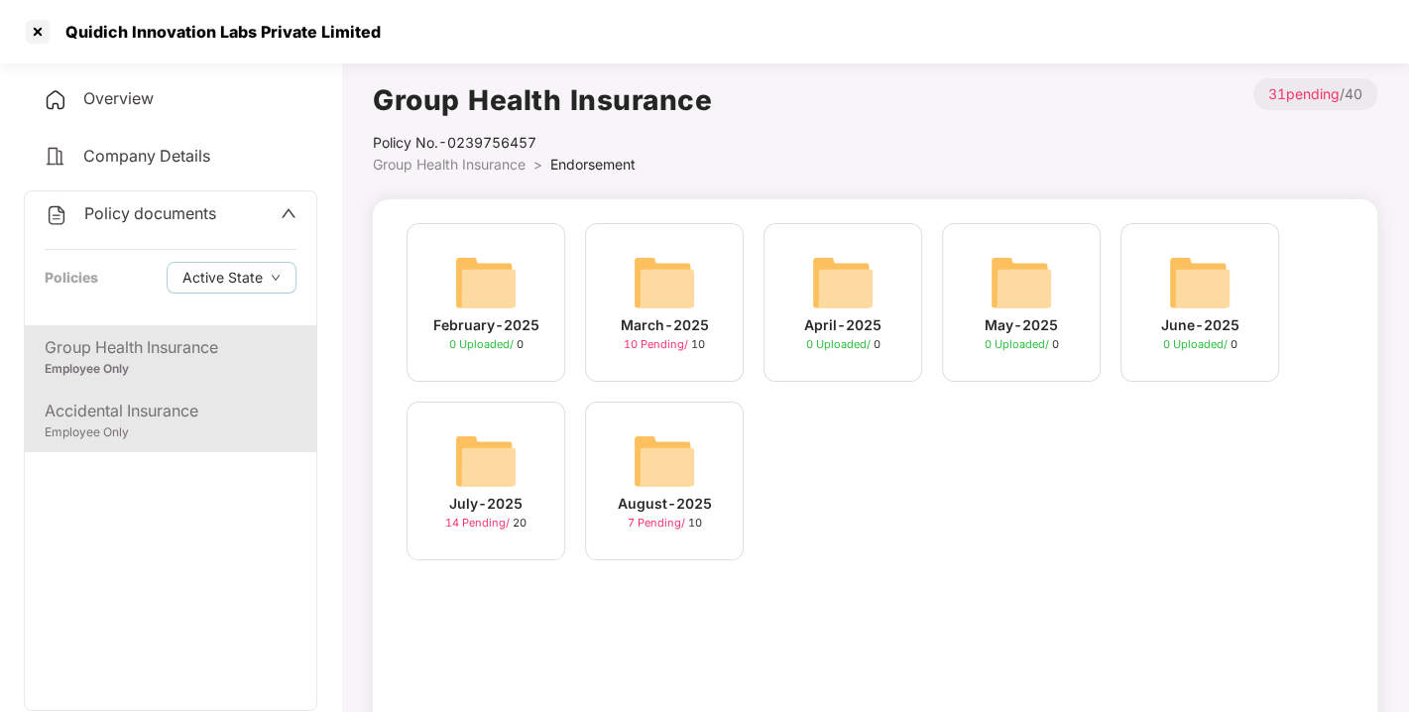
click at [166, 407] on div "Accidental Insurance" at bounding box center [171, 411] width 252 height 25
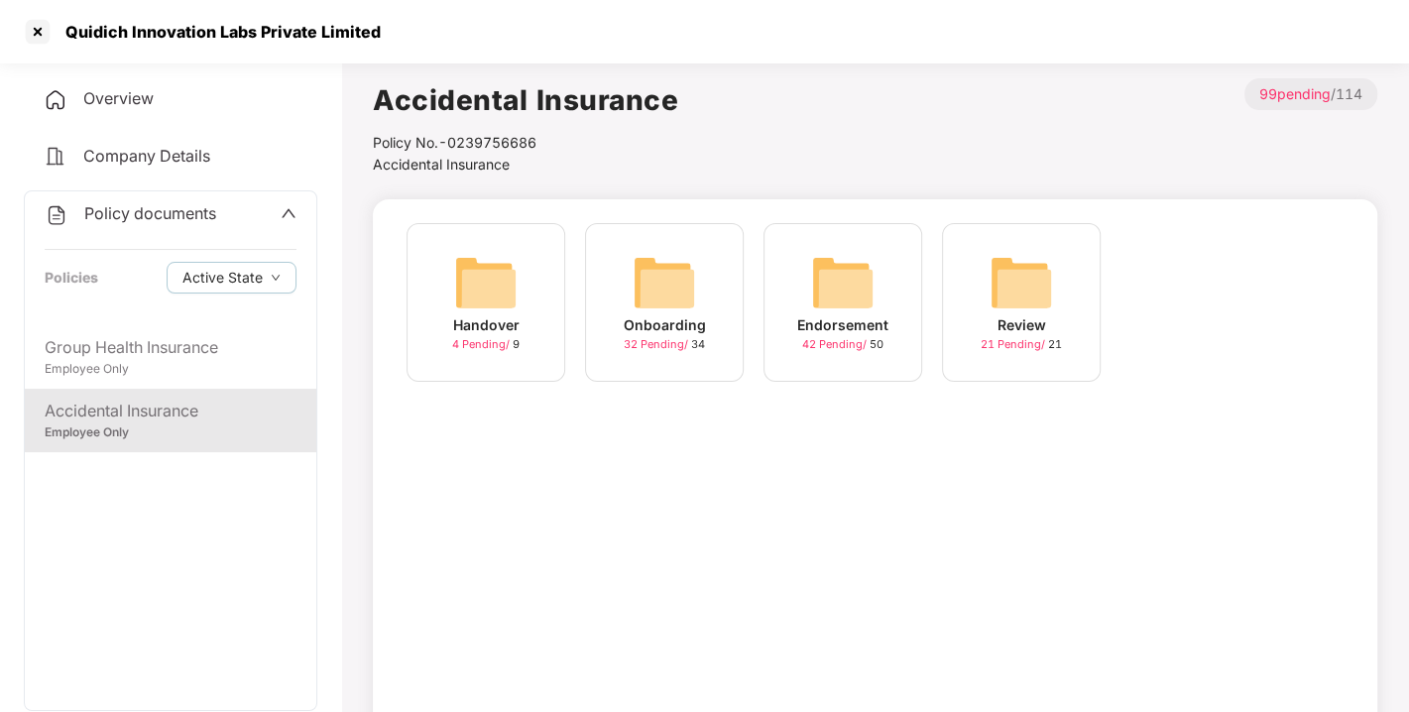
click at [862, 299] on img at bounding box center [842, 282] width 63 height 63
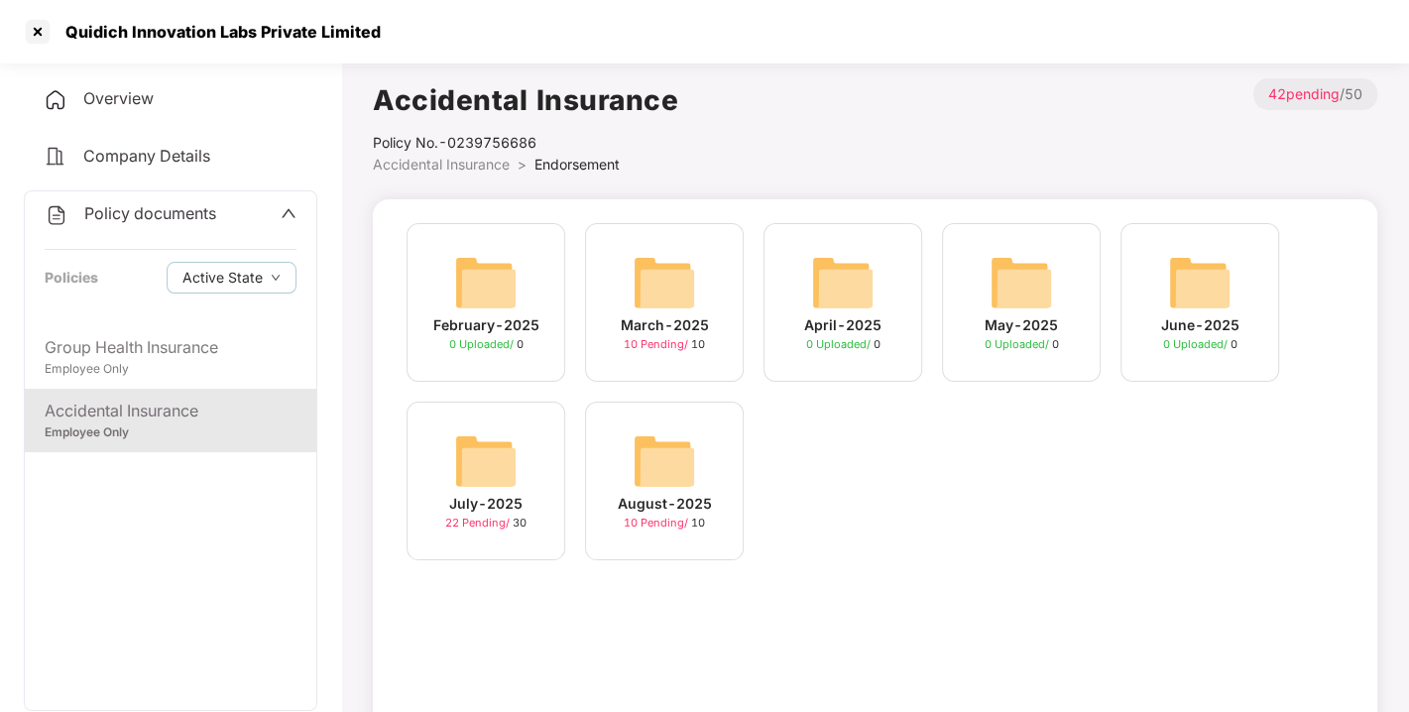
click at [683, 463] on img at bounding box center [664, 460] width 63 height 63
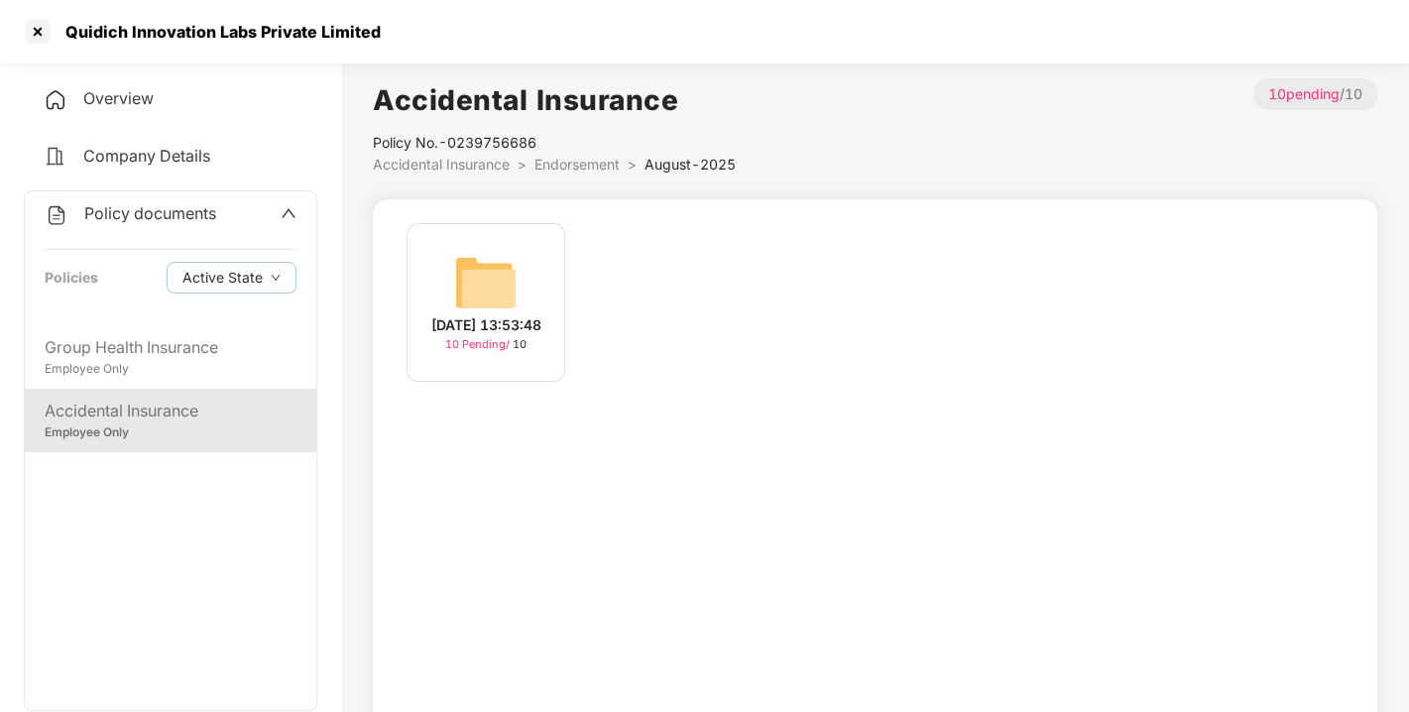
click at [504, 324] on div "[DATE] 13:53:48" at bounding box center [486, 325] width 110 height 22
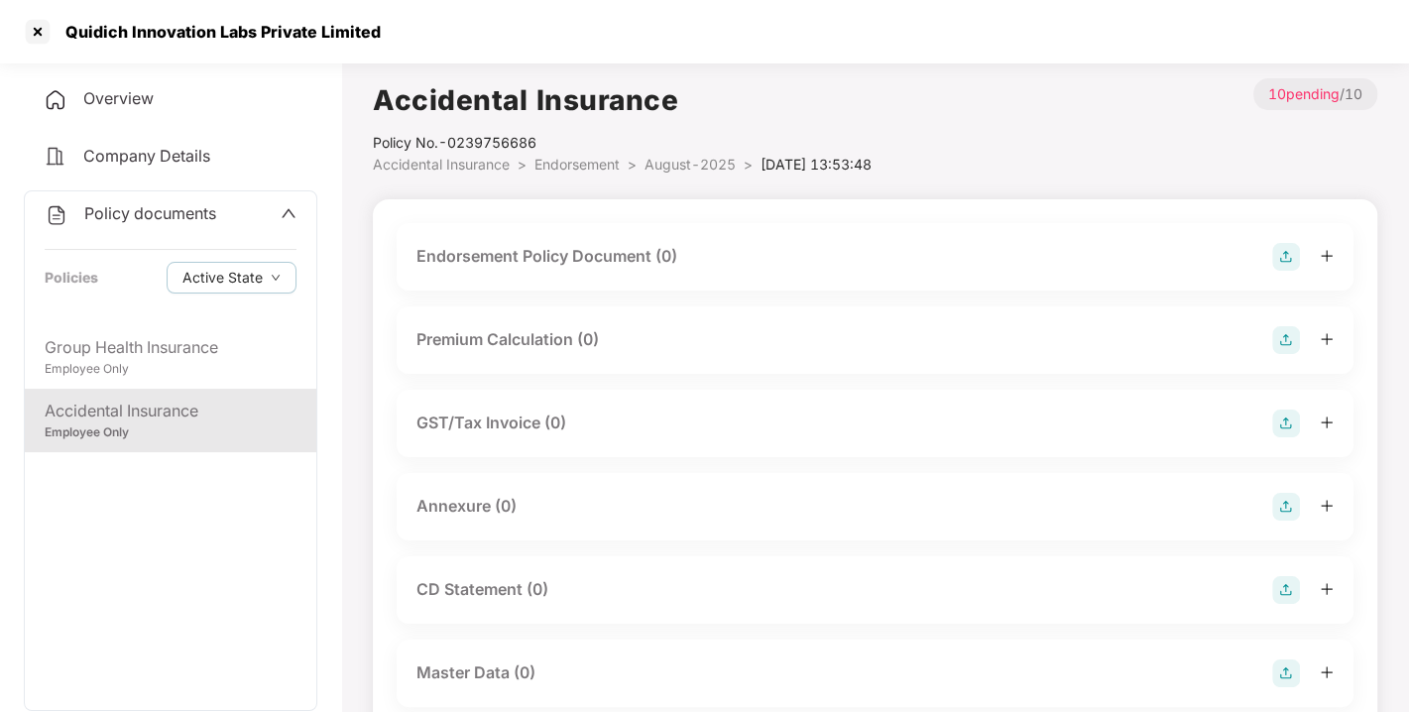
click at [1285, 261] on img at bounding box center [1286, 257] width 28 height 28
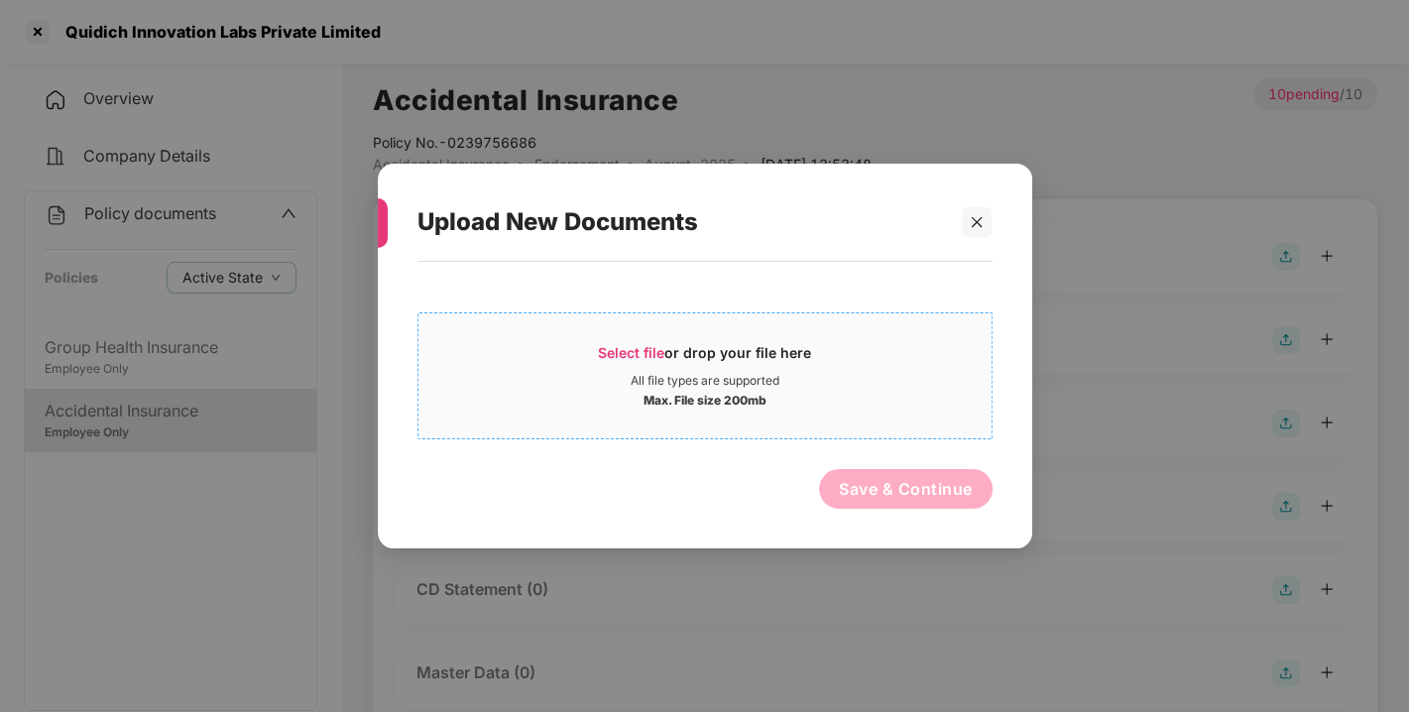
click at [633, 347] on span "Select file" at bounding box center [631, 352] width 66 height 17
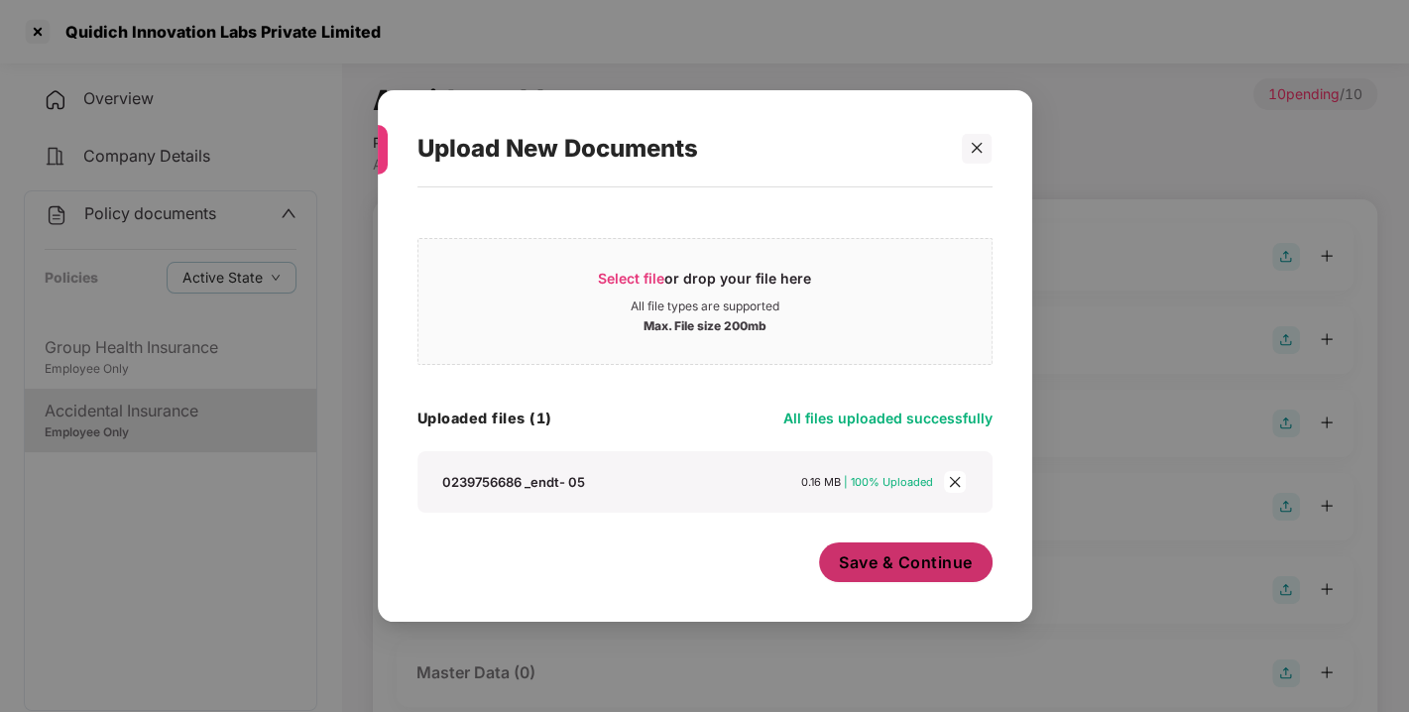
click at [912, 564] on span "Save & Continue" at bounding box center [906, 562] width 134 height 22
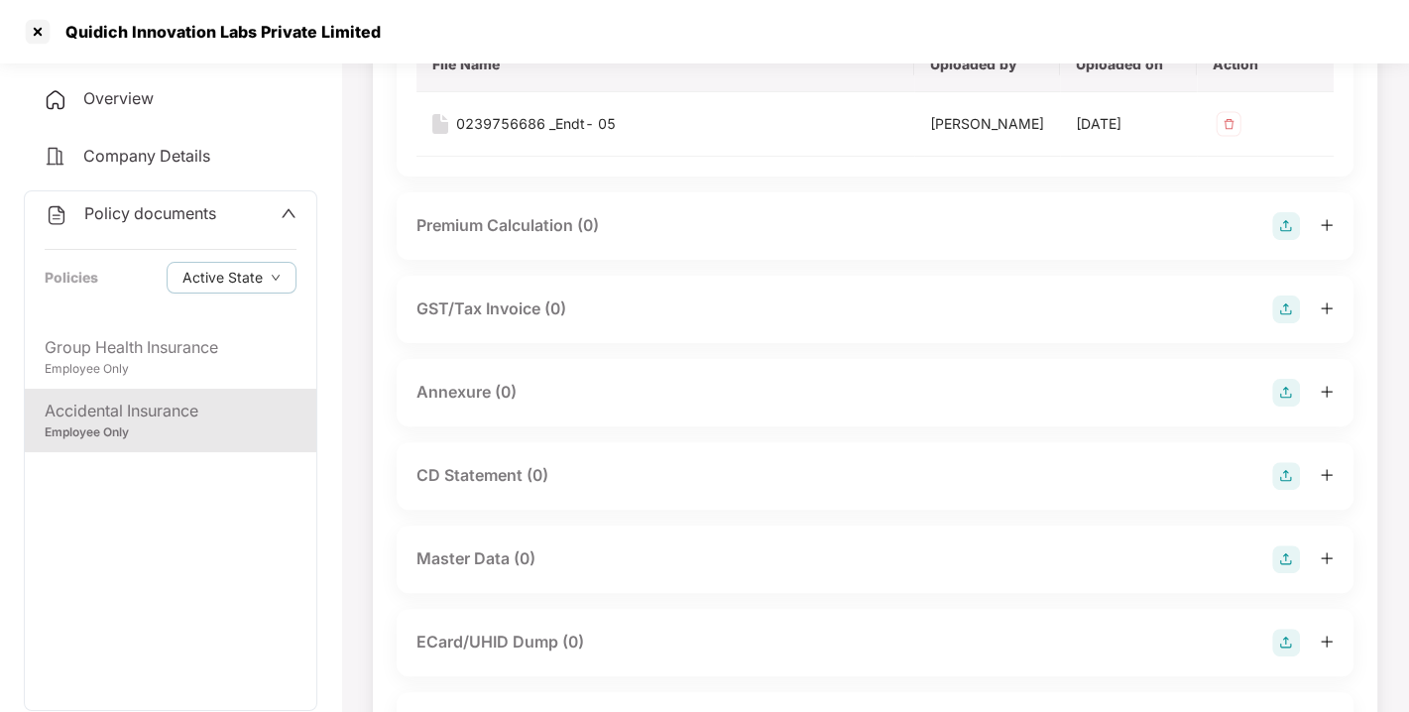
scroll to position [266, 0]
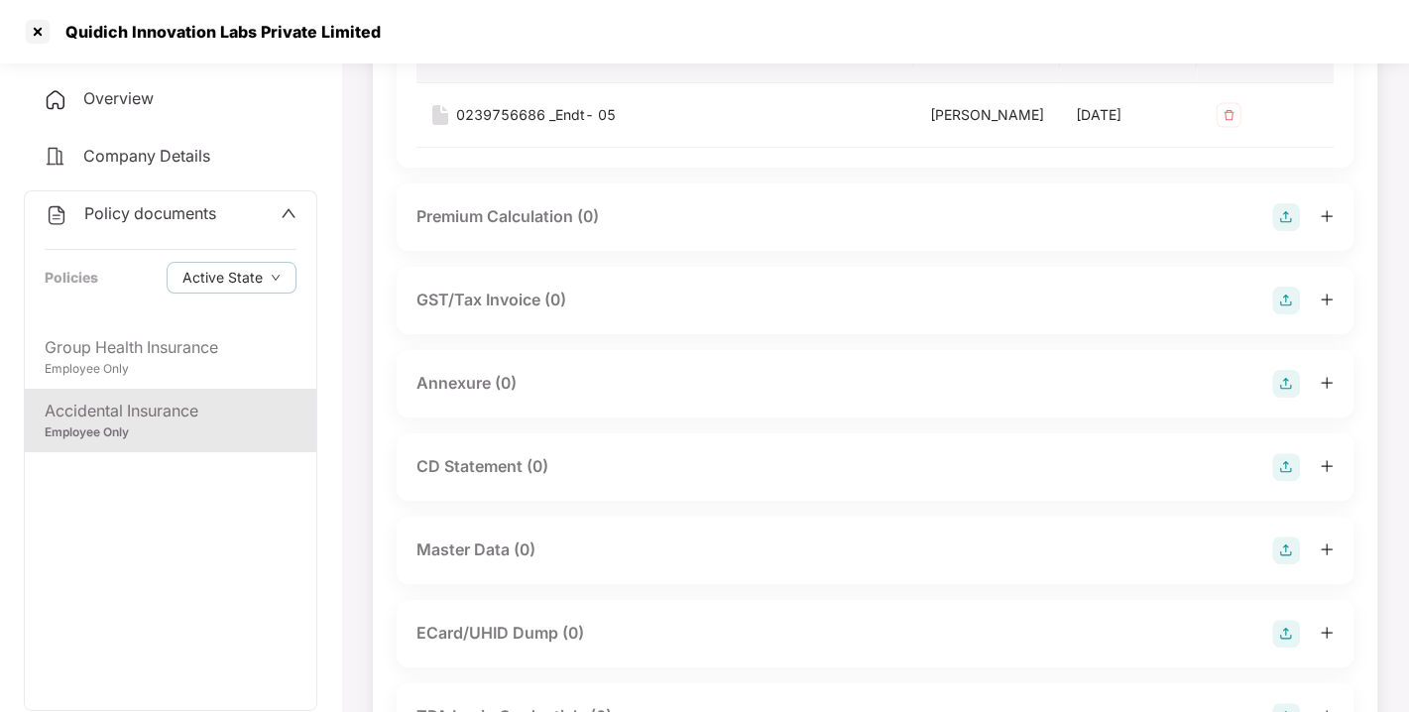
click at [1285, 398] on img at bounding box center [1286, 384] width 28 height 28
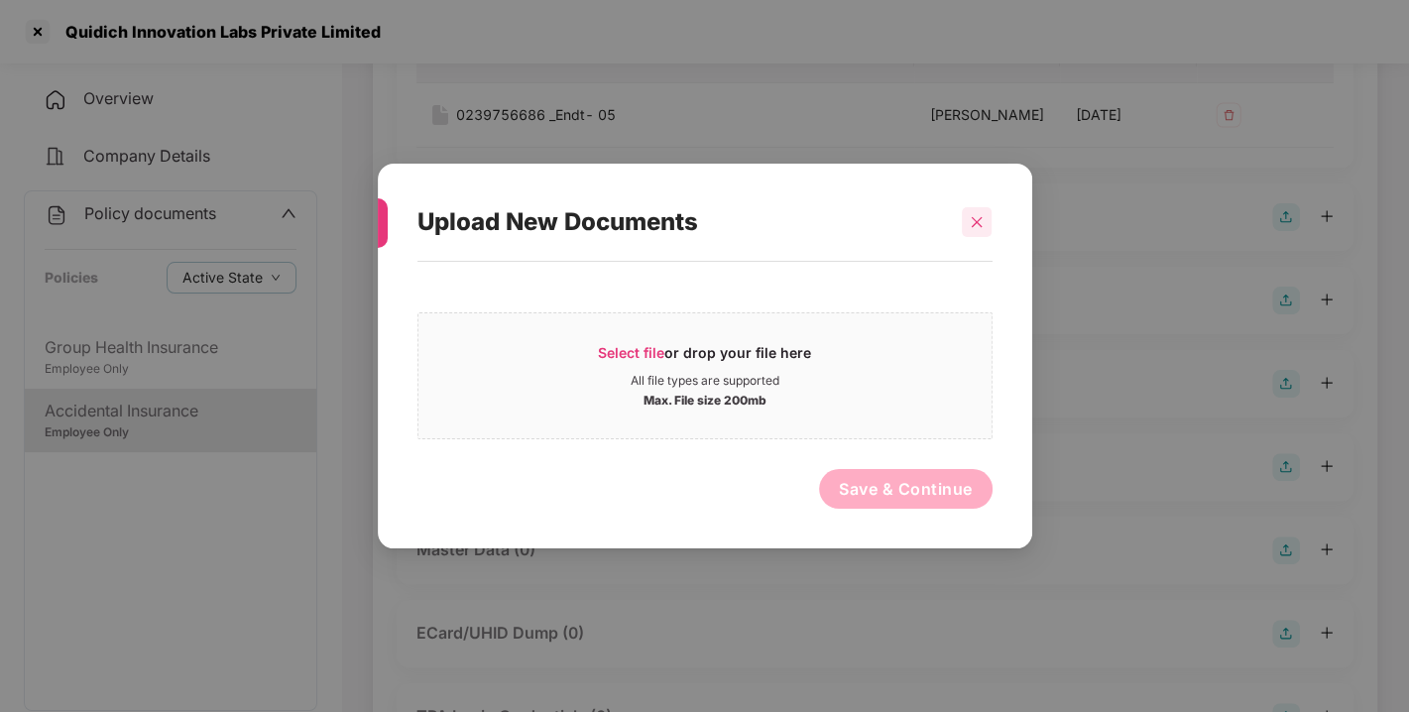
click at [974, 216] on icon "close" at bounding box center [977, 222] width 14 height 14
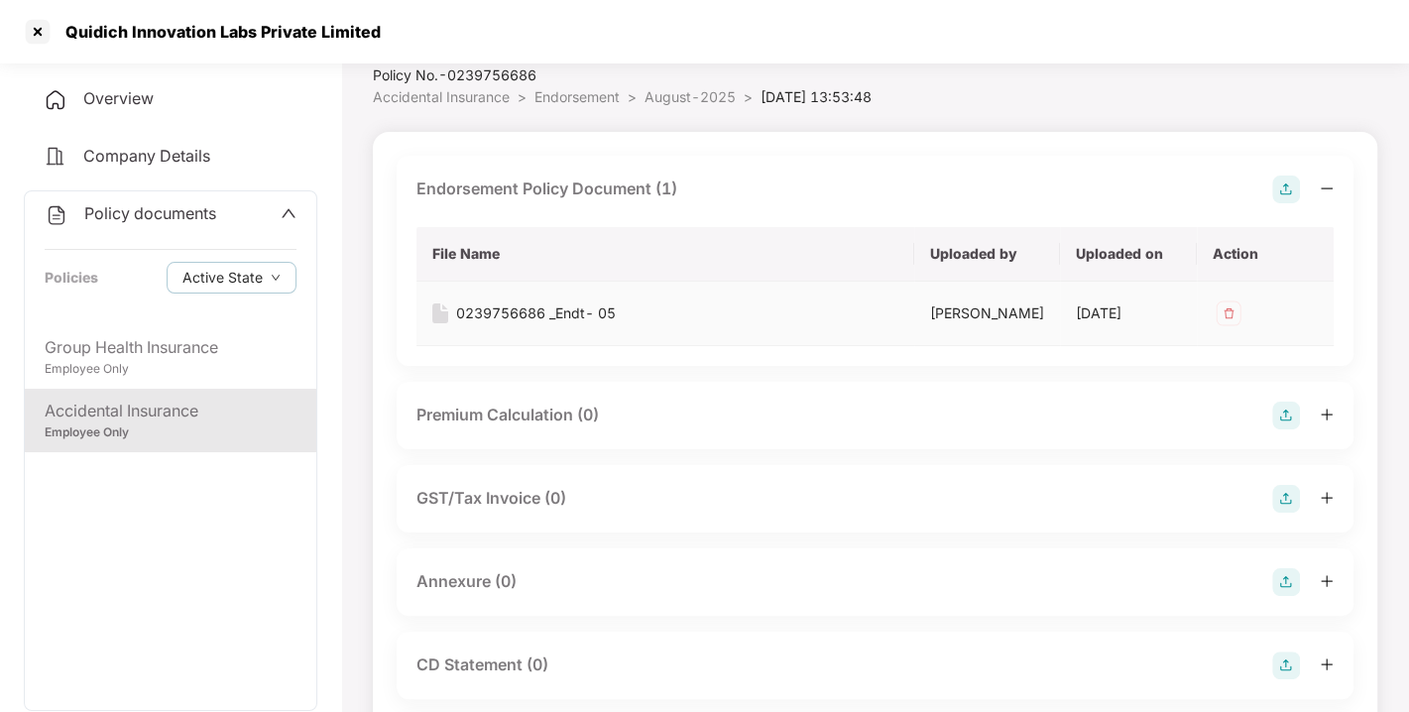
scroll to position [0, 0]
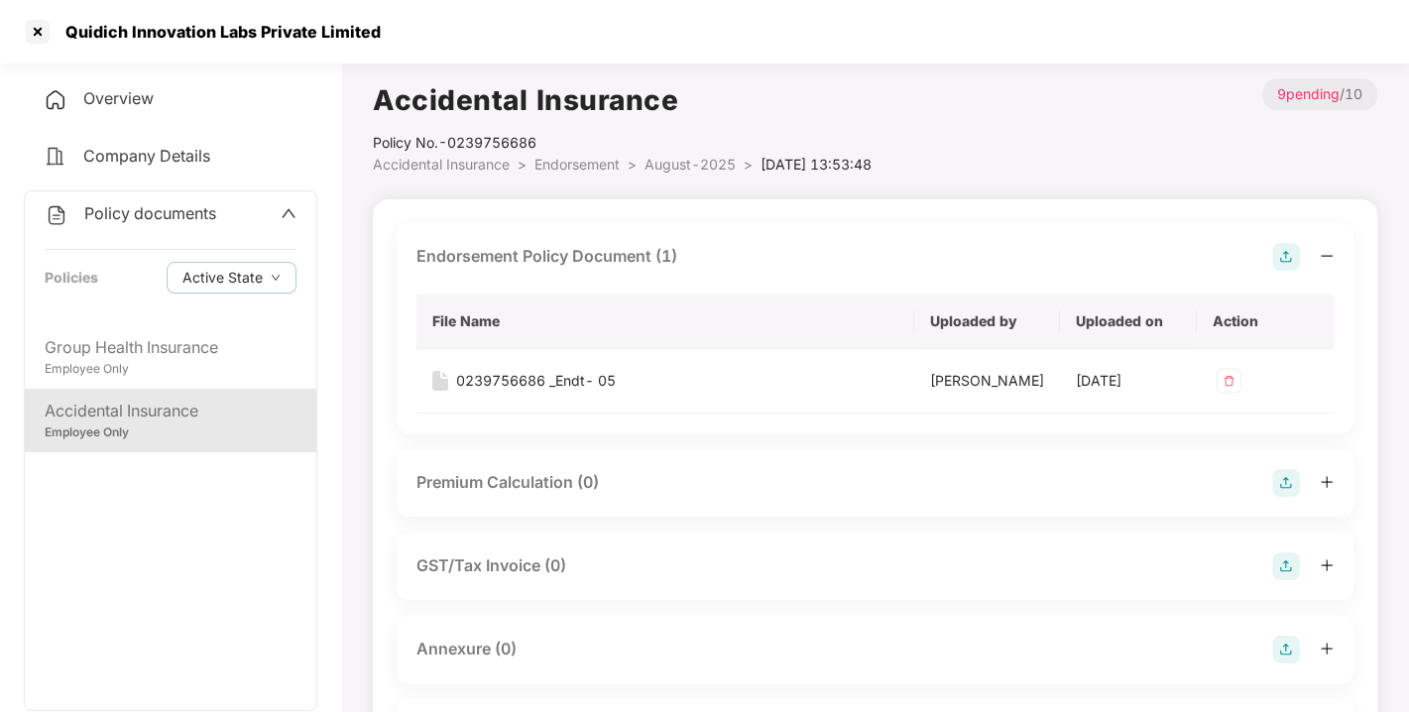
click at [1291, 255] on img at bounding box center [1286, 257] width 28 height 28
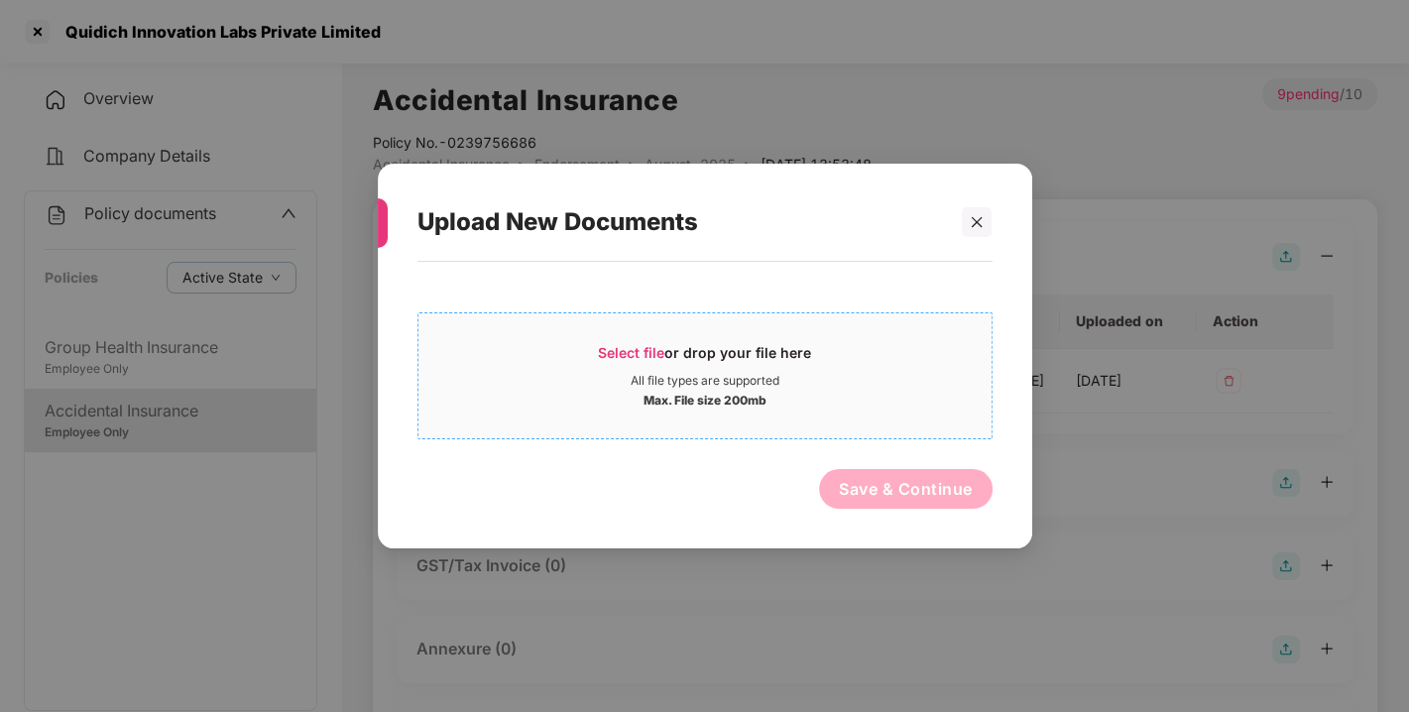
click at [626, 358] on span "Select file" at bounding box center [631, 352] width 66 height 17
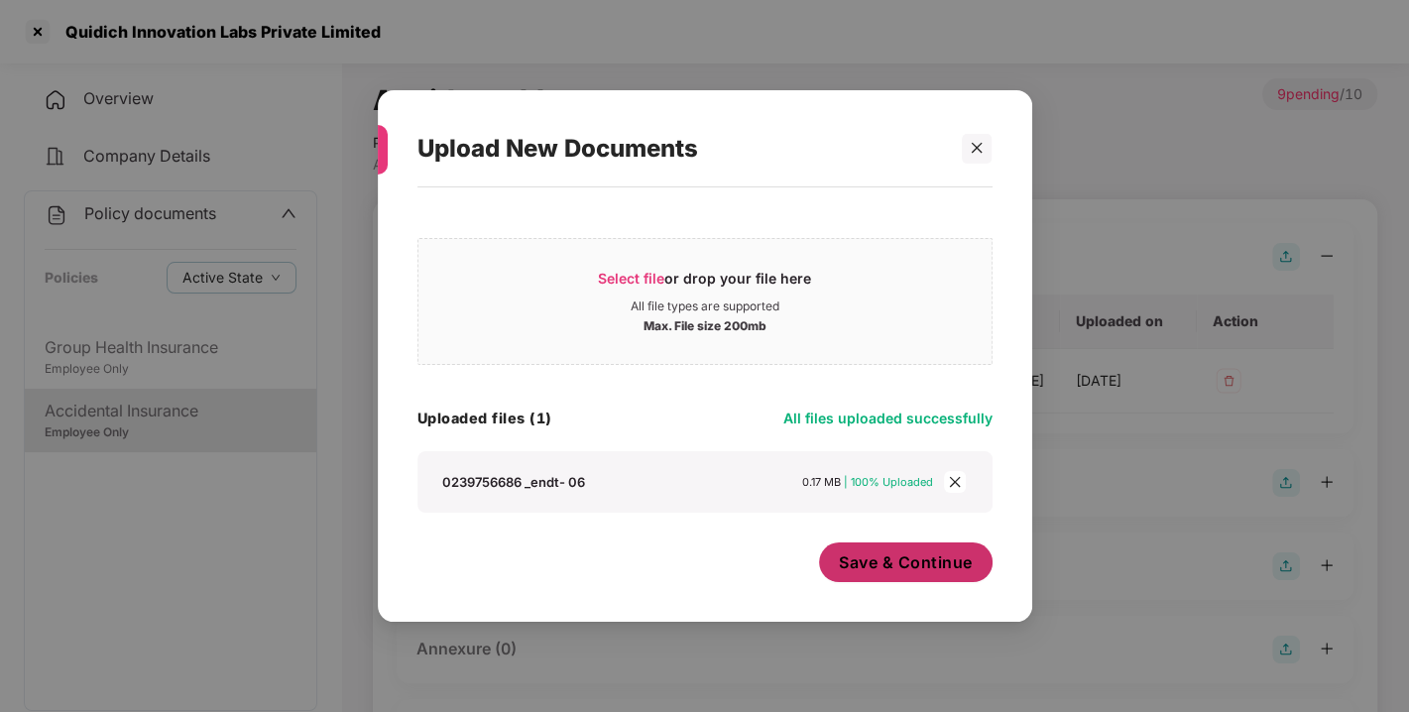
click at [897, 555] on span "Save & Continue" at bounding box center [906, 562] width 134 height 22
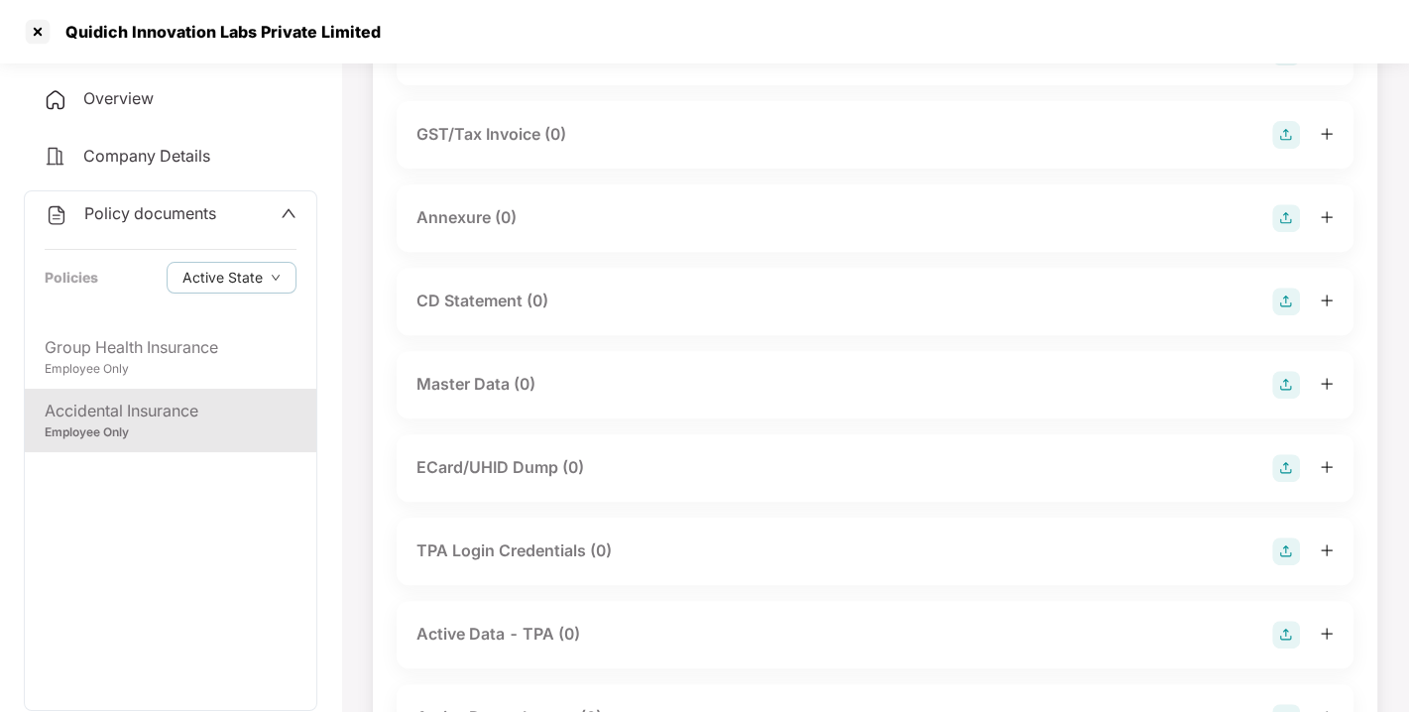
scroll to position [498, 0]
click at [1283, 230] on img at bounding box center [1286, 216] width 28 height 28
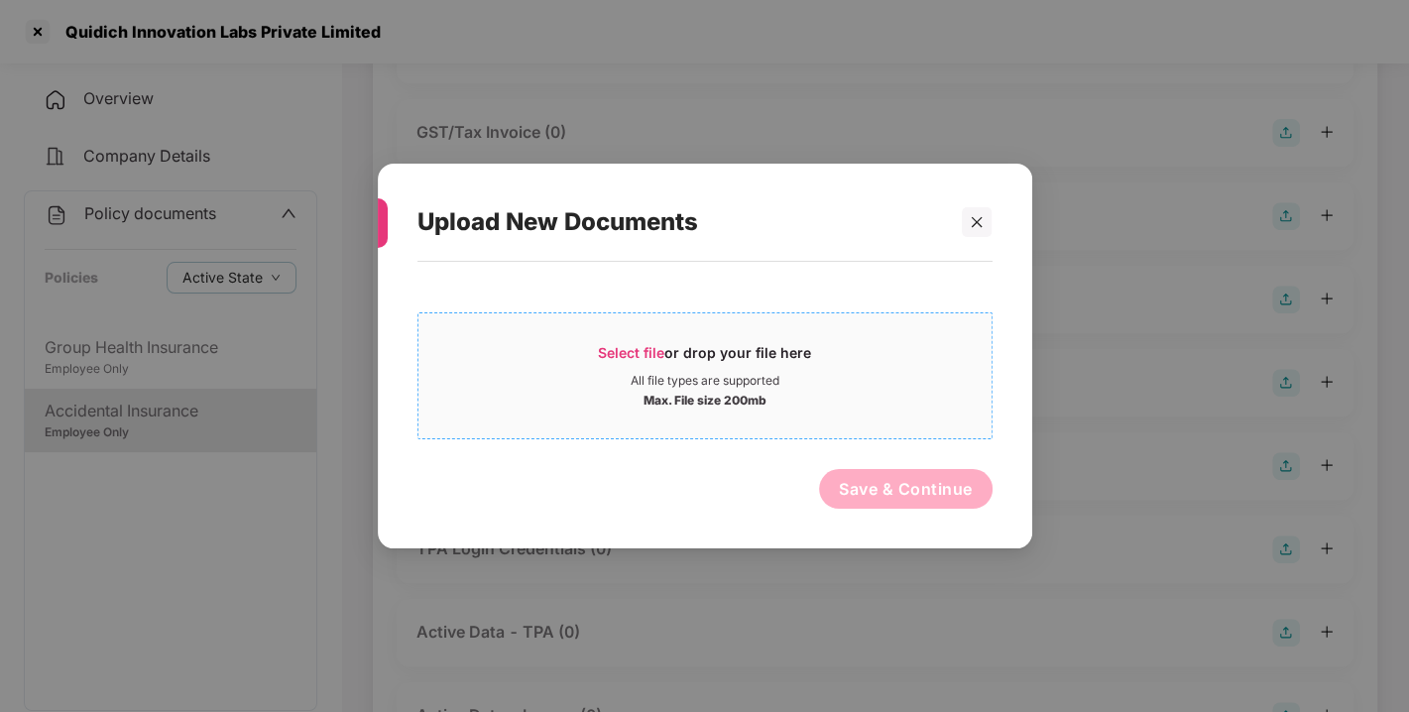
click at [646, 337] on span "Select file or drop your file here All file types are supported Max. File size …" at bounding box center [704, 375] width 573 height 95
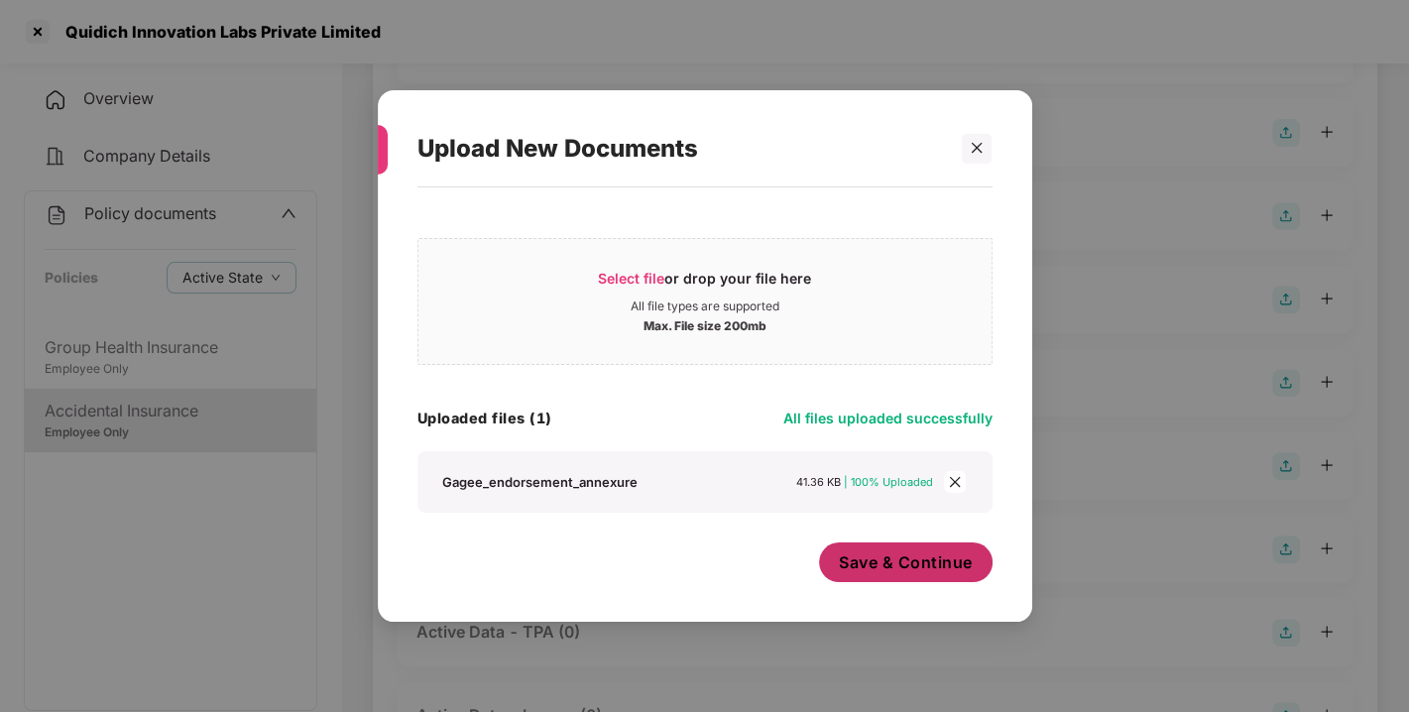
click at [886, 551] on span "Save & Continue" at bounding box center [906, 562] width 134 height 22
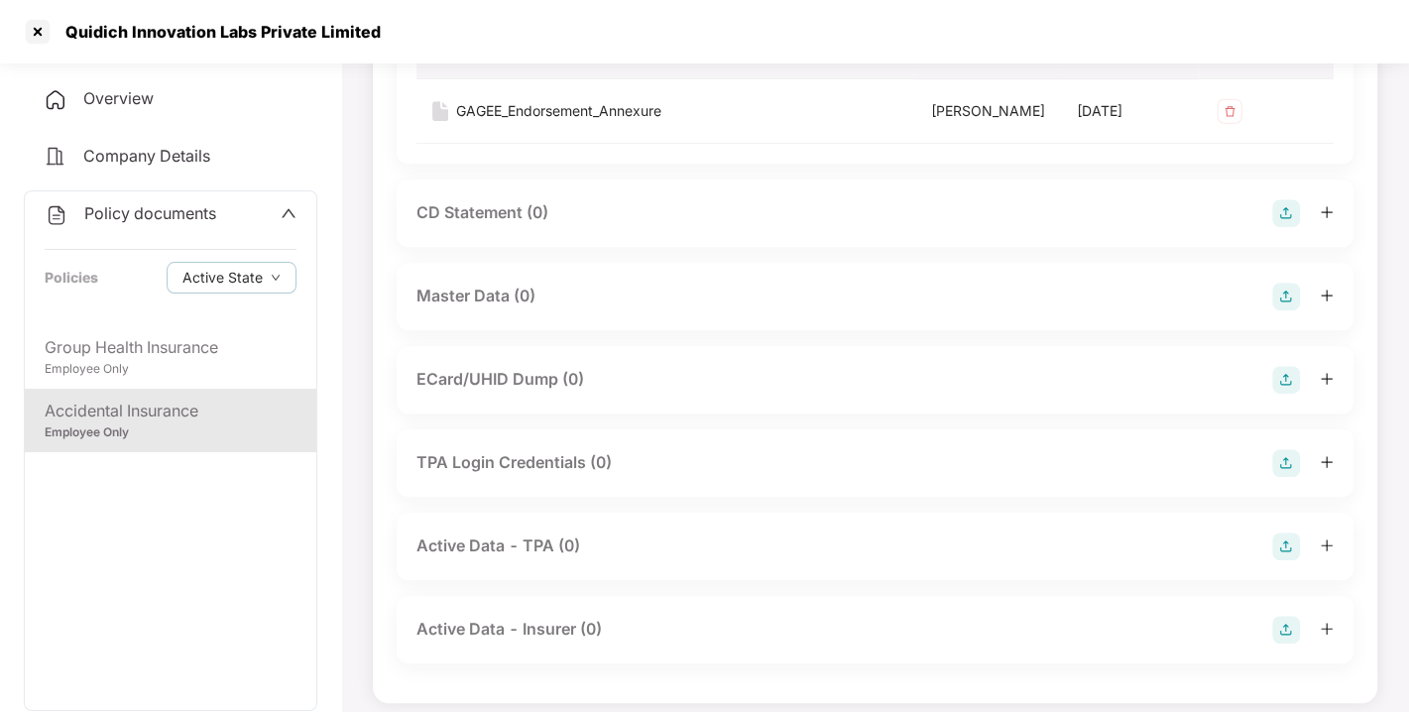
scroll to position [750, 0]
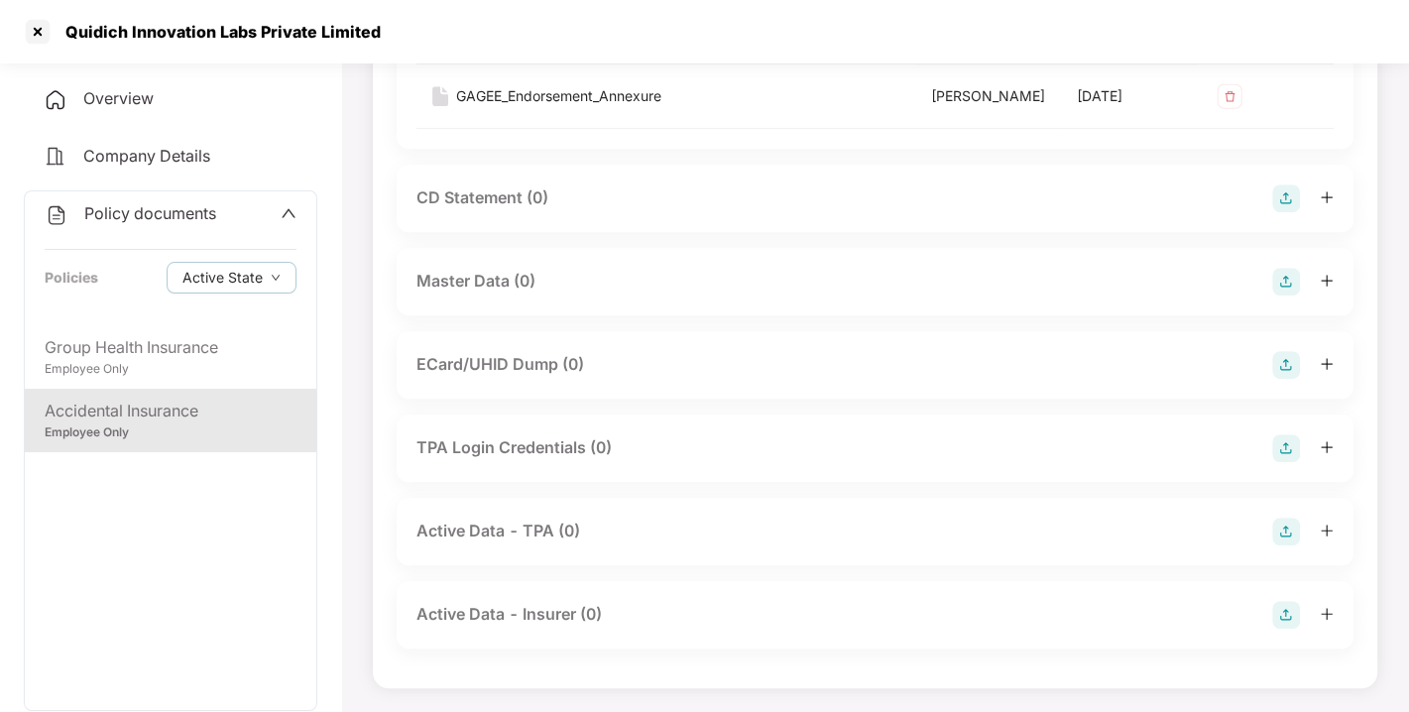
click at [1289, 295] on img at bounding box center [1286, 282] width 28 height 28
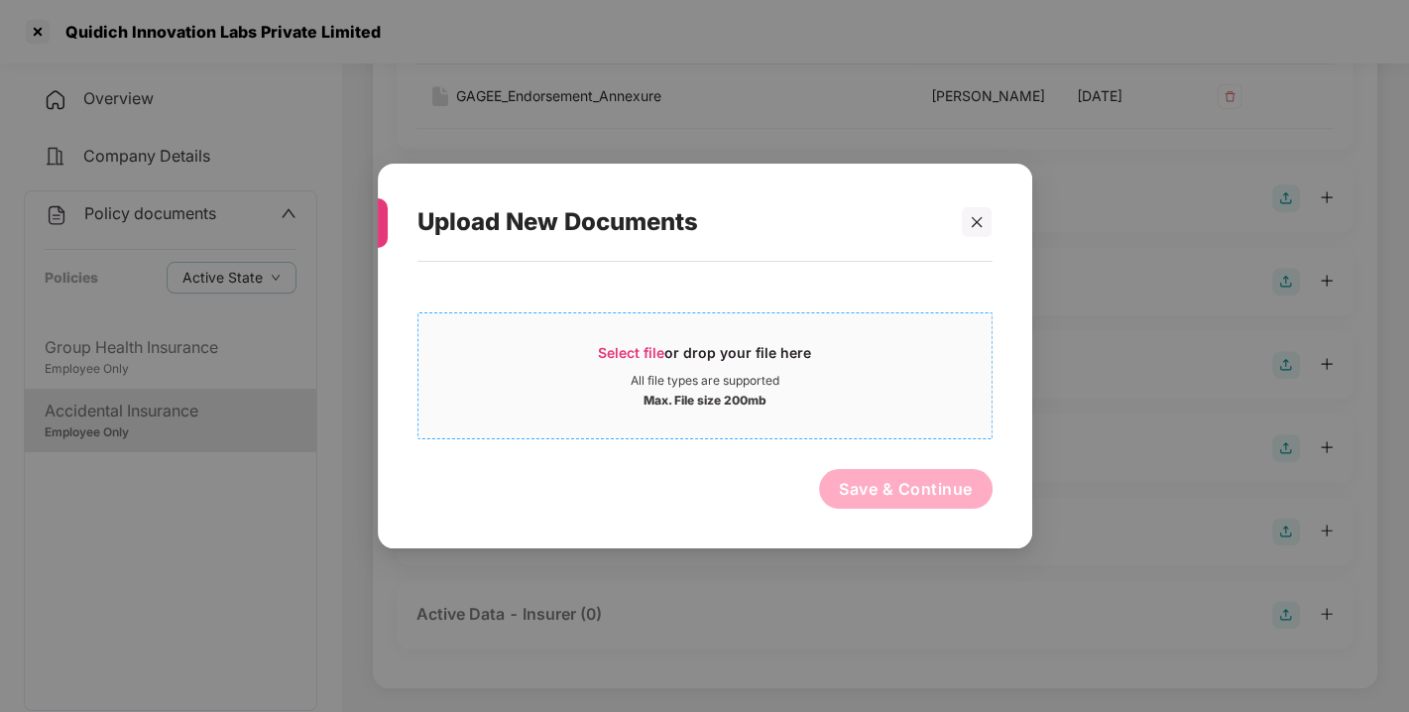
click at [671, 351] on div "Select file or drop your file here" at bounding box center [704, 358] width 213 height 30
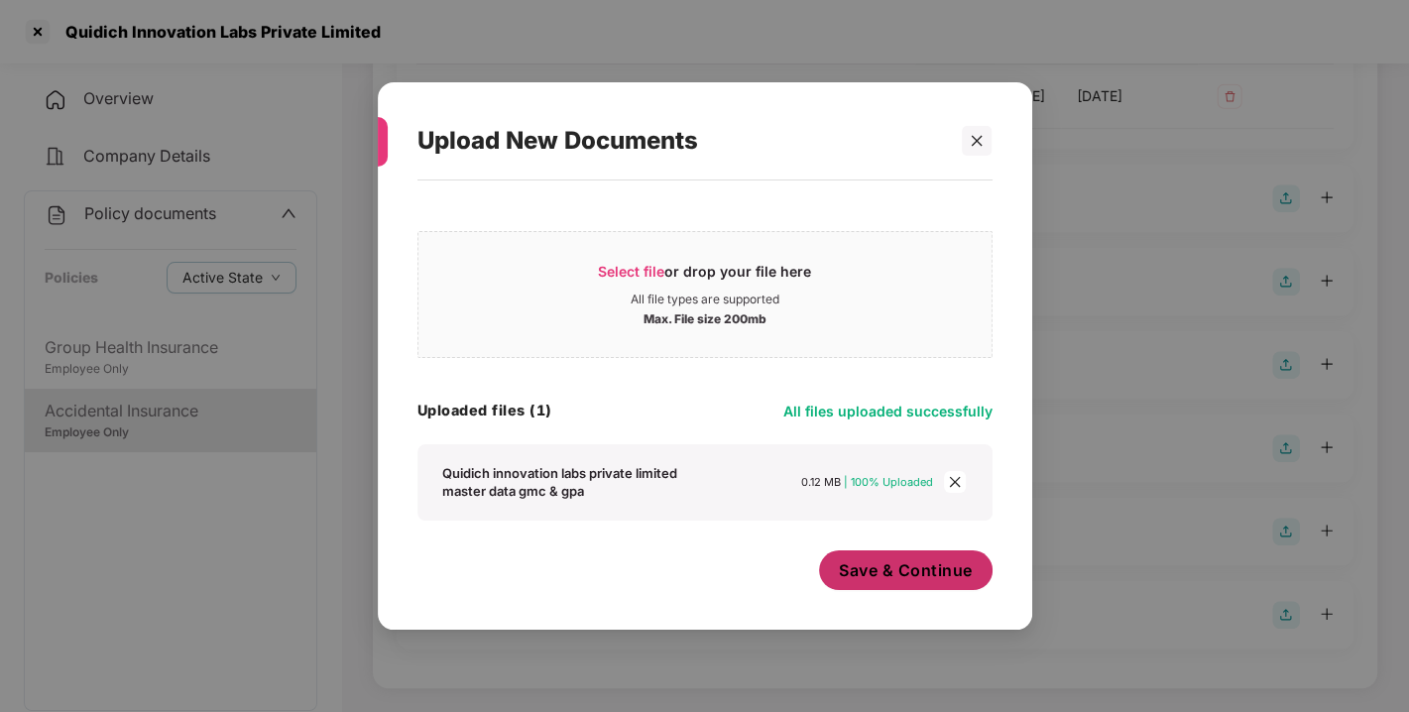
click at [895, 563] on span "Save & Continue" at bounding box center [906, 570] width 134 height 22
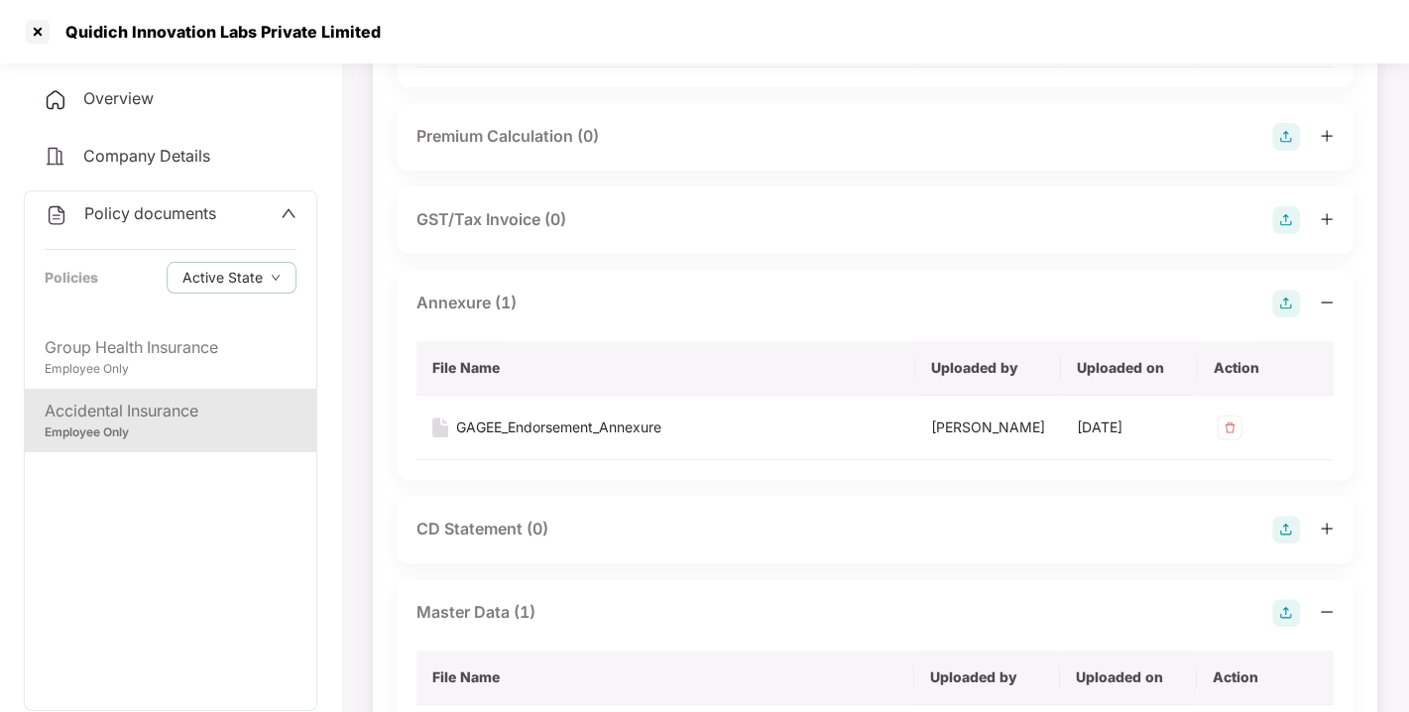
scroll to position [0, 0]
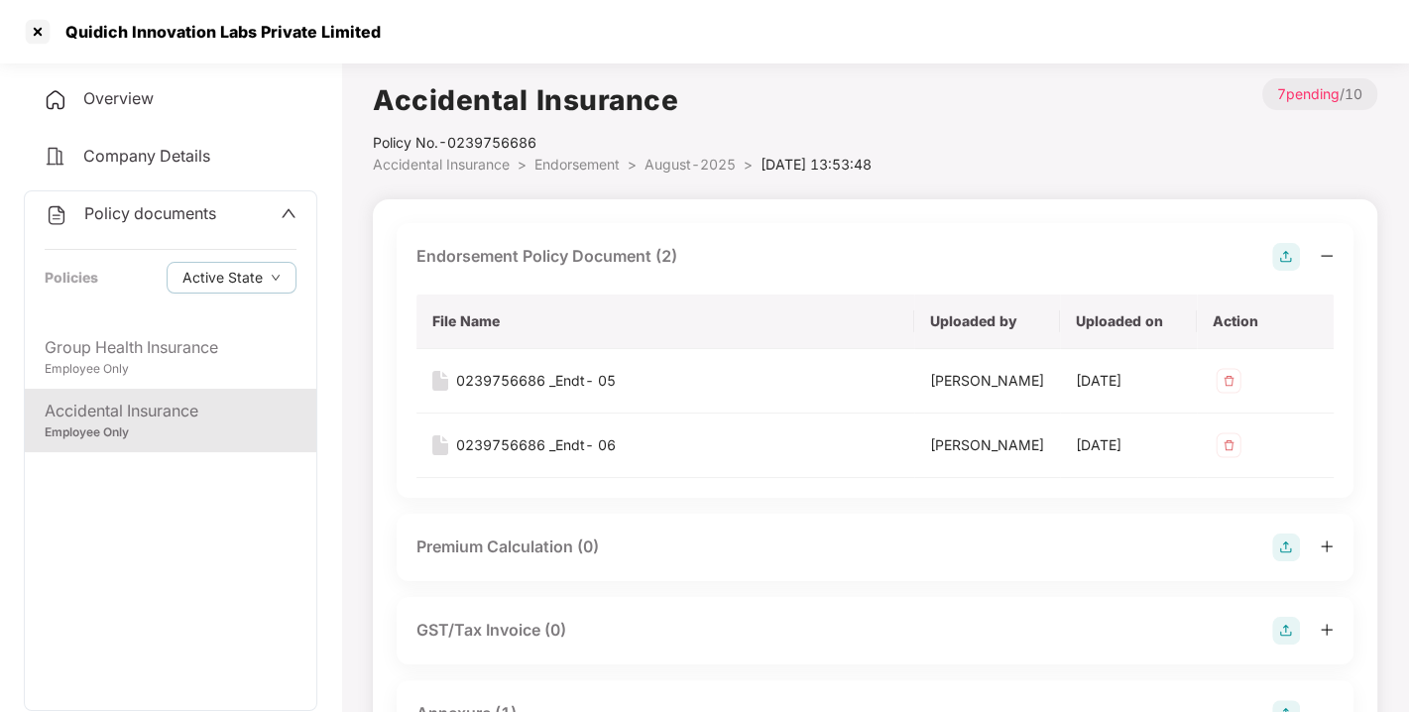
click at [603, 154] on li "Endorsement >" at bounding box center [589, 165] width 110 height 22
click at [582, 158] on span "Endorsement" at bounding box center [576, 164] width 85 height 17
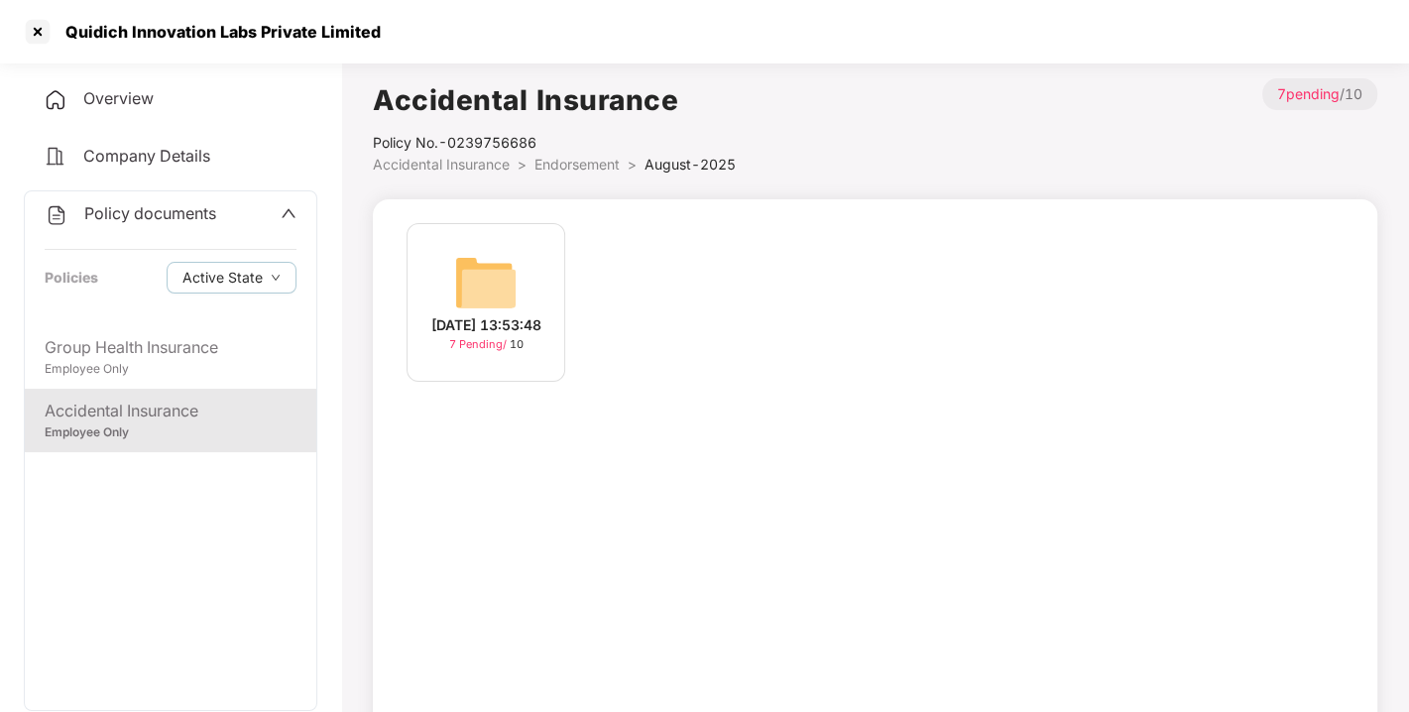
click at [582, 158] on span "Endorsement" at bounding box center [576, 164] width 85 height 17
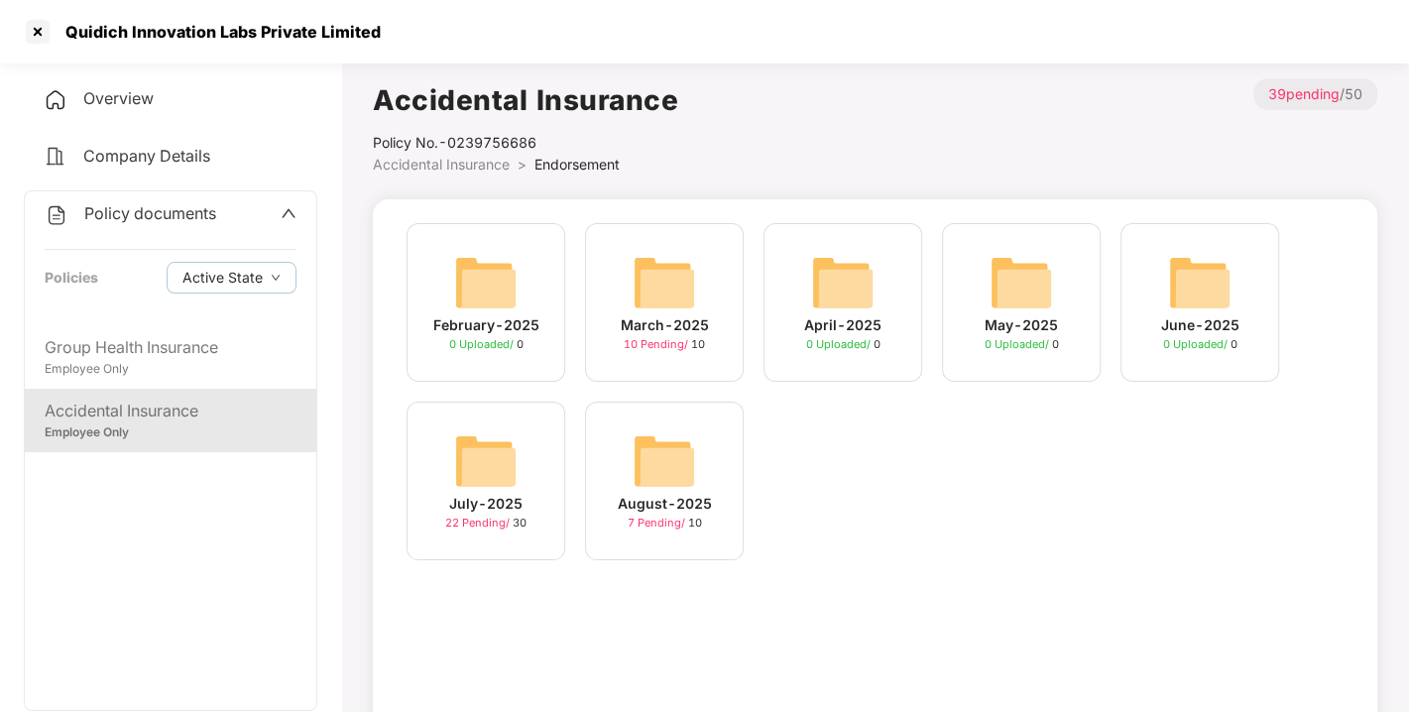
click at [173, 219] on span "Policy documents" at bounding box center [150, 213] width 132 height 20
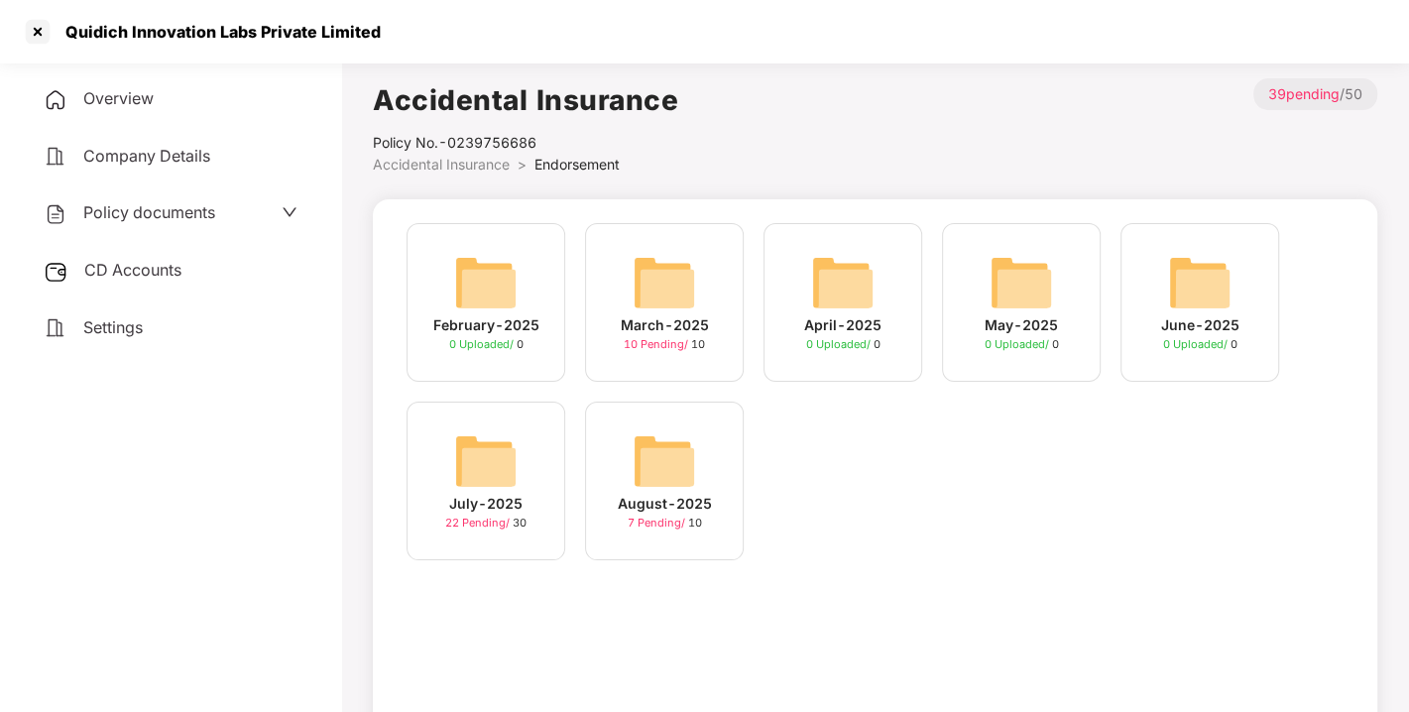
click at [122, 261] on span "CD Accounts" at bounding box center [132, 270] width 97 height 20
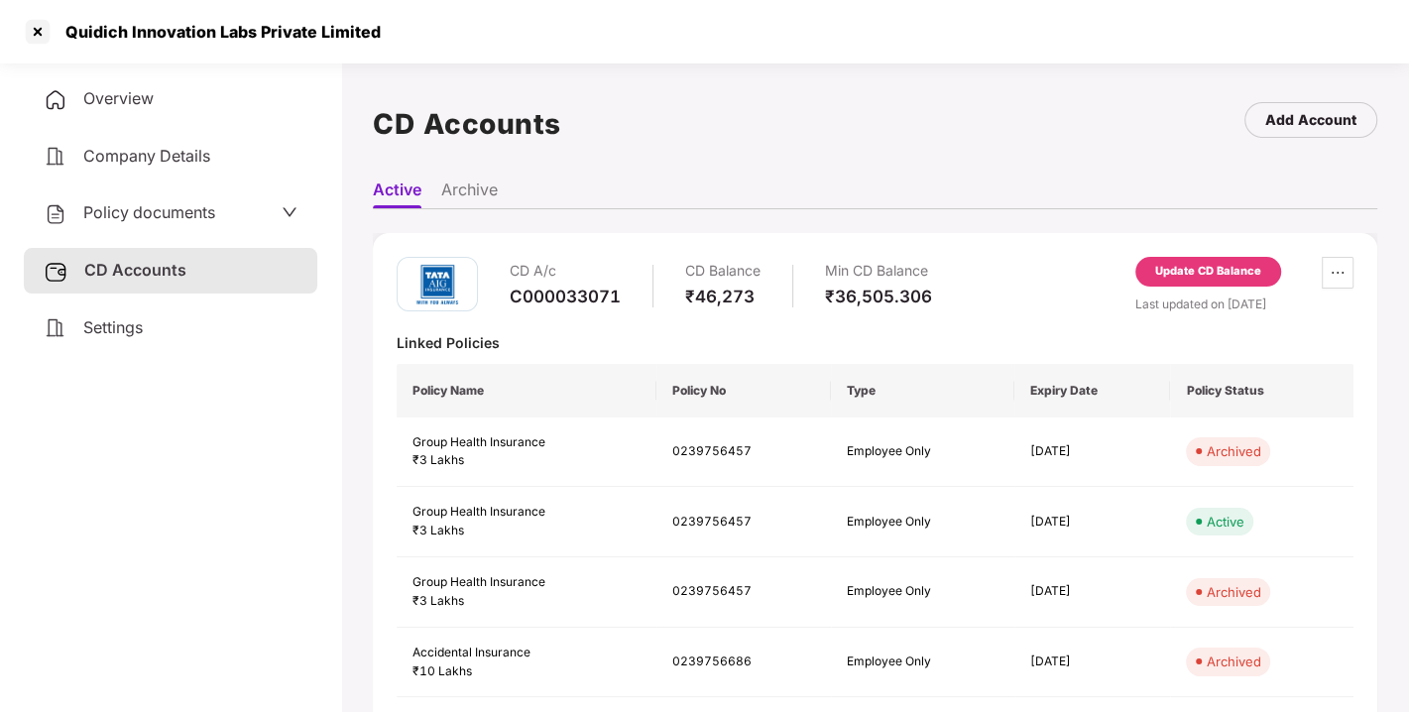
click at [1214, 258] on div "Update CD Balance" at bounding box center [1208, 272] width 146 height 30
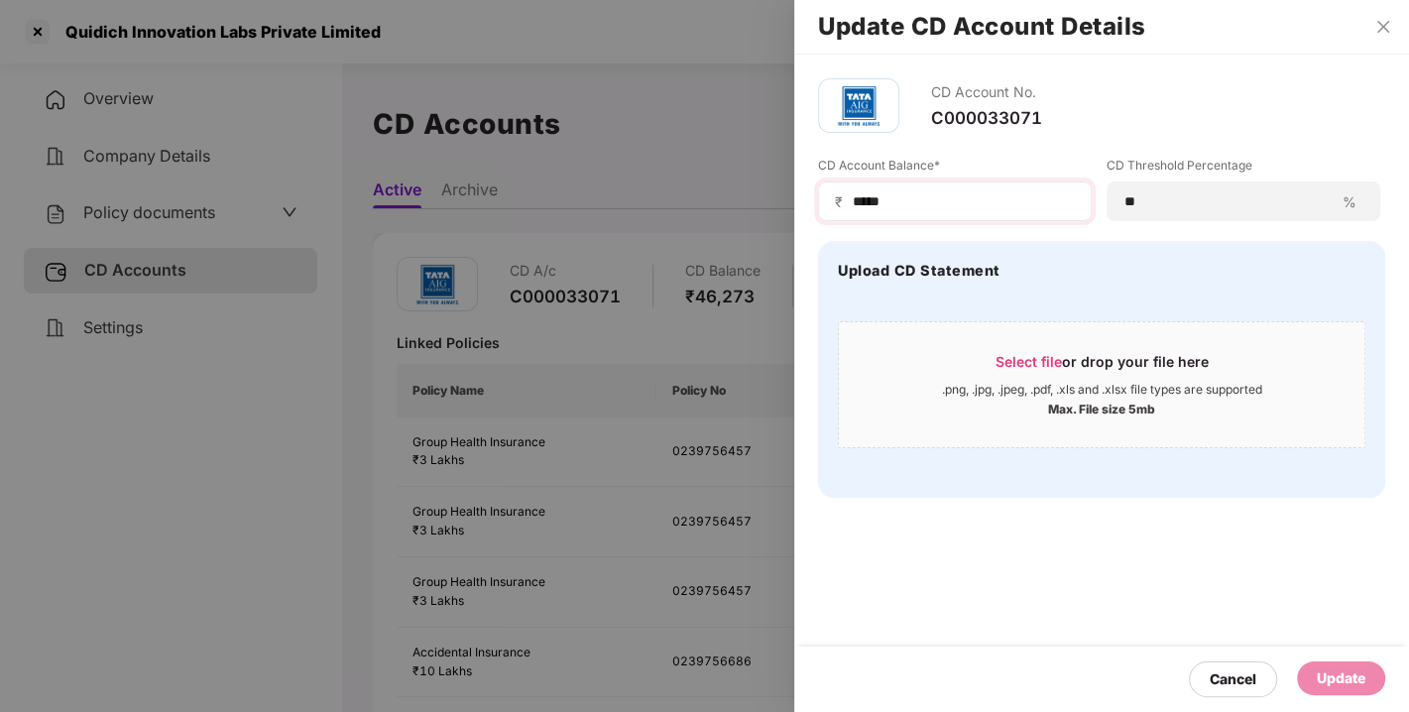
drag, startPoint x: 946, startPoint y: 213, endPoint x: 912, endPoint y: 192, distance: 39.6
click at [912, 192] on div "₹ *****" at bounding box center [955, 201] width 274 height 40
drag, startPoint x: 912, startPoint y: 192, endPoint x: 766, endPoint y: 200, distance: 145.9
click at [766, 200] on div "Update CD Account Details CD Account No. C000033071 CD Account Balance* ₹ *****…" at bounding box center [704, 356] width 1409 height 712
type input "*****"
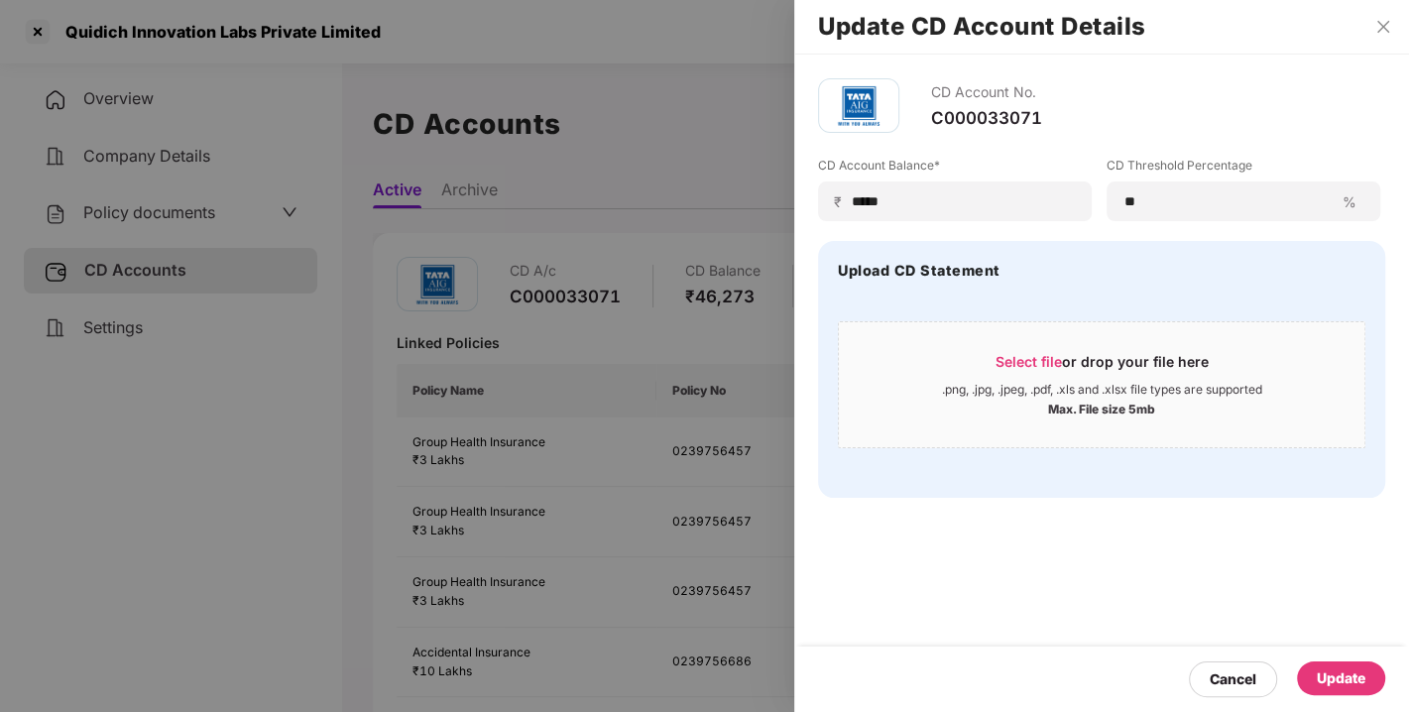
click at [1341, 674] on div "Update" at bounding box center [1341, 678] width 49 height 22
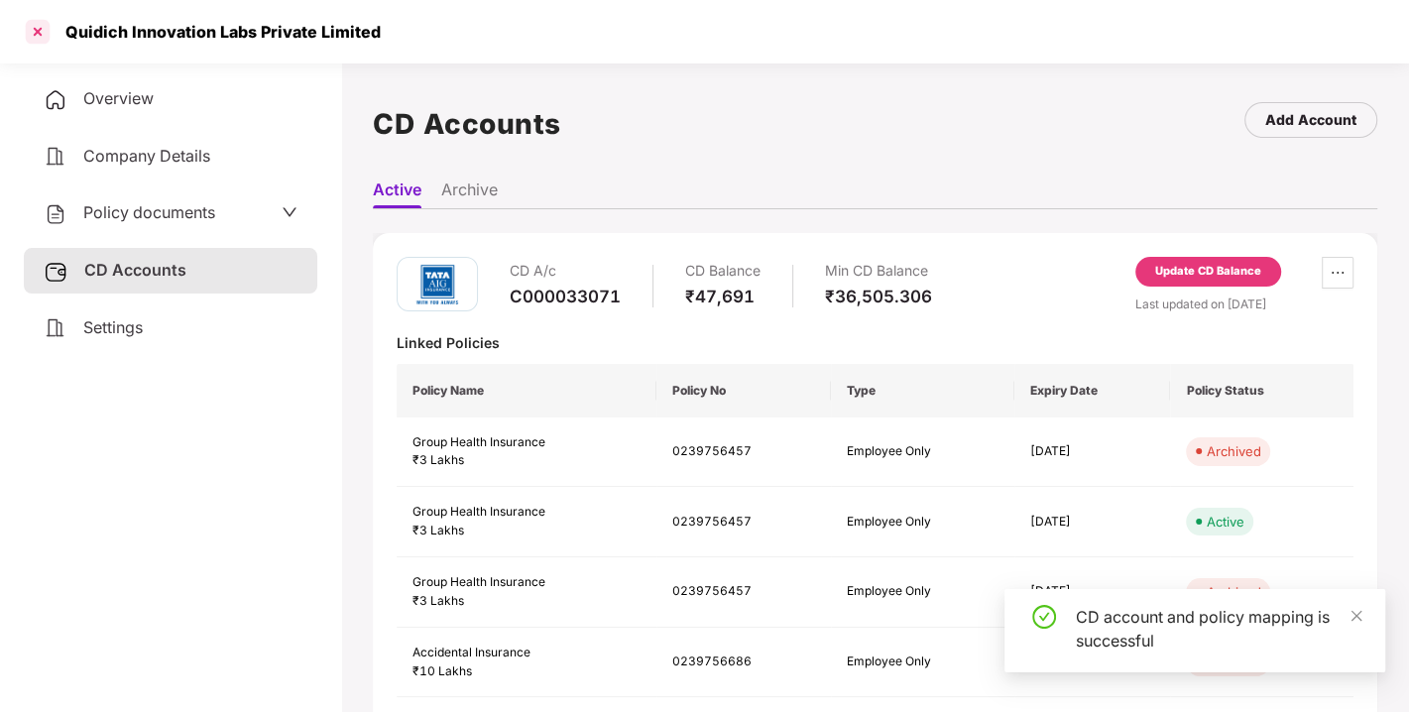
click at [42, 27] on div at bounding box center [38, 32] width 32 height 32
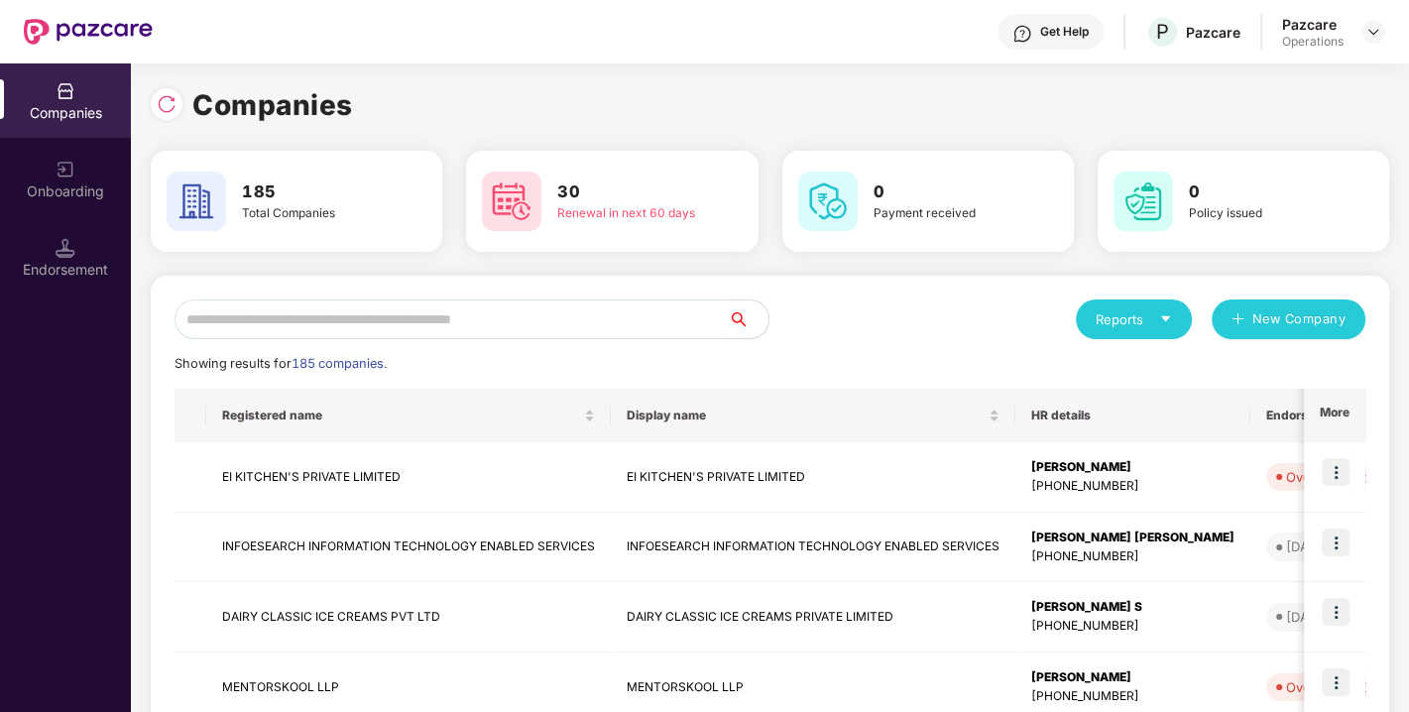
click at [520, 314] on input "text" at bounding box center [451, 319] width 554 height 40
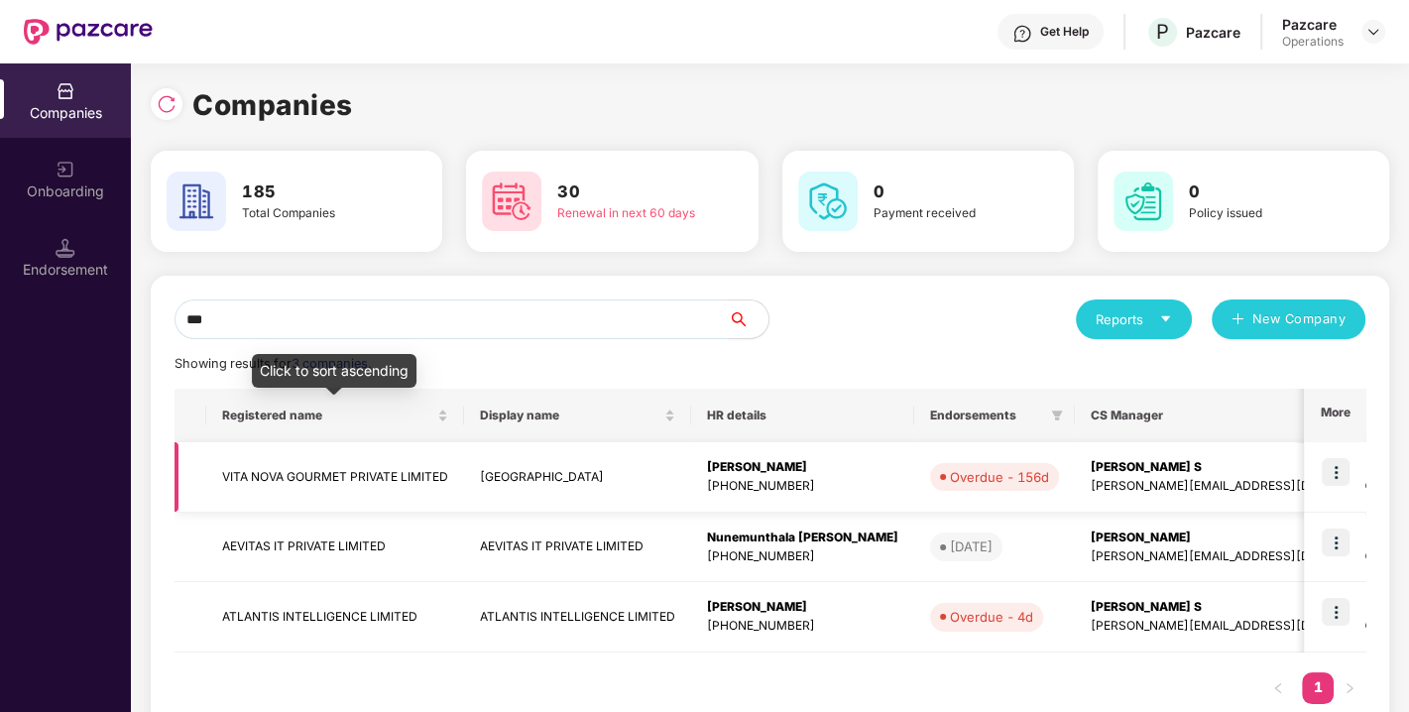
type input "***"
click at [301, 472] on td "VITA NOVA GOURMET PRIVATE LIMITED" at bounding box center [335, 477] width 258 height 70
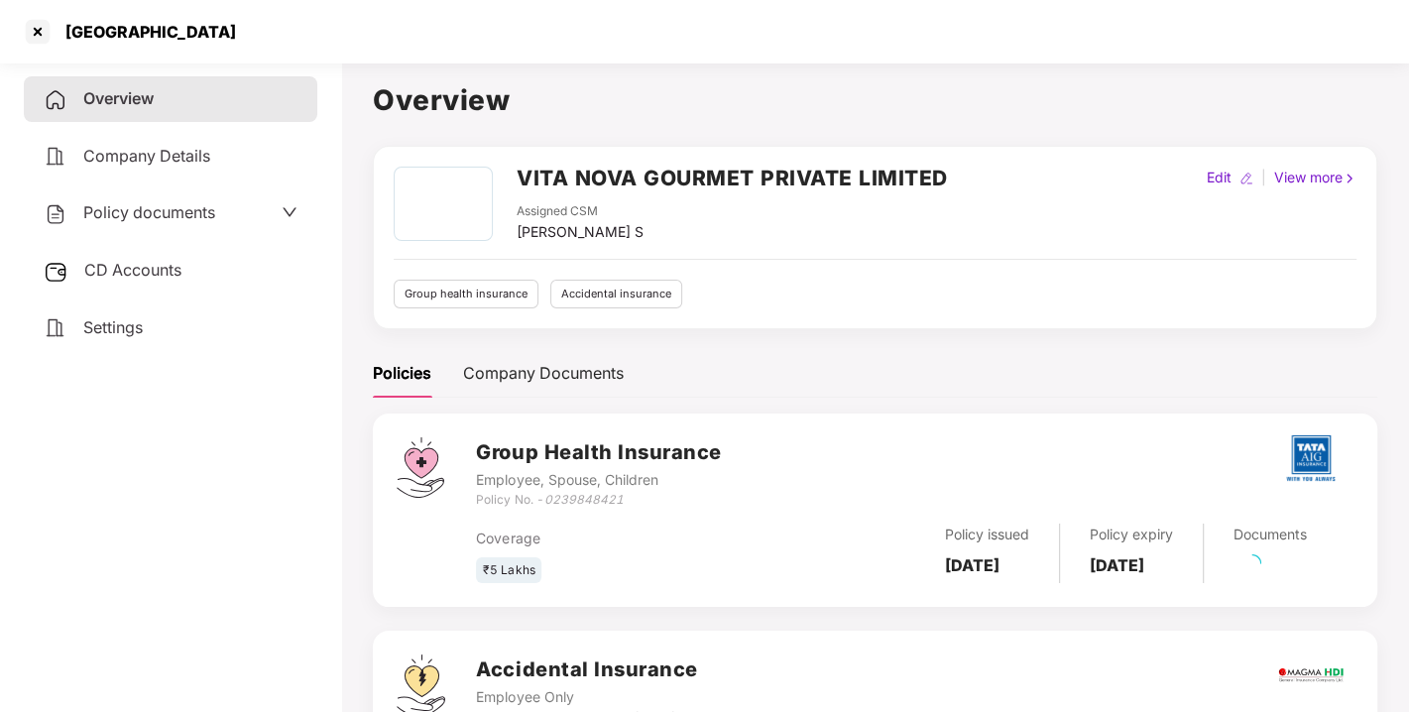
click at [174, 212] on span "Policy documents" at bounding box center [149, 212] width 132 height 20
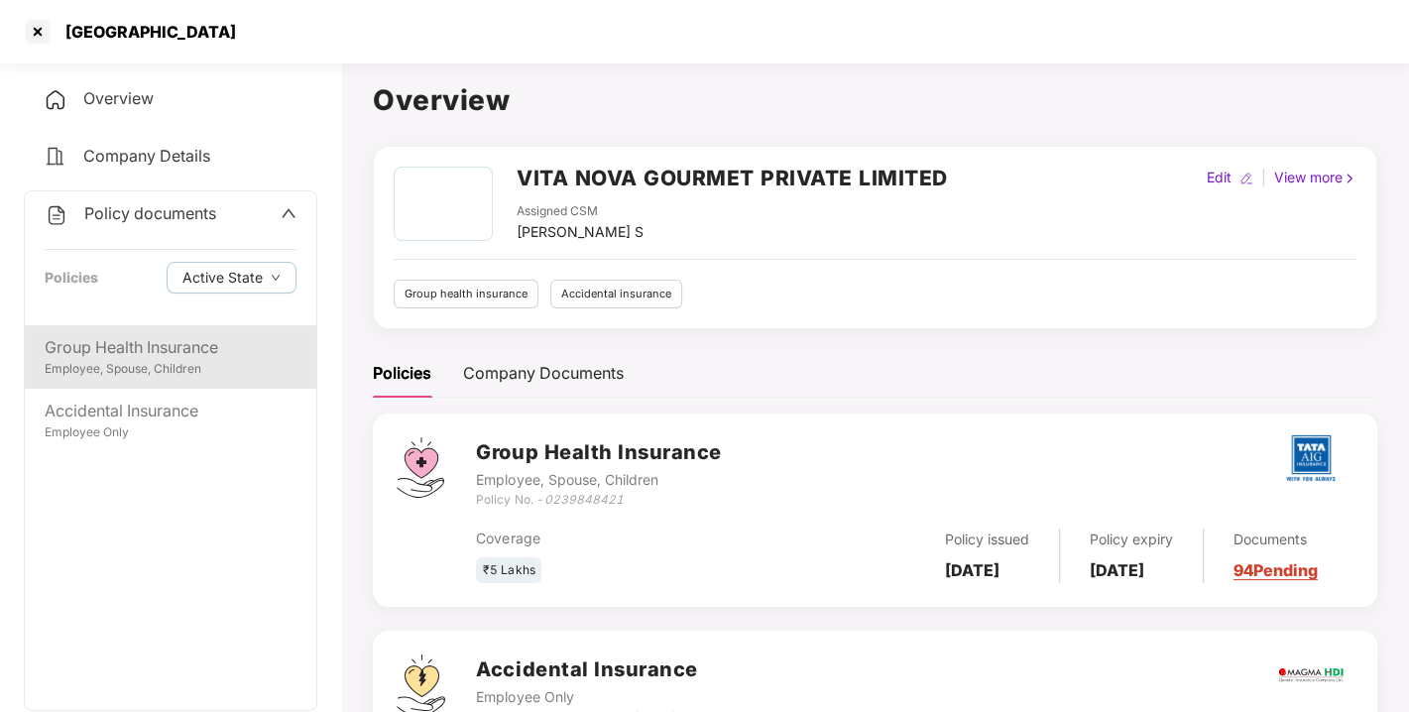
click at [149, 365] on div "Employee, Spouse, Children" at bounding box center [171, 369] width 252 height 19
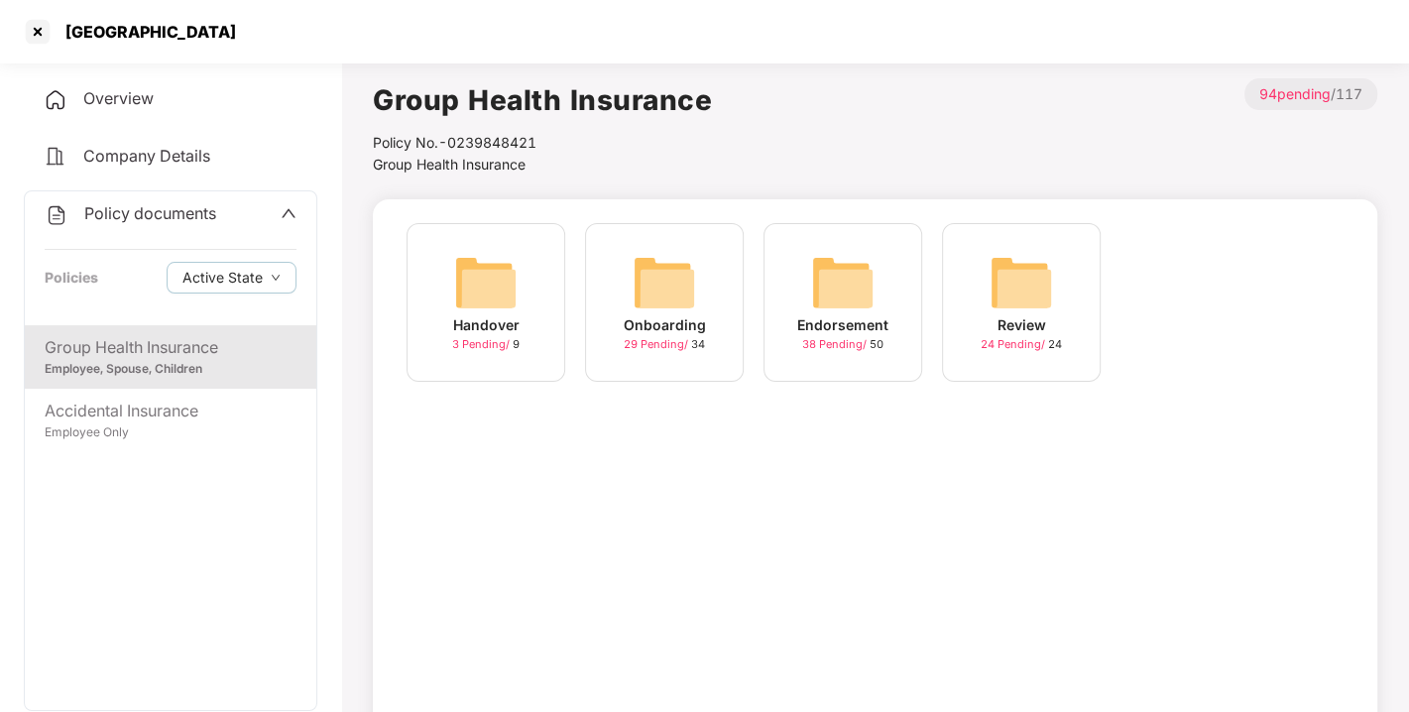
click at [829, 288] on img at bounding box center [842, 282] width 63 height 63
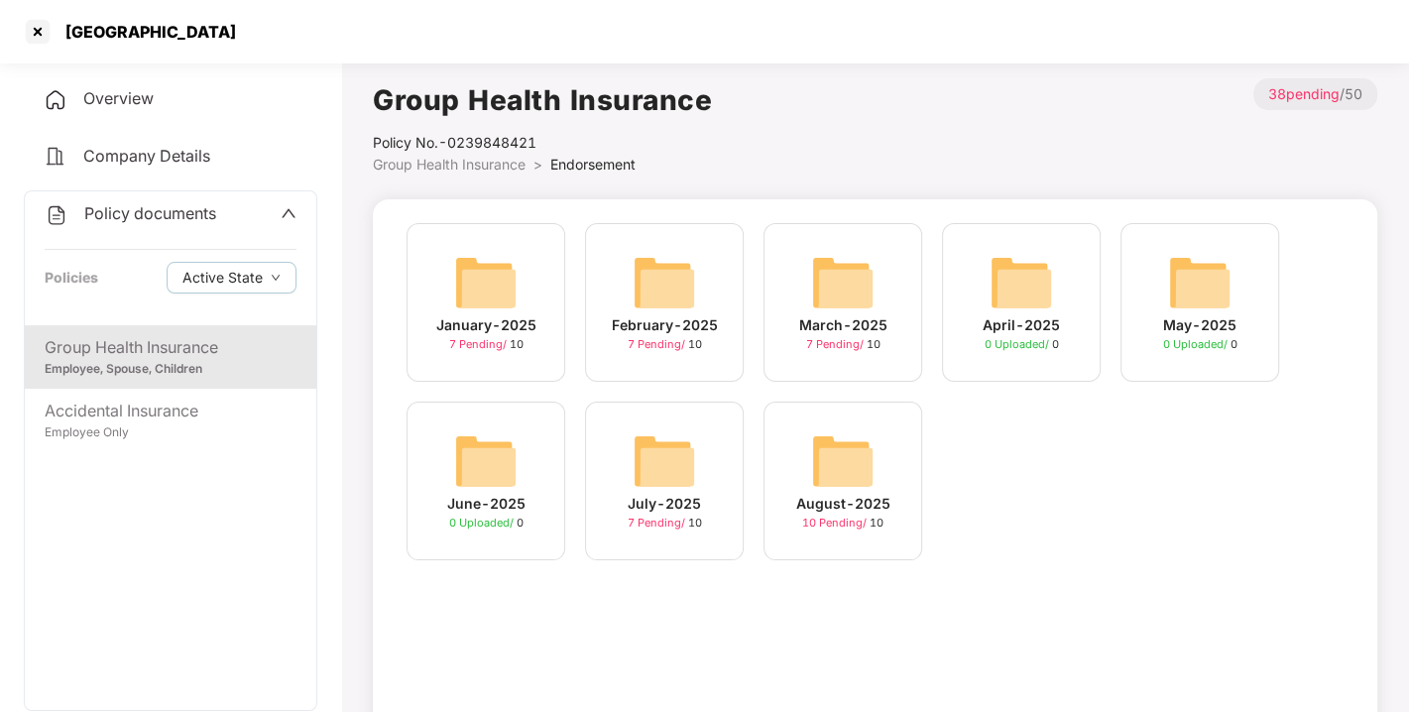
click at [847, 448] on img at bounding box center [842, 460] width 63 height 63
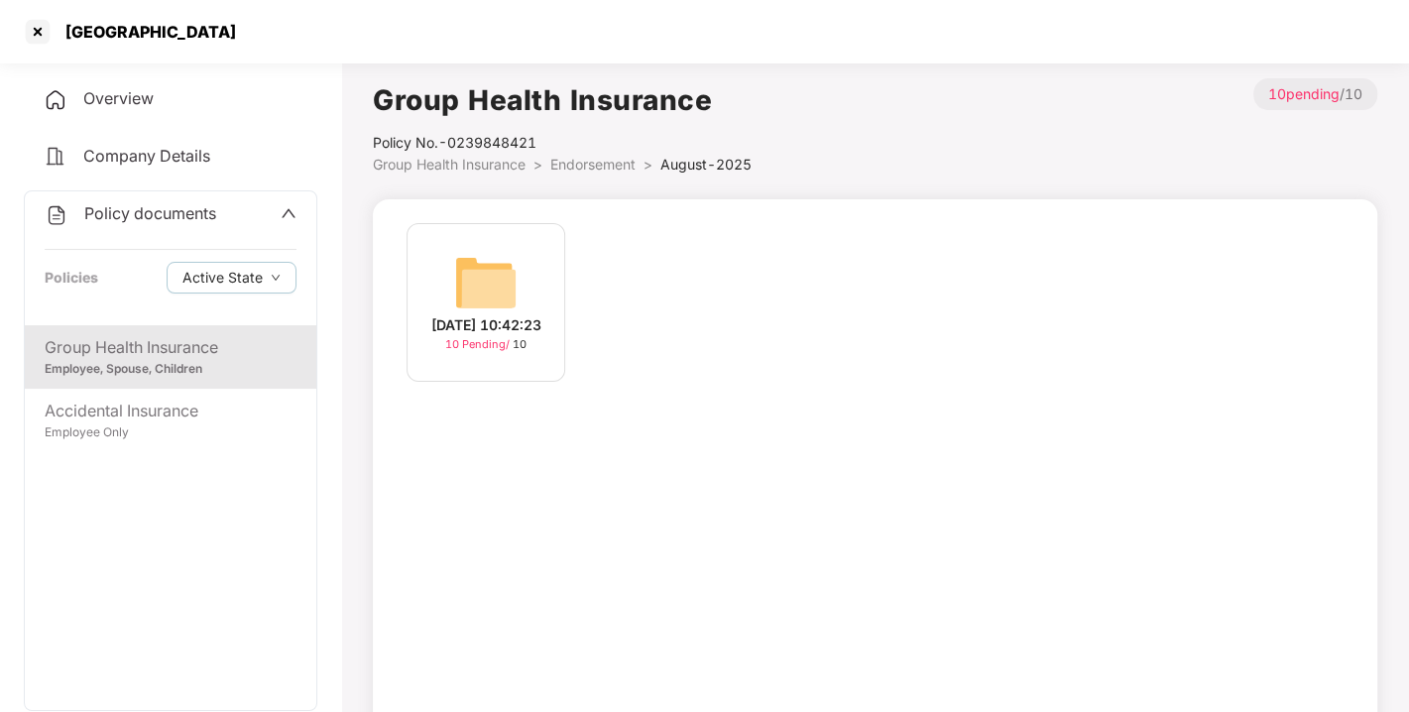
click at [461, 266] on img at bounding box center [485, 282] width 63 height 63
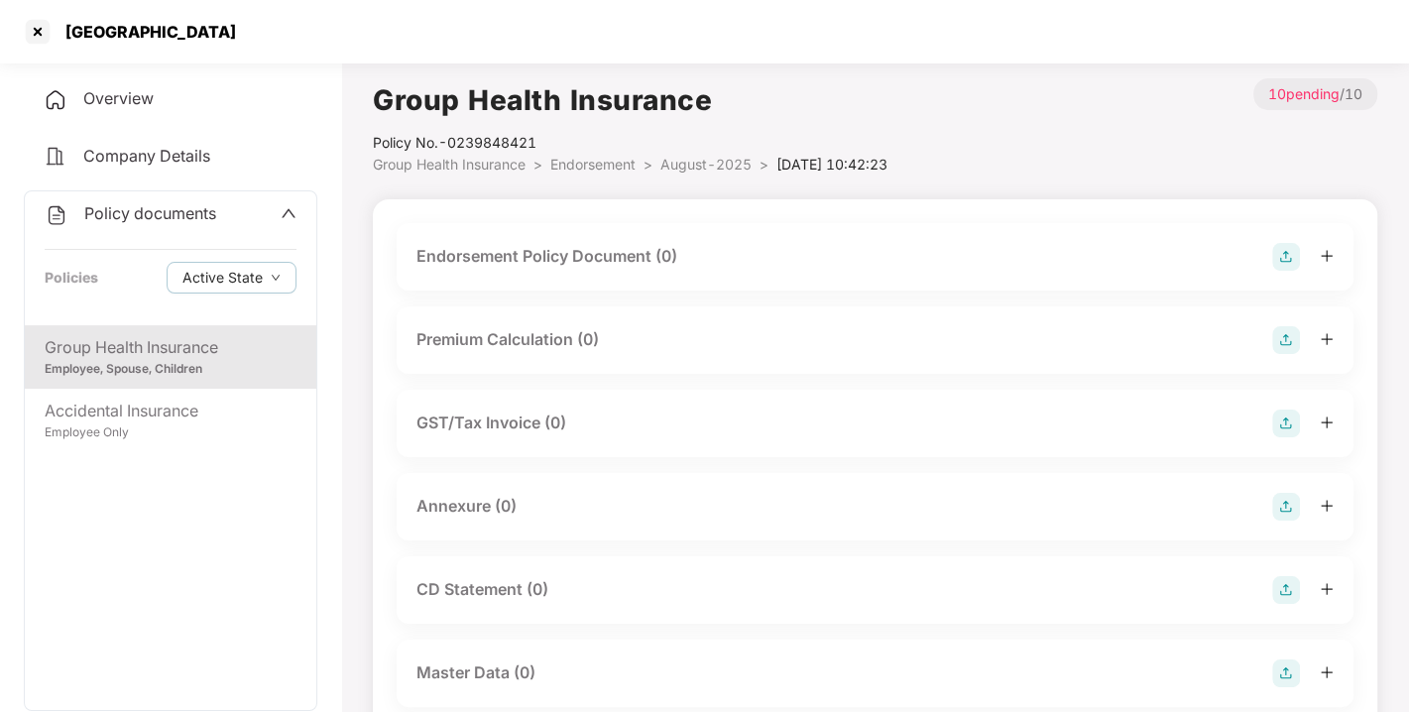
click at [1277, 254] on img at bounding box center [1286, 257] width 28 height 28
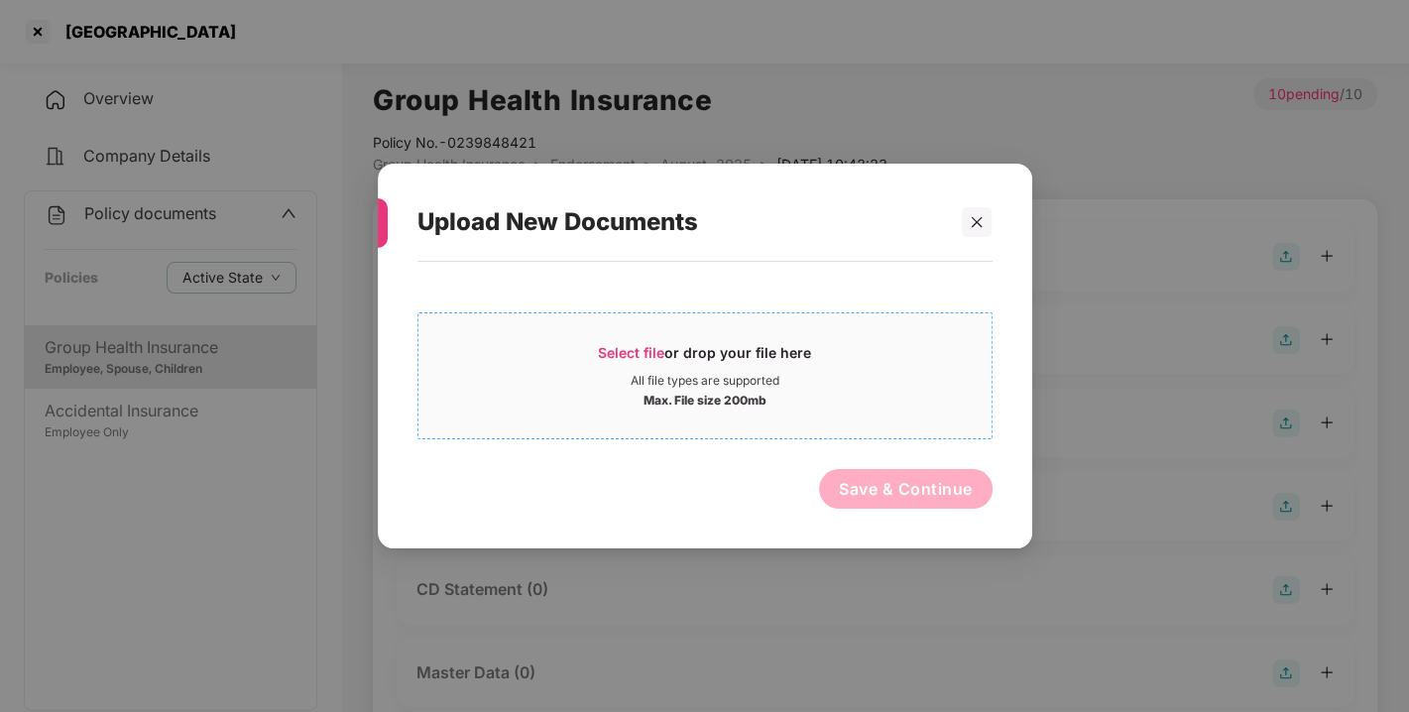
click at [626, 359] on span "Select file" at bounding box center [631, 352] width 66 height 17
click at [640, 354] on span "Select file" at bounding box center [631, 352] width 66 height 17
click at [627, 351] on span "Select file" at bounding box center [631, 352] width 66 height 17
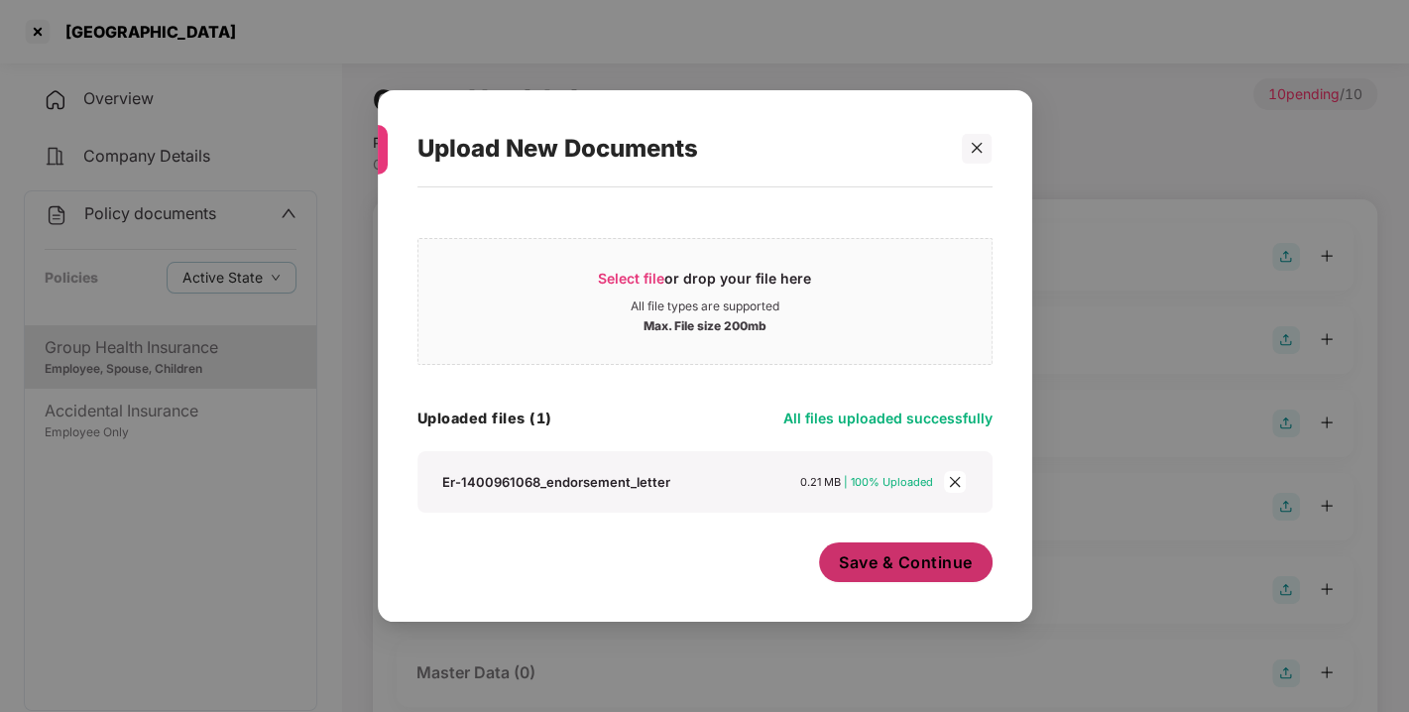
click at [894, 549] on button "Save & Continue" at bounding box center [905, 562] width 173 height 40
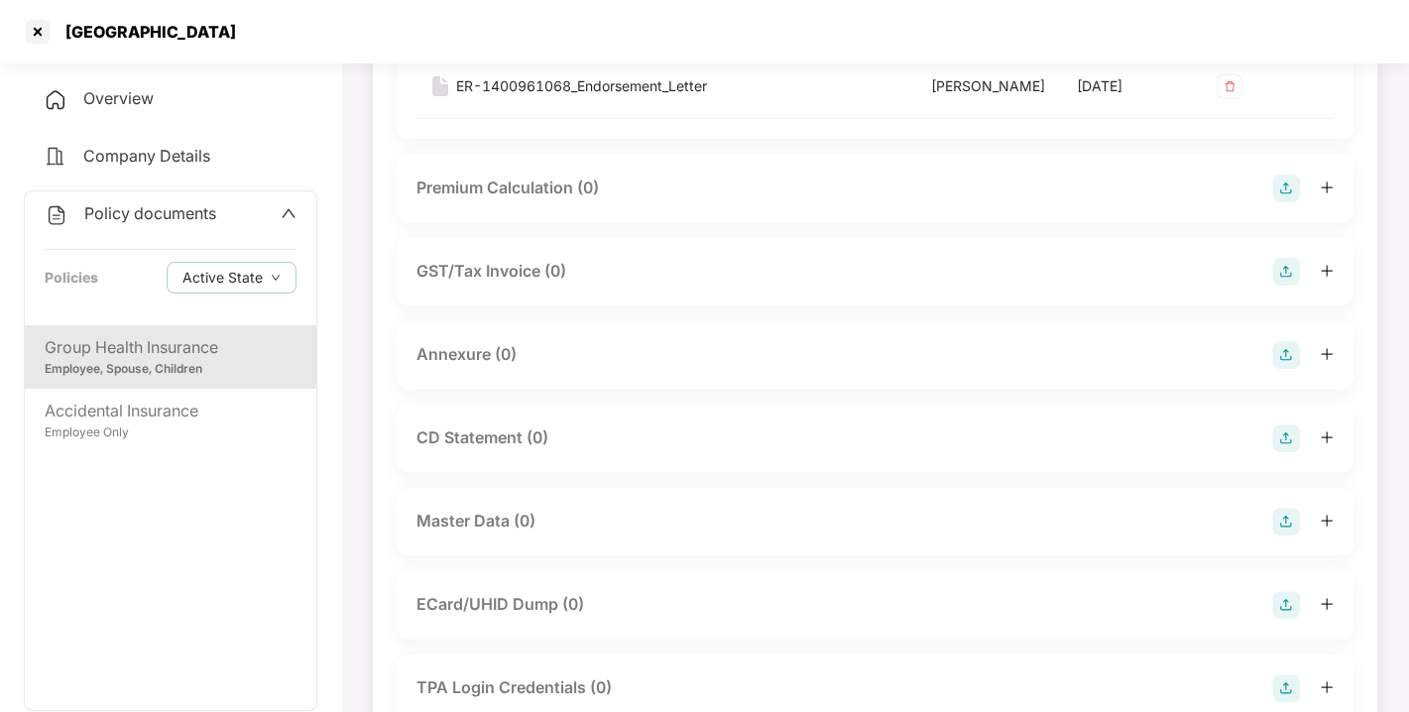
scroll to position [296, 0]
click at [1288, 367] on img at bounding box center [1286, 353] width 28 height 28
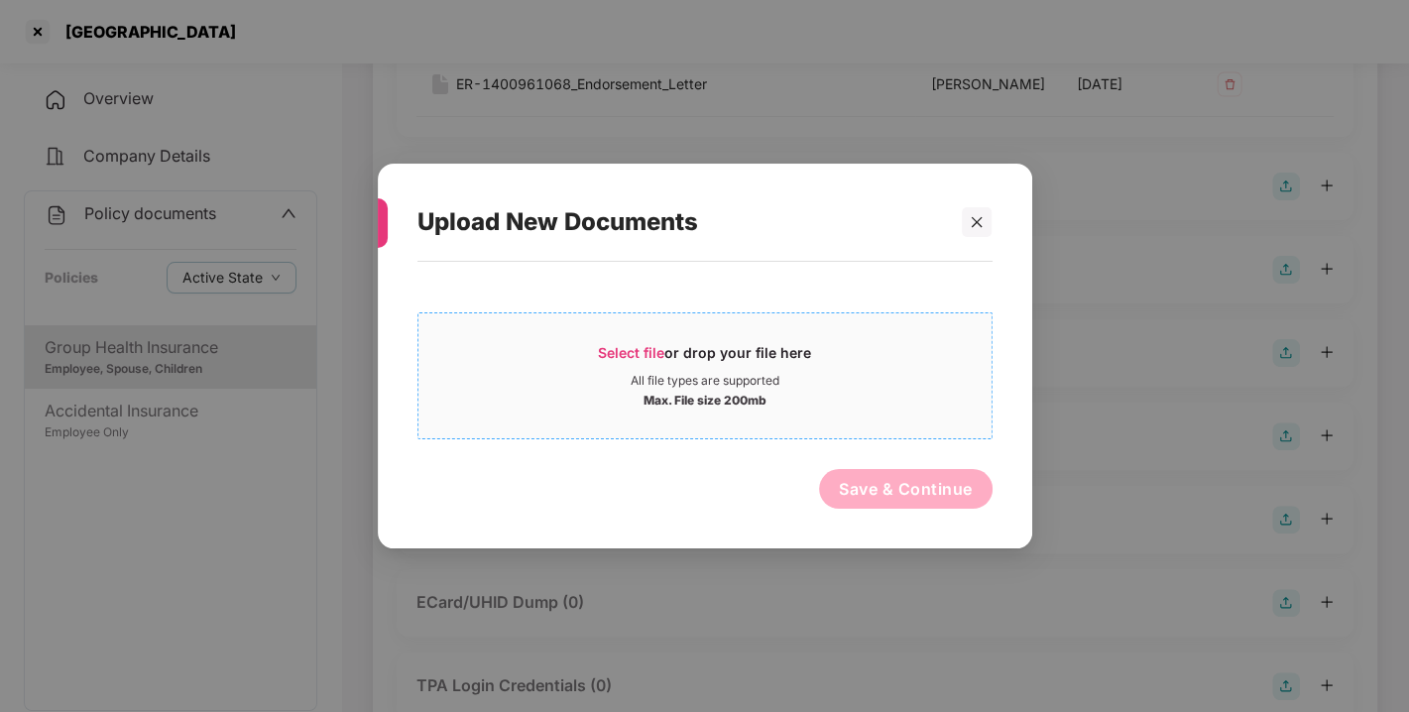
click at [623, 347] on span "Select file" at bounding box center [631, 352] width 66 height 17
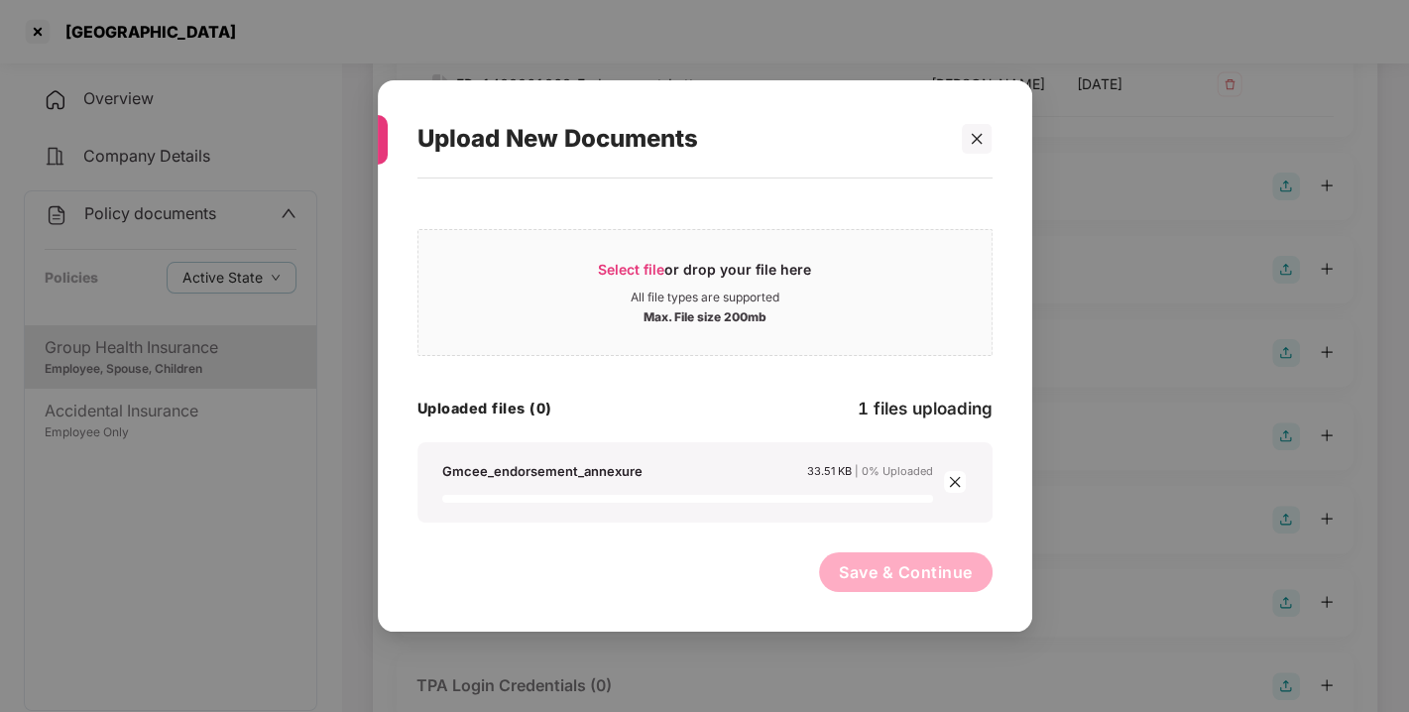
click at [768, 421] on div "Uploaded files (0) 1 files uploading" at bounding box center [704, 409] width 575 height 27
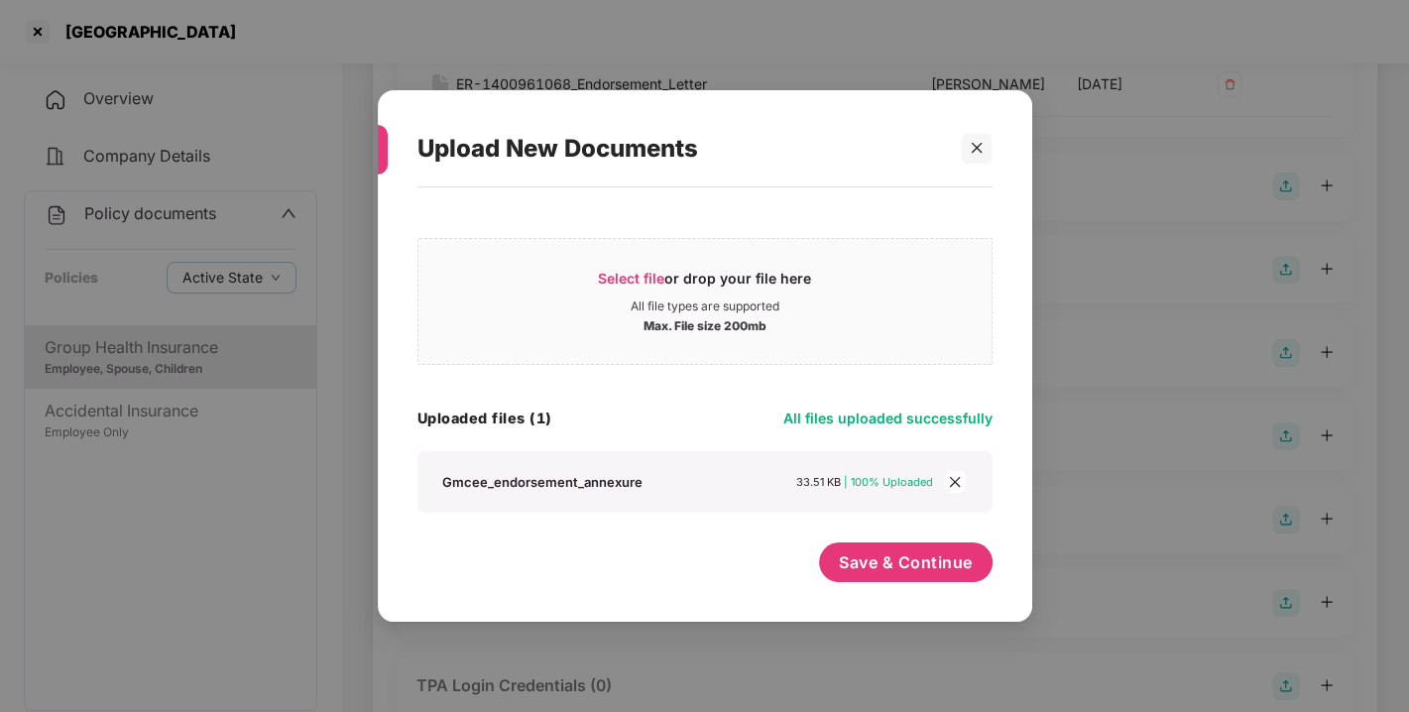
click at [730, 407] on div "Uploaded files (1) All files uploaded successfully" at bounding box center [704, 417] width 575 height 27
click at [750, 396] on div "Select file or drop your file here All file types are supported Max. File size …" at bounding box center [704, 370] width 575 height 286
click at [905, 564] on span "Save & Continue" at bounding box center [906, 562] width 134 height 22
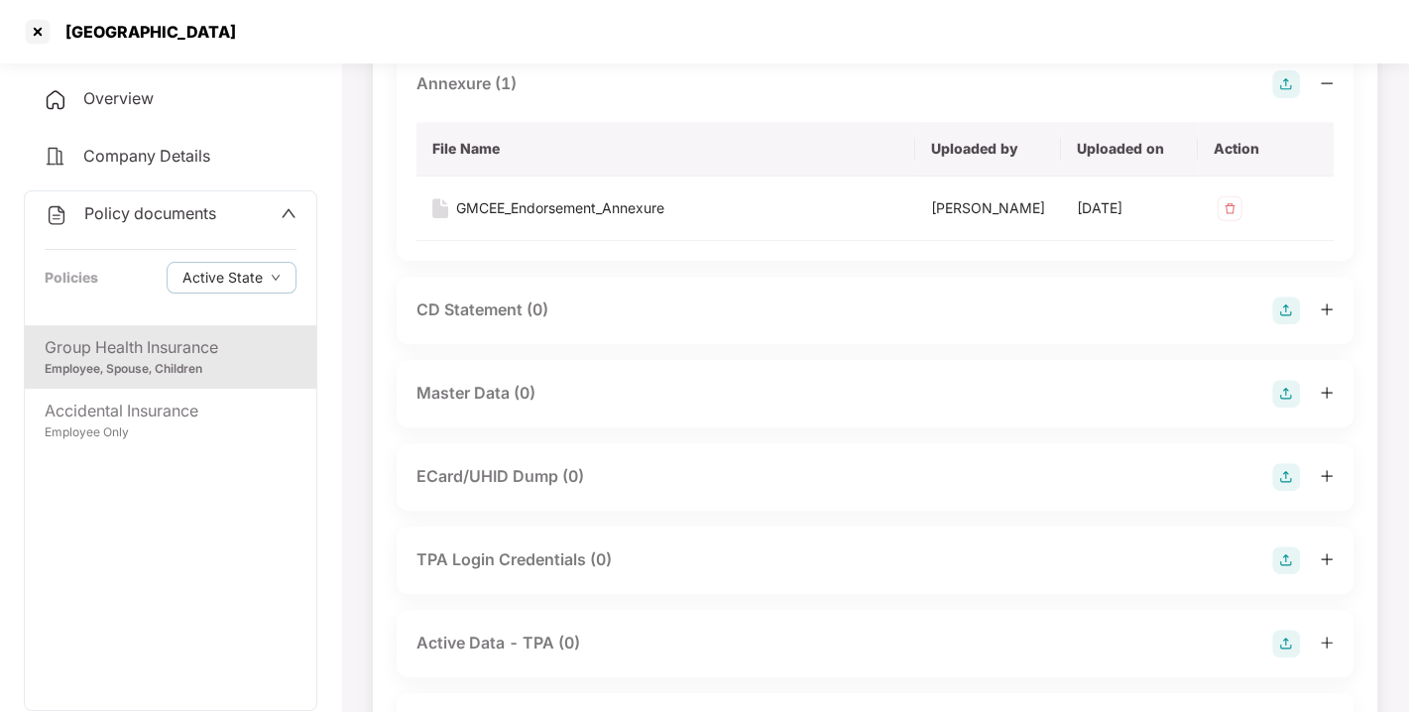
scroll to position [597, 0]
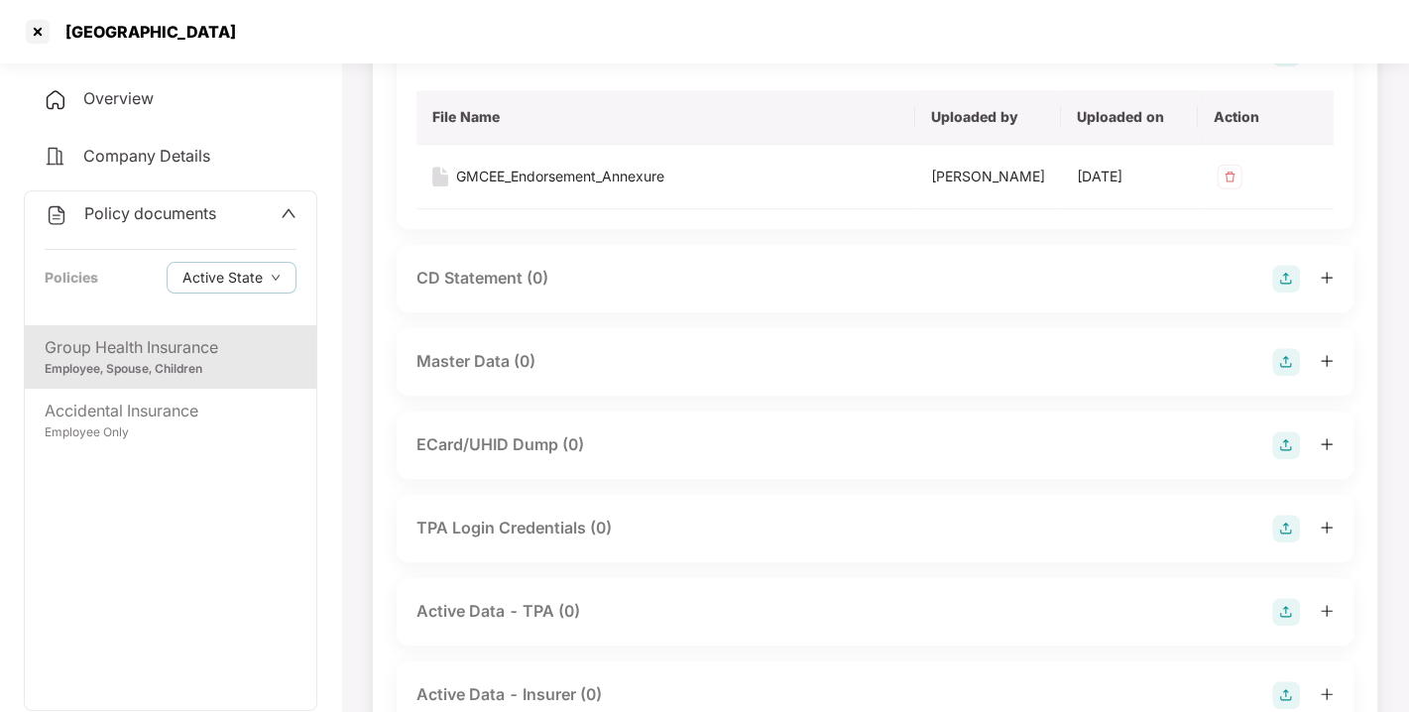
click at [1278, 376] on img at bounding box center [1286, 362] width 28 height 28
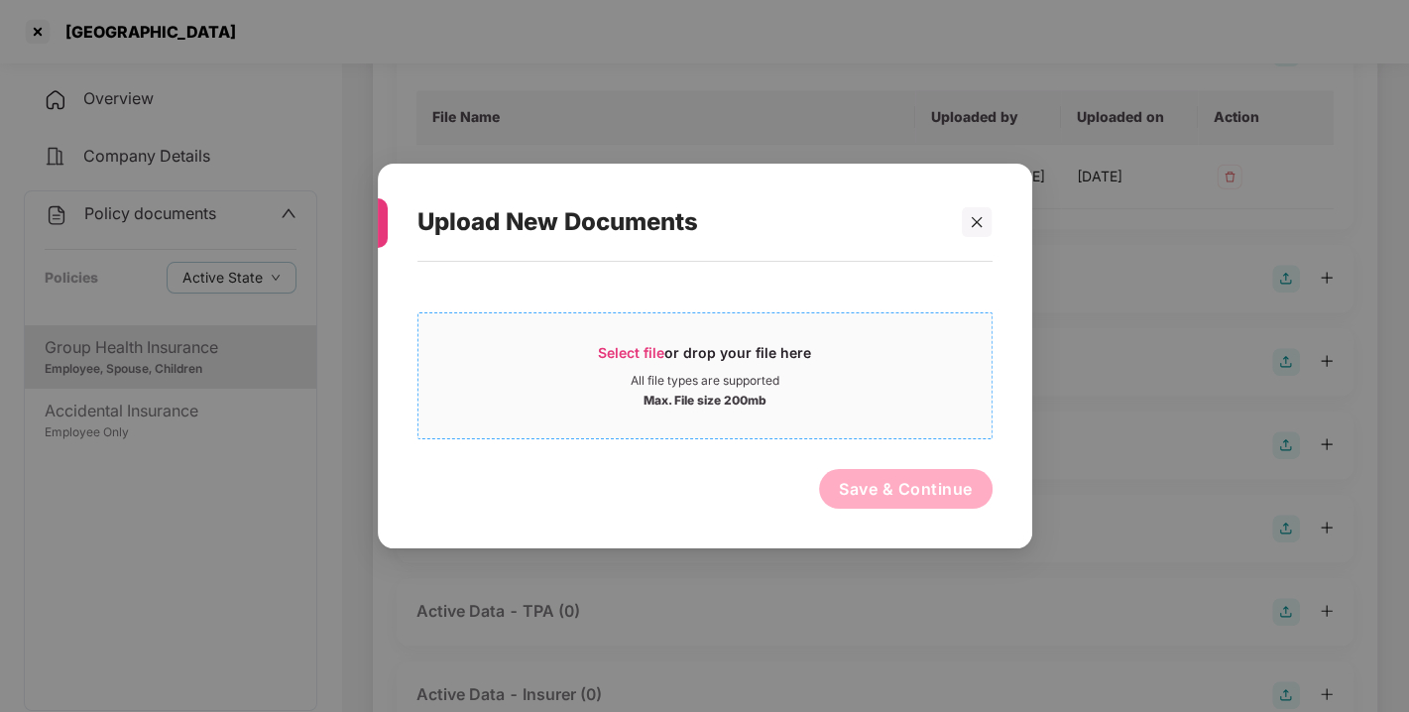
click at [626, 345] on span "Select file" at bounding box center [631, 352] width 66 height 17
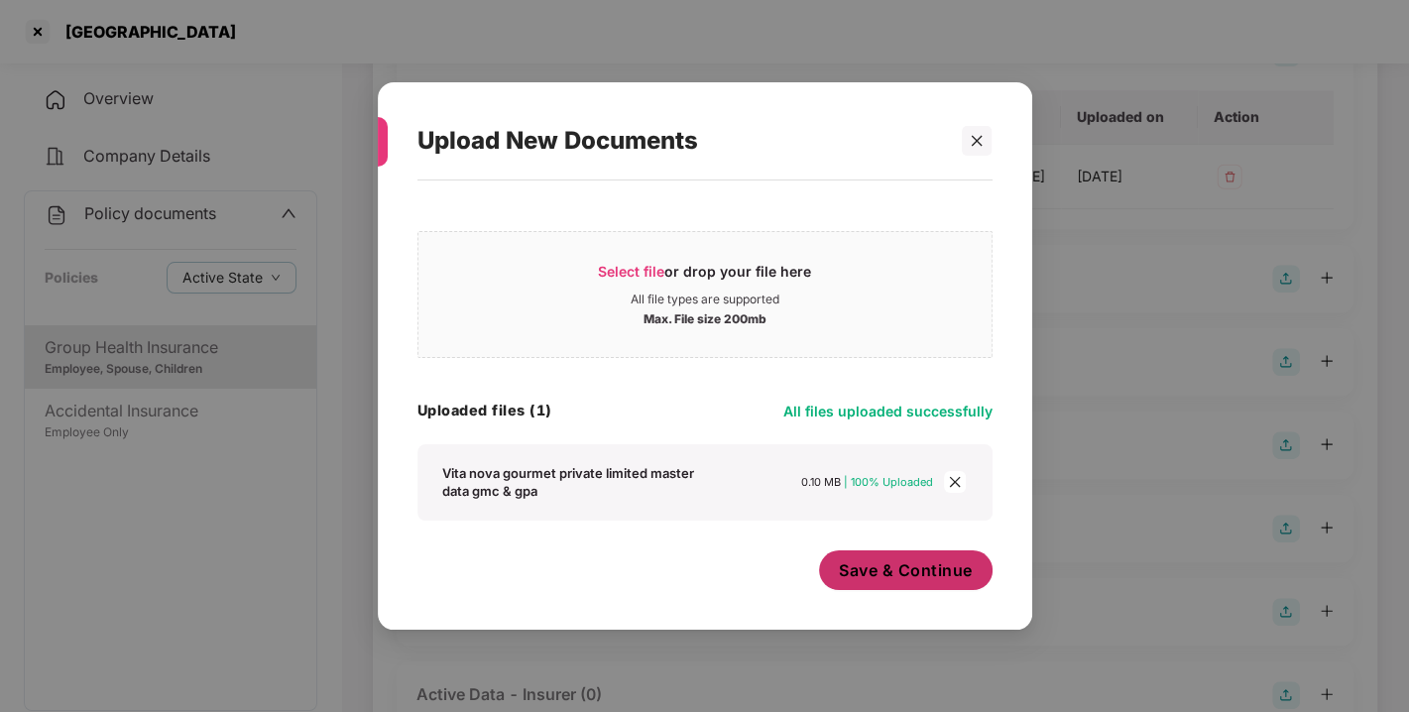
click at [894, 574] on span "Save & Continue" at bounding box center [906, 570] width 134 height 22
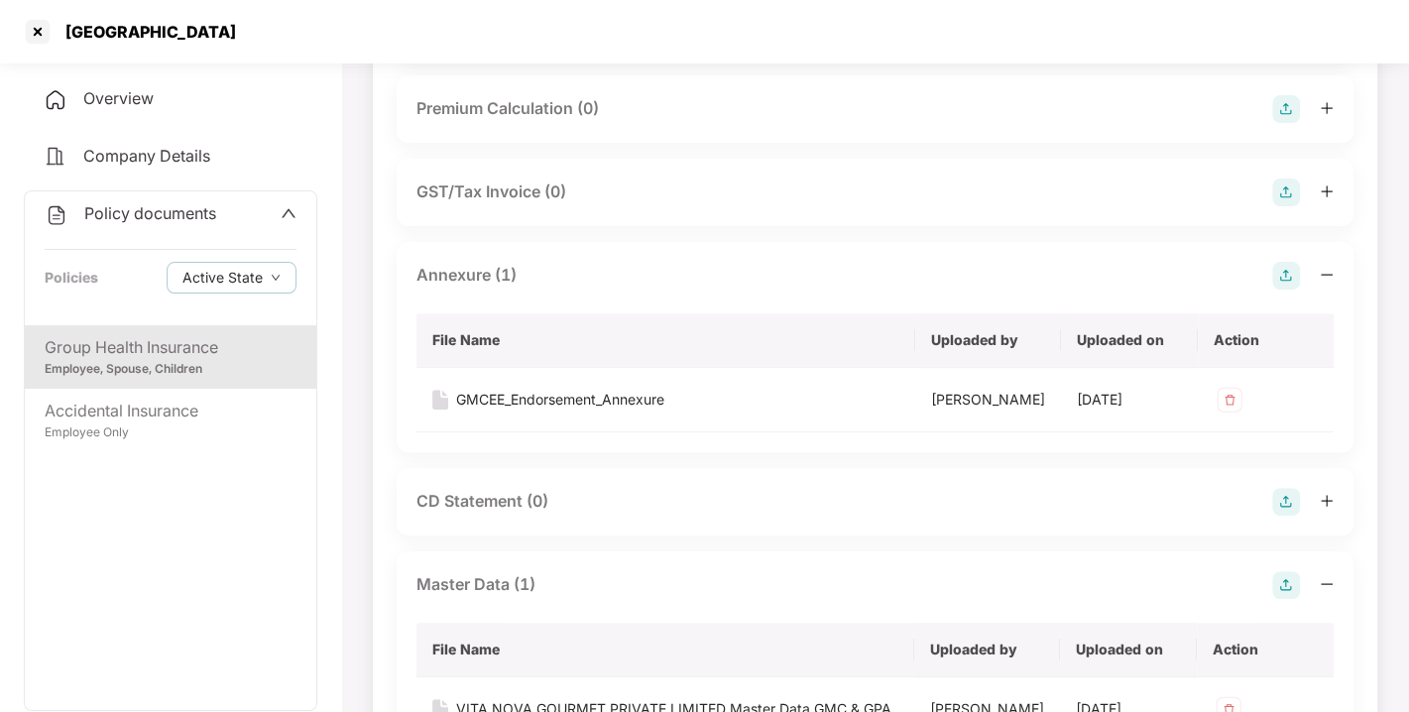
scroll to position [0, 0]
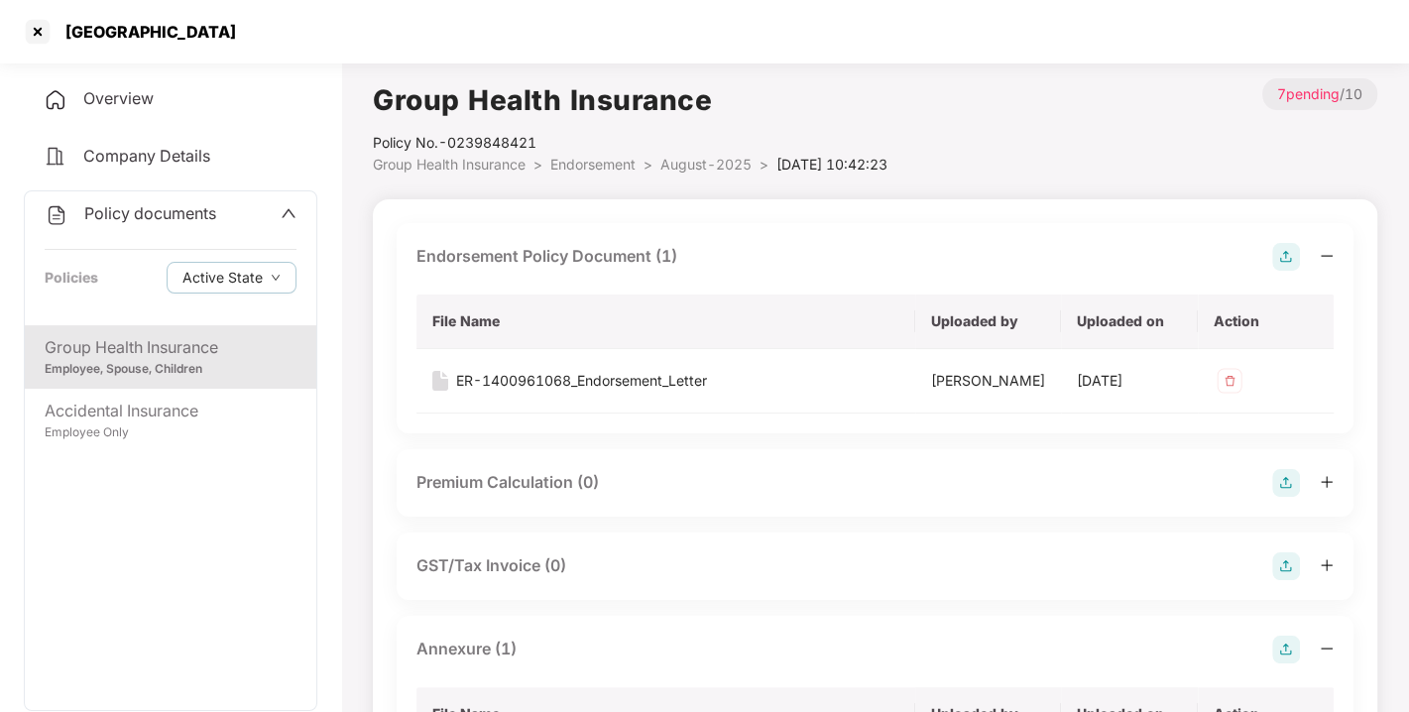
click at [583, 151] on div "Policy No.- 0239848421" at bounding box center [630, 143] width 515 height 22
click at [592, 161] on span "Endorsement" at bounding box center [592, 164] width 85 height 17
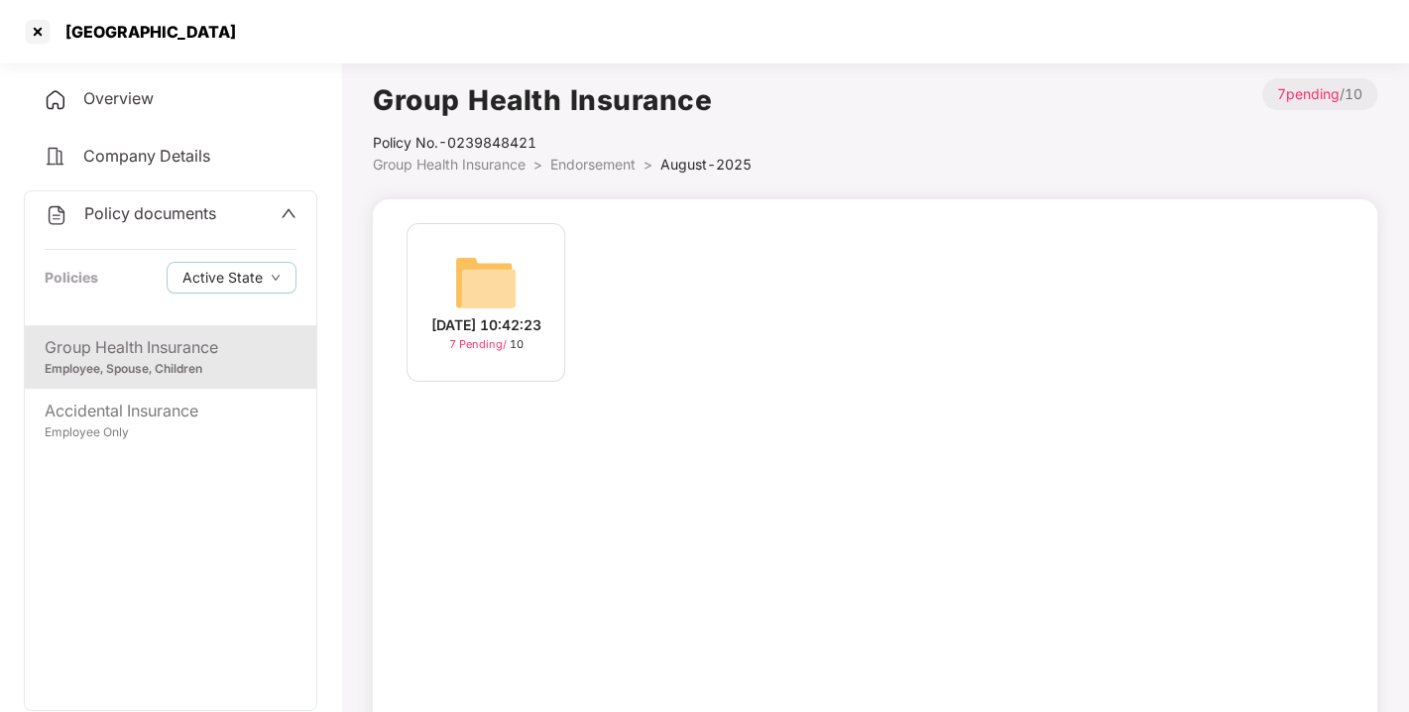
click at [592, 161] on span "Endorsement" at bounding box center [592, 164] width 85 height 17
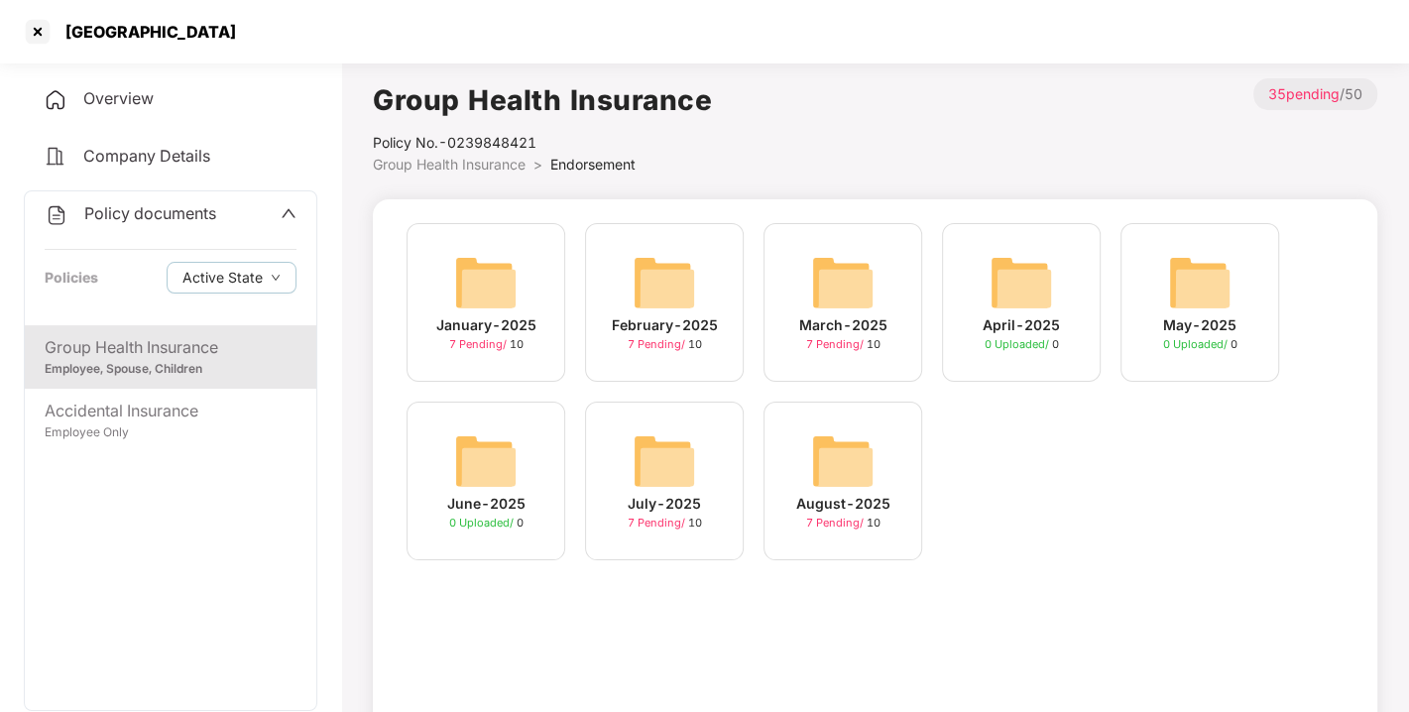
click at [126, 212] on span "Policy documents" at bounding box center [150, 213] width 132 height 20
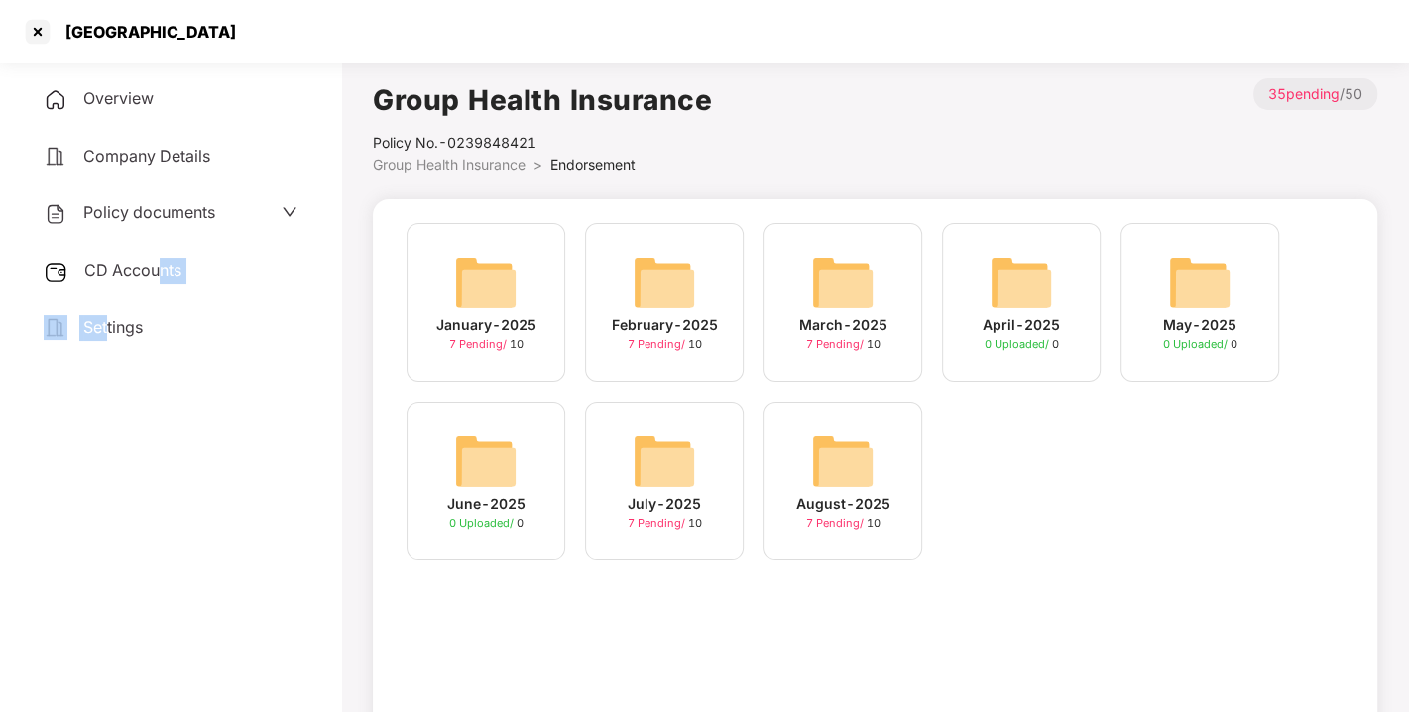
drag, startPoint x: 107, startPoint y: 331, endPoint x: 157, endPoint y: 276, distance: 74.4
click at [157, 276] on div "Overview Company Details Policy documents CD Accounts Settings" at bounding box center [170, 213] width 293 height 274
click at [157, 276] on span "CD Accounts" at bounding box center [132, 270] width 97 height 20
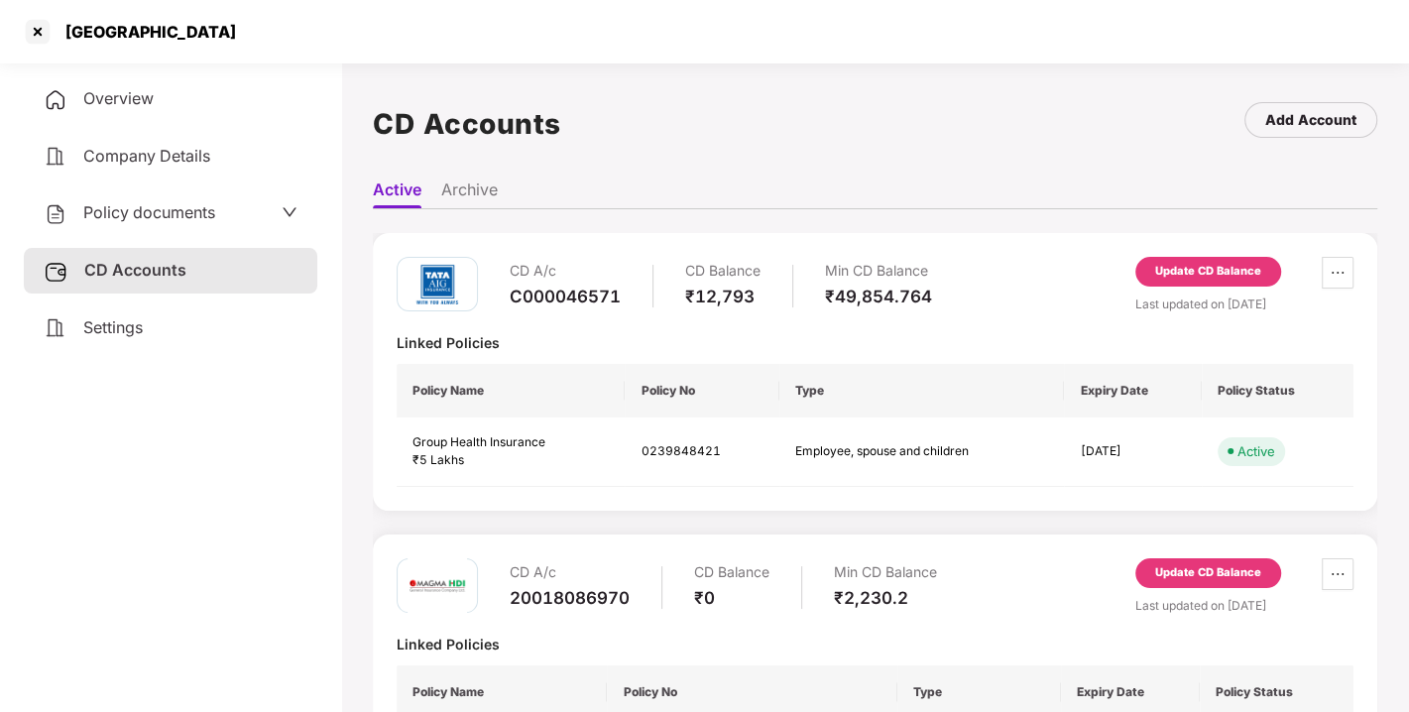
click at [1189, 269] on div "Update CD Balance" at bounding box center [1208, 272] width 106 height 18
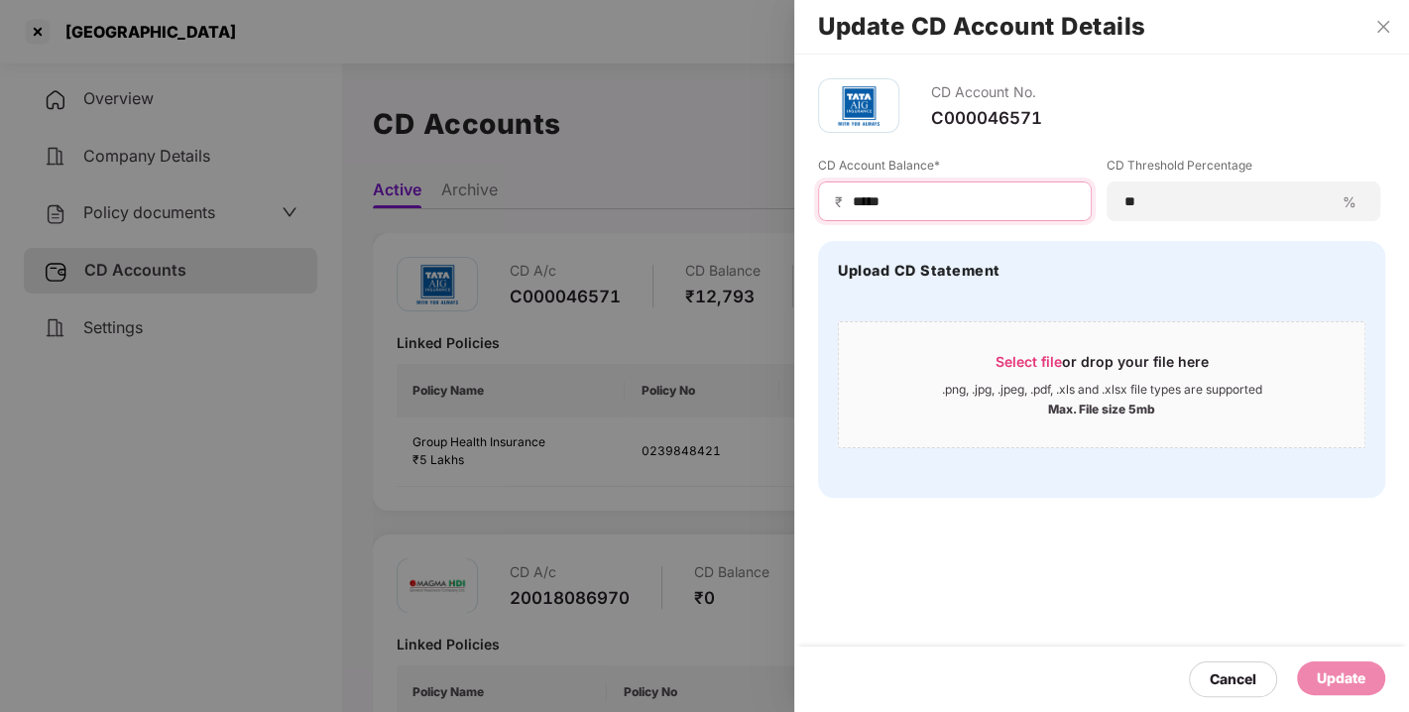
drag, startPoint x: 922, startPoint y: 204, endPoint x: 748, endPoint y: 210, distance: 174.6
click at [748, 210] on div "Update CD Account Details CD Account No. C000046571 CD Account Balance* ₹ *****…" at bounding box center [704, 356] width 1409 height 712
type input "*****"
click at [1345, 682] on div "Update" at bounding box center [1341, 678] width 49 height 22
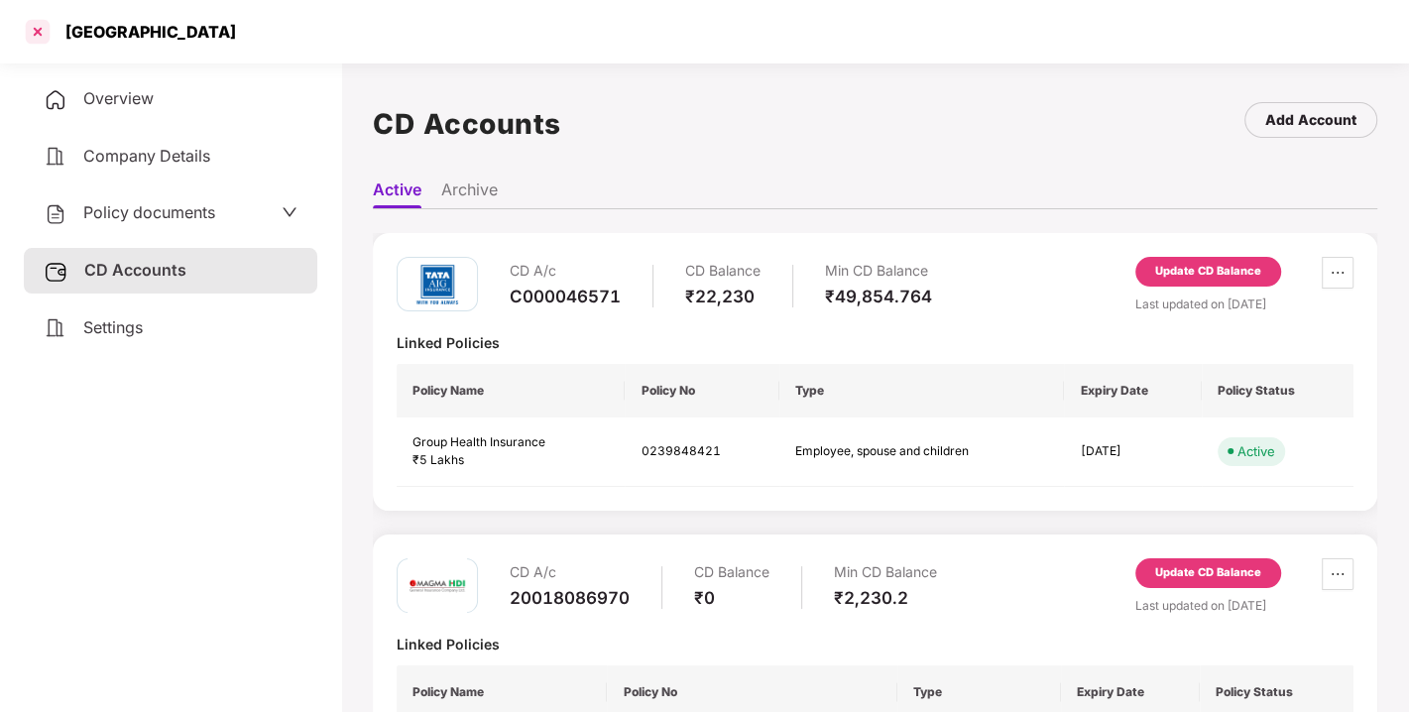
click at [34, 29] on div at bounding box center [38, 32] width 32 height 32
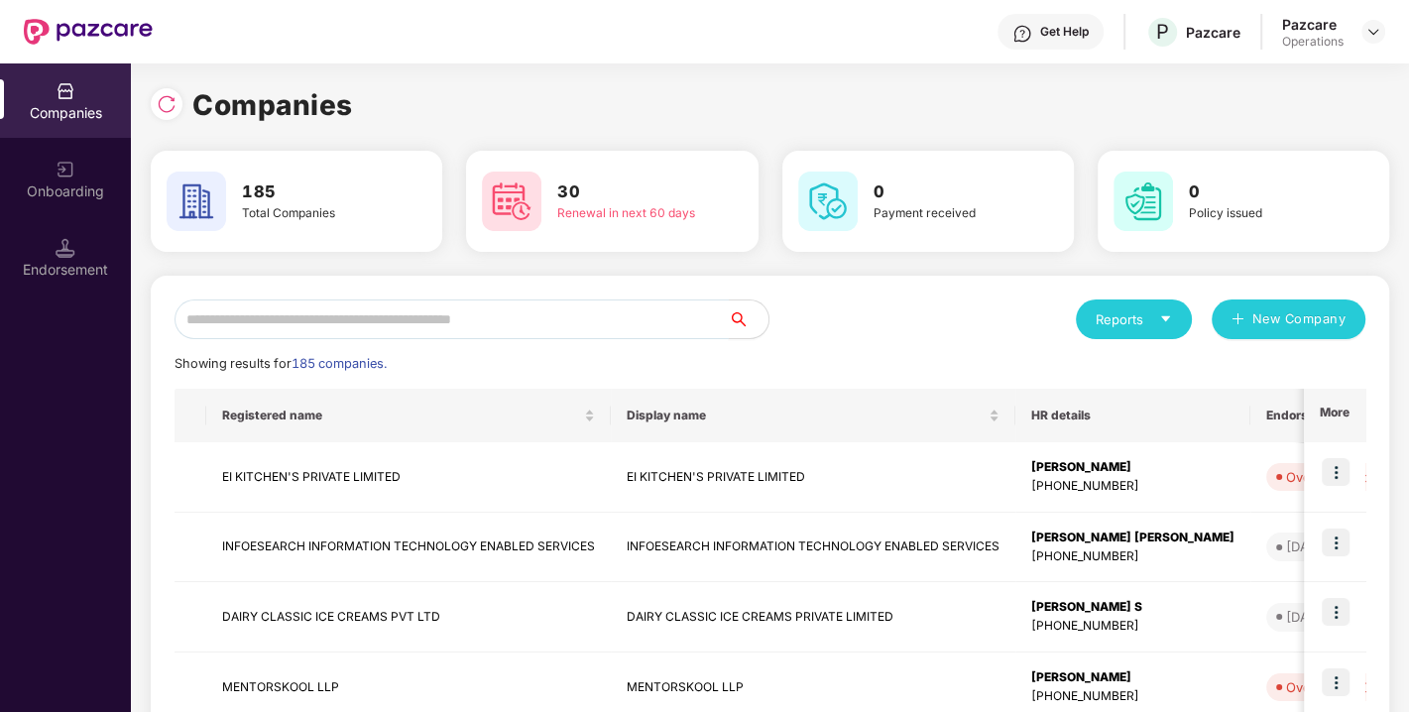
click at [447, 310] on input "text" at bounding box center [451, 319] width 554 height 40
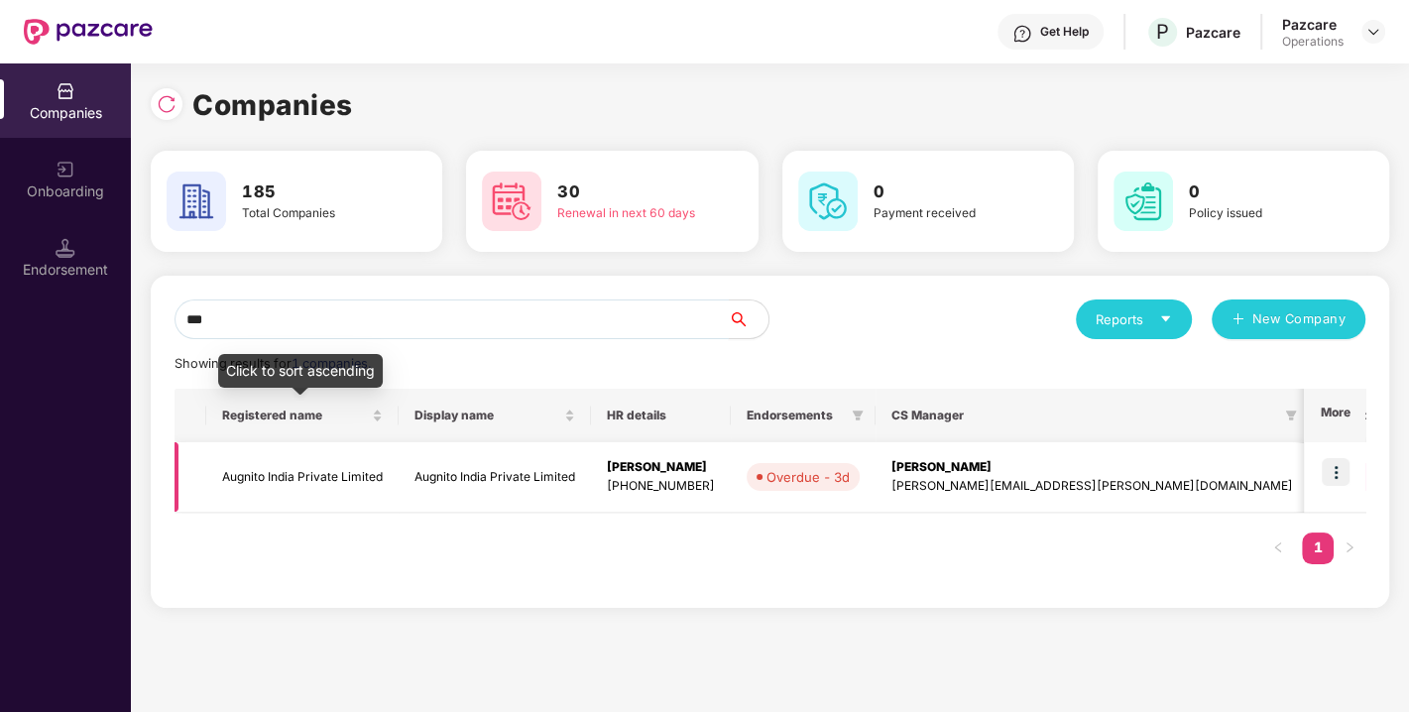
type input "***"
click at [266, 478] on td "Augnito India Private Limited" at bounding box center [302, 477] width 192 height 70
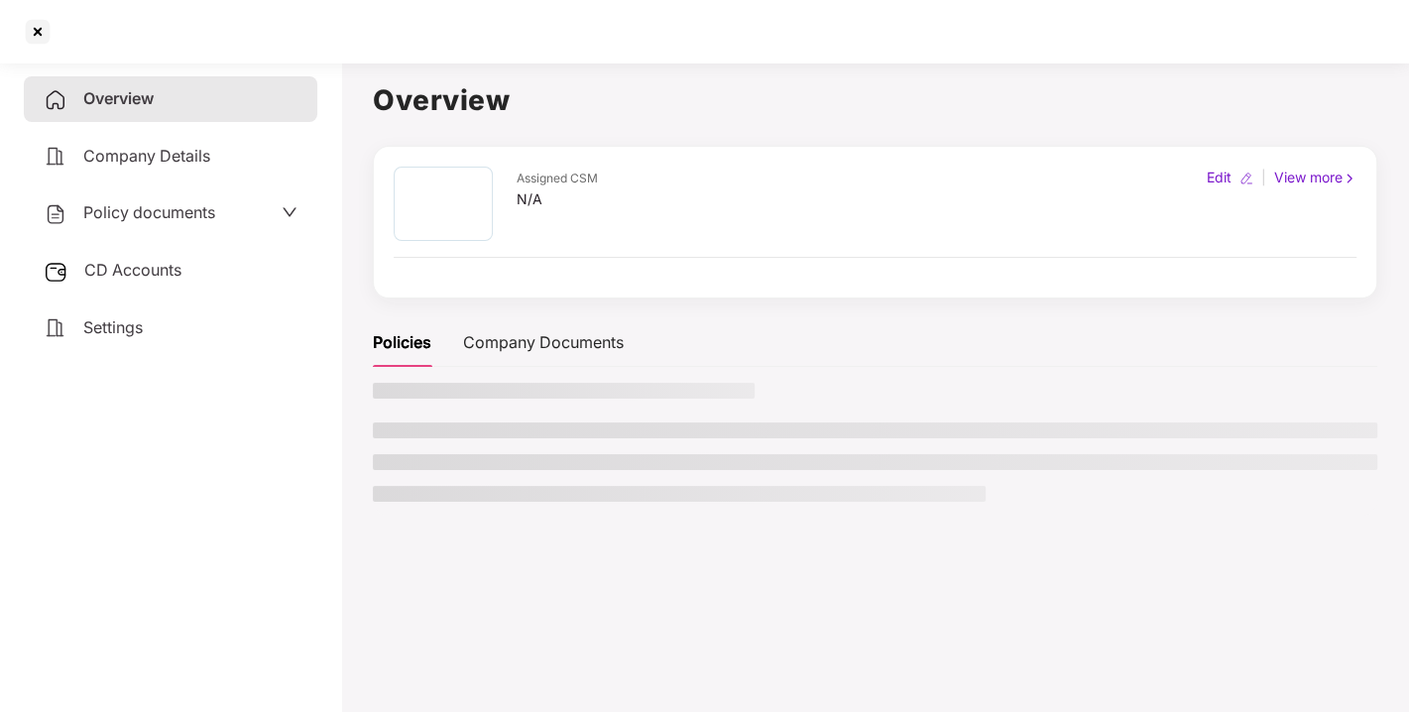
click at [164, 223] on div "Policy documents" at bounding box center [130, 213] width 172 height 26
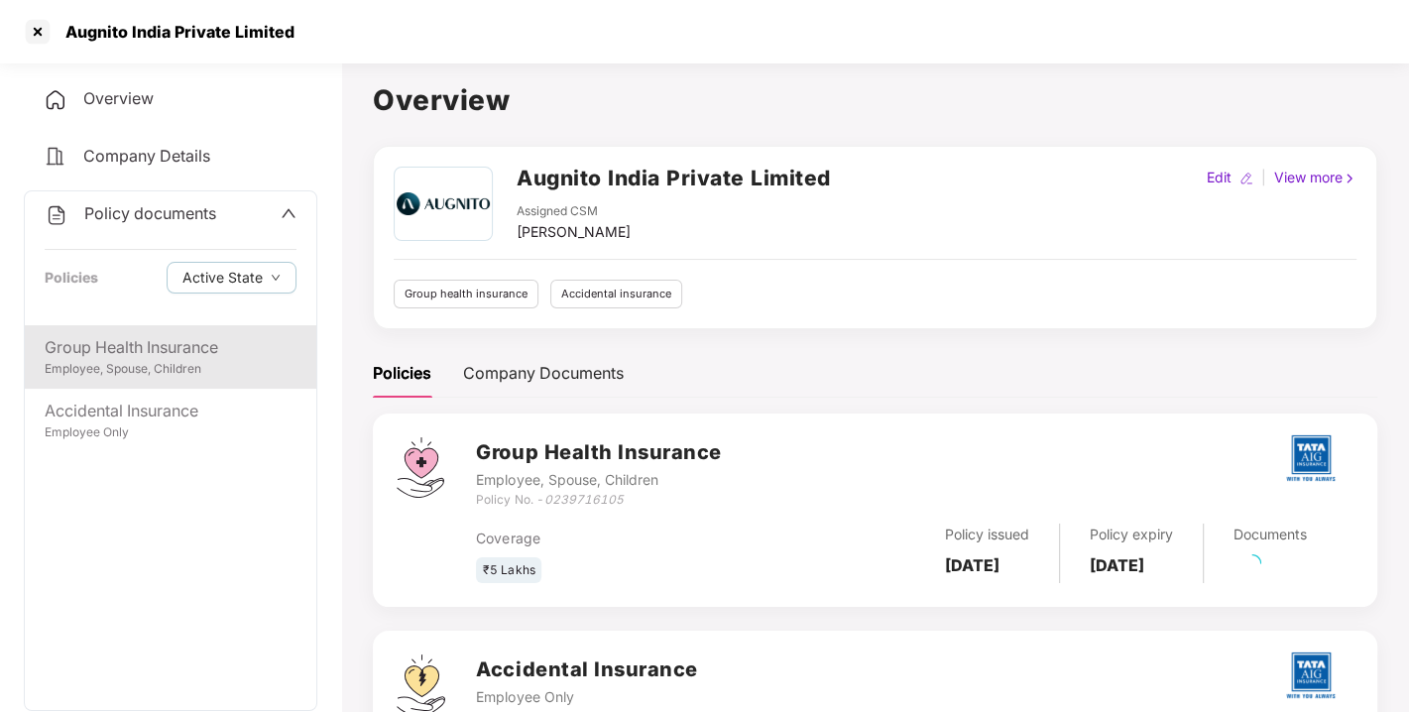
click at [128, 357] on div "Group Health Insurance" at bounding box center [171, 347] width 252 height 25
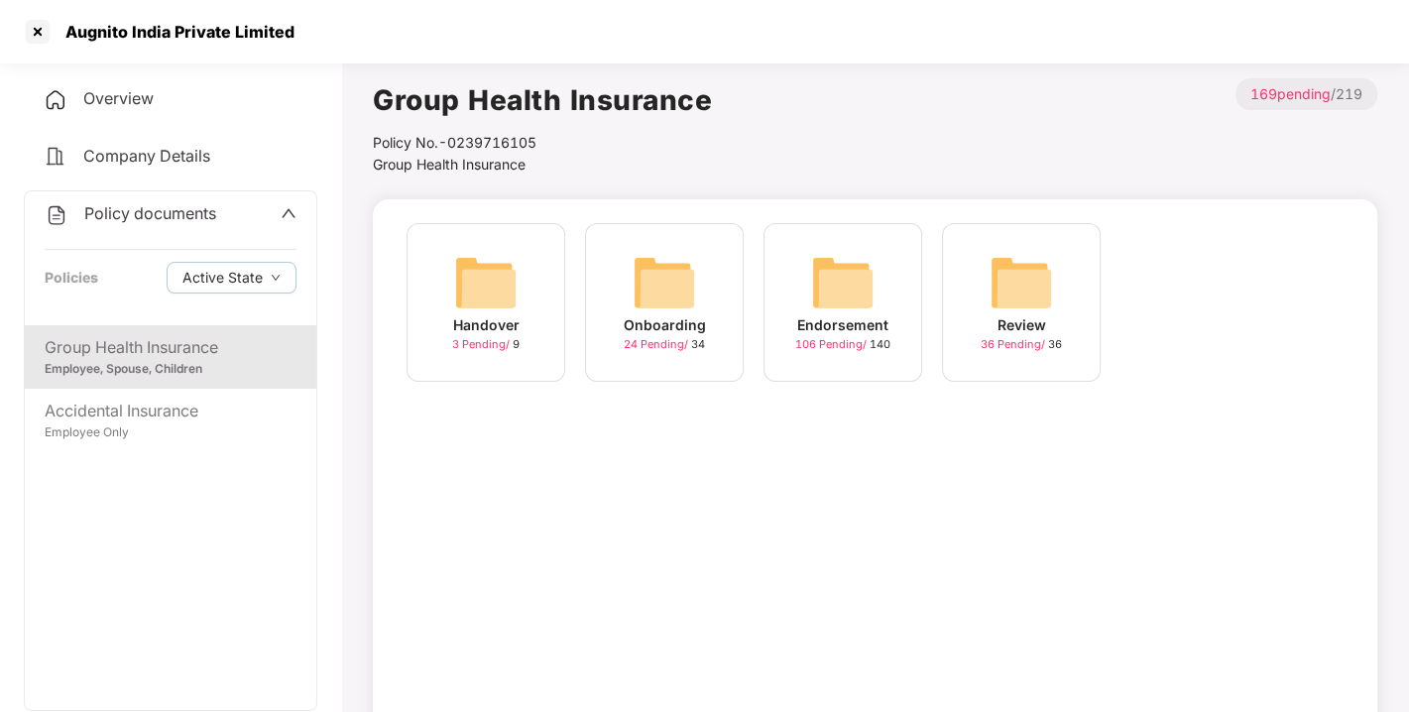
click at [861, 264] on img at bounding box center [842, 282] width 63 height 63
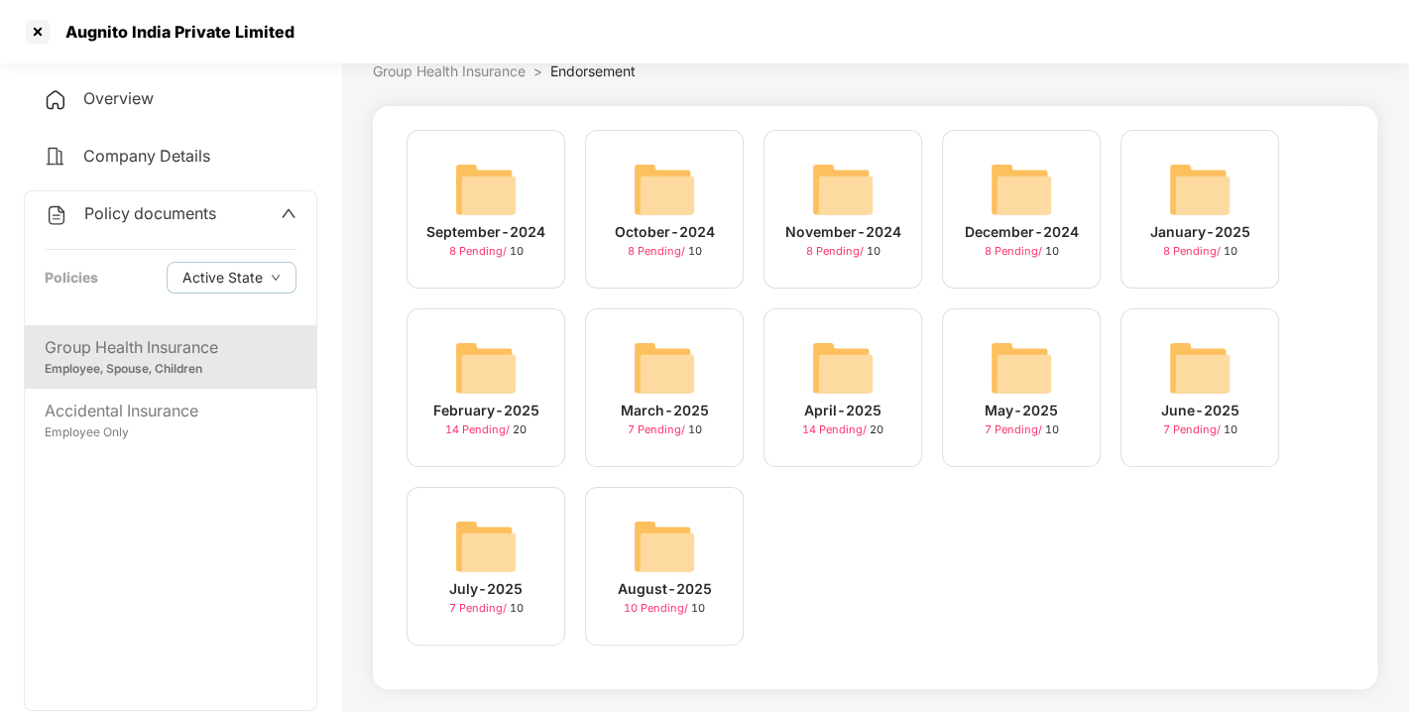
click at [688, 506] on div "August-2025 10 Pending / 10" at bounding box center [664, 566] width 159 height 159
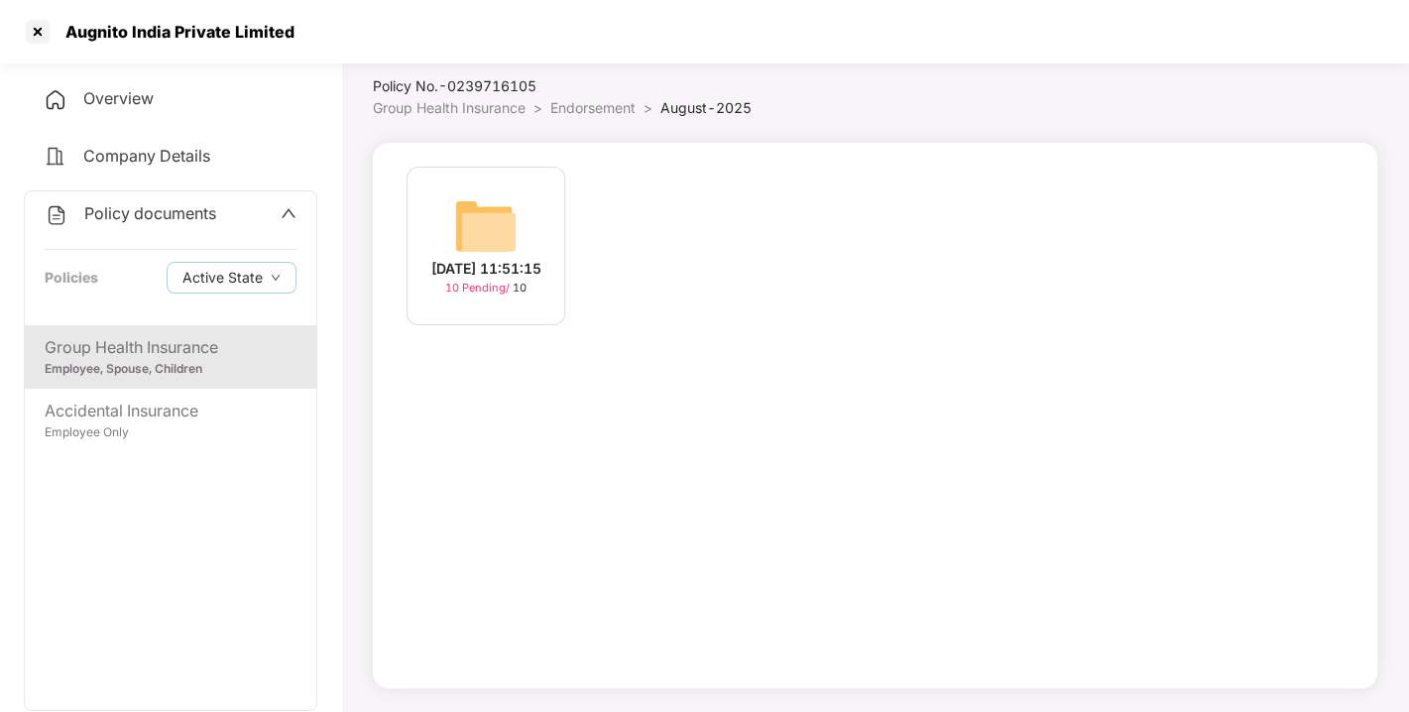
click at [483, 222] on img at bounding box center [485, 225] width 63 height 63
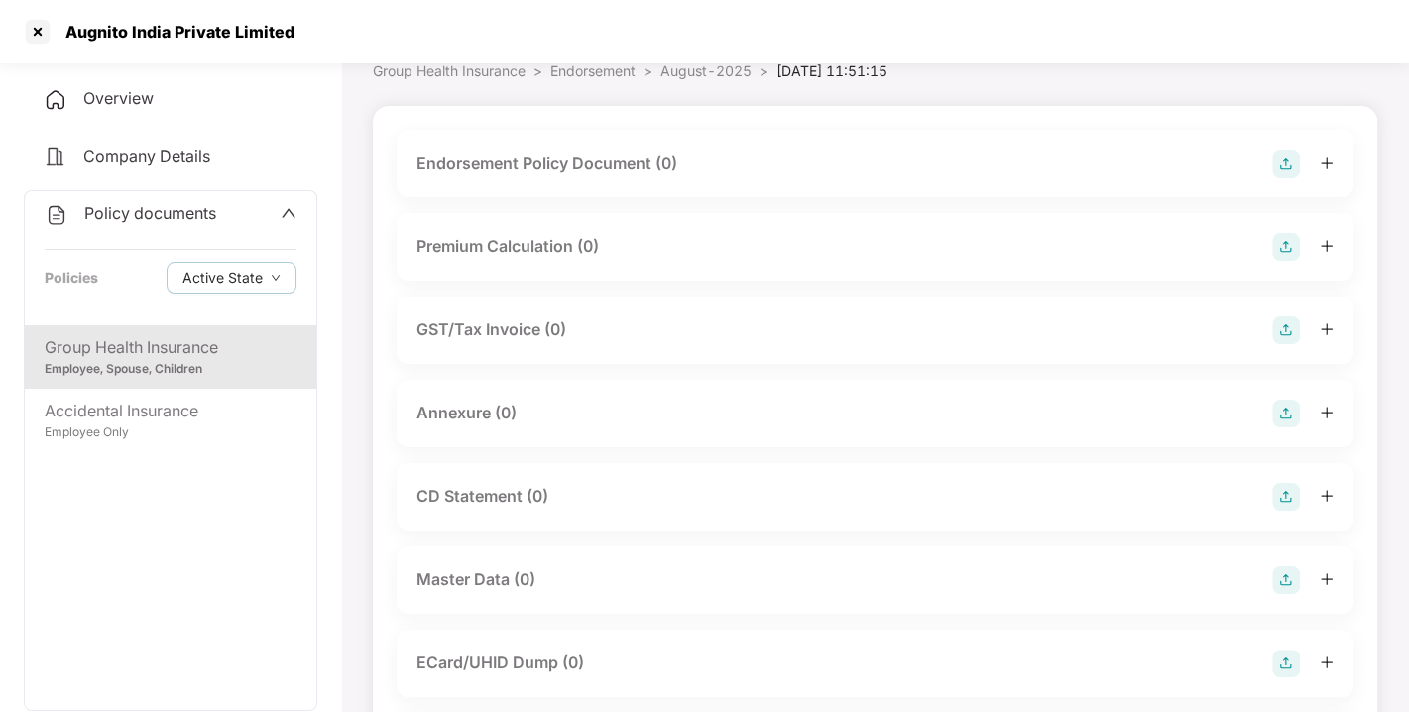
click at [1277, 159] on img at bounding box center [1286, 164] width 28 height 28
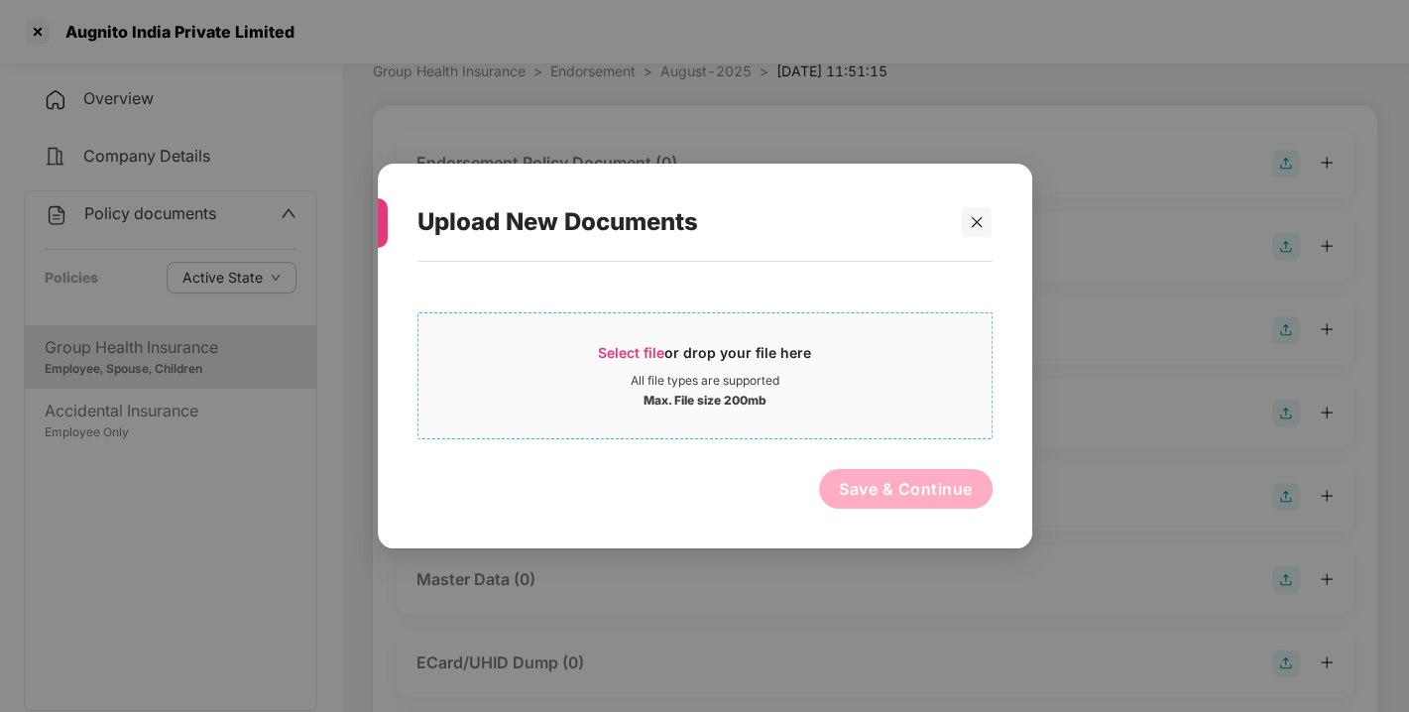
click at [628, 344] on span "Select file" at bounding box center [631, 352] width 66 height 17
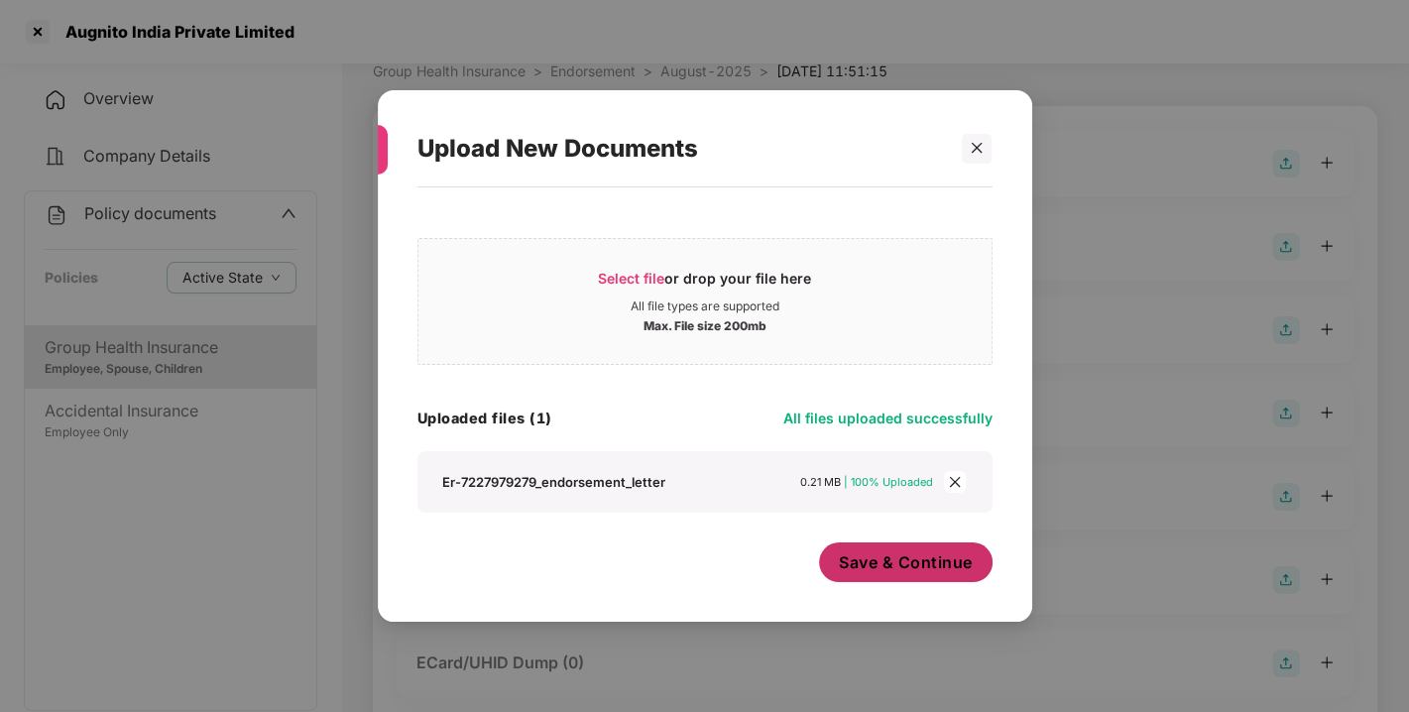
click at [910, 563] on span "Save & Continue" at bounding box center [906, 562] width 134 height 22
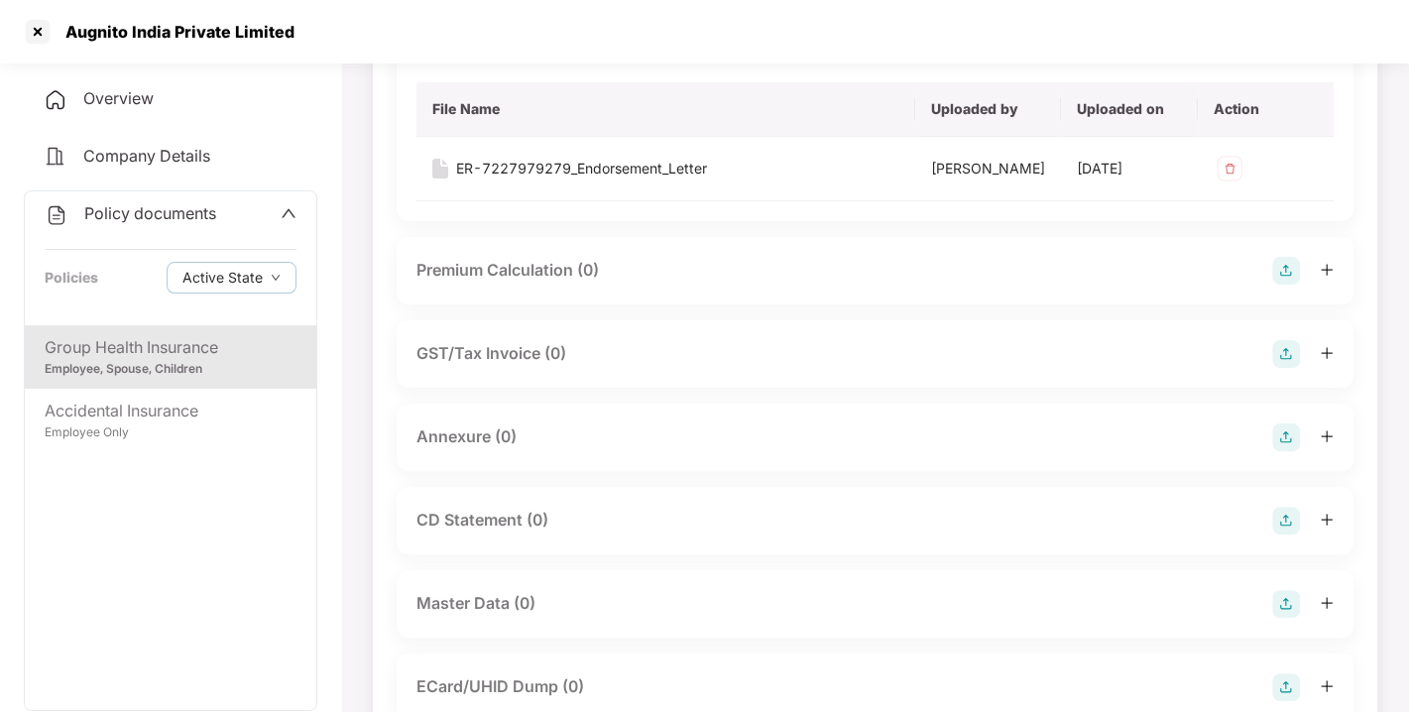
scroll to position [212, 0]
click at [1286, 451] on img at bounding box center [1286, 437] width 28 height 28
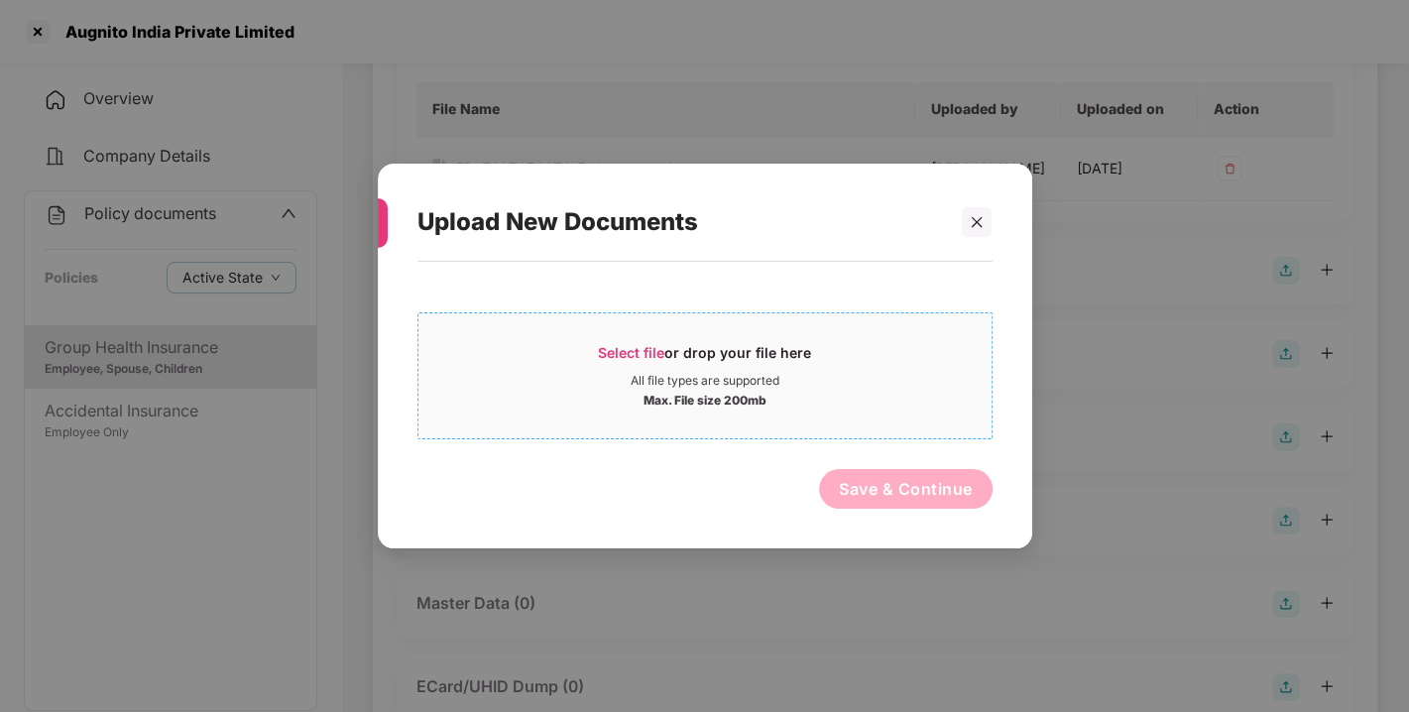
click at [633, 356] on span "Select file" at bounding box center [631, 352] width 66 height 17
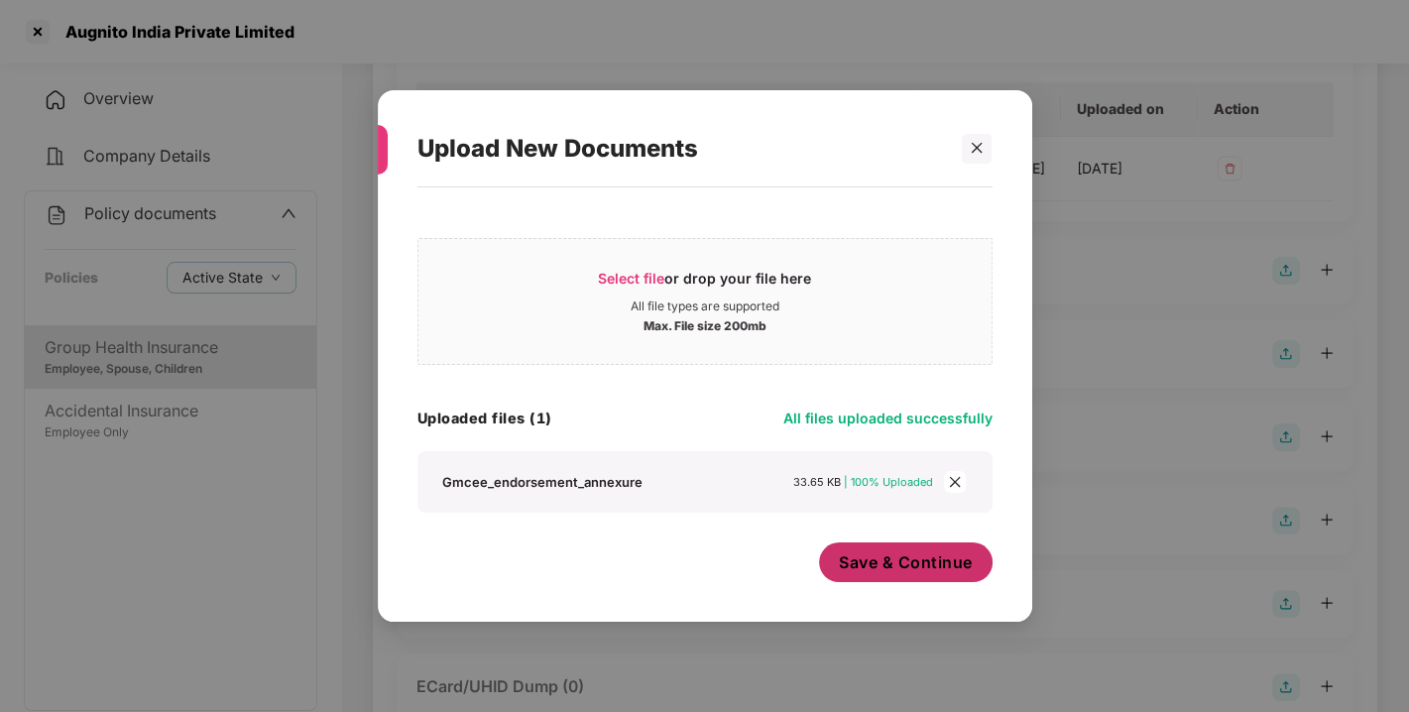
click at [900, 571] on span "Save & Continue" at bounding box center [906, 562] width 134 height 22
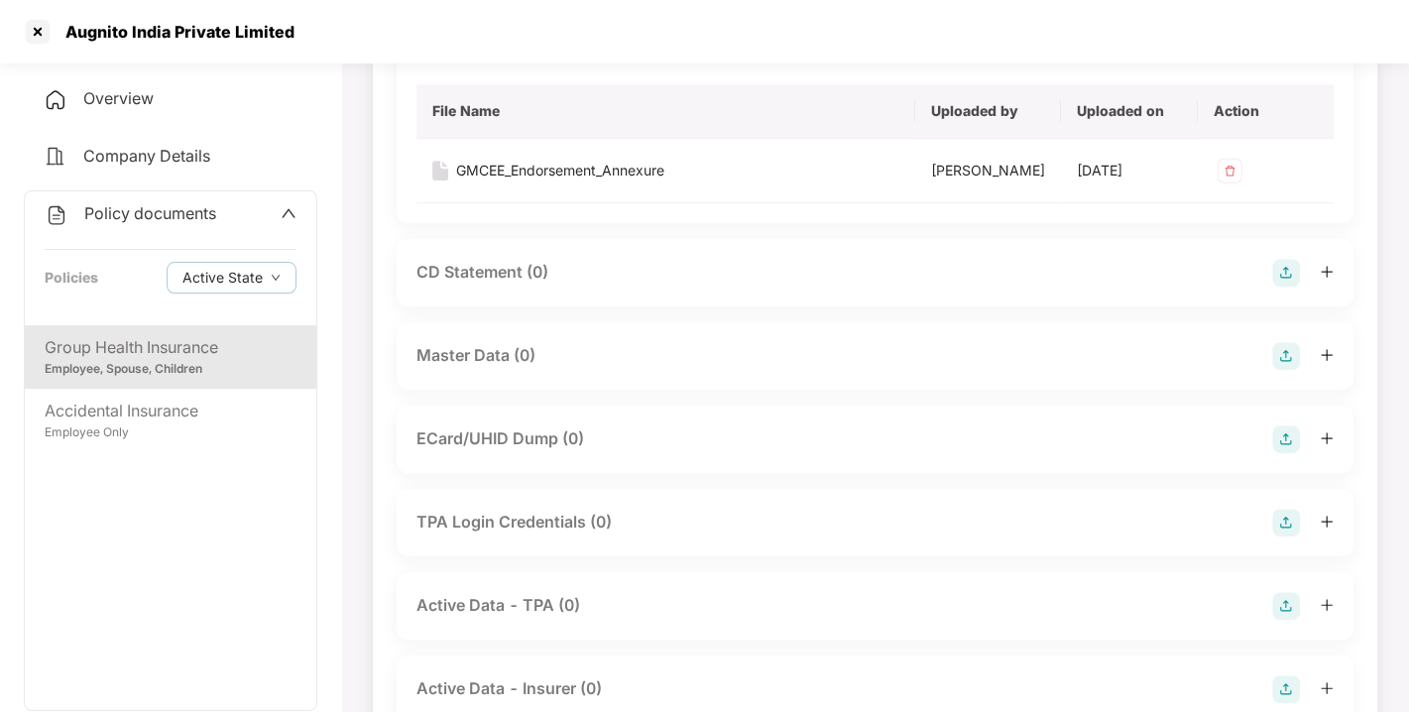
scroll to position [604, 0]
click at [1291, 369] on img at bounding box center [1286, 355] width 28 height 28
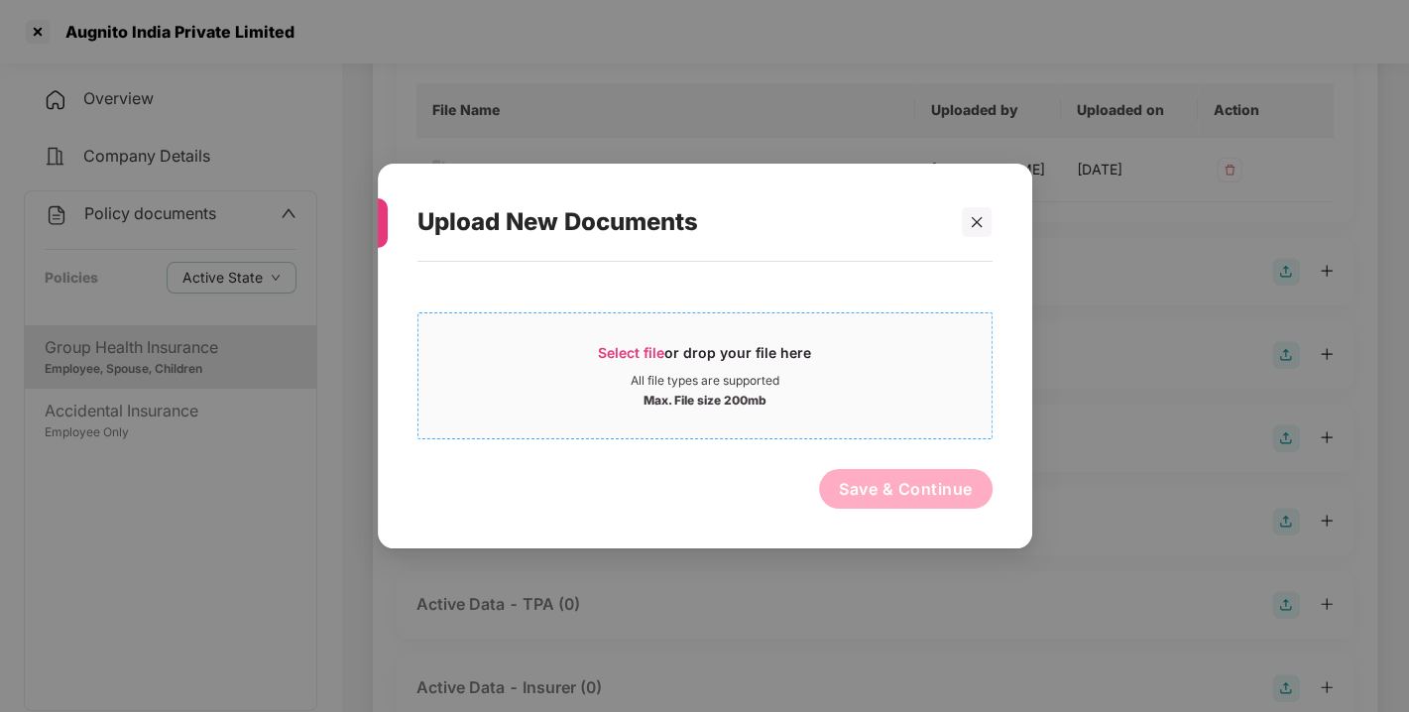
click at [634, 350] on span "Select file" at bounding box center [631, 352] width 66 height 17
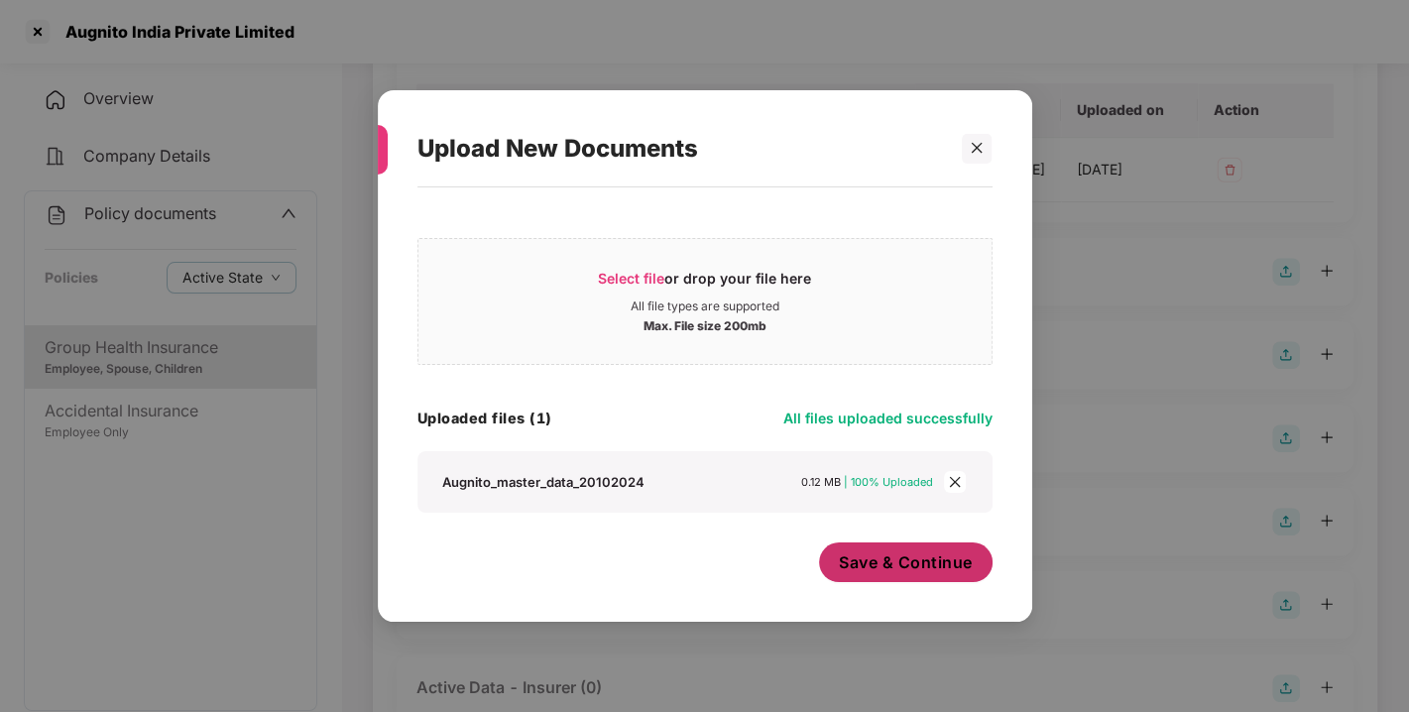
click at [887, 572] on span "Save & Continue" at bounding box center [906, 562] width 134 height 22
click at [773, 535] on div "Select file or drop your file here All file types are supported Max. File size …" at bounding box center [704, 394] width 575 height 395
drag, startPoint x: 773, startPoint y: 535, endPoint x: 818, endPoint y: 525, distance: 45.7
click at [818, 525] on div "Select file or drop your file here All file types are supported Max. File size …" at bounding box center [704, 394] width 575 height 395
click at [818, 525] on div "Select file or drop your file here All file types are supported Max. File size …" at bounding box center [705, 394] width 654 height 414
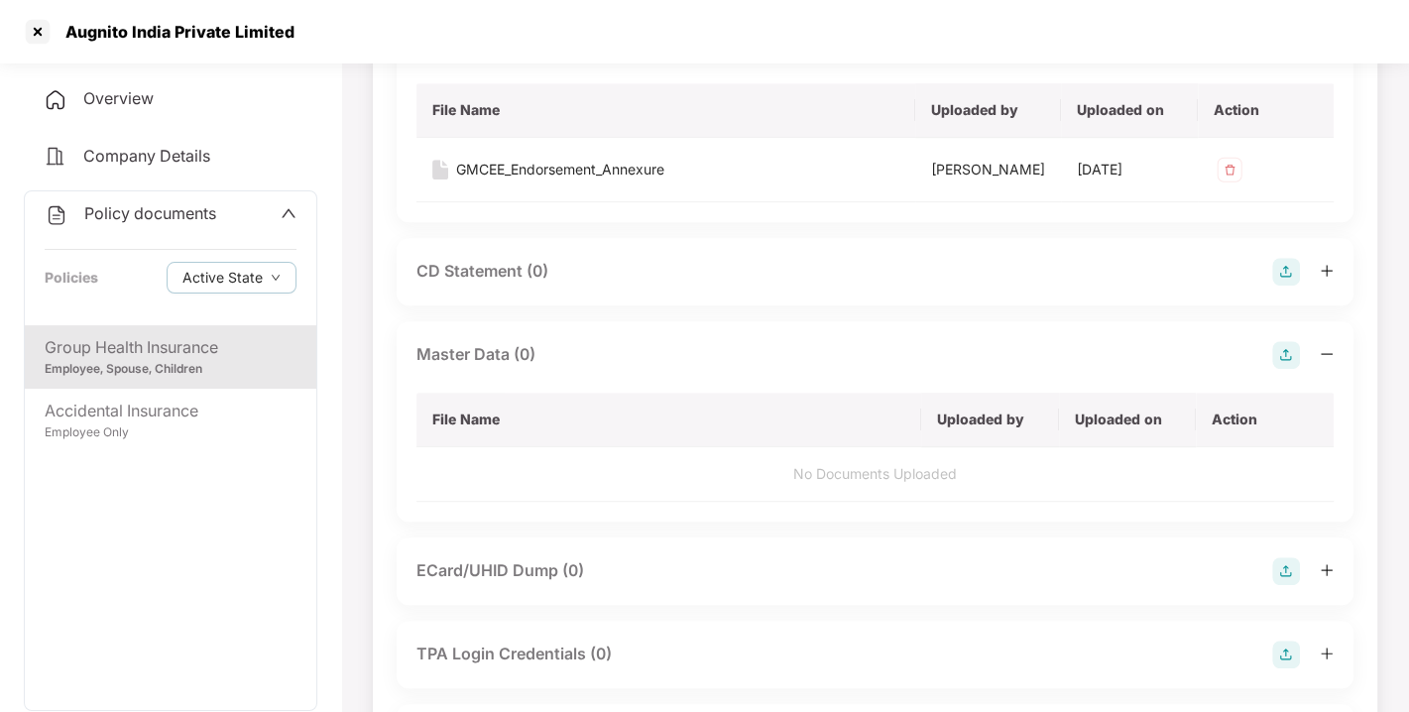
click at [818, 525] on div "Upload New Documents Select file or drop your file here All file types are supp…" at bounding box center [704, 356] width 1409 height 712
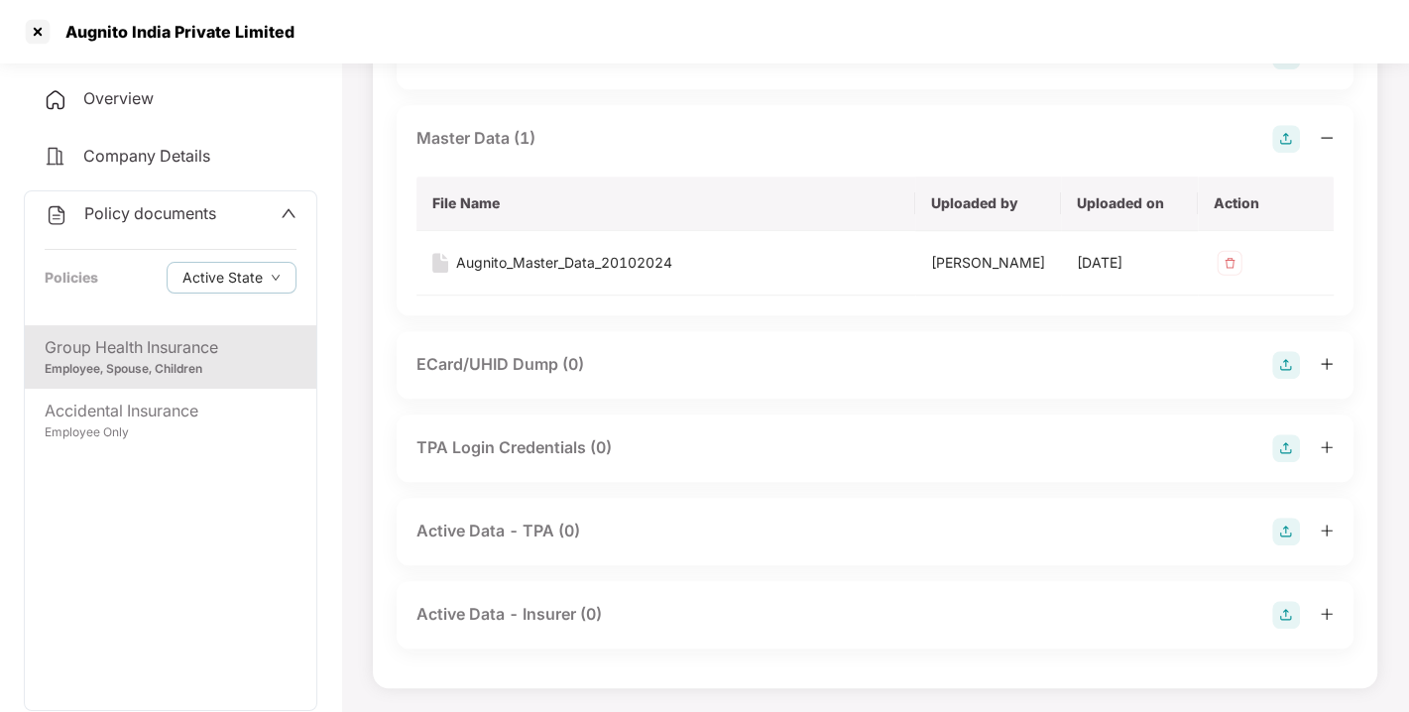
scroll to position [0, 0]
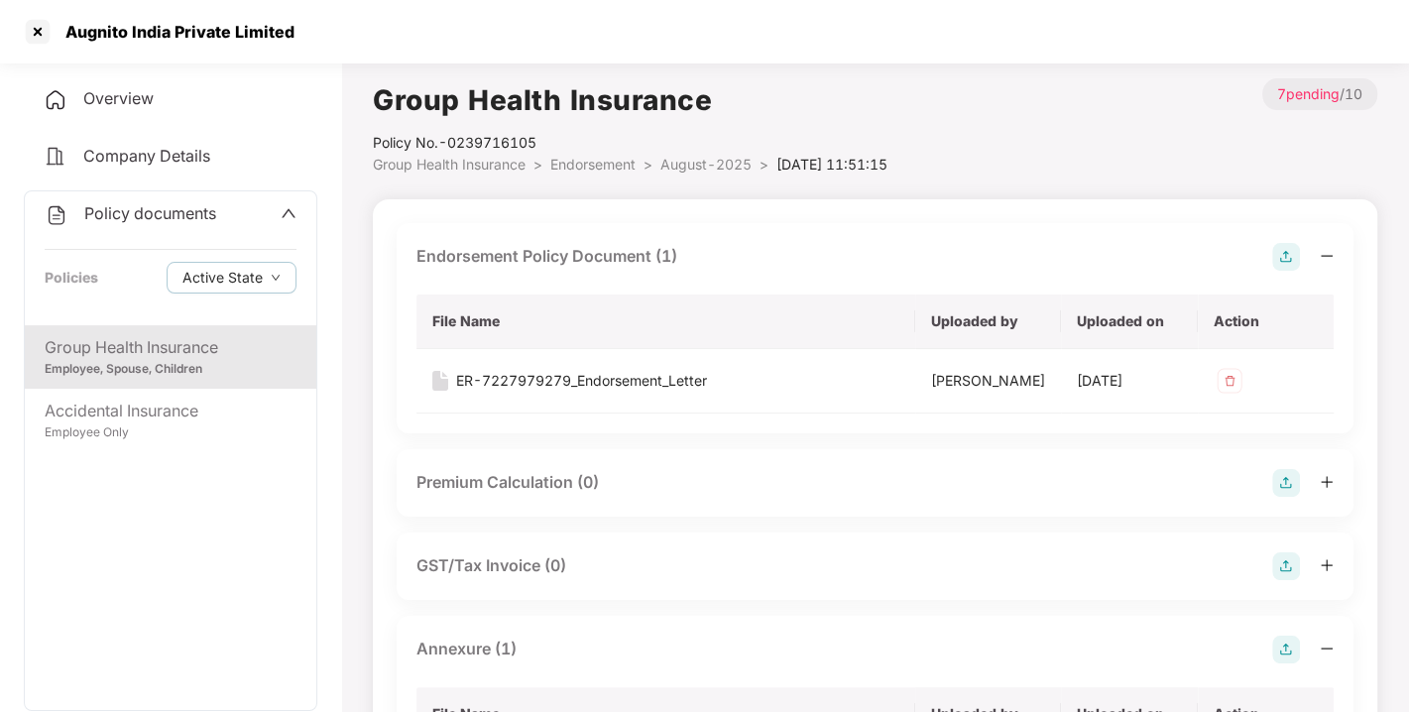
click at [594, 152] on div "Policy No.- 0239716105" at bounding box center [630, 143] width 515 height 22
click at [594, 154] on li "Endorsement >" at bounding box center [605, 165] width 110 height 22
drag, startPoint x: 594, startPoint y: 154, endPoint x: 606, endPoint y: 168, distance: 18.3
click at [606, 168] on li "Endorsement >" at bounding box center [605, 165] width 110 height 22
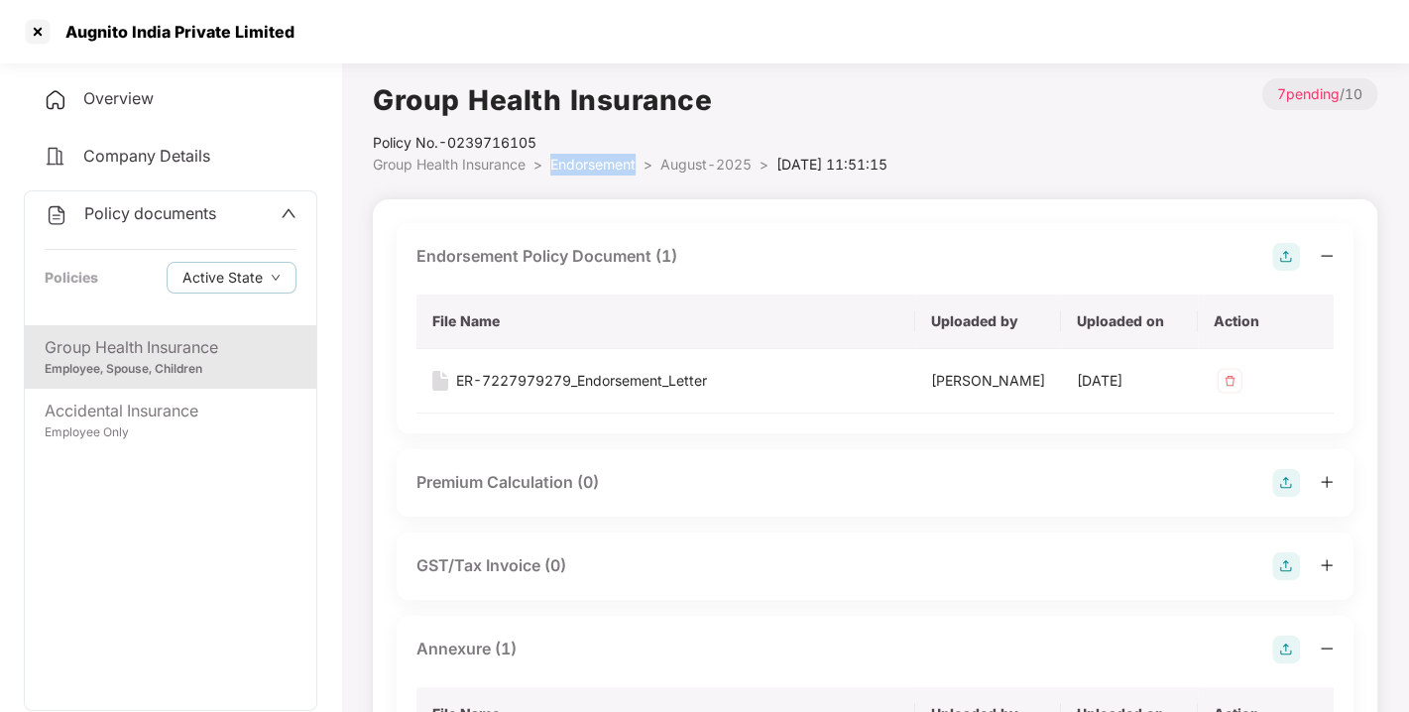
click at [606, 168] on span "Endorsement" at bounding box center [592, 164] width 85 height 17
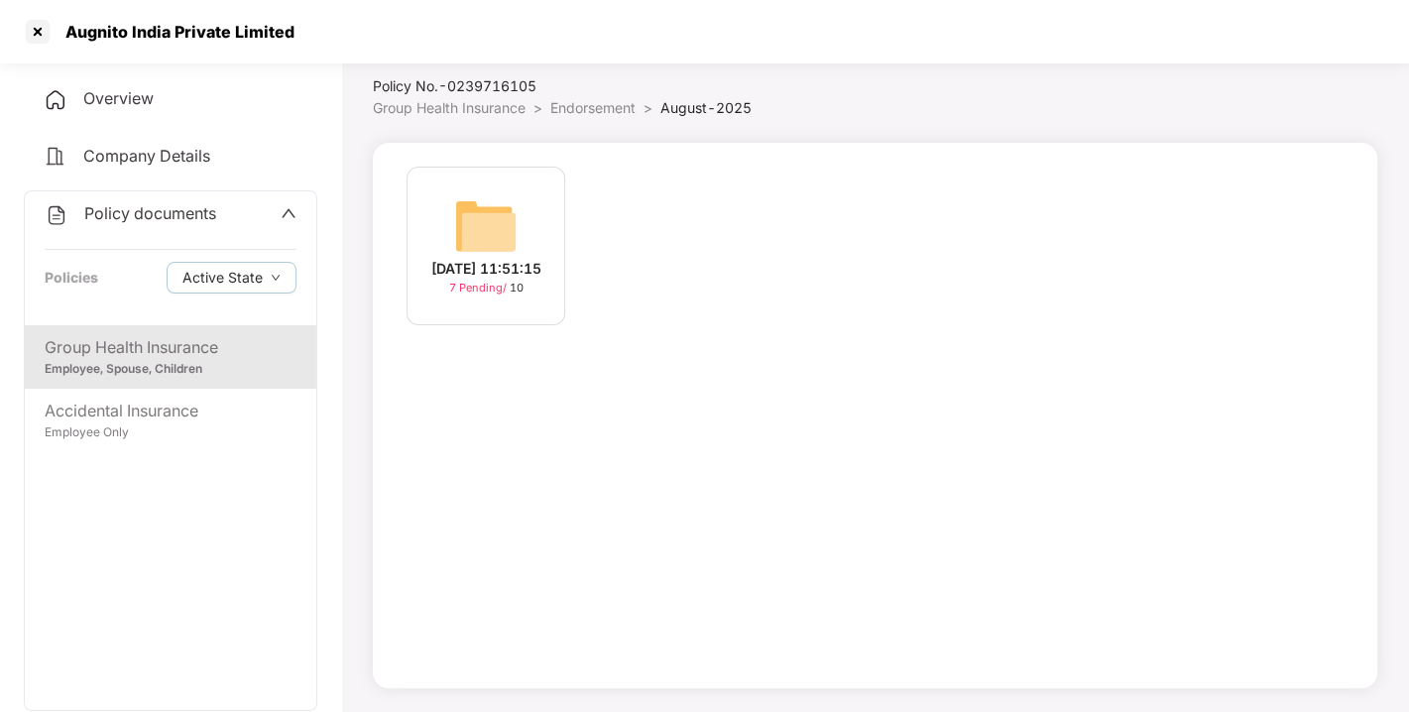
click at [578, 107] on span "Endorsement" at bounding box center [592, 107] width 85 height 17
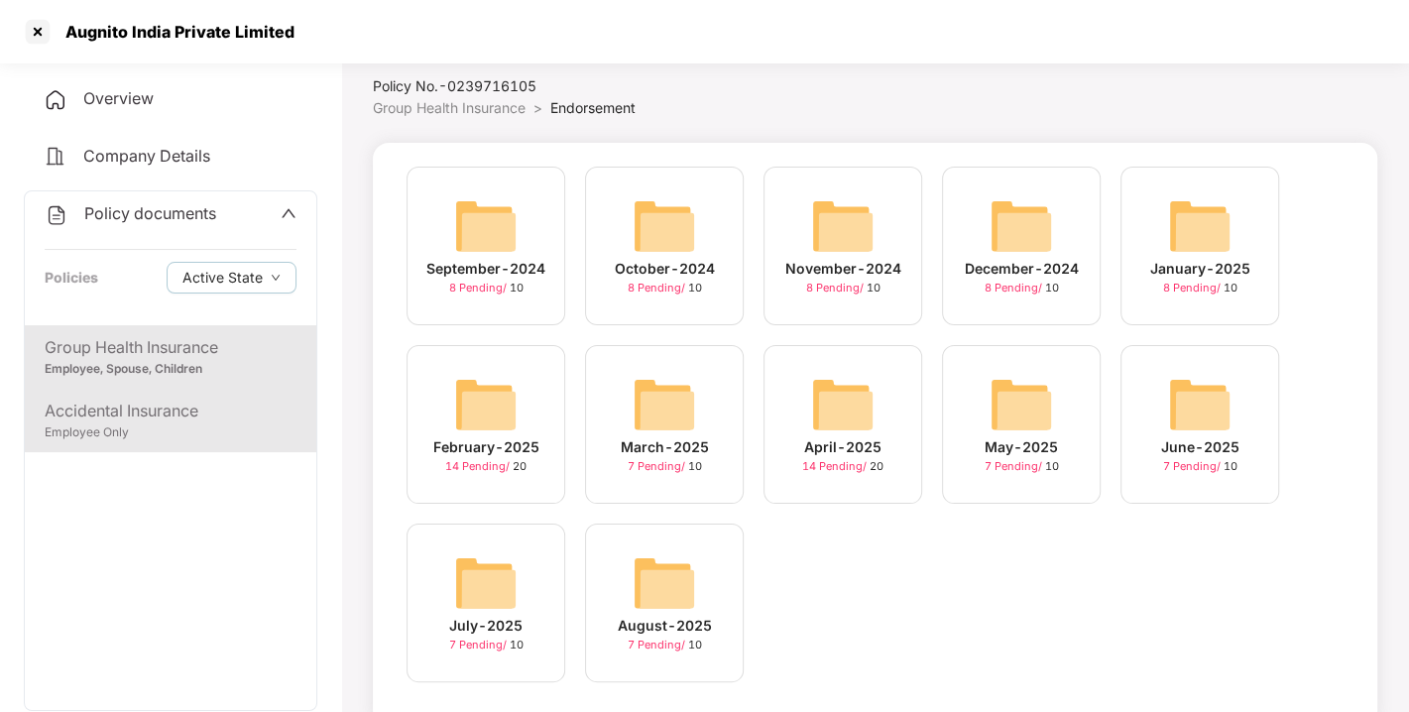
click at [183, 404] on div "Accidental Insurance" at bounding box center [171, 411] width 252 height 25
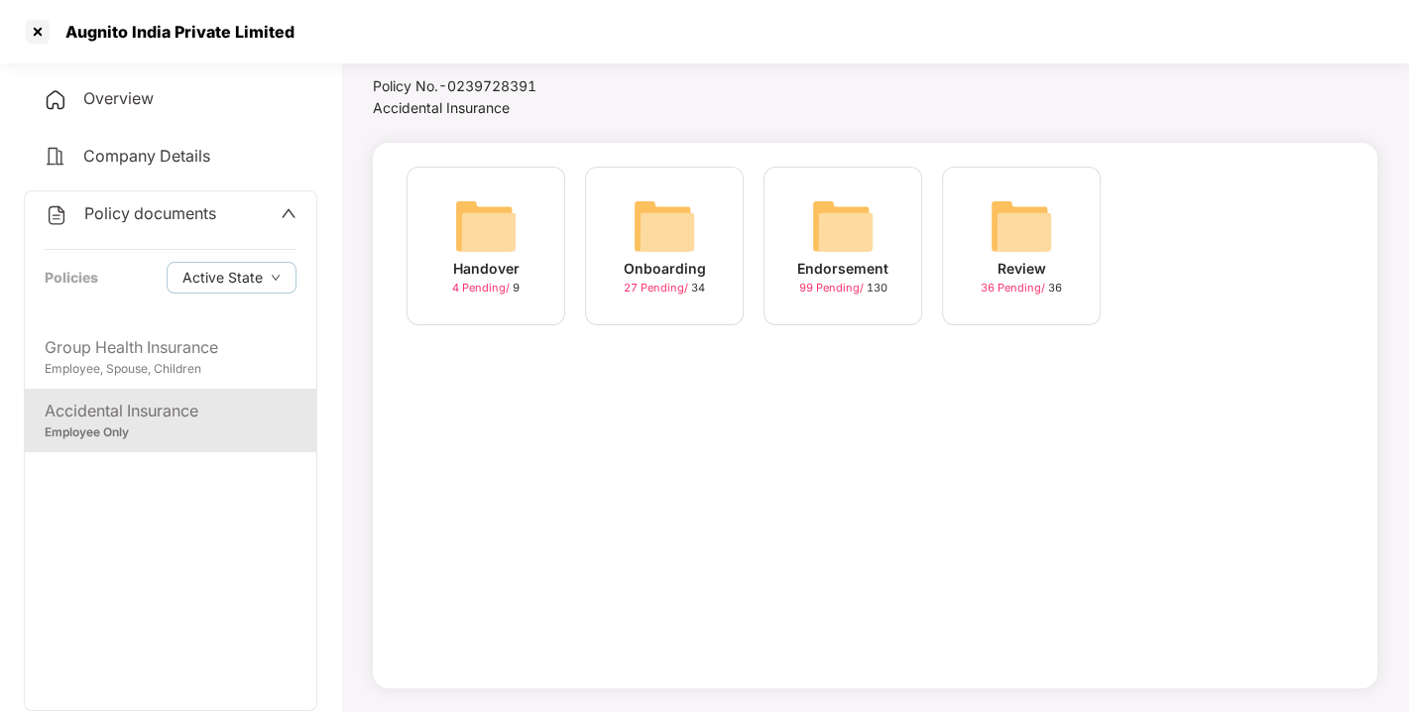
click at [816, 258] on div "Endorsement" at bounding box center [842, 269] width 91 height 22
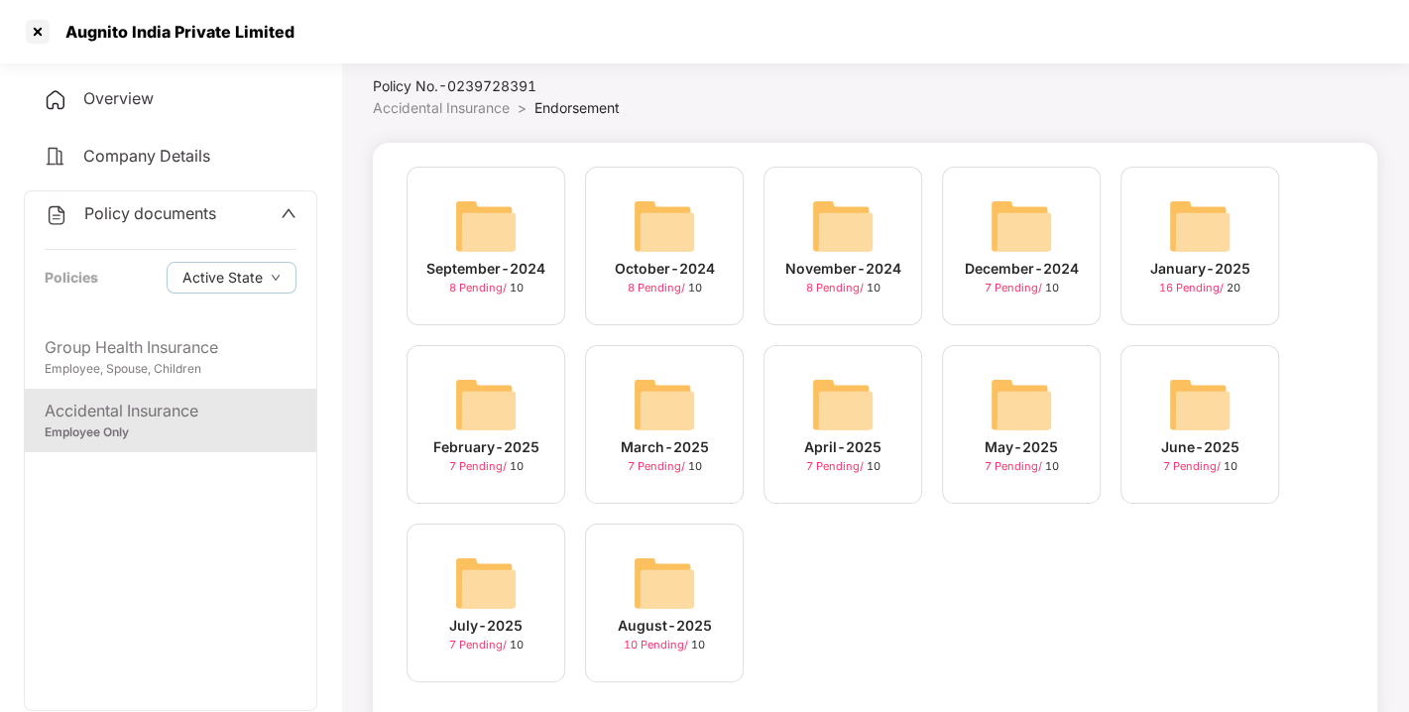
click at [647, 620] on div "August-2025" at bounding box center [665, 626] width 94 height 22
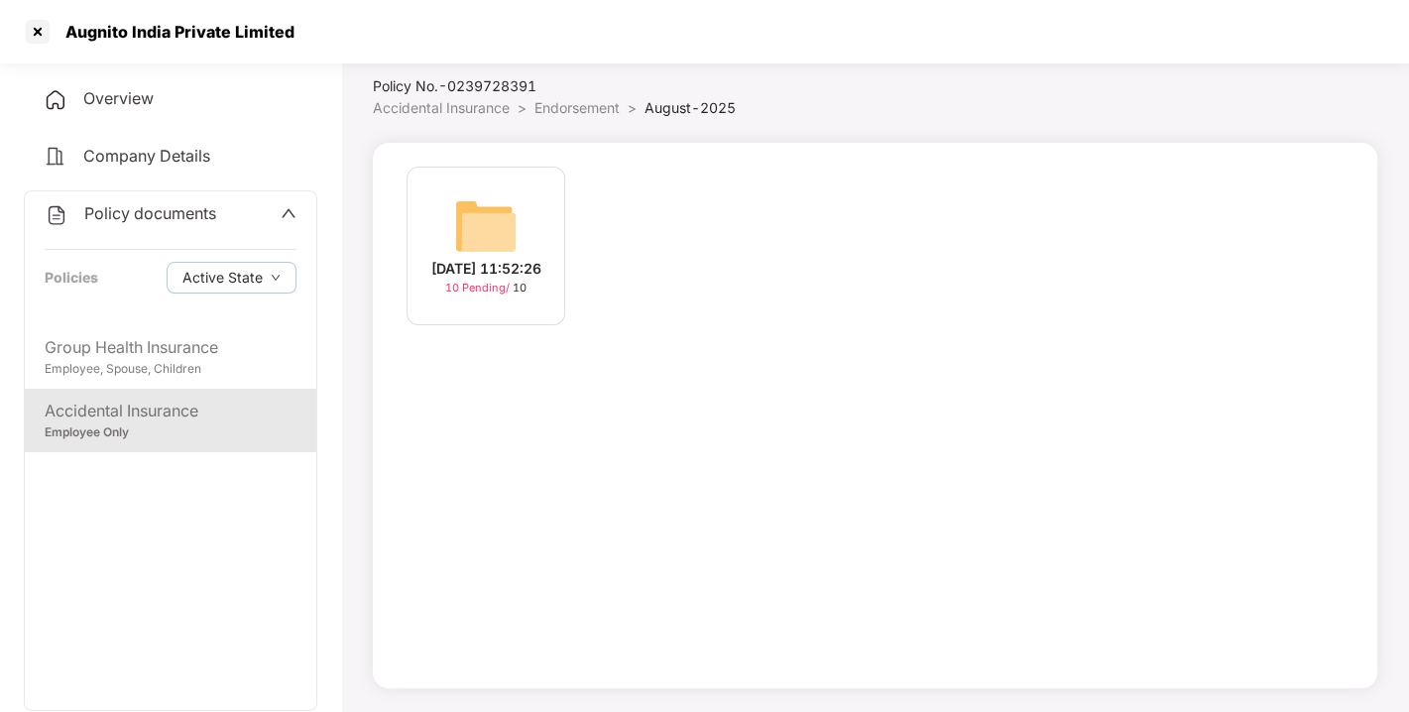
click at [456, 194] on img at bounding box center [485, 225] width 63 height 63
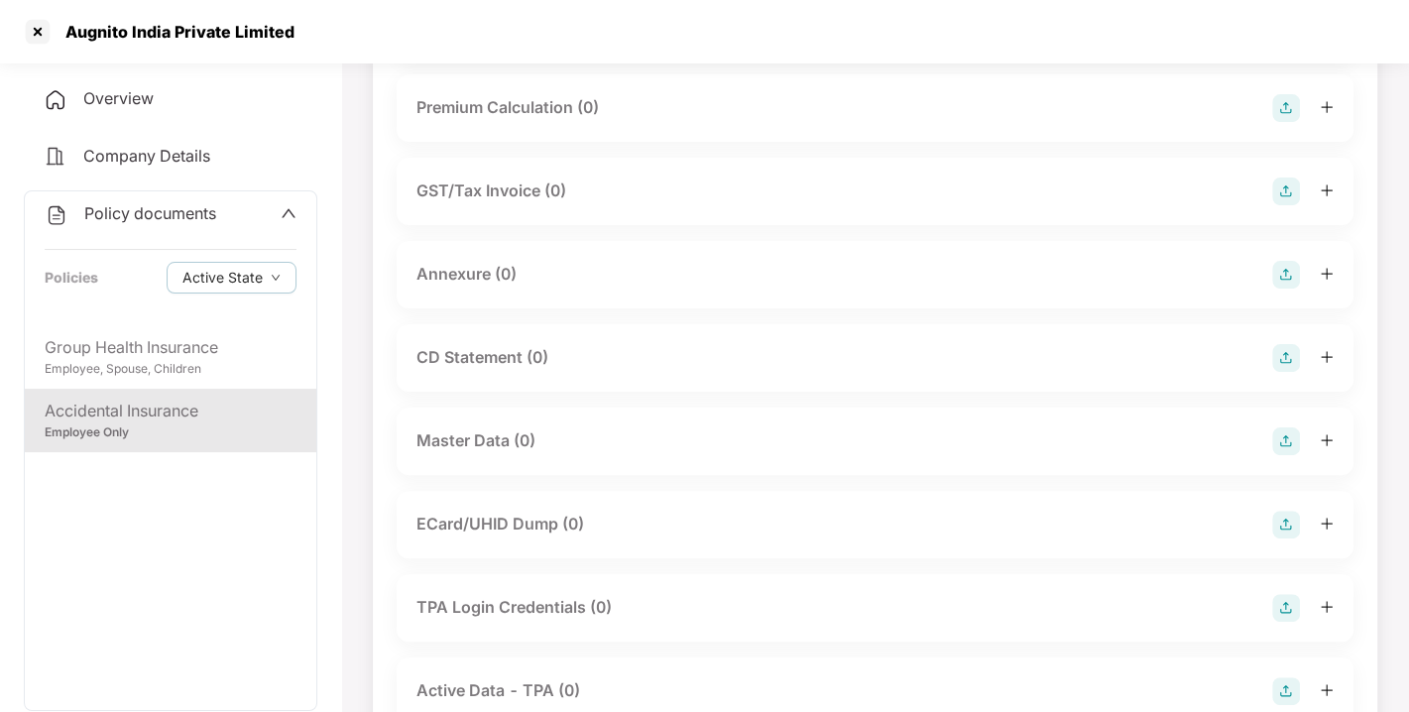
scroll to position [295, 0]
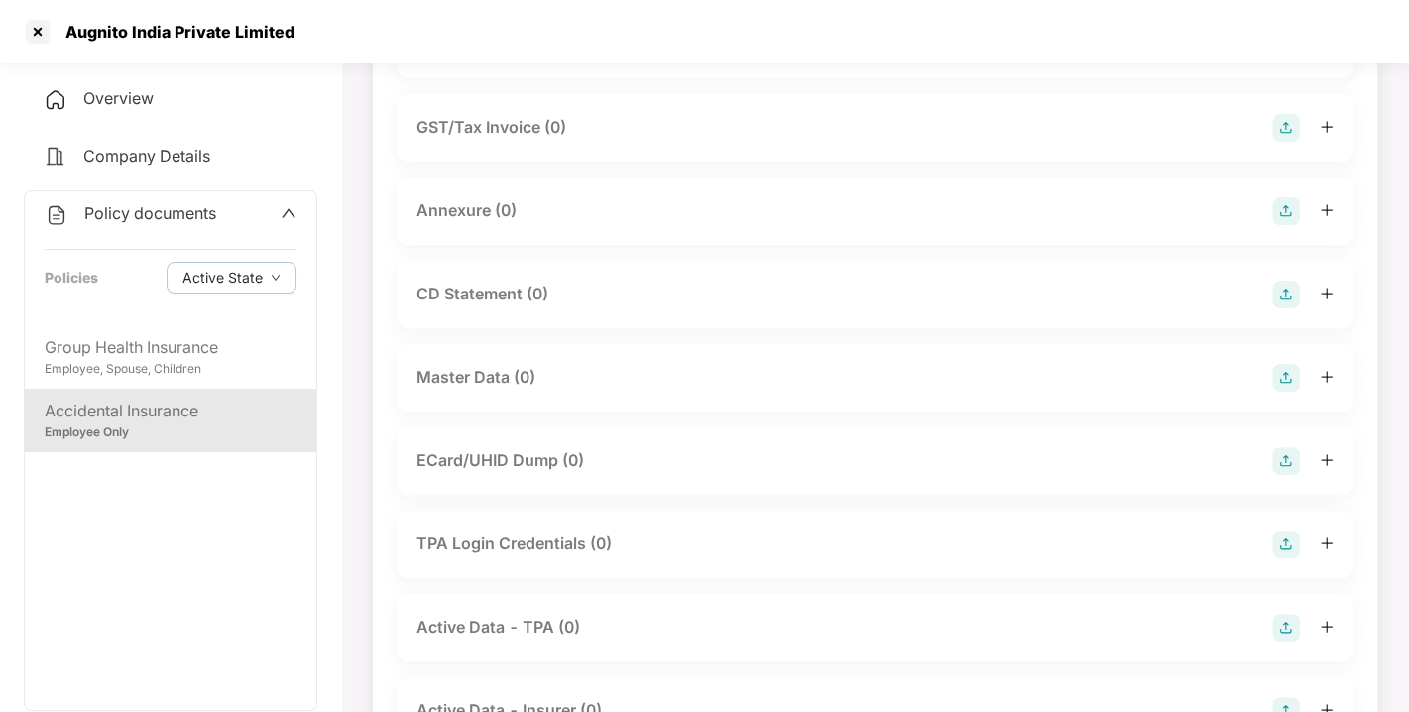
click at [1300, 379] on div at bounding box center [1302, 378] width 61 height 28
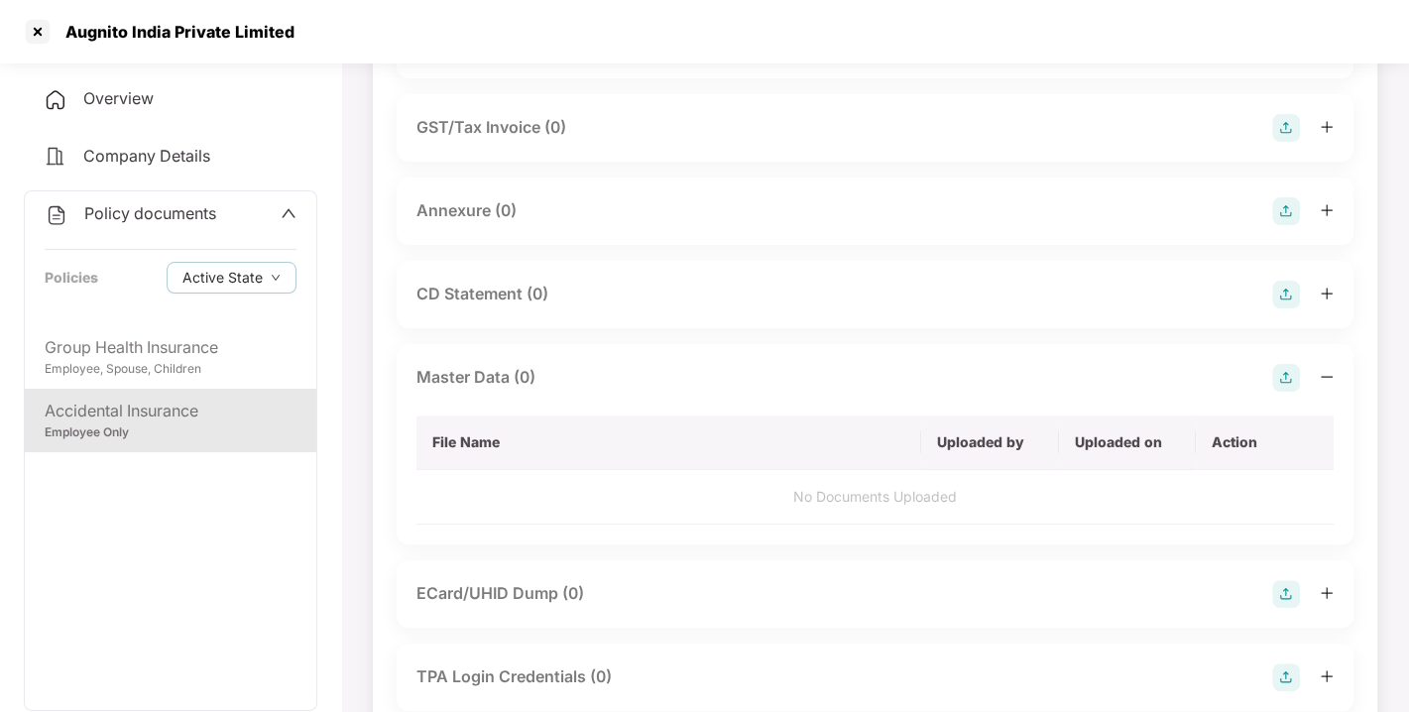
click at [1272, 374] on img at bounding box center [1286, 378] width 28 height 28
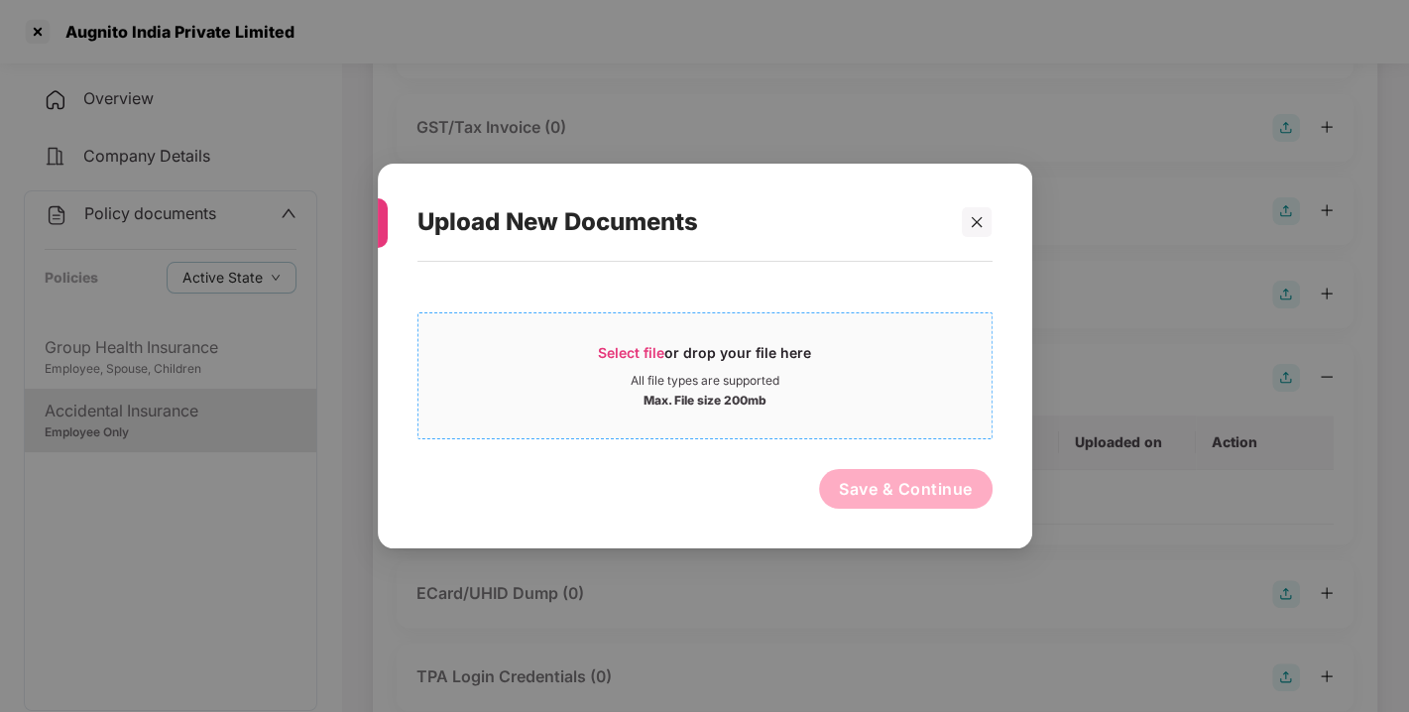
click at [679, 331] on span "Select file or drop your file here All file types are supported Max. File size …" at bounding box center [704, 375] width 573 height 95
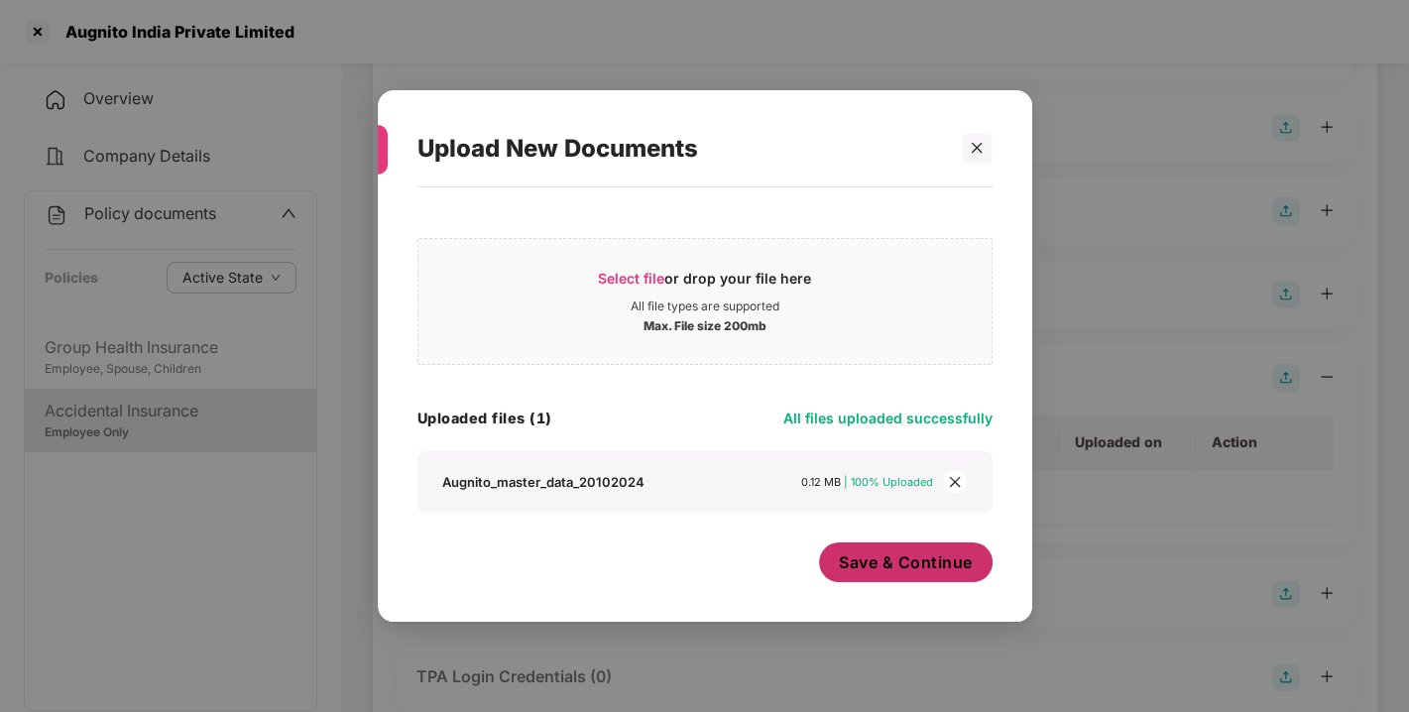
click at [880, 566] on span "Save & Continue" at bounding box center [906, 562] width 134 height 22
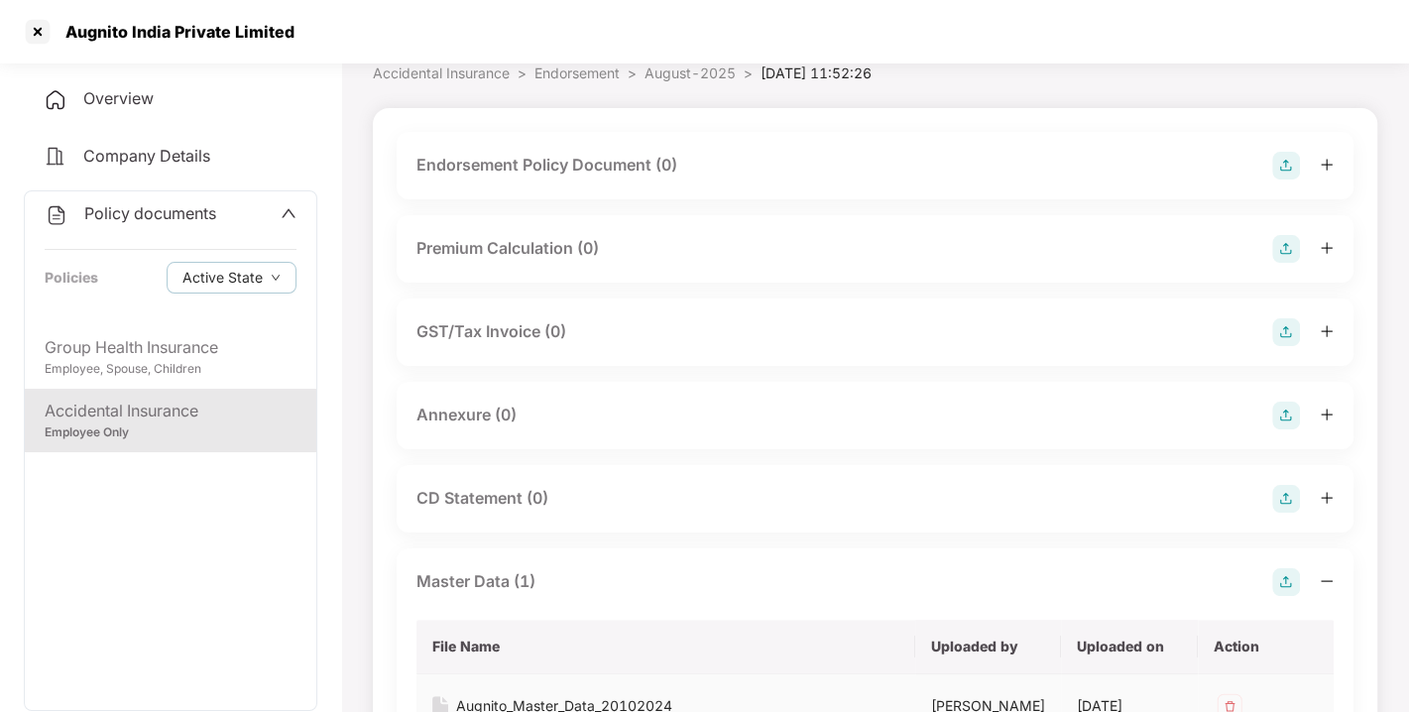
scroll to position [0, 0]
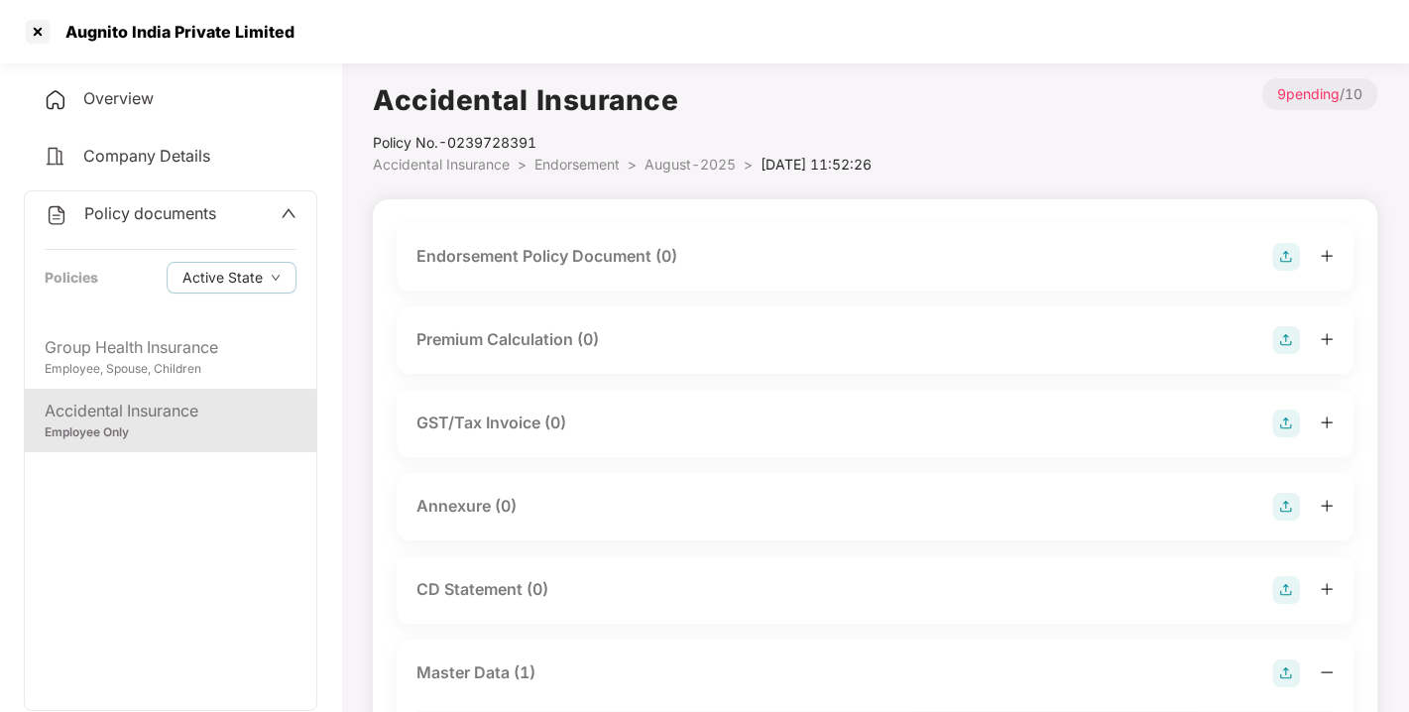
click at [1272, 513] on img at bounding box center [1286, 507] width 28 height 28
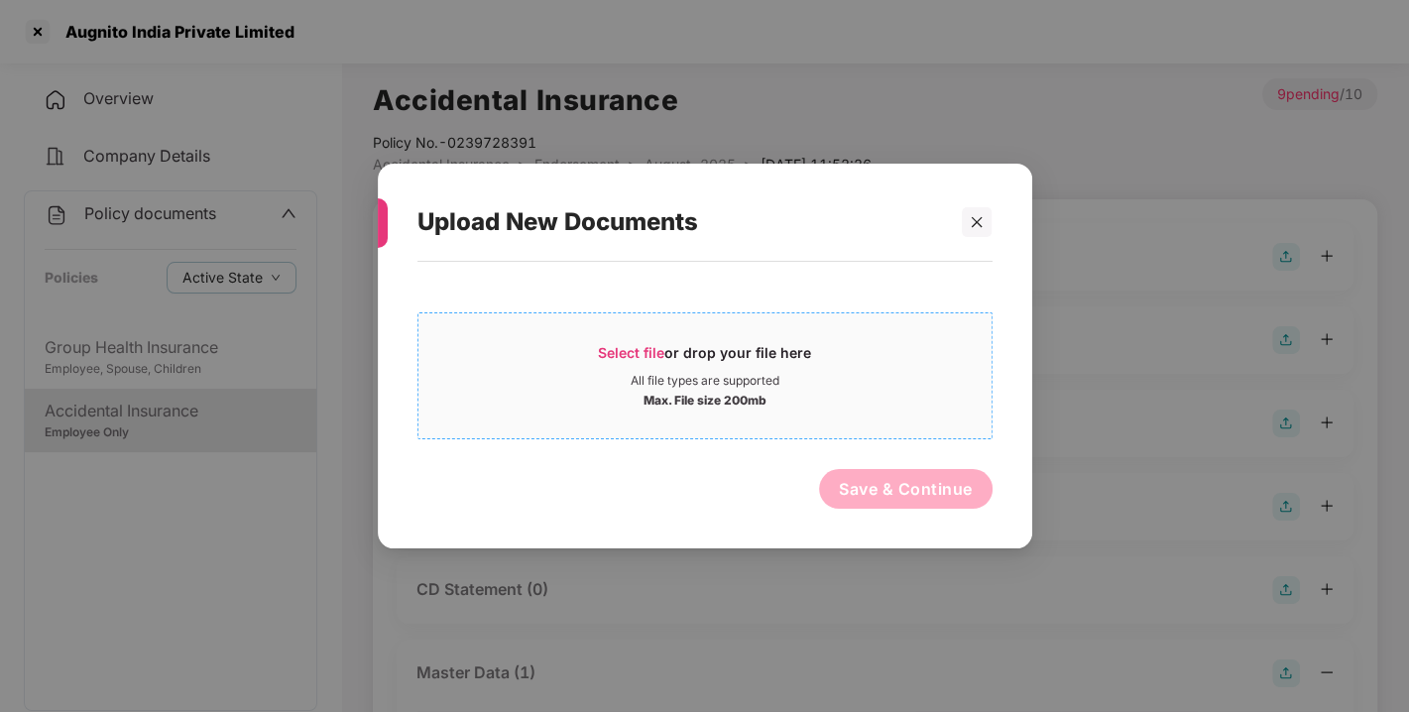
click at [651, 354] on span "Select file" at bounding box center [631, 352] width 66 height 17
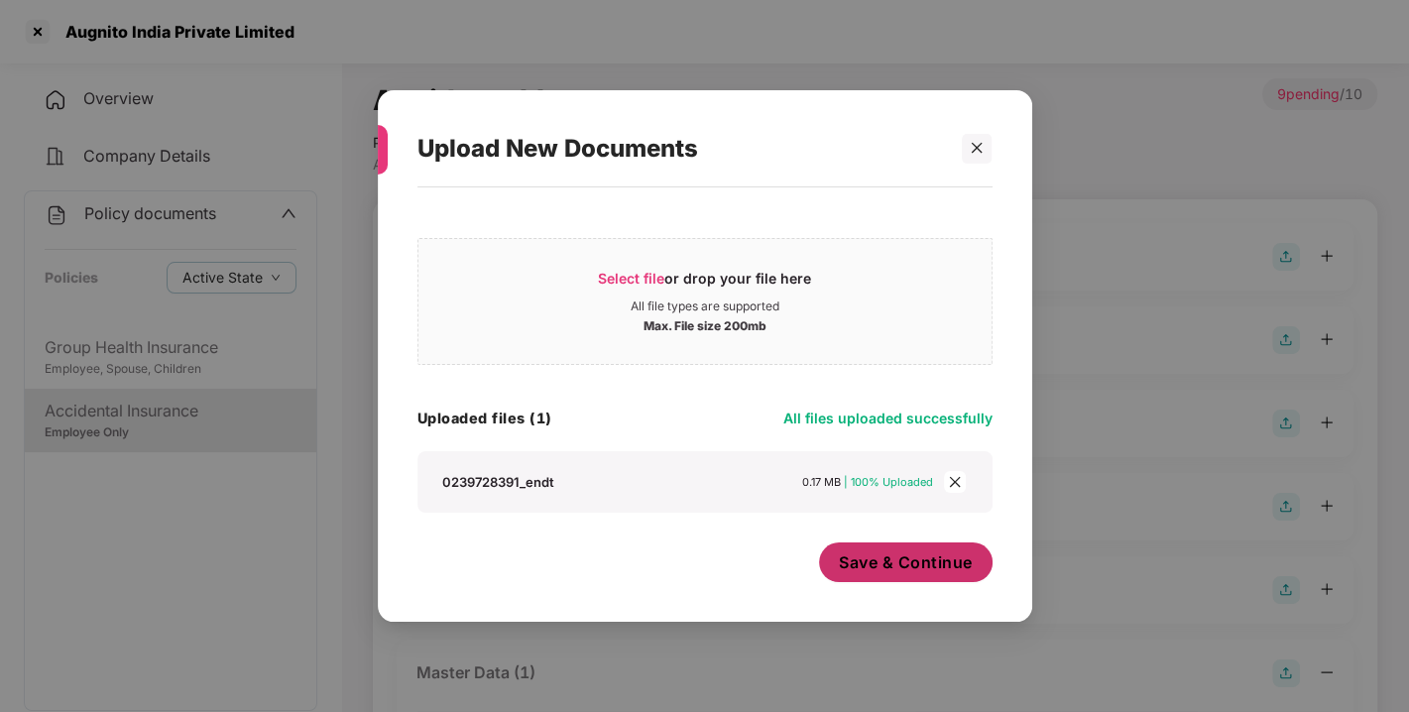
click at [919, 569] on span "Save & Continue" at bounding box center [906, 562] width 134 height 22
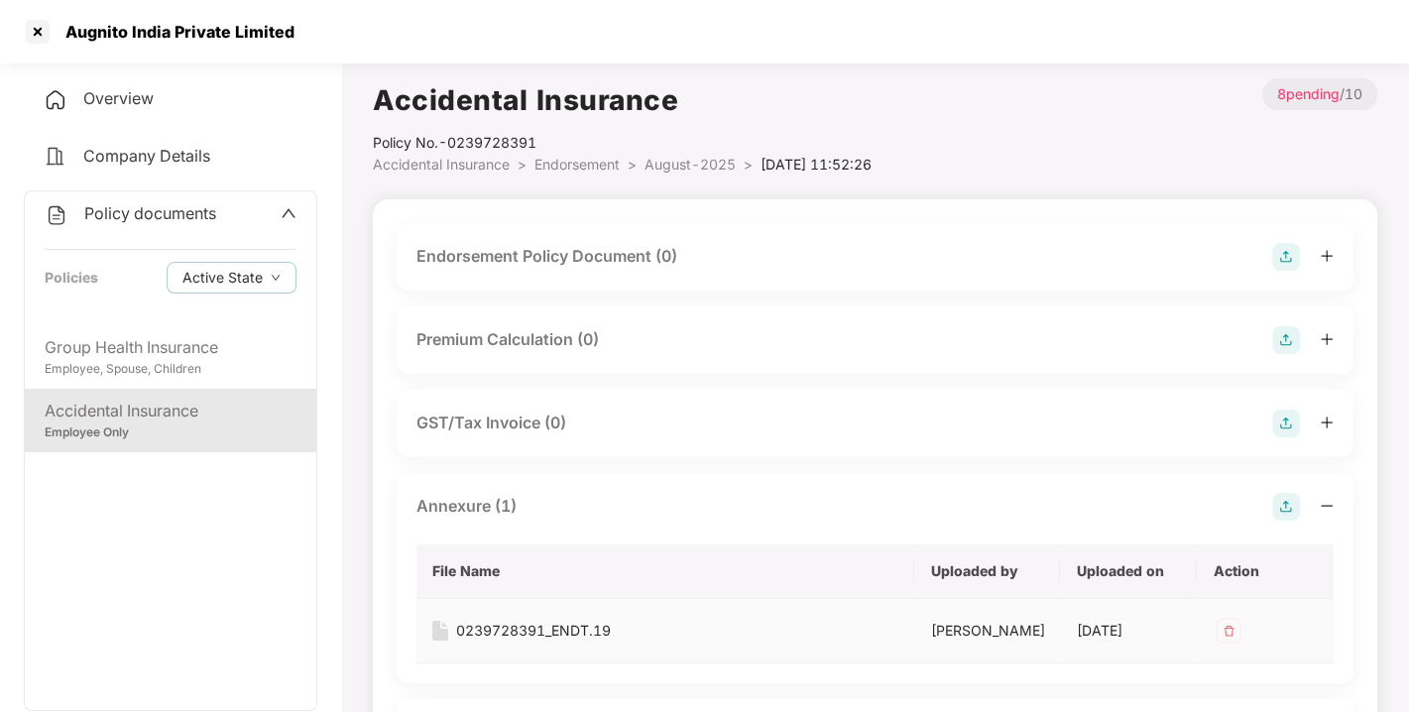
click at [1228, 620] on img at bounding box center [1228, 631] width 32 height 32
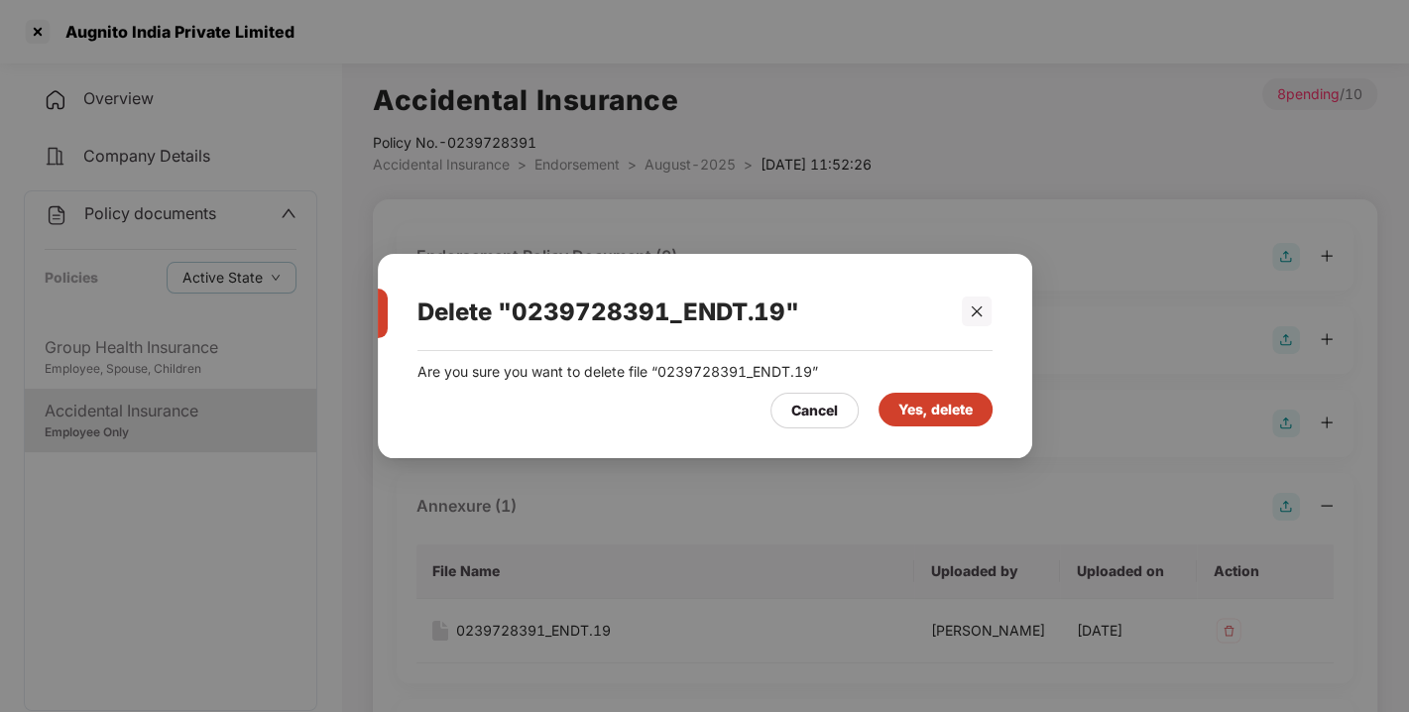
click at [949, 413] on div "Yes, delete" at bounding box center [935, 410] width 74 height 22
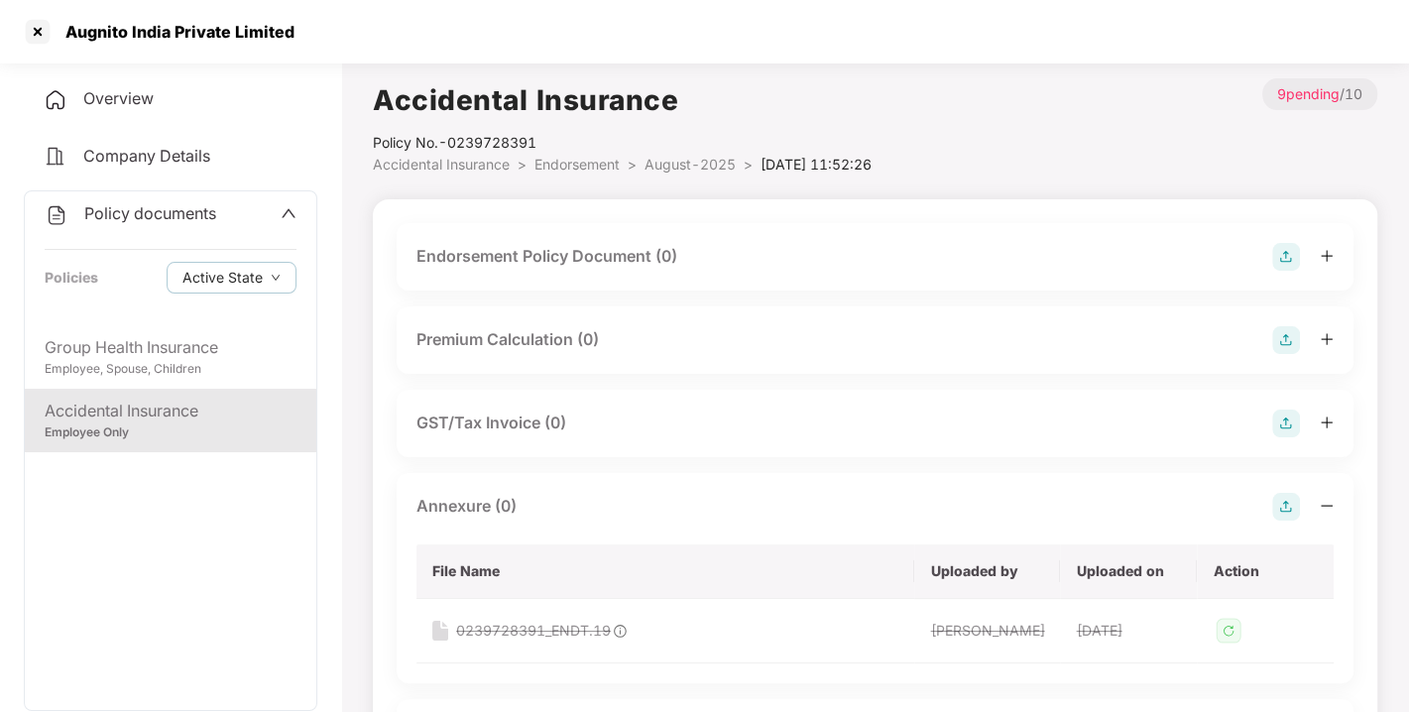
click at [1283, 508] on img at bounding box center [1286, 507] width 28 height 28
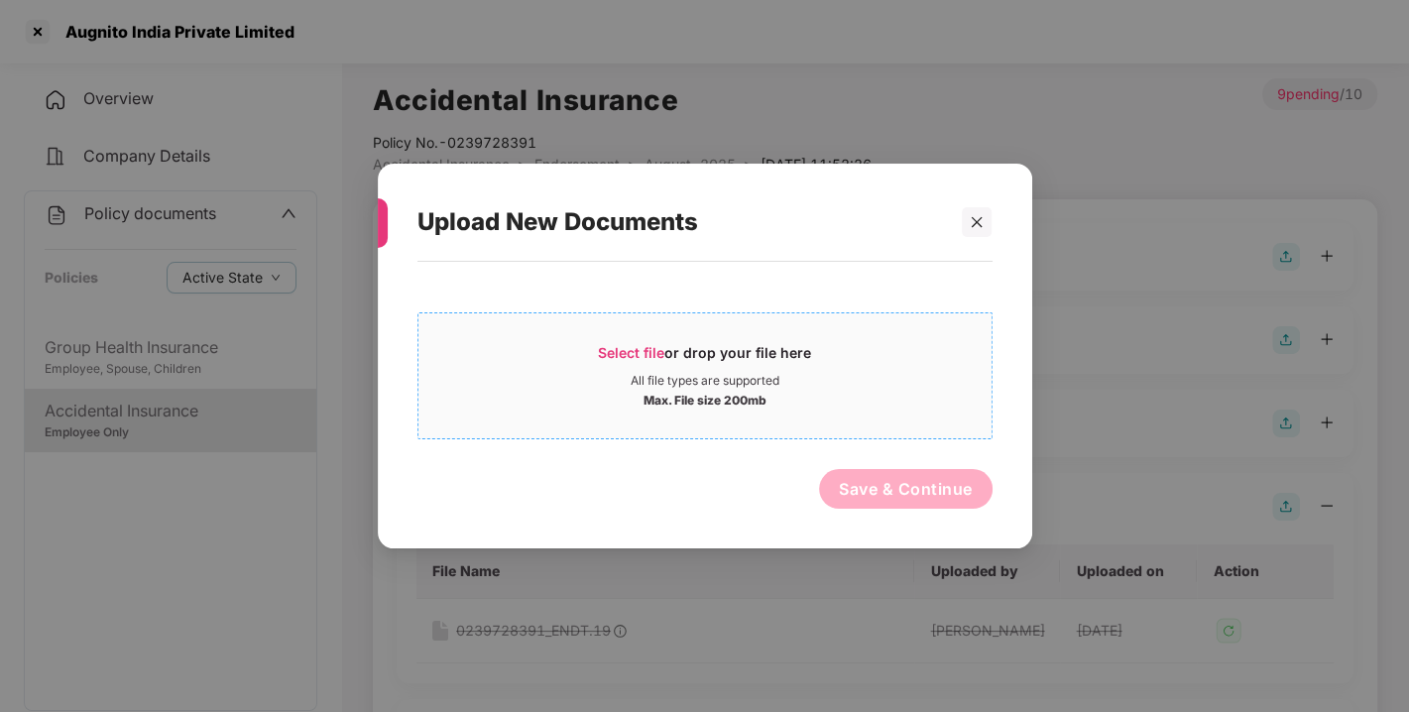
click at [610, 339] on span "Select file or drop your file here All file types are supported Max. File size …" at bounding box center [704, 375] width 573 height 95
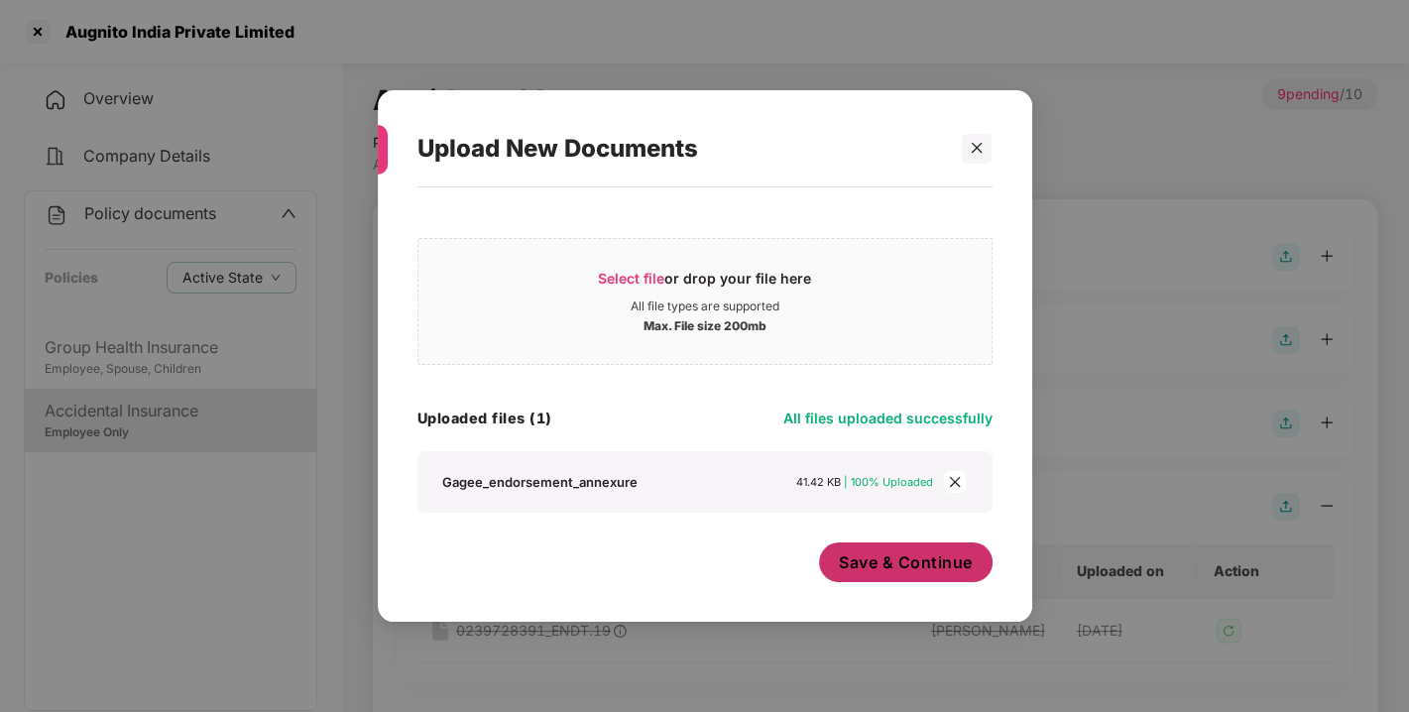
click at [825, 553] on button "Save & Continue" at bounding box center [905, 562] width 173 height 40
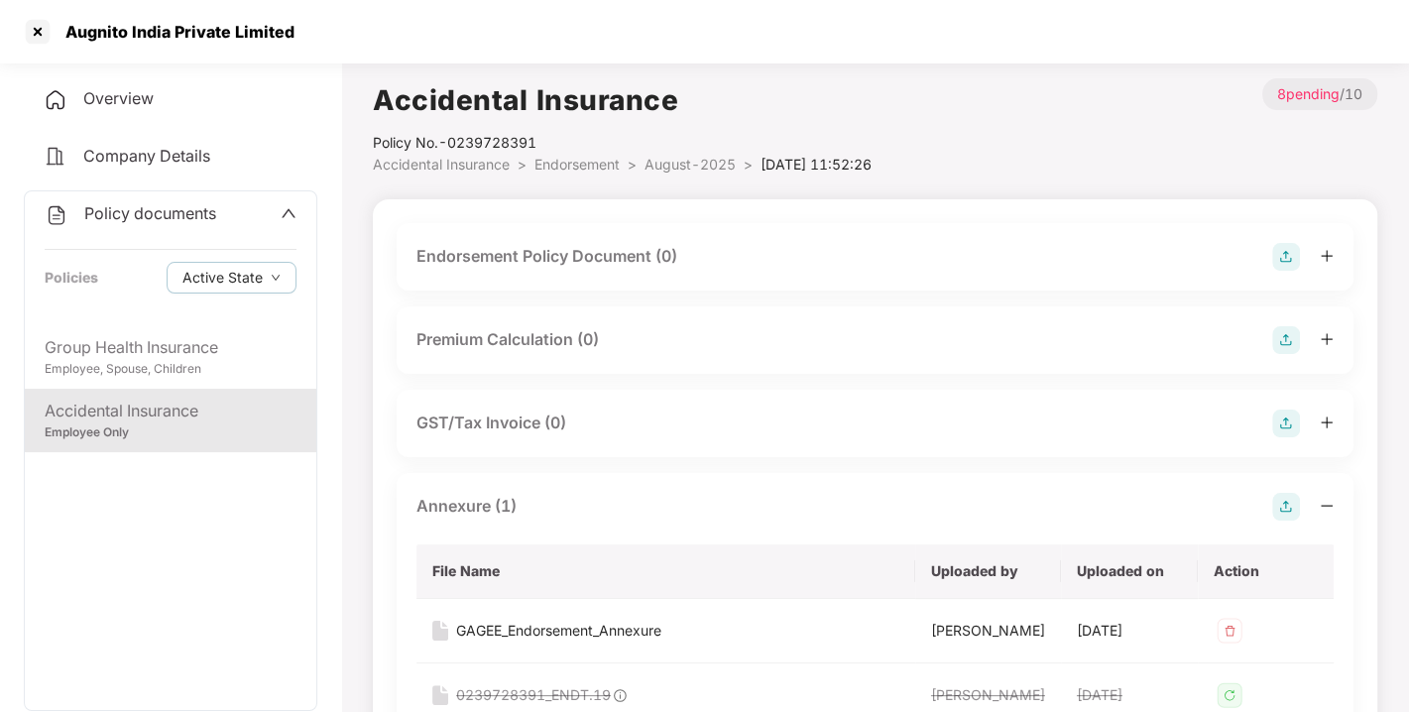
click at [1285, 262] on img at bounding box center [1286, 257] width 28 height 28
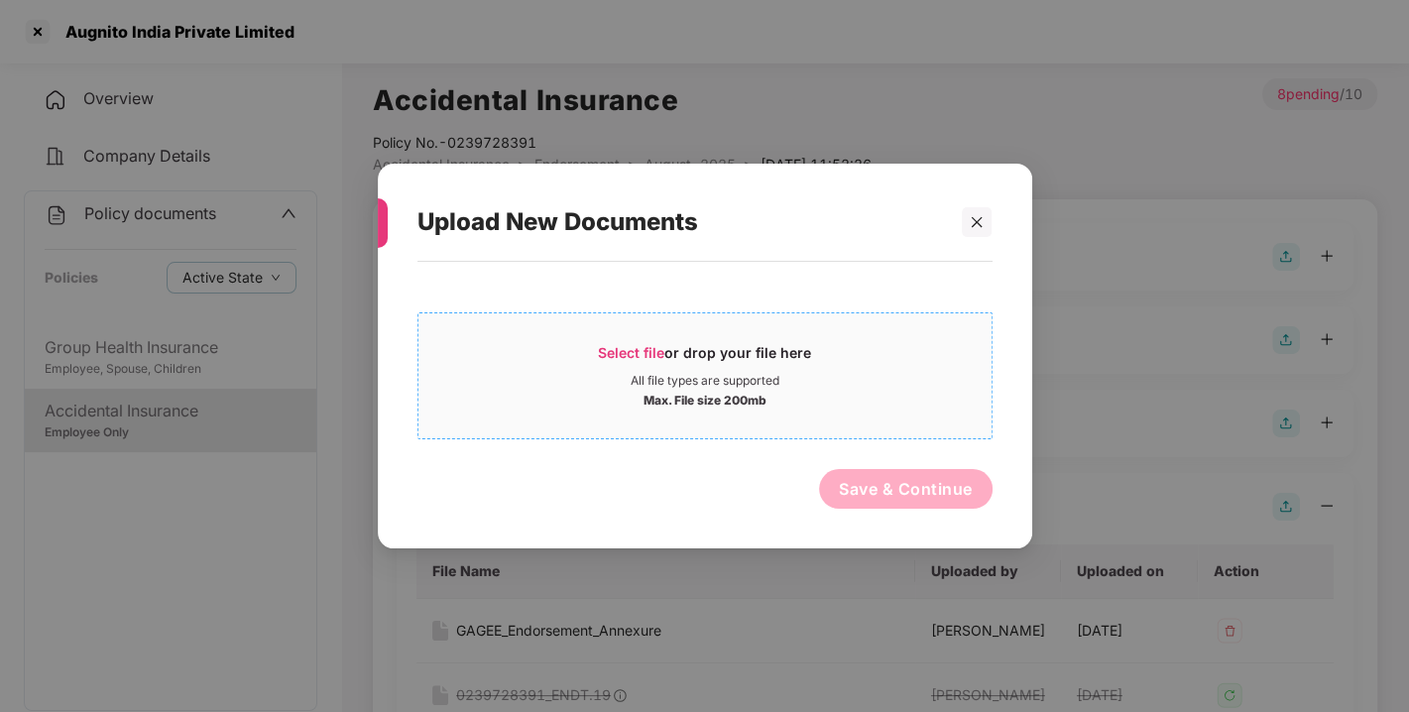
click at [652, 345] on span "Select file" at bounding box center [631, 352] width 66 height 17
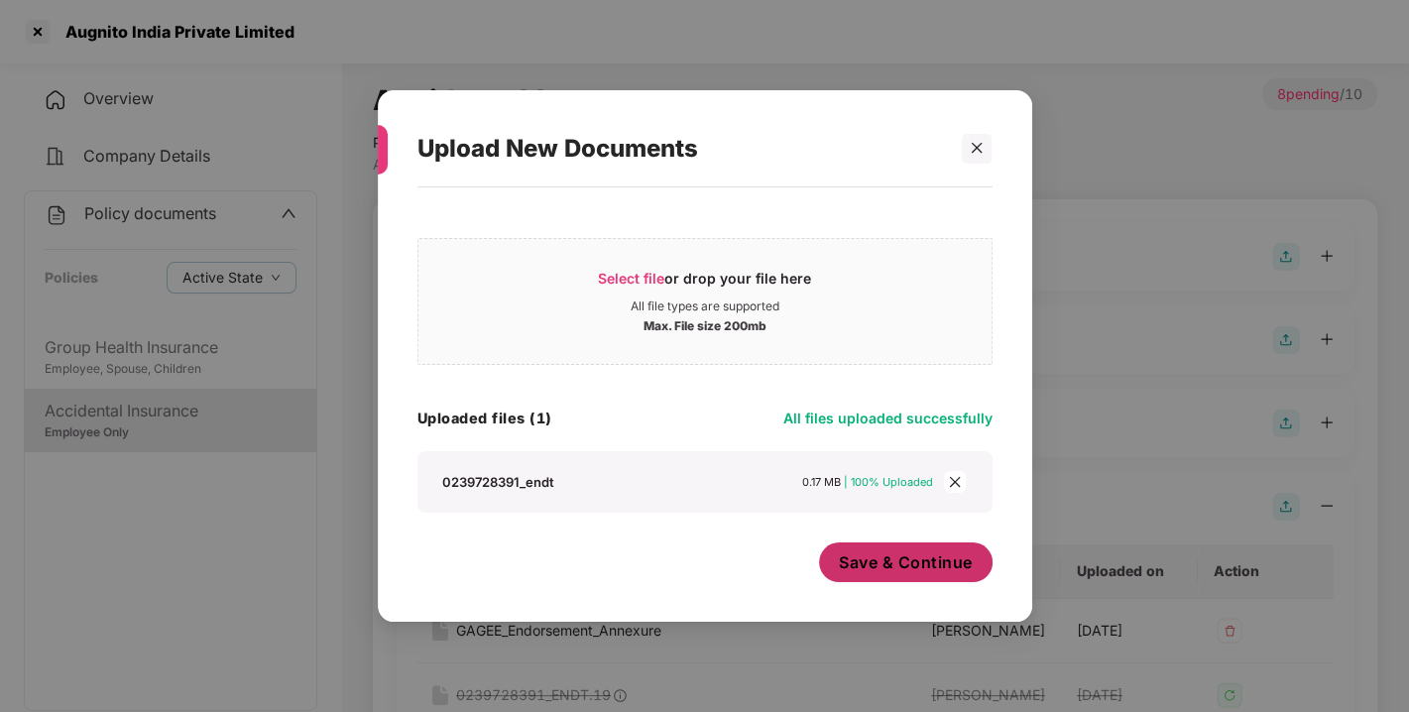
click at [905, 570] on span "Save & Continue" at bounding box center [906, 562] width 134 height 22
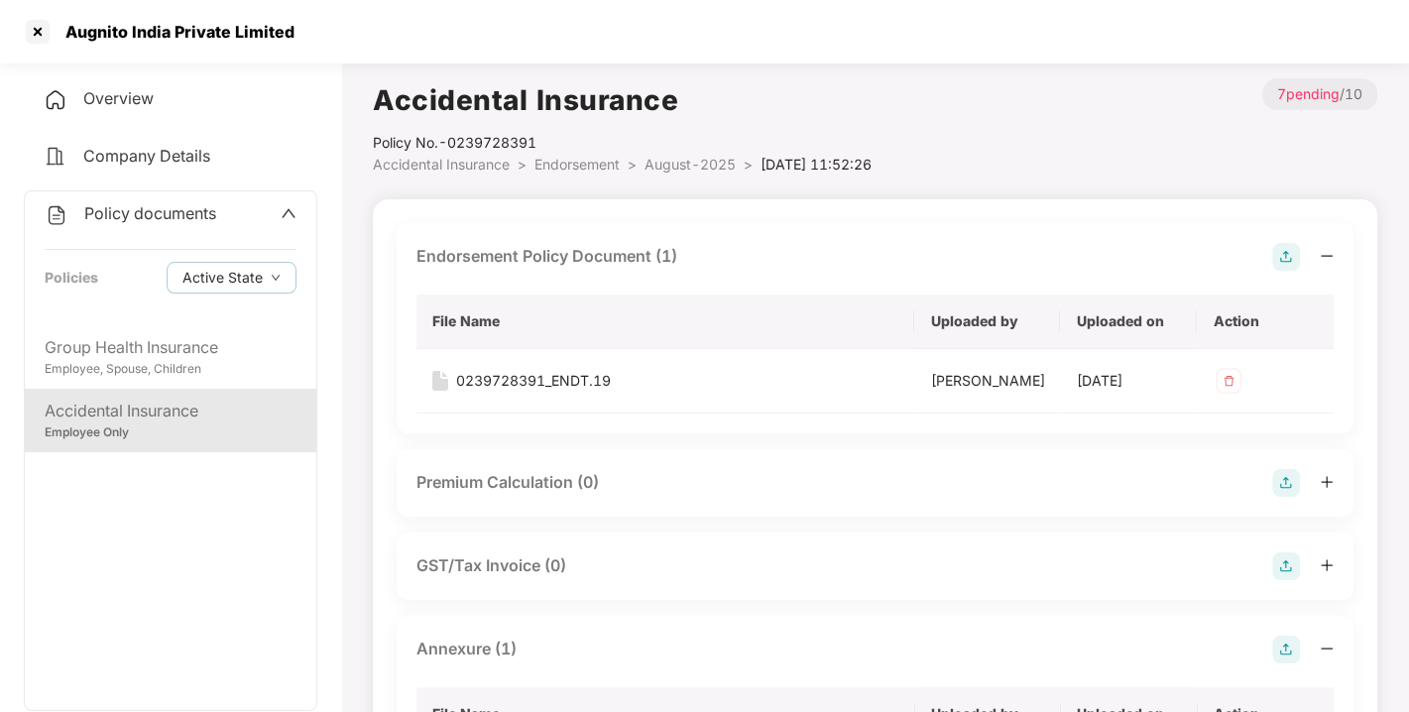
click at [1272, 254] on img at bounding box center [1286, 257] width 28 height 28
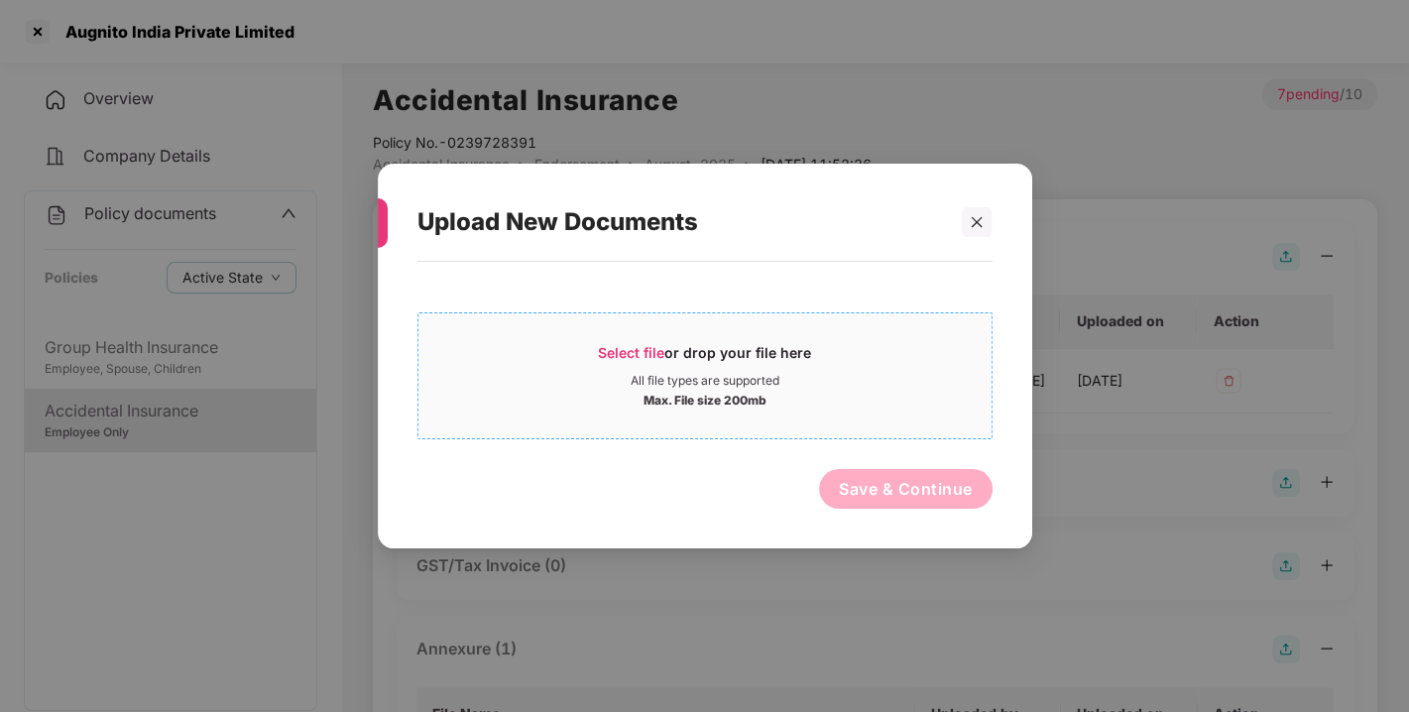
click at [609, 338] on span "Select file or drop your file here All file types are supported Max. File size …" at bounding box center [704, 375] width 573 height 95
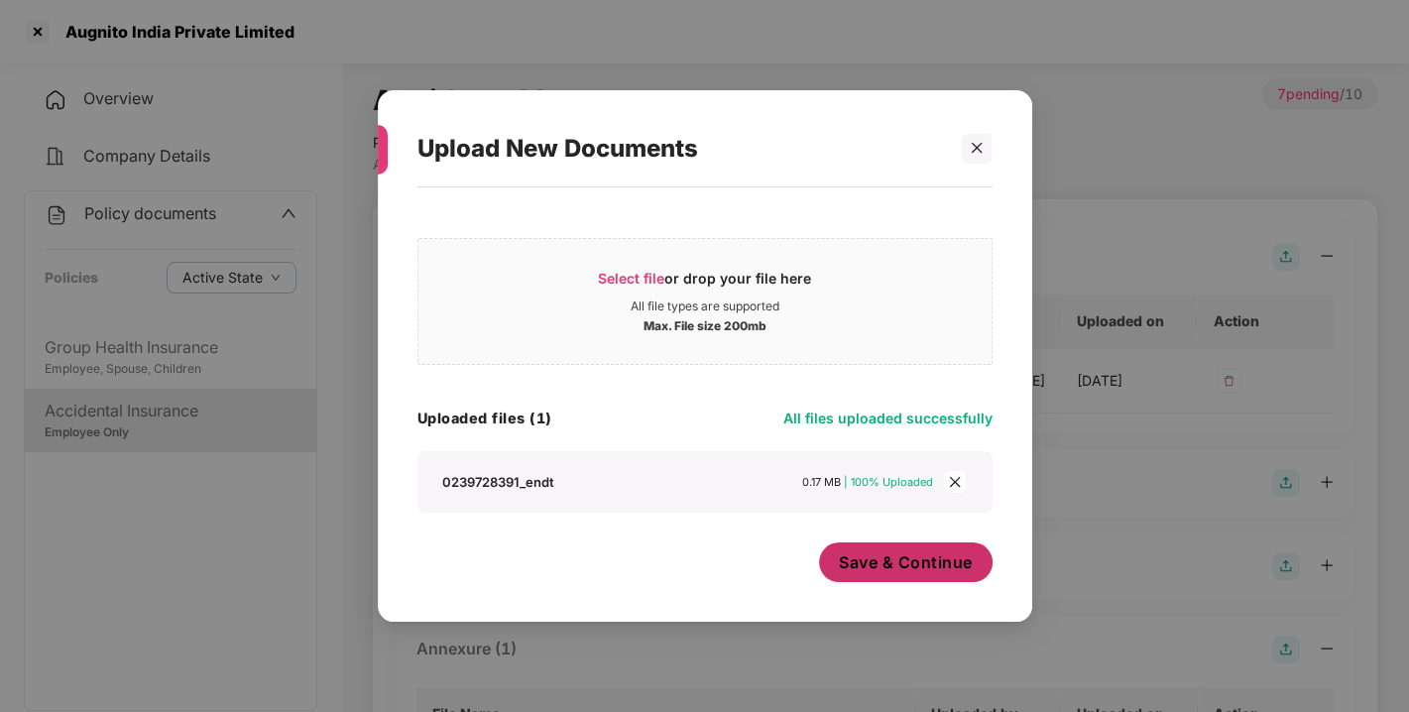
click at [903, 561] on span "Save & Continue" at bounding box center [906, 562] width 134 height 22
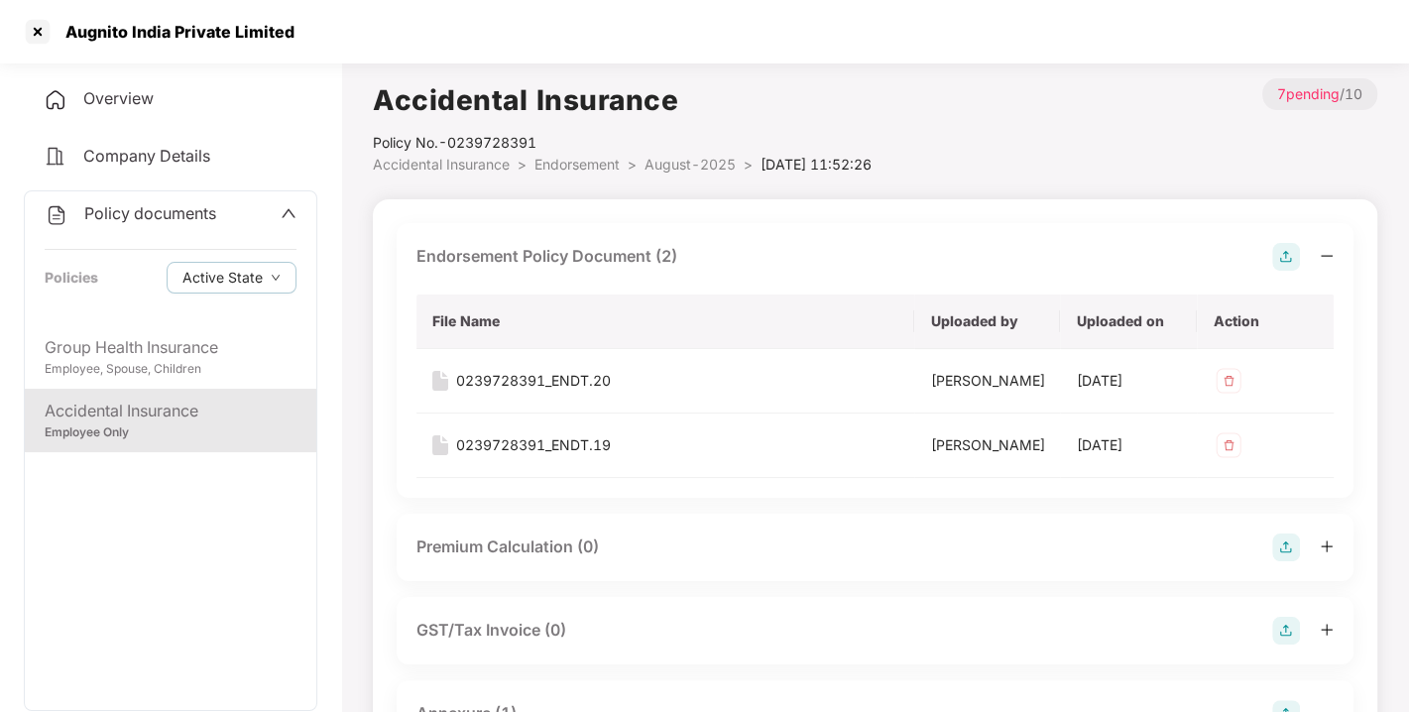
click at [572, 156] on span "Endorsement" at bounding box center [576, 164] width 85 height 17
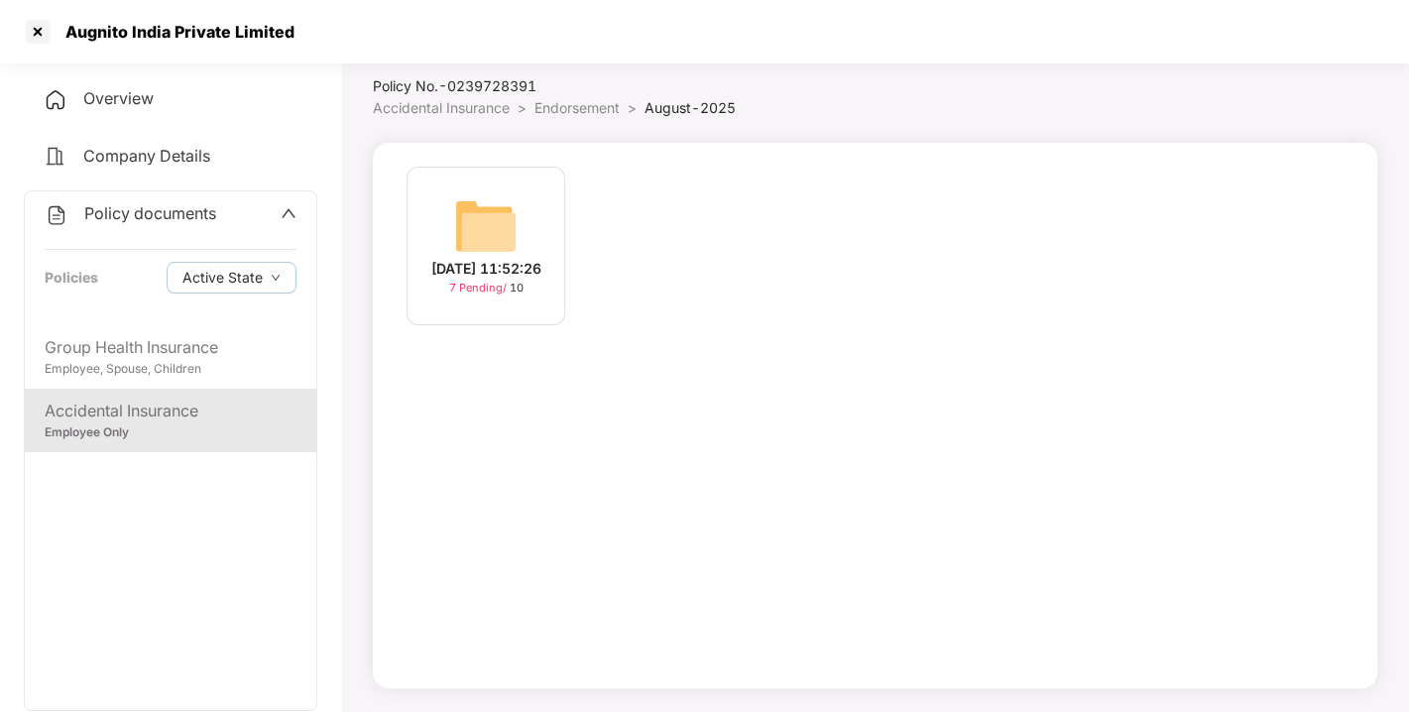
click at [200, 218] on span "Policy documents" at bounding box center [150, 213] width 132 height 20
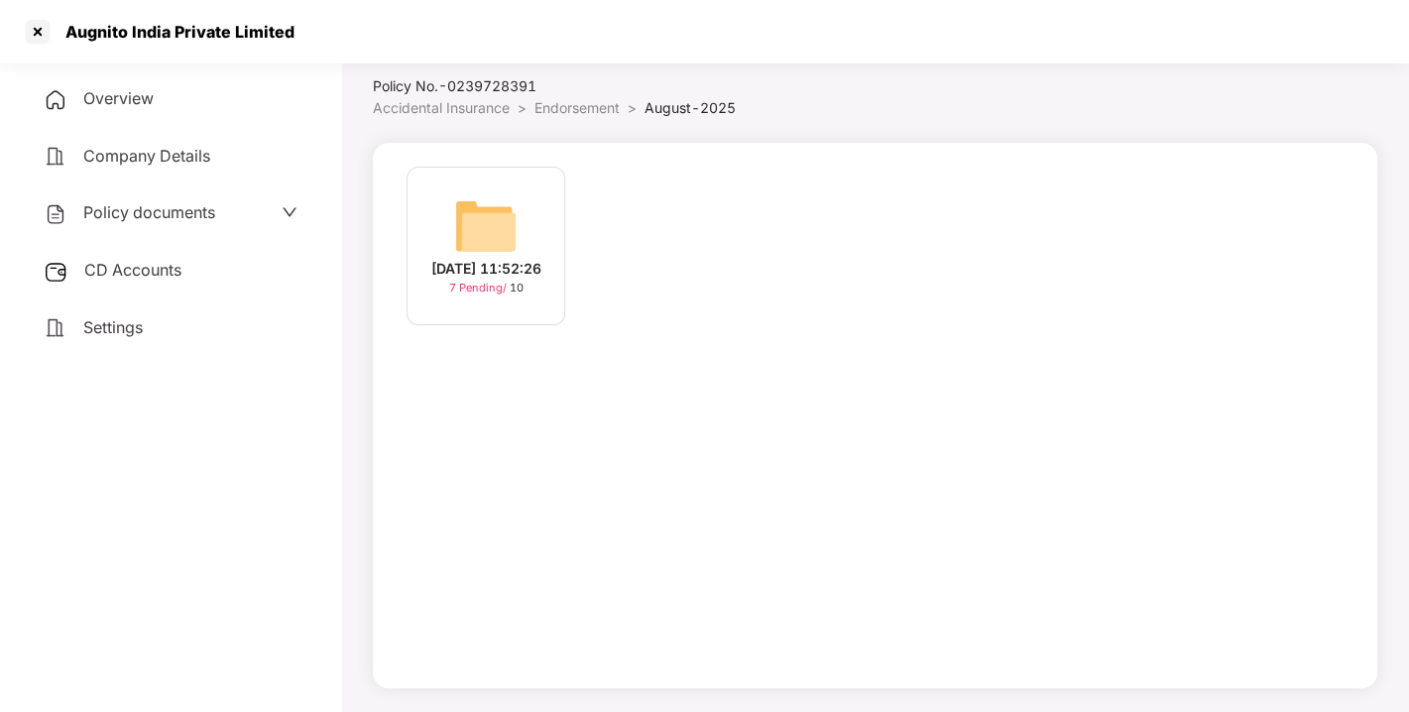
click at [133, 284] on div "CD Accounts" at bounding box center [170, 271] width 293 height 46
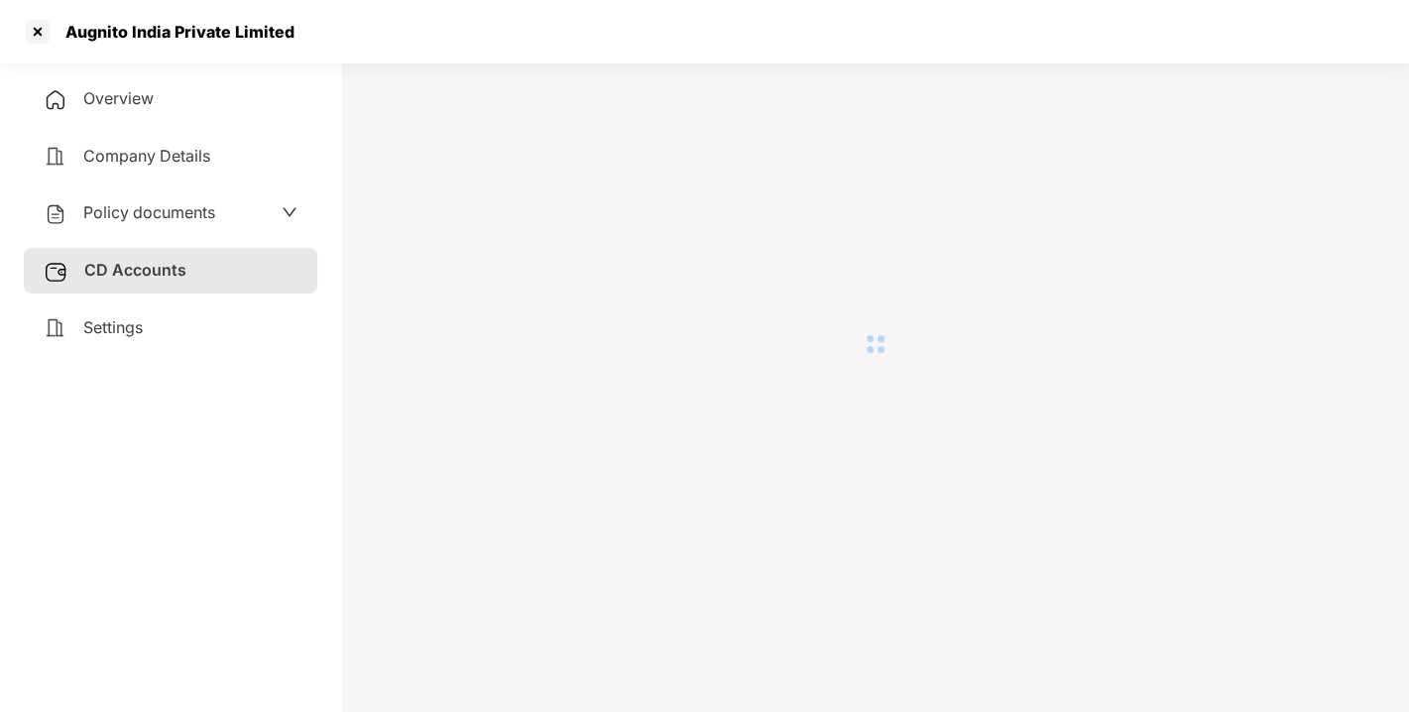
scroll to position [54, 0]
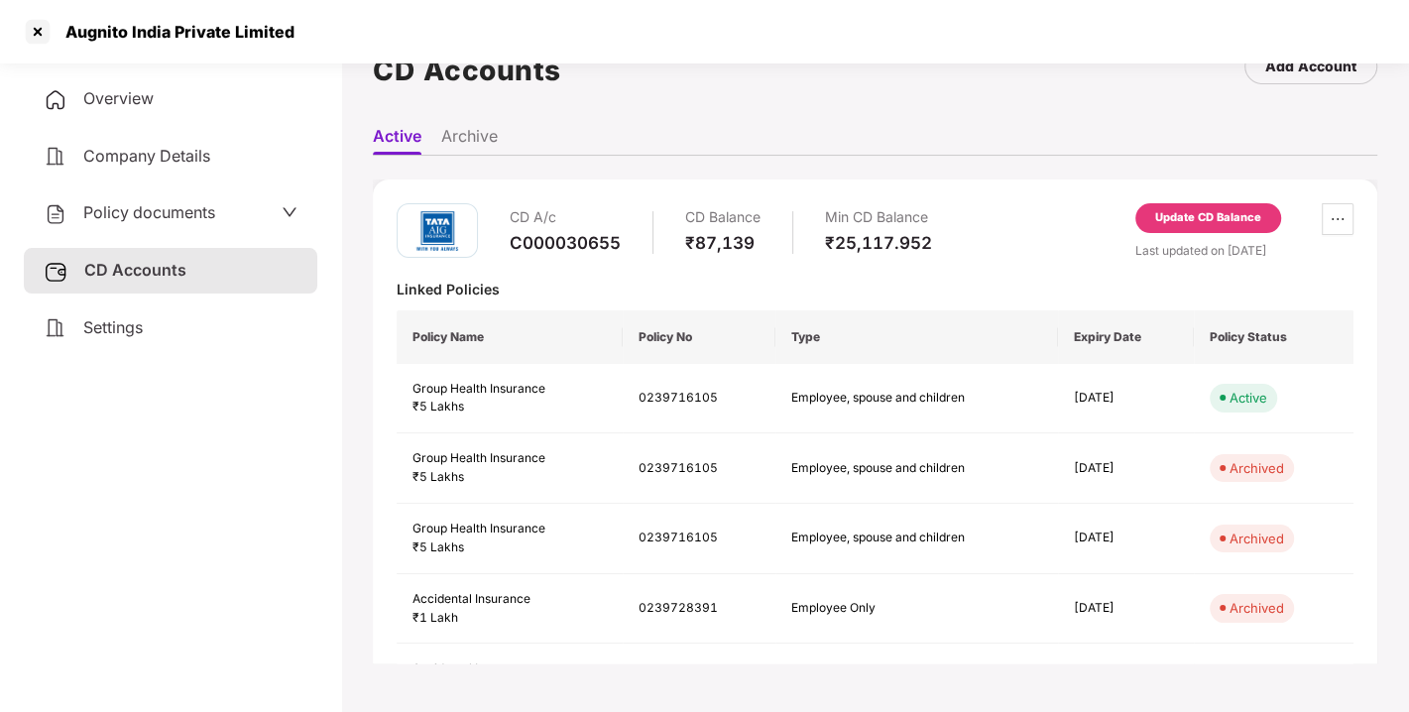
click at [1179, 209] on div "Update CD Balance" at bounding box center [1208, 218] width 106 height 18
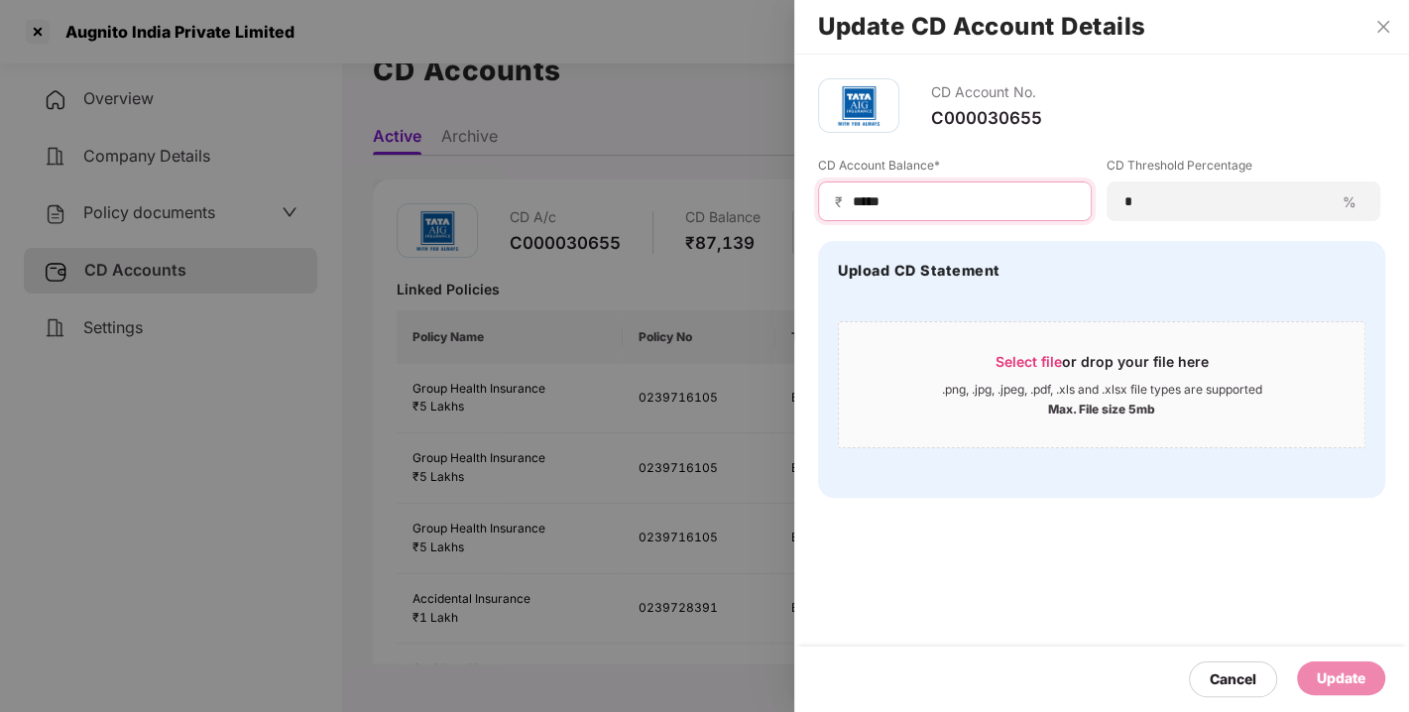
drag, startPoint x: 916, startPoint y: 209, endPoint x: 677, endPoint y: 262, distance: 244.6
click at [677, 262] on div "Update CD Account Details CD Account No. C000030655 CD Account Balance* ₹ *****…" at bounding box center [704, 356] width 1409 height 712
type input "*****"
click at [1344, 667] on div "Update" at bounding box center [1341, 678] width 49 height 22
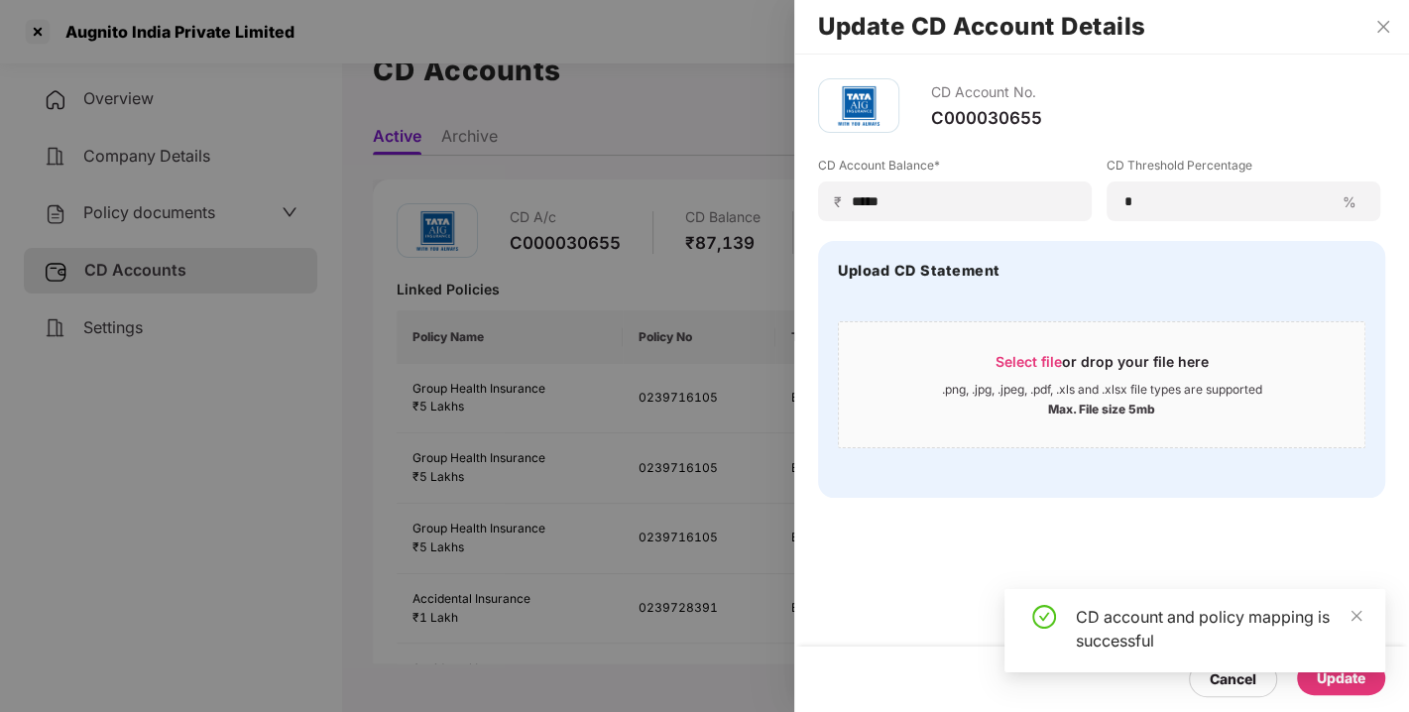
click at [1150, 618] on div "CD account and policy mapping is successful" at bounding box center [1219, 629] width 286 height 48
click at [1139, 546] on div "CD Account No. C000030655 CD Account Balance* ₹ ***** CD Threshold Percentage *…" at bounding box center [1101, 383] width 615 height 657
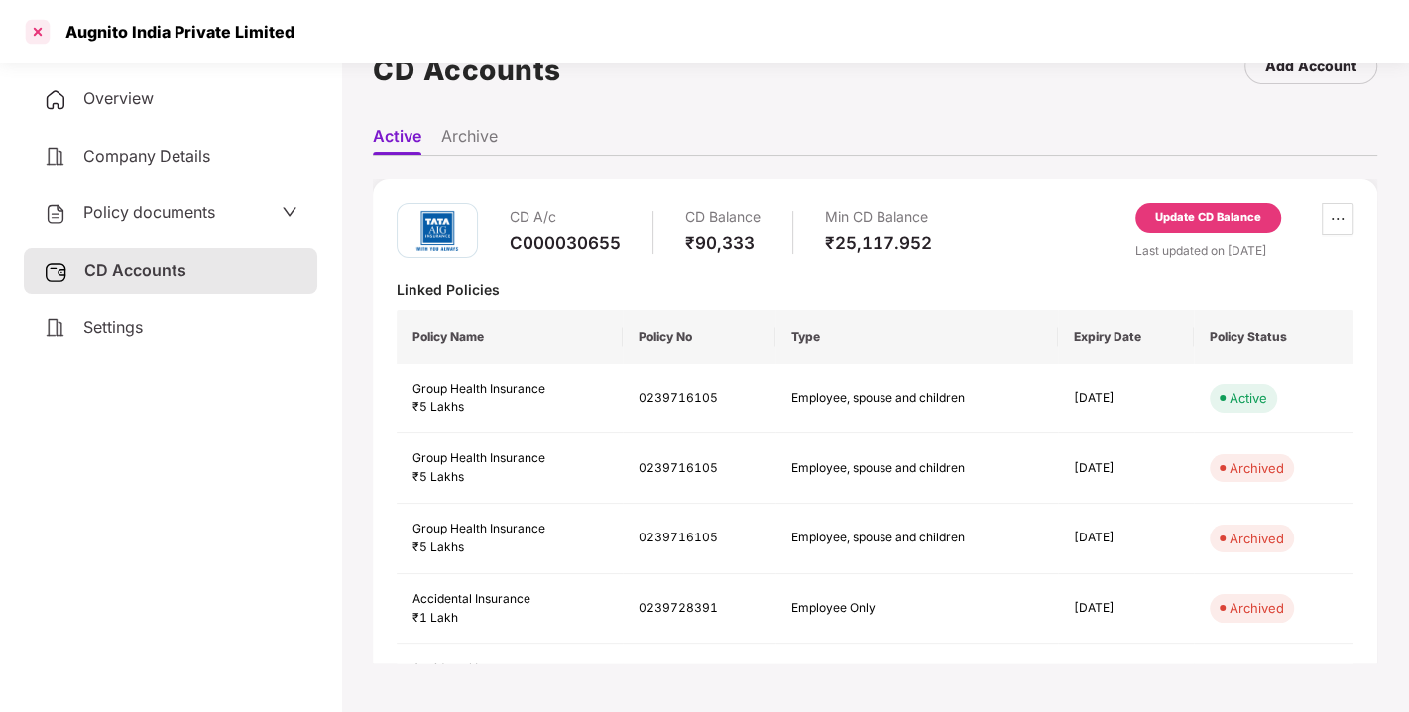
click at [28, 21] on div at bounding box center [38, 32] width 32 height 32
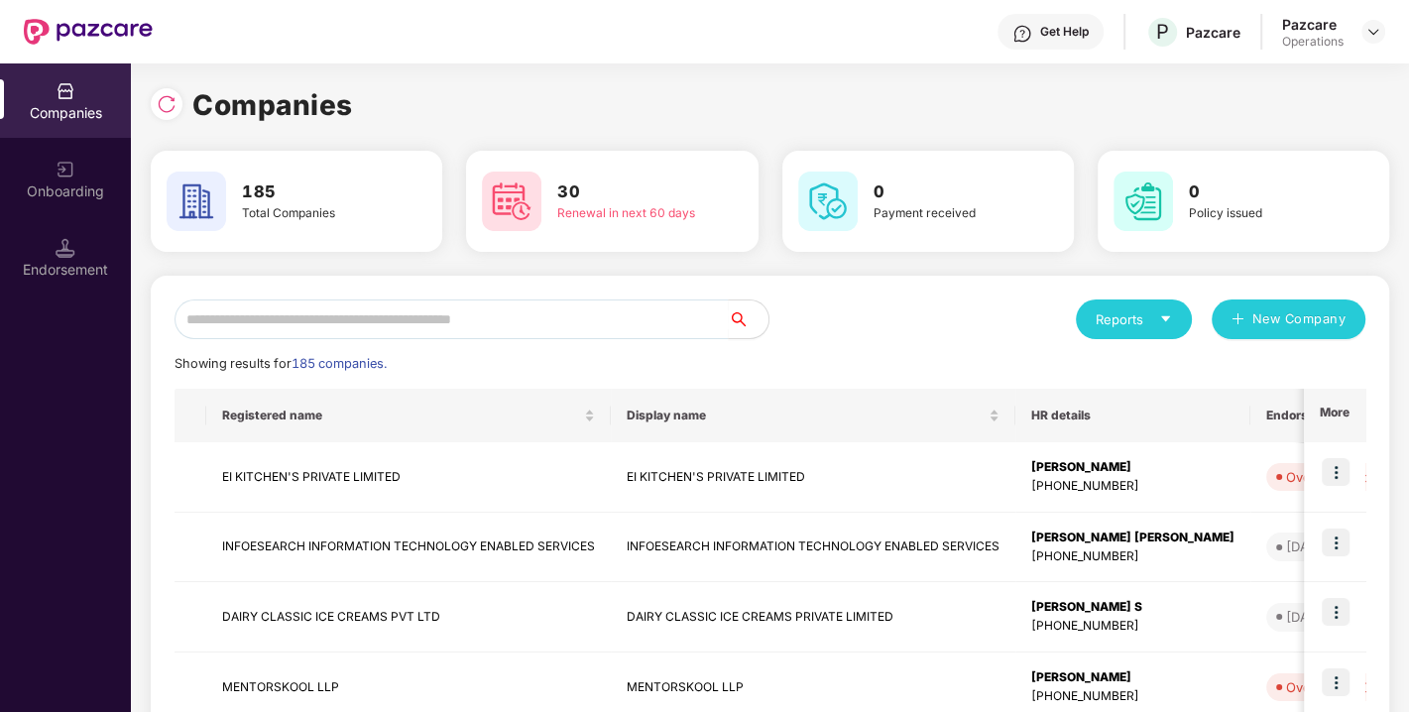
scroll to position [0, 0]
click at [404, 328] on input "text" at bounding box center [451, 319] width 554 height 40
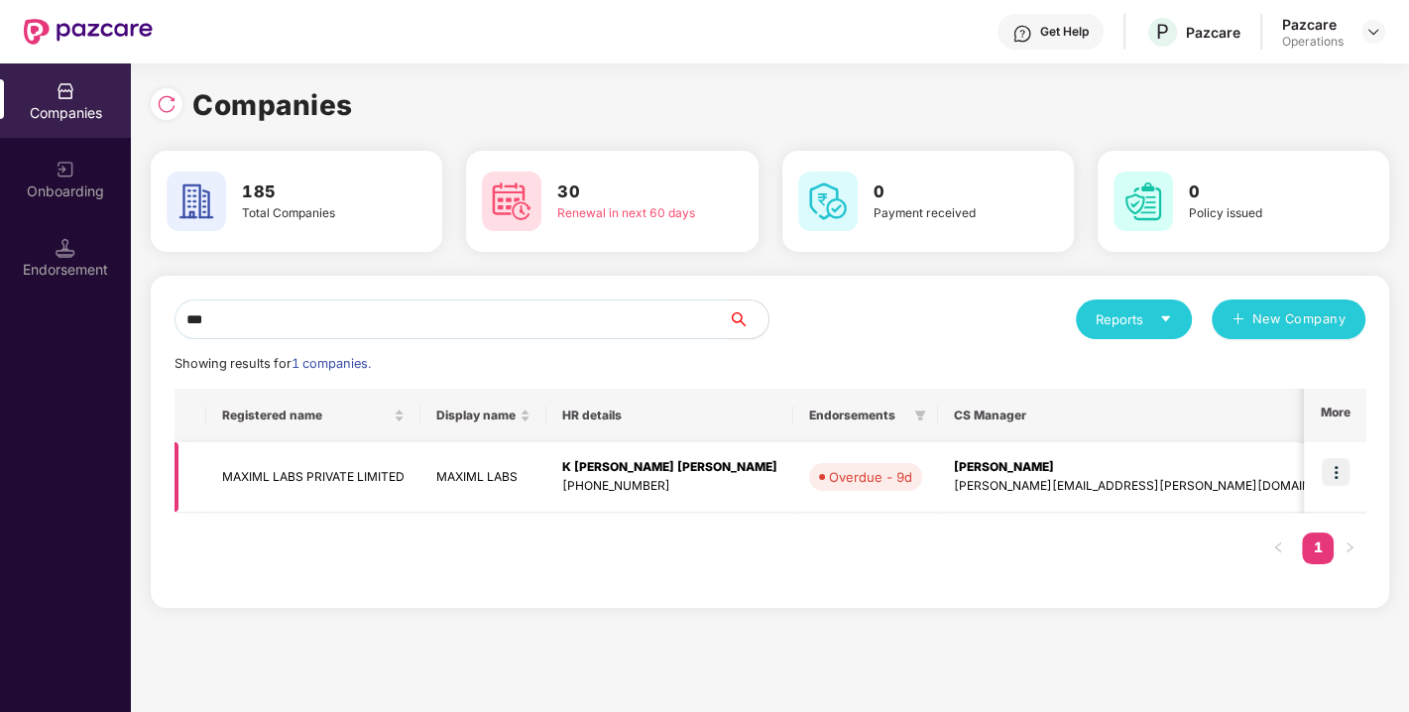
type input "***"
click at [1343, 473] on img at bounding box center [1336, 472] width 28 height 28
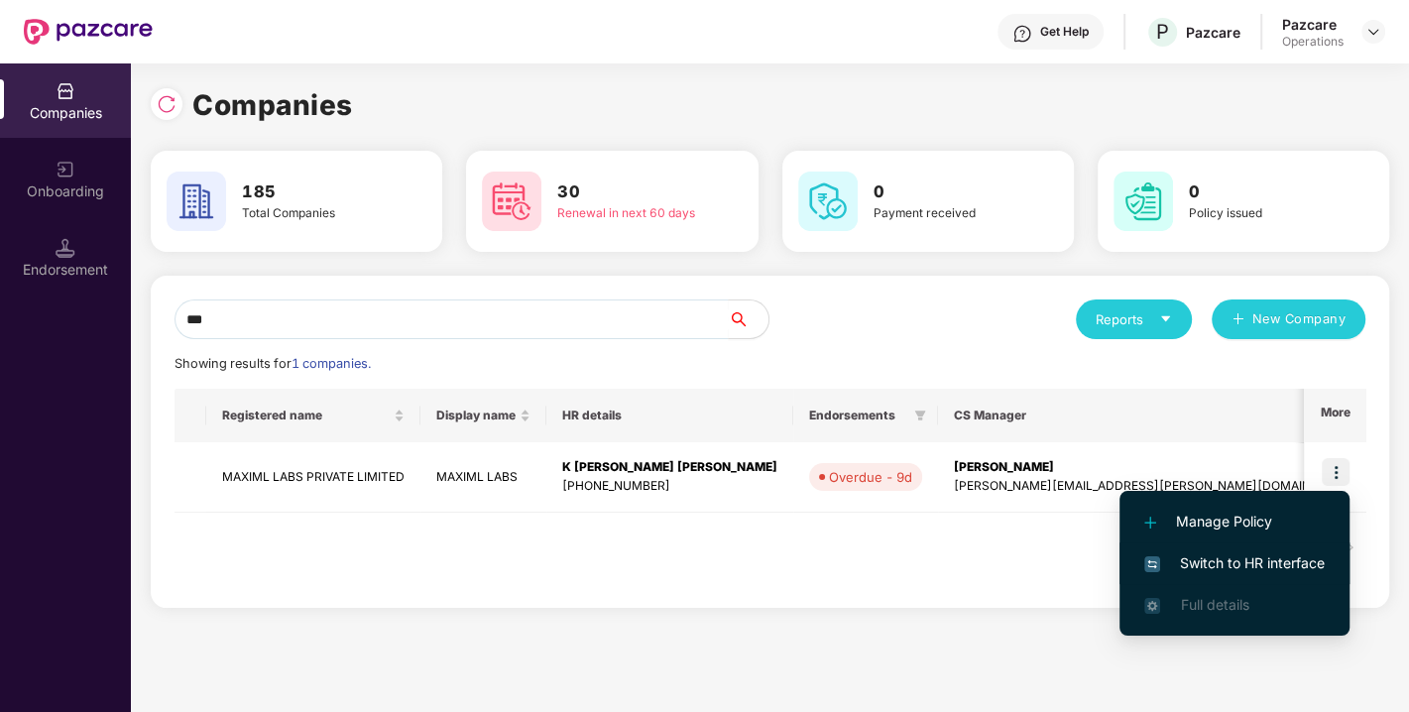
click at [1226, 561] on span "Switch to HR interface" at bounding box center [1234, 563] width 180 height 22
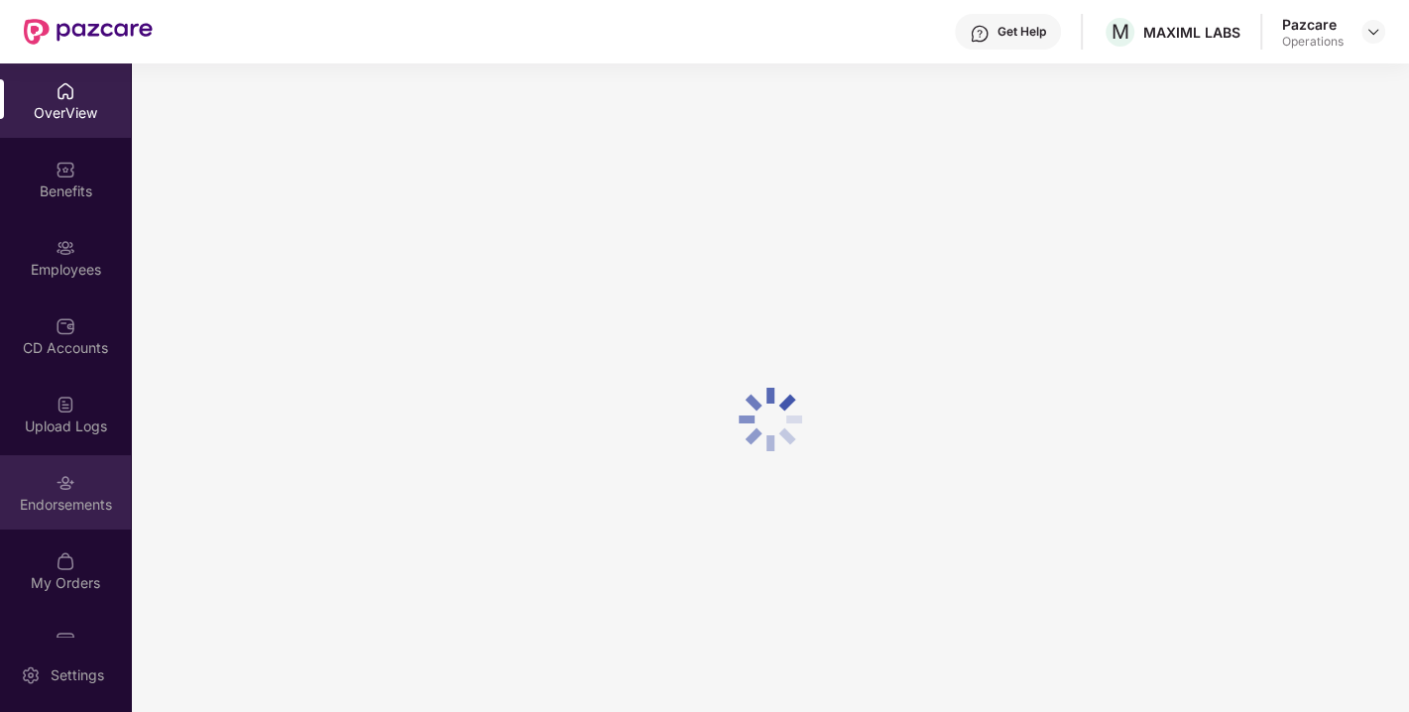
click at [60, 513] on div "Endorsements" at bounding box center [65, 505] width 131 height 20
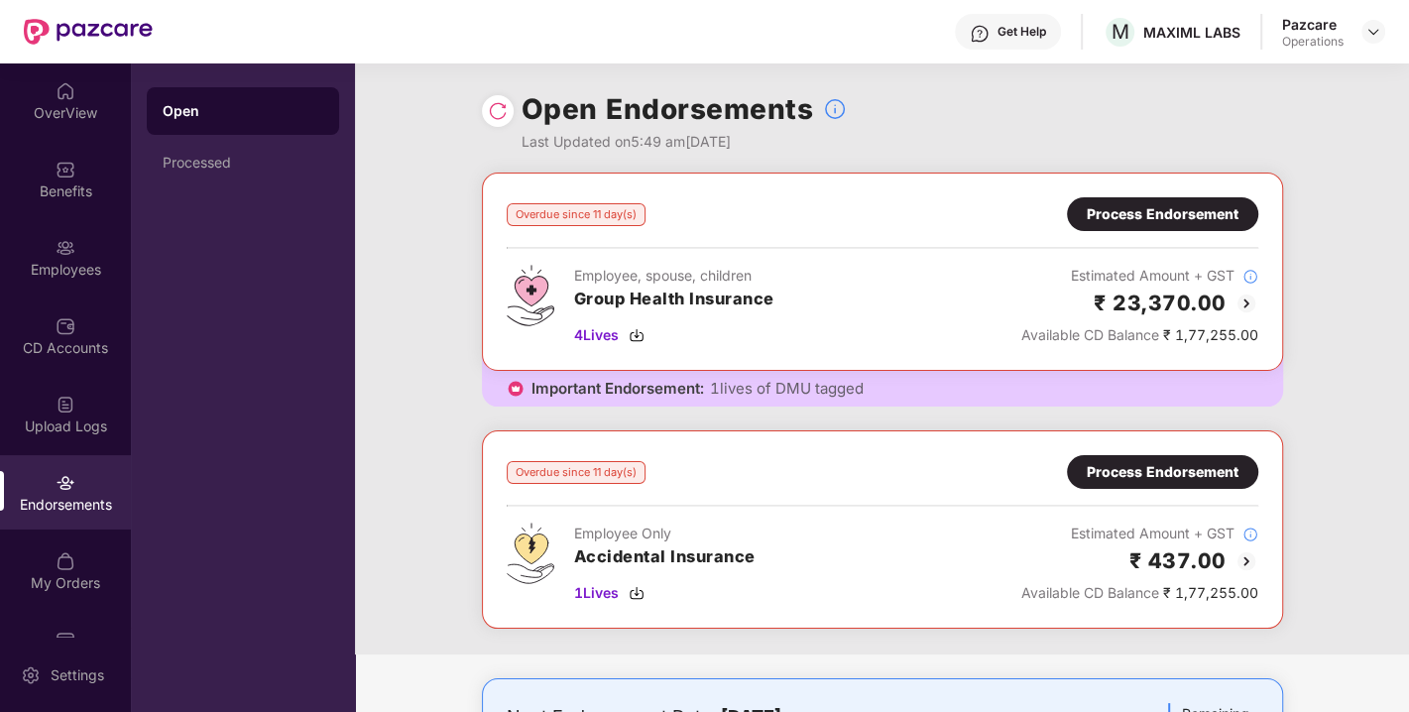
click at [497, 113] on img at bounding box center [498, 111] width 20 height 20
click at [1163, 215] on div "Process Endorsement" at bounding box center [1163, 214] width 152 height 22
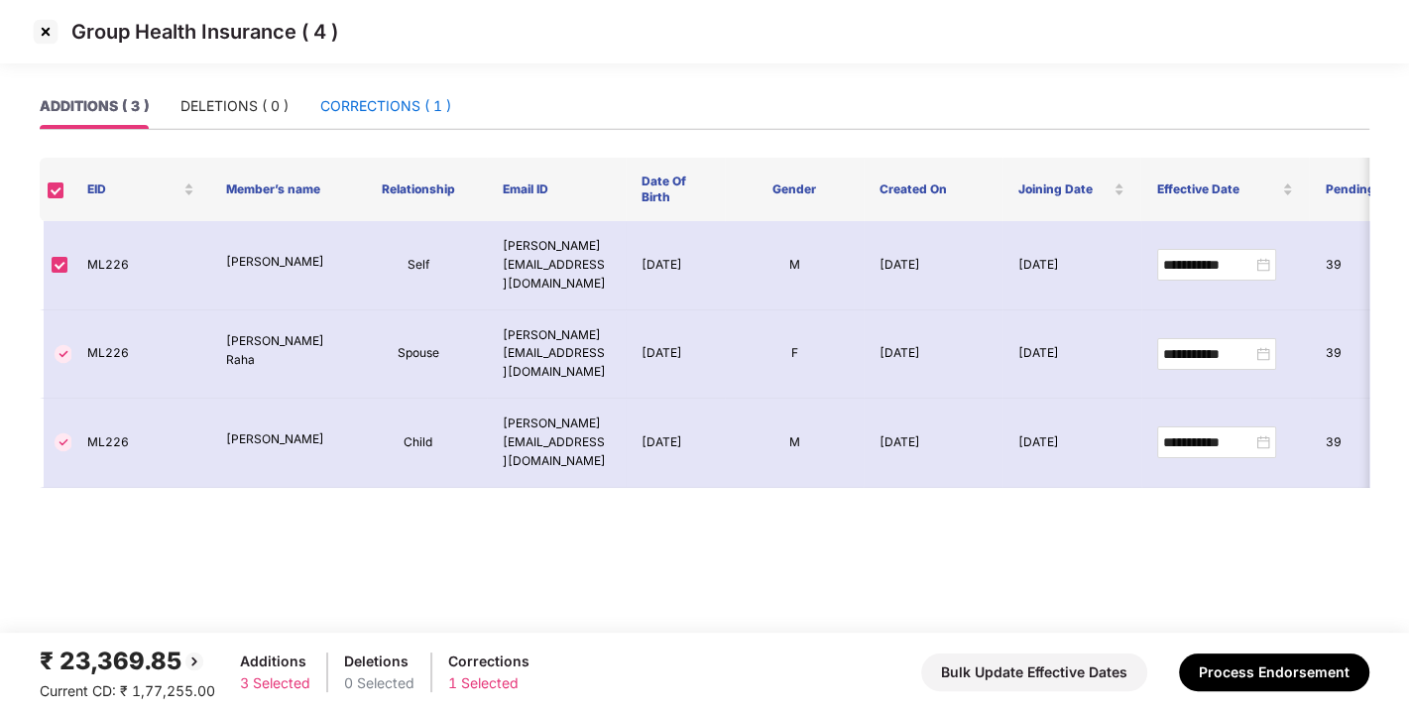
click at [374, 101] on div "CORRECTIONS ( 1 )" at bounding box center [385, 106] width 131 height 22
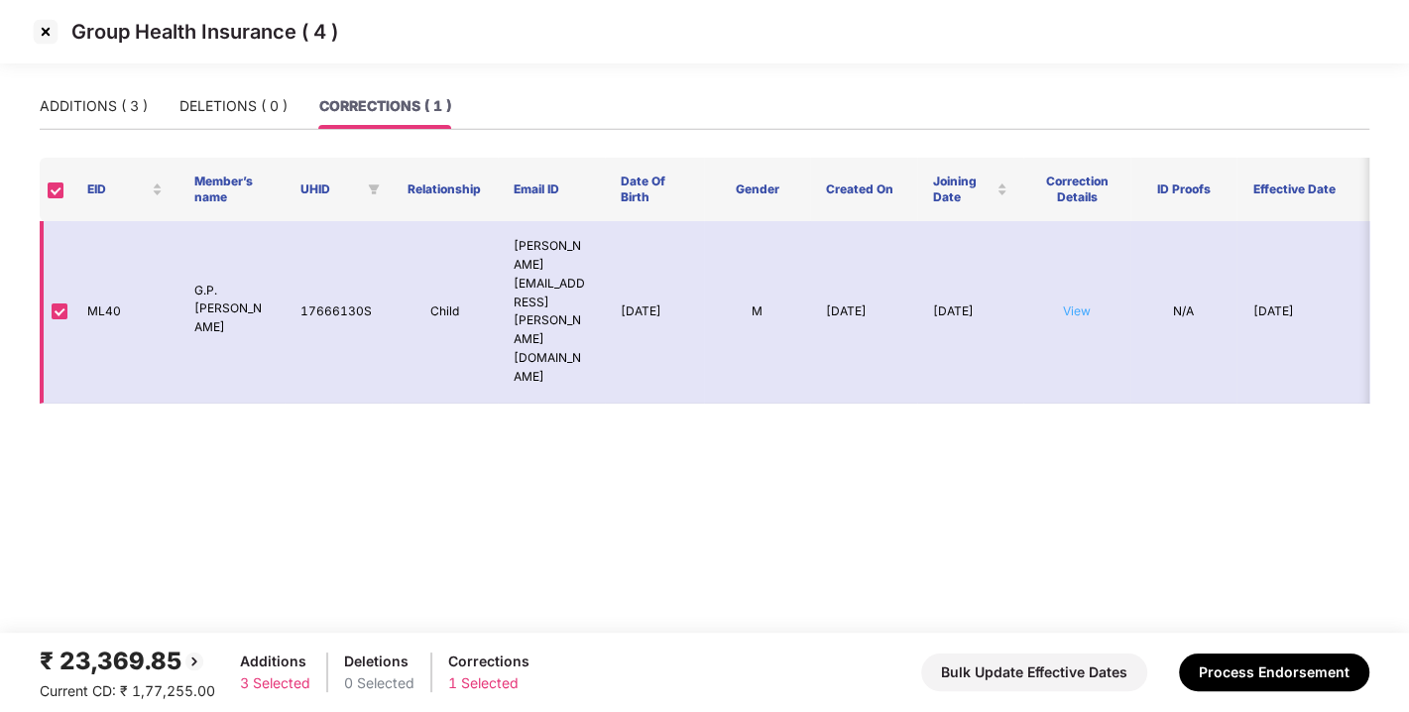
click at [1082, 303] on link "View" at bounding box center [1077, 310] width 28 height 15
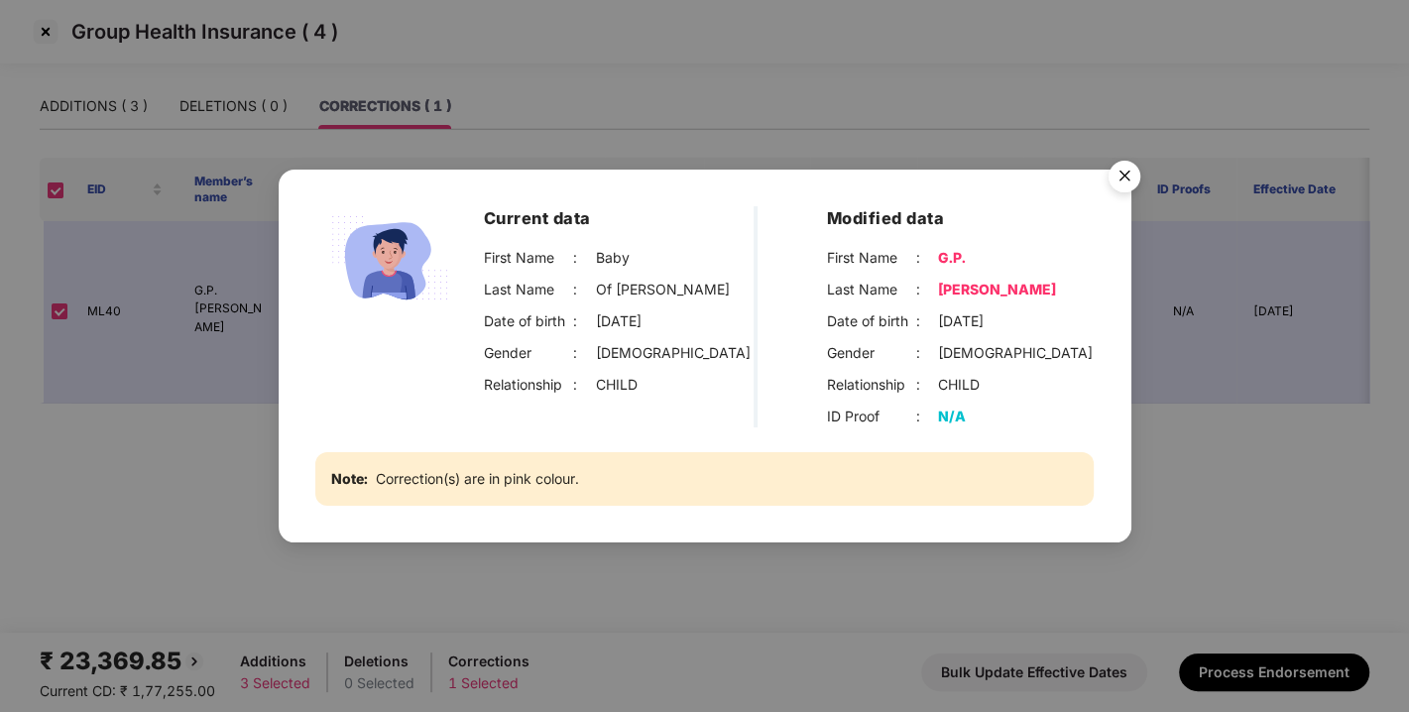
click at [1124, 167] on img "Close" at bounding box center [1124, 180] width 56 height 56
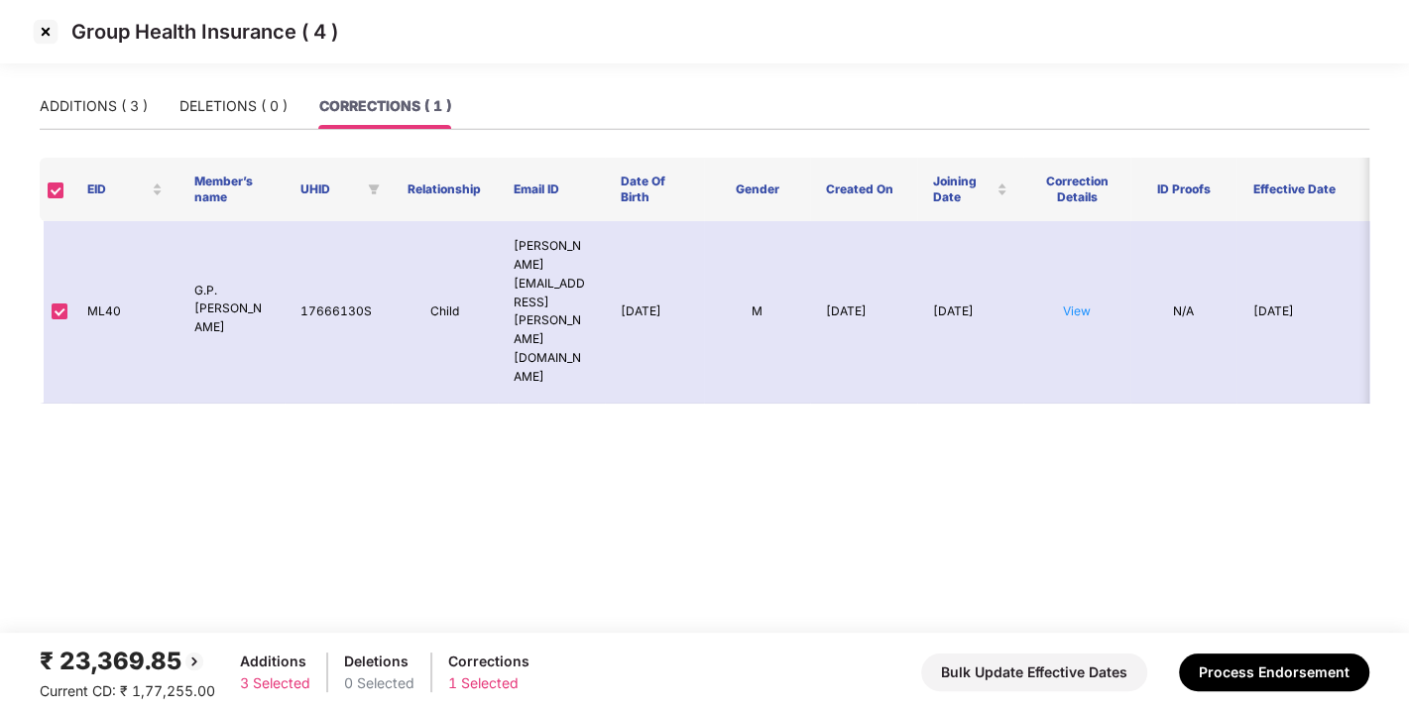
click at [45, 34] on img at bounding box center [46, 32] width 32 height 32
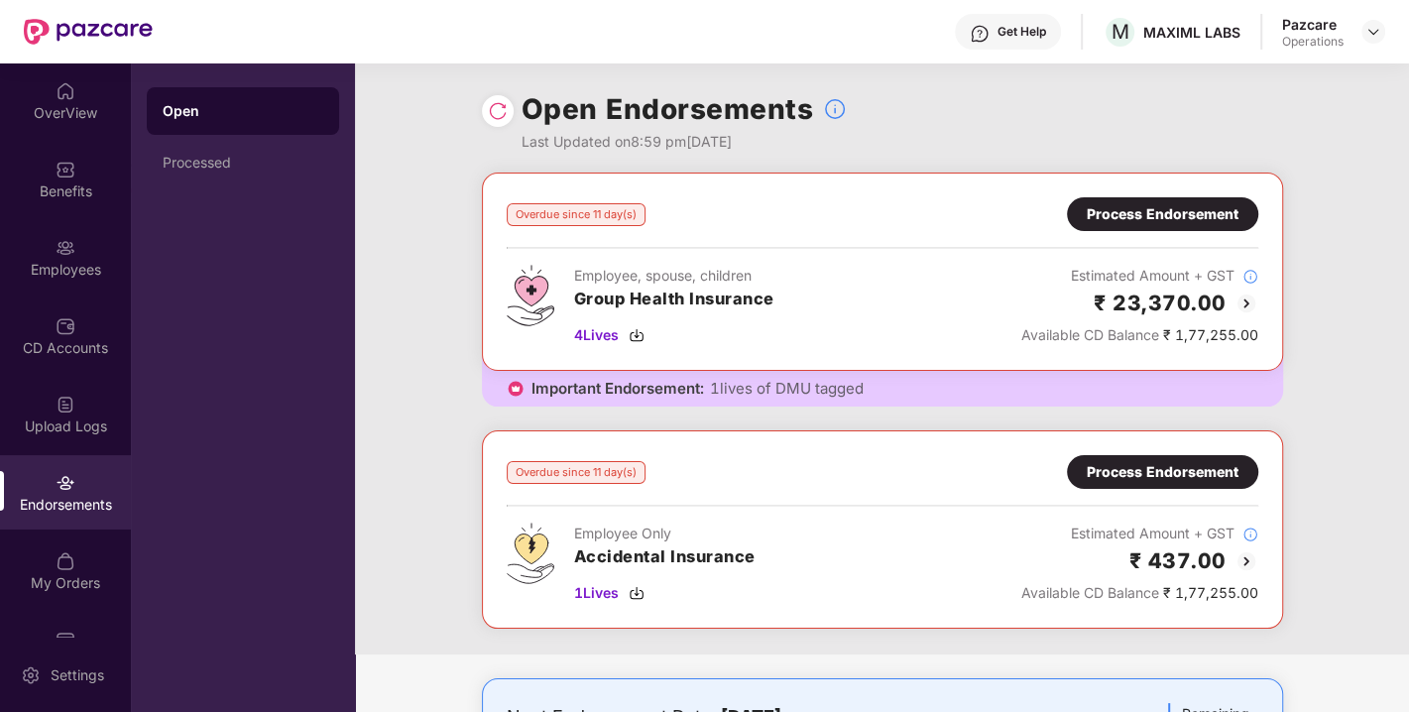
click at [498, 112] on img at bounding box center [498, 111] width 20 height 20
click at [1371, 31] on img at bounding box center [1373, 32] width 16 height 16
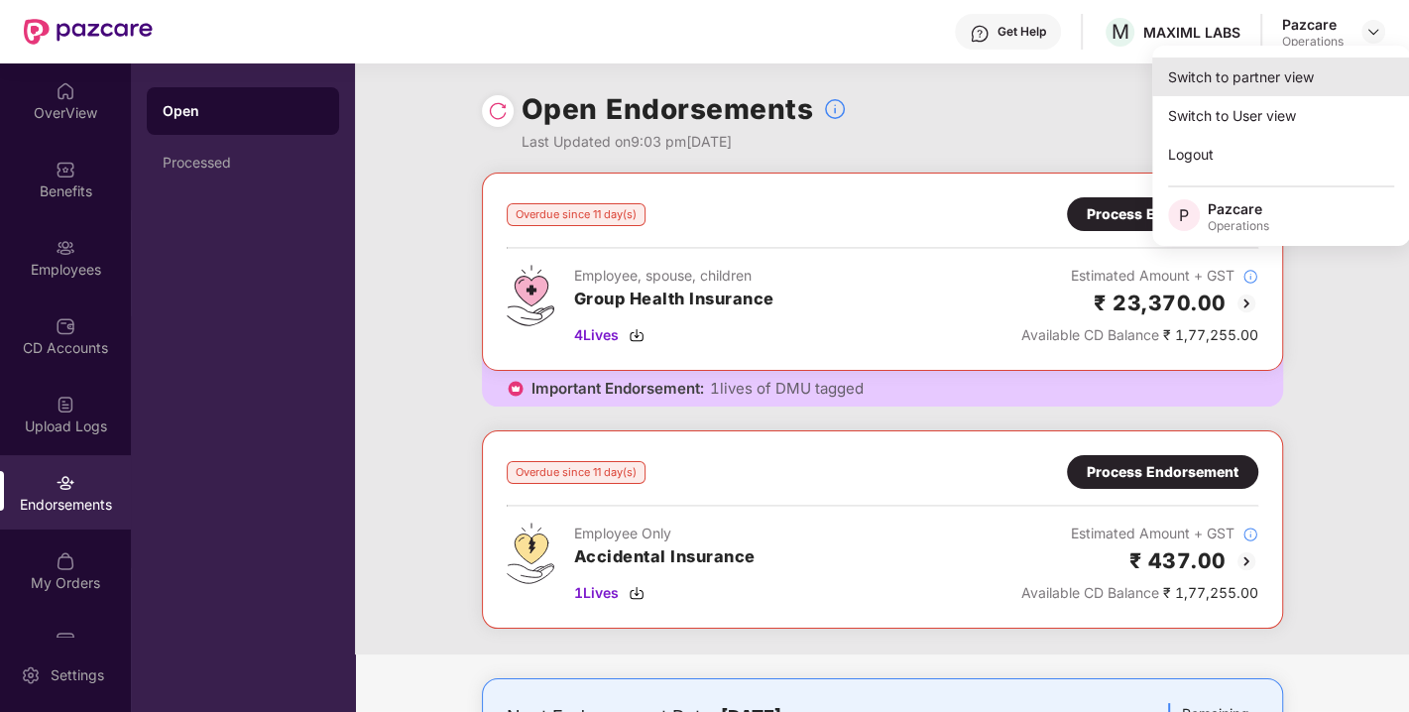
click at [1249, 81] on div "Switch to partner view" at bounding box center [1281, 77] width 258 height 39
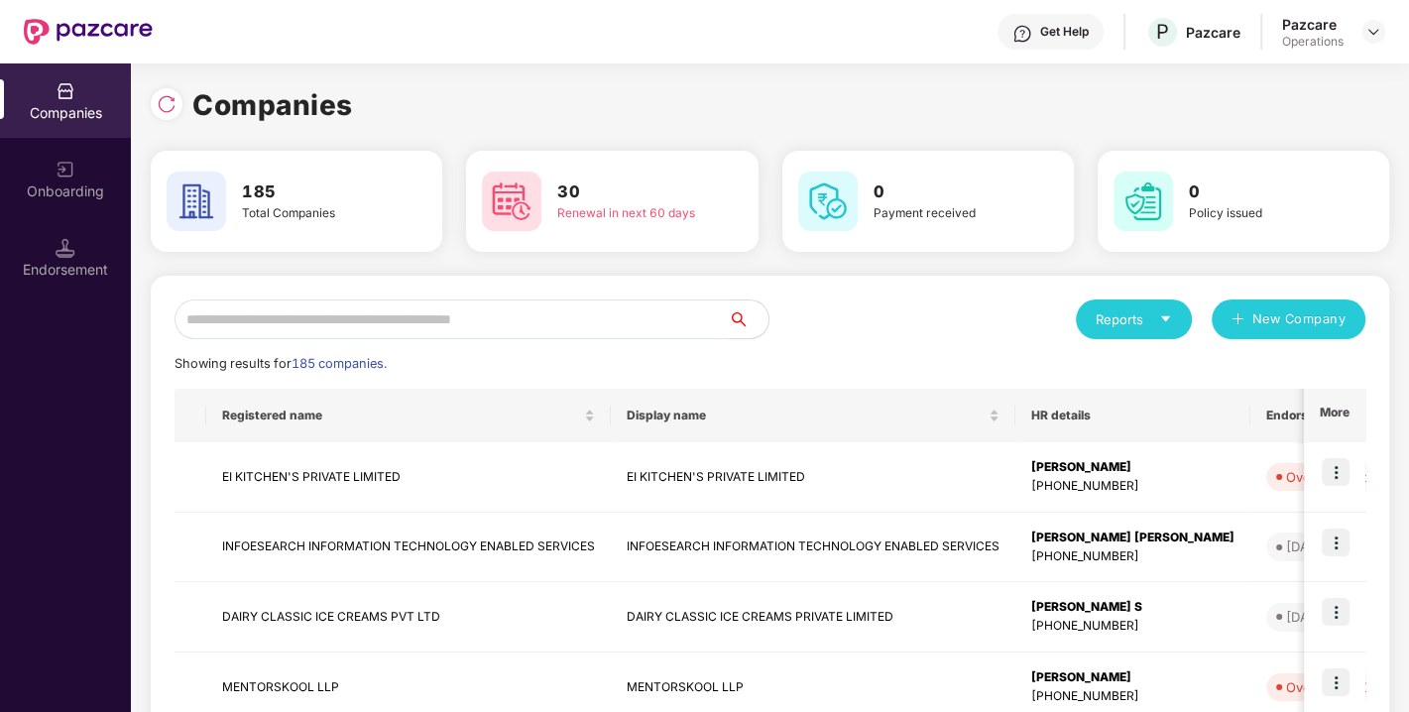
paste input "**********"
click at [509, 319] on input "text" at bounding box center [451, 319] width 554 height 40
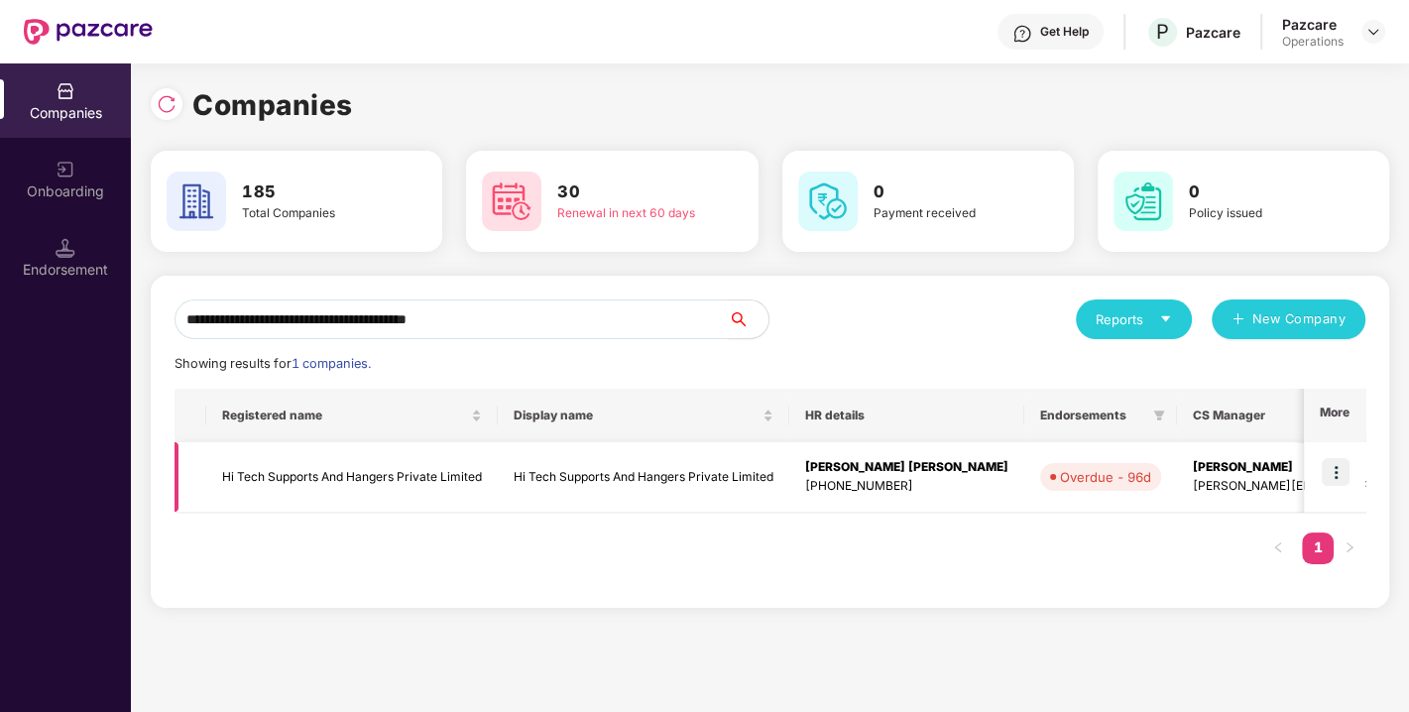
type input "**********"
click at [354, 463] on td "Hi Tech Supports And Hangers Private Limited" at bounding box center [351, 477] width 291 height 70
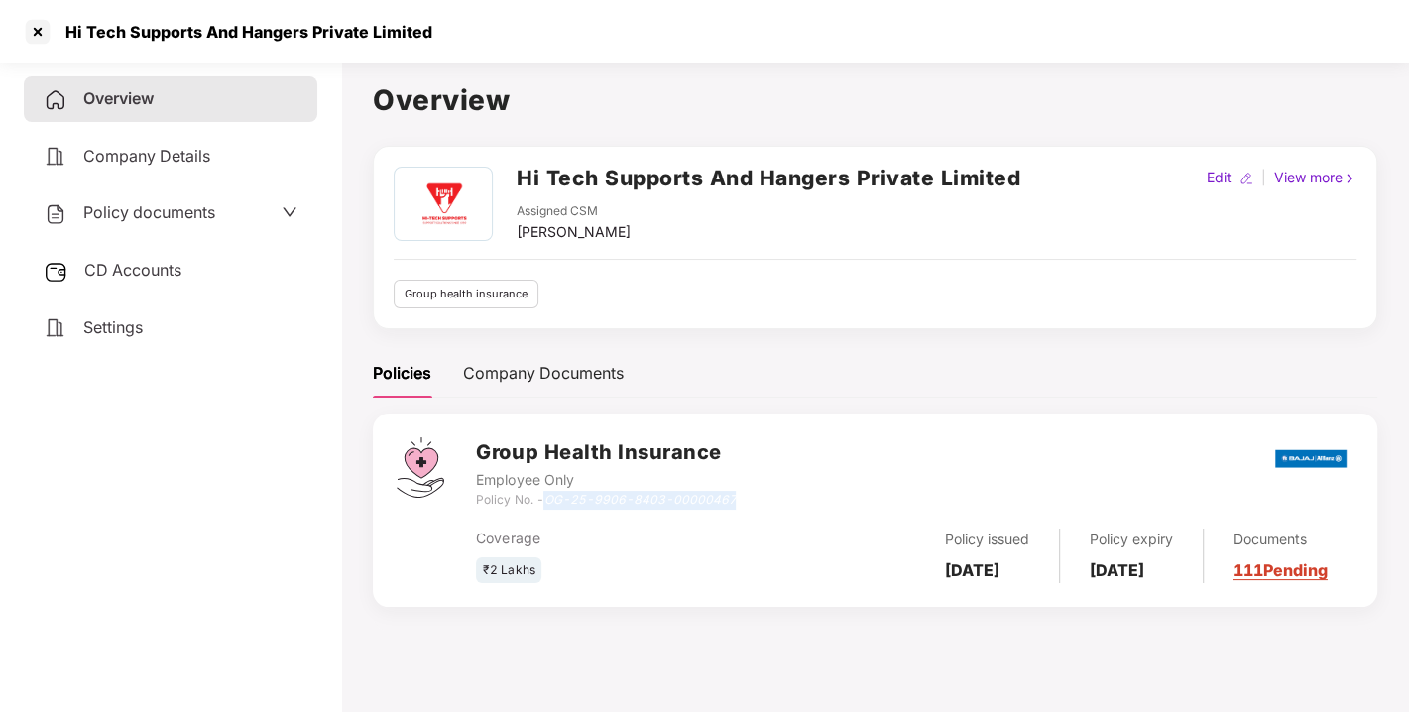
drag, startPoint x: 550, startPoint y: 496, endPoint x: 748, endPoint y: 494, distance: 198.3
click at [748, 494] on div "Group Health Insurance Employee Only Policy No. - OG-25-9906-8403-00000467" at bounding box center [914, 472] width 877 height 71
copy icon "OG-25-9906-8403-00000467"
click at [166, 209] on span "Policy documents" at bounding box center [149, 212] width 132 height 20
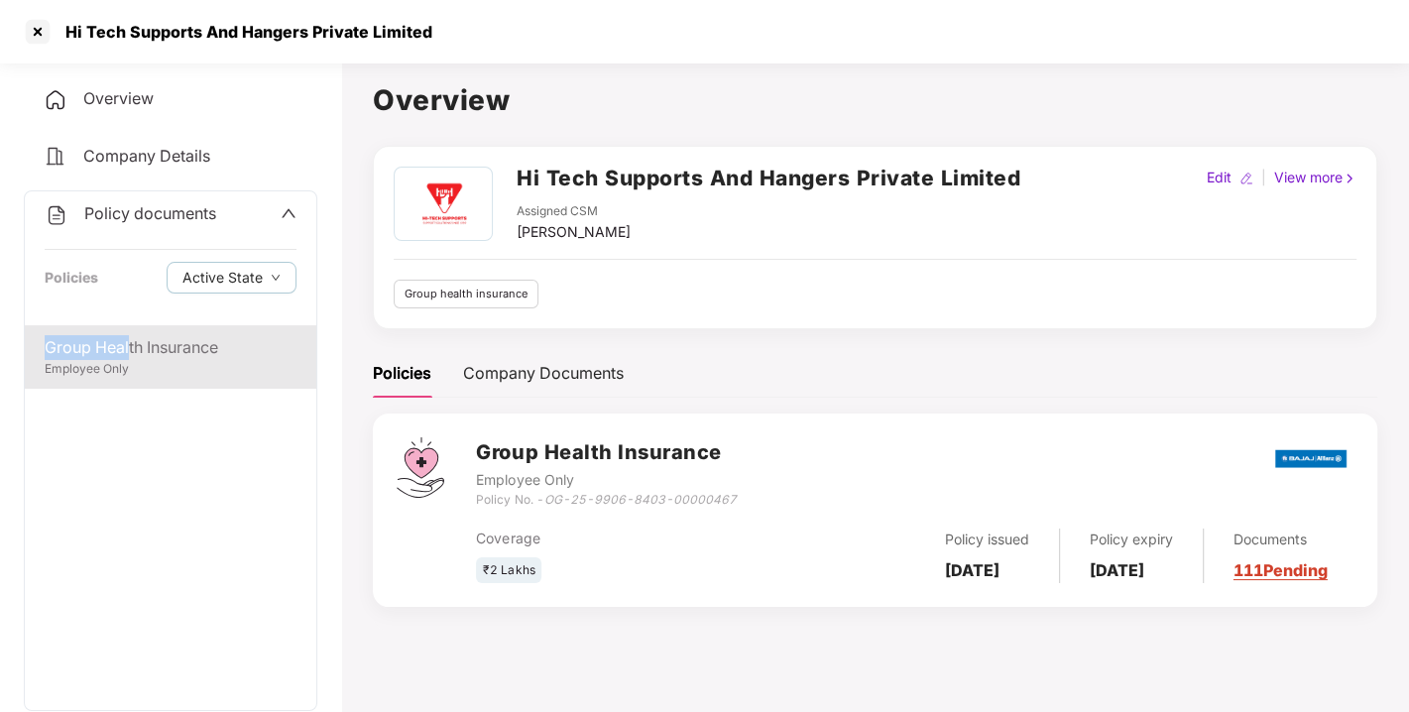
drag, startPoint x: 130, startPoint y: 316, endPoint x: 131, endPoint y: 354, distance: 37.7
click at [131, 354] on div "Policy documents Policies Active State Group Health Insurance Employee Only" at bounding box center [170, 450] width 293 height 520
click at [131, 354] on div "Group Health Insurance" at bounding box center [171, 347] width 252 height 25
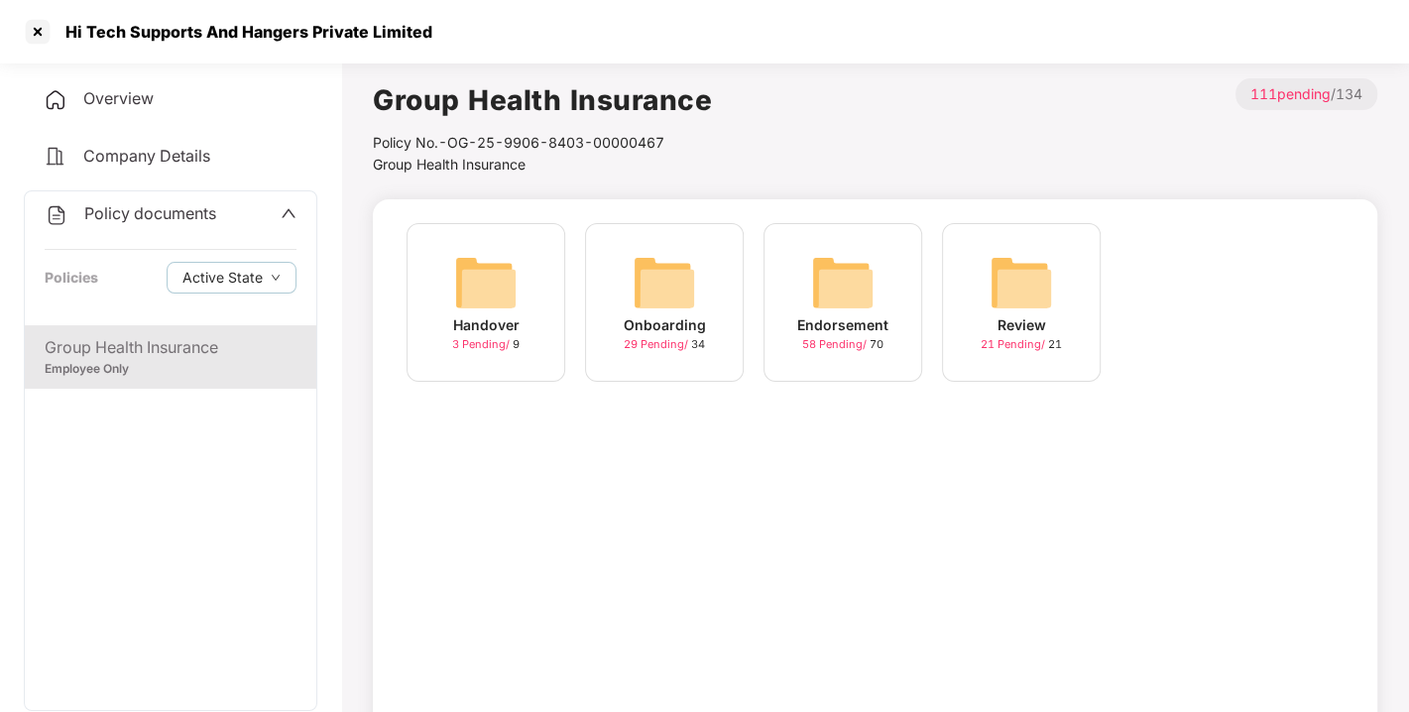
click at [841, 301] on img at bounding box center [842, 282] width 63 height 63
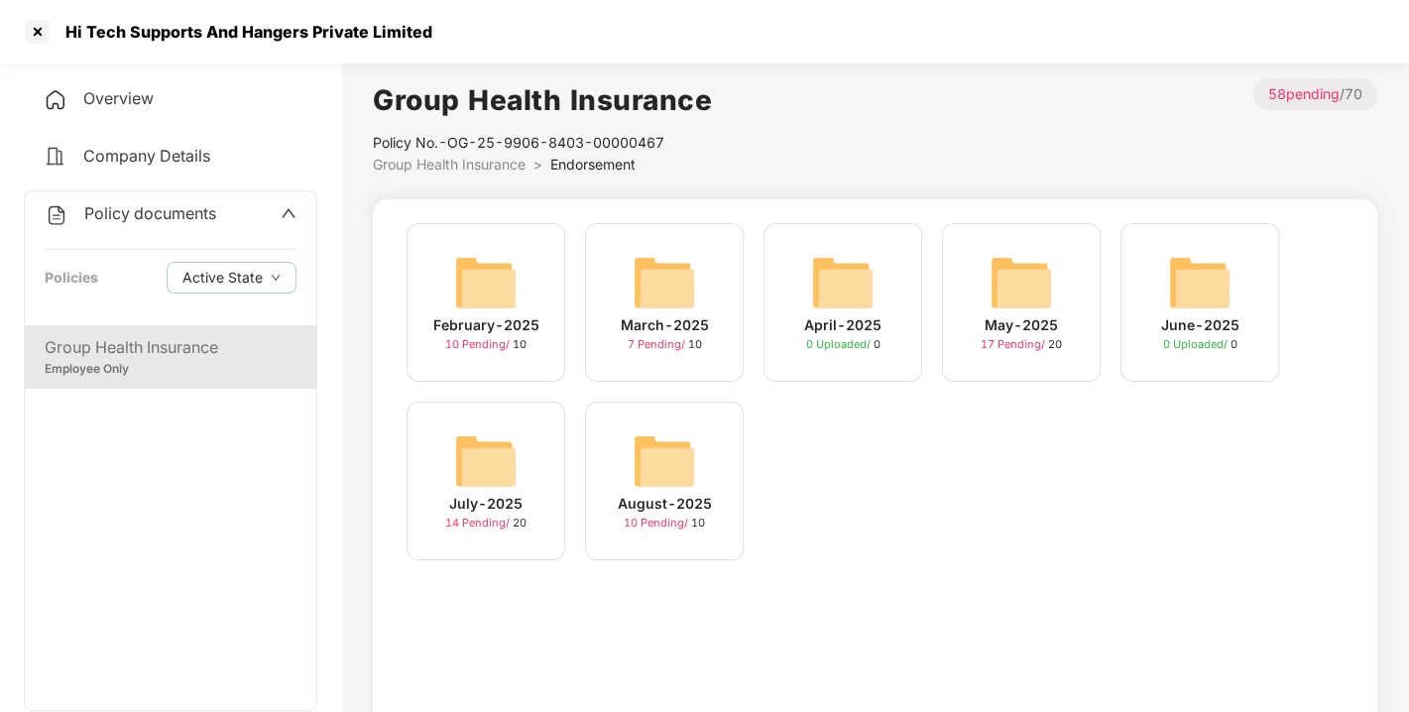
click at [659, 437] on img at bounding box center [664, 460] width 63 height 63
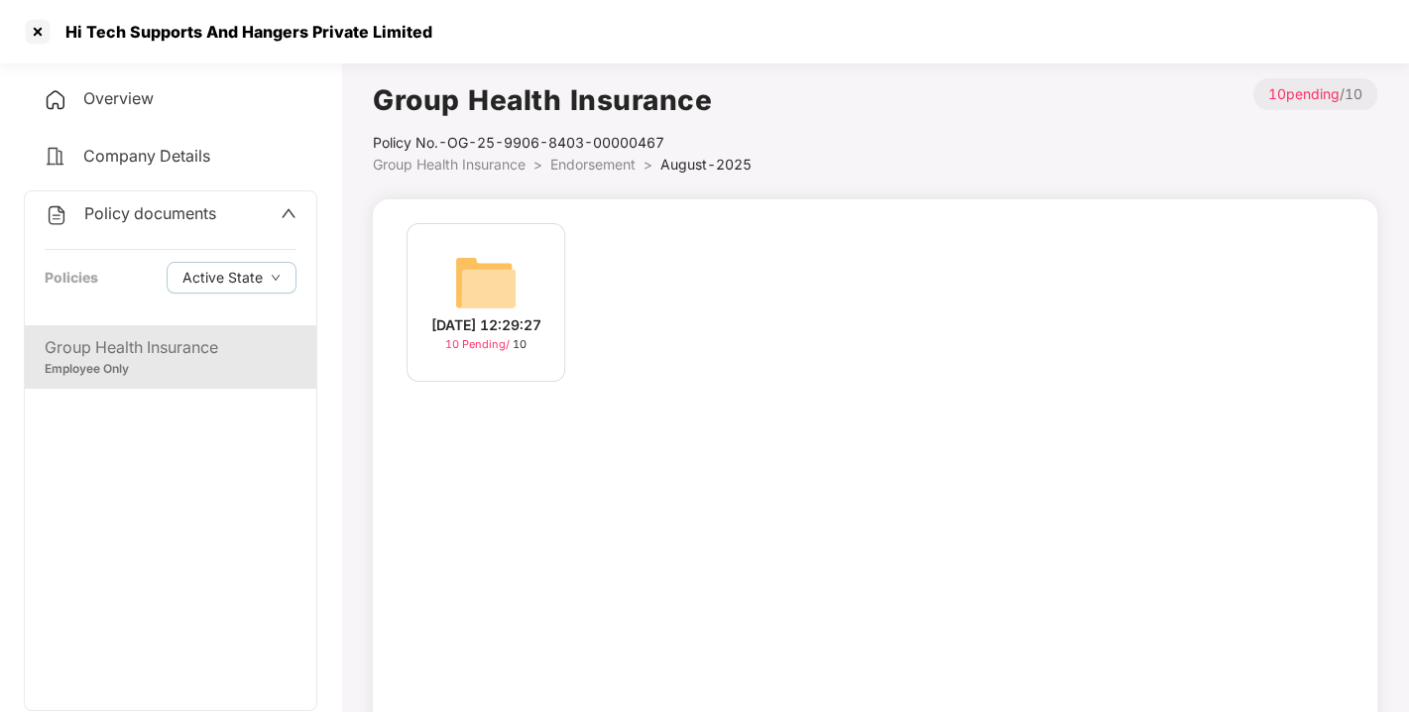
click at [467, 255] on img at bounding box center [485, 282] width 63 height 63
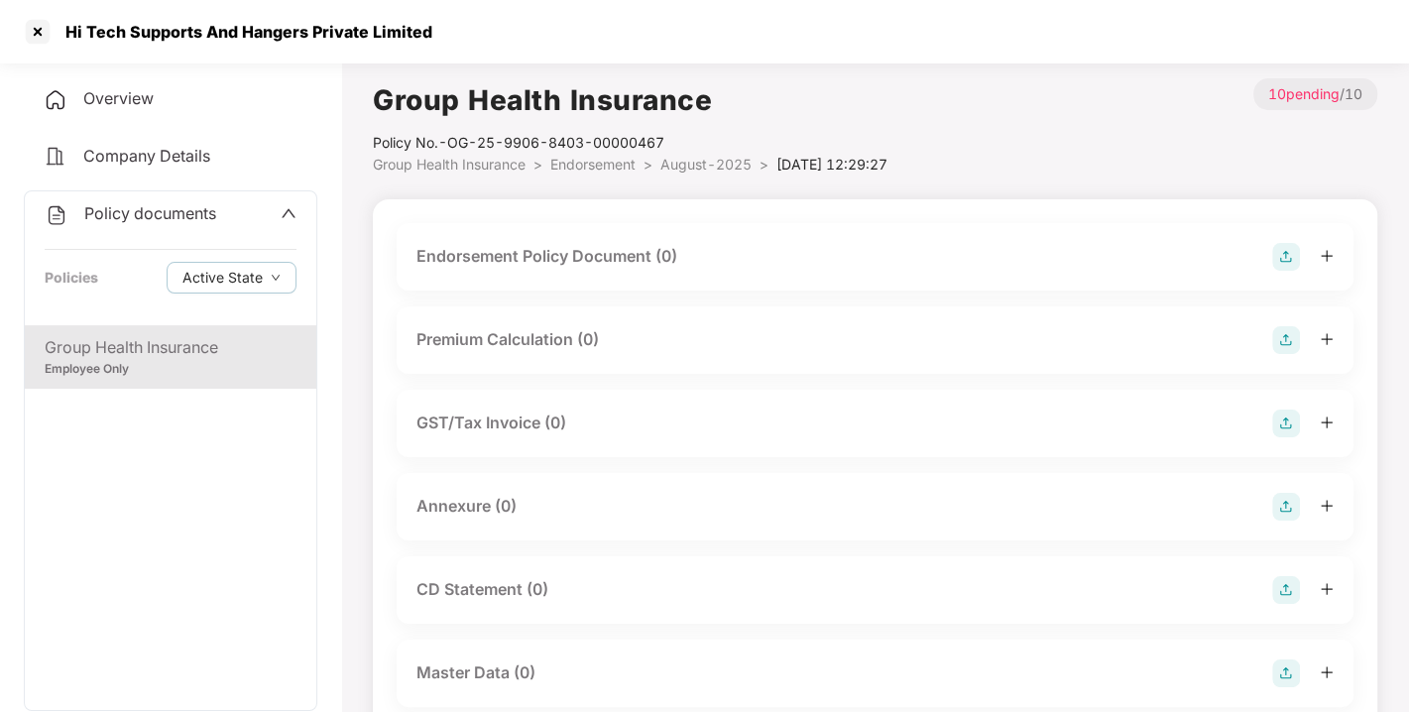
click at [1286, 260] on img at bounding box center [1286, 257] width 28 height 28
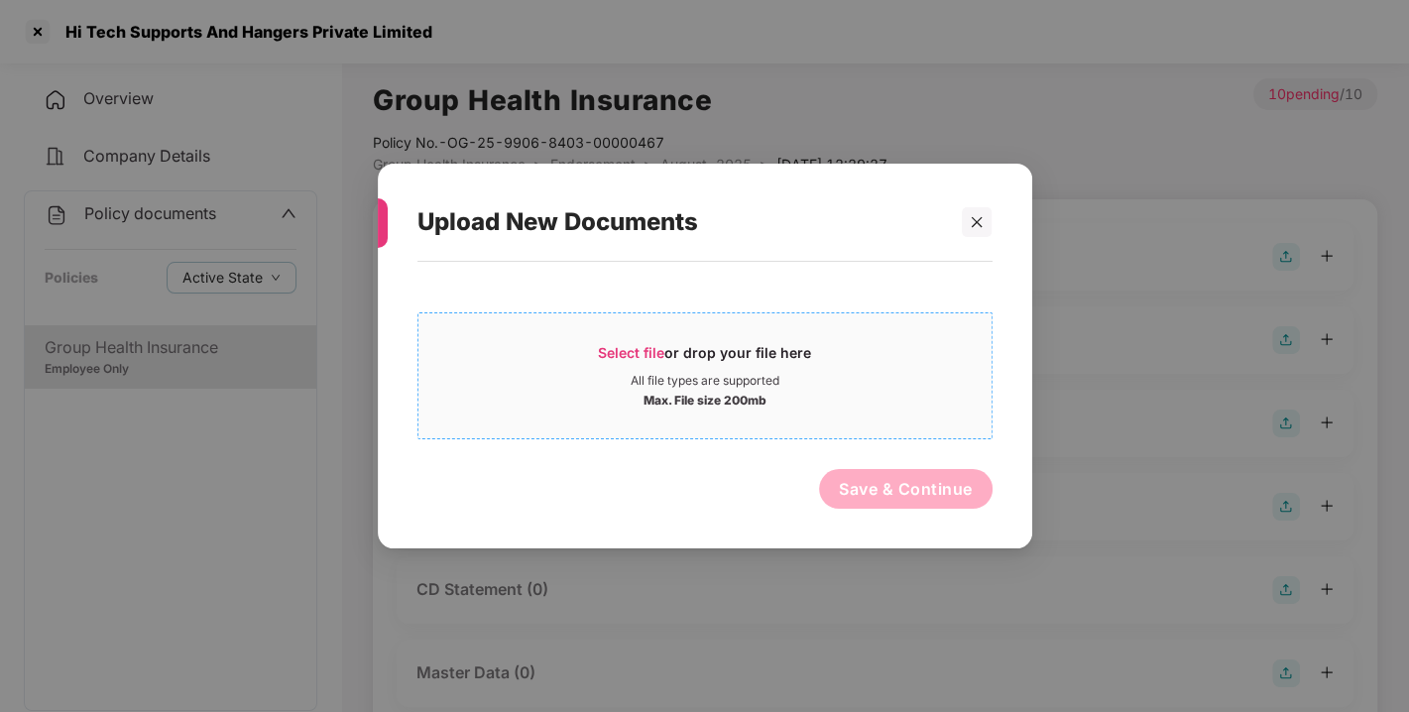
click at [612, 354] on span "Select file" at bounding box center [631, 352] width 66 height 17
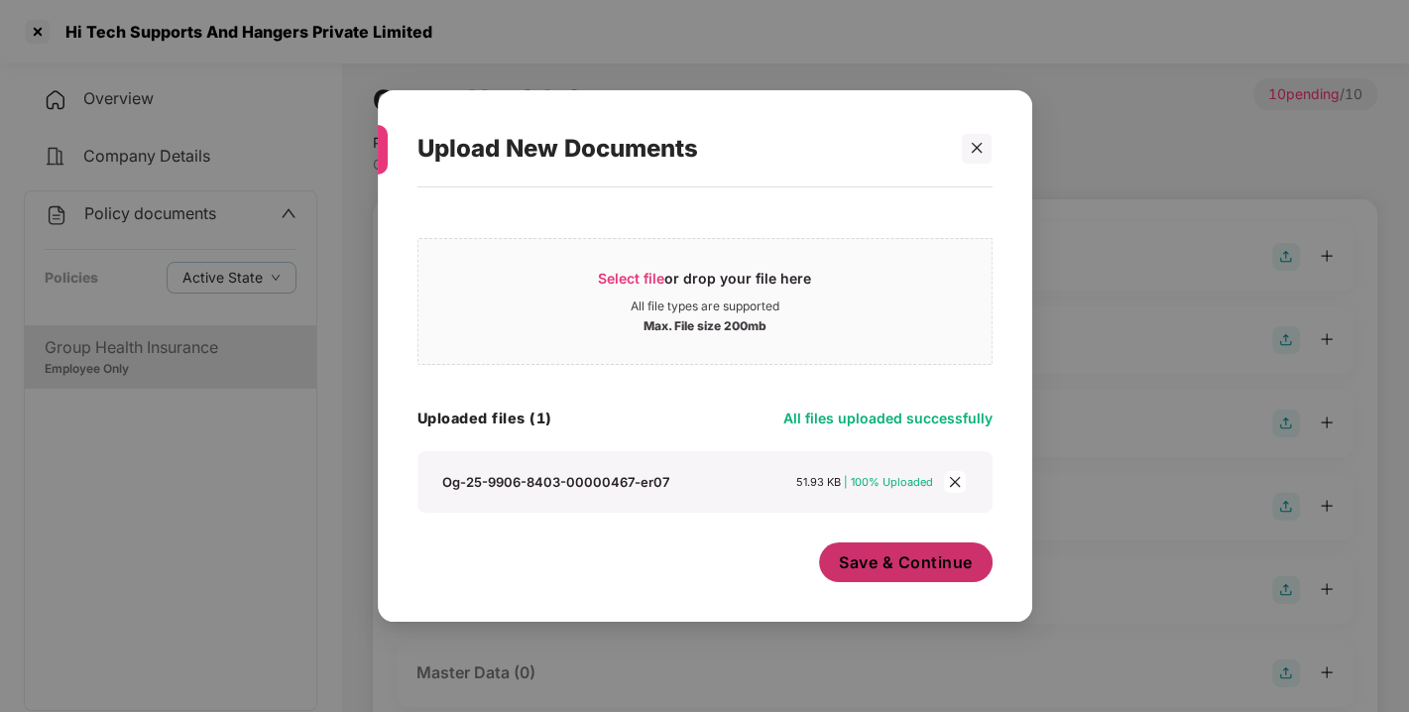
click at [912, 567] on span "Save & Continue" at bounding box center [906, 562] width 134 height 22
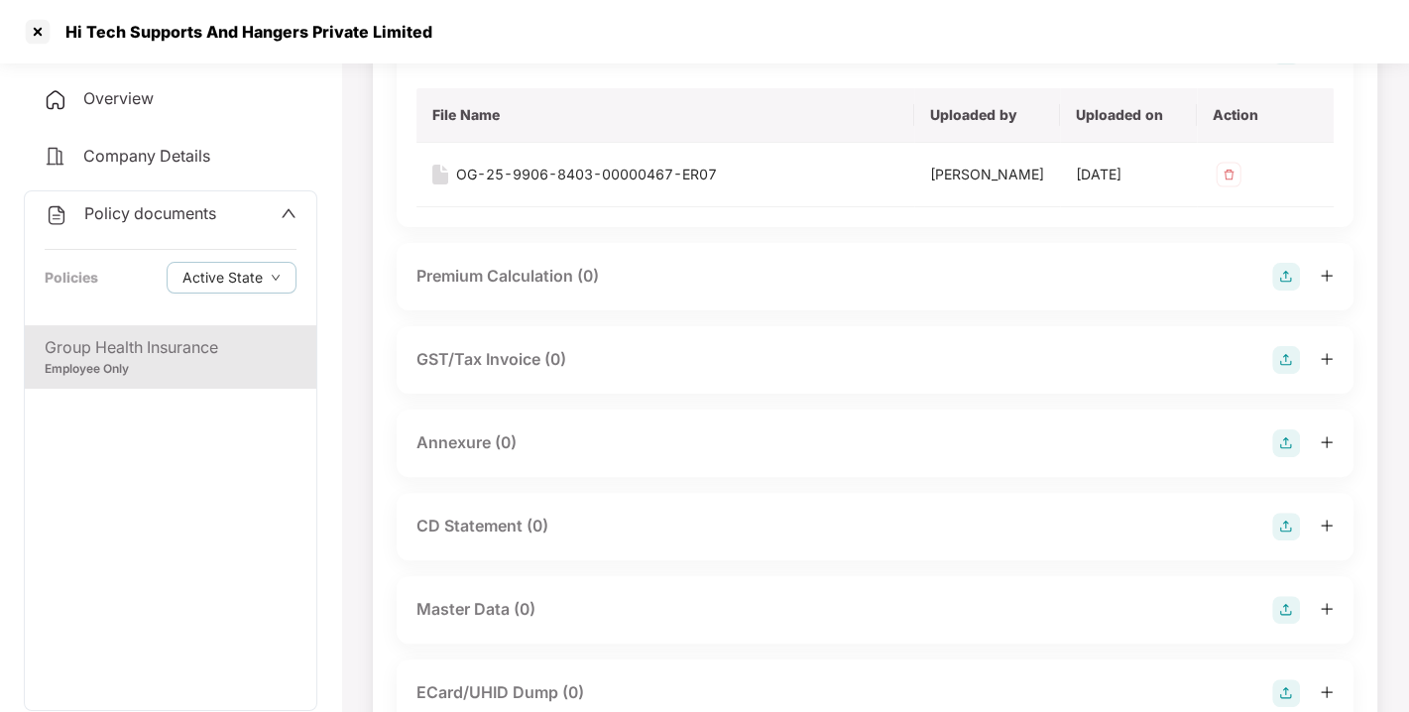
scroll to position [206, 0]
click at [1289, 457] on img at bounding box center [1286, 443] width 28 height 28
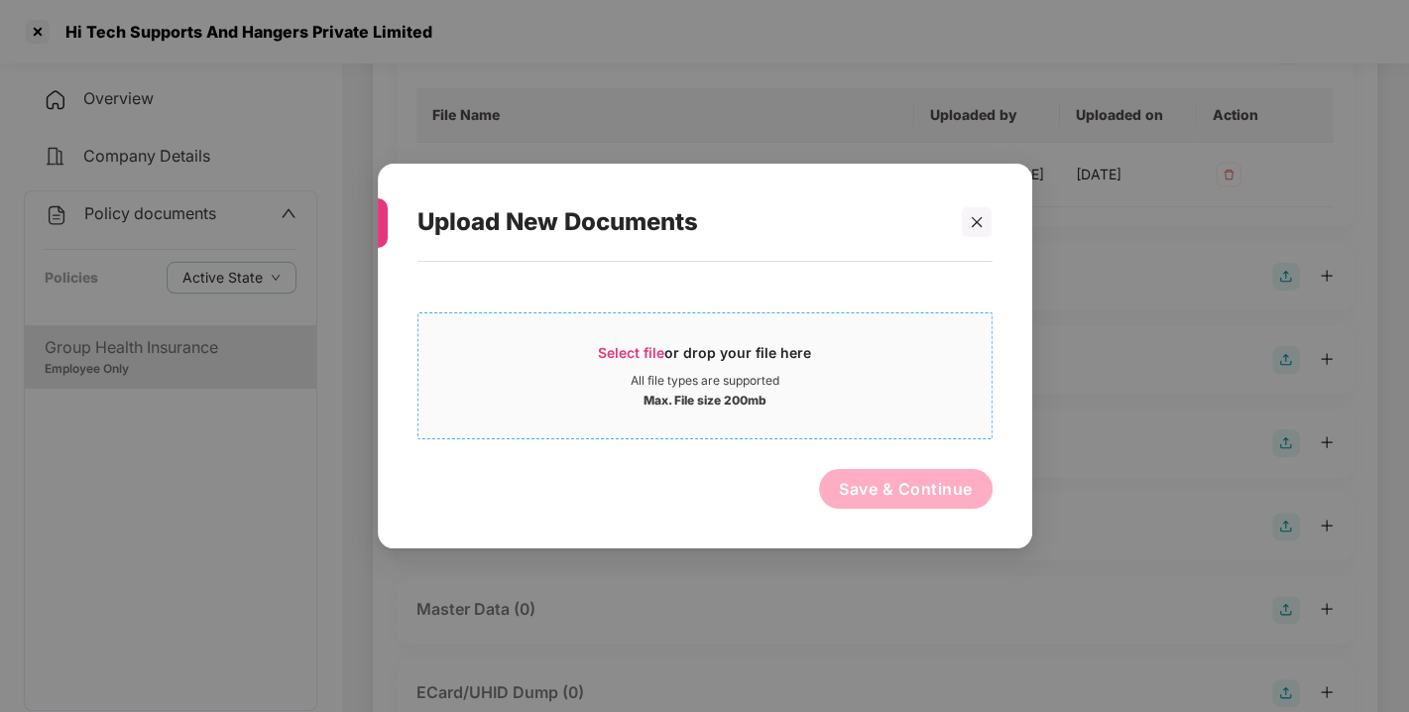
click at [632, 348] on span "Select file" at bounding box center [631, 352] width 66 height 17
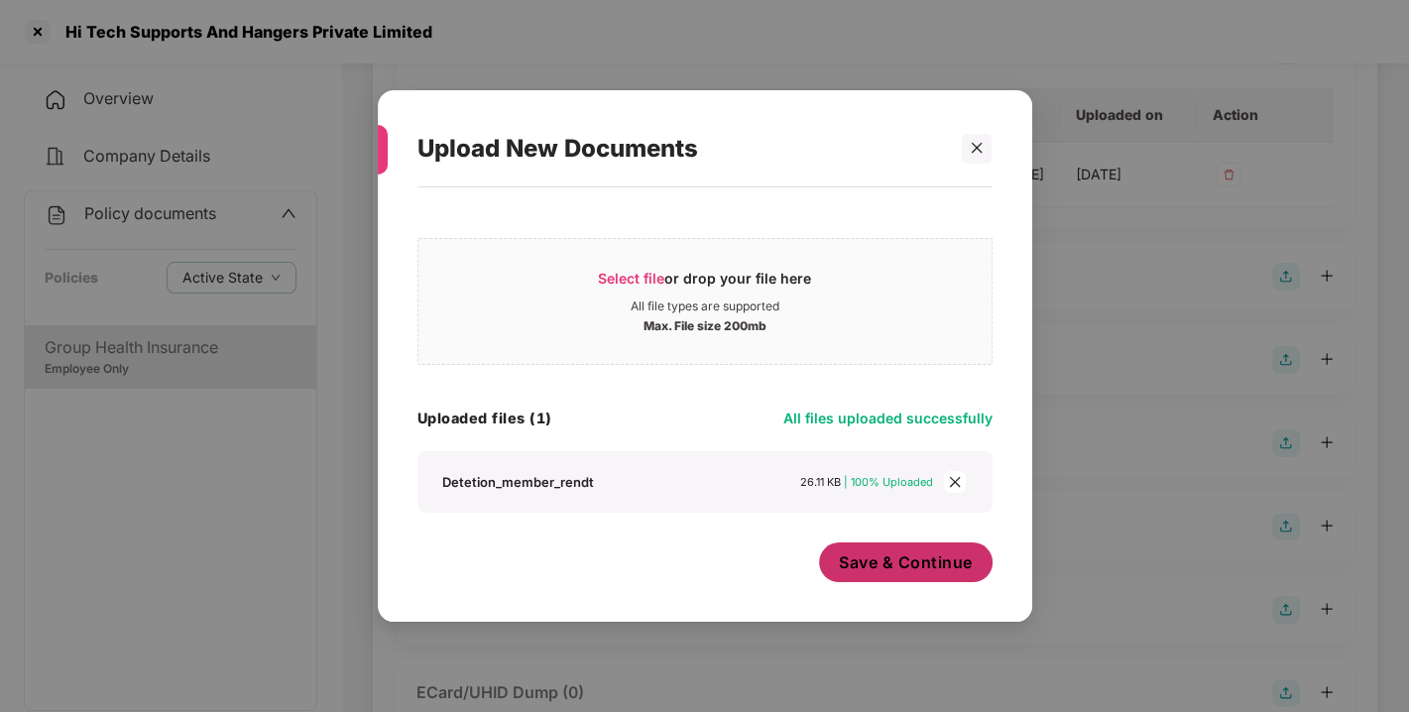
click at [897, 549] on button "Save & Continue" at bounding box center [905, 562] width 173 height 40
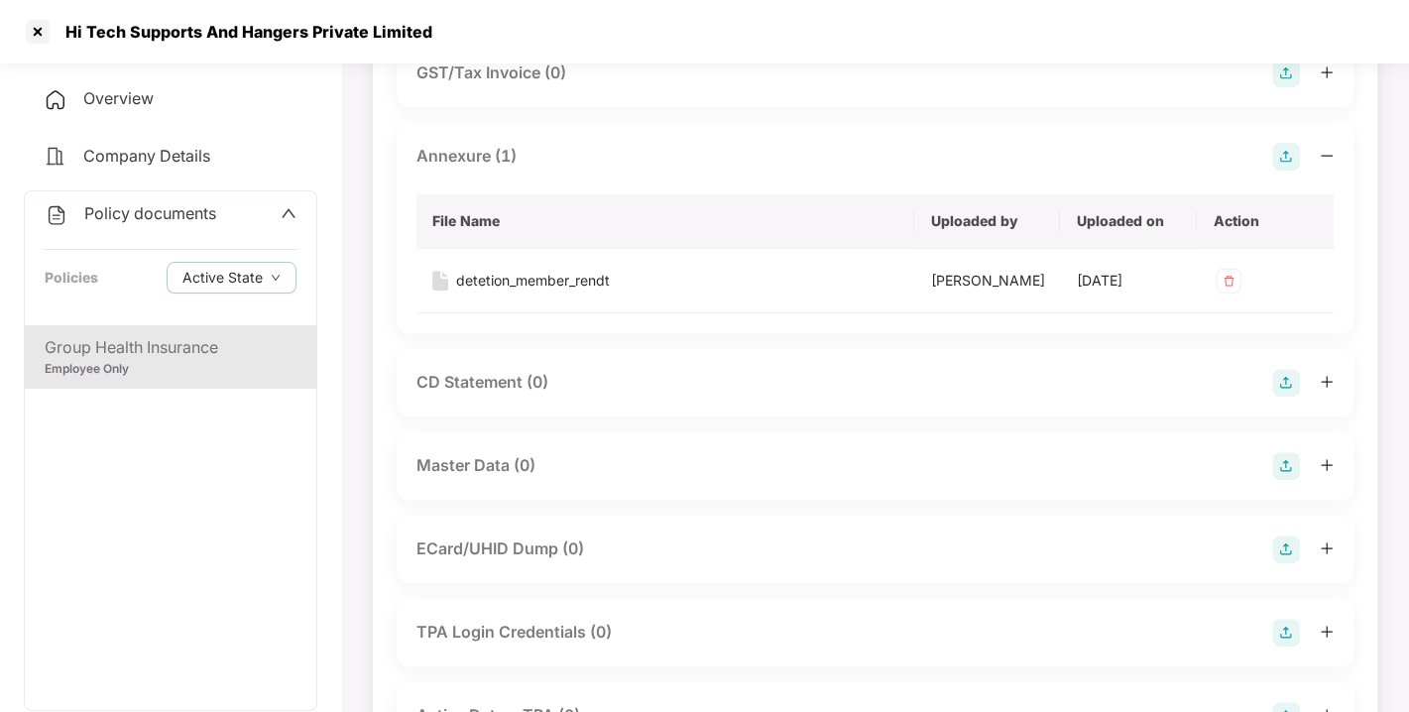
scroll to position [589, 0]
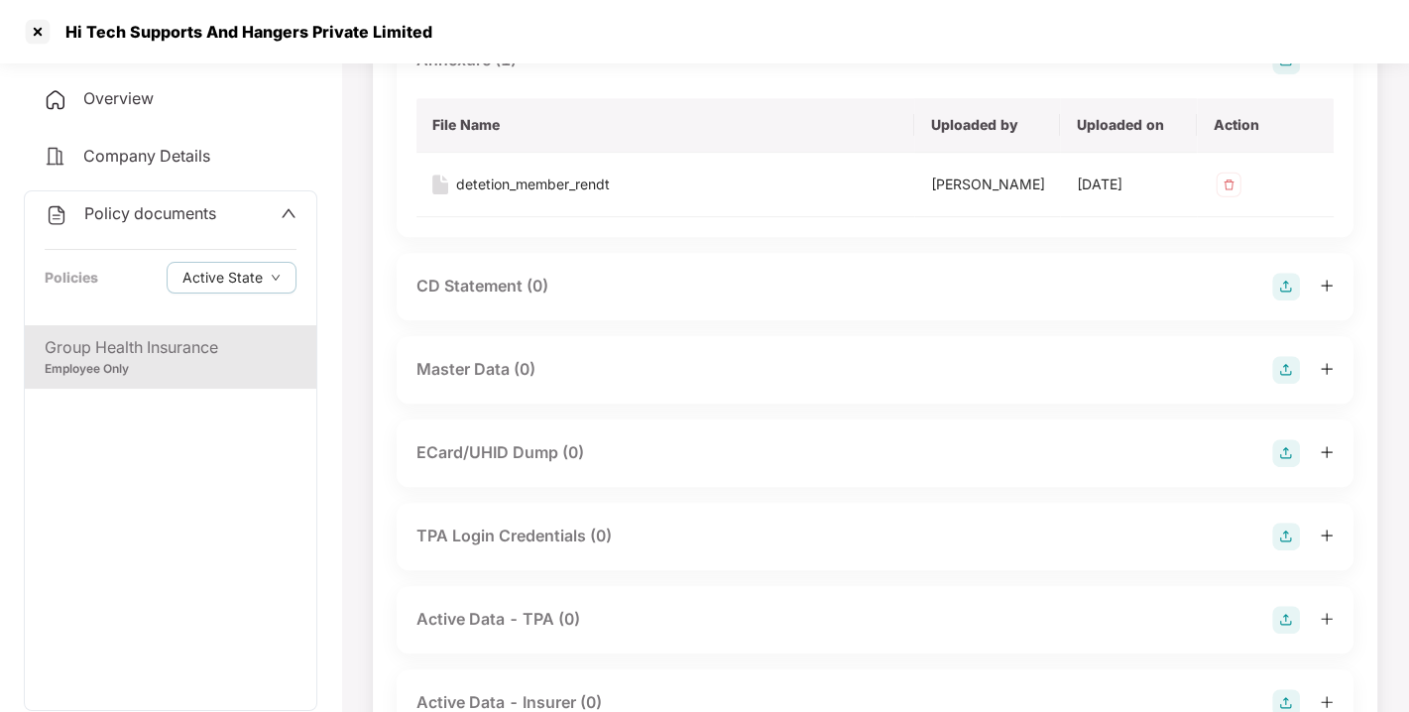
click at [1284, 384] on img at bounding box center [1286, 370] width 28 height 28
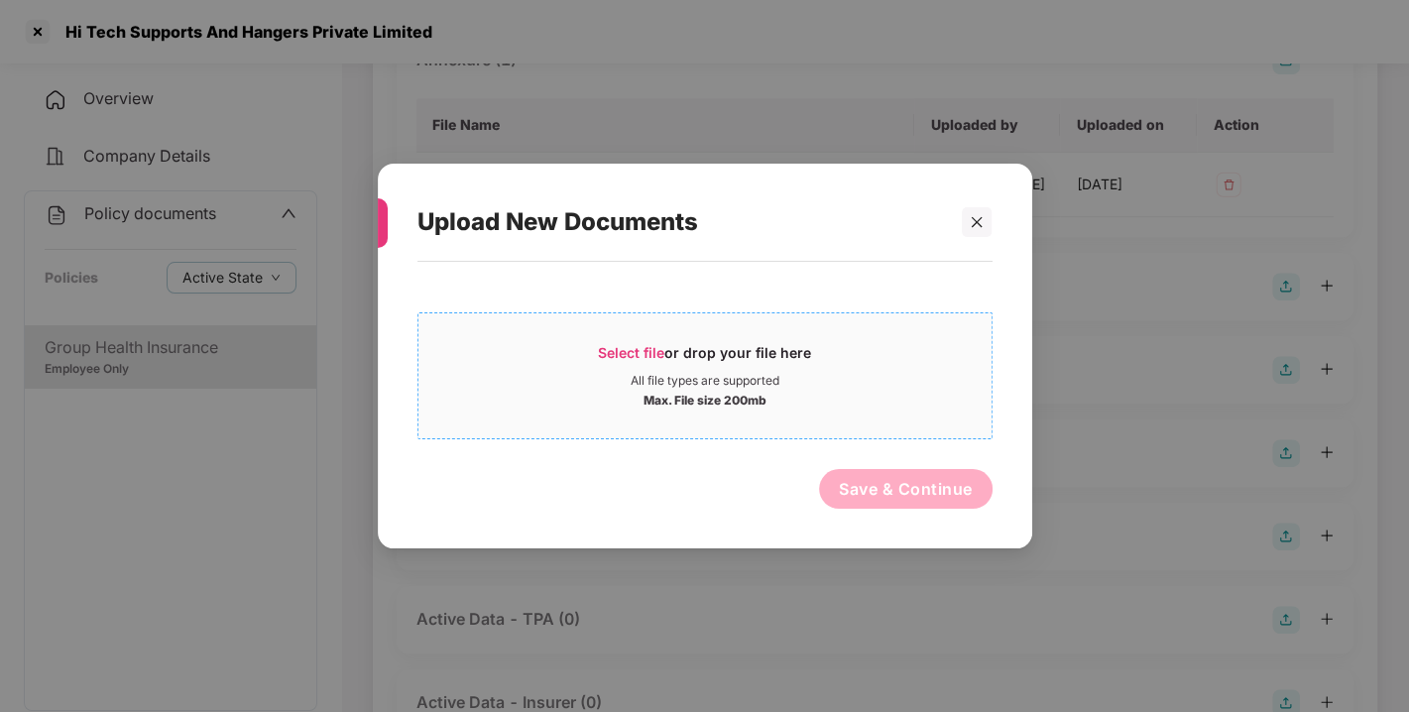
click at [610, 347] on span "Select file" at bounding box center [631, 352] width 66 height 17
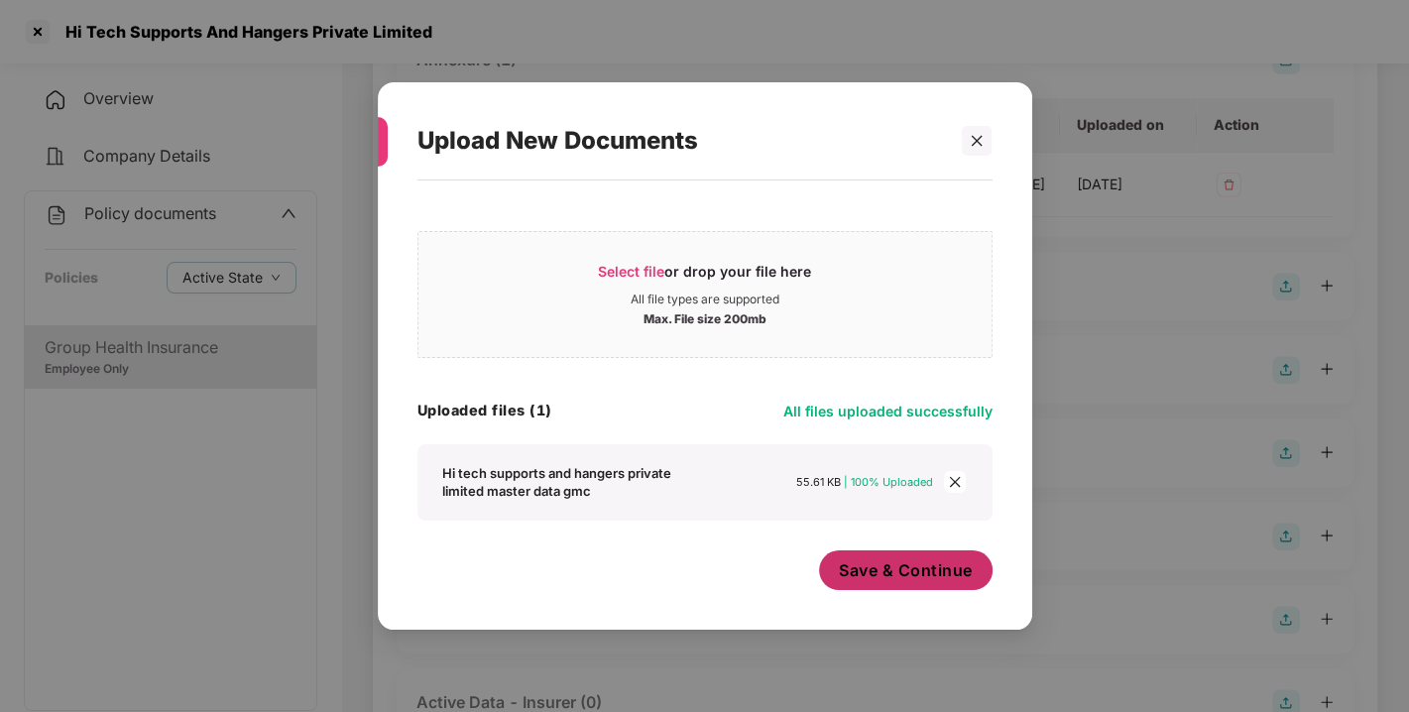
click at [933, 561] on span "Save & Continue" at bounding box center [906, 570] width 134 height 22
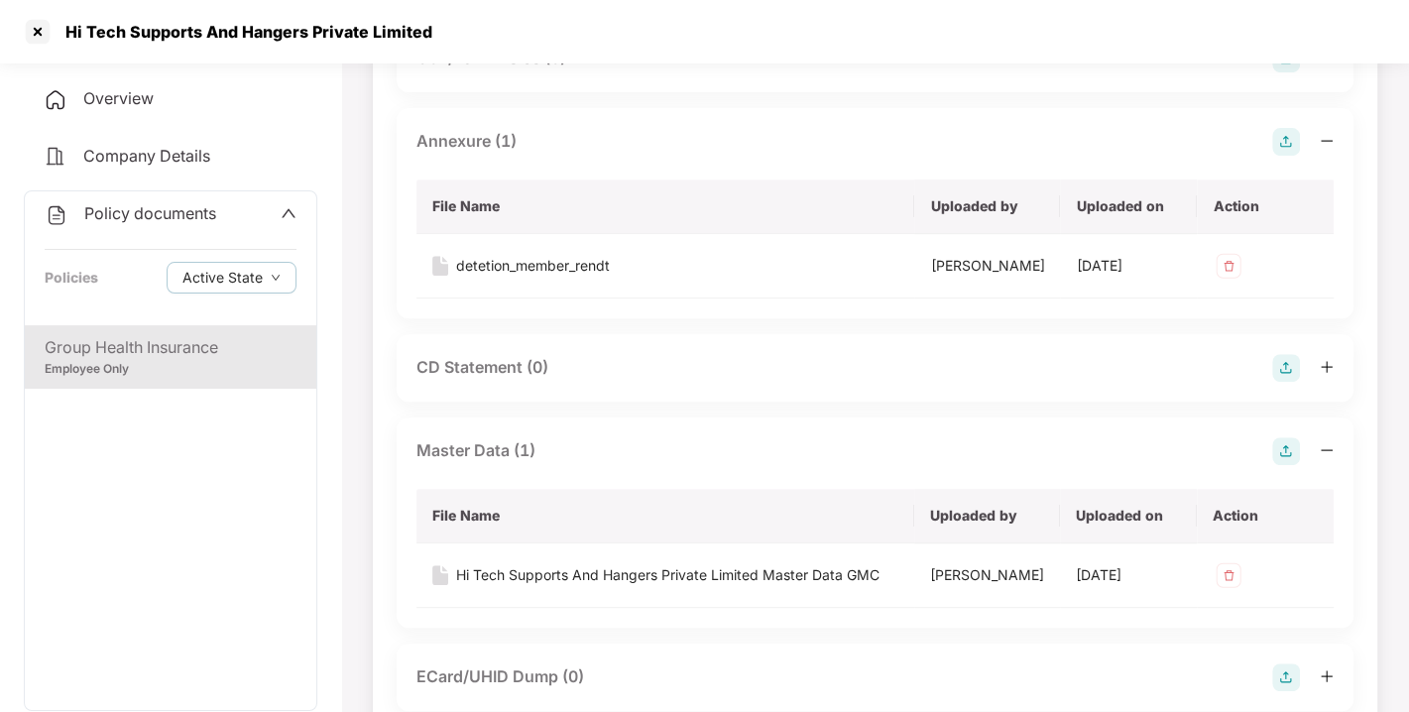
scroll to position [0, 0]
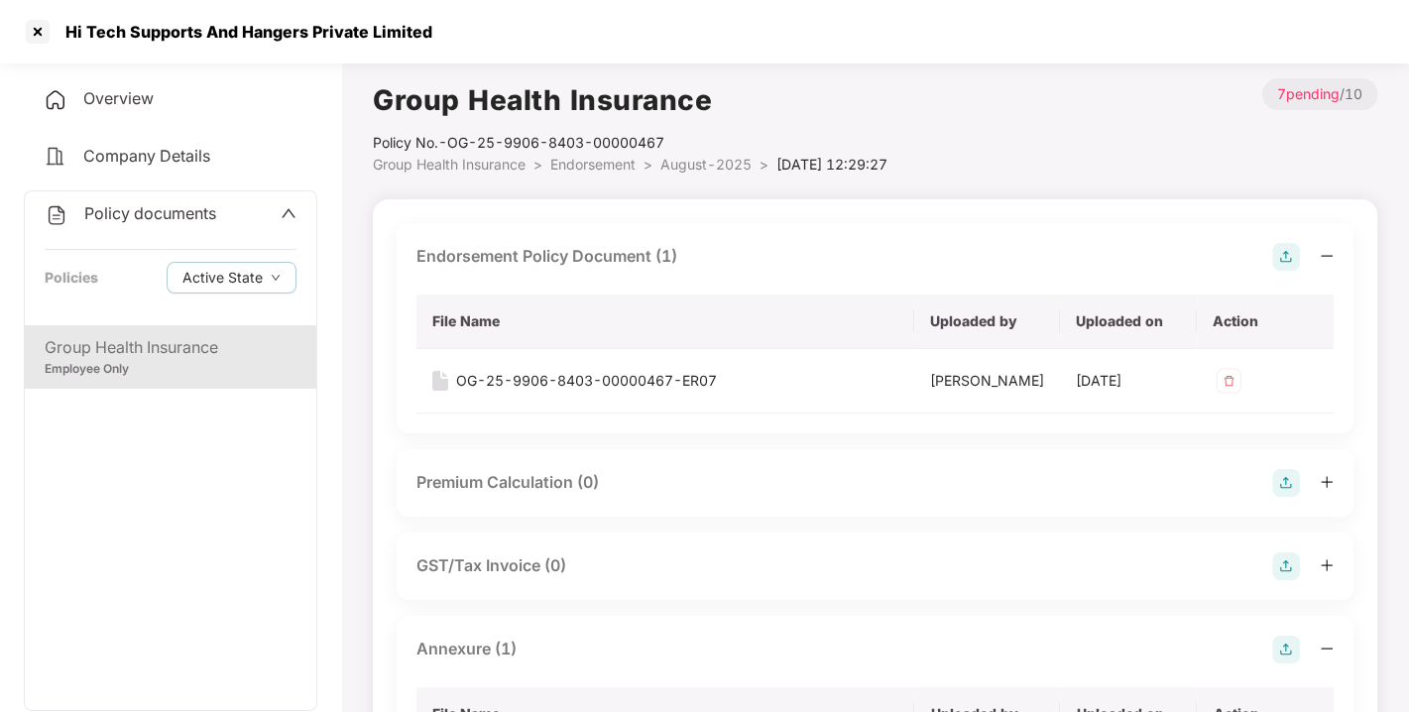
click at [591, 154] on li "Endorsement >" at bounding box center [605, 165] width 110 height 22
click at [587, 158] on span "Endorsement" at bounding box center [592, 164] width 85 height 17
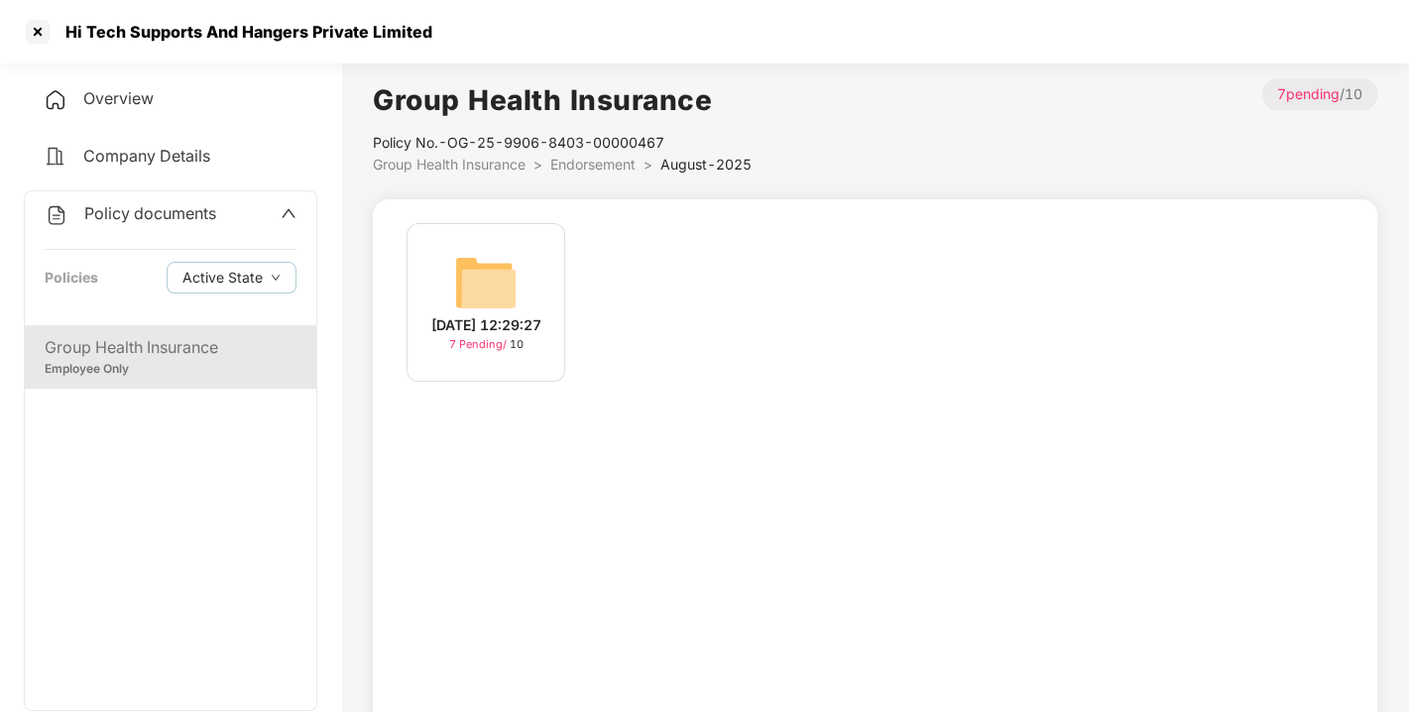
click at [587, 158] on span "Endorsement" at bounding box center [592, 164] width 85 height 17
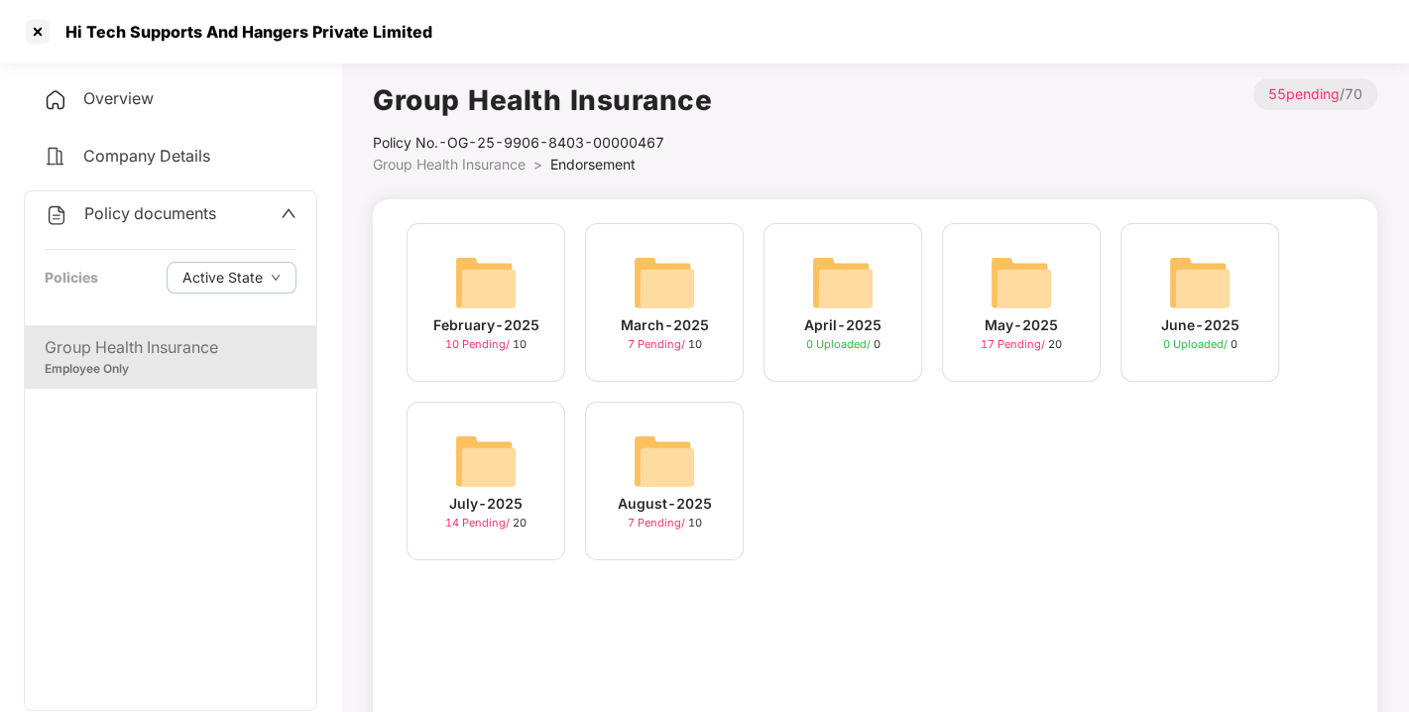
click at [192, 219] on span "Policy documents" at bounding box center [150, 213] width 132 height 20
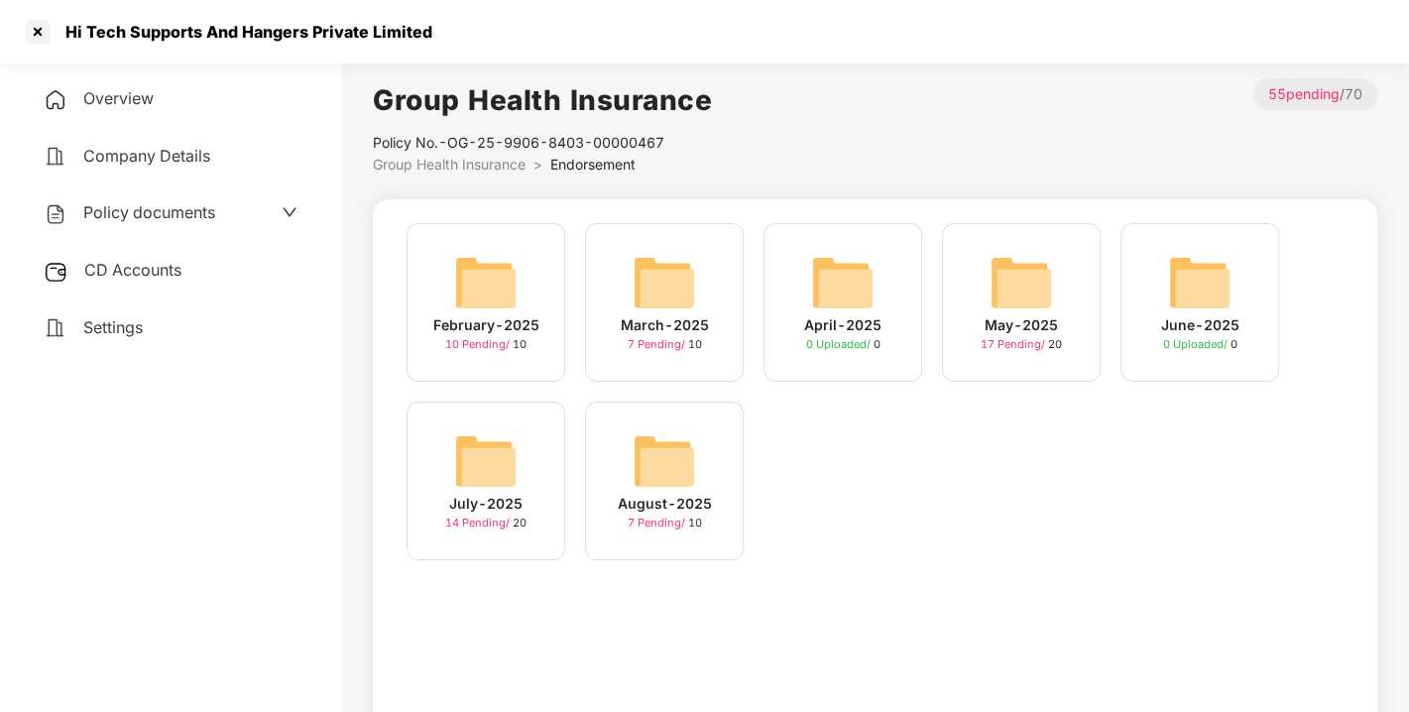
click at [127, 286] on div "CD Accounts" at bounding box center [170, 271] width 293 height 46
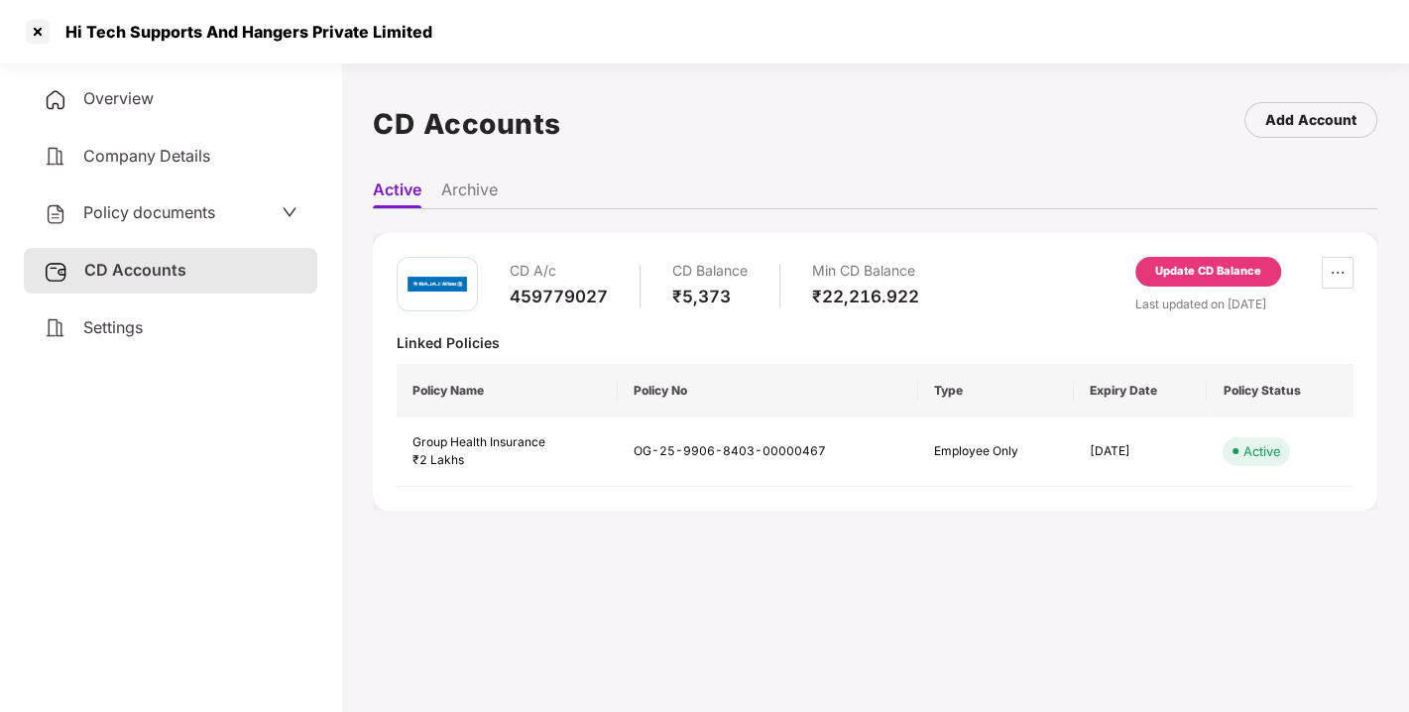
click at [1217, 265] on div "Update CD Balance" at bounding box center [1208, 272] width 106 height 18
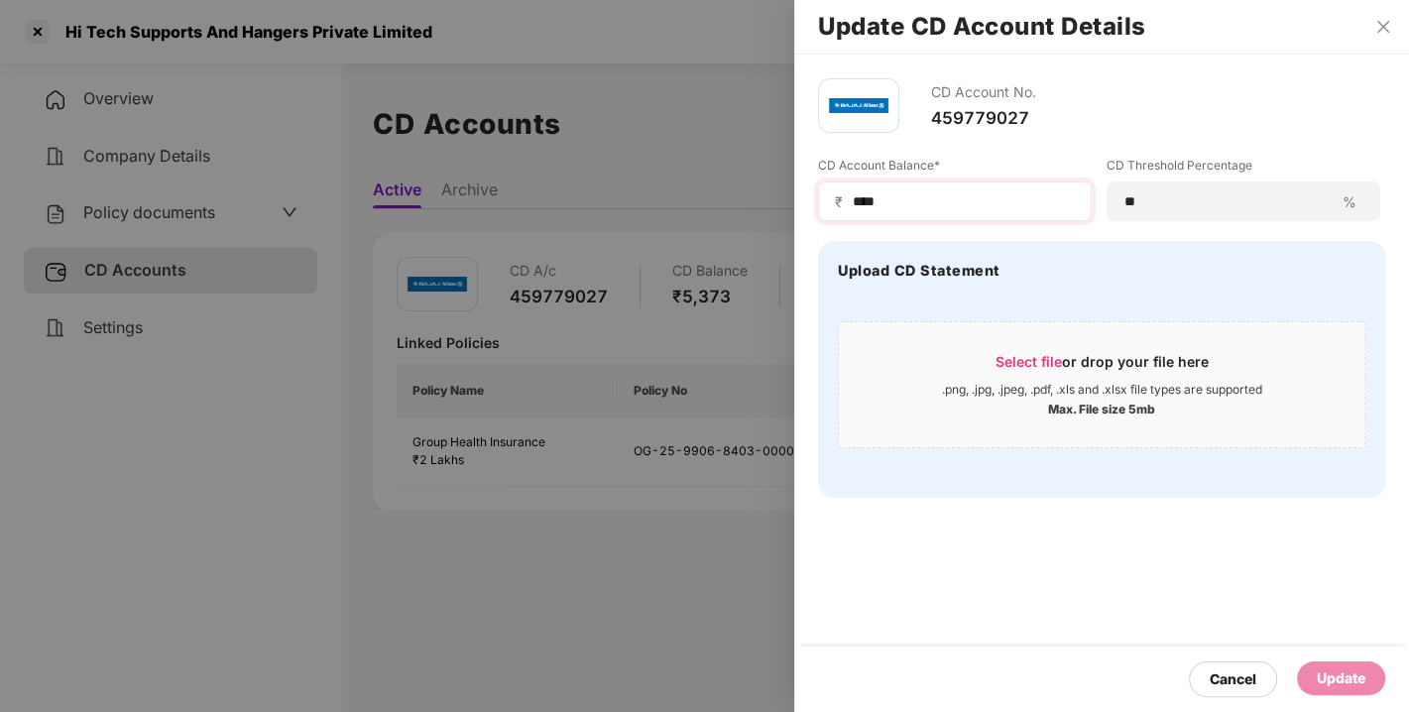
drag, startPoint x: 959, startPoint y: 212, endPoint x: 918, endPoint y: 201, distance: 42.1
click at [918, 201] on div "₹ ****" at bounding box center [955, 201] width 274 height 40
drag, startPoint x: 918, startPoint y: 201, endPoint x: 781, endPoint y: 225, distance: 138.9
click at [781, 225] on div "Update CD Account Details CD Account No. 459779027 CD Account Balance* ₹ **** C…" at bounding box center [704, 356] width 1409 height 712
type input "****"
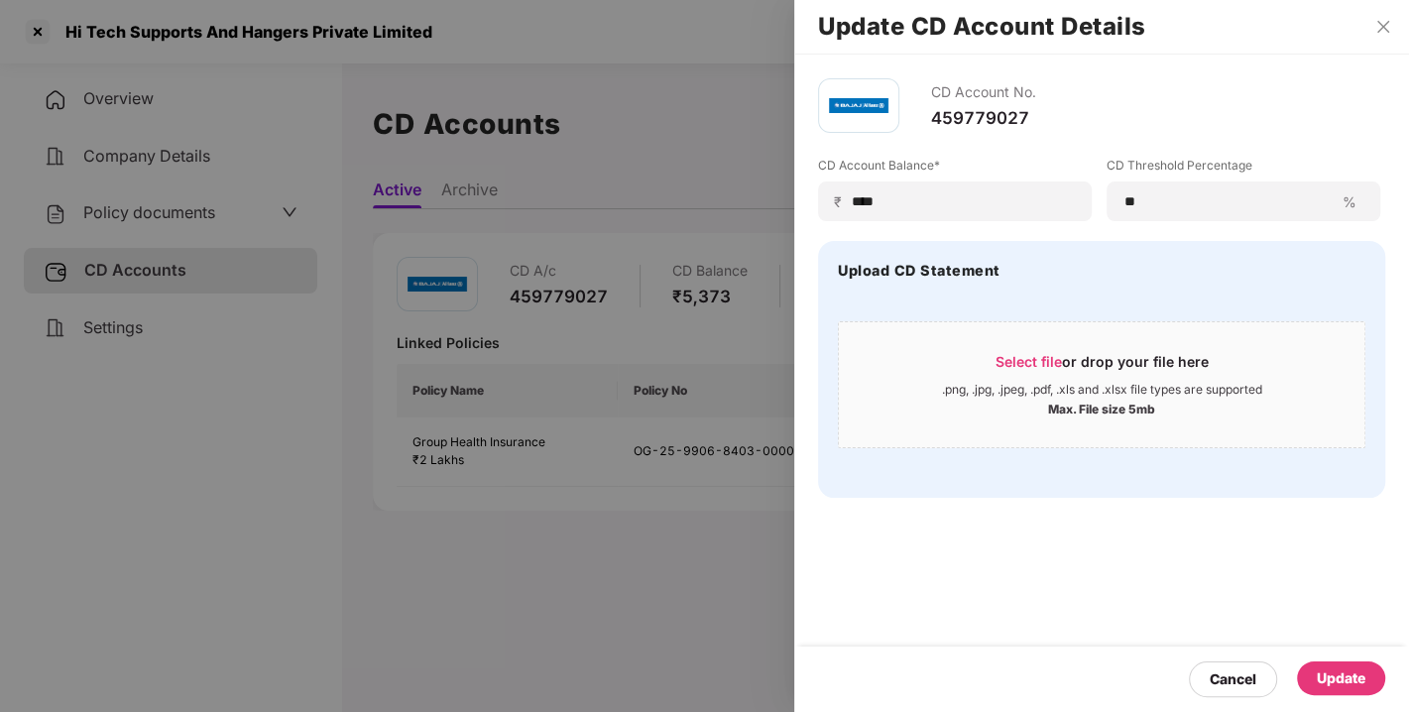
click at [1362, 691] on div "Update" at bounding box center [1341, 678] width 88 height 34
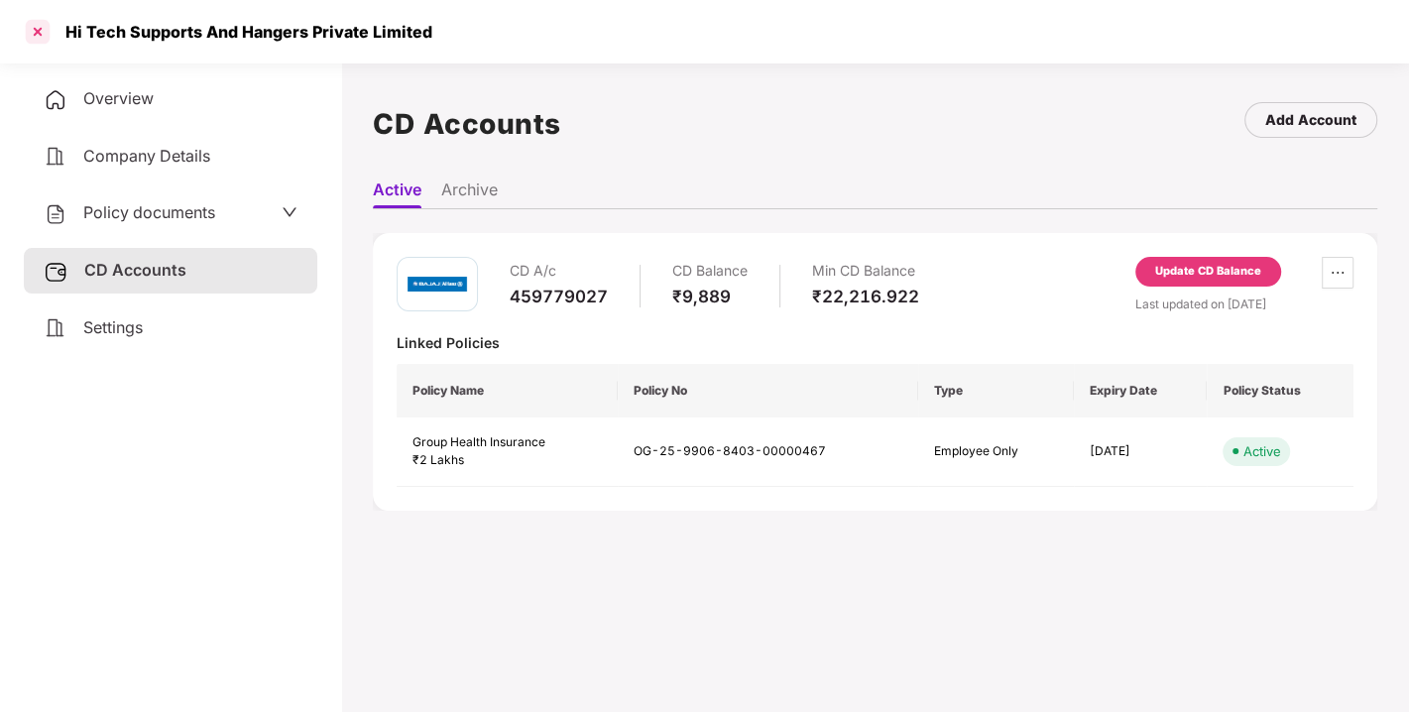
click at [43, 28] on div at bounding box center [38, 32] width 32 height 32
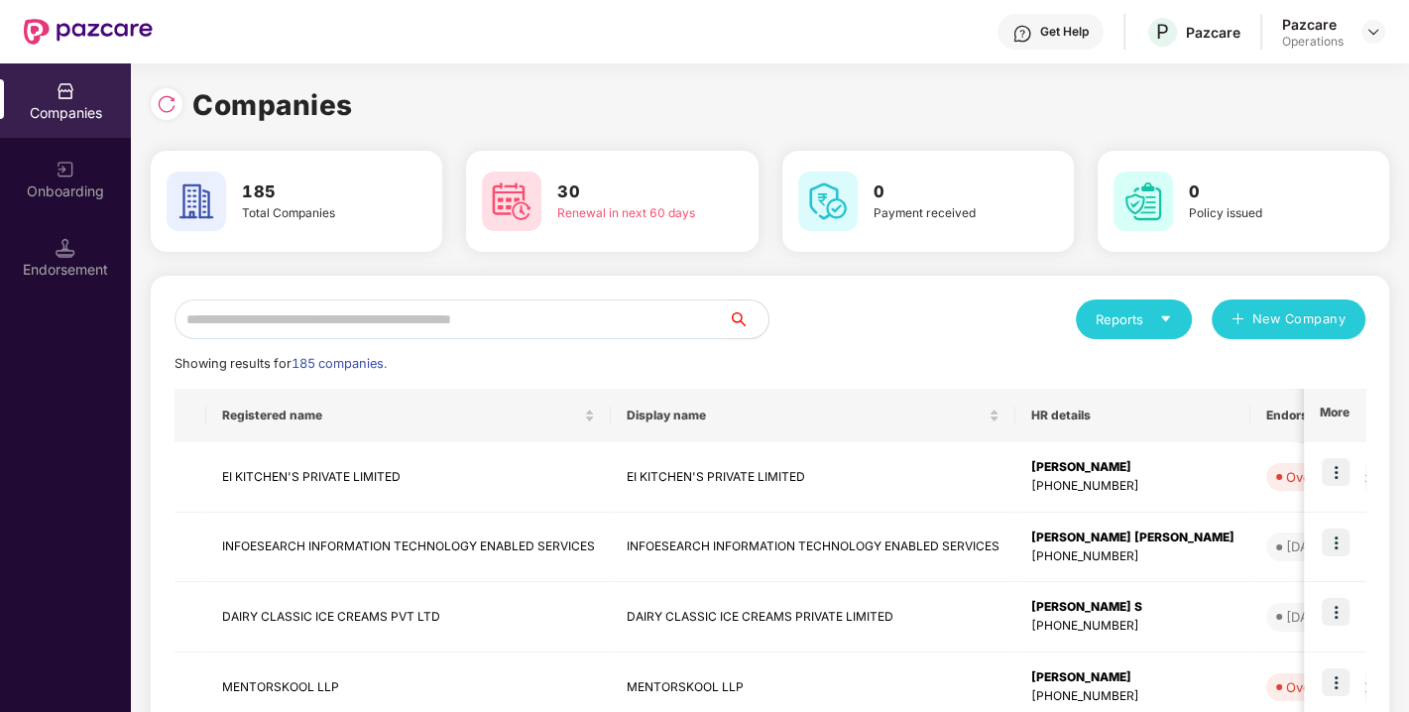
click at [467, 308] on input "text" at bounding box center [451, 319] width 554 height 40
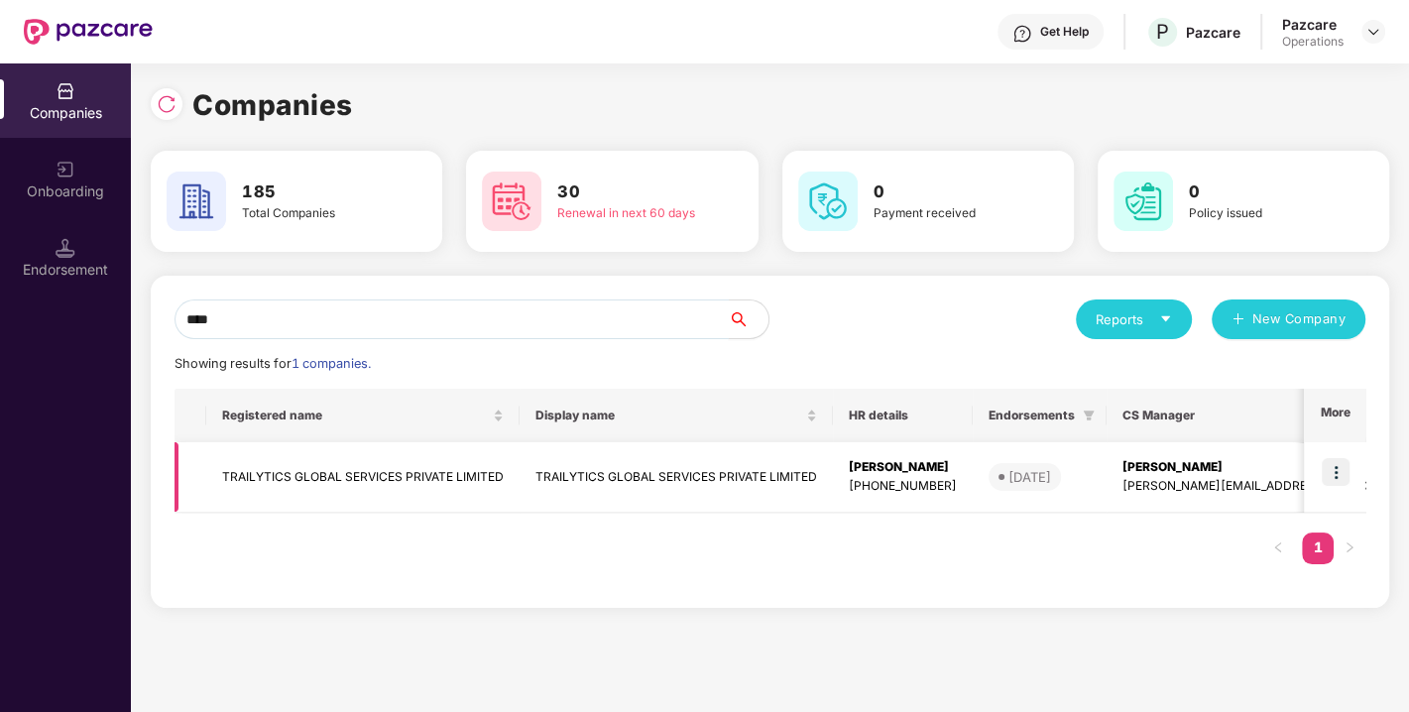
type input "****"
click at [317, 480] on td "TRAILYTICS GLOBAL SERVICES PRIVATE LIMITED" at bounding box center [362, 477] width 313 height 70
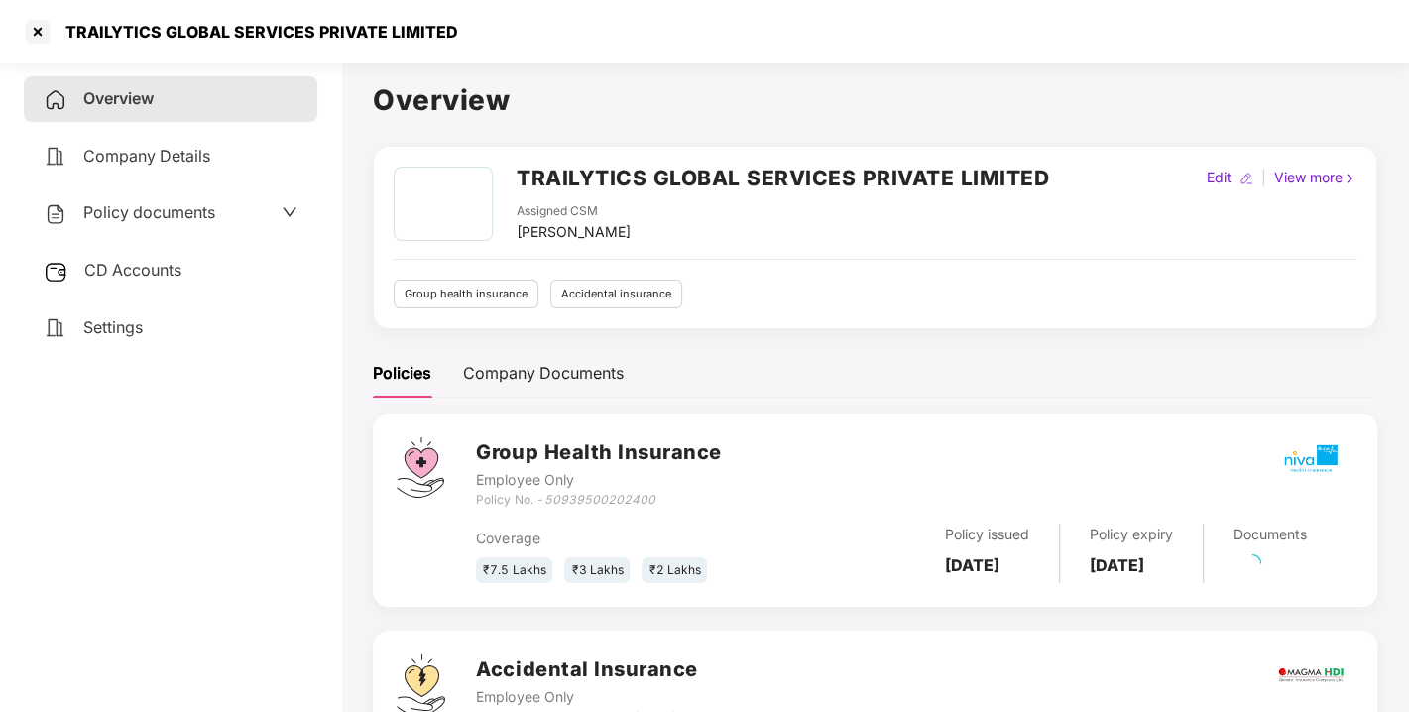
click at [166, 211] on span "Policy documents" at bounding box center [149, 212] width 132 height 20
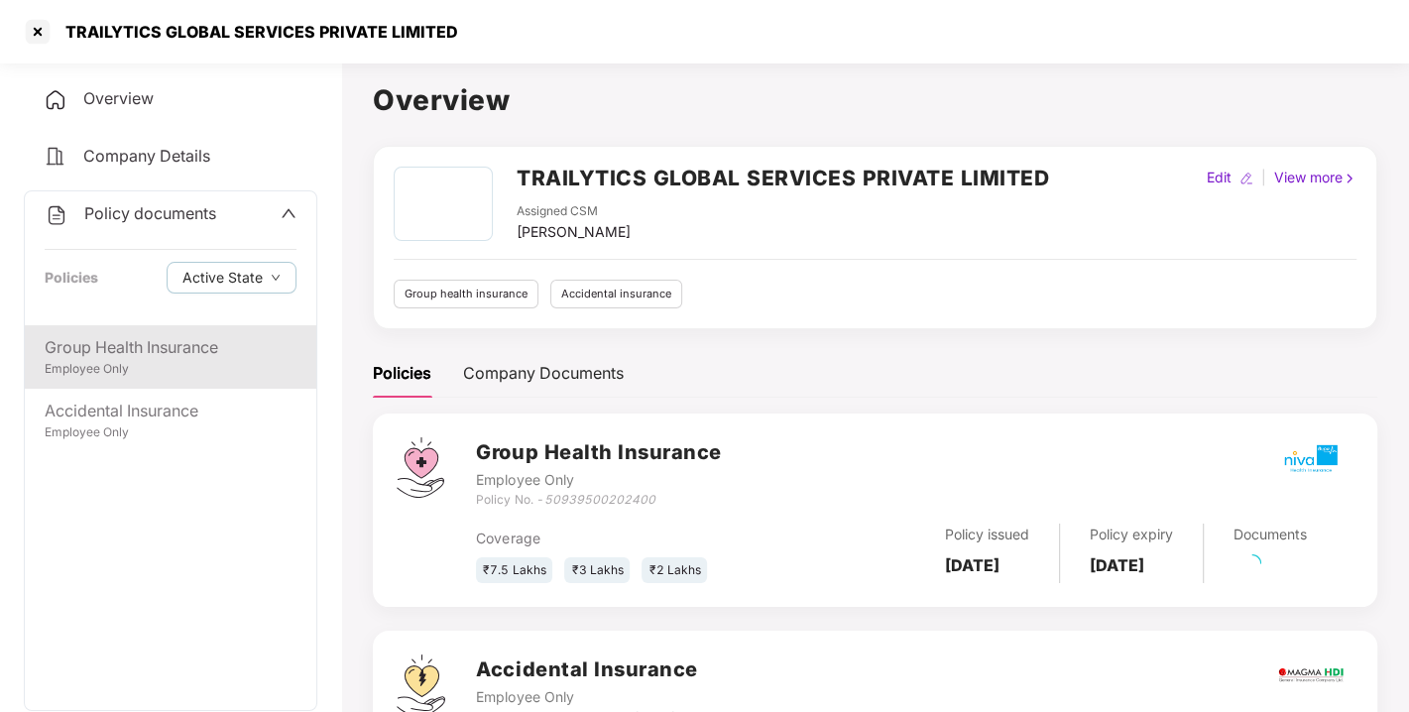
click at [121, 368] on div "Employee Only" at bounding box center [171, 369] width 252 height 19
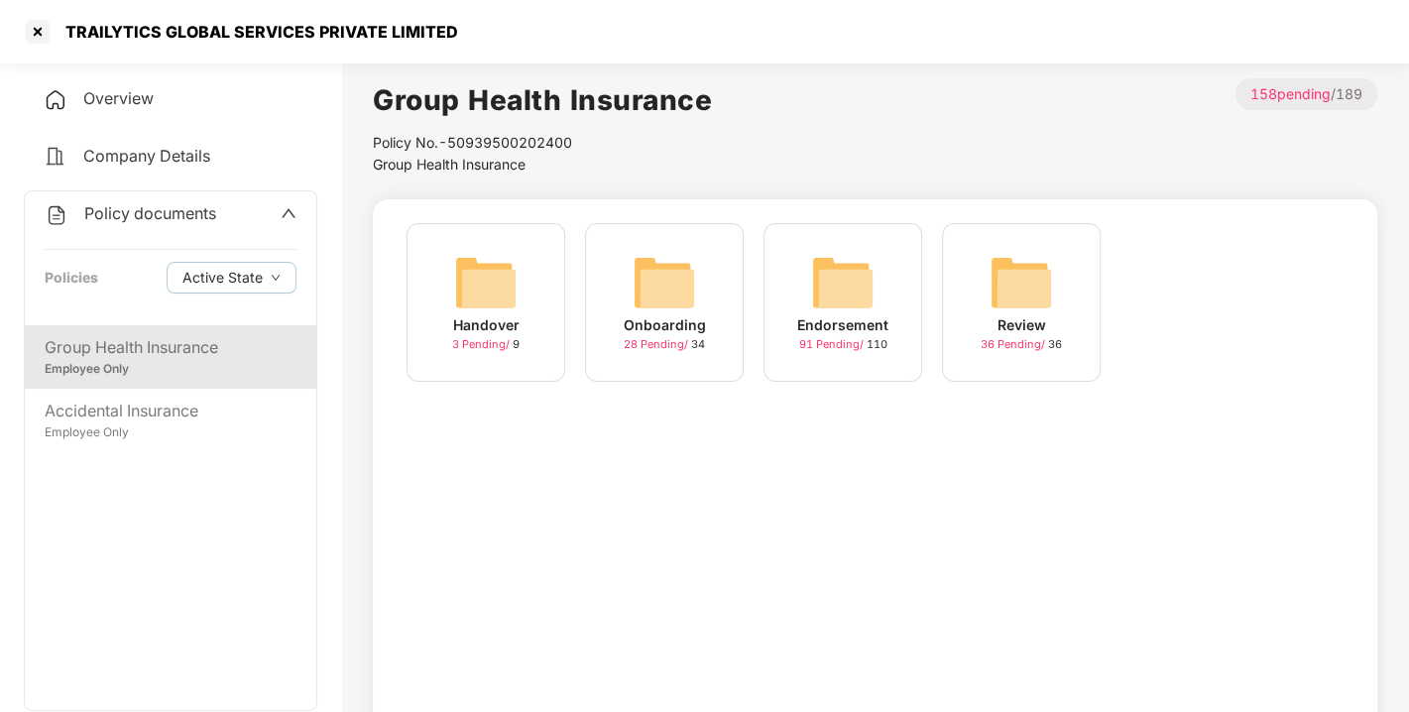
click at [853, 280] on img at bounding box center [842, 282] width 63 height 63
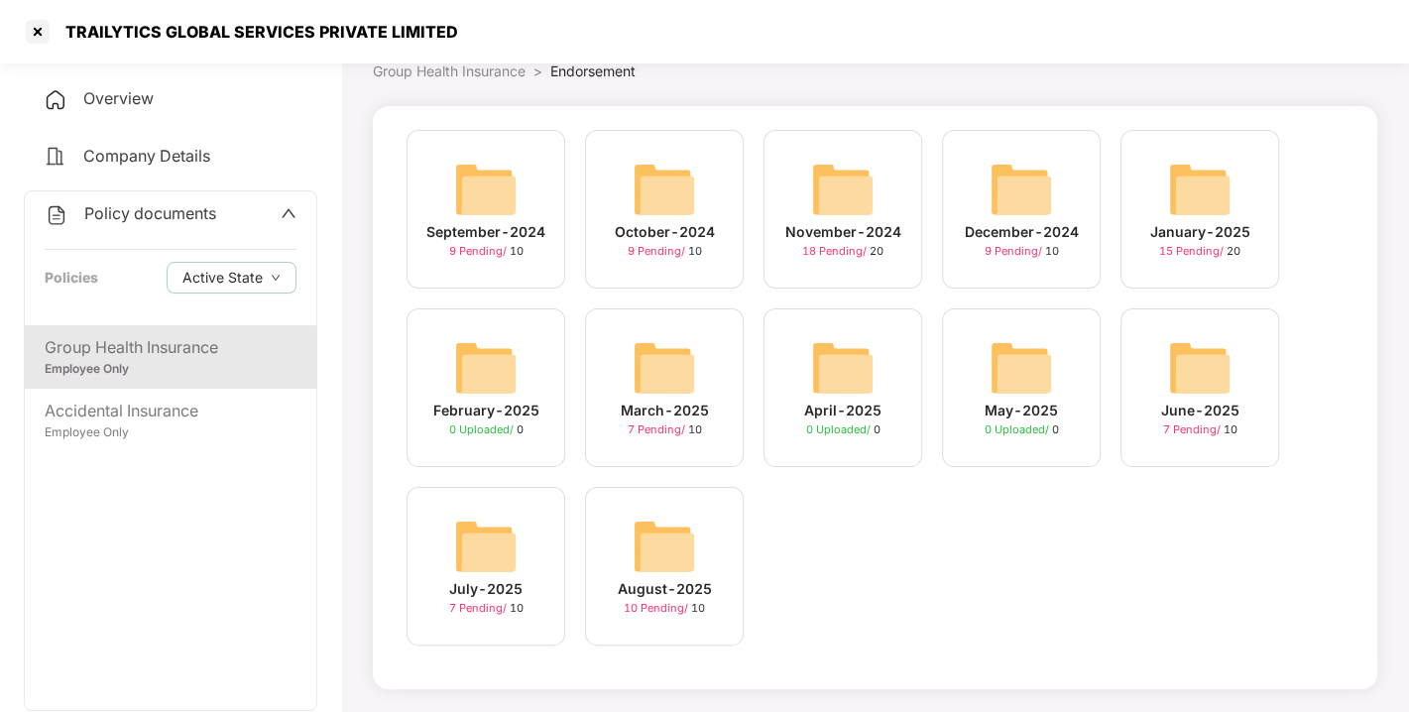
click at [670, 532] on img at bounding box center [664, 546] width 63 height 63
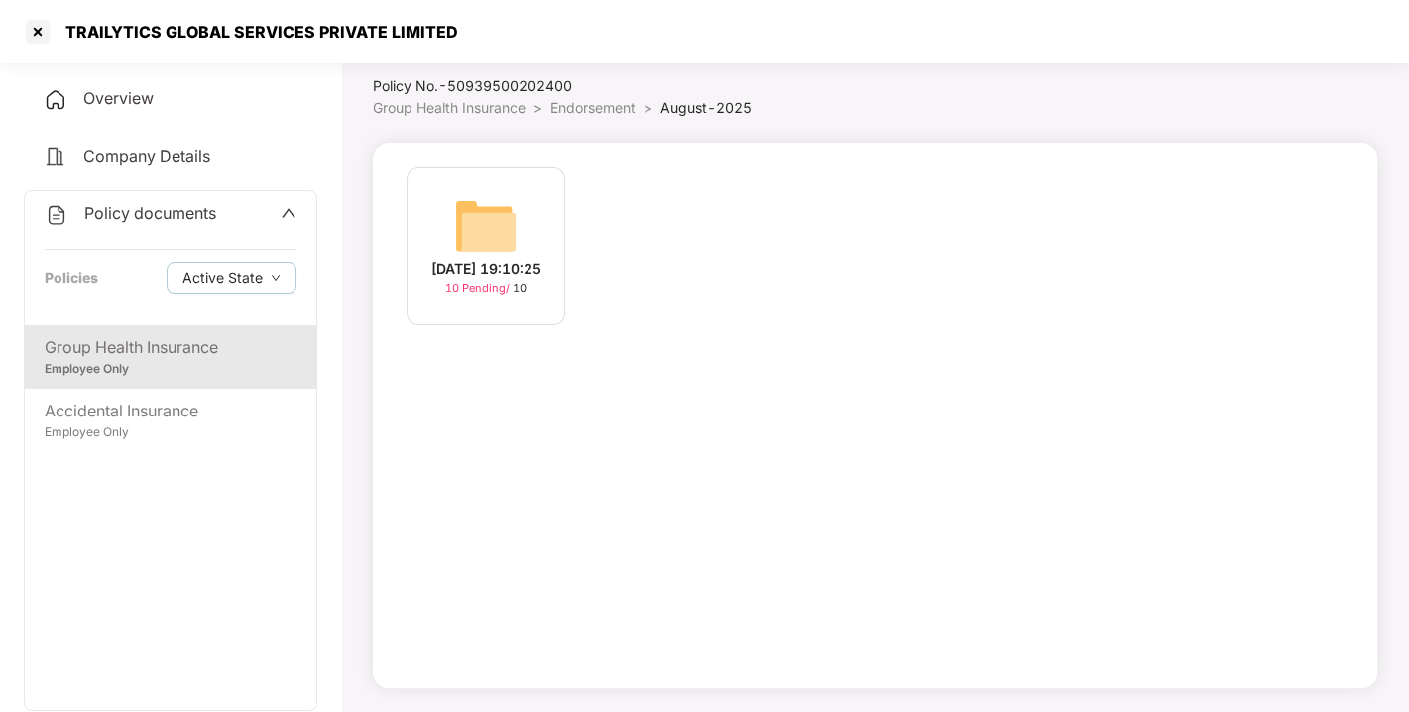
click at [504, 223] on img at bounding box center [485, 225] width 63 height 63
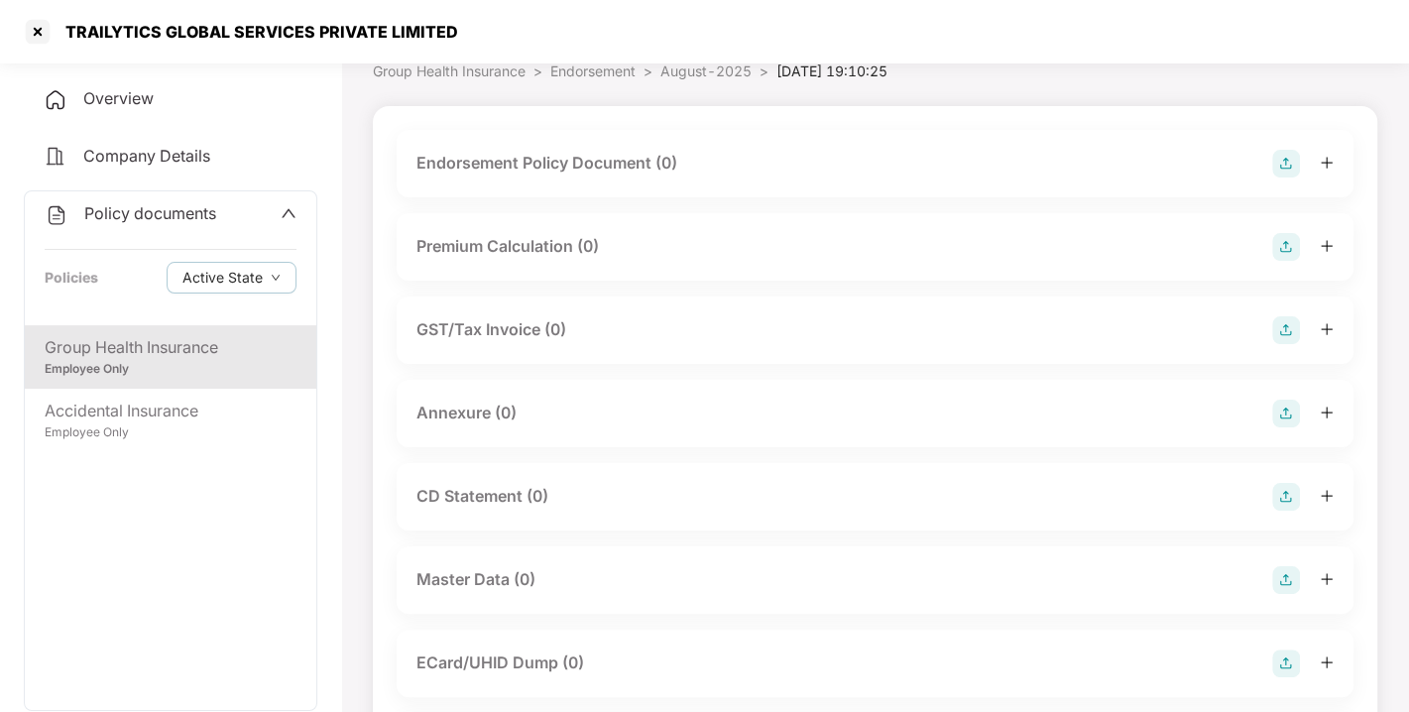
click at [1281, 167] on img at bounding box center [1286, 164] width 28 height 28
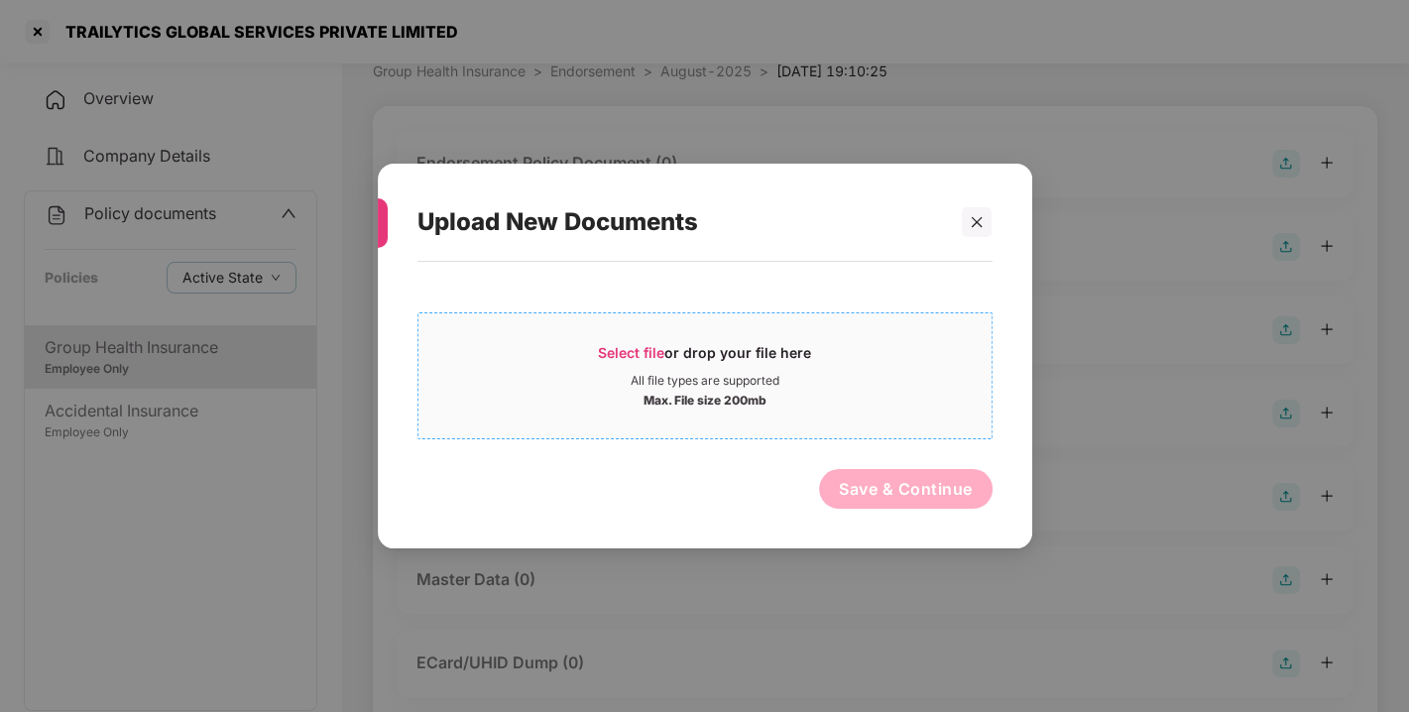
click at [635, 340] on span "Select file or drop your file here All file types are supported Max. File size …" at bounding box center [704, 375] width 573 height 95
click at [972, 231] on div at bounding box center [977, 222] width 30 height 30
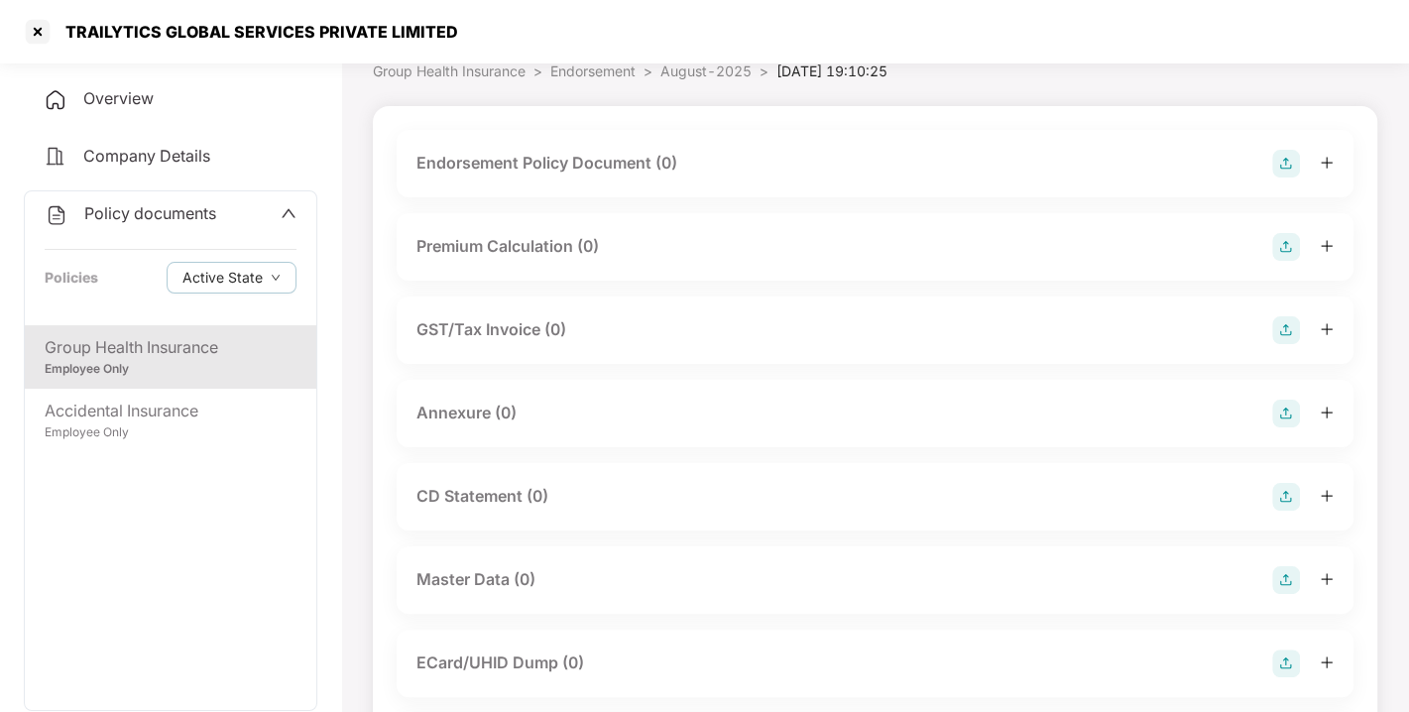
scroll to position [0, 0]
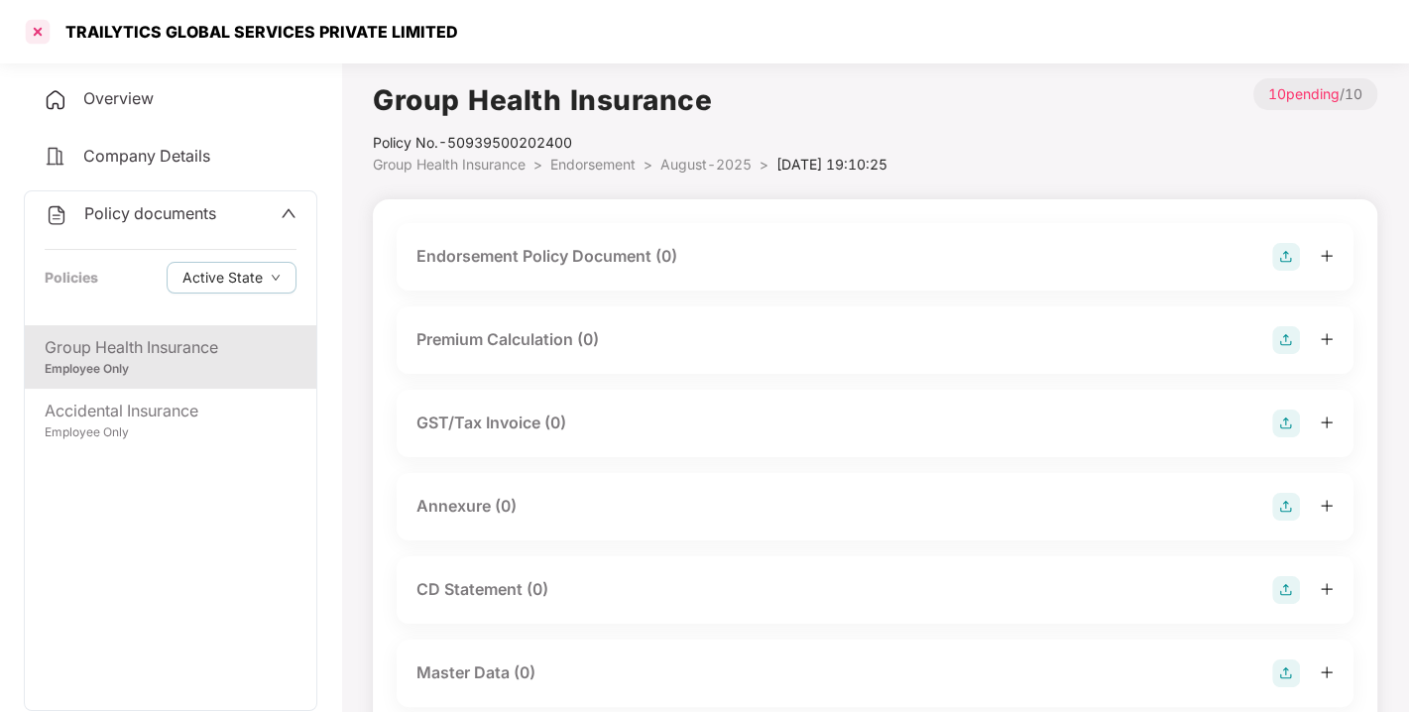
click at [41, 23] on div at bounding box center [38, 32] width 32 height 32
